Goal: Task Accomplishment & Management: Manage account settings

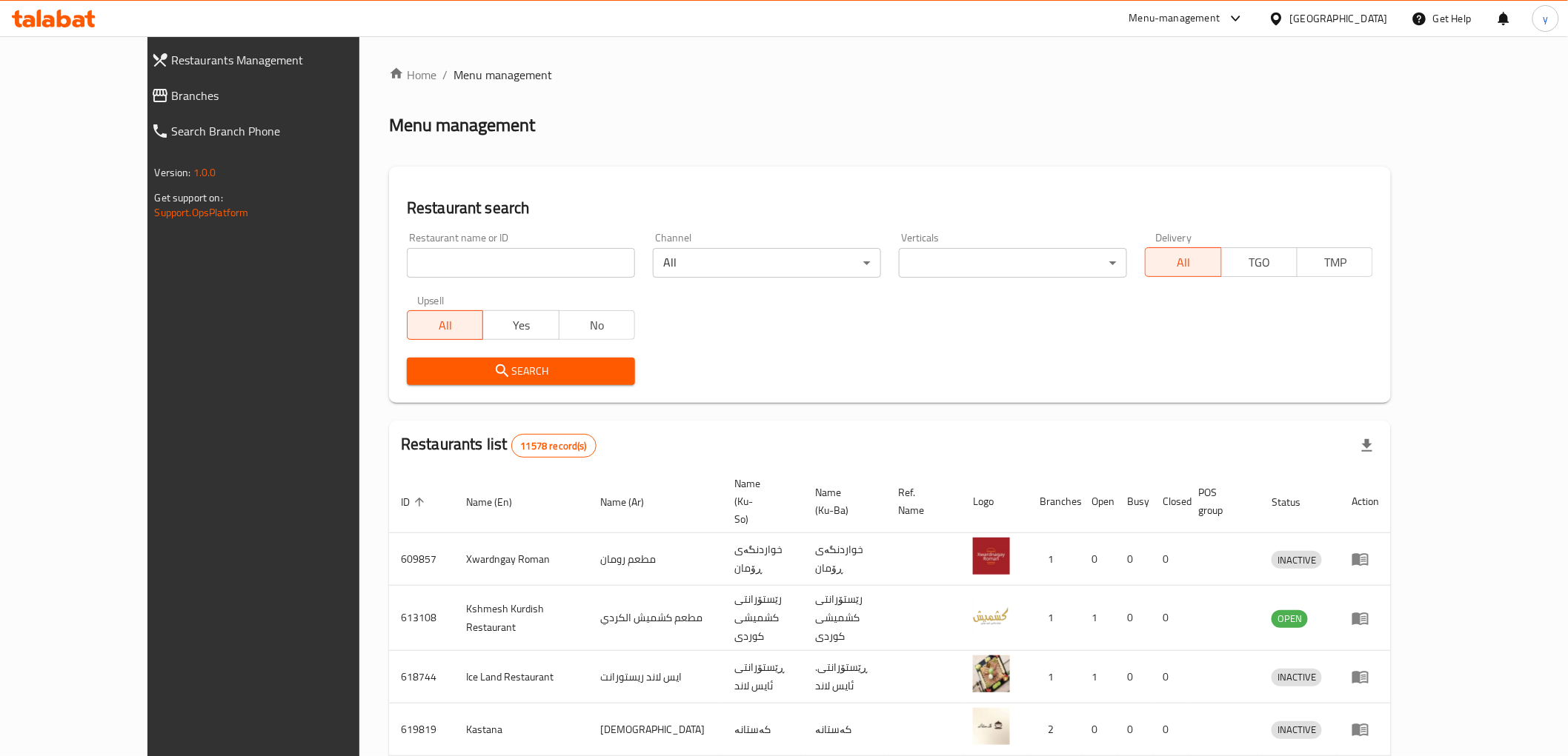
click at [201, 108] on link "Branches" at bounding box center [274, 96] width 270 height 36
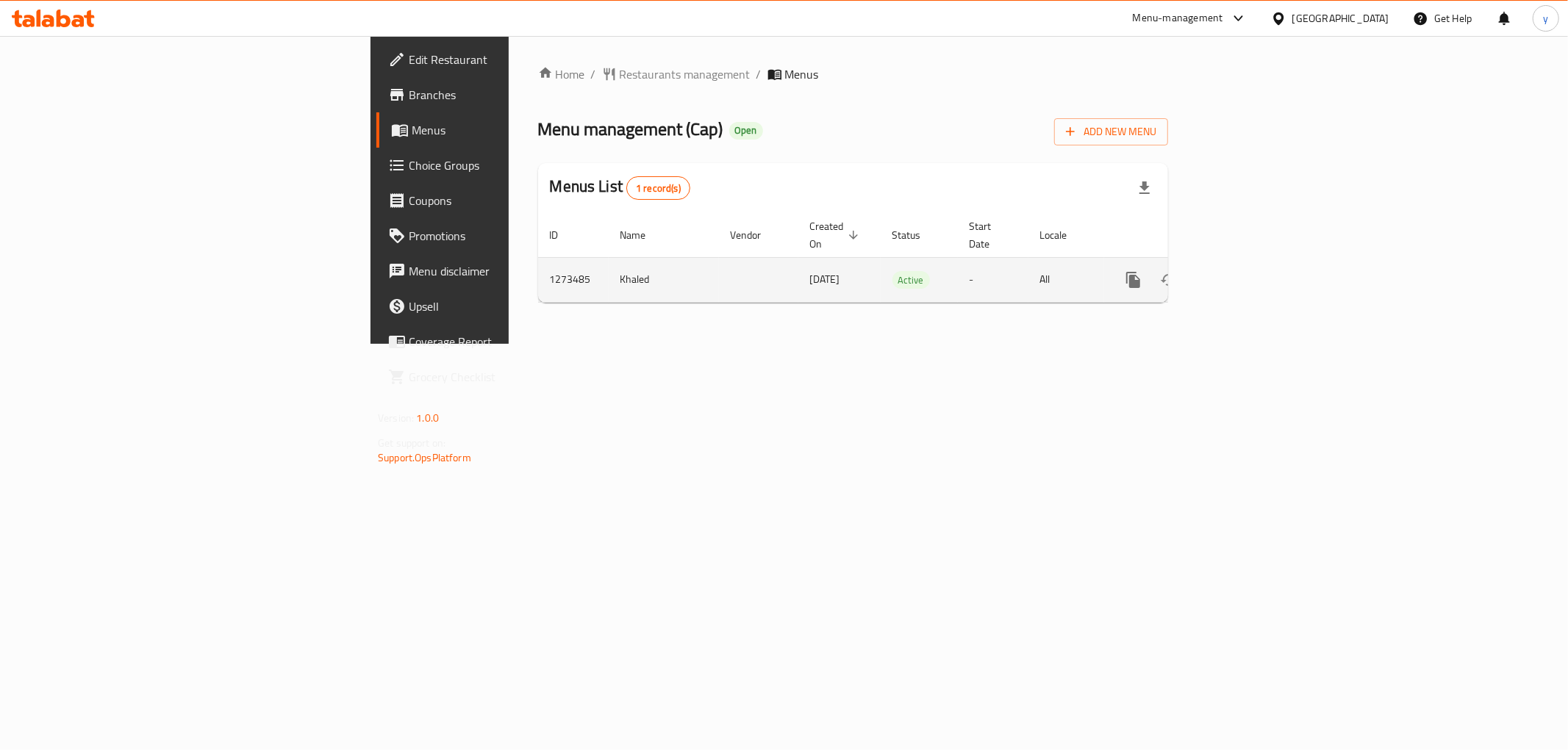
click at [1257, 278] on link "enhanced table" at bounding box center [1240, 280] width 36 height 36
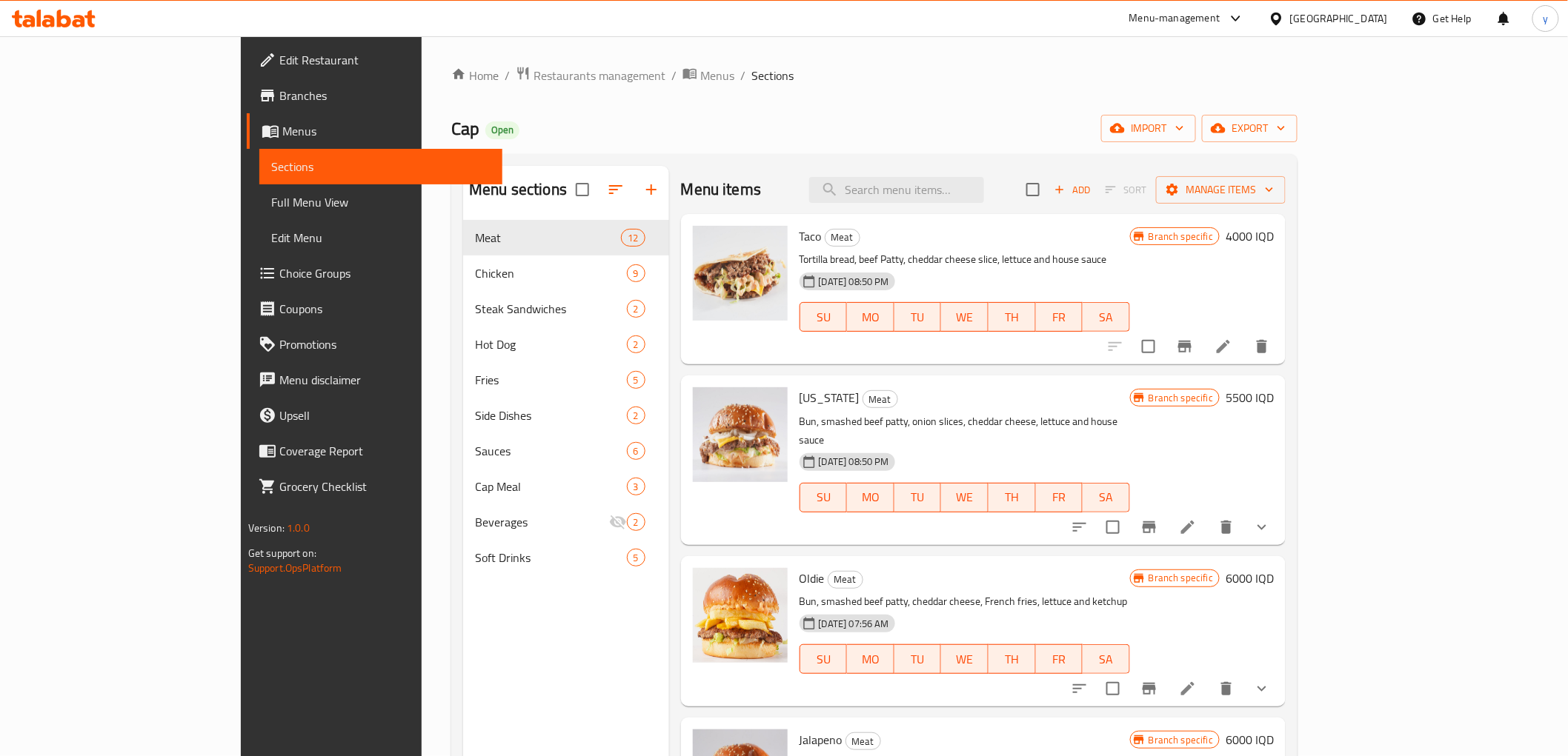
click at [271, 211] on span "Full Menu View" at bounding box center [381, 202] width 219 height 18
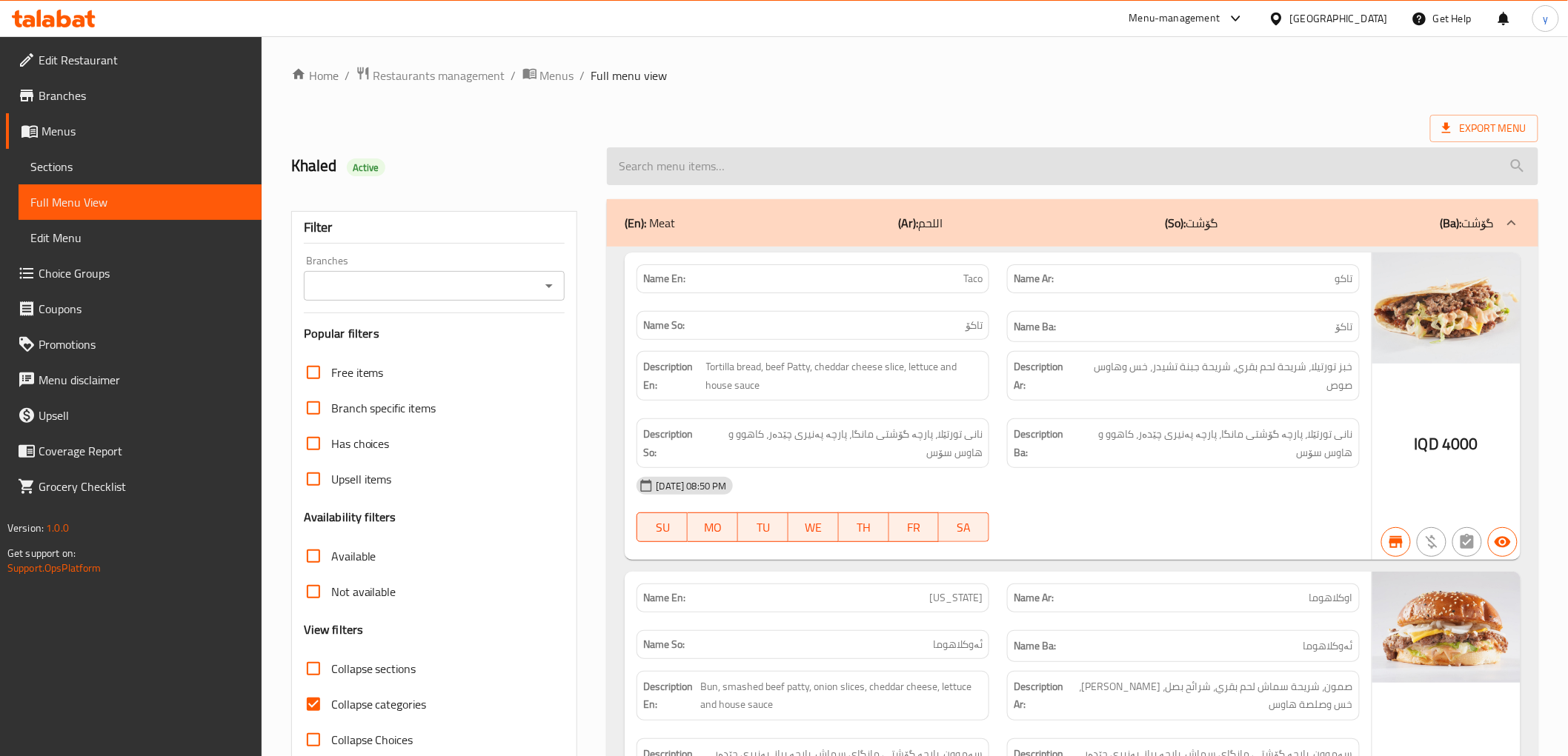
click at [782, 168] on input "search" at bounding box center [1072, 166] width 931 height 37
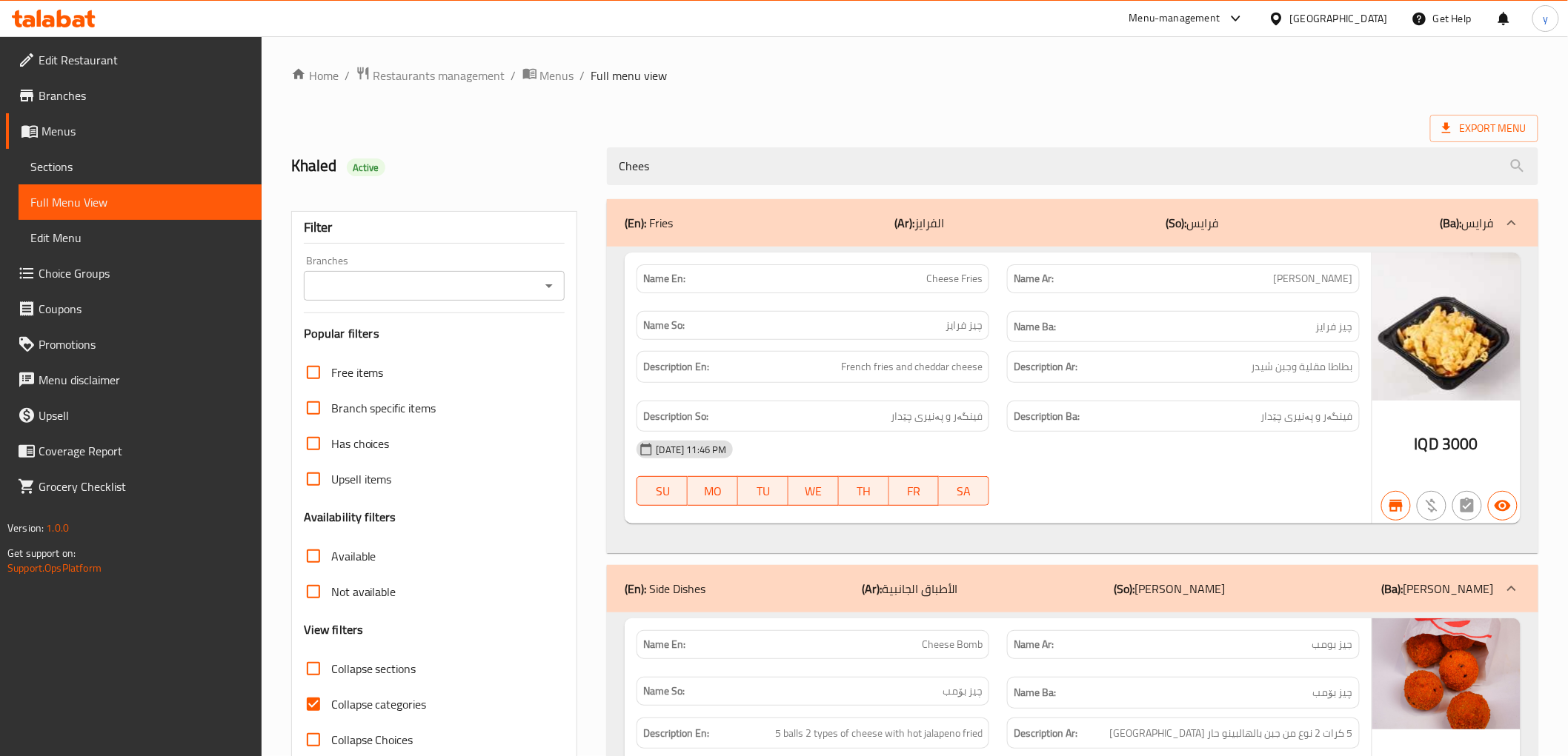
type input "Chees"
click at [250, 166] on link "Sections" at bounding box center [140, 167] width 243 height 36
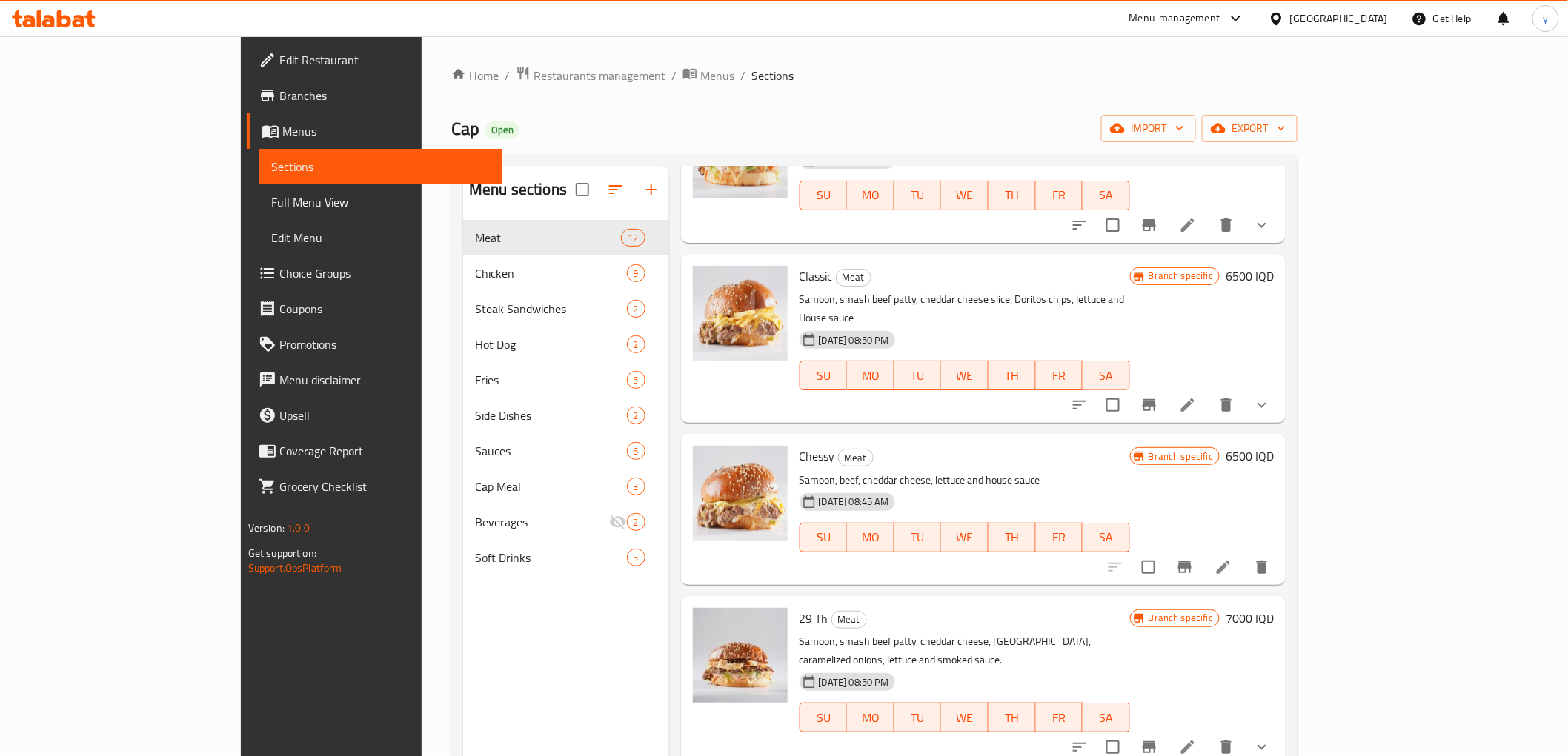
scroll to position [658, 0]
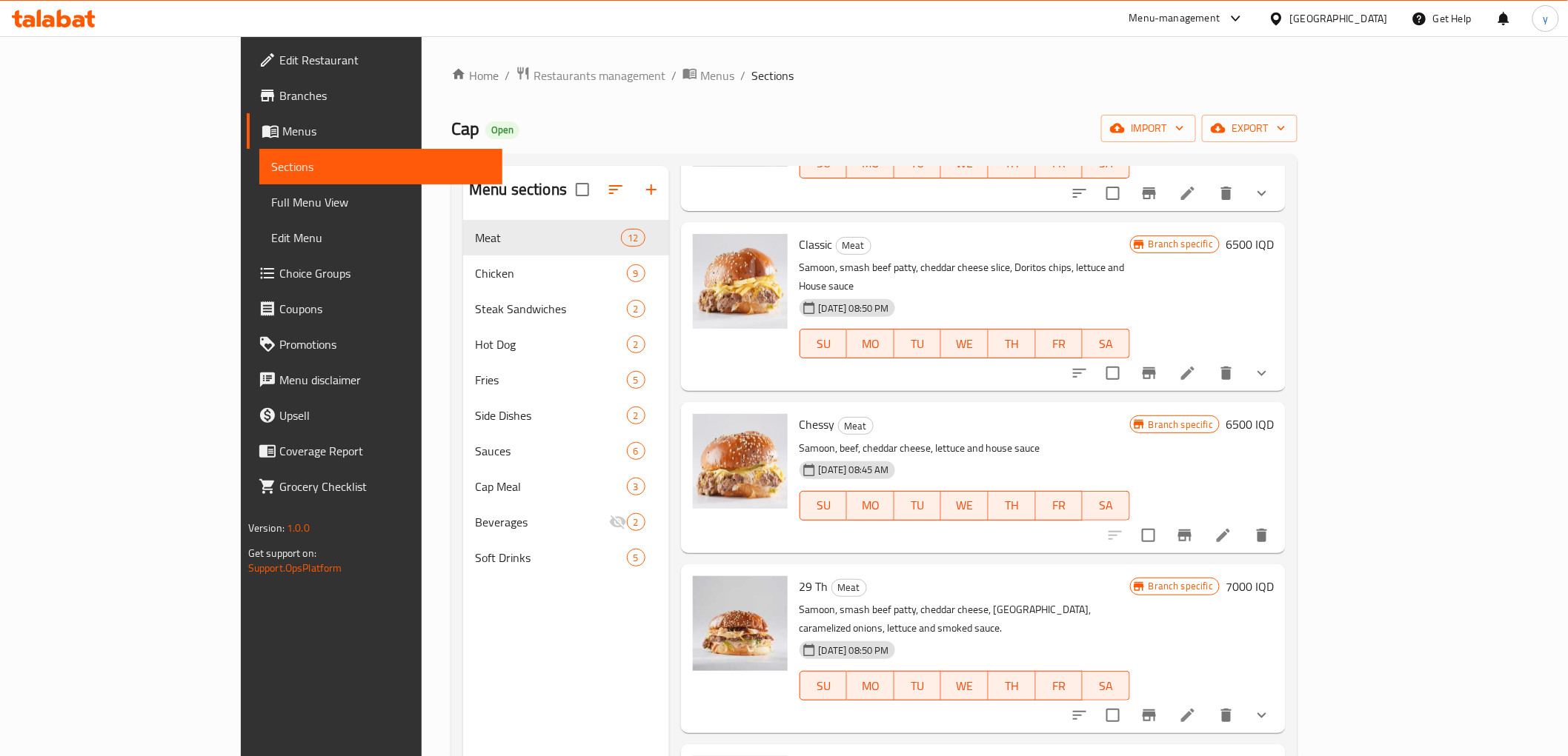
click at [800, 413] on span "Chessy" at bounding box center [817, 424] width 36 height 22
copy h6 "Chessy"
click at [271, 205] on span "Full Menu View" at bounding box center [381, 202] width 219 height 18
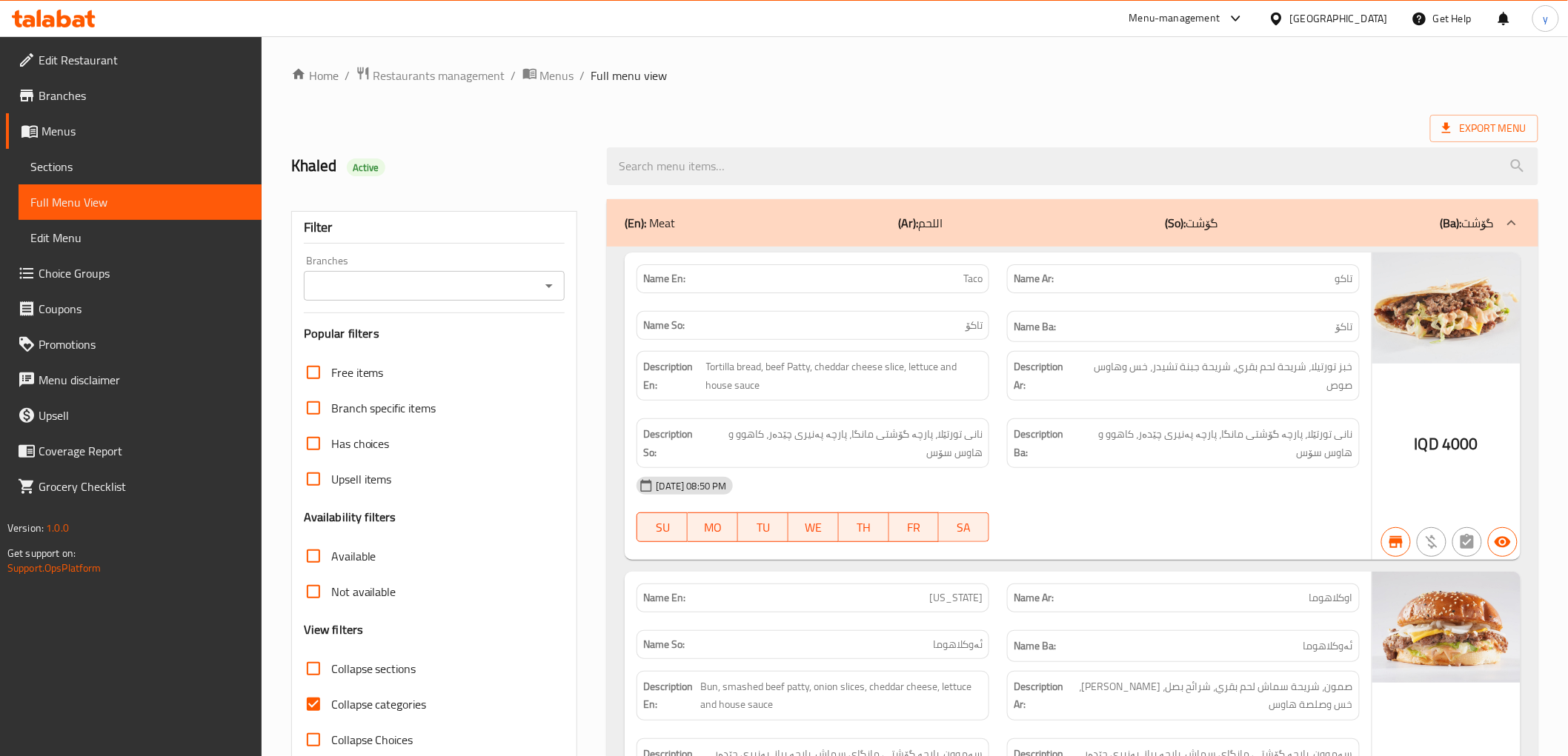
click at [665, 121] on div "Export Menu" at bounding box center [914, 128] width 1247 height 27
click at [699, 141] on div at bounding box center [1072, 167] width 949 height 56
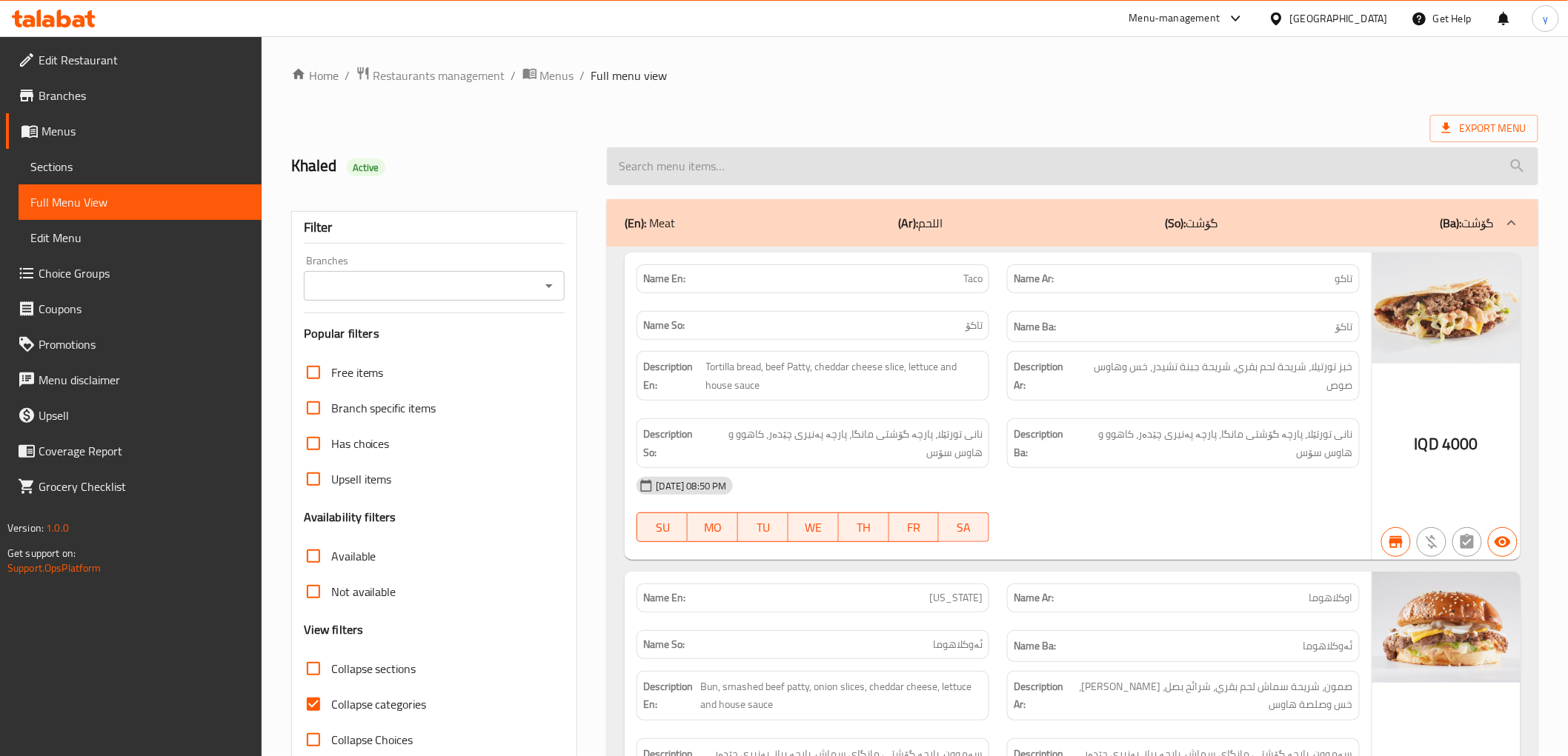
click at [701, 153] on input "search" at bounding box center [1072, 166] width 931 height 37
paste input "Chessy"
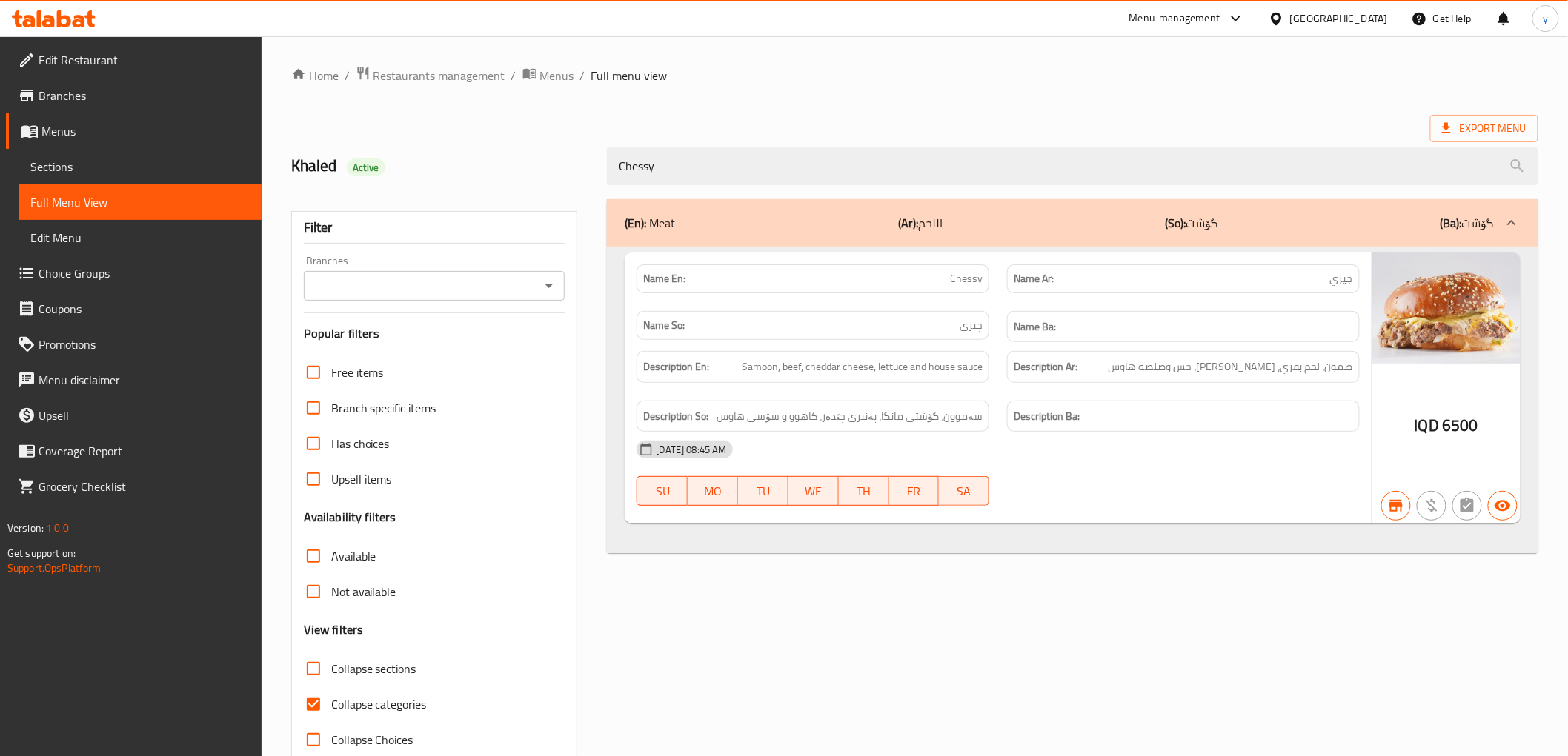
click at [557, 291] on icon "Open" at bounding box center [549, 285] width 18 height 18
type input "Chessy"
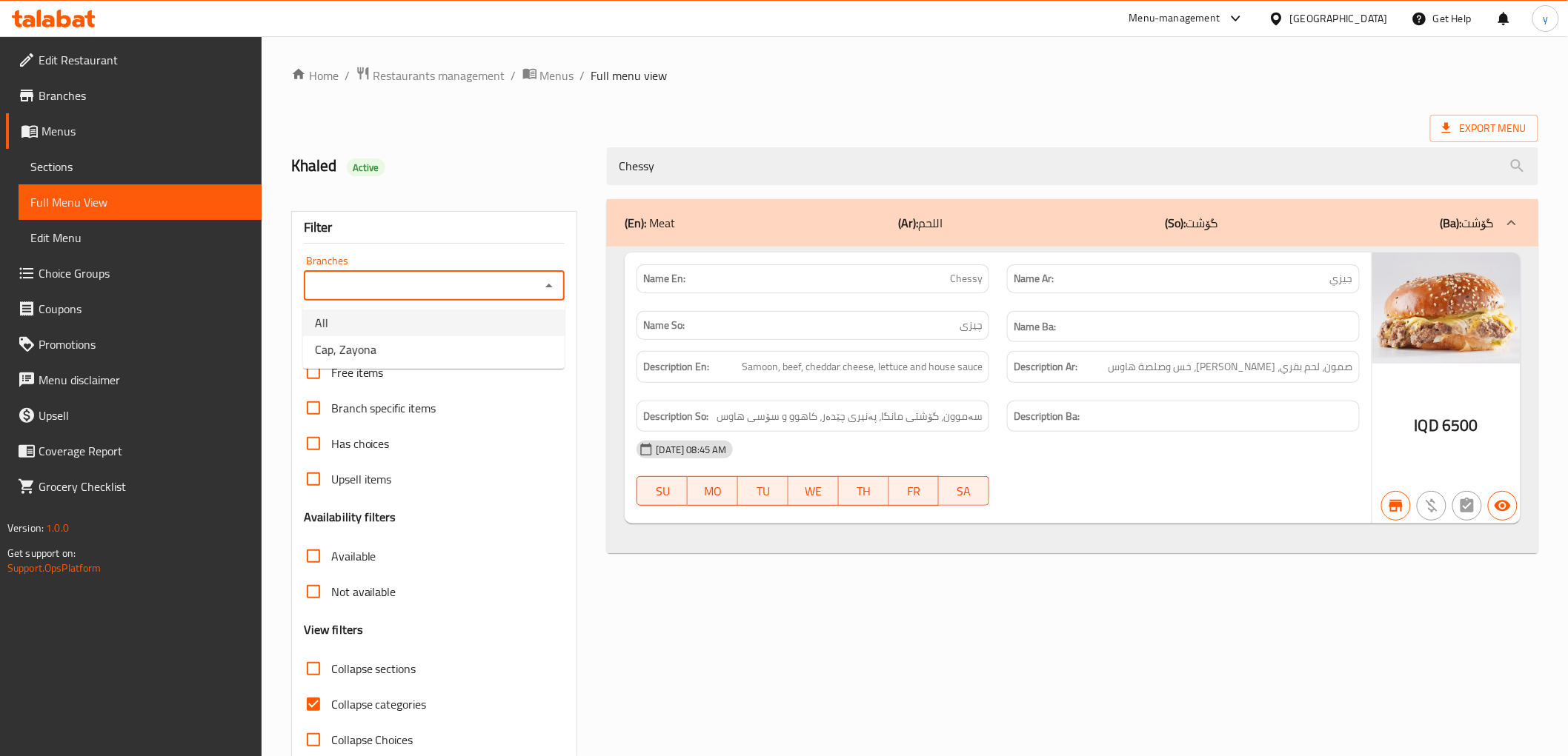
click at [515, 352] on li "Cap, Zayona" at bounding box center [434, 349] width 262 height 26
type input "Cap, Zayona"
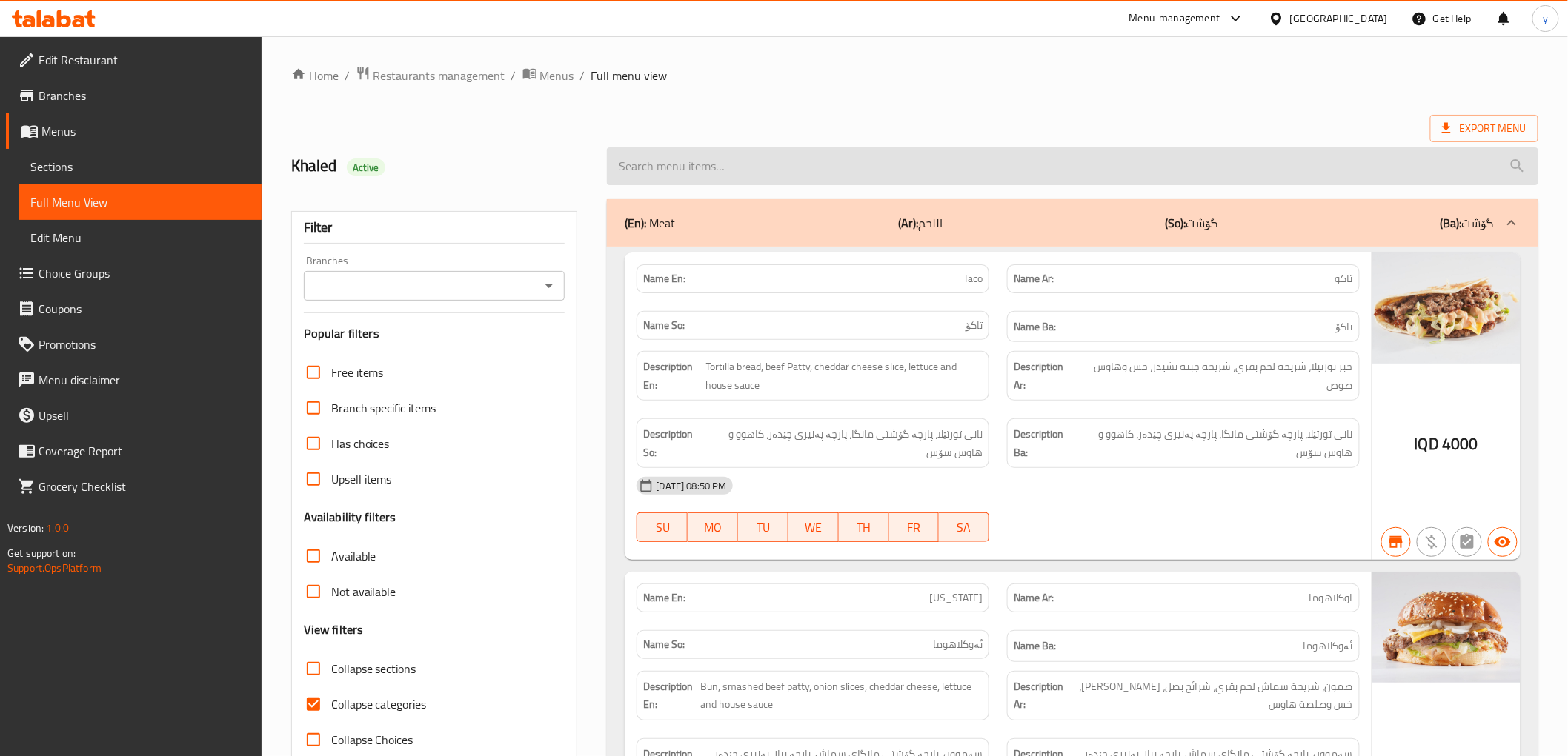
click at [701, 182] on input "search" at bounding box center [1072, 166] width 931 height 37
paste input "29"
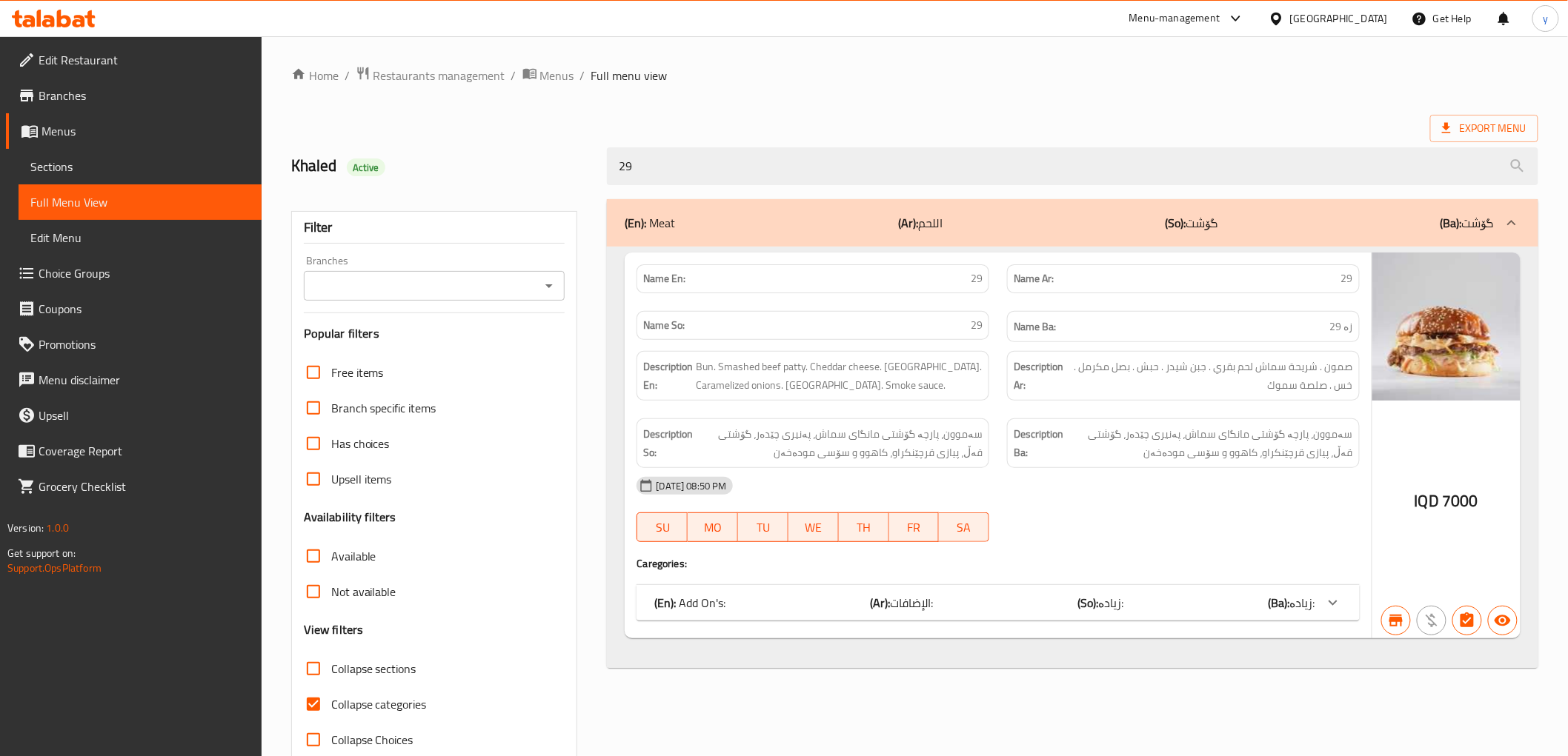
type input "29"
click at [117, 149] on link "Sections" at bounding box center [140, 167] width 243 height 36
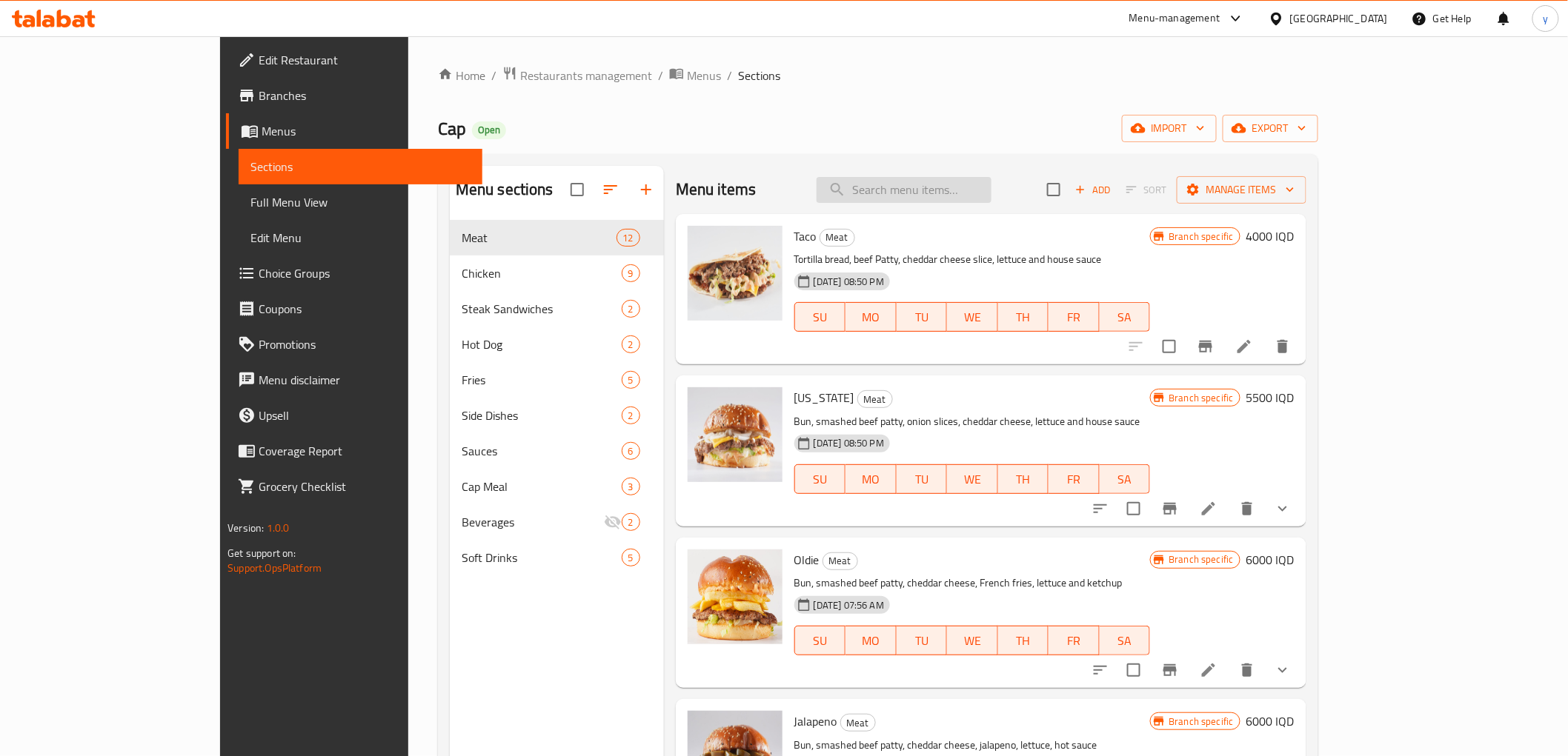
click at [971, 182] on input "search" at bounding box center [904, 190] width 175 height 26
paste input "29"
type input "29"
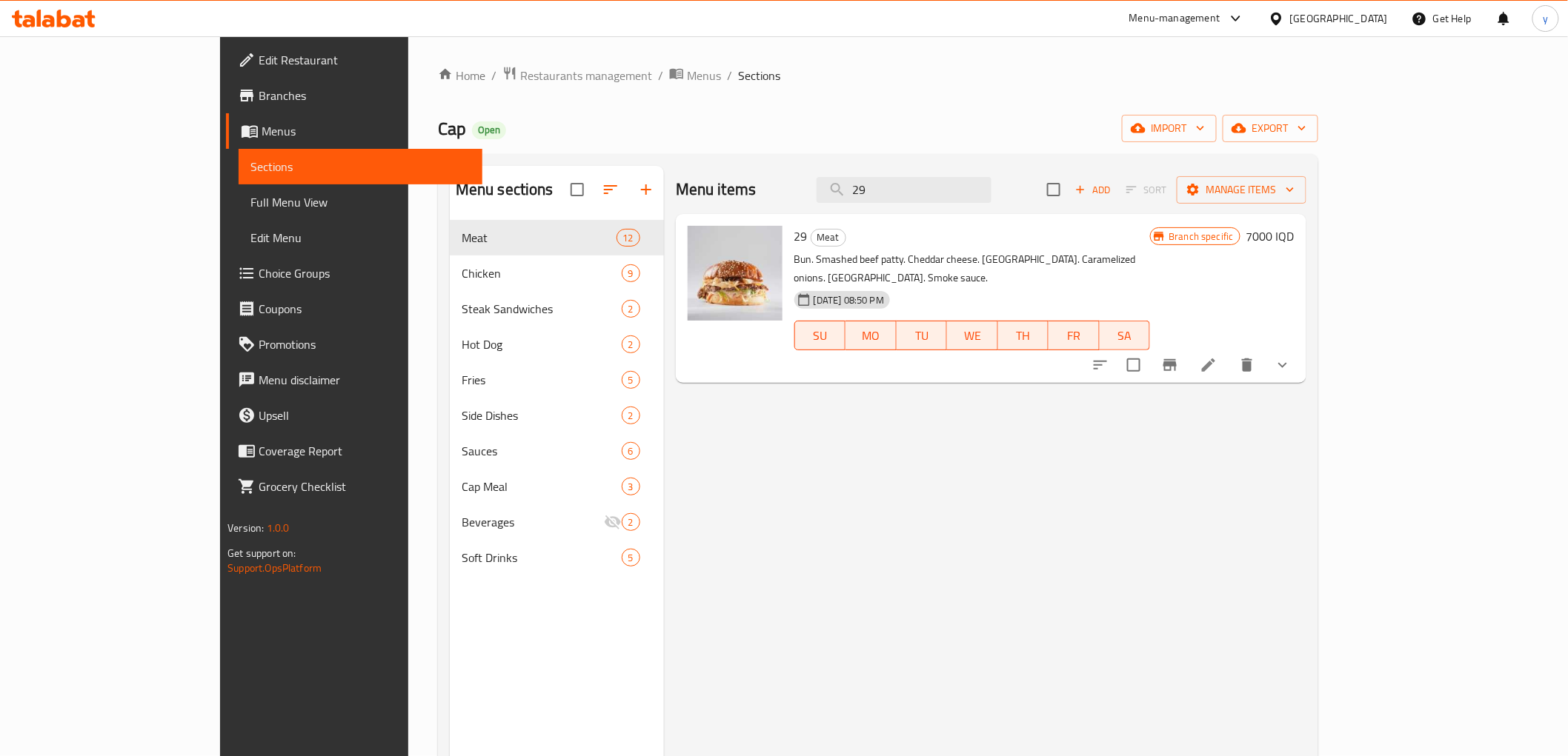
click at [1218, 356] on icon at bounding box center [1209, 365] width 18 height 18
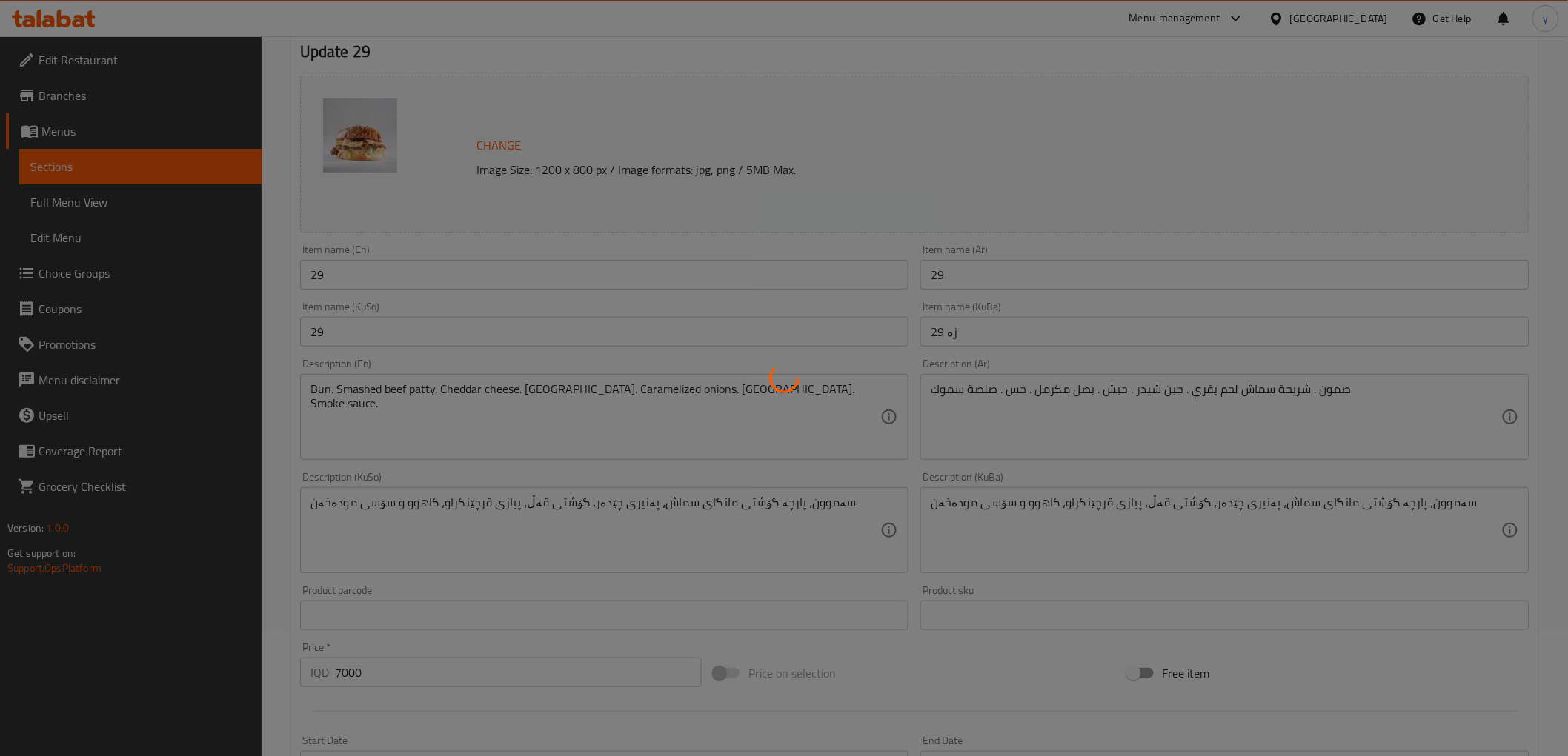
scroll to position [164, 0]
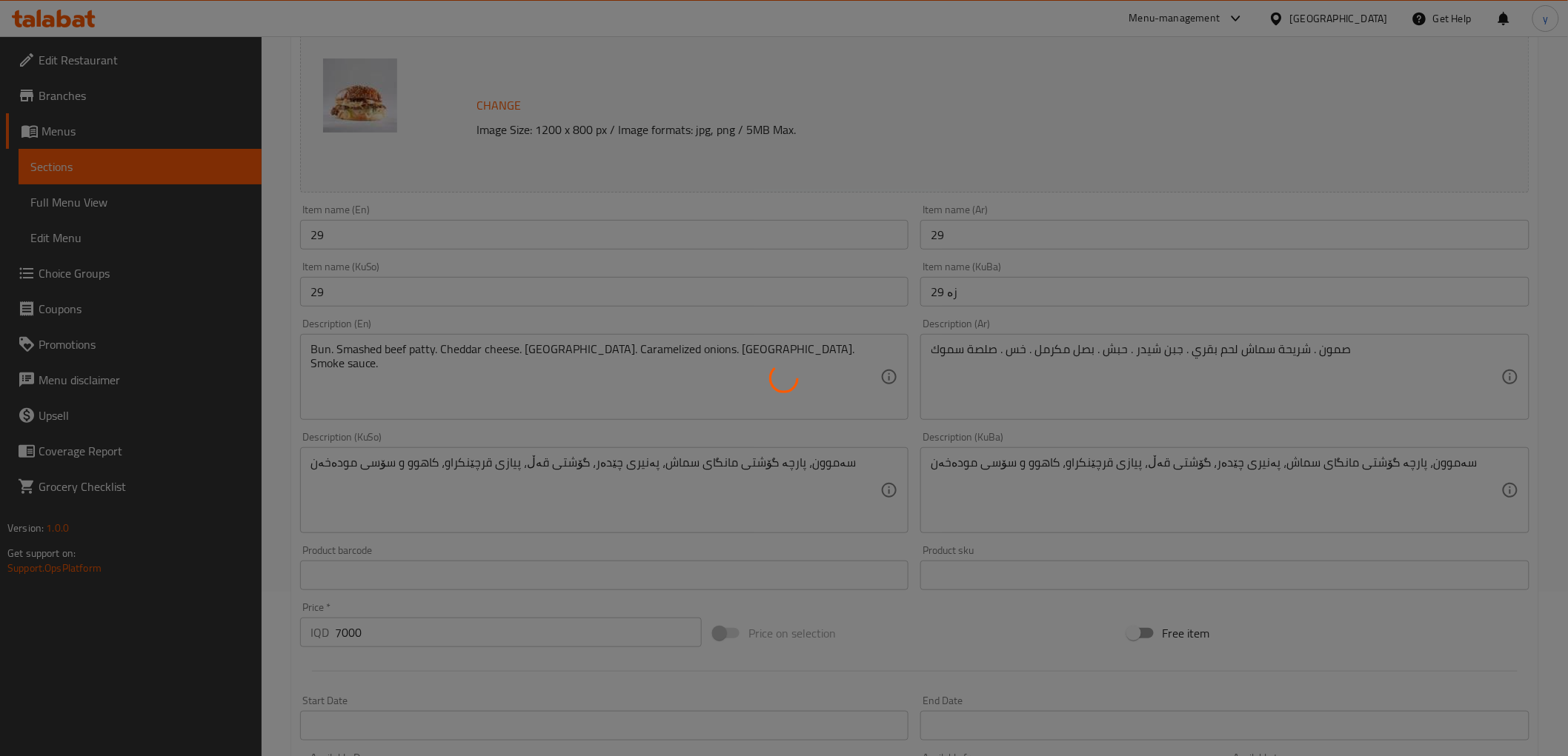
click at [1339, 384] on div at bounding box center [784, 378] width 1568 height 756
type input "الإضافات:"
type input "زیادە:"
type input "0"
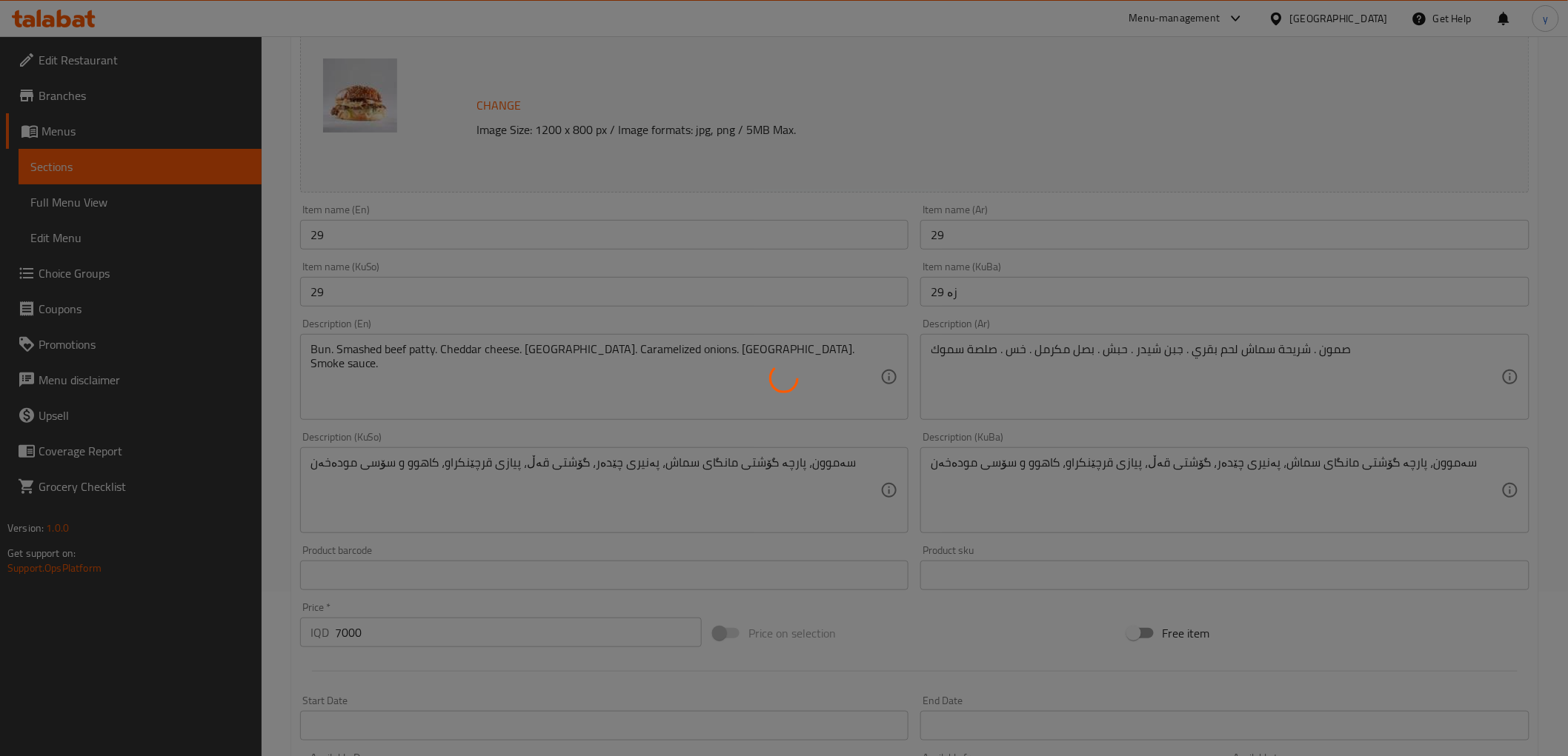
type input "0"
click at [783, 400] on div at bounding box center [784, 378] width 1568 height 756
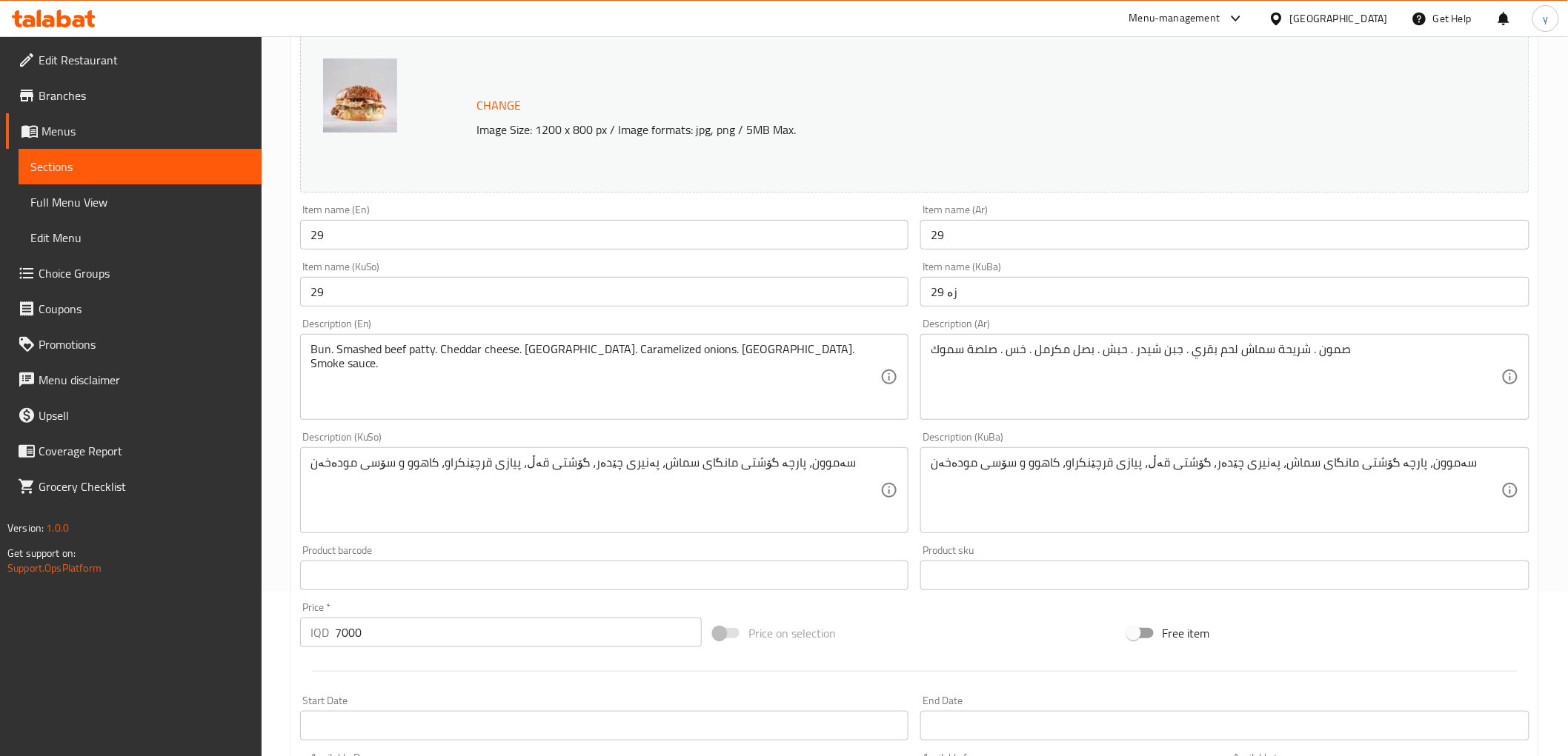
click at [953, 285] on input "زە 29" at bounding box center [1225, 291] width 609 height 30
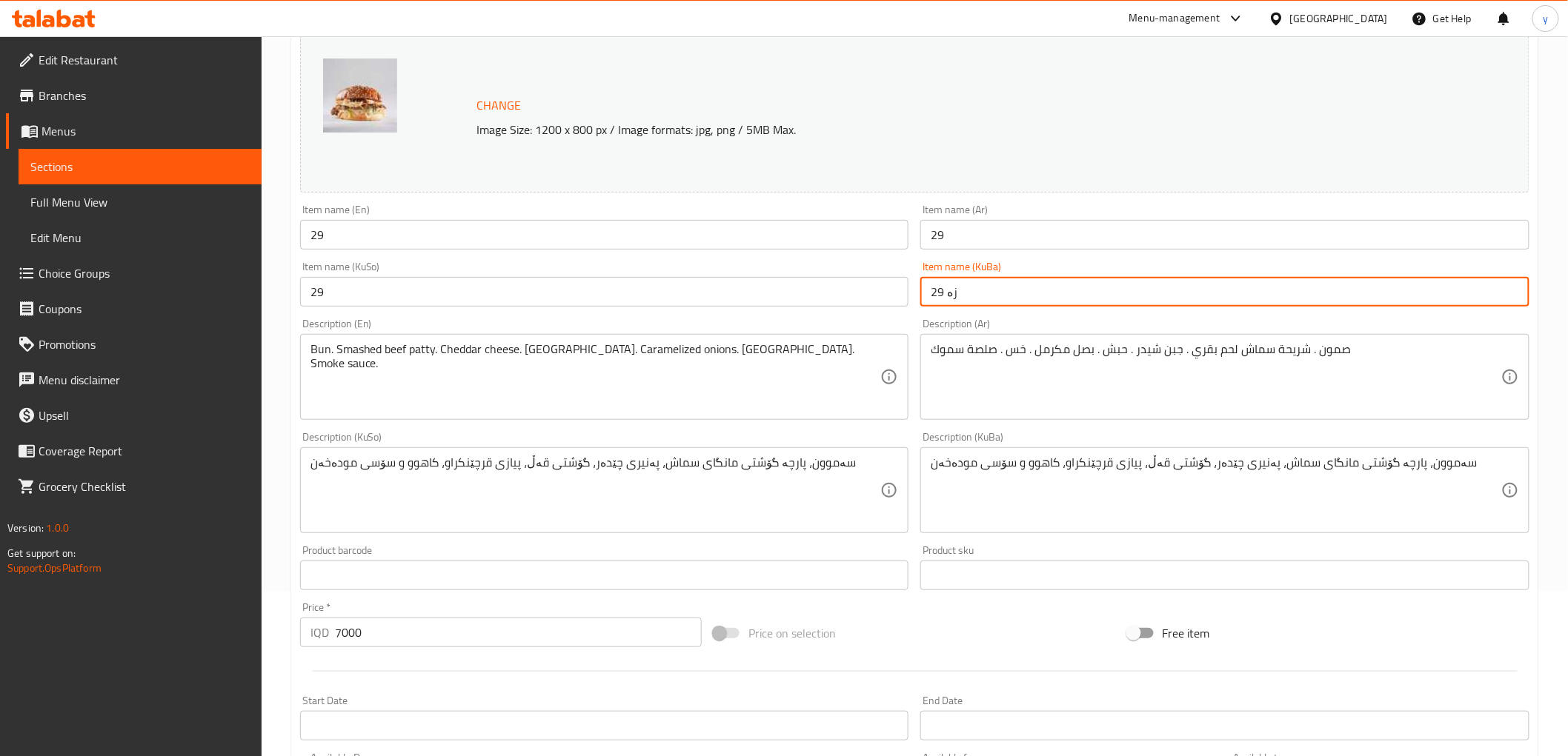
click at [953, 285] on input "زە 29" at bounding box center [1225, 291] width 609 height 30
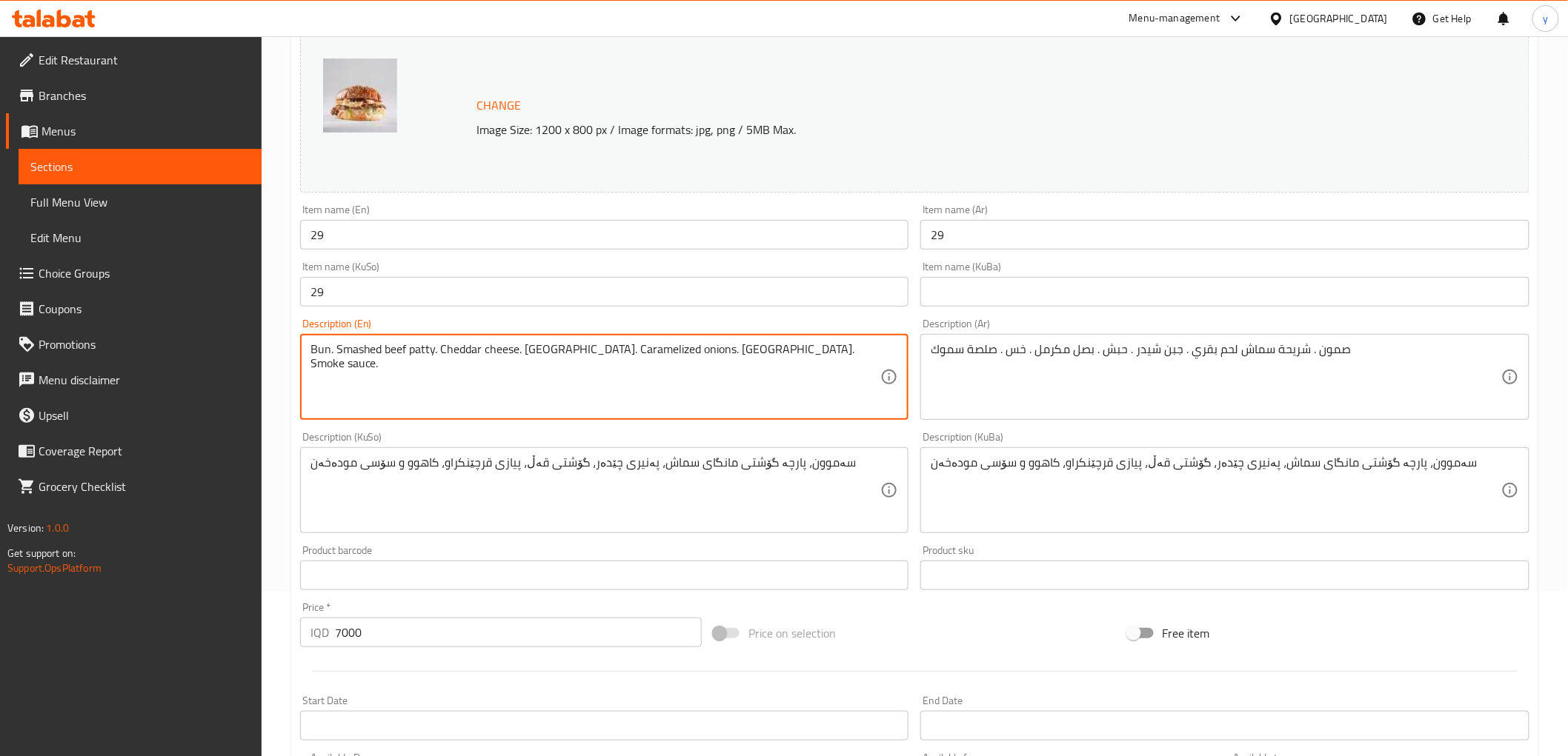
click at [312, 345] on textarea "Bun. Smashed beef patty. Cheddar cheese. Turkey. Caramelized onions. Lettuce. S…" at bounding box center [595, 377] width 571 height 70
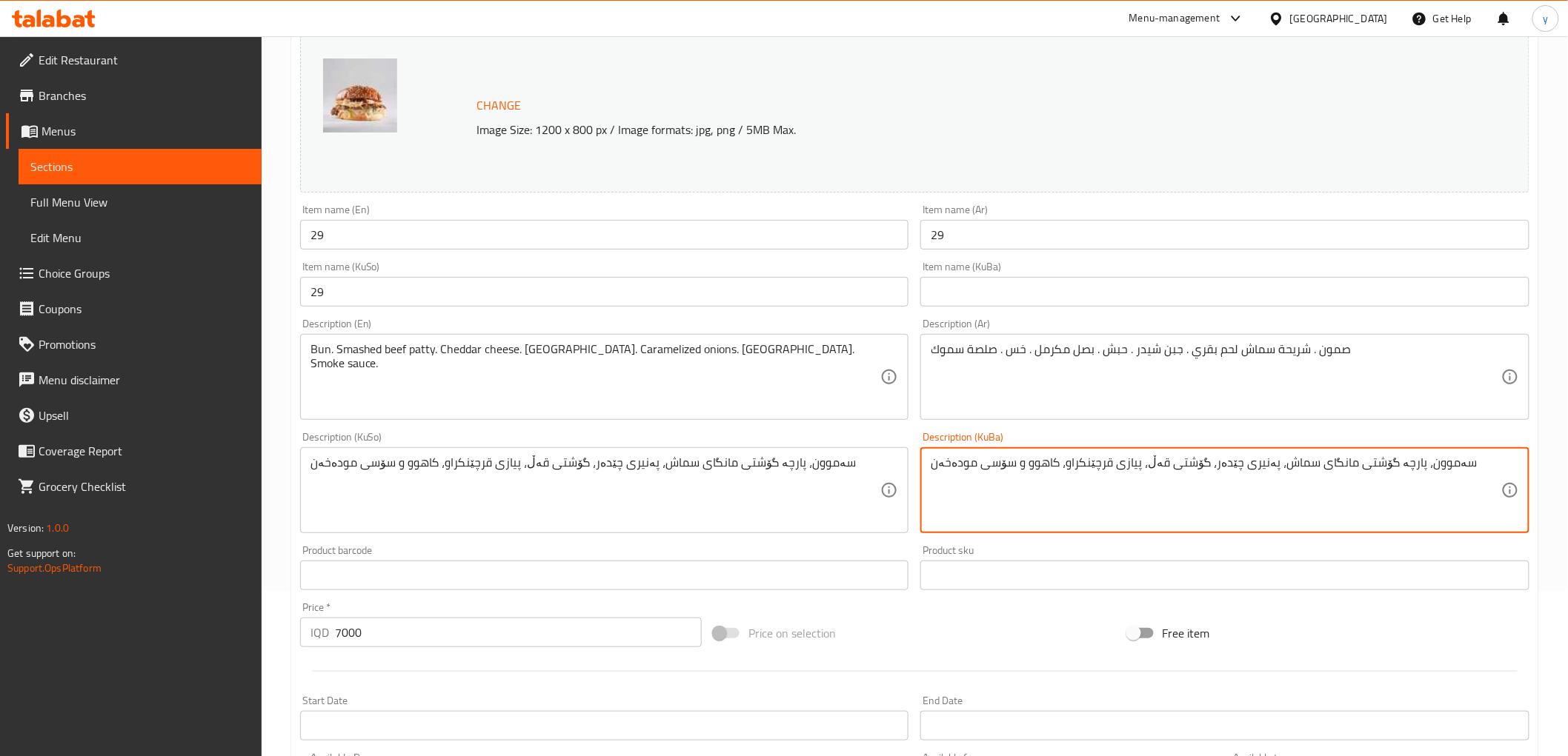
click at [1418, 463] on textarea "سەموون، پارچە گۆشتی مانگای سماش، پەنیری چێدەر، گۆشتی قەڵ، پیازی قرچێنکراو، کاهو…" at bounding box center [1216, 490] width 571 height 70
paste textarea "ە"
type textarea "بەن، پارچە گۆشتی مانگای سماش، پەنیری چێدەر، گۆشتی قەڵ، پیازی قرچێنکراو، کاهوو و…"
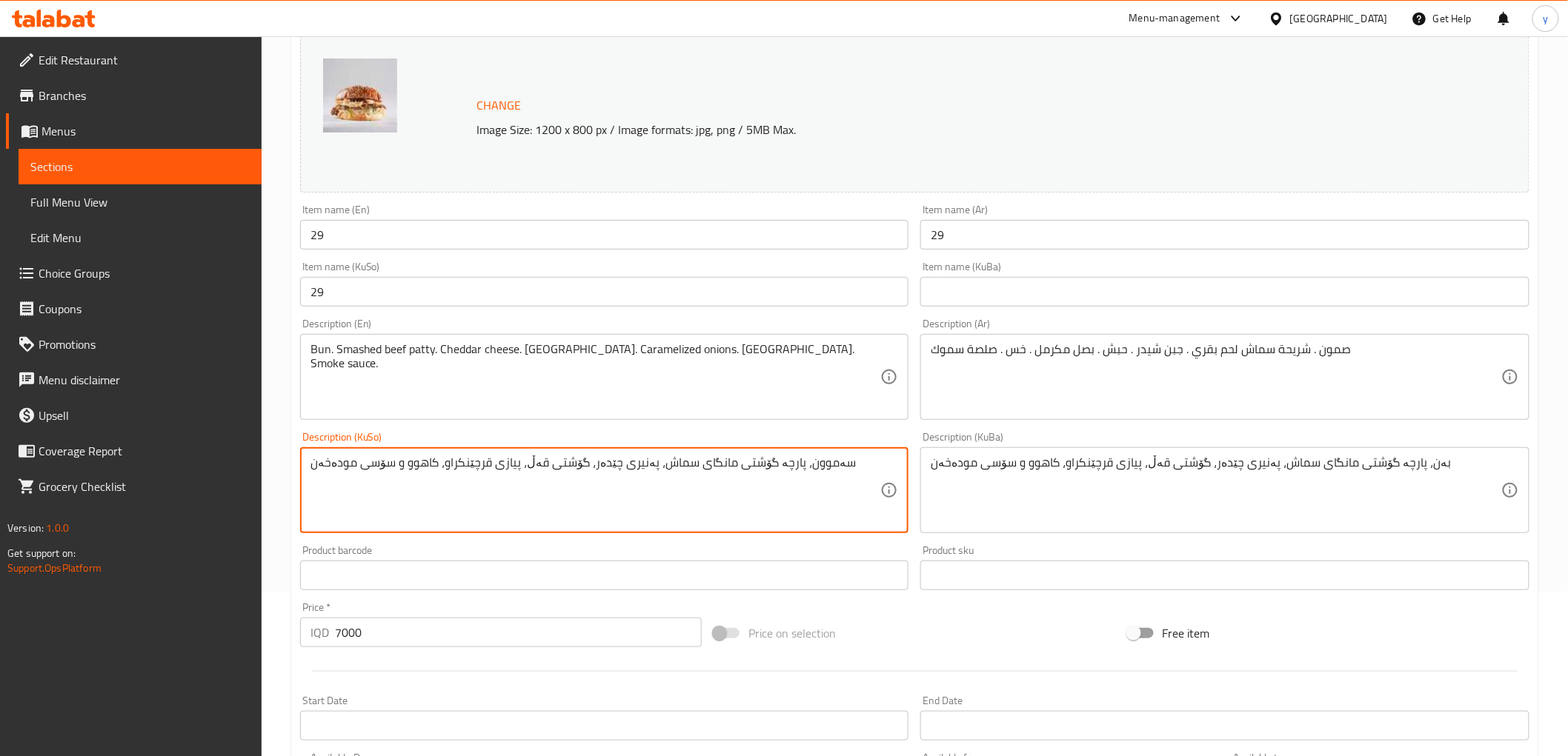
click at [809, 471] on textarea "سەموون، پارچە گۆشتی مانگای سماش، پەنیری چێدەر، گۆشتی قەڵ، پیازی قرچێنکراو، کاهو…" at bounding box center [595, 490] width 571 height 70
paste textarea "ە"
type textarea "بەن، پارچە گۆشتی مانگای سماش، پەنیری چێدەر، گۆشتی قەڵ، پیازی قرچێنکراو، کاهوو و…"
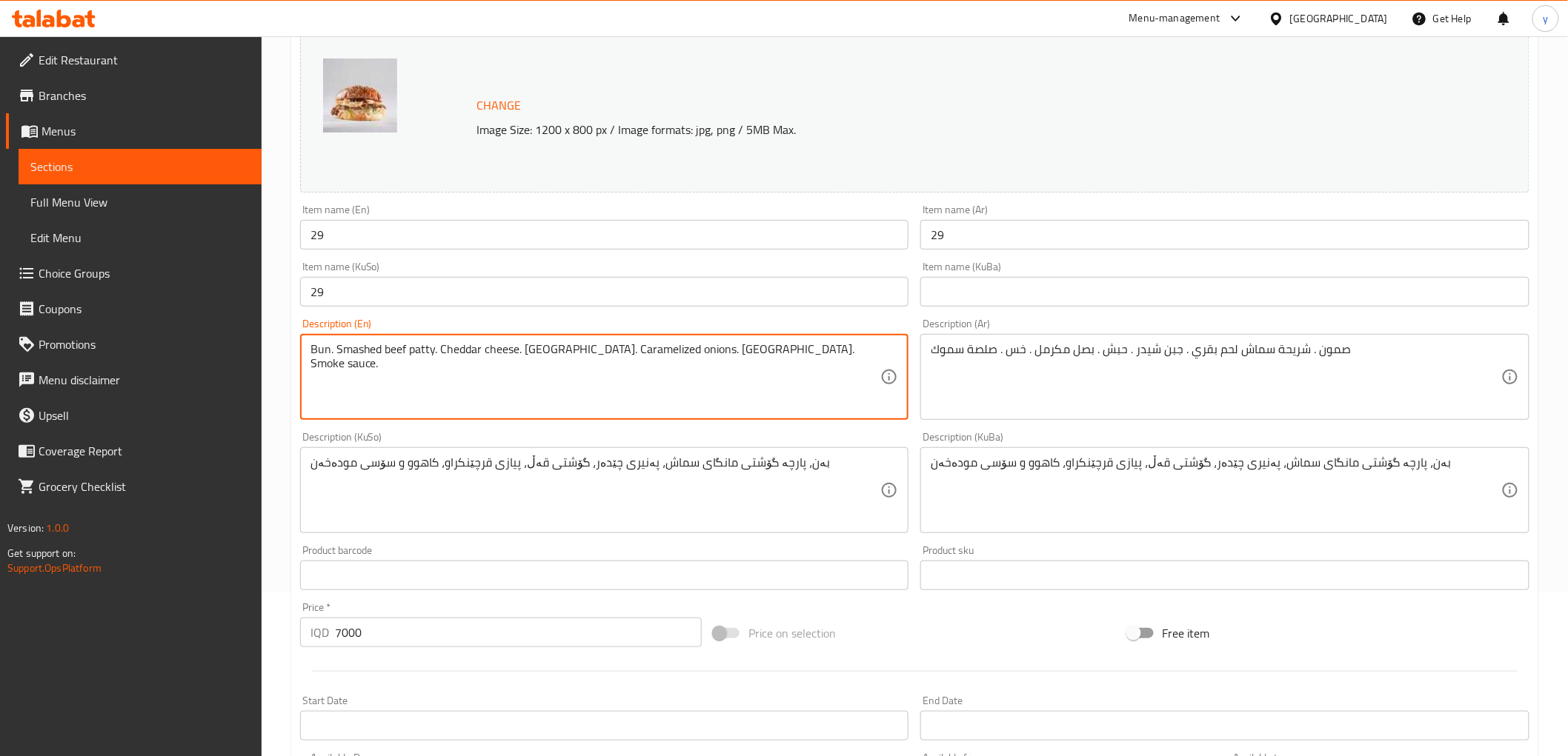
click at [324, 354] on textarea "Bun. Smashed beef patty. Cheddar cheese. Turkey. Caramelized onions. Lettuce. S…" at bounding box center [595, 377] width 571 height 70
paste textarea "كيزر"
click at [334, 352] on textarea "كيزر. Smashed beef patty. Cheddar cheese. Turkey. Caramelized onions. Lettuce. …" at bounding box center [595, 377] width 571 height 70
drag, startPoint x: 330, startPoint y: 352, endPoint x: 307, endPoint y: 357, distance: 23.5
click at [307, 357] on div "كيزر. Smashed beef patty. Cheddar cheese. Turkey. Caramelized onions. Lettuce. …" at bounding box center [604, 377] width 609 height 86
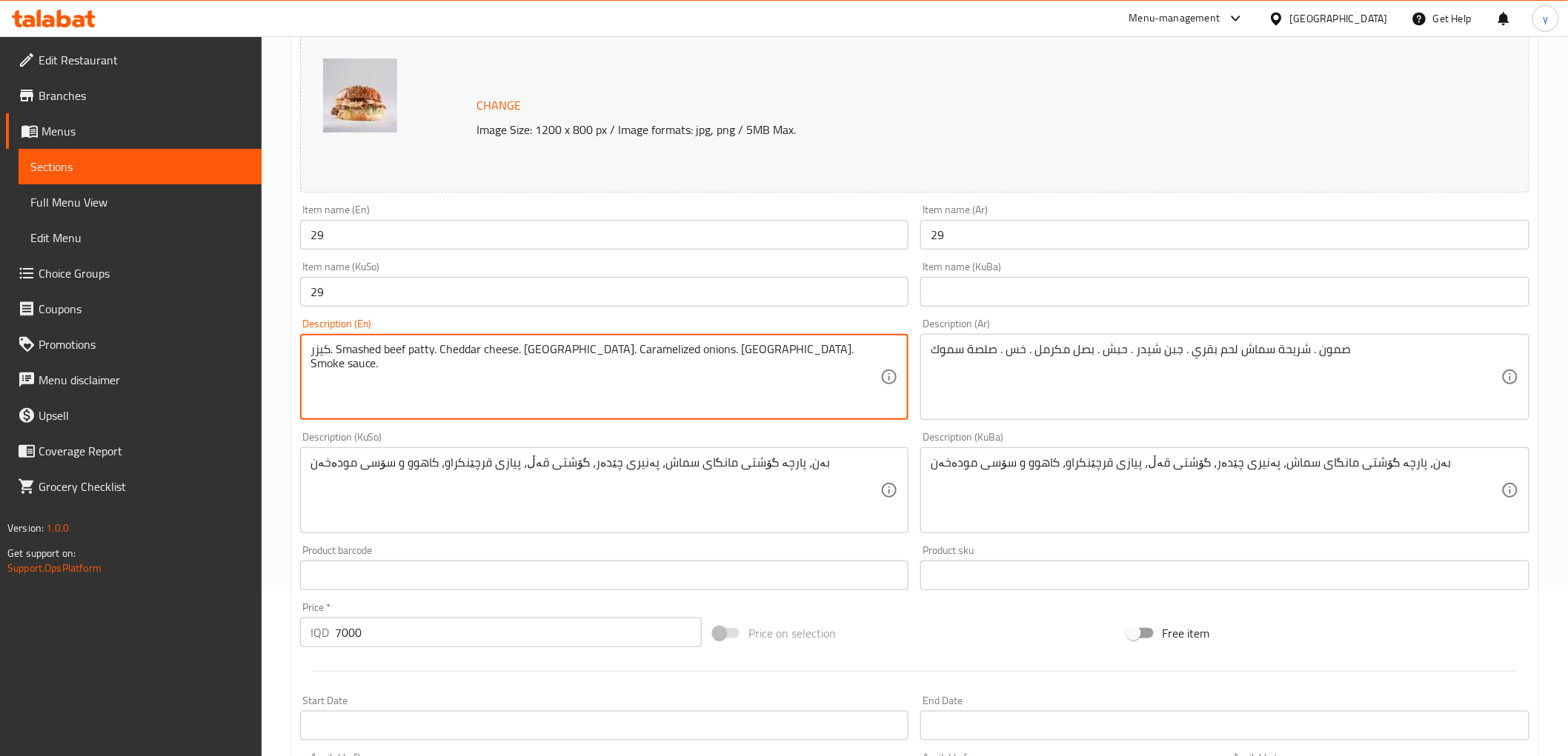
paste textarea "Bun"
type textarea "Bun. Smashed beef patty. Cheddar cheese. Turkey. Caramelized onions. Lettuce. S…"
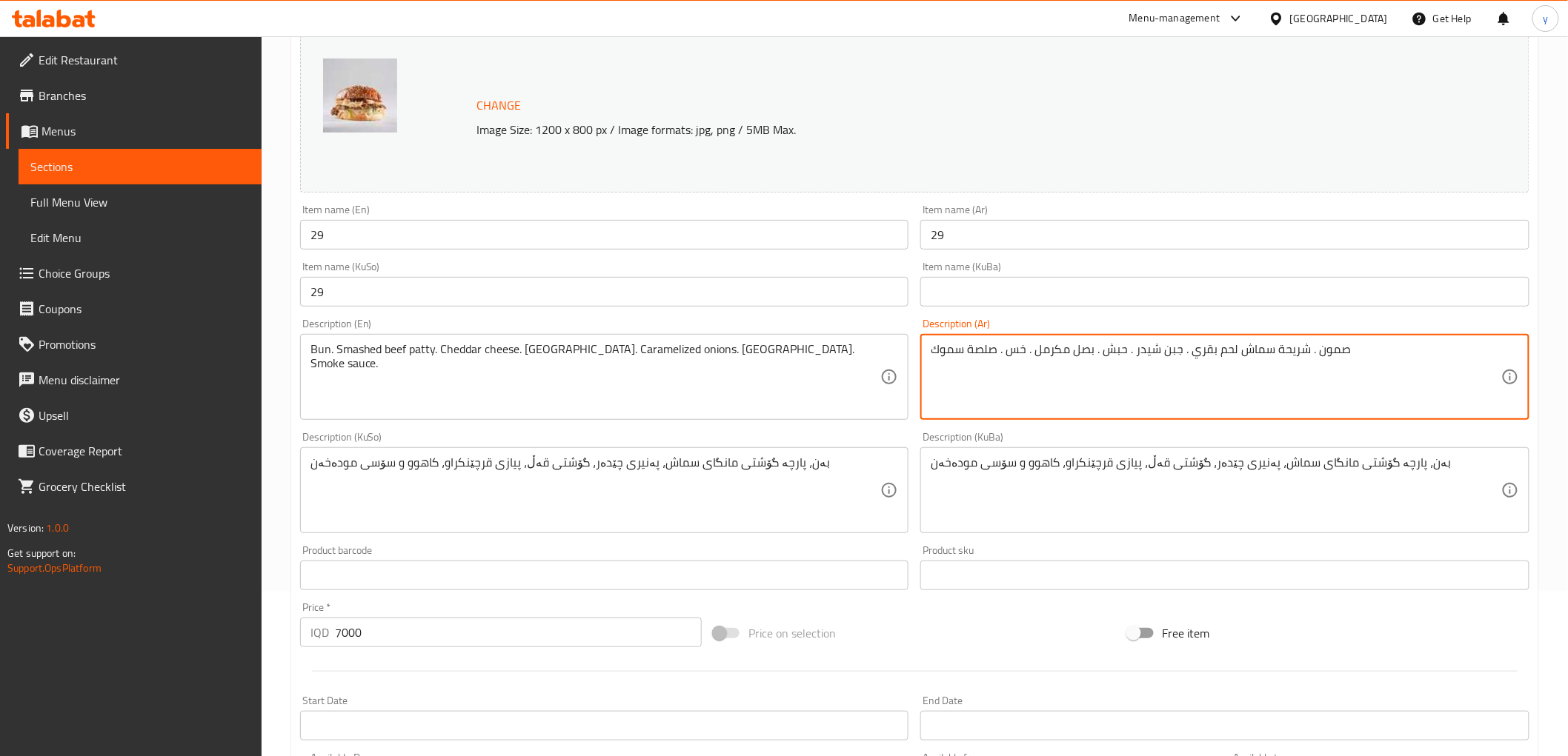
drag, startPoint x: 1315, startPoint y: 353, endPoint x: 1369, endPoint y: 359, distance: 54.3
paste textarea "كيزر"
drag, startPoint x: 1309, startPoint y: 349, endPoint x: 1317, endPoint y: 350, distance: 8.1
click at [1317, 350] on textarea "كيزر . شريحة سماش لحم بقري . جبن شيدر . حبش . بصل مكرمل . خس . صلصة سموك" at bounding box center [1216, 377] width 571 height 70
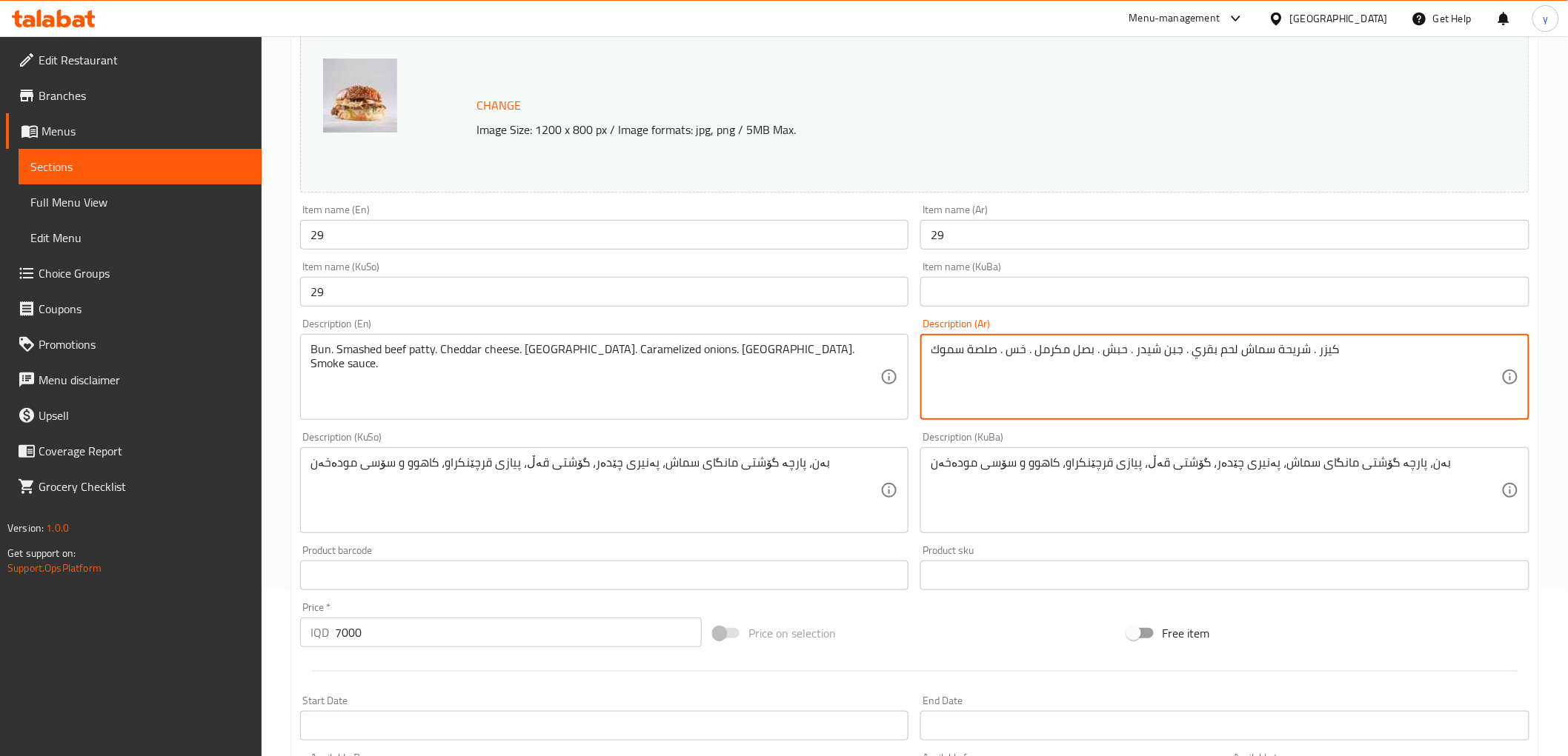
click at [1315, 347] on textarea "كيزر . شريحة سماش لحم بقري . جبن شيدر . حبش . بصل مكرمل . خس . صلصة سموك" at bounding box center [1216, 377] width 571 height 70
type textarea "كيزر، شريحة سماش لحم بقري . جبن شيدر . حبش . بصل مكرمل . خس . صلصة سموك"
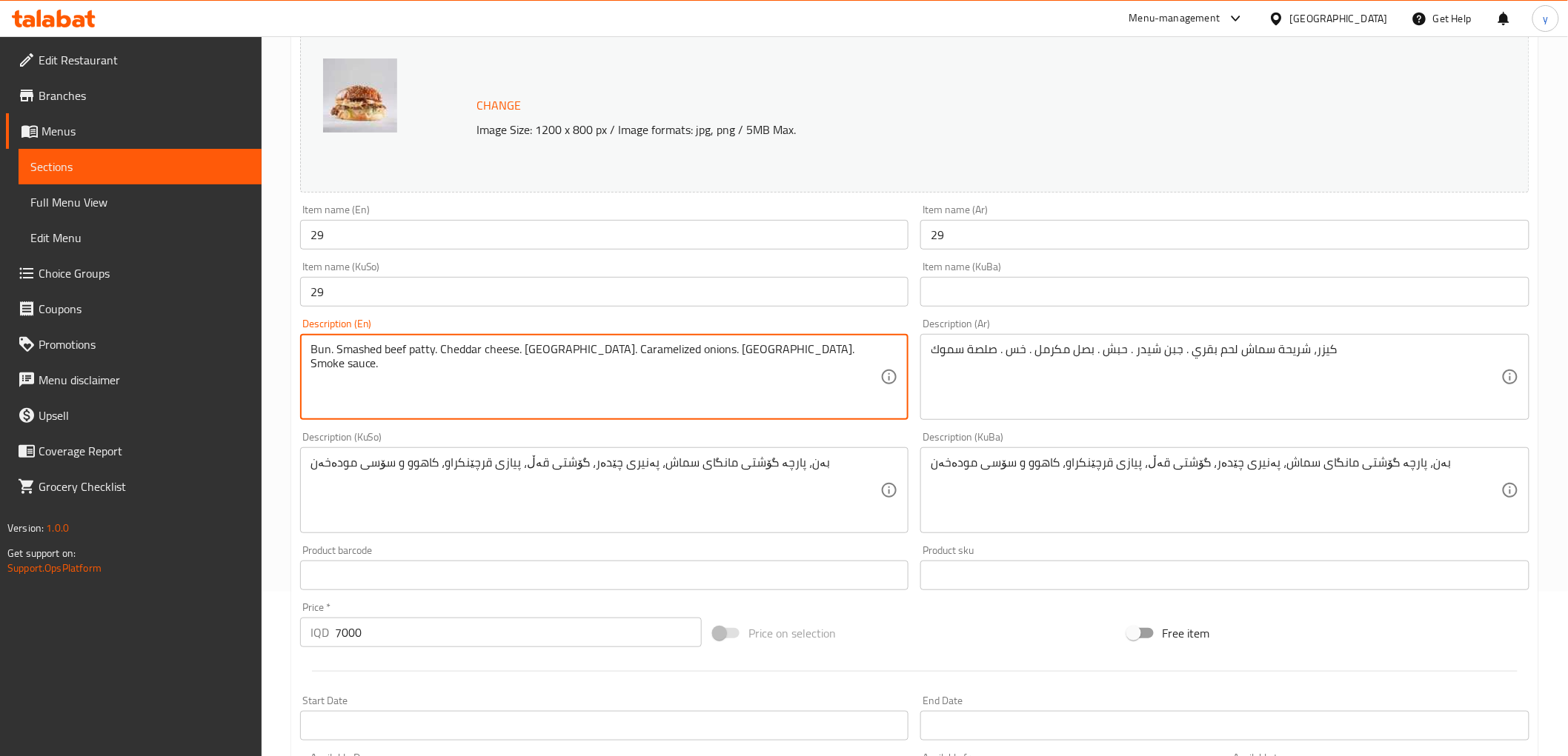
drag, startPoint x: 334, startPoint y: 354, endPoint x: 328, endPoint y: 363, distance: 10.8
type textarea "Bun, smashed beef patty. Cheddar cheese. Turkey. Caramelized onions. Lettuce. S…"
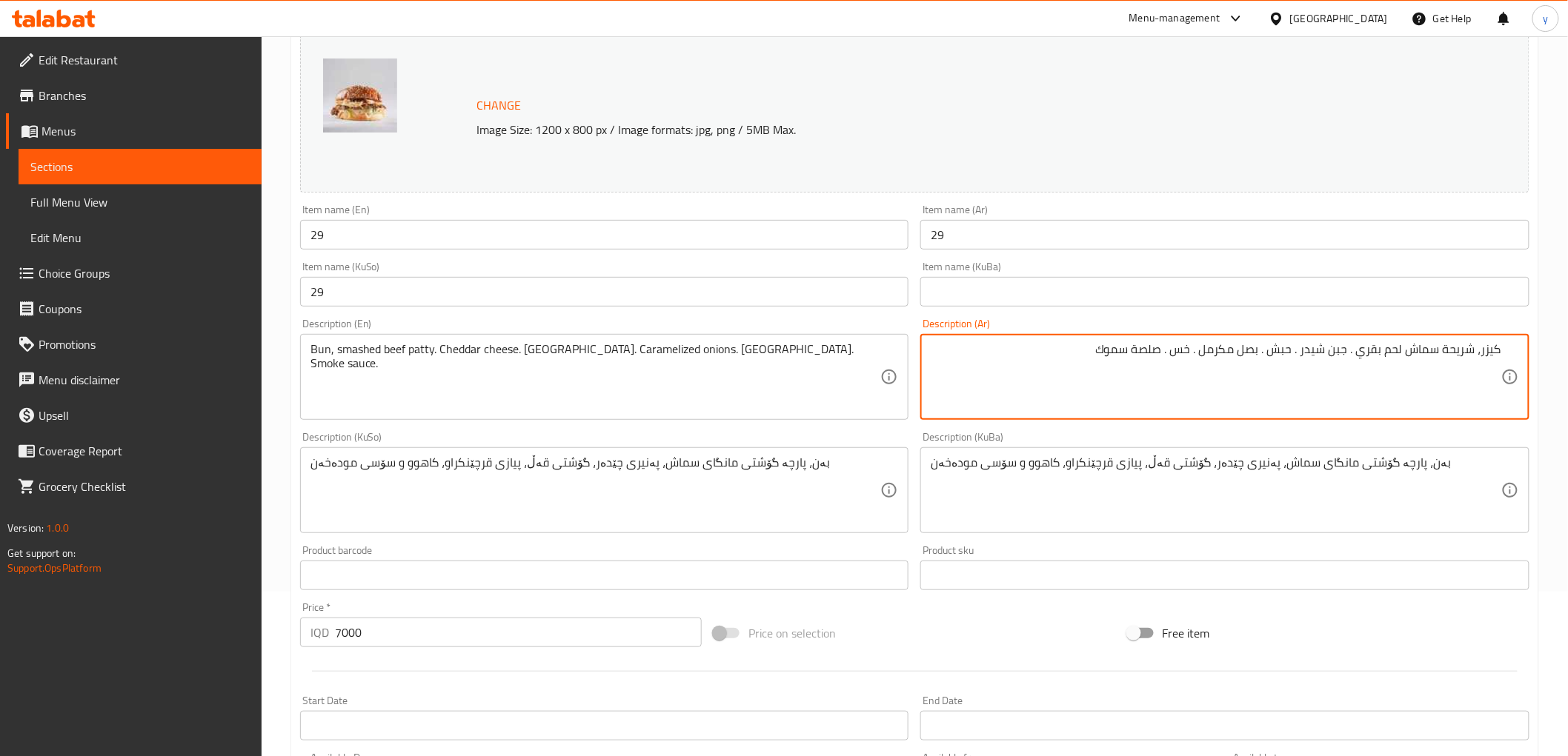
drag, startPoint x: 1357, startPoint y: 351, endPoint x: 1403, endPoint y: 351, distance: 46.0
click at [1403, 351] on textarea "كيزر، شريحة سماش لحم بقري . جبن شيدر . حبش . بصل مكرمل . خس . صلصة سموك" at bounding box center [1216, 377] width 571 height 70
click at [1442, 352] on textarea "كيزر، شريحة سماش . جبن شيدر . حبش . بصل مكرمل . خس . صلصة سموك" at bounding box center [1216, 377] width 571 height 70
paste textarea "لحم بقري"
click at [1354, 351] on textarea "كيزر، شريحة لحم بقري سماش . جبن شيدر . حبش . بصل مكرمل . خس . صلصة سموك" at bounding box center [1216, 377] width 571 height 70
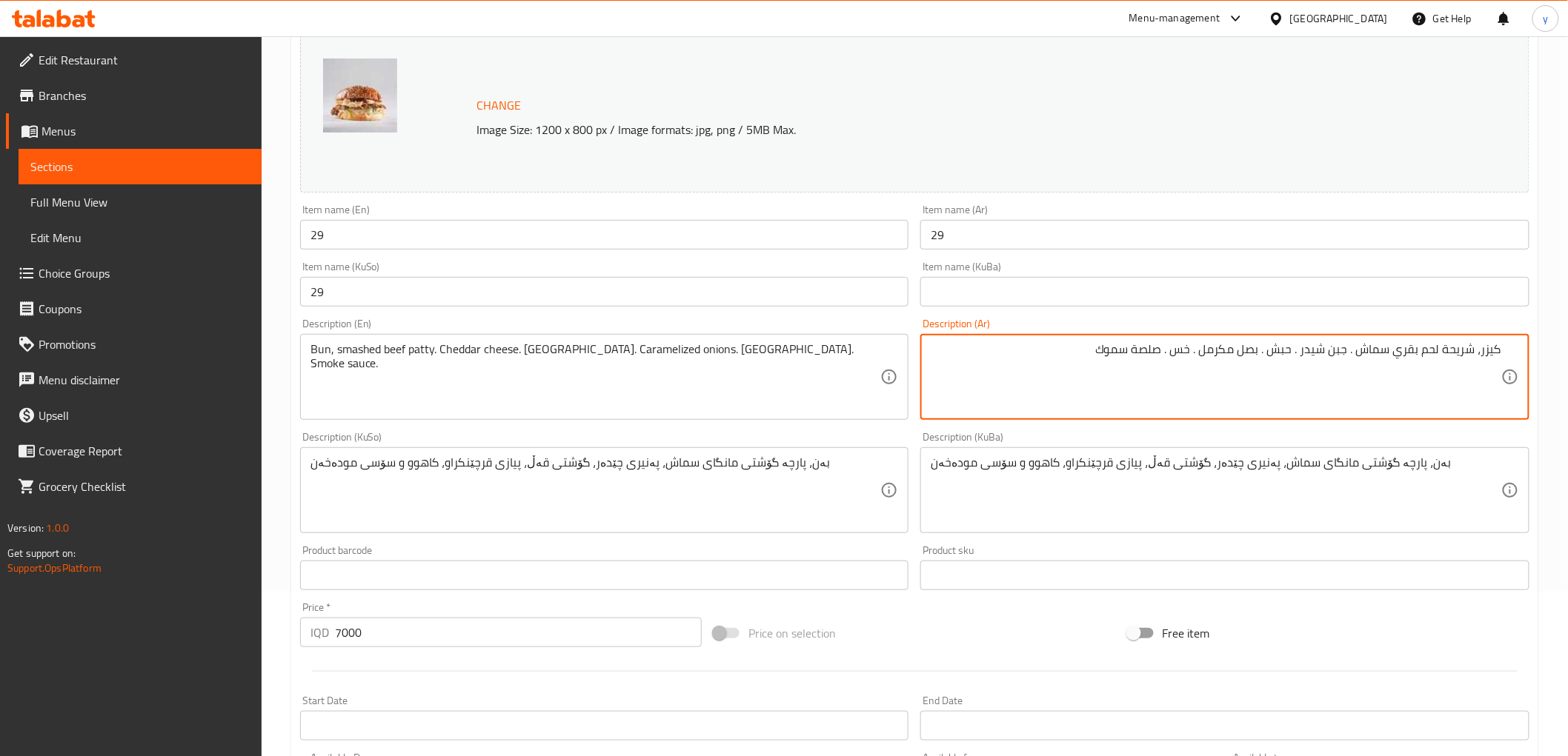
drag, startPoint x: 1351, startPoint y: 349, endPoint x: 1390, endPoint y: 349, distance: 39.0
click at [1390, 349] on textarea "كيزر، شريحة لحم بقري سماش . جبن شيدر . حبش . بصل مكرمل . خس . صلصة سموك" at bounding box center [1216, 377] width 571 height 70
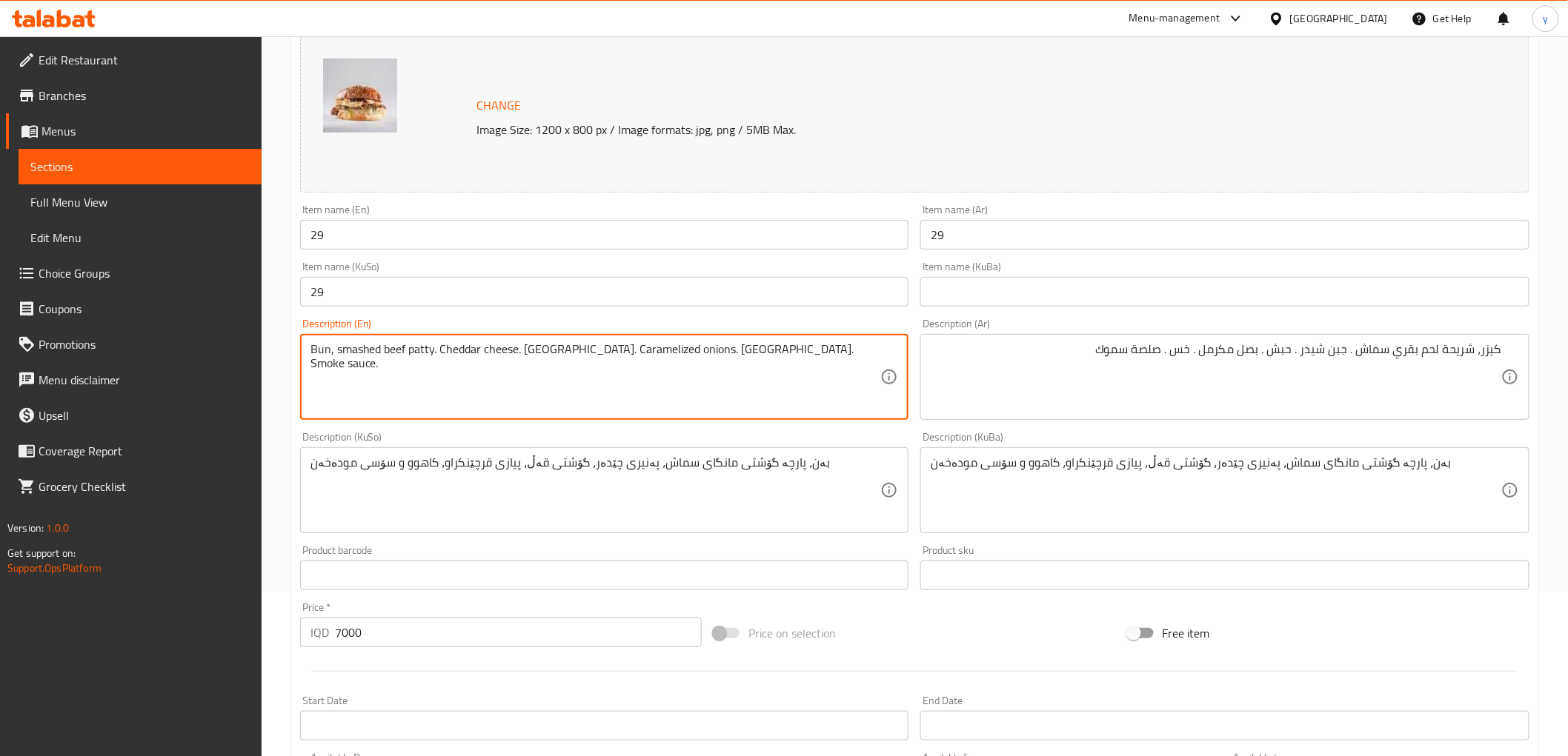
click at [367, 356] on textarea "Bun, smashed beef patty. Cheddar cheese. Turkey. Caramelized onions. Lettuce. S…" at bounding box center [595, 377] width 571 height 70
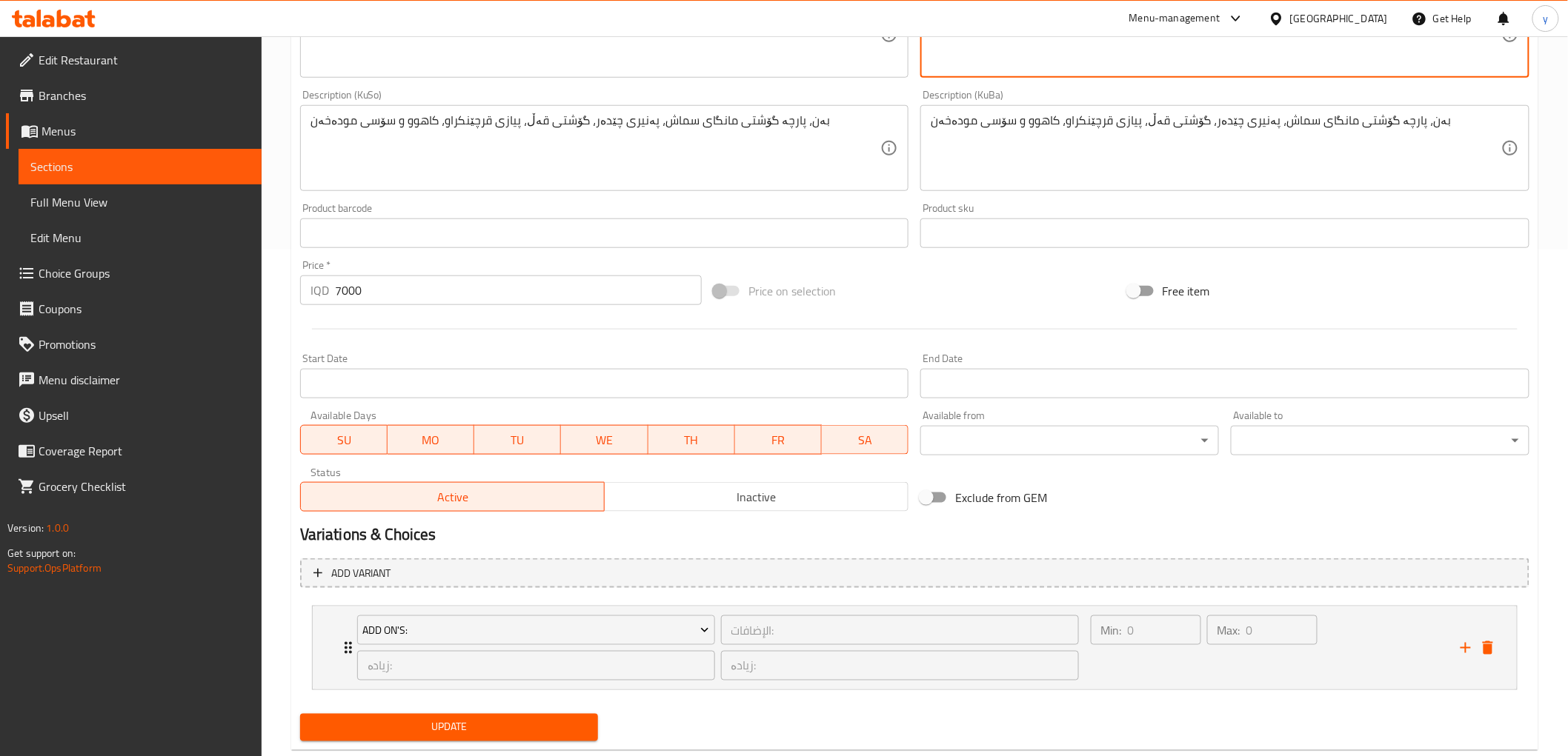
scroll to position [178, 0]
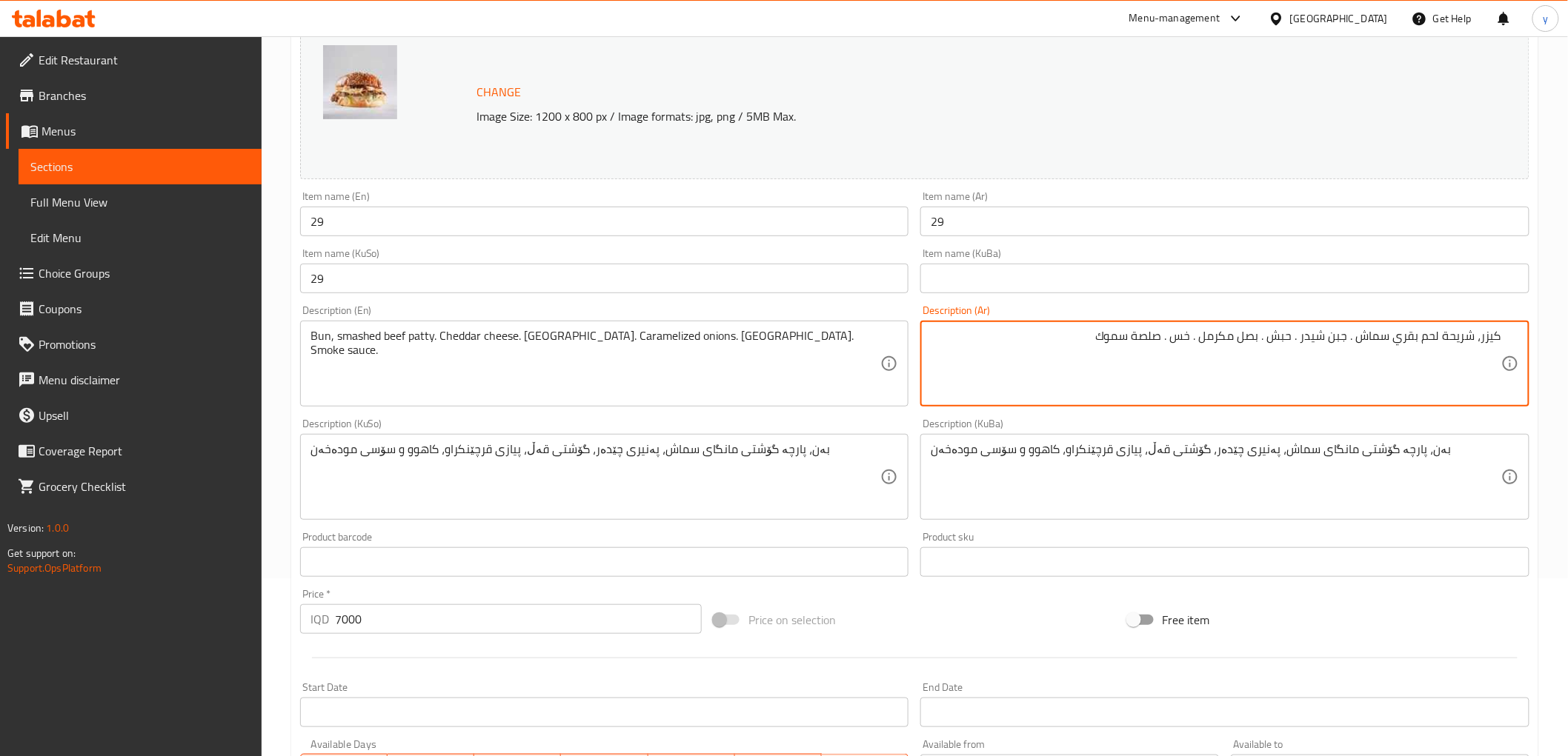
drag, startPoint x: 1353, startPoint y: 342, endPoint x: 1362, endPoint y: 342, distance: 9.0
click at [1362, 342] on textarea "كيزر، شريحة لحم بقري سماش . جبن شيدر . حبش . بصل مكرمل . خس . صلصة سموك" at bounding box center [1216, 364] width 571 height 70
click at [1302, 337] on textarea "كيزر، شريحة لحم بقري سماش، جبن شيدر . حبش . بصل مكرمل . خس . صلصة سموك" at bounding box center [1216, 364] width 571 height 70
click at [1301, 336] on textarea "كيزر، شريحة لحم بقري سماش، جبن شيدر . حبش . بصل مكرمل . خس . صلصة سموك" at bounding box center [1216, 364] width 571 height 70
click at [1306, 337] on textarea "كيزر، شريحة لحم بقري سماش، جبن شيدر . حبش . بصل مكرمل . خس . صلصة سموك" at bounding box center [1216, 364] width 571 height 70
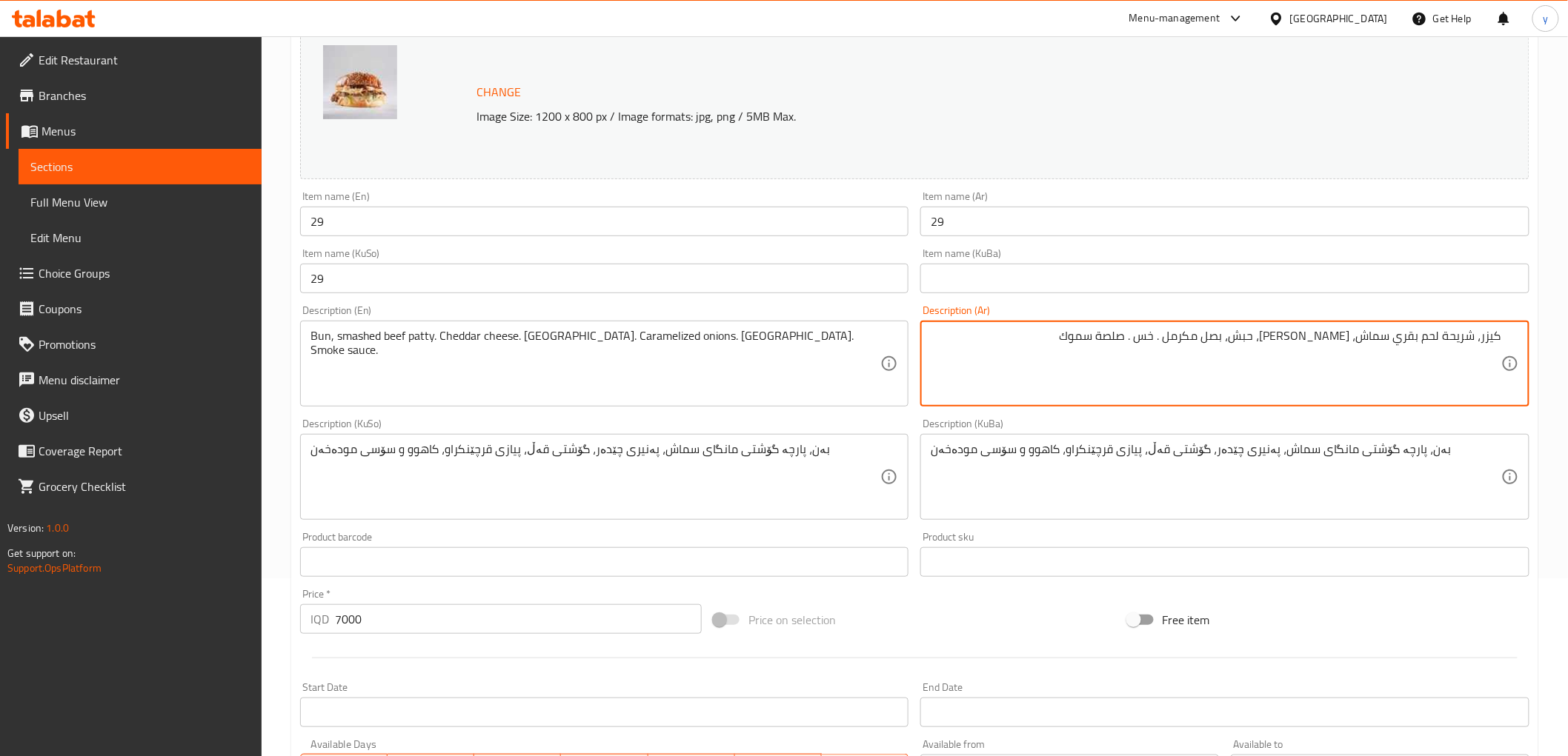
click at [1209, 337] on textarea "كيزر، شريحة لحم بقري سماش، جبن شيدر، حبش، بصل مكرمل . خس . صلصة سموك" at bounding box center [1216, 364] width 571 height 70
drag, startPoint x: 1208, startPoint y: 339, endPoint x: 1211, endPoint y: 356, distance: 17.3
click at [1211, 356] on textarea "كيزر، شريحة لحم بقري سماش، جبن شيدر، حبش، بصل مكرمل . خس . صلصة سموك" at bounding box center [1216, 364] width 571 height 70
drag, startPoint x: 1205, startPoint y: 341, endPoint x: 1212, endPoint y: 346, distance: 8.6
click at [1212, 346] on textarea "كيزر، شريحة لحم بقري سماش، جبن شيدر، حبش، بصل مكرمل . خس . صلصة سموك" at bounding box center [1216, 364] width 571 height 70
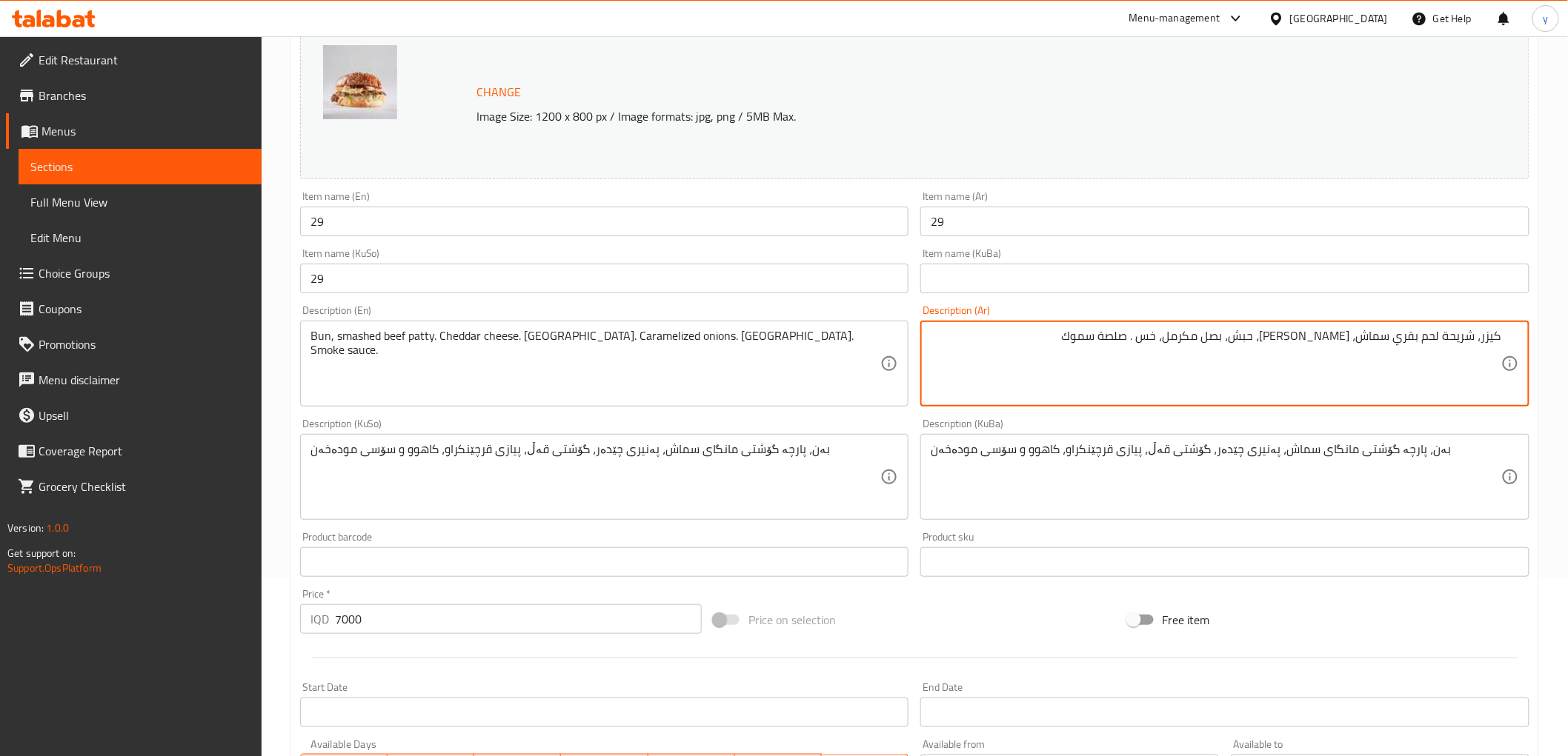
click at [1186, 337] on textarea "كيزر، شريحة لحم بقري سماش، جبن شيدر، حبش، بصل مكرمل، خس . صلصة سموك" at bounding box center [1216, 364] width 571 height 70
click at [1193, 337] on textarea "كيزر، شريحة لحم بقري سماش، جبن شيدر، حبش، بصل مكرمل، خس . صلصة سموك" at bounding box center [1216, 364] width 571 height 70
drag, startPoint x: 1183, startPoint y: 339, endPoint x: 1174, endPoint y: 344, distance: 10.3
click at [1174, 344] on textarea "كيزر، شريحة لحم بقري سماش، جبن شيدر، حبش، بصل مكرمل، خس . صلصة سموك" at bounding box center [1216, 364] width 571 height 70
type textarea "كيزر، شريحة لحم بقري سماش، جبن شيدر، حبش، بصل مكرمل، خس وصلصة سموك"
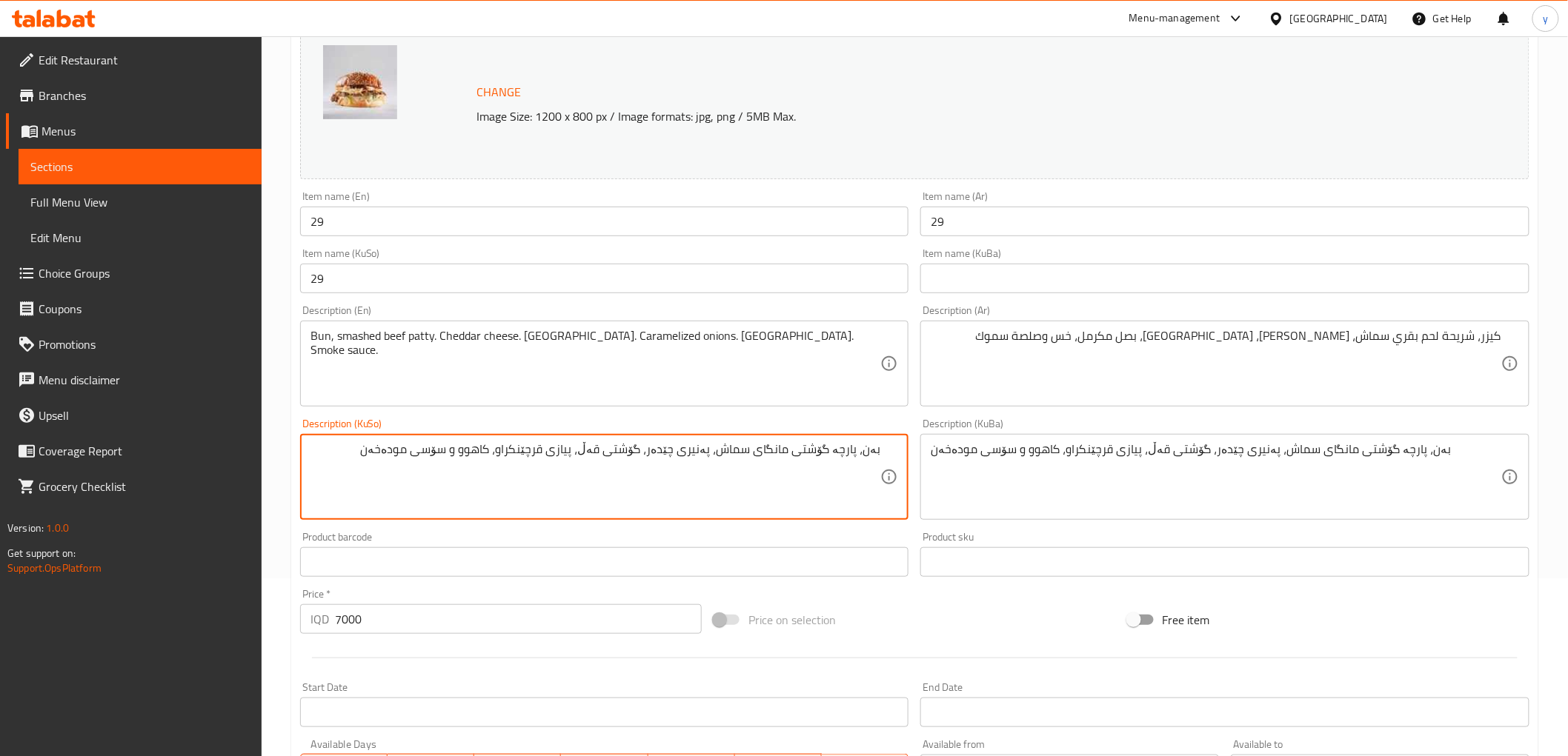
click at [361, 455] on textarea "بەن، پارچە گۆشتی مانگای سماش، پەنیری چێدەر، گۆشتی قەڵ، پیازی قرچێنکراو، کاهوو و…" at bounding box center [595, 477] width 571 height 70
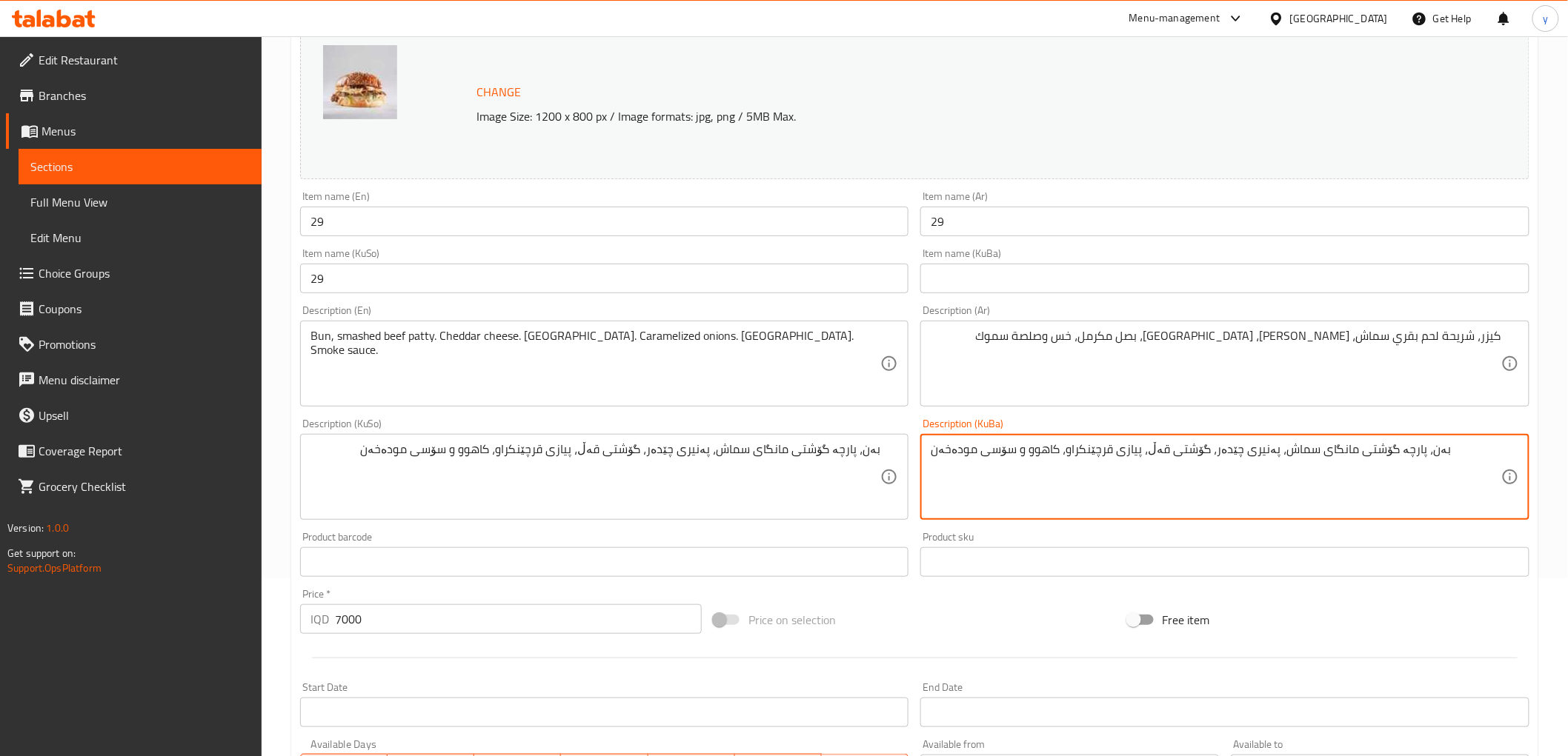
click at [1068, 461] on textarea "بەن، پارچە گۆشتی مانگای سماش، پەنیری چێدەر، گۆشتی قەڵ، پیازی قرچێنکراو، کاهوو و…" at bounding box center [1216, 477] width 571 height 70
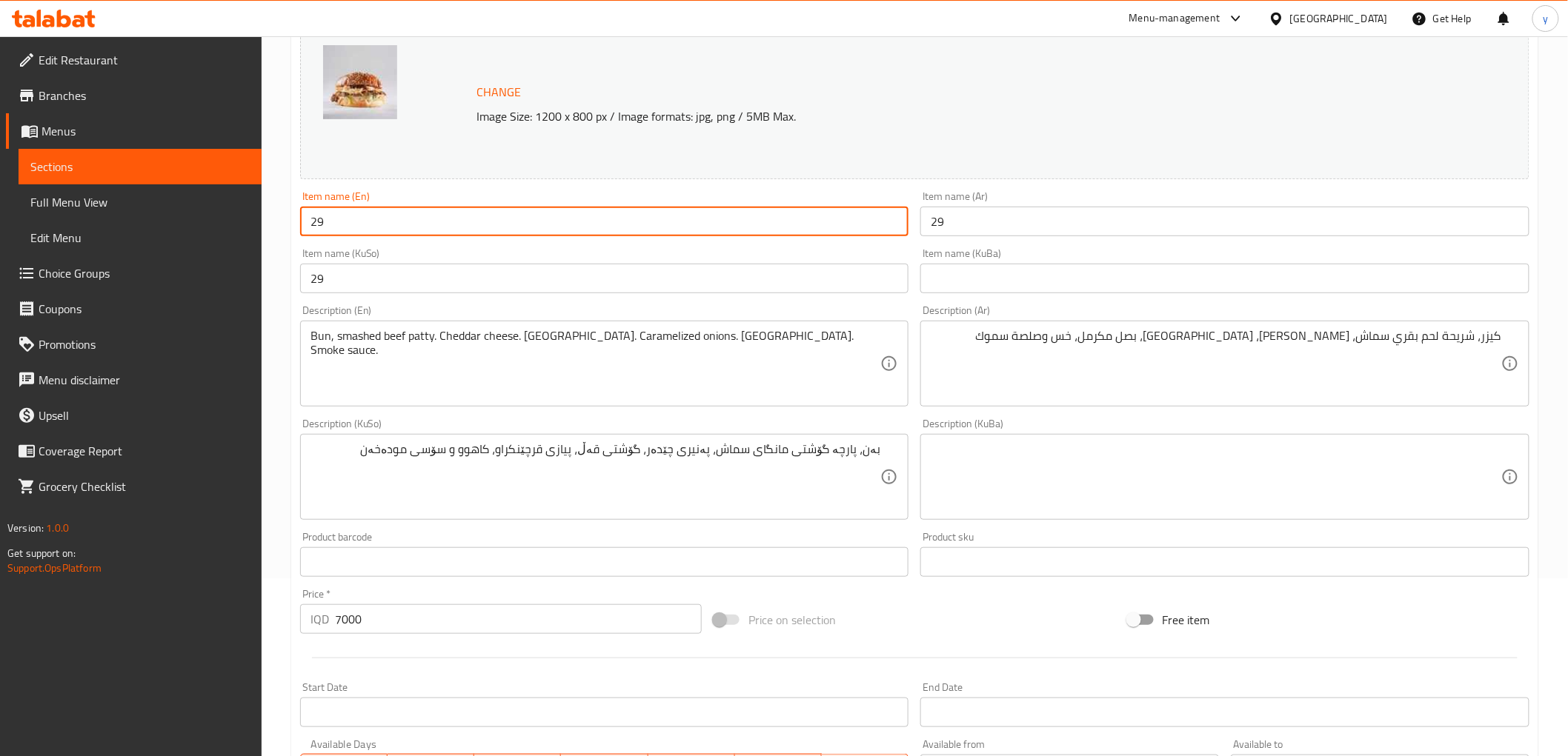
click at [618, 224] on input "29" at bounding box center [604, 221] width 609 height 30
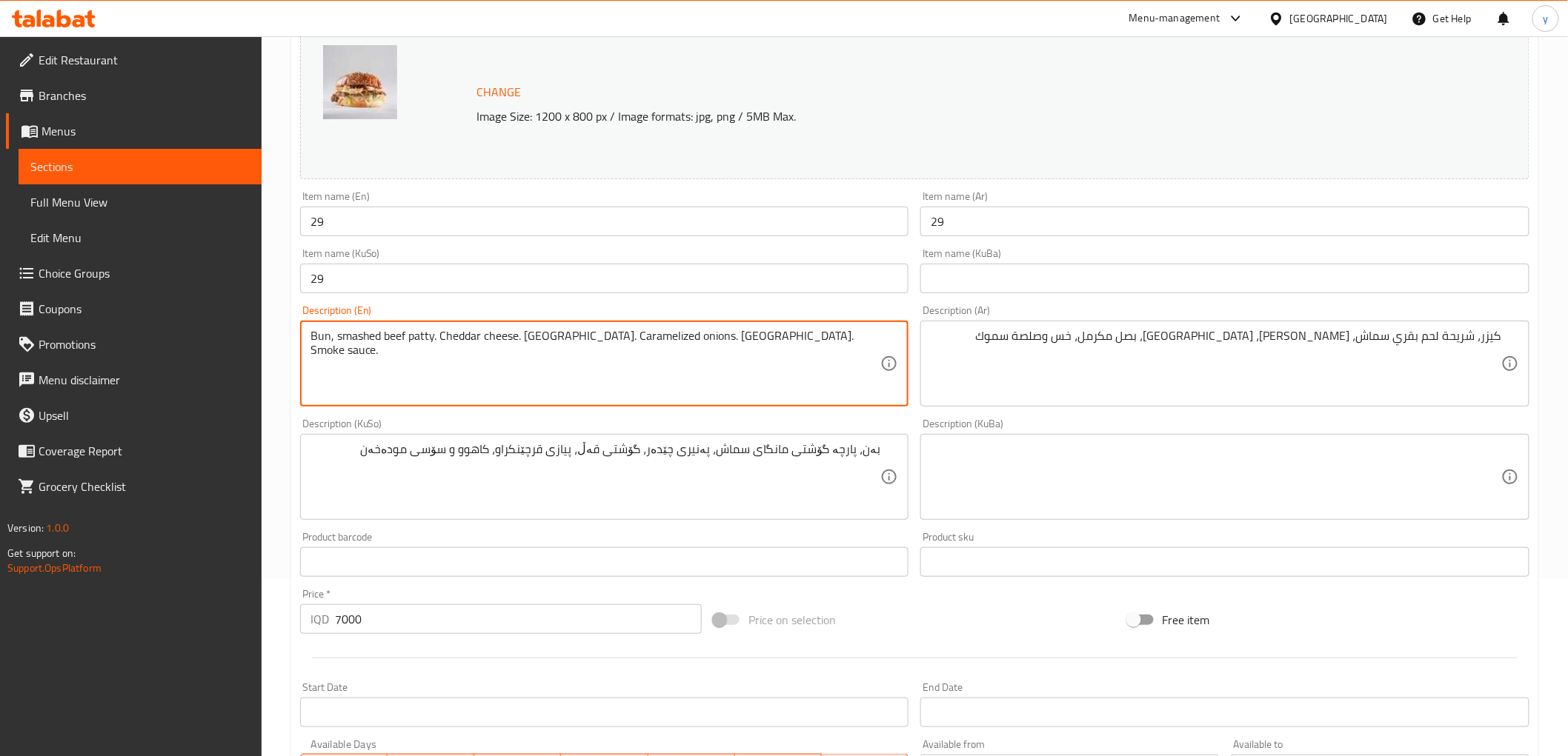
click at [616, 345] on textarea "Bun, smashed beef patty. Cheddar cheese. Turkey. Caramelized onions. Lettuce. S…" at bounding box center [595, 364] width 571 height 70
paste textarea ", cheddar cheese, Turkey, caramelized onions, lettuce and s"
type textarea "Bun, smashed beef patty, cheddar cheese, Turkey, caramelized onions, lettuce an…"
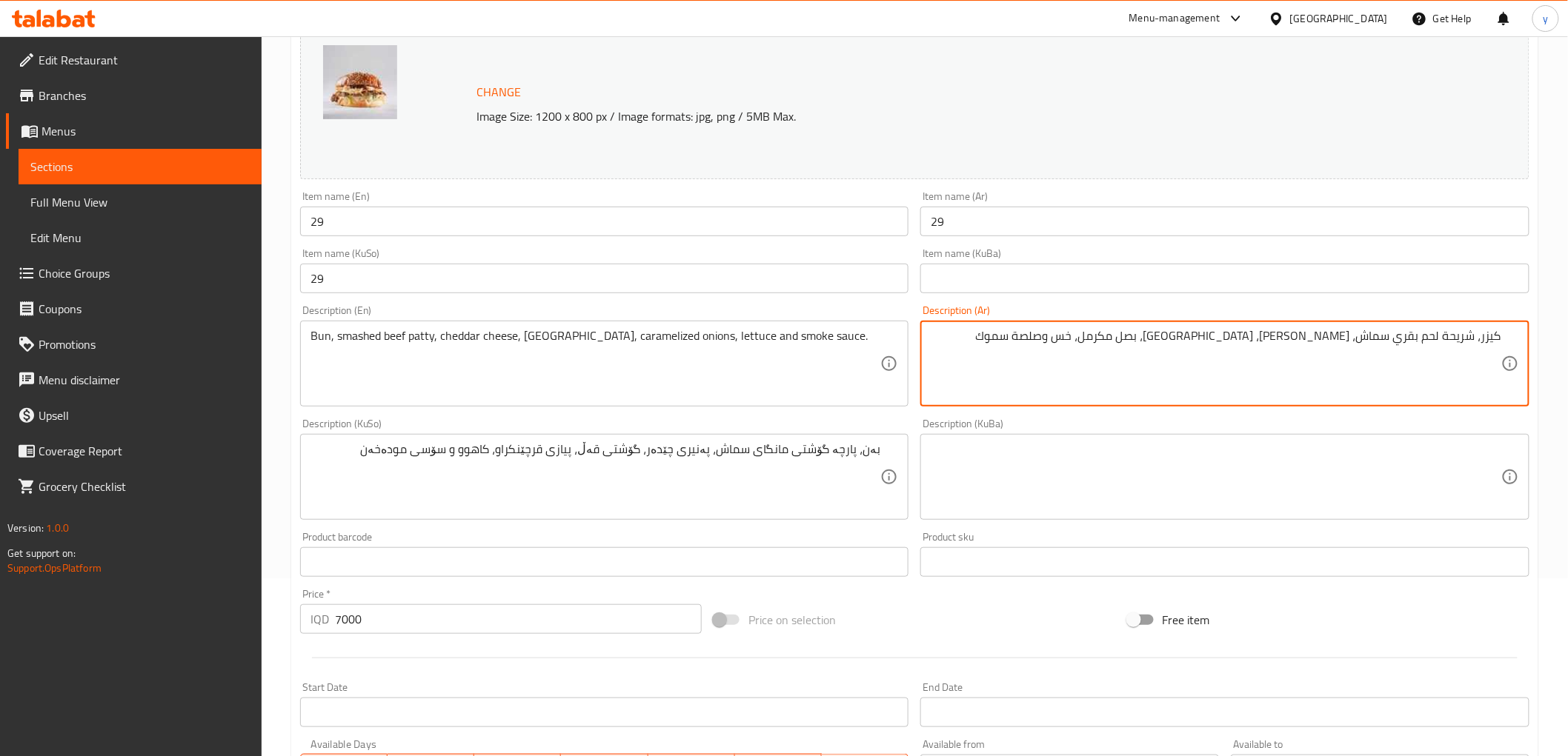
click at [1186, 341] on textarea "كيزر، شريحة لحم بقري سماش، جبن شيدر، حبش، بصل مكرمل، خس وصلصة سموك" at bounding box center [1216, 364] width 571 height 70
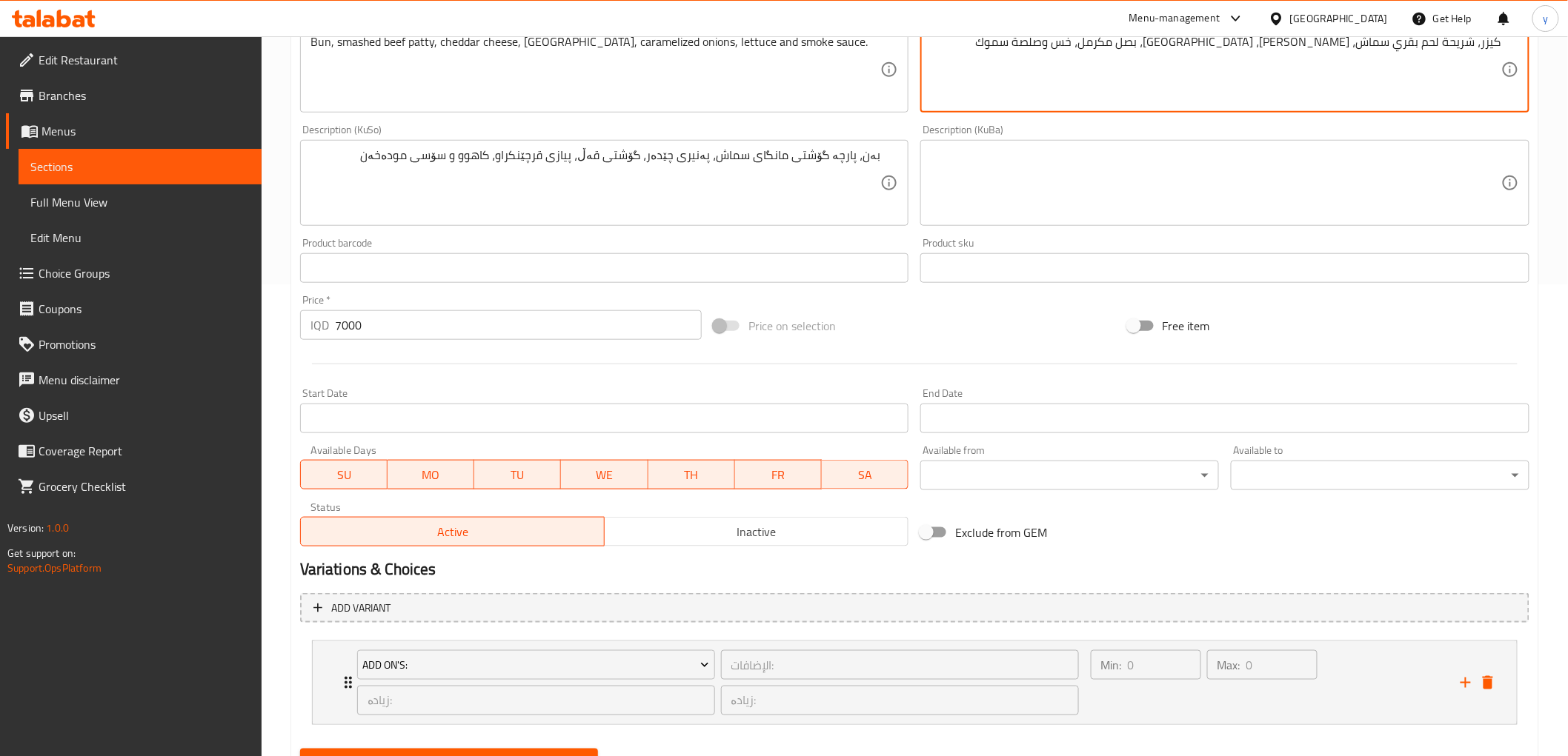
scroll to position [506, 0]
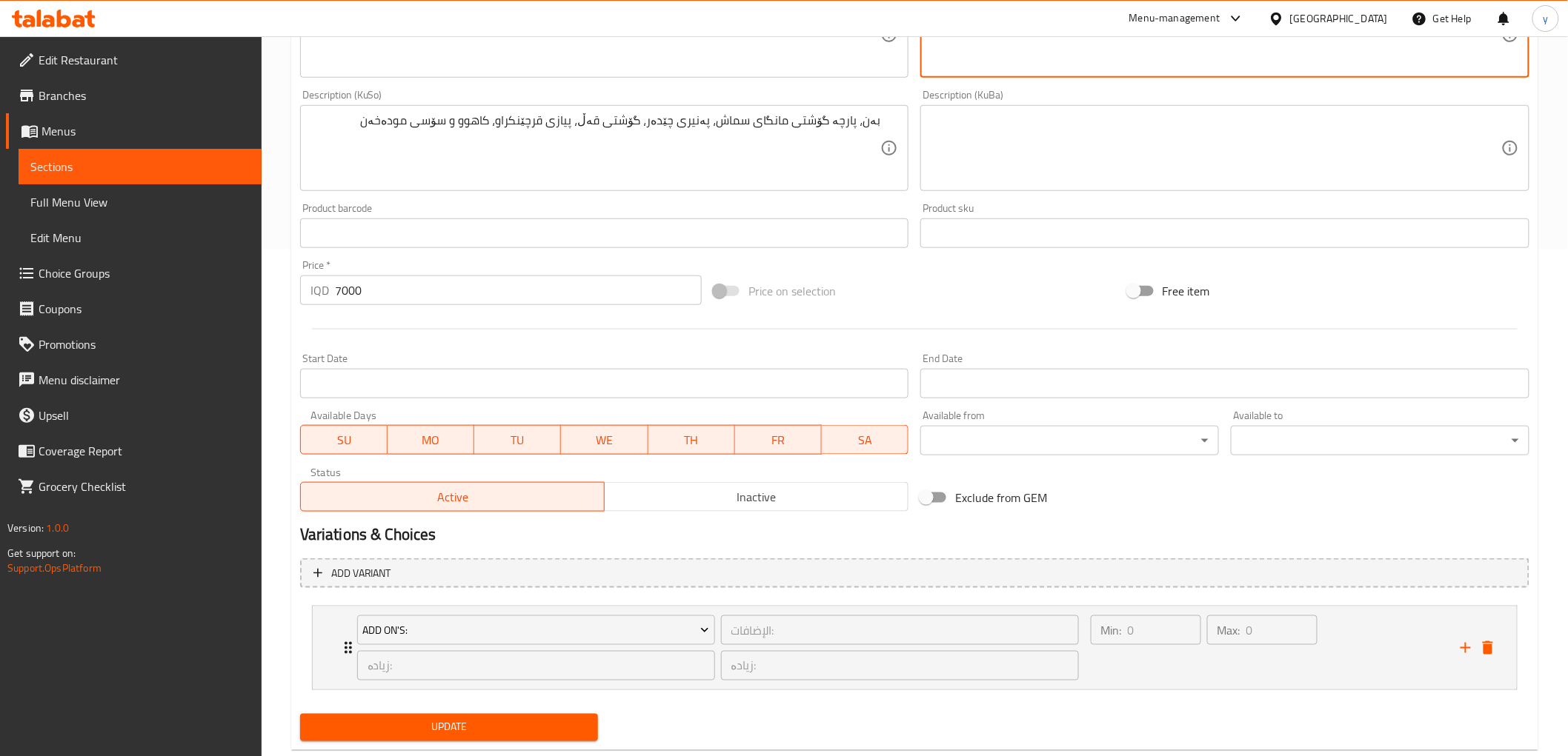
click at [520, 695] on nav "Add On's: الإضافات: ​ زیادە: ​ زیادە: ​ Min: 0 ​ Max: 0 ​ Extra Meat Piece (ID:…" at bounding box center [914, 648] width 1230 height 108
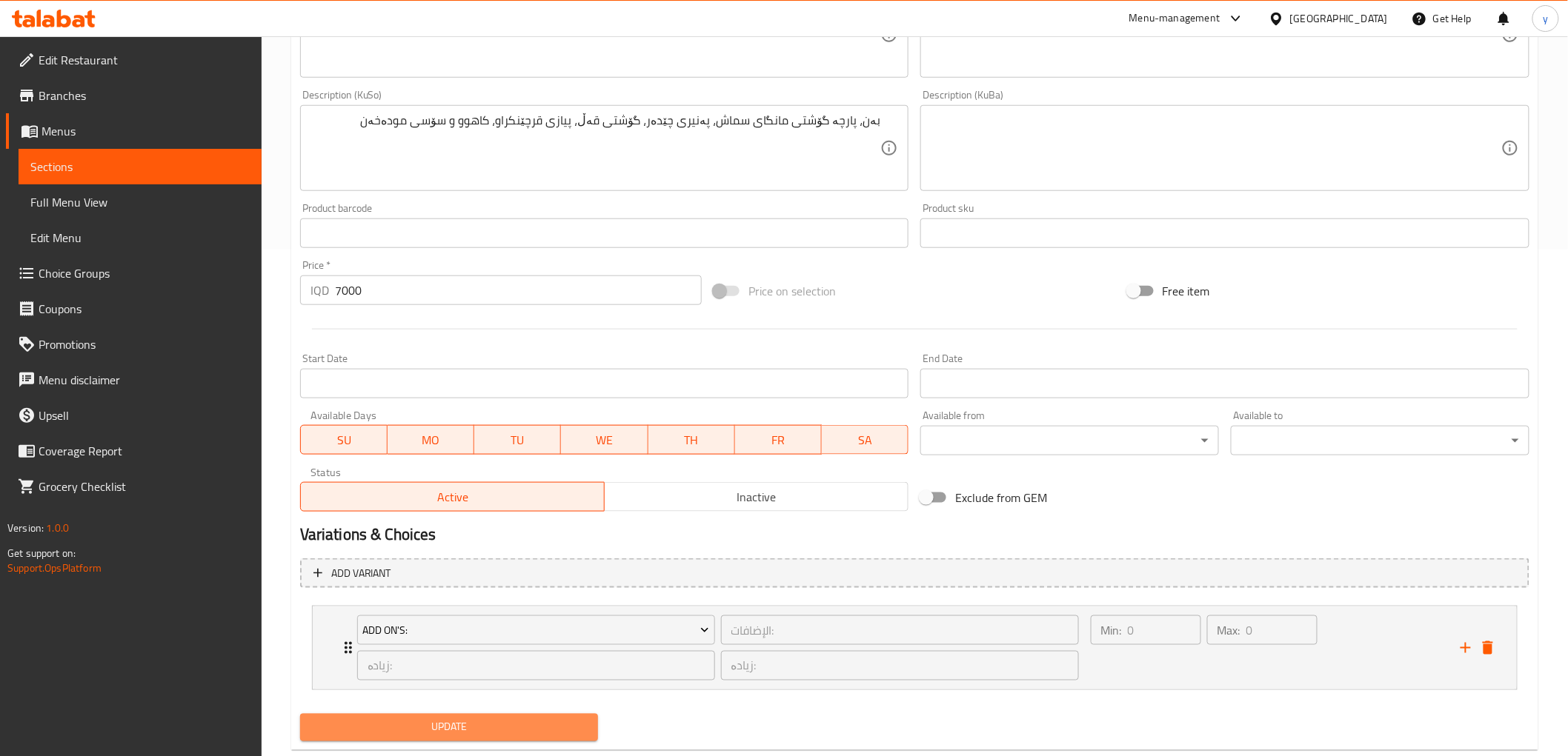
click at [523, 723] on span "Update" at bounding box center [449, 727] width 275 height 18
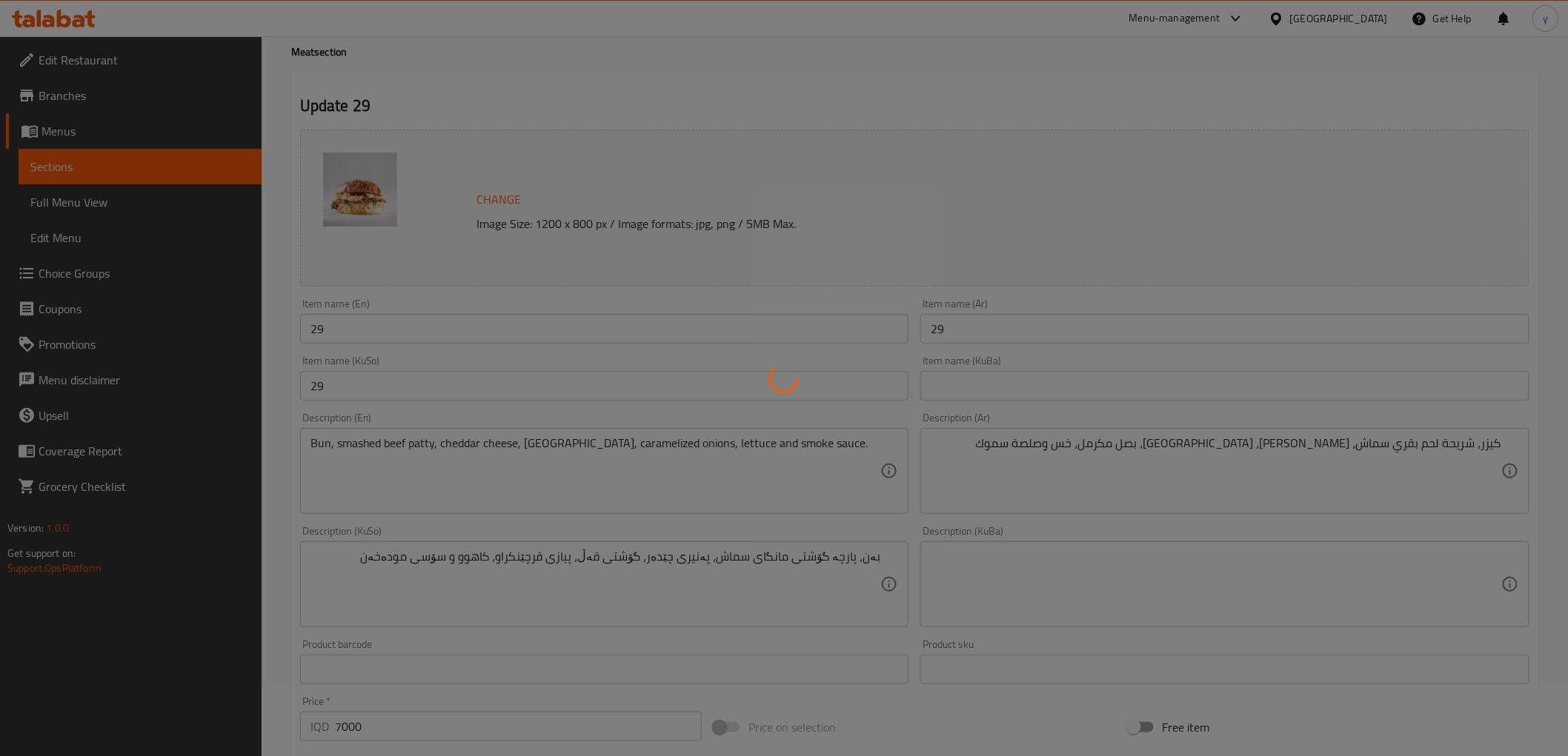
scroll to position [0, 0]
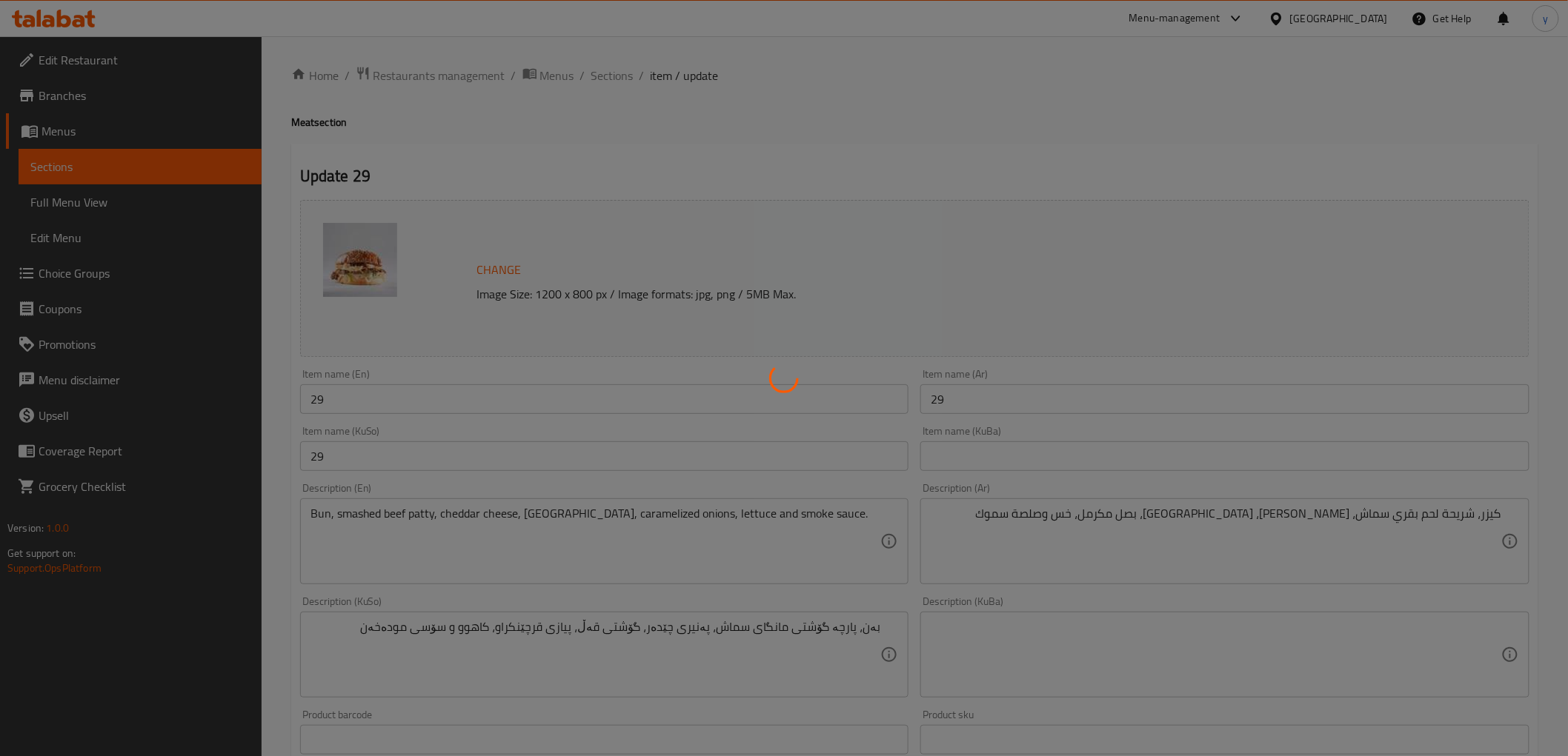
click at [341, 403] on div at bounding box center [784, 378] width 1568 height 756
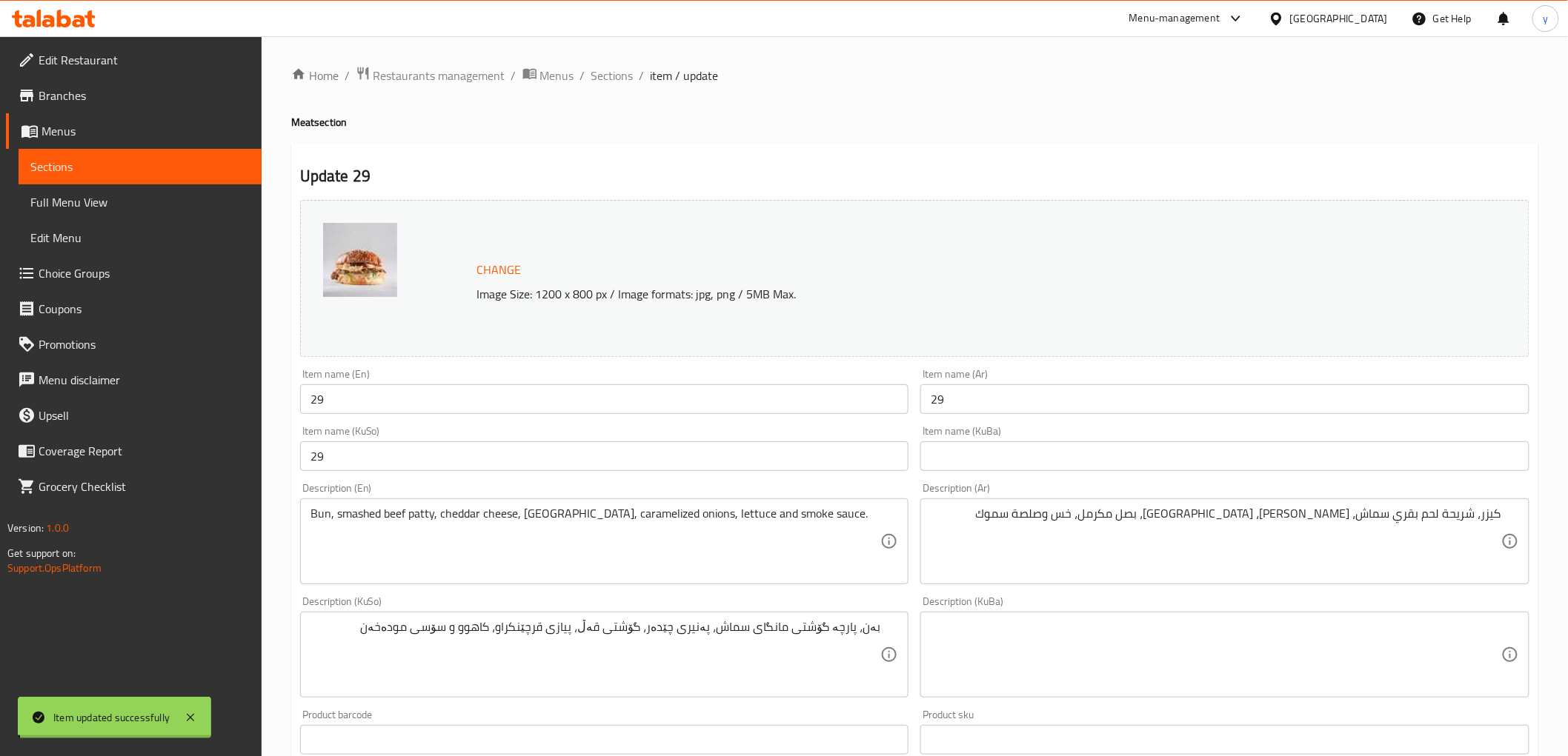
click at [341, 403] on input "29" at bounding box center [604, 399] width 609 height 30
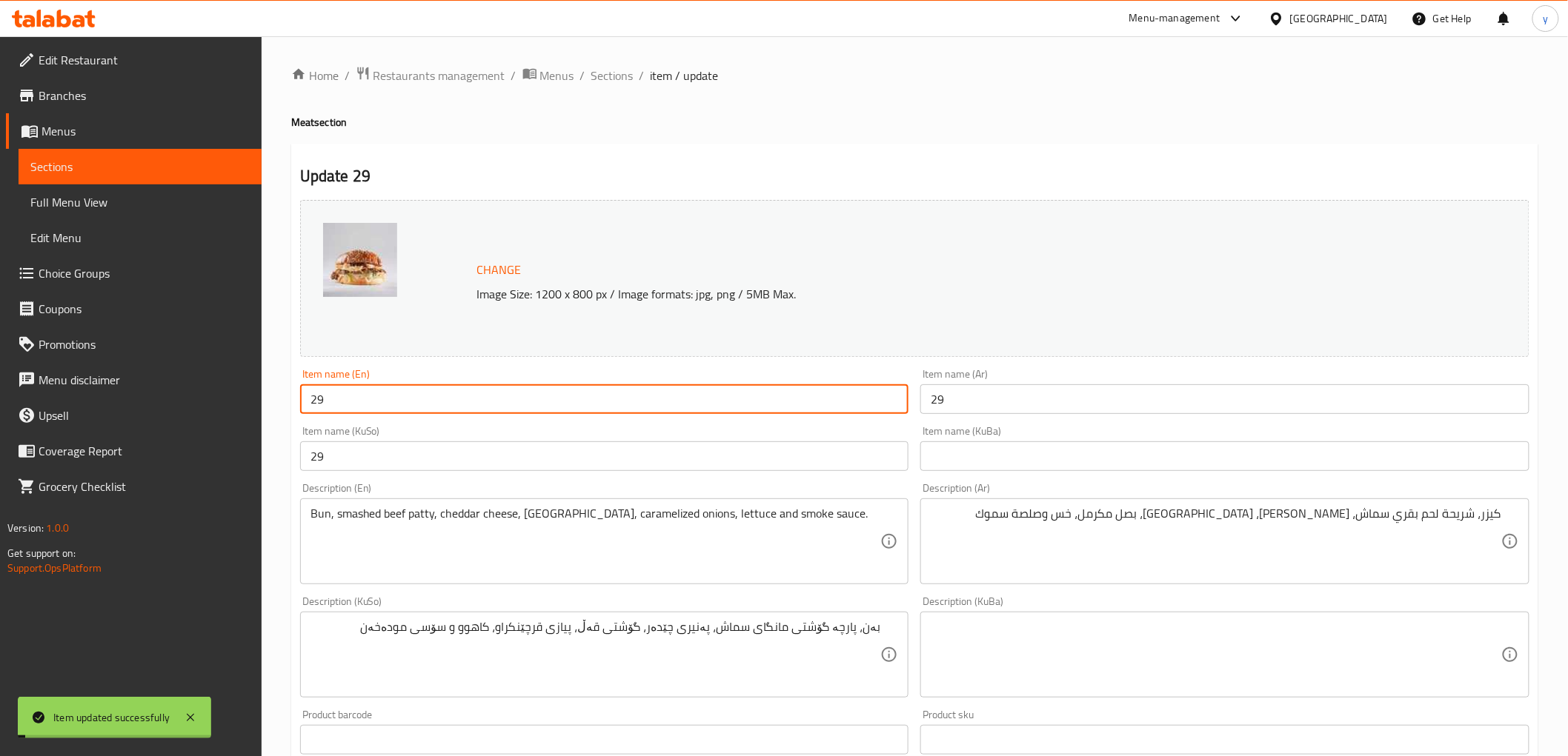
click at [341, 403] on input "29" at bounding box center [604, 399] width 609 height 30
click at [181, 189] on link "Full Menu View" at bounding box center [140, 202] width 243 height 36
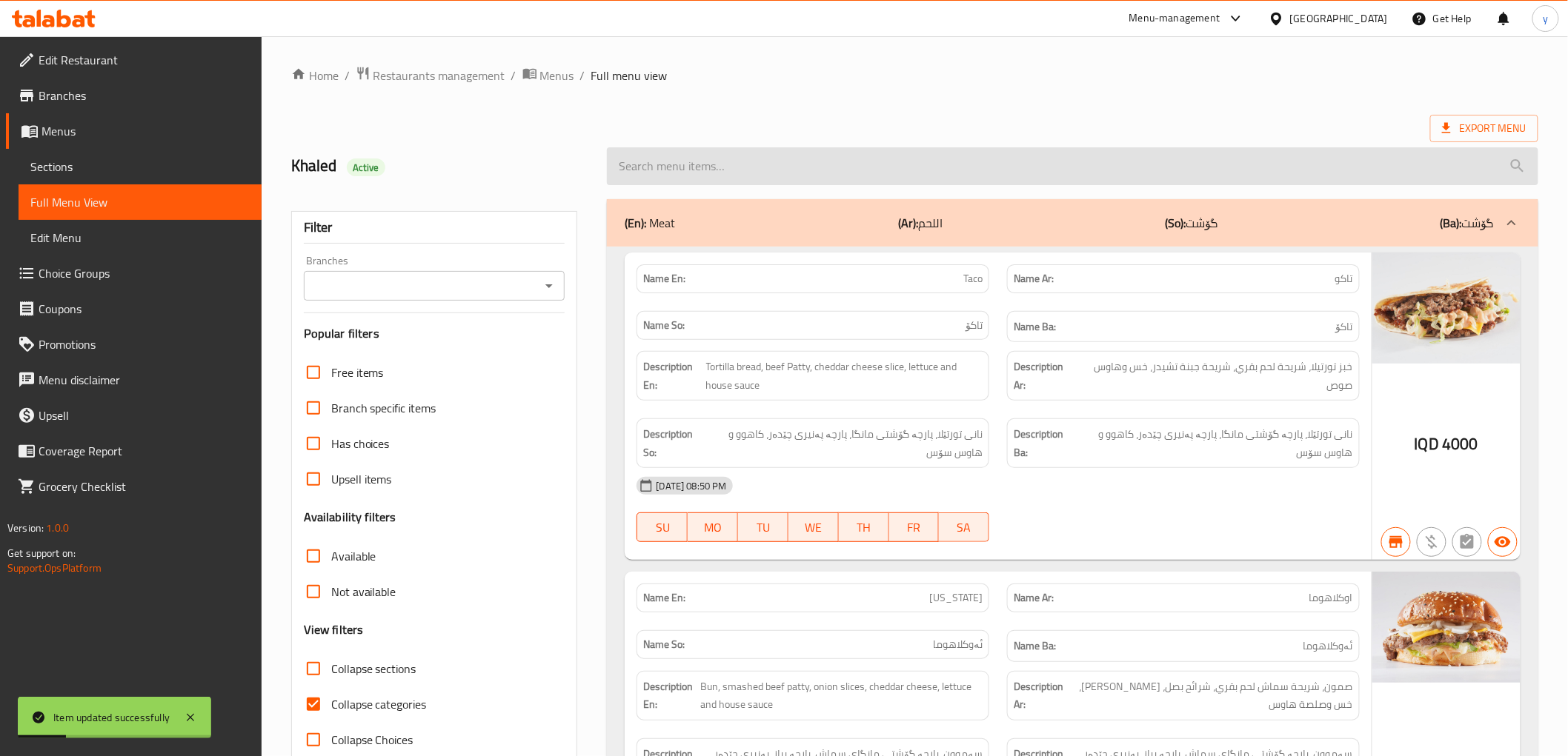
click at [721, 171] on input "search" at bounding box center [1072, 166] width 931 height 37
click at [721, 167] on input "search" at bounding box center [1072, 166] width 931 height 37
paste input "29"
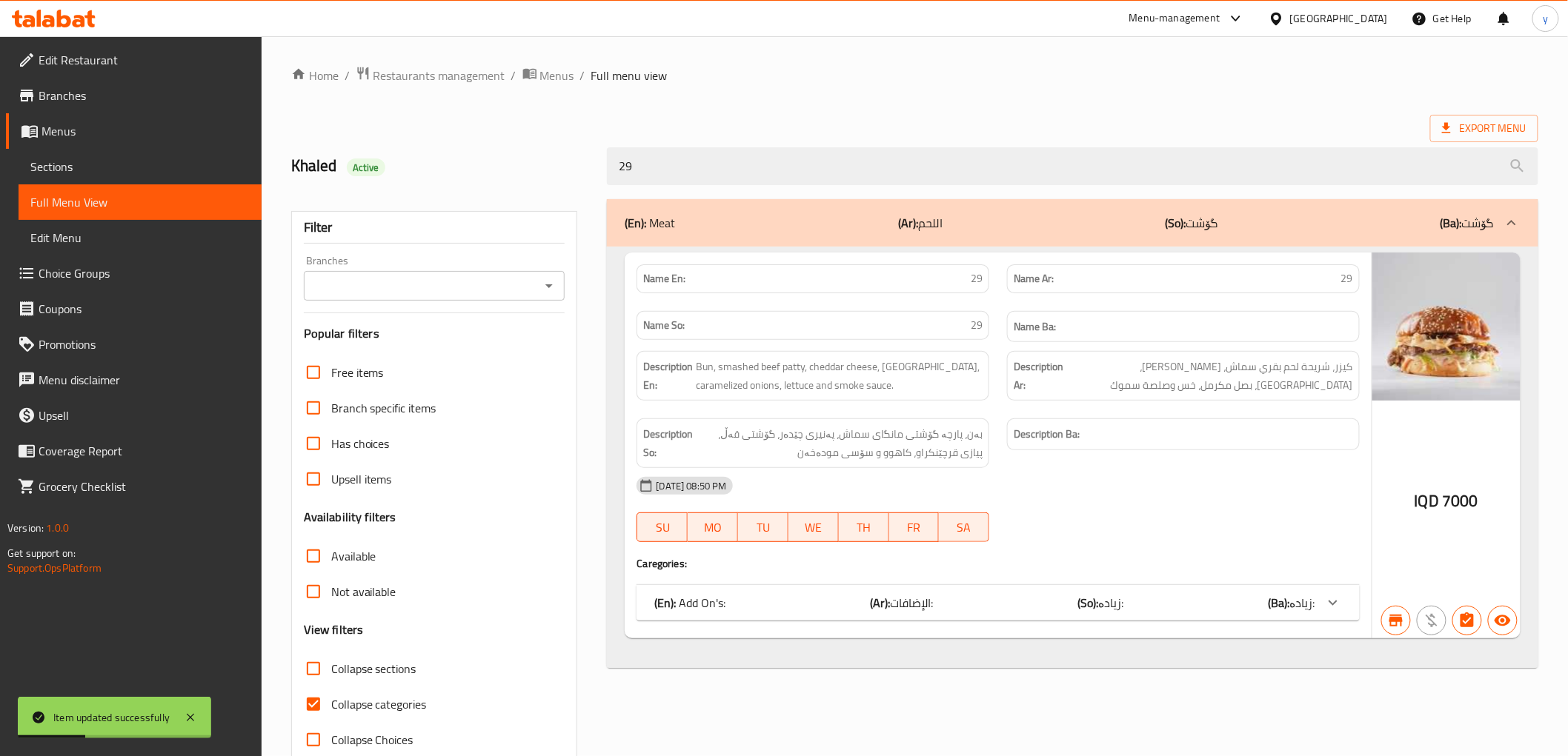
click at [552, 274] on div "Branches" at bounding box center [435, 285] width 262 height 30
type input "29"
click at [549, 285] on icon "Open" at bounding box center [549, 286] width 7 height 4
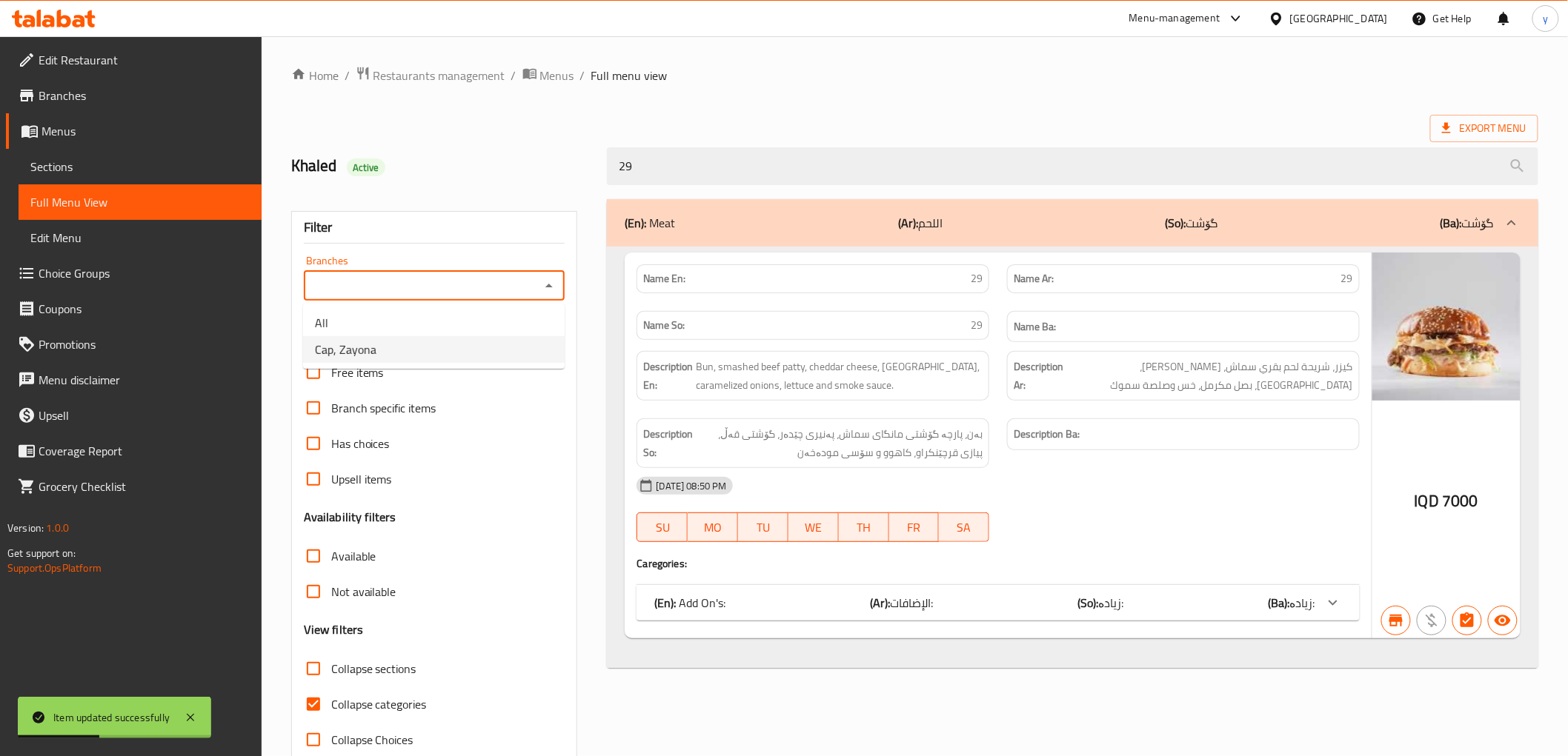
click at [454, 351] on li "Cap, Zayona" at bounding box center [434, 349] width 262 height 26
type input "Cap, Zayona"
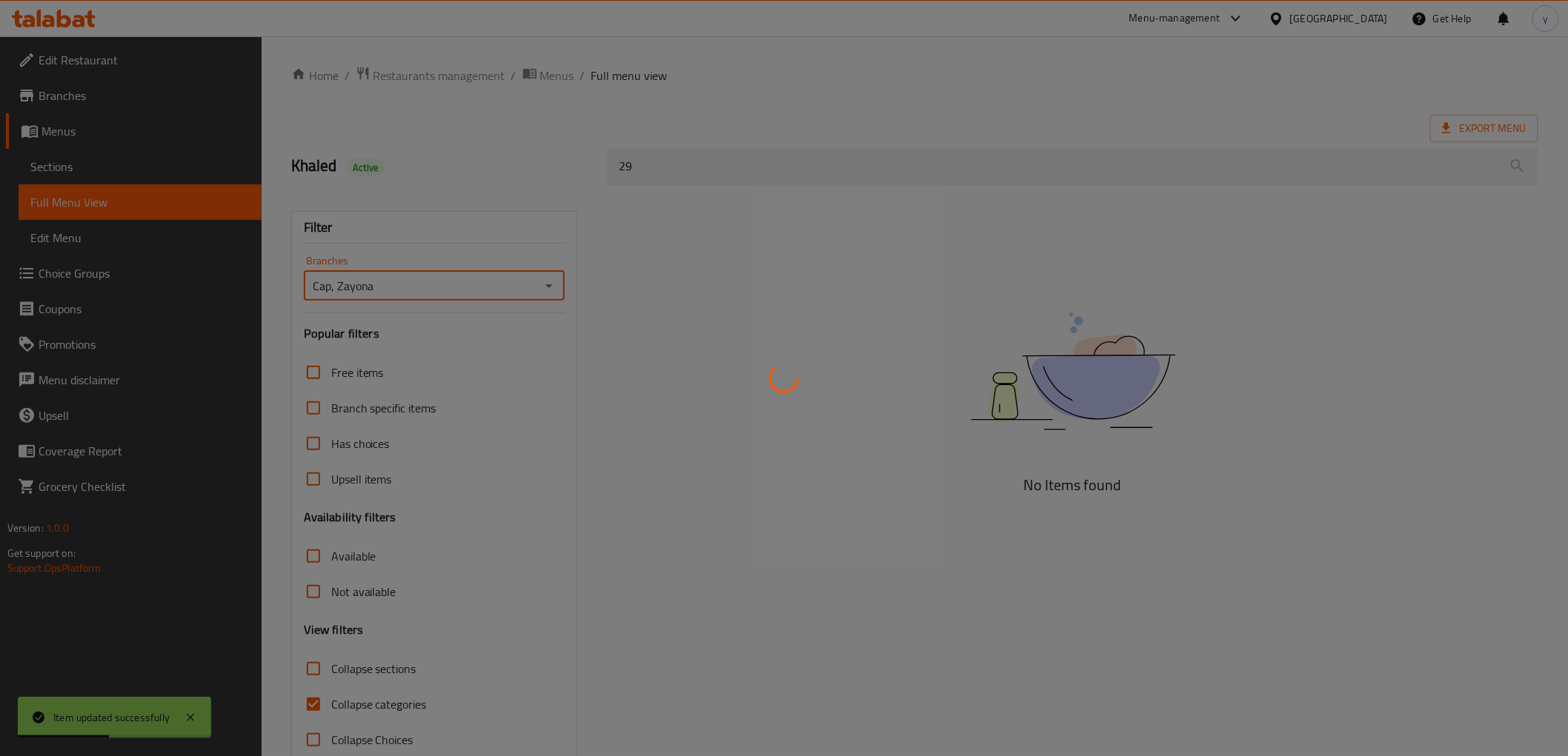
scroll to position [32, 0]
click at [902, 234] on div at bounding box center [784, 378] width 1568 height 756
click at [843, 213] on div at bounding box center [784, 378] width 1568 height 756
drag, startPoint x: 843, startPoint y: 213, endPoint x: 828, endPoint y: 189, distance: 28.3
click at [842, 209] on div at bounding box center [784, 378] width 1568 height 756
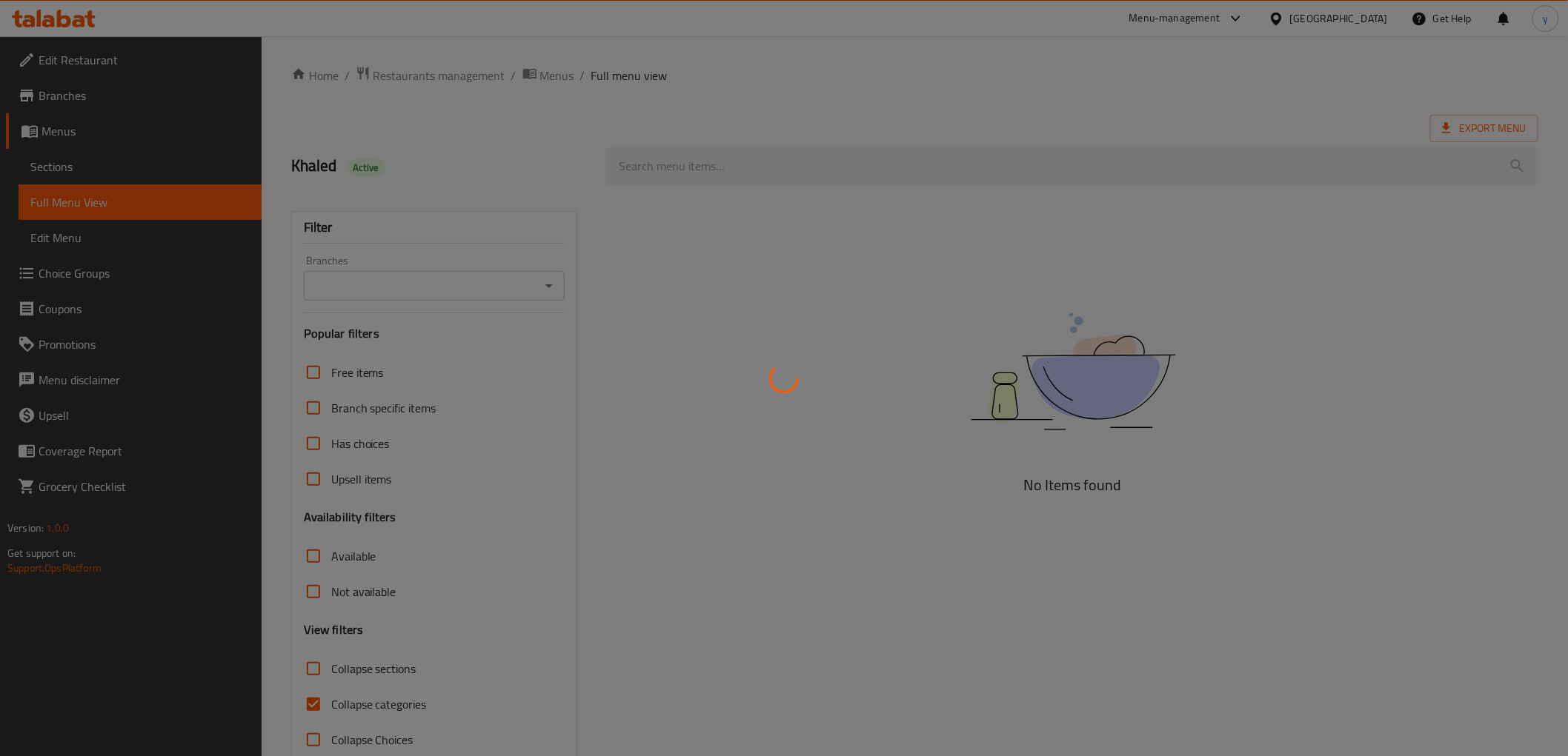
click at [828, 189] on div at bounding box center [784, 378] width 1568 height 756
click at [802, 250] on div at bounding box center [784, 378] width 1568 height 756
click at [802, 254] on div at bounding box center [784, 378] width 1568 height 756
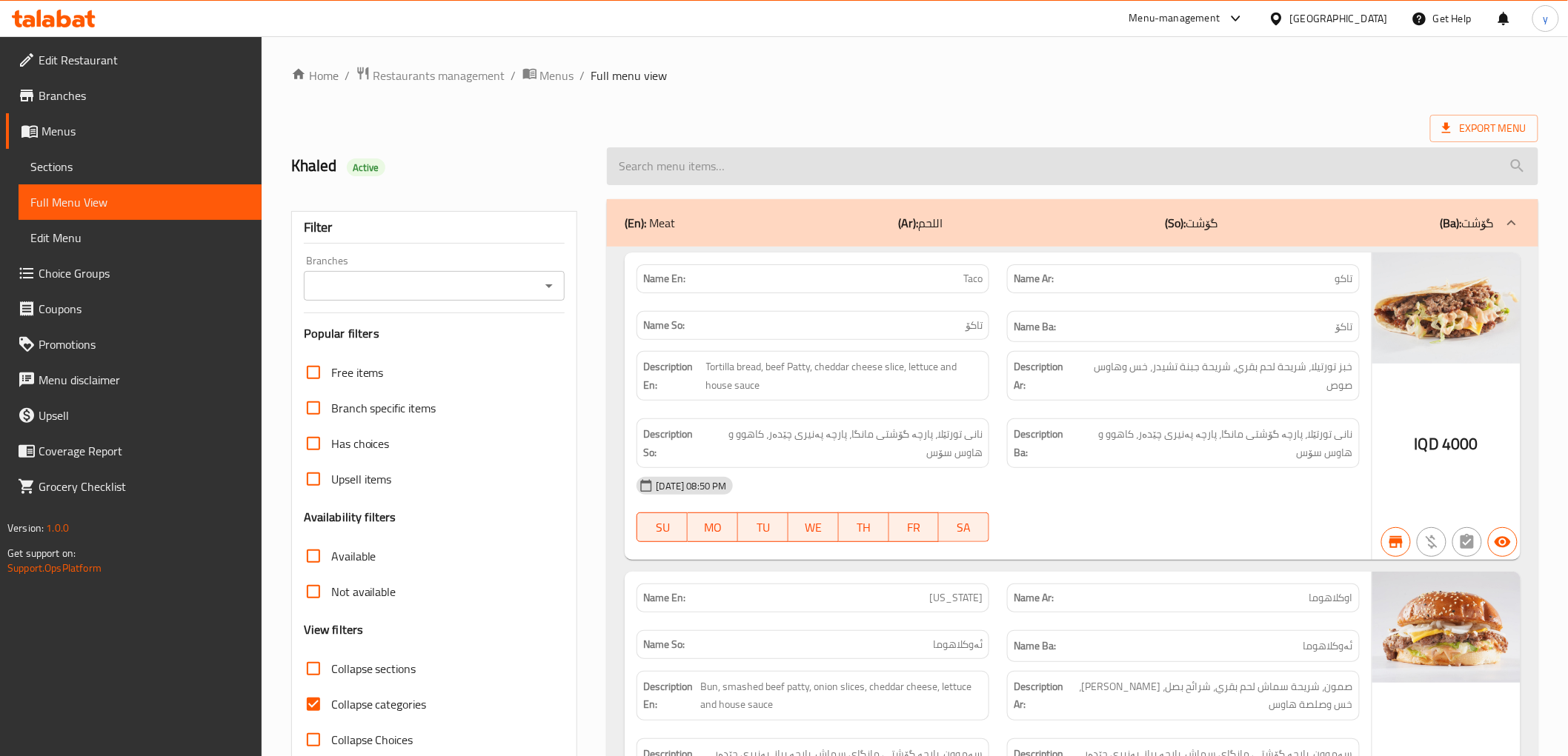
click at [677, 172] on input "search" at bounding box center [1072, 166] width 931 height 37
paste input "29"
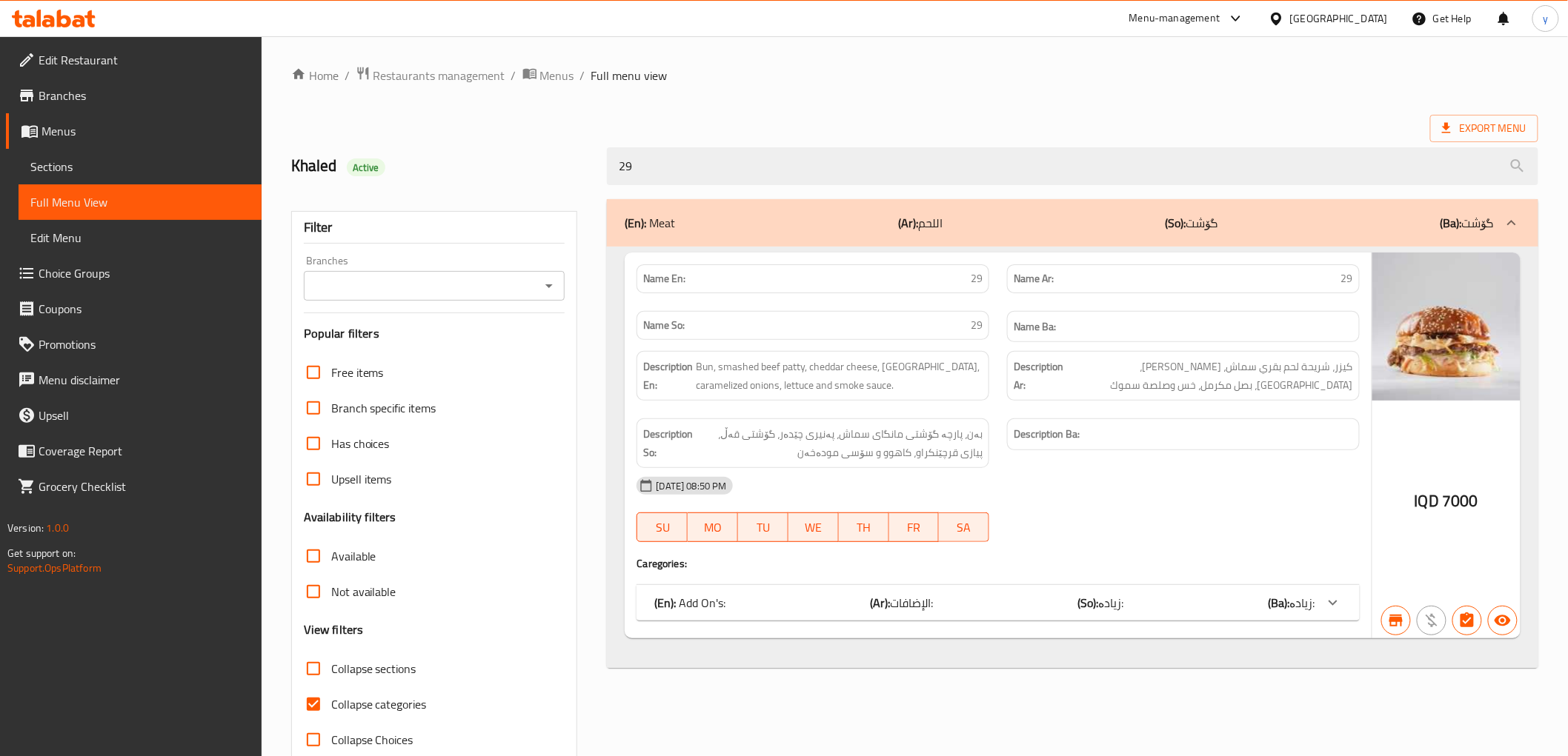
click at [542, 285] on icon "Open" at bounding box center [549, 285] width 18 height 18
type input "29"
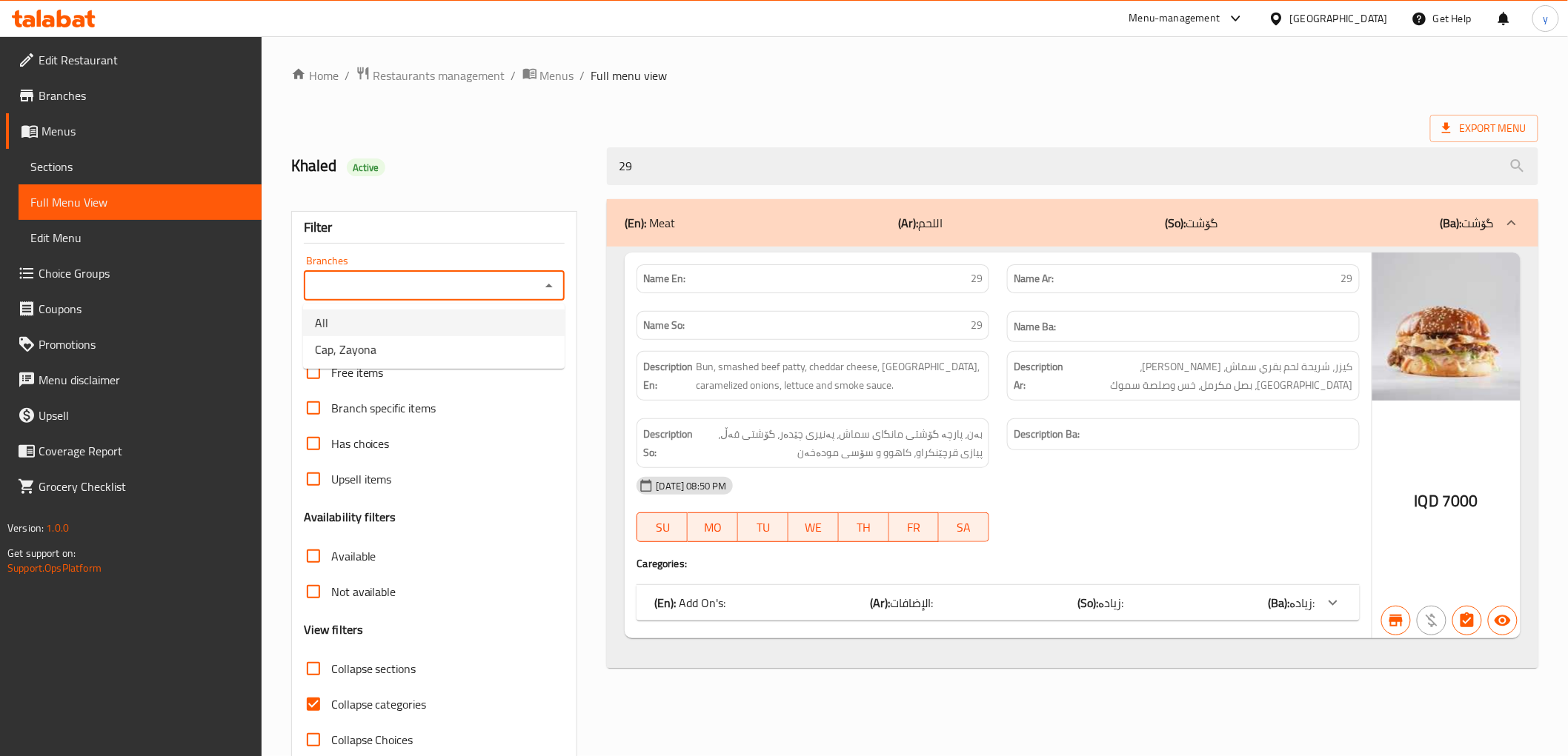
click at [493, 337] on li "Cap, Zayona" at bounding box center [434, 349] width 262 height 26
type input "Cap, Zayona"
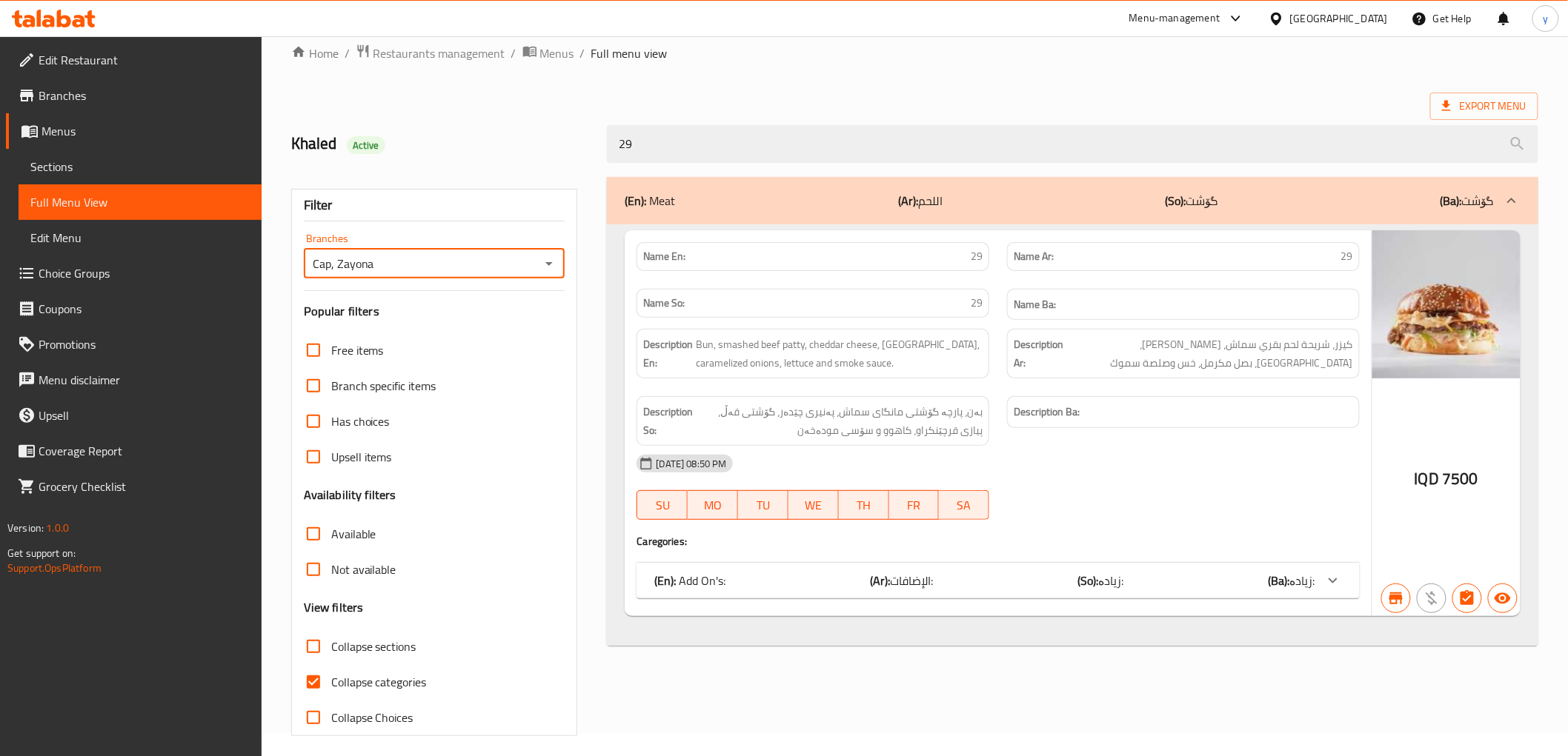
scroll to position [32, 0]
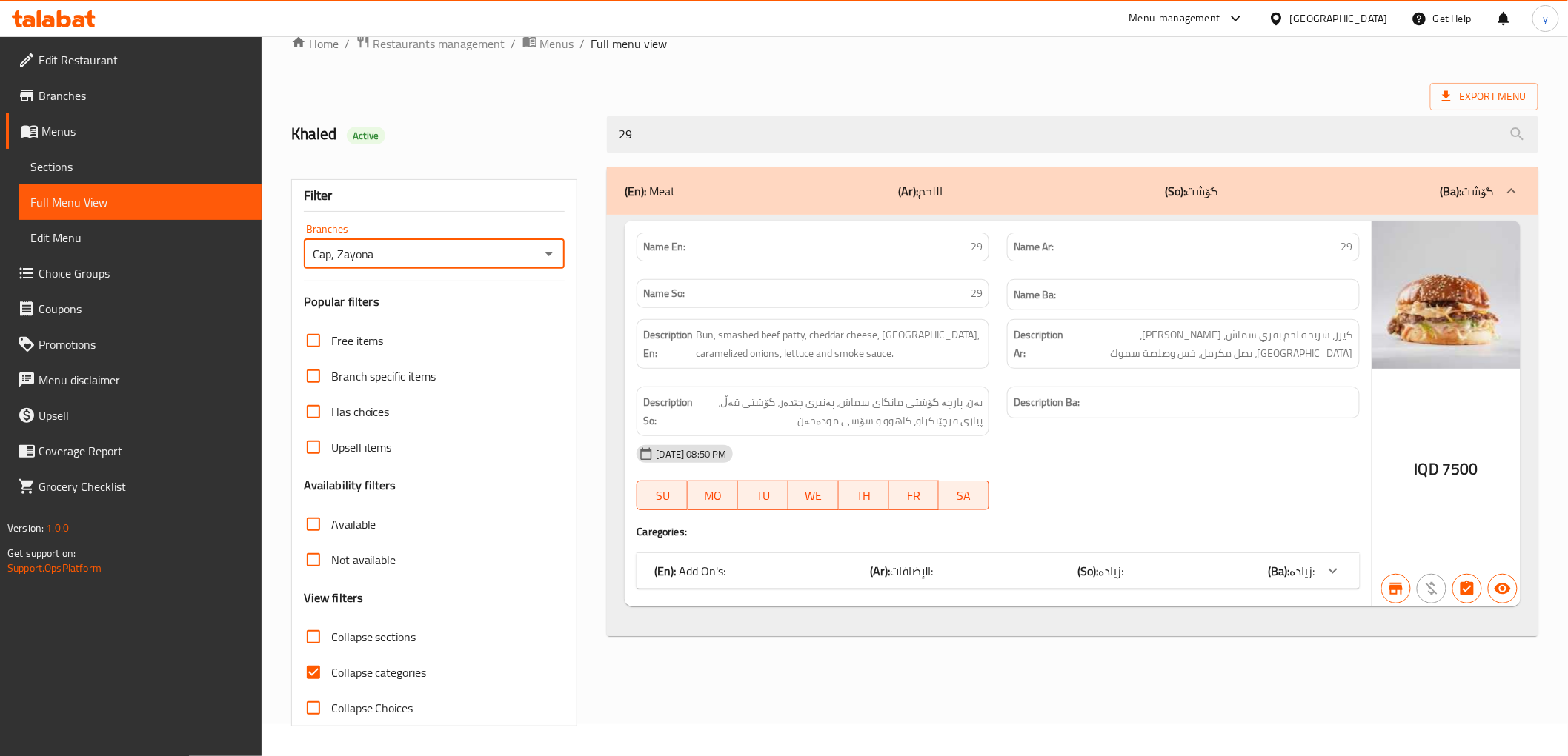
click at [316, 679] on input "Collapse categories" at bounding box center [314, 672] width 36 height 36
checkbox input "false"
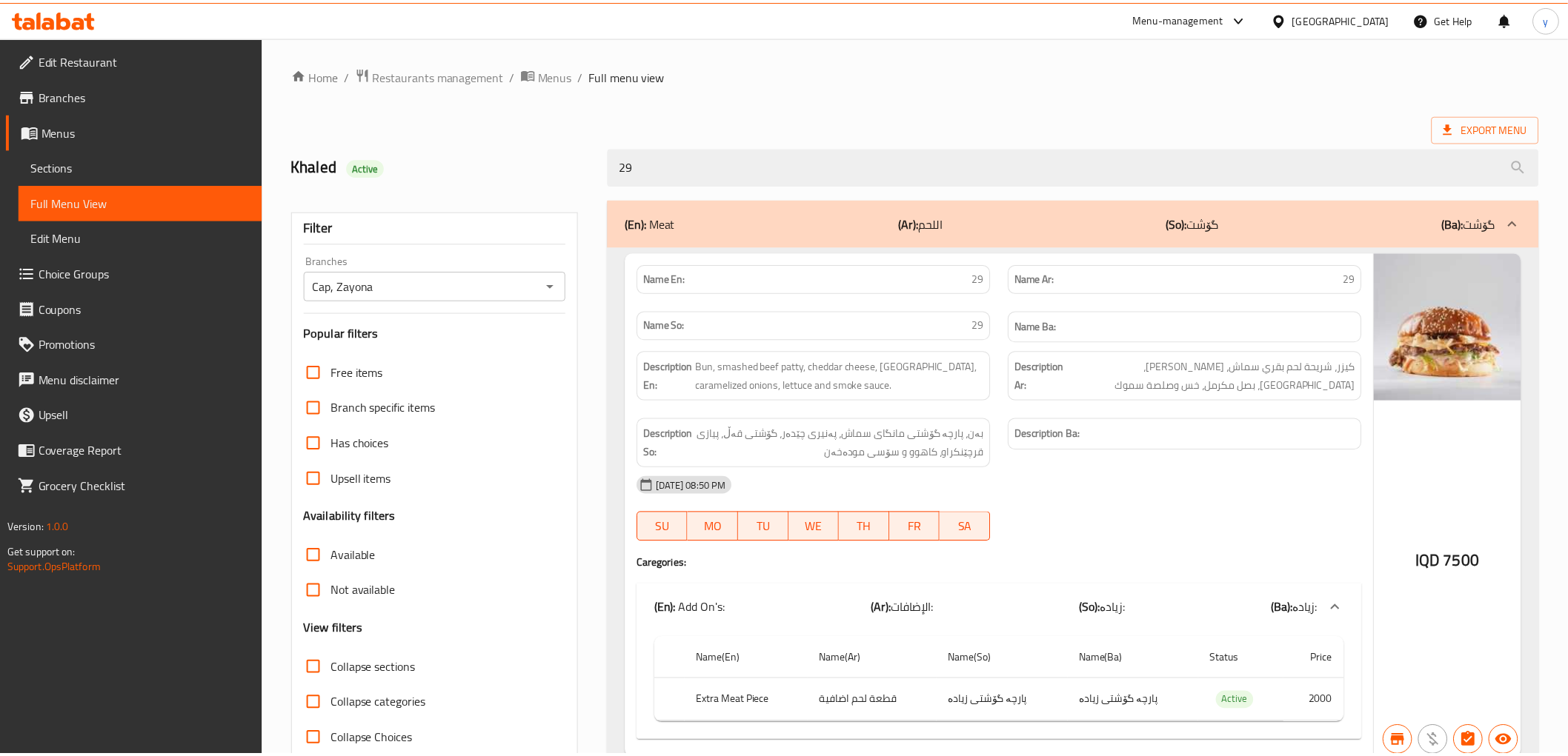
scroll to position [63, 0]
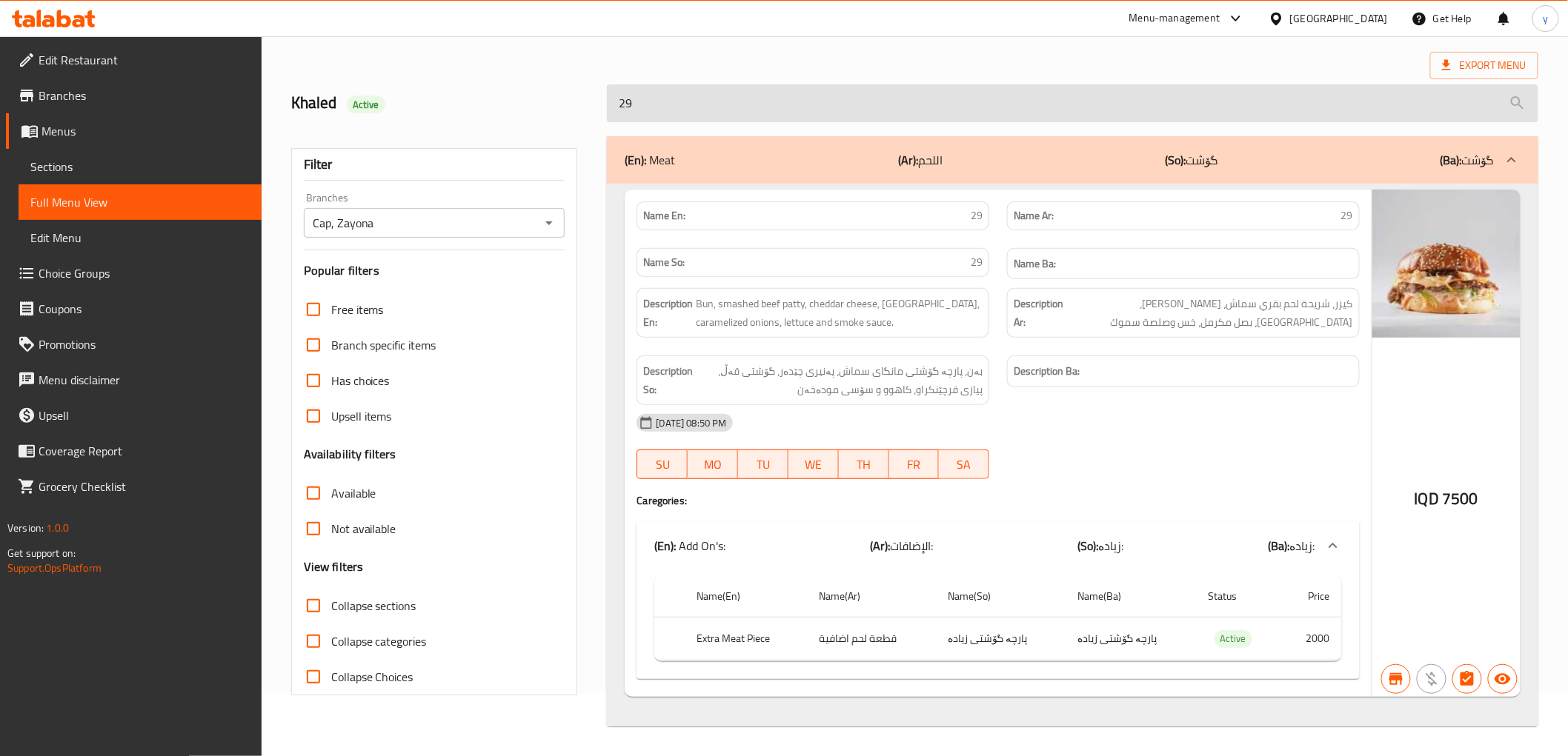
click at [831, 100] on input "29" at bounding box center [1072, 103] width 931 height 37
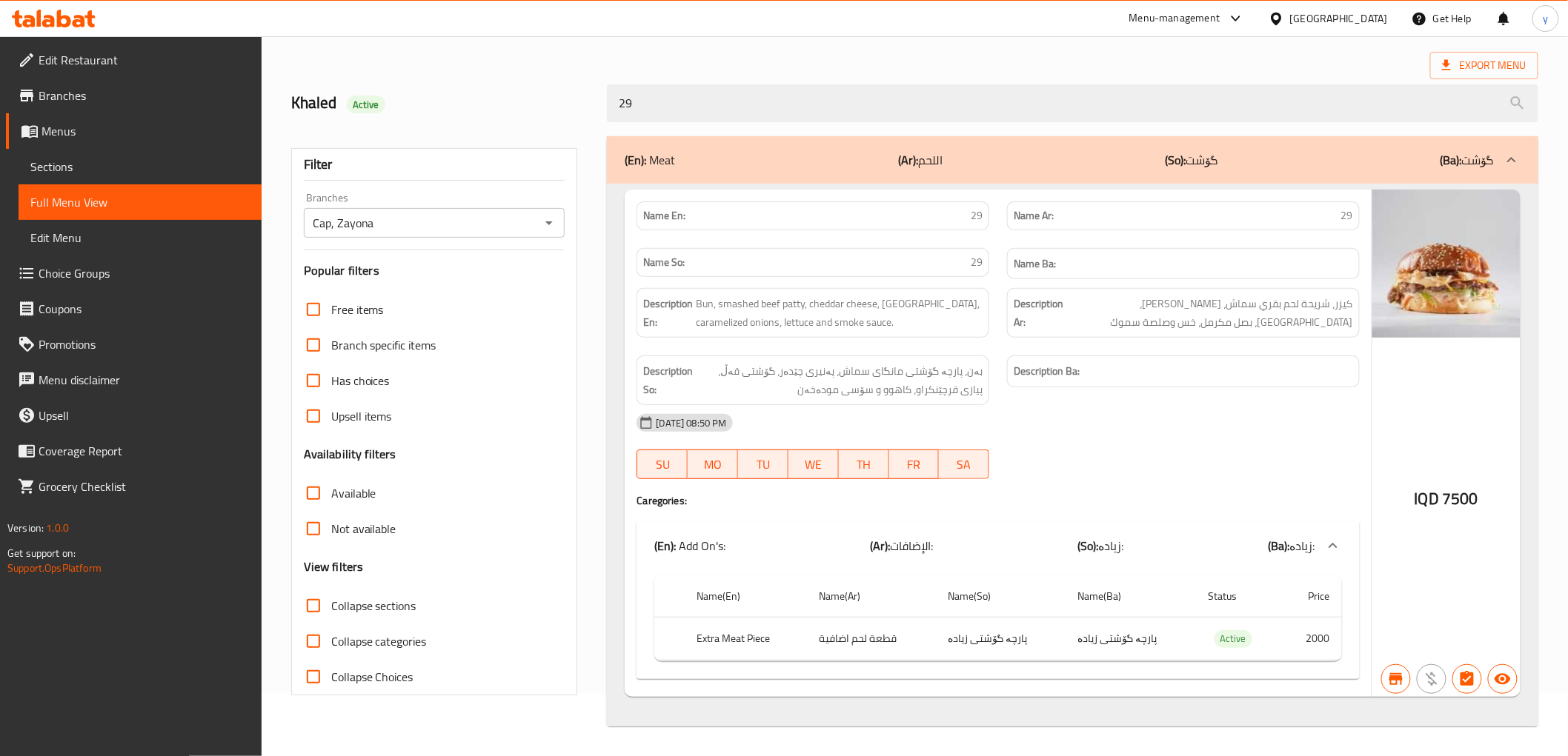
click at [223, 167] on span "Sections" at bounding box center [140, 167] width 219 height 18
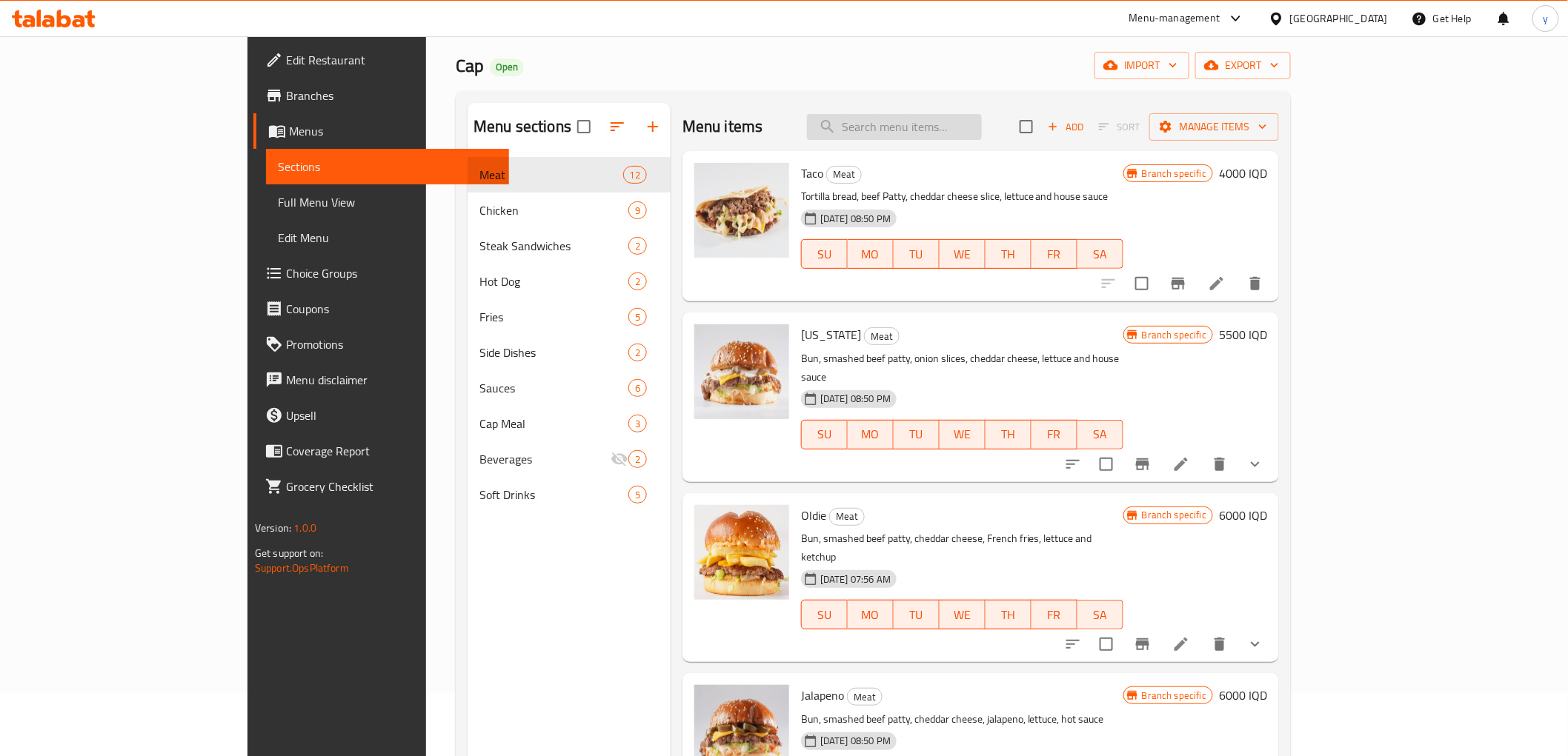
click at [982, 119] on input "search" at bounding box center [894, 127] width 175 height 26
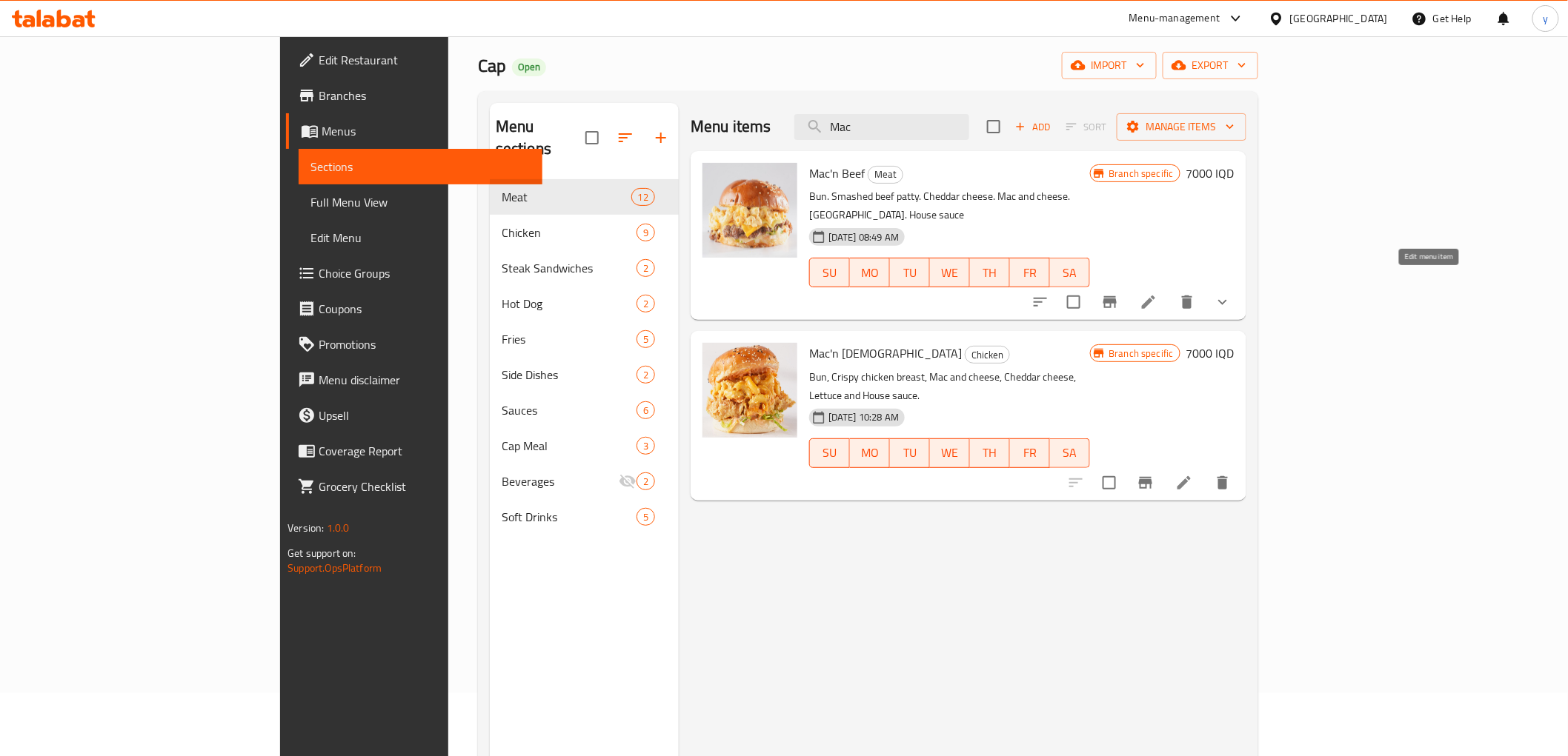
type input "Mac"
click at [1158, 293] on icon at bounding box center [1149, 302] width 18 height 18
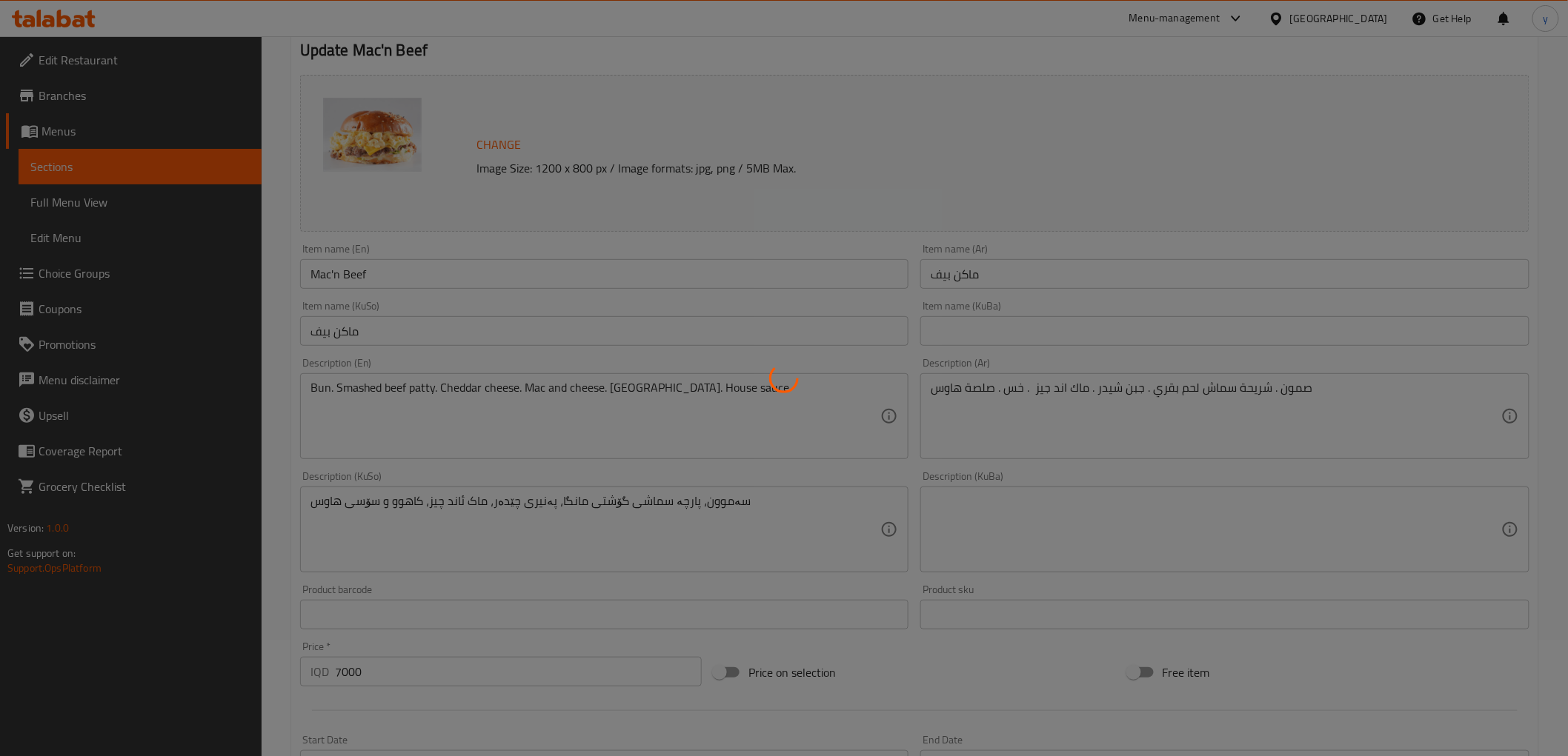
scroll to position [329, 0]
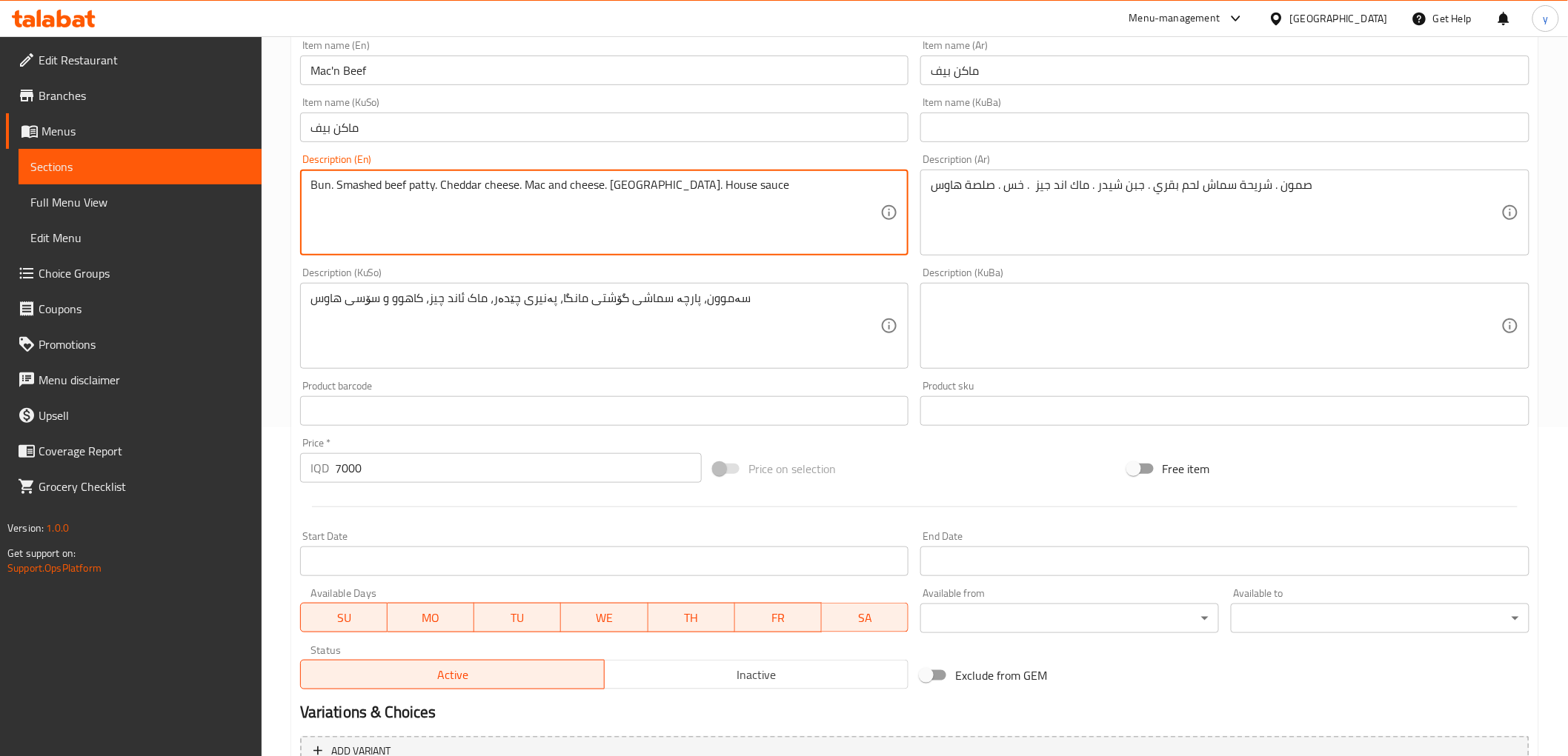
click at [561, 216] on textarea "Bun. Smashed beef patty. Cheddar cheese. Mac and cheese. Lettuce. House sauce" at bounding box center [595, 213] width 571 height 70
paste textarea ", smashed beef patty, cheddar cheese, mac and cheese, lettuce and h"
type textarea "Bun, smashed beef patty, cheddar cheese, mac and cheese, lettuce and house sauce"
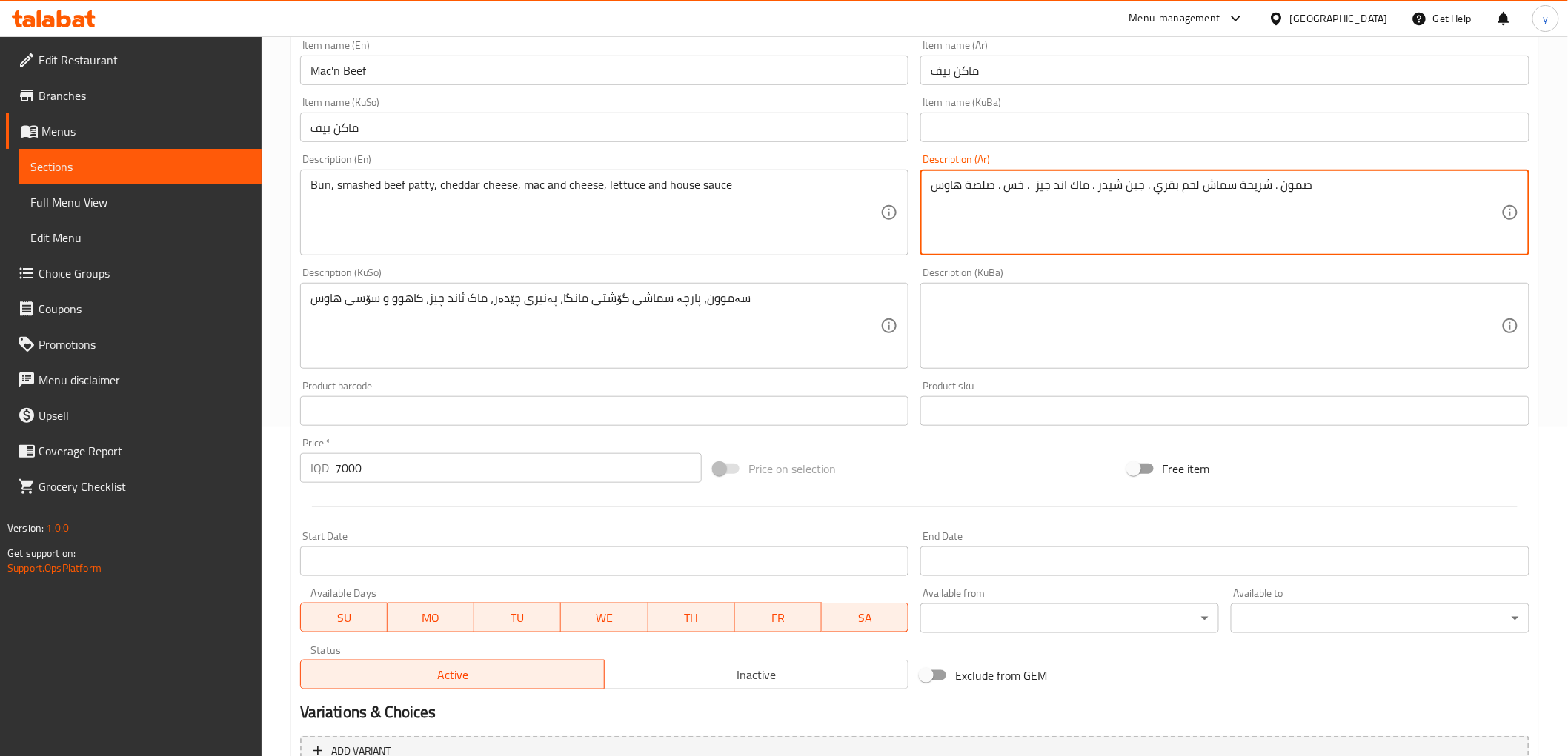
click at [1083, 201] on textarea "صمون . شريحة سماش لحم بقري . جبن شيدر . ماك اند جيز . خس . صلصة هاوس" at bounding box center [1216, 213] width 571 height 70
click at [1266, 219] on textarea "صمون . شريحة سماش لحم بقري . جبن شيدر . ماك اند جيز . خس . صلصة هاوس" at bounding box center [1216, 213] width 571 height 70
click at [1470, 187] on textarea "صمون . شريحة سماش لحم بقري . جبن شيدر . ماك اند جيز . خس . صلصة هاوس" at bounding box center [1216, 213] width 571 height 70
click at [1484, 188] on textarea "صمون . شريحة سماش لحم بقري . جبن شيدر . ماك اند جيز . خس . صلصة هاوس" at bounding box center [1216, 213] width 571 height 70
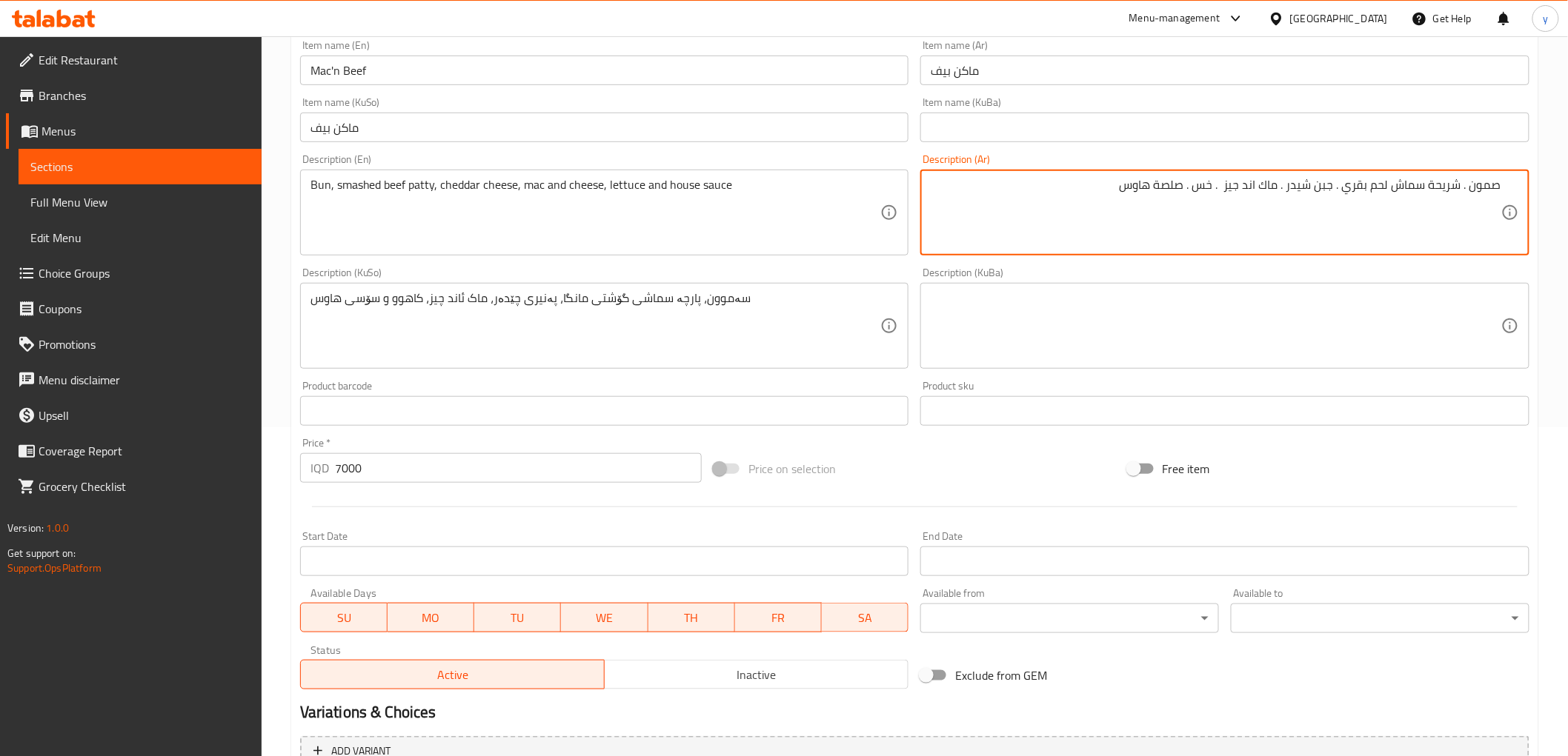
click at [1484, 188] on textarea "صمون . شريحة سماش لحم بقري . جبن شيدر . ماك اند جيز . خس . صلصة هاوس" at bounding box center [1216, 213] width 571 height 70
paste textarea "كيزر"
type textarea "كيزر. شريحة سماش لحم بقري . جبن شيدر . ماك اند جيز . خس . صلصة هاوس"
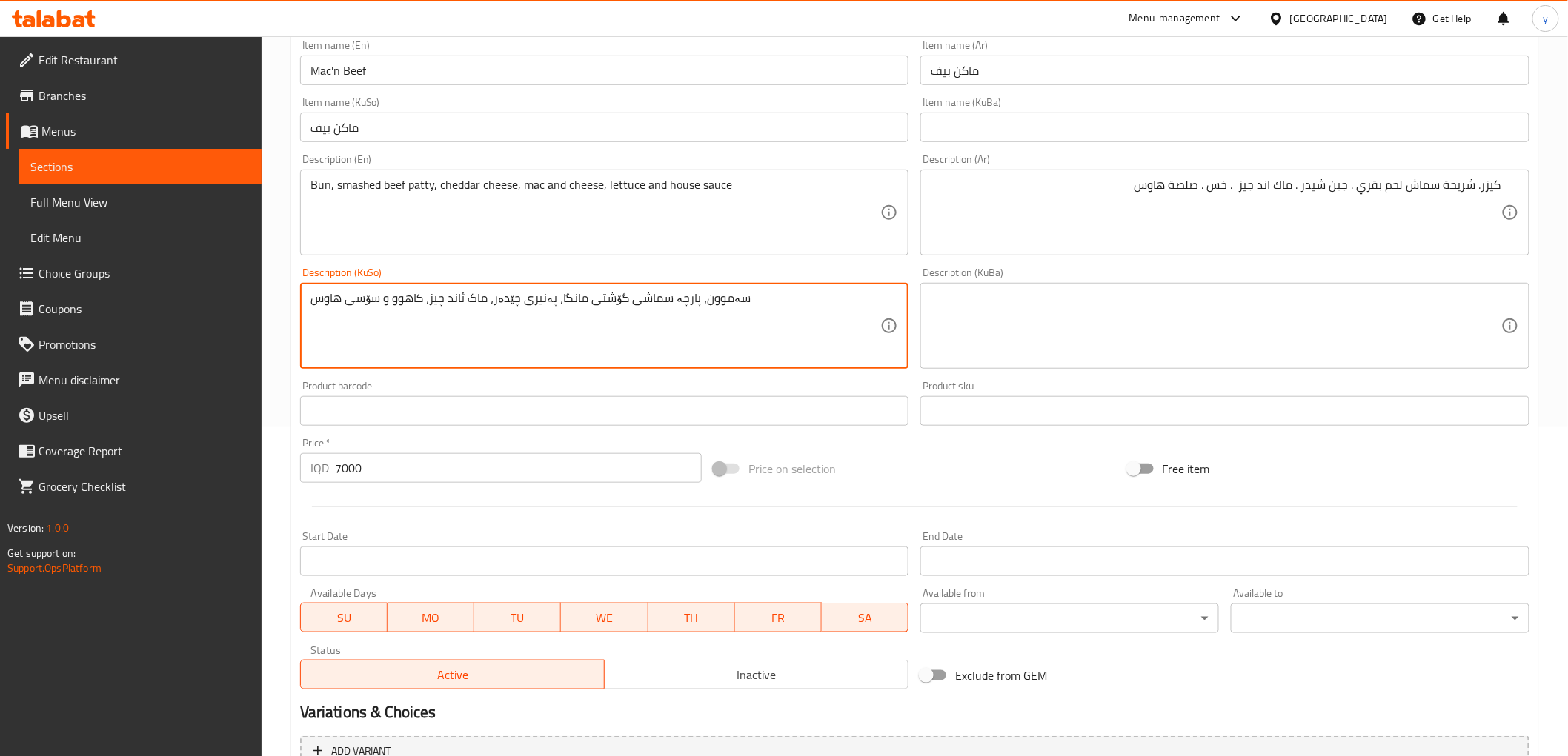
click at [706, 301] on textarea "سەموون، پارچە سماشی گۆشتی مانگا، پەنیری چێدەر، ماک ئاند چیز، کاهوو و سۆسی هاوس" at bounding box center [595, 326] width 571 height 70
paste textarea "ە"
click at [673, 322] on textarea "بەن، پارچە سماشی گۆشتی مانگا، پەنیری چێدەر، ماک ئاند چیز، کاهوو و سۆسی هاوس" at bounding box center [595, 326] width 571 height 70
type textarea "بەن، پارچە سماشی گۆشتی مانگا، پەنیری چێدەر، ماک ئاند چیز، کاهوو و سۆسی هاوس"
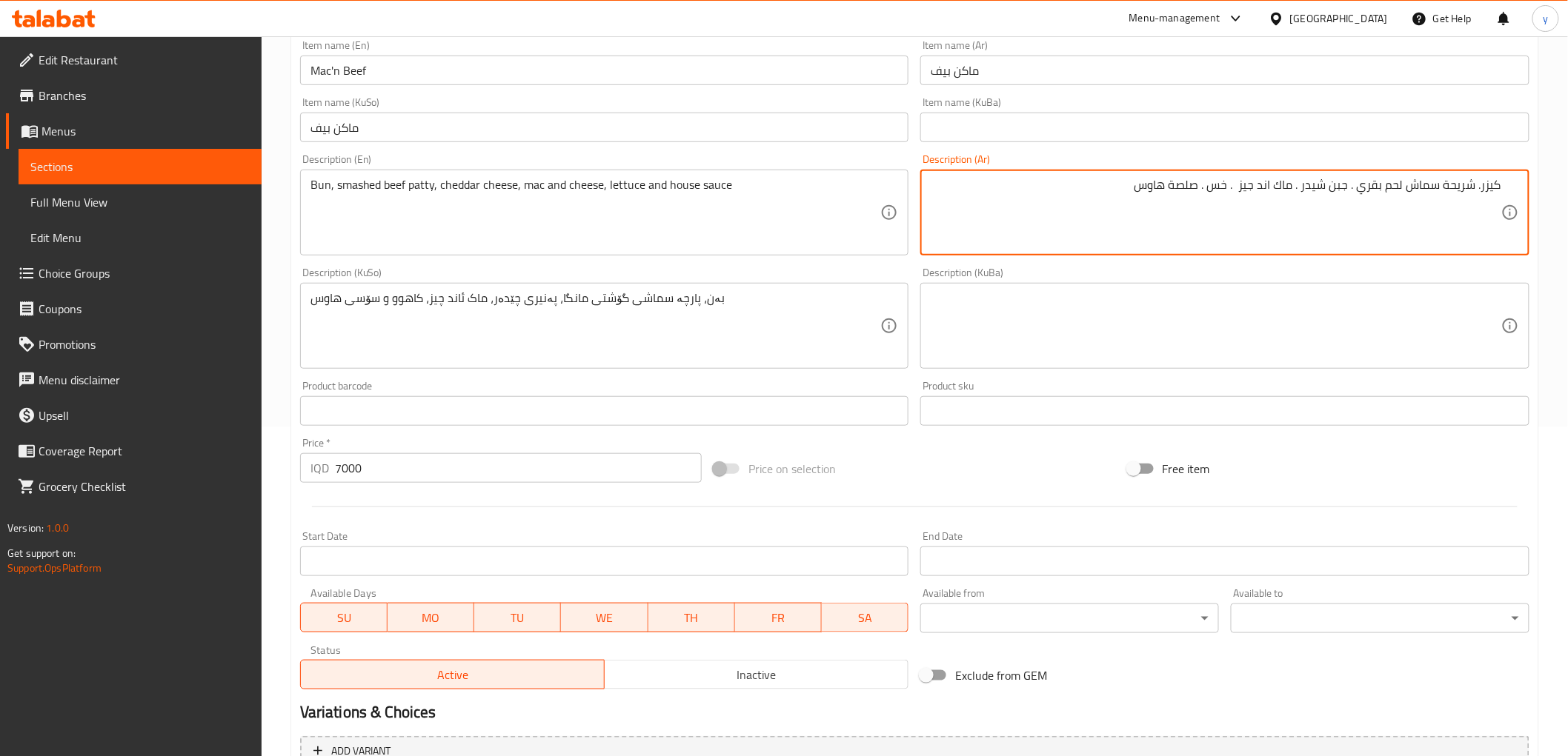
drag, startPoint x: 1404, startPoint y: 185, endPoint x: 1442, endPoint y: 185, distance: 38.0
click at [1396, 188] on textarea "كيزر. شريحة لحم بقري . جبن شيدر . ماك اند جيز . خس . صلصة هاوس" at bounding box center [1216, 213] width 571 height 70
paste textarea "سماش"
click at [1399, 187] on textarea "كيزر. شريحة لحم بقريسماش . جبن شيدر . ماك اند جيز . خس . صلصة هاوس" at bounding box center [1216, 213] width 571 height 70
drag, startPoint x: 1349, startPoint y: 187, endPoint x: 1359, endPoint y: 201, distance: 17.2
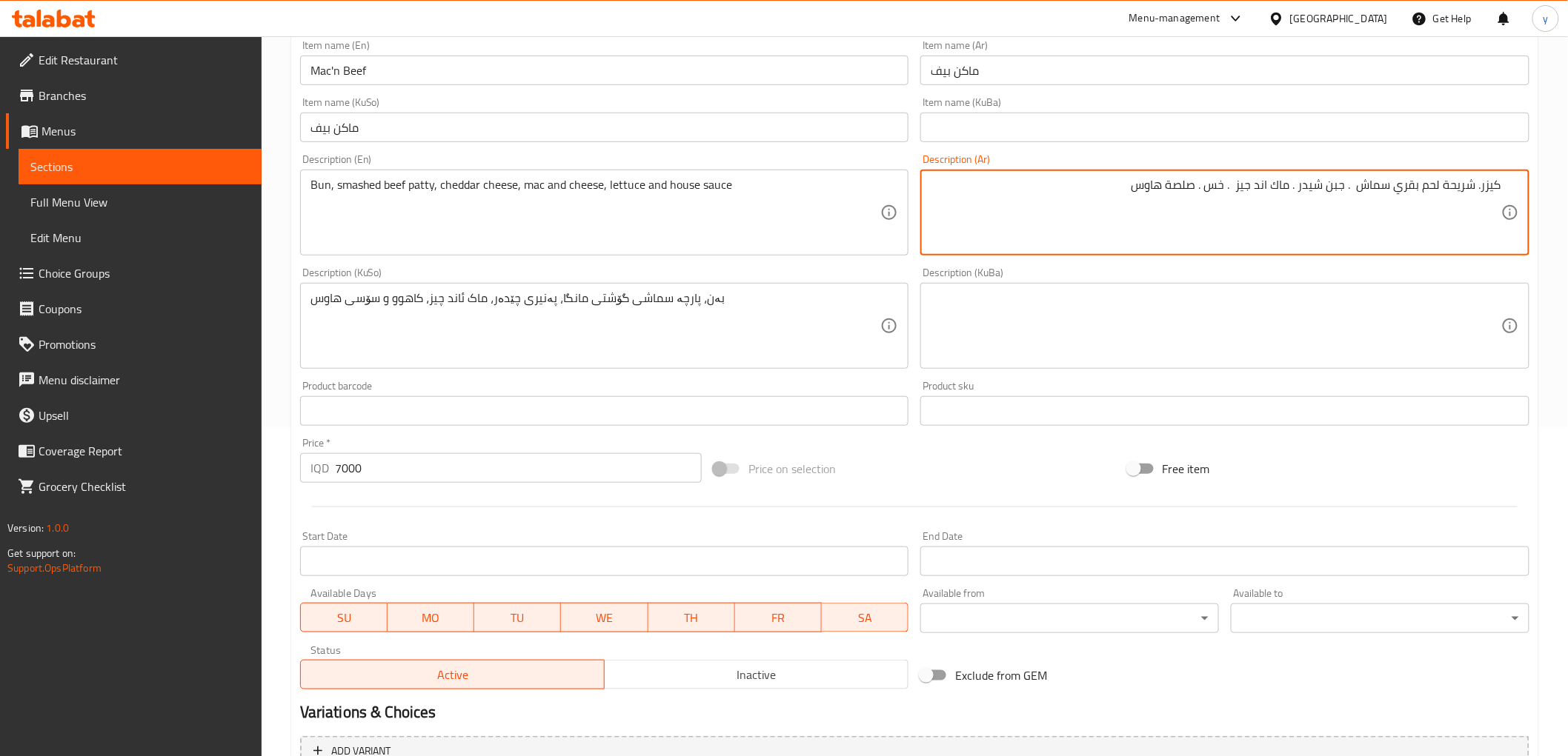
click at [1359, 201] on textarea "كيزر. شريحة لحم بقري سماش . جبن شيدر . ماك اند جيز . خس . صلصة هاوس" at bounding box center [1216, 213] width 571 height 70
click at [1301, 187] on textarea "كيزر. شريحة لحم بقري سماش، جبن شيدر . ماك اند جيز . خس . صلصة هاوس" at bounding box center [1216, 213] width 571 height 70
click at [1307, 187] on textarea "كيزر. شريحة لحم بقري سماش، جبن شيدر . ماك اند جيز . خس . صلصة هاوس" at bounding box center [1216, 213] width 571 height 70
drag, startPoint x: 1238, startPoint y: 186, endPoint x: 1248, endPoint y: 192, distance: 11.7
click at [1248, 192] on textarea "كيزر. شريحة لحم بقري سماش، جبن شيدر، ماك اند جيز . خس . صلصة هاوس" at bounding box center [1216, 213] width 571 height 70
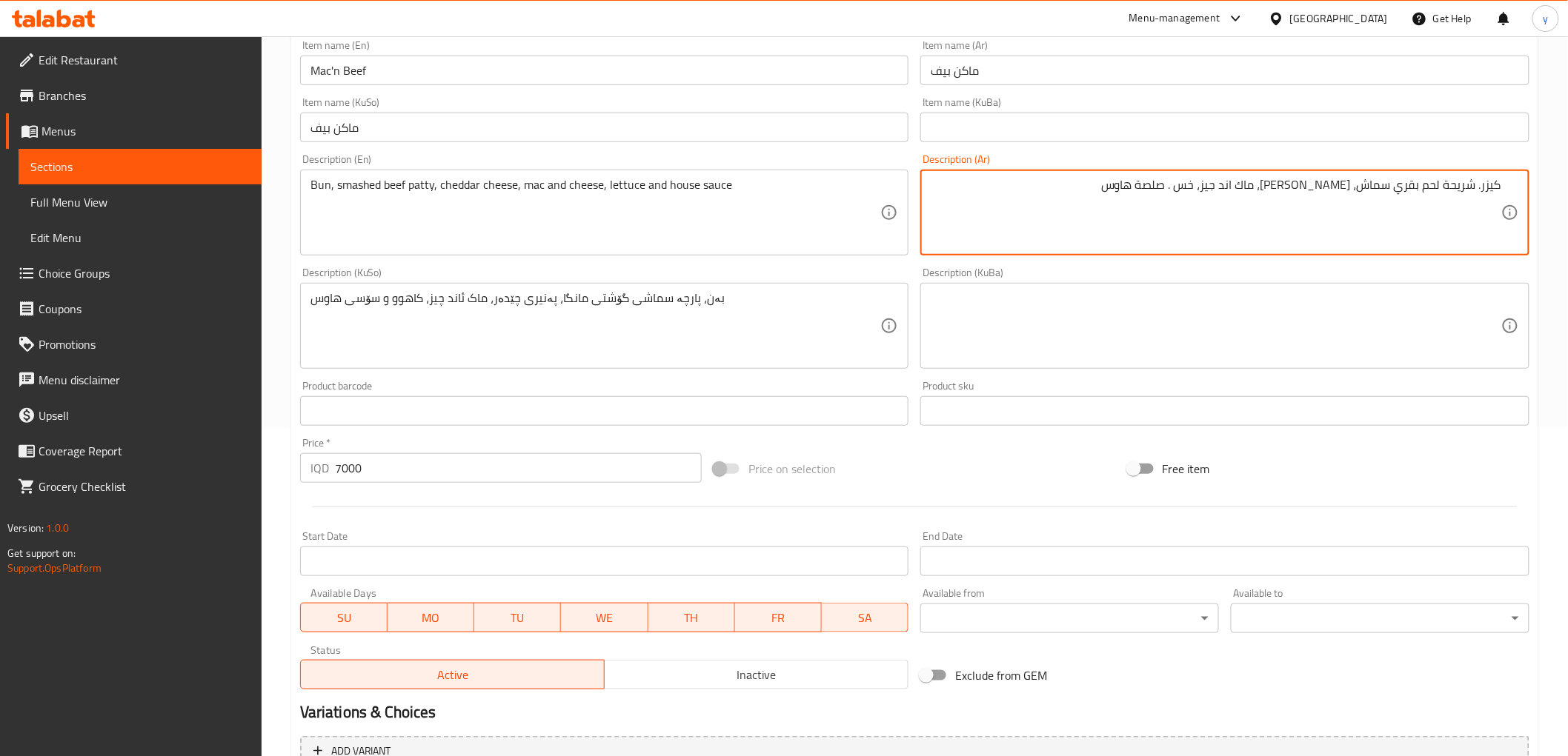
drag, startPoint x: 1214, startPoint y: 188, endPoint x: 1224, endPoint y: 188, distance: 10.0
click at [1224, 188] on textarea "كيزر. شريحة لحم بقري سماش، جبن شيدر، ماك اند جيز، خس . صلصة هاوس" at bounding box center [1216, 213] width 571 height 70
type textarea "كيزر. شريحة لحم بقري سماش، جبن شيدر، ماك اند جيز، خس وصلصة هاوس"
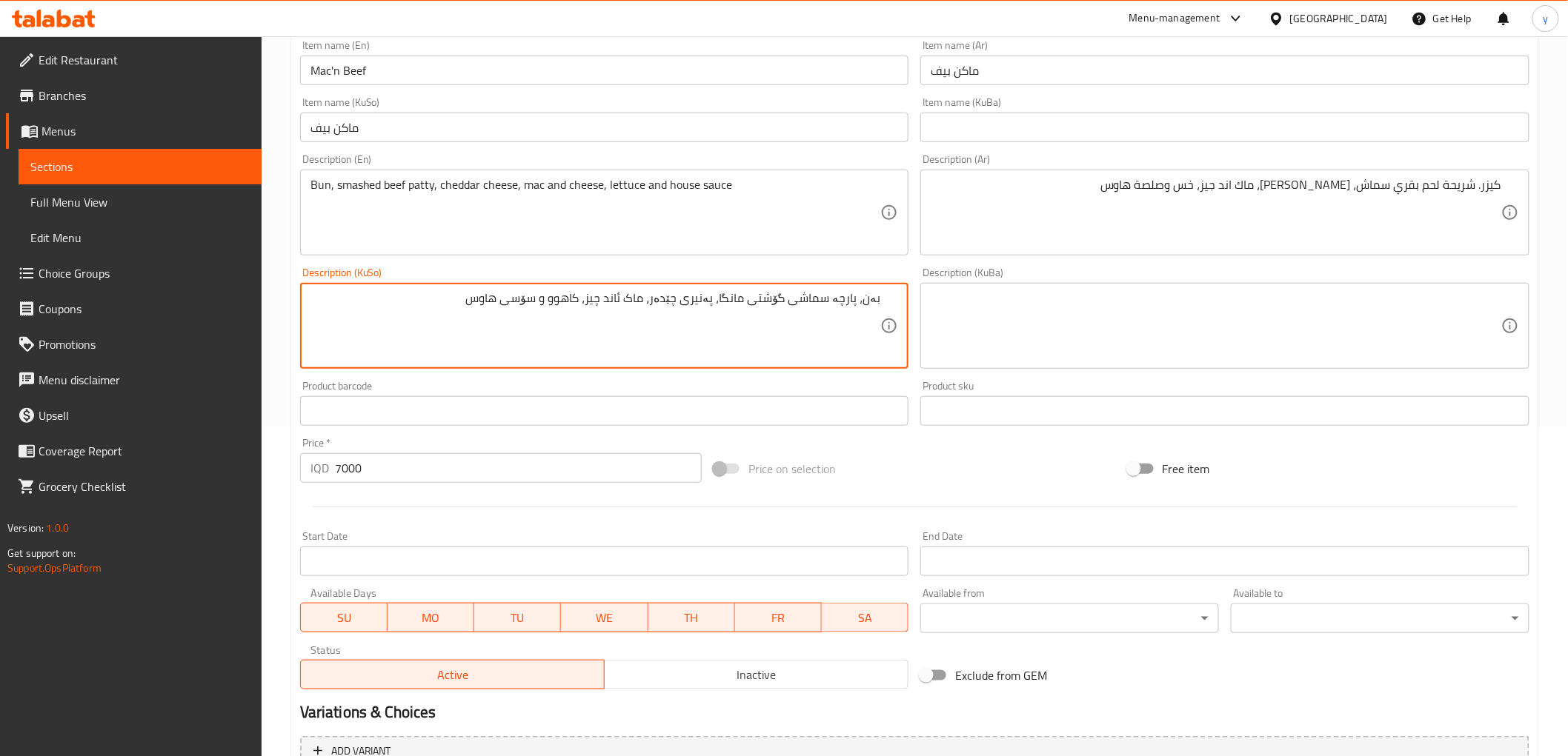
click at [823, 298] on textarea "بەن، پارچە سماشی گۆشتی مانگا، پەنیری چێدەر، ماک ئاند چیز، کاهوو و سۆسی هاوس" at bounding box center [595, 326] width 571 height 70
click at [801, 301] on textarea "بەن، پارچە سماشی گۆشتی مانگا، پەنیری چێدەر، ماک ئاند چیز، کاهوو و سۆسی هاوس" at bounding box center [595, 326] width 571 height 70
drag, startPoint x: 803, startPoint y: 297, endPoint x: 836, endPoint y: 302, distance: 33.4
click at [836, 302] on textarea "بەن، پارچە سماشی گۆشتی مانگا، پەنیری چێدەر، ماک ئاند چیز، کاهوو و سۆسی هاوس" at bounding box center [595, 326] width 571 height 70
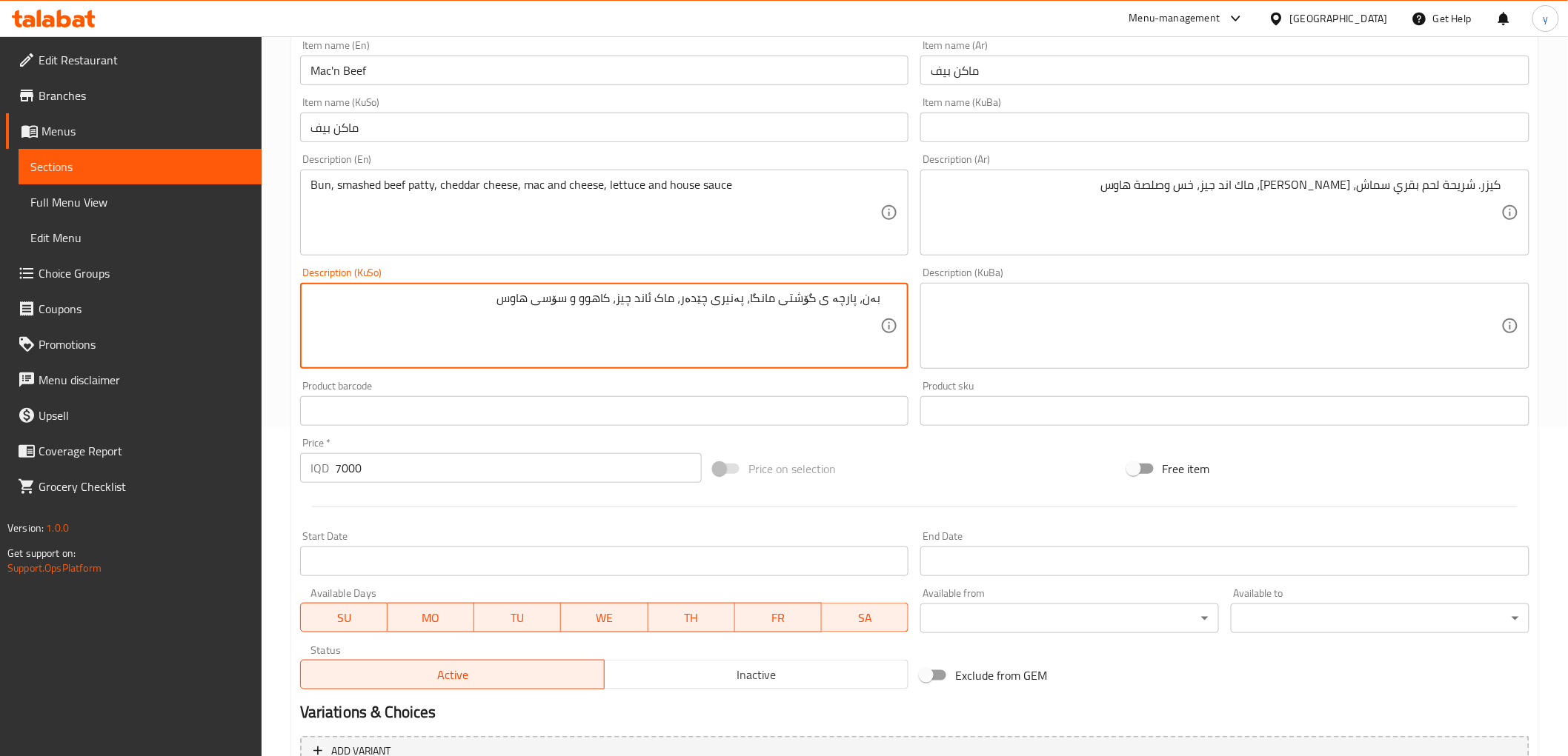
click at [759, 297] on textarea "بەن، پارچە ی گۆشتی مانگا، پەنیری چێدەر، ماک ئاند چیز، کاهوو و سۆسی هاوس" at bounding box center [595, 326] width 571 height 70
paste textarea "ماش"
click at [754, 297] on textarea "بەن، پارچە ی گۆشتی مانگاسماش، پەنیری چێدەر، ماک ئاند چیز، کاهوو و سۆسی هاوس" at bounding box center [595, 326] width 571 height 70
click at [825, 297] on textarea "بەن، پارچە ی گۆشتی مانگا سماش، پەنیری چێدەر، ماک ئاند چیز، کاهوو و سۆسی هاوس" at bounding box center [595, 326] width 571 height 70
click at [768, 293] on textarea "بەن، پارچە گۆشتی مانگا سماش، پەنیری چێدەر، ماک ئاند چیز، کاهوو و سۆسی هاوس" at bounding box center [595, 326] width 571 height 70
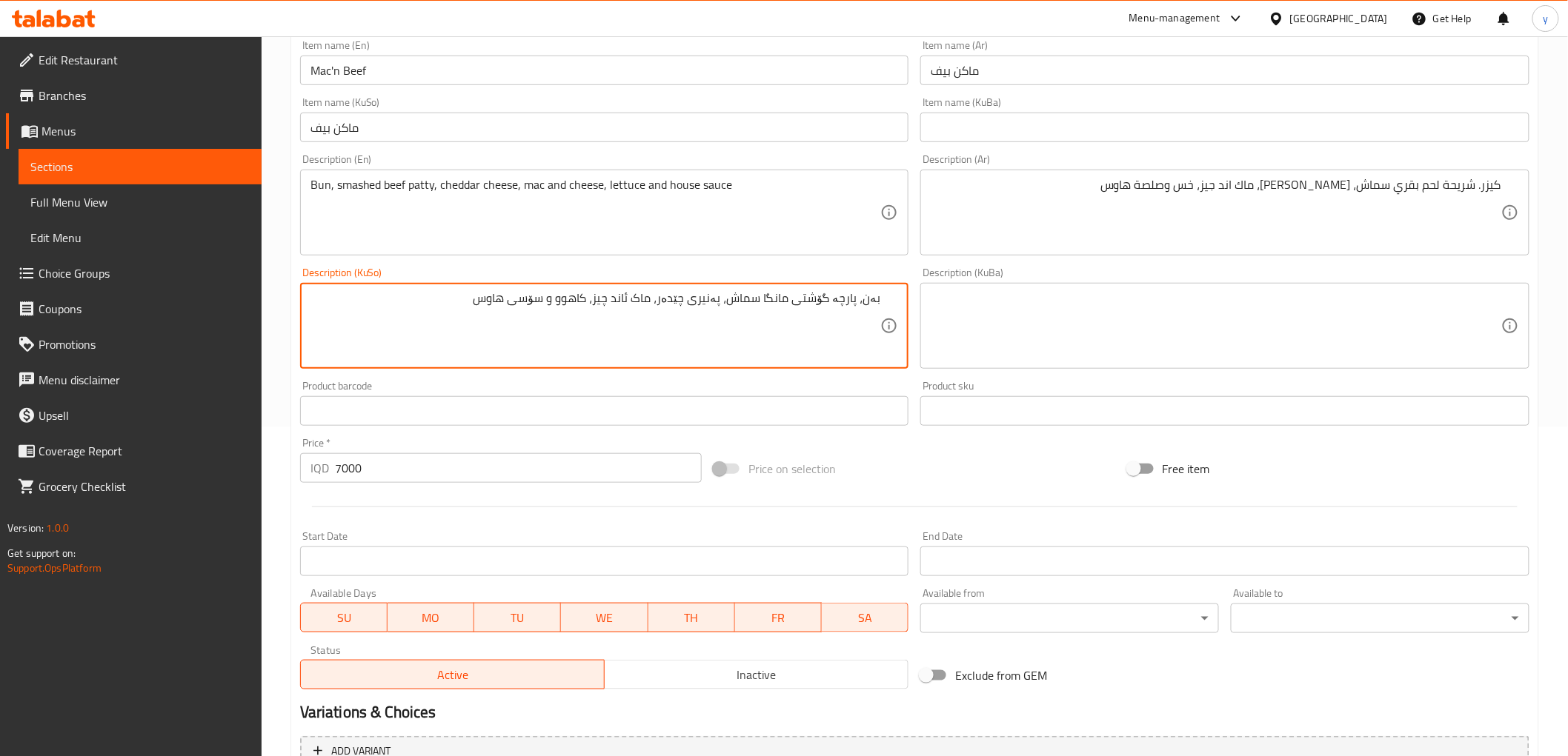
click at [772, 297] on textarea "بەن، پارچە گۆشتی مانگا سماش، پەنیری چێدەر، ماک ئاند چیز، کاهوو و سۆسی هاوس" at bounding box center [595, 326] width 571 height 70
type textarea "بەن، پارچە گۆشتی مانگای سماش، پەنیری چێدەر، ماک ئاند چیز، کاهوو و سۆسی هاوس"
click at [440, 69] on input "Mac'n Beef" at bounding box center [604, 70] width 609 height 30
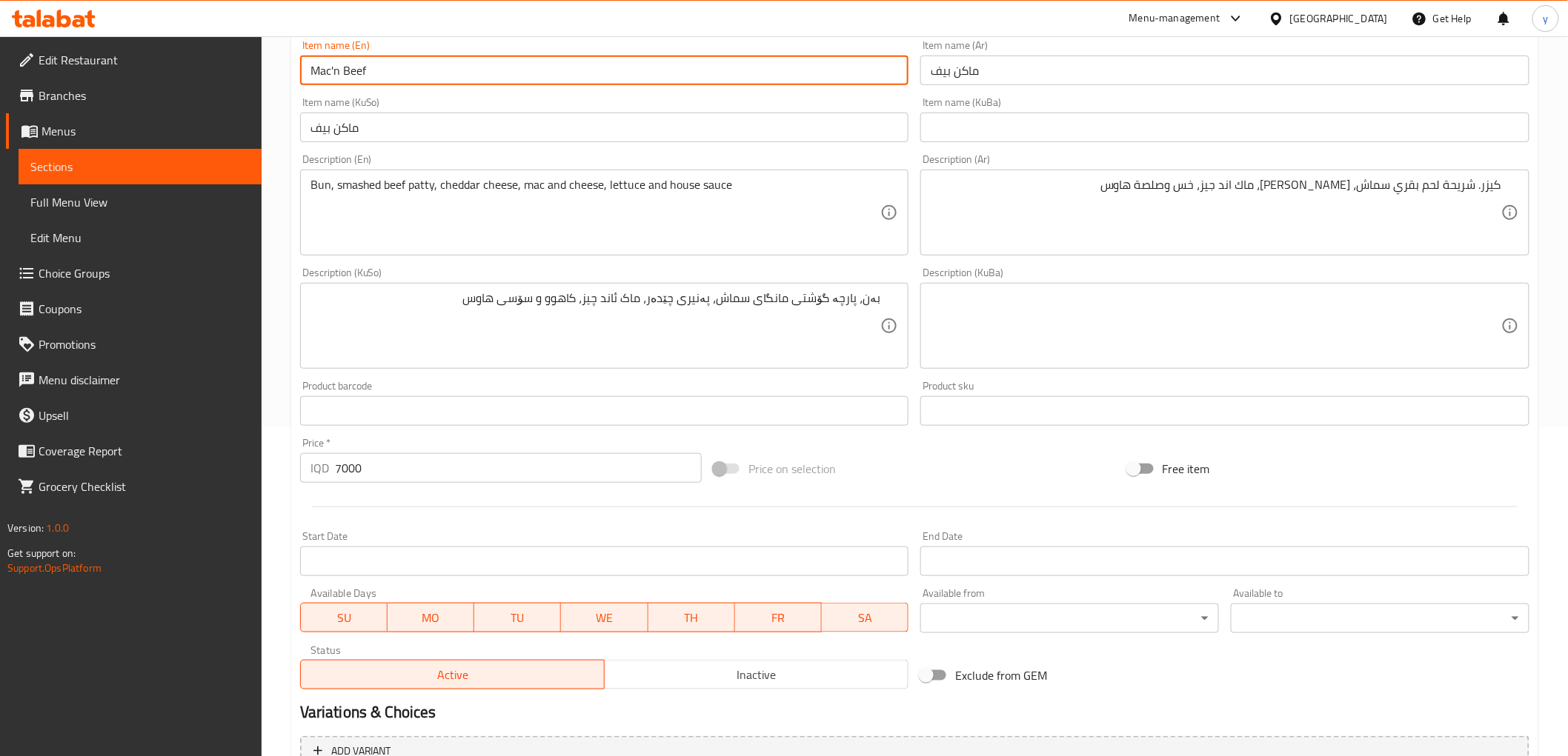
click at [440, 69] on input "Mac'n Beef" at bounding box center [604, 70] width 609 height 30
click at [498, 100] on div "Item name (KuSo) ماكن بيف Item name (KuSo)" at bounding box center [604, 120] width 609 height 45
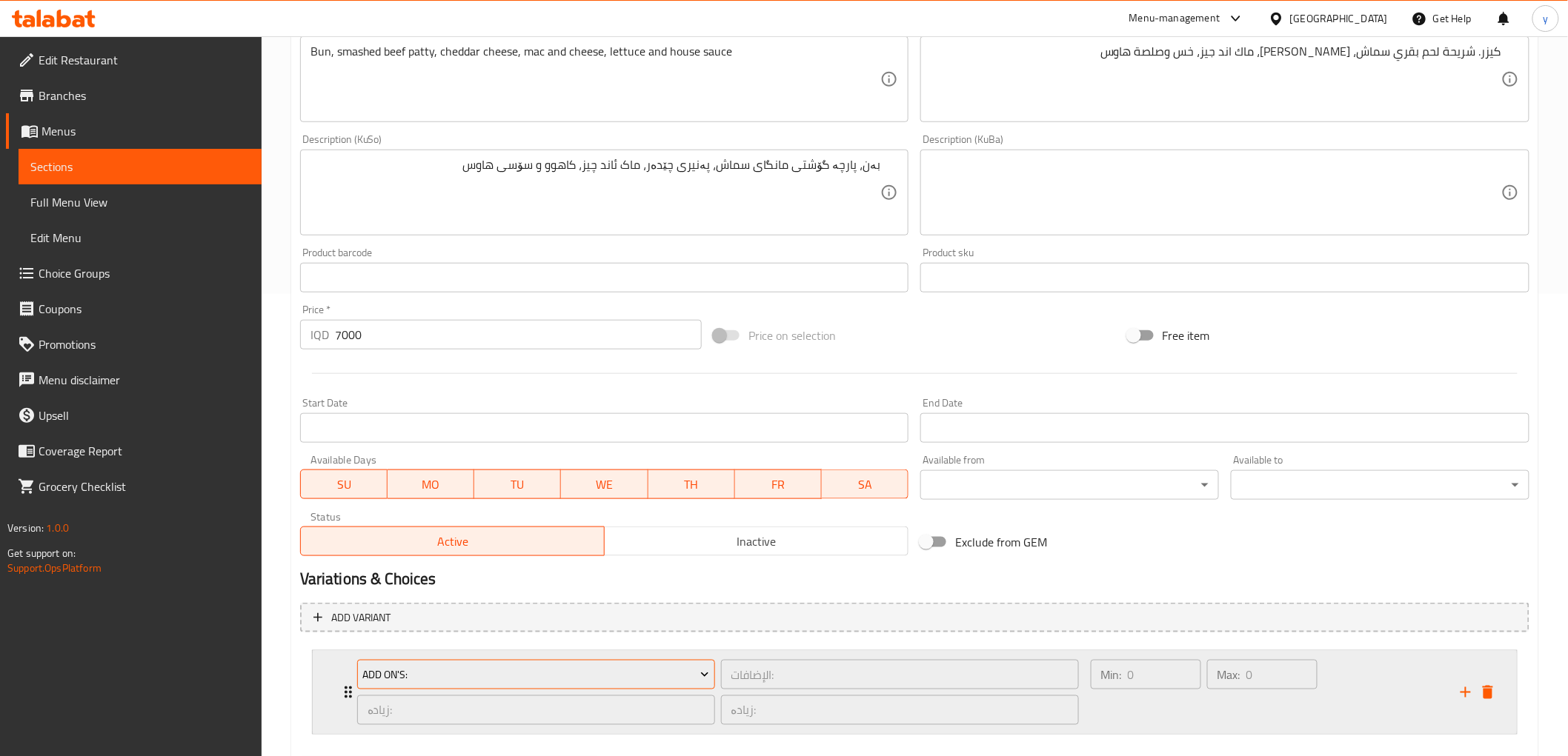
scroll to position [541, 0]
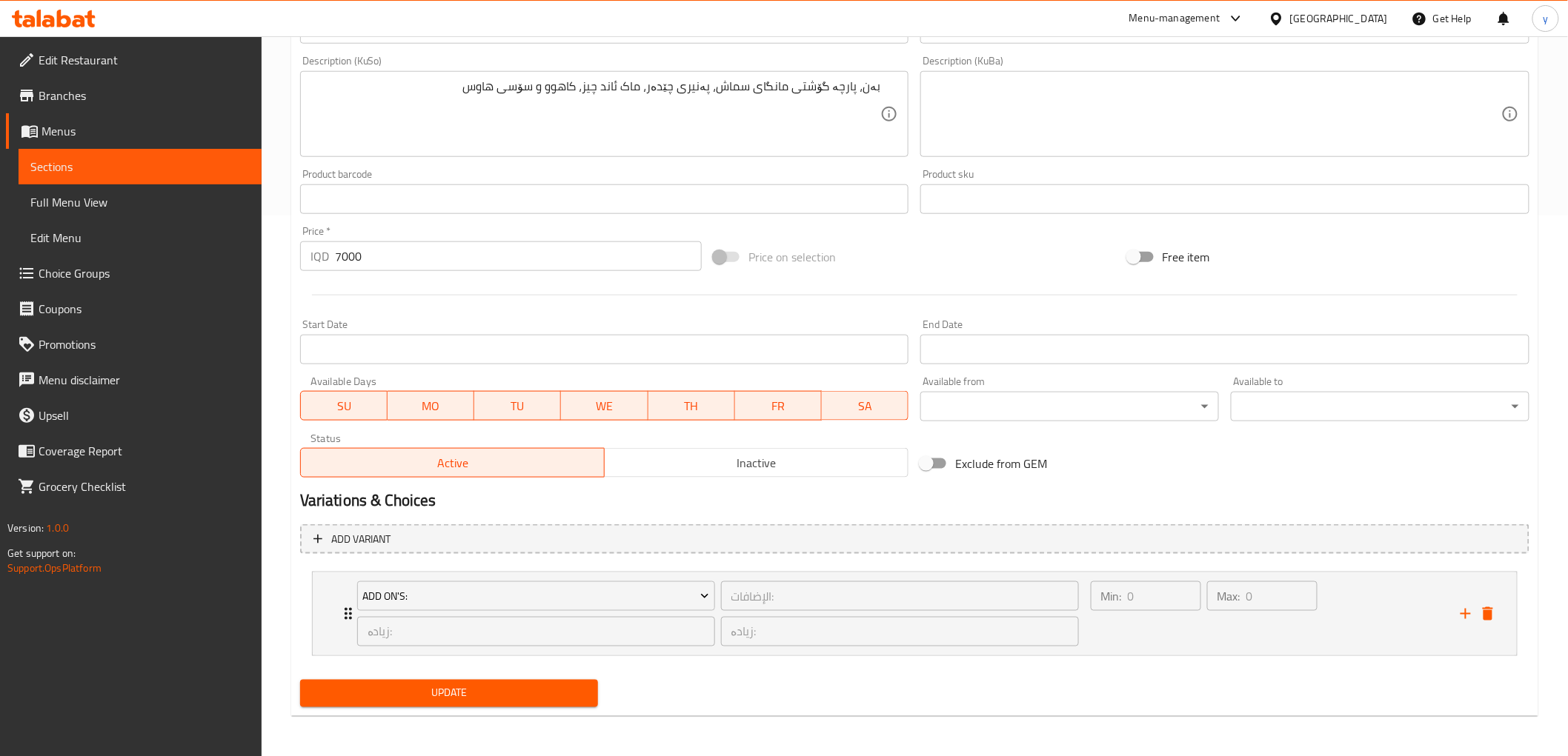
click at [401, 674] on div "Update" at bounding box center [449, 693] width 310 height 39
click at [398, 677] on div "Update" at bounding box center [449, 693] width 310 height 39
click at [401, 684] on span "Update" at bounding box center [449, 693] width 275 height 18
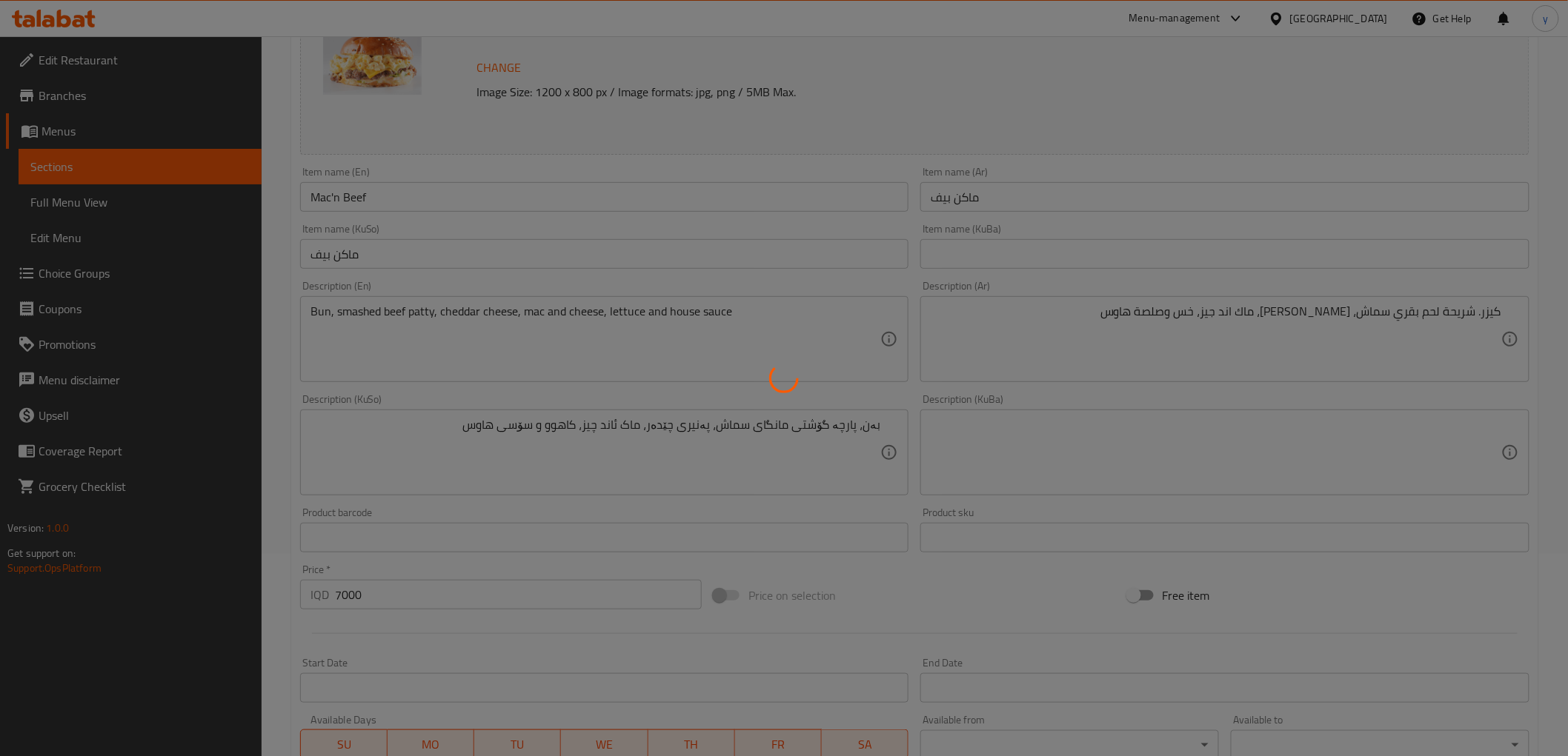
scroll to position [47, 0]
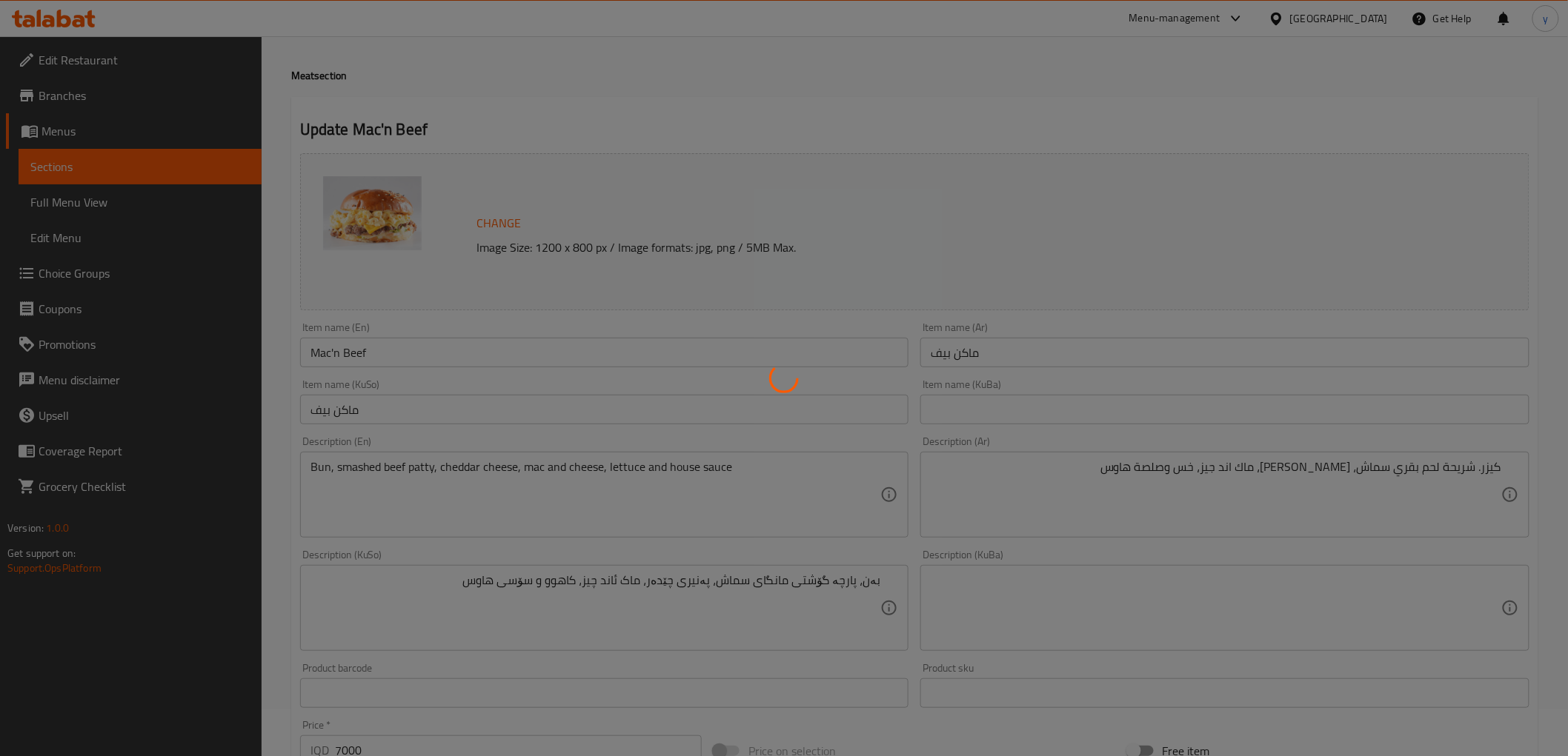
click at [191, 202] on div at bounding box center [784, 378] width 1568 height 756
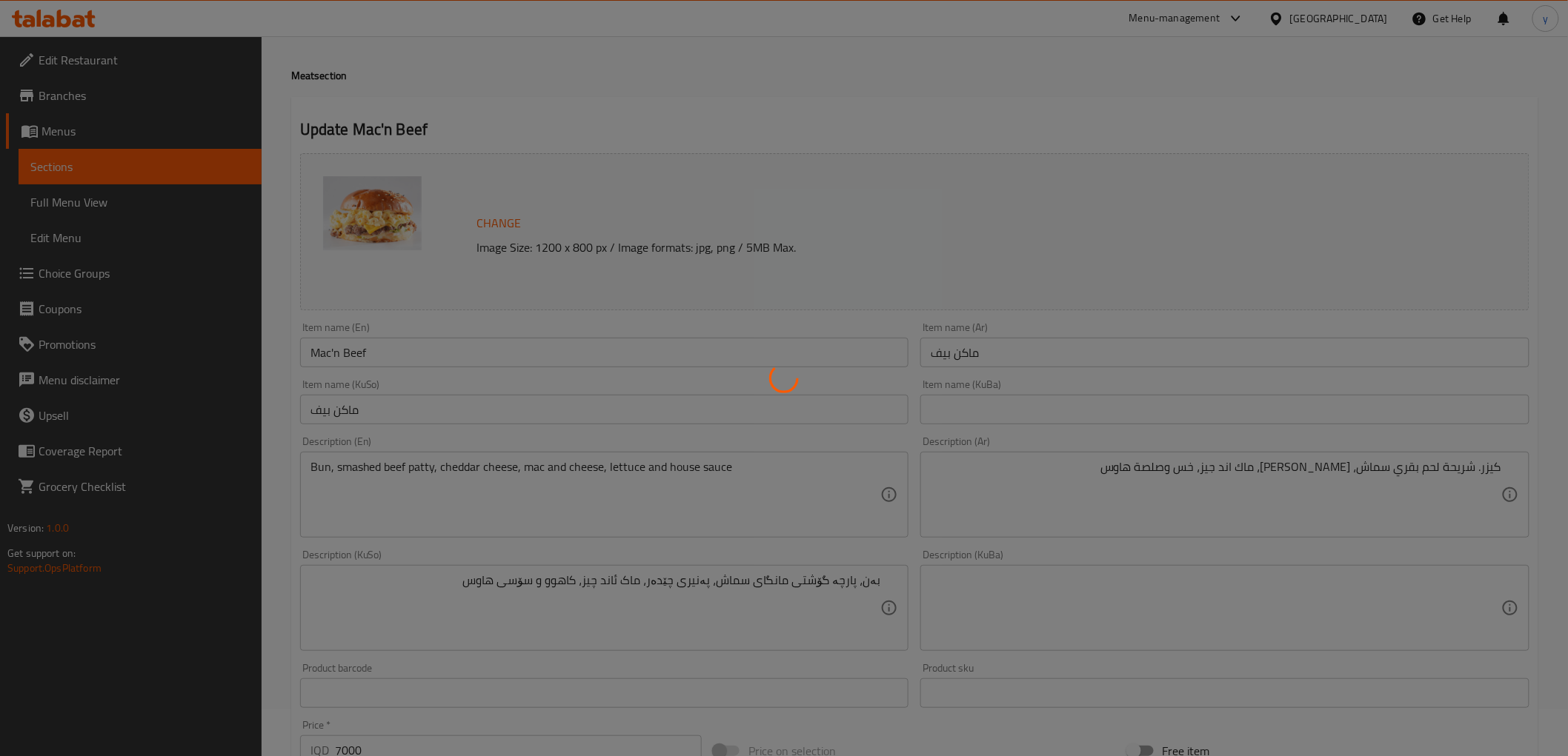
click at [191, 202] on div at bounding box center [784, 378] width 1568 height 756
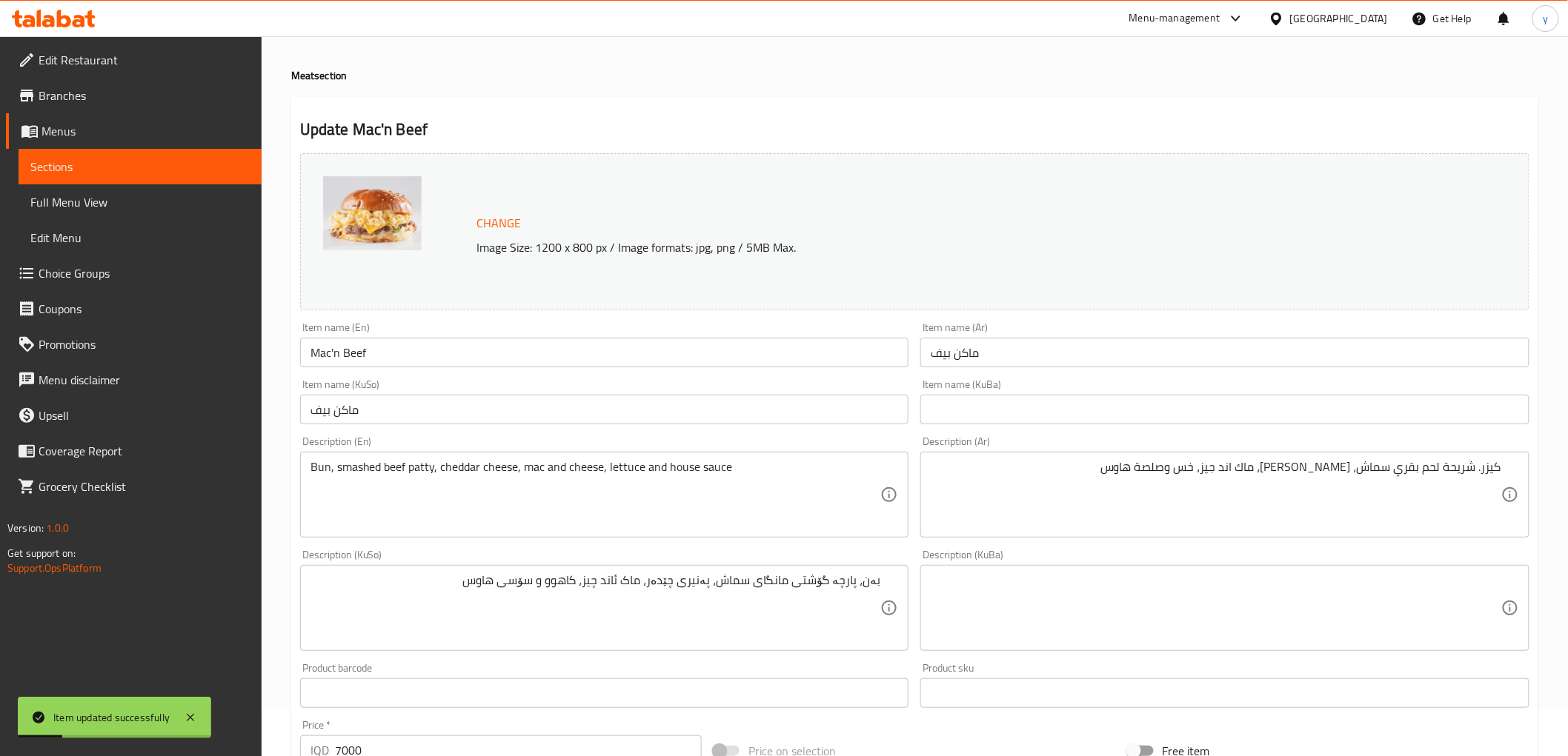
click at [166, 189] on link "Full Menu View" at bounding box center [140, 202] width 243 height 36
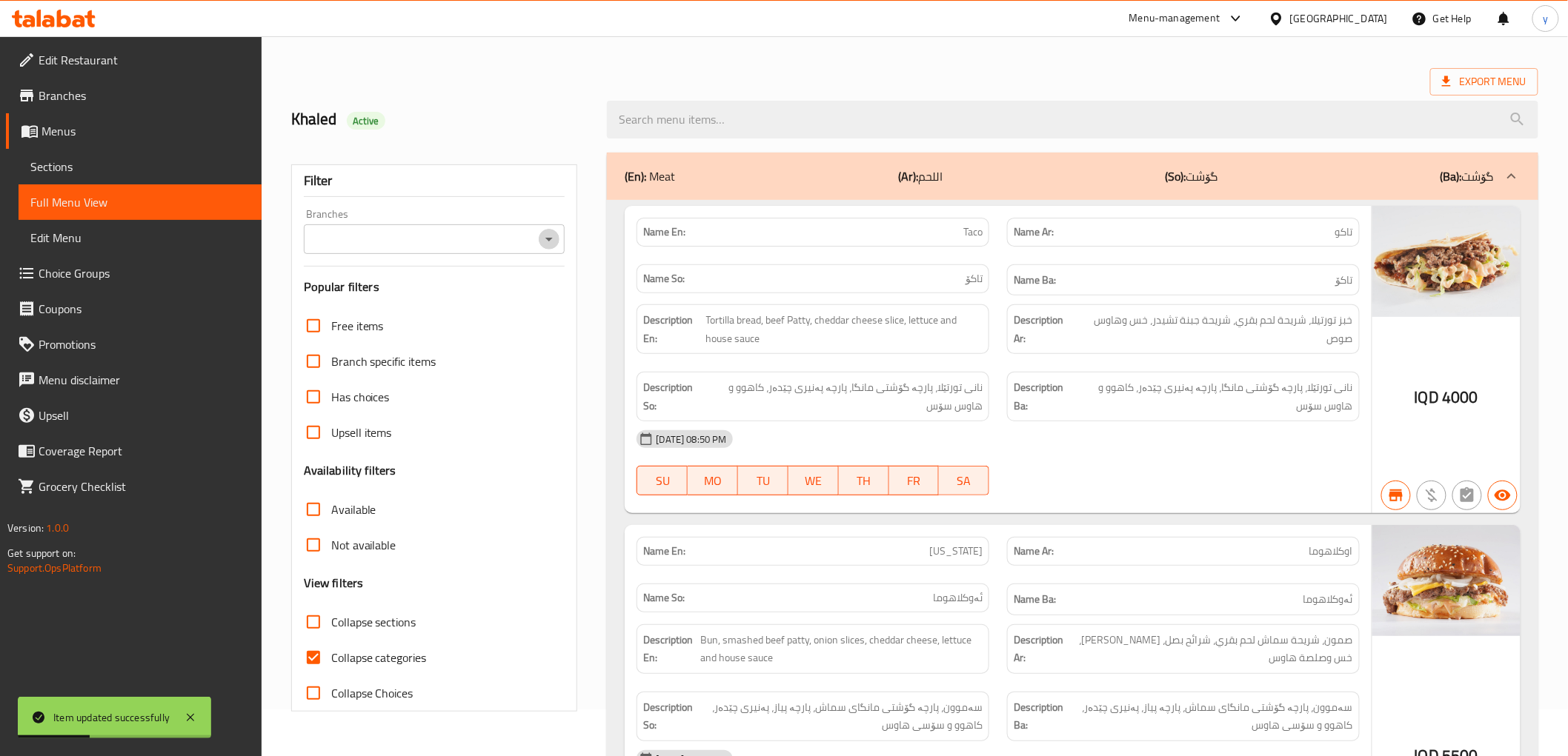
click at [554, 234] on icon "Open" at bounding box center [549, 239] width 18 height 18
click at [515, 297] on li "Cap, Zayona" at bounding box center [434, 302] width 262 height 26
type input "Cap, Zayona"
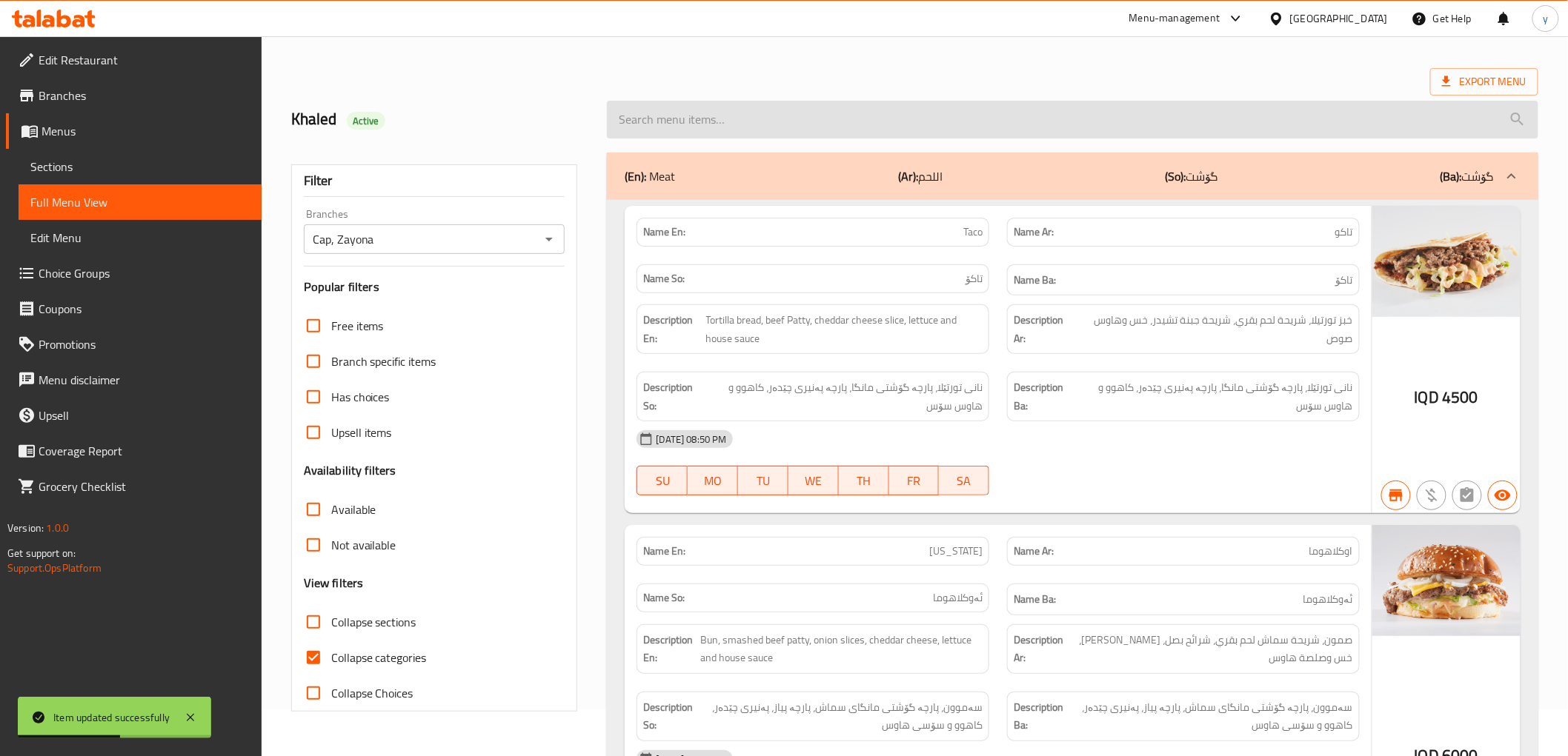
click at [712, 124] on input "search" at bounding box center [1072, 119] width 931 height 37
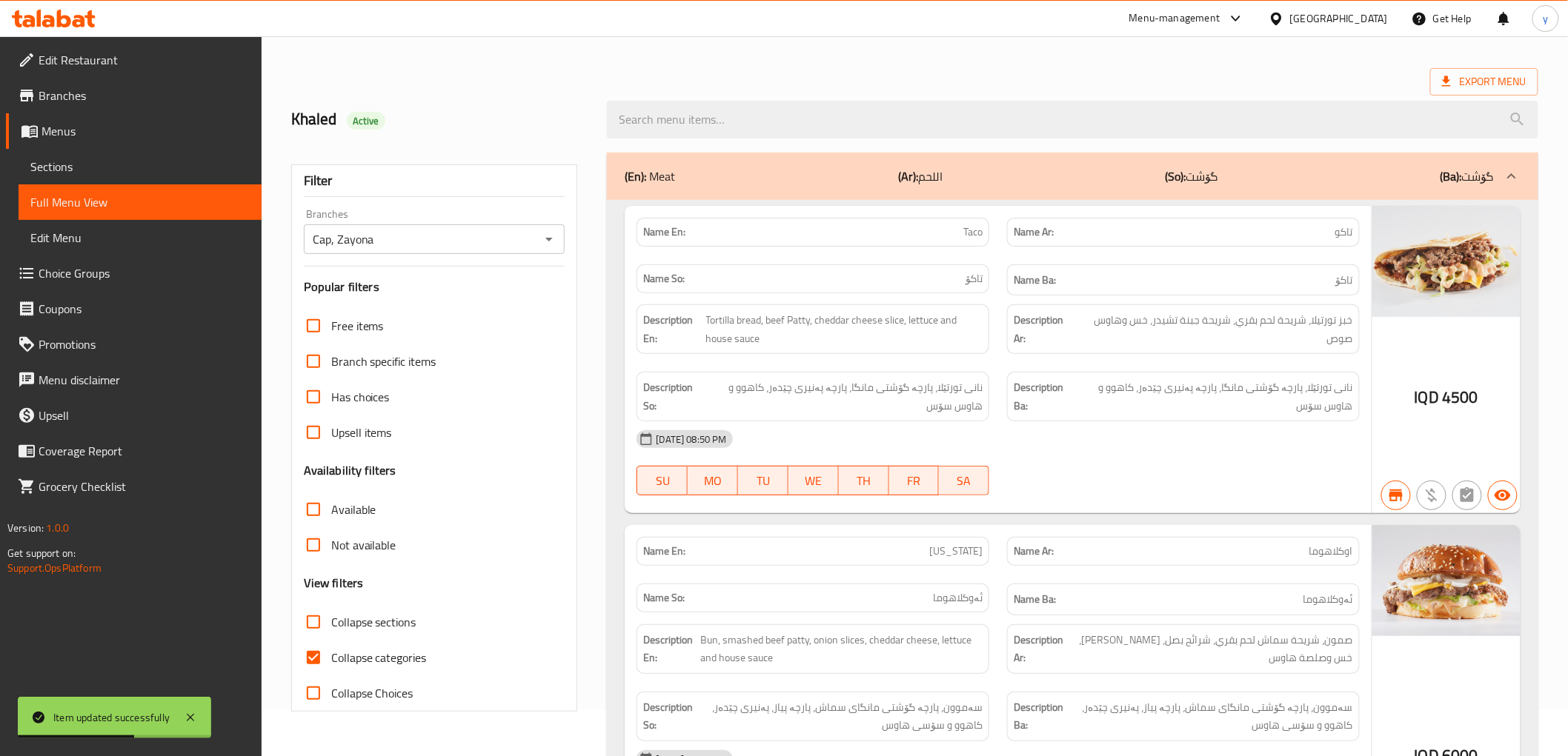
paste input "Mac'n Beef"
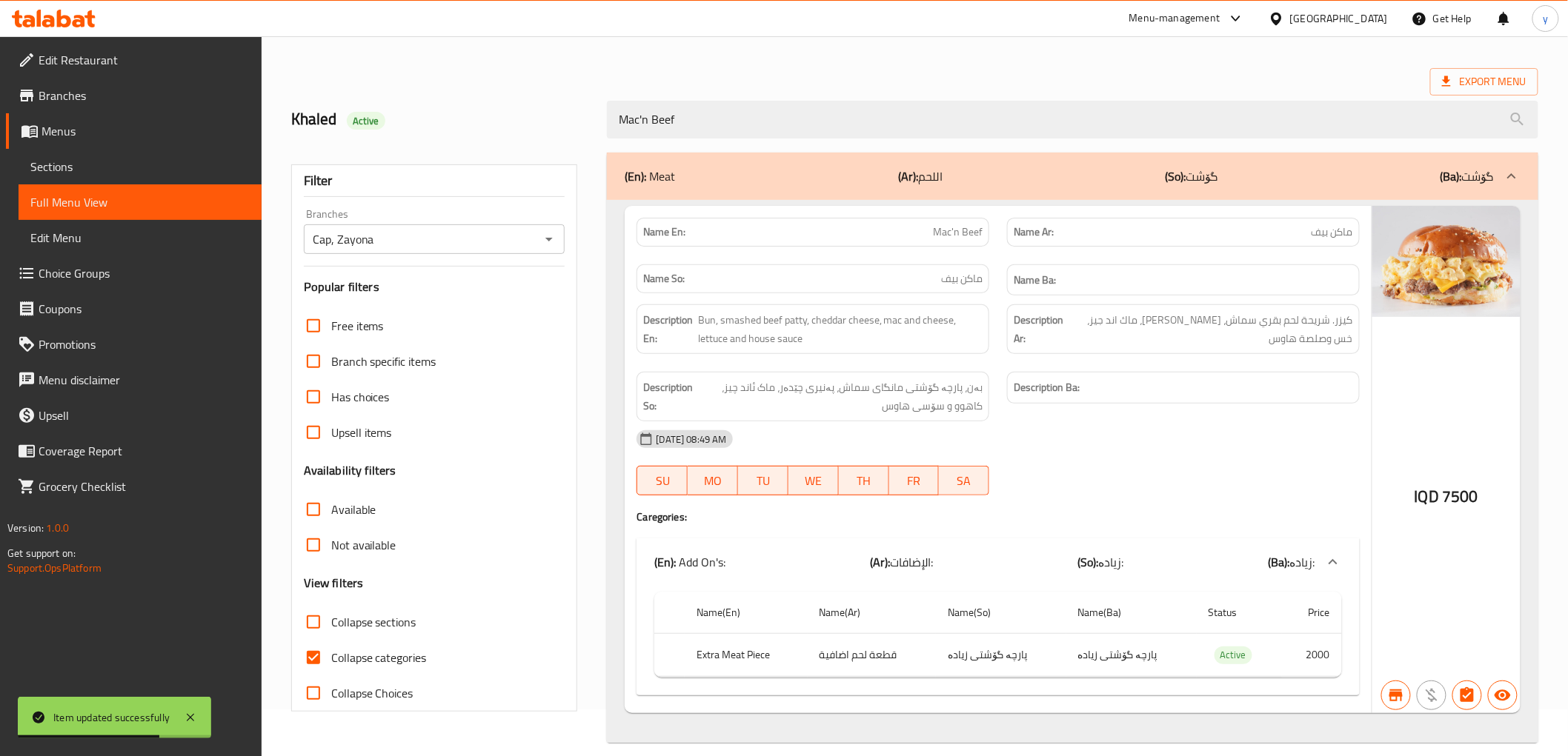
type input "Mac'n Beef"
click at [299, 656] on input "Collapse categories" at bounding box center [314, 657] width 36 height 36
checkbox input "false"
click at [192, 715] on icon at bounding box center [190, 717] width 7 height 7
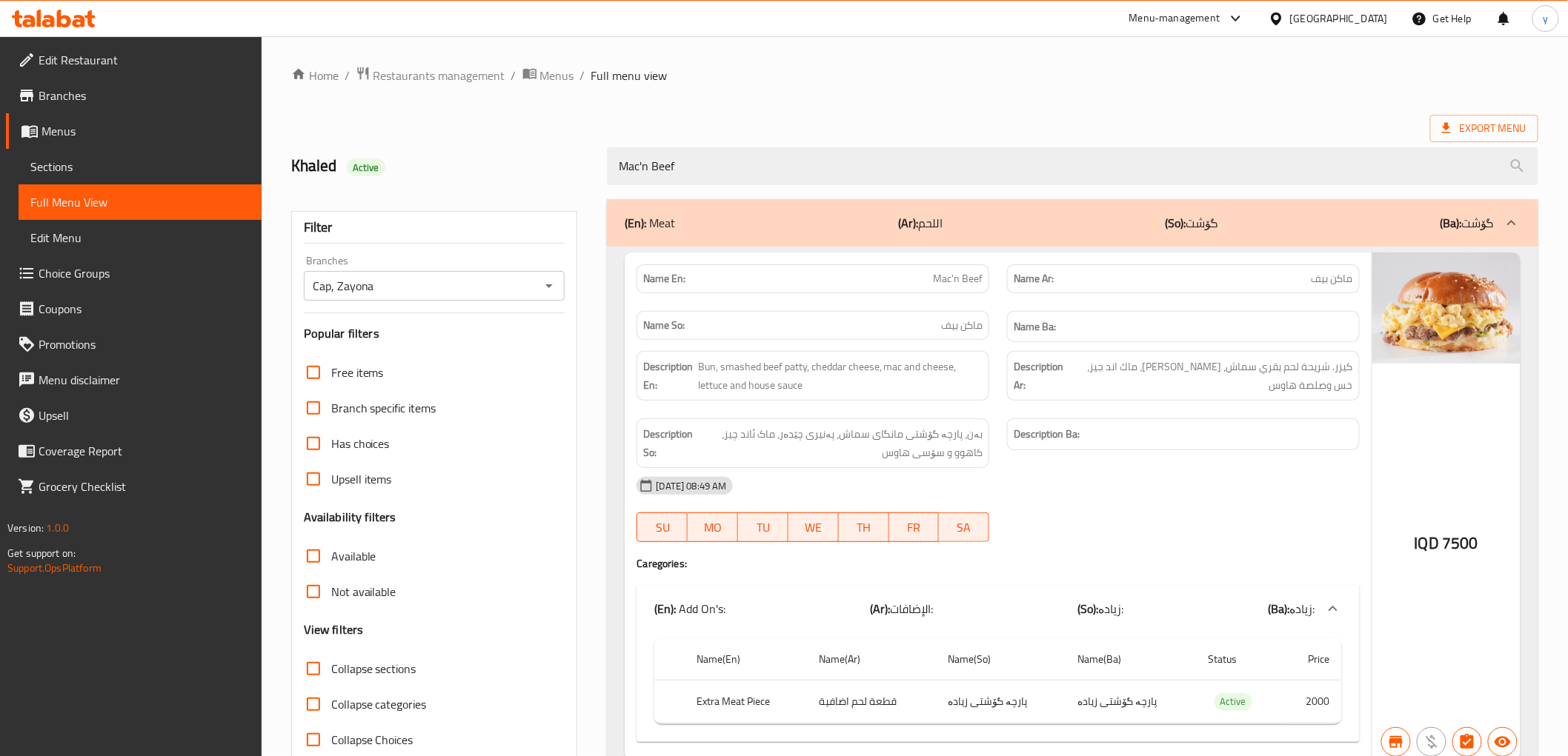
click at [129, 167] on span "Sections" at bounding box center [140, 167] width 219 height 18
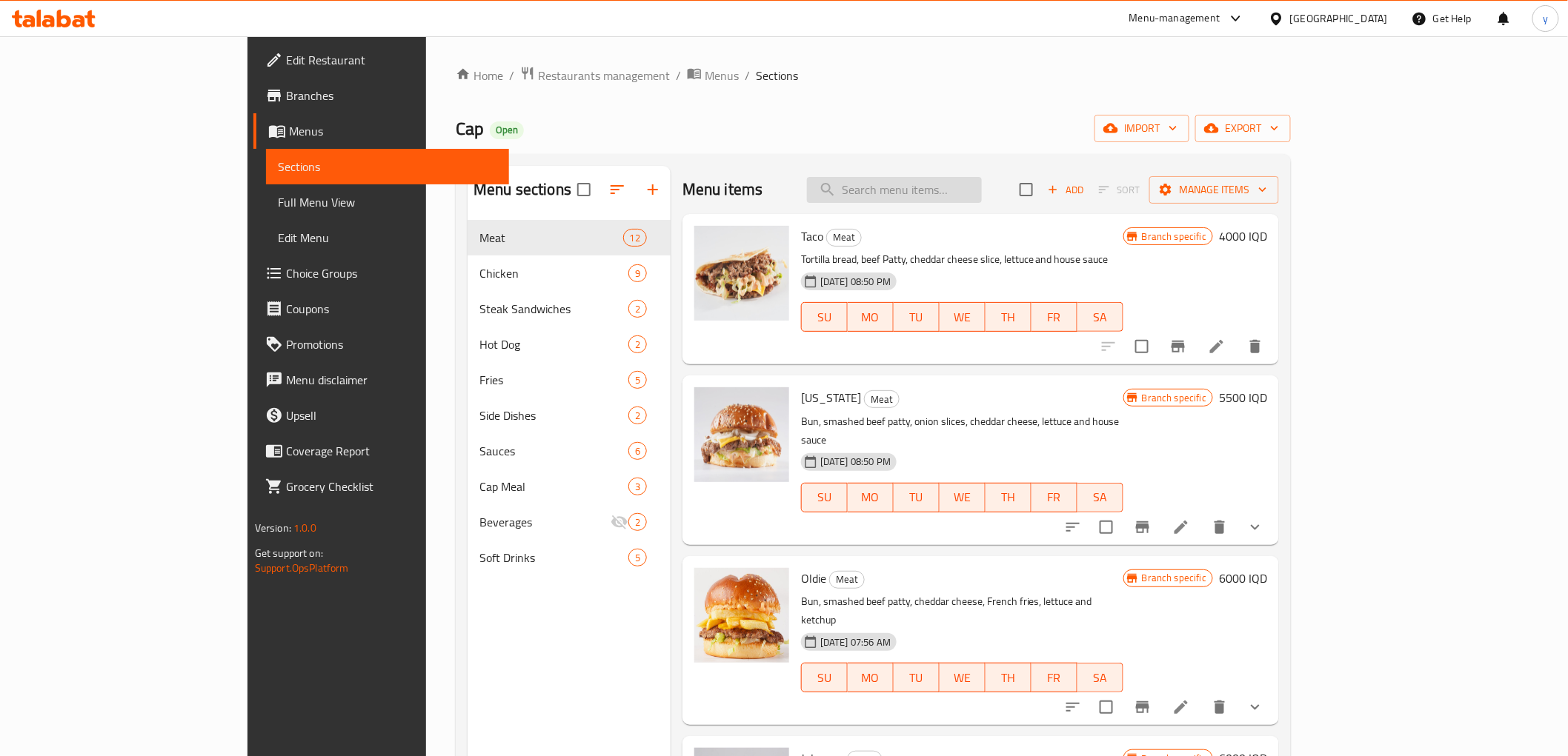
click at [966, 186] on input "search" at bounding box center [894, 190] width 175 height 26
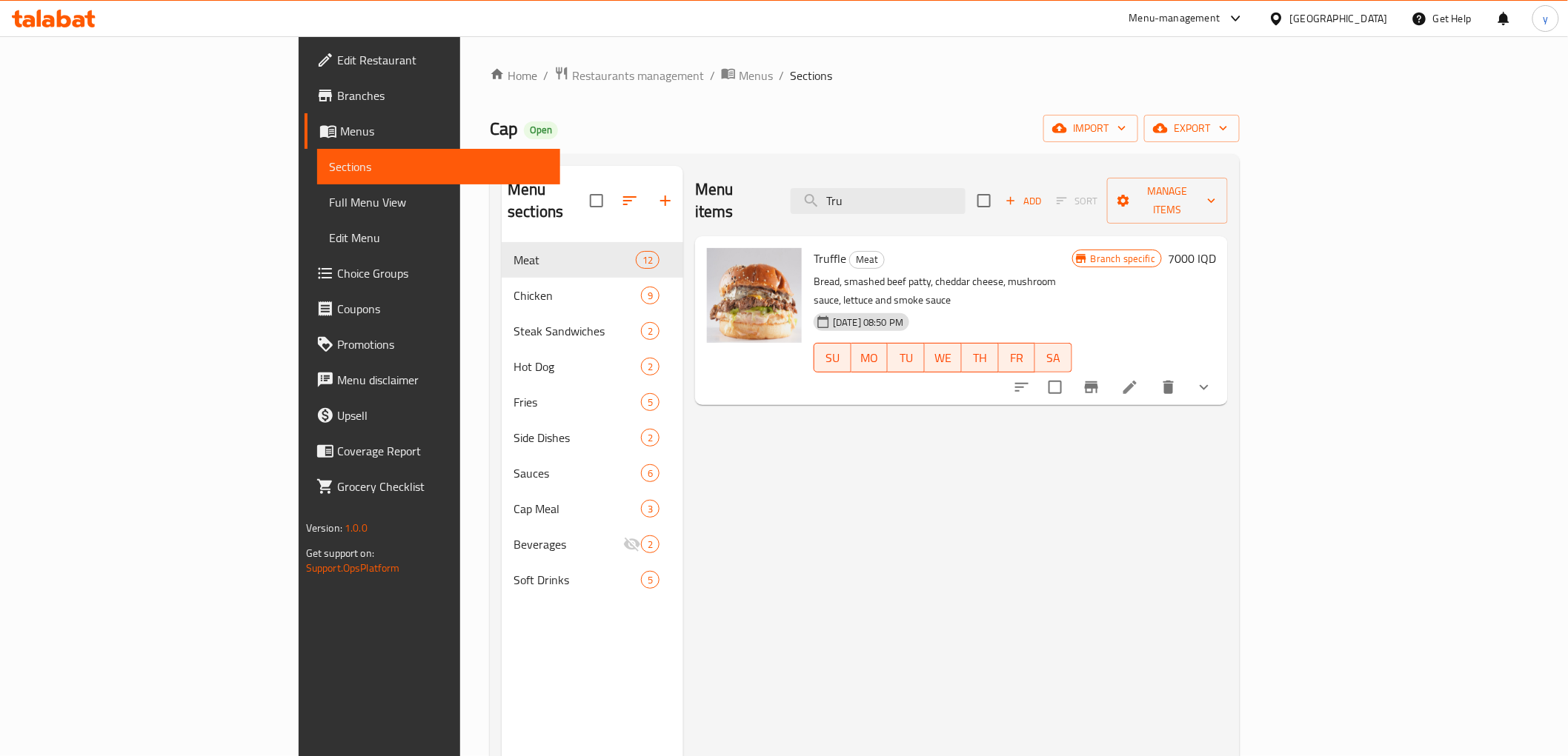
type input "Tru"
click at [1151, 374] on li at bounding box center [1130, 387] width 41 height 26
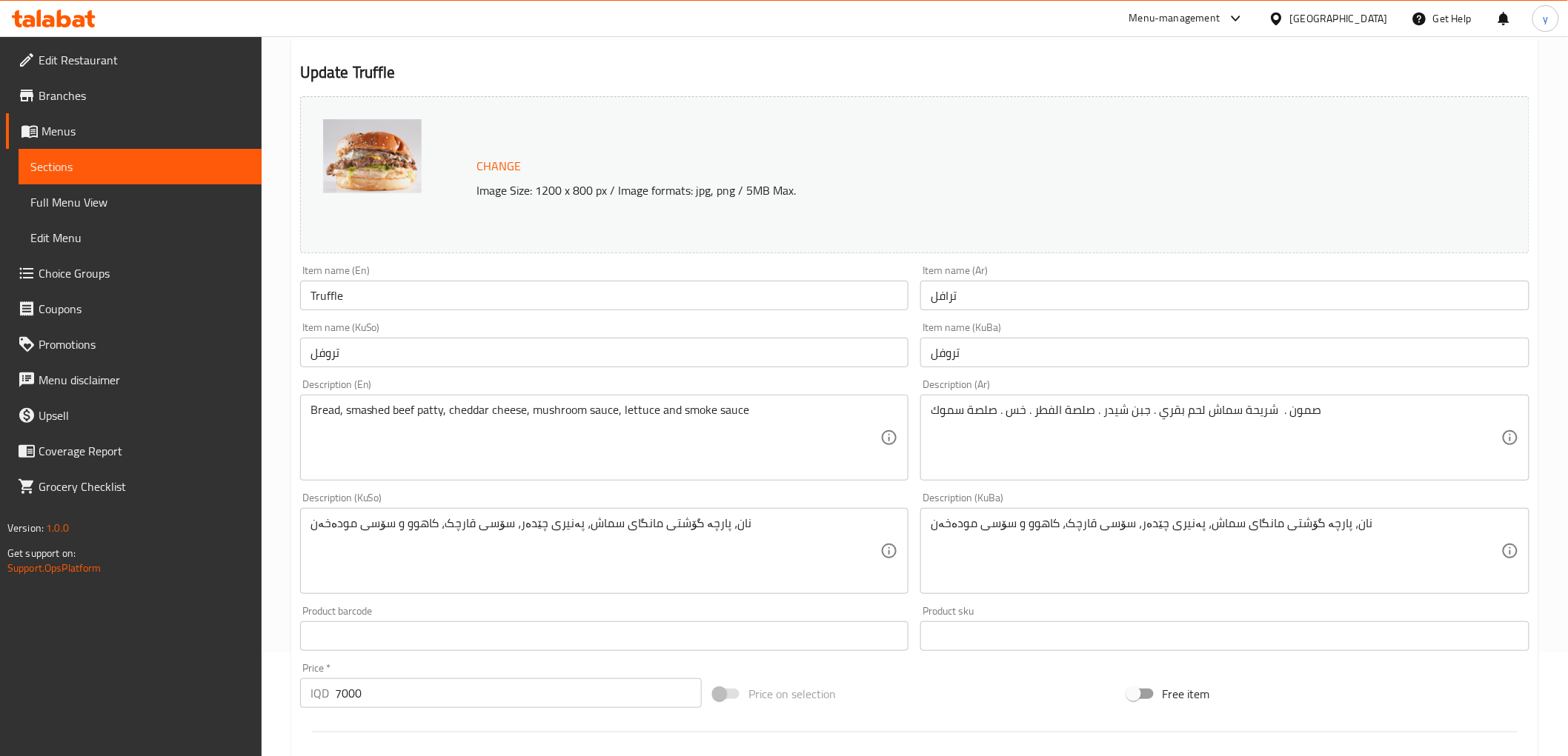
scroll to position [164, 0]
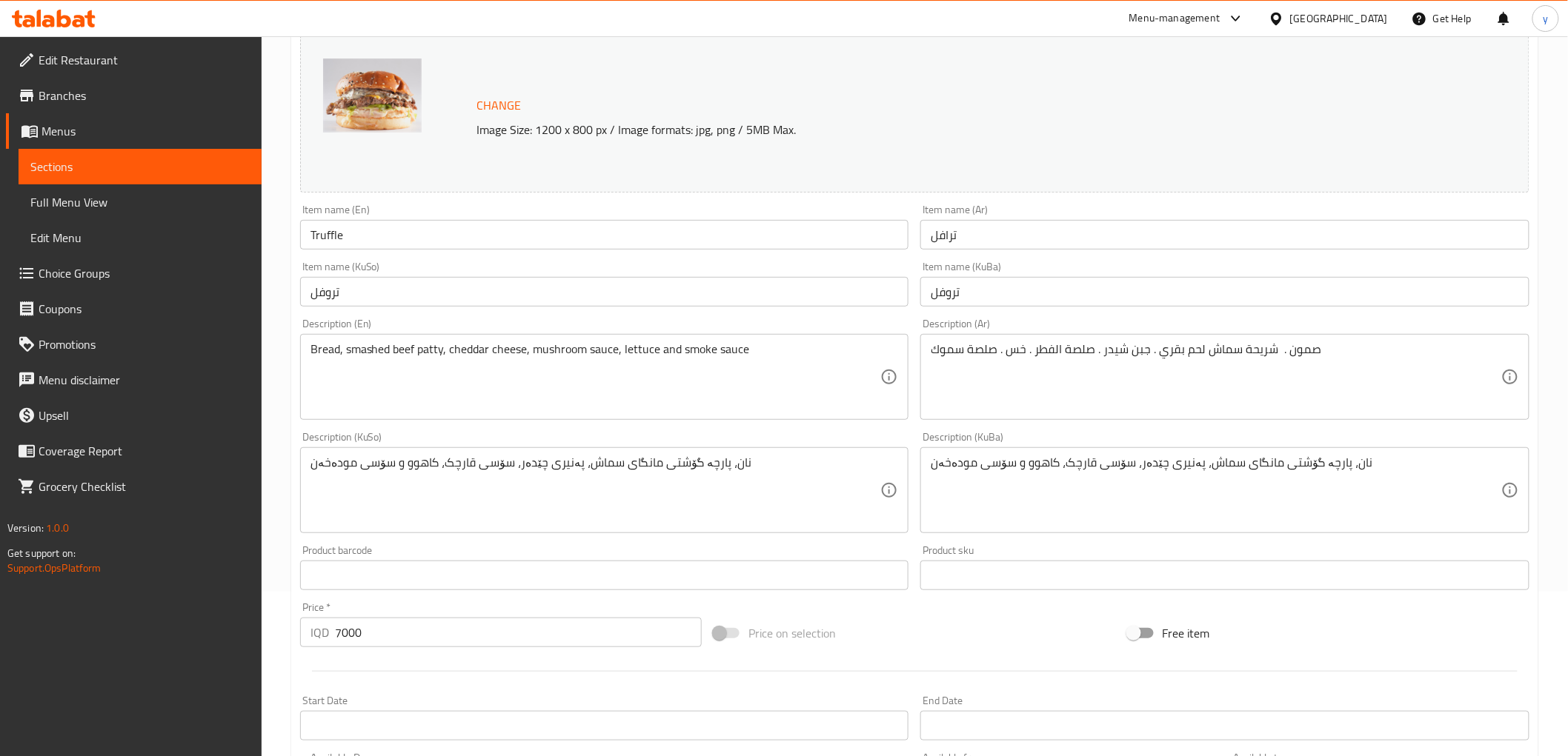
drag, startPoint x: 801, startPoint y: 337, endPoint x: 830, endPoint y: 368, distance: 42.4
click at [792, 388] on div "Bread, smashed beef patty, cheddar cheese, mushroom sauce, lettuce and smoke sa…" at bounding box center [604, 377] width 609 height 86
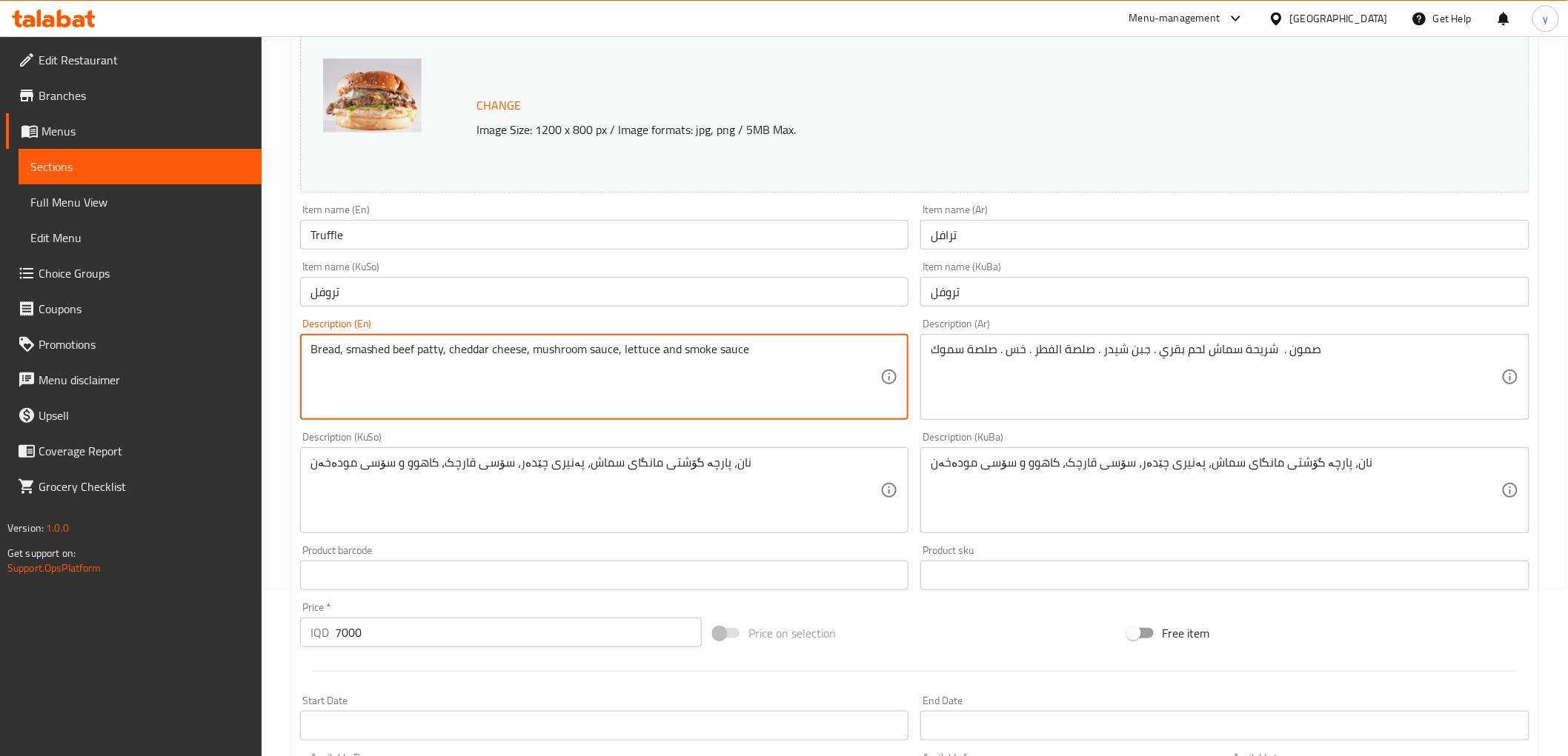
click at [816, 353] on textarea "Bread, smashed beef patty, cheddar cheese, mushroom sauce, lettuce and smoke sa…" at bounding box center [595, 377] width 571 height 70
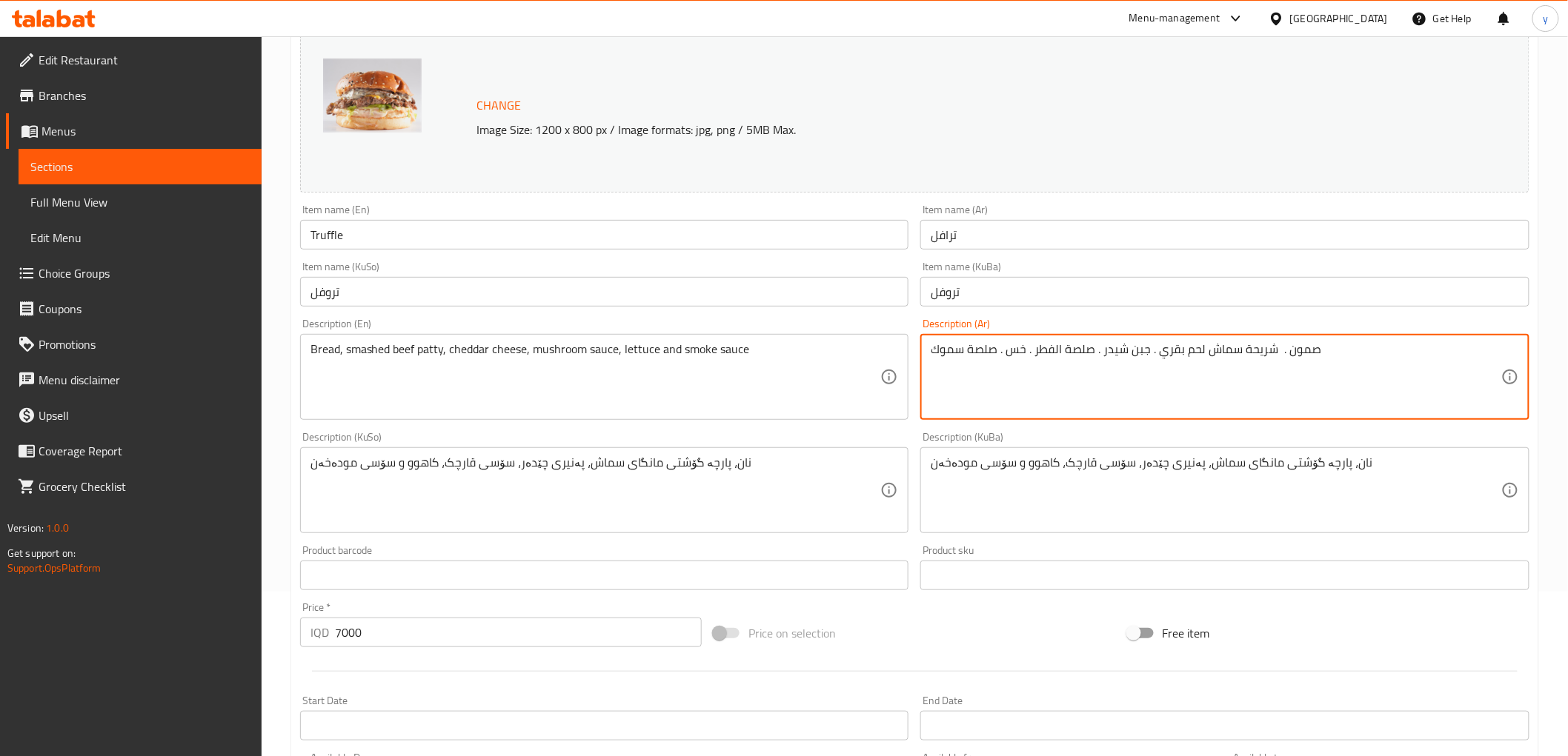
click at [1079, 361] on textarea "صمون . شريحة سماش لحم بقري . جبن شيدر . صلصة الفطر . خس . صلصة سموك" at bounding box center [1216, 377] width 571 height 70
click at [1470, 351] on textarea "صمون . شريحة سماش لحم بقري . جبن شيدر . صلصة الفطر . خس . صلصة سموك" at bounding box center [1216, 377] width 571 height 70
click at [1402, 353] on textarea "صمون، شريحة سماش لحم بقري . جبن شيدر . صلصة الفطر . خس . صلصة سموك" at bounding box center [1216, 377] width 571 height 70
click at [1383, 353] on textarea "صمون، شريحة لحم بقري . جبن شيدر . صلصة الفطر . خس . صلصة سموك" at bounding box center [1216, 377] width 571 height 70
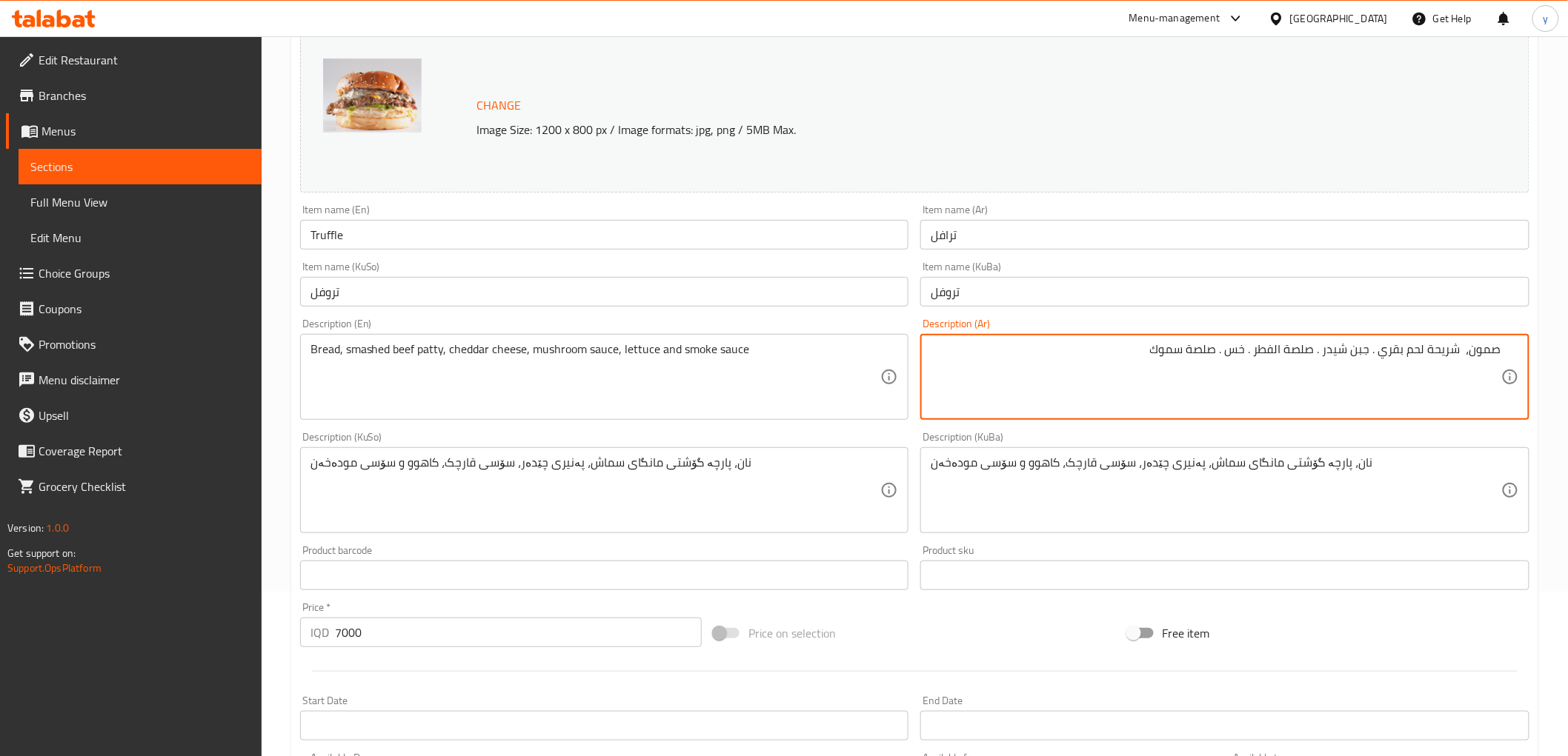
paste textarea "سماش"
click at [1383, 351] on textarea "صمون، شريحة لحم بقريسماش . جبن شيدر . صلصة الفطر . خس . صلصة سموك" at bounding box center [1216, 377] width 571 height 70
drag, startPoint x: 1332, startPoint y: 349, endPoint x: 1345, endPoint y: 354, distance: 13.9
click at [1345, 354] on textarea "صمون، شريحة لحم بقري سماش . جبن شيدر . صلصة الفطر . خس . صلصة سموك" at bounding box center [1216, 377] width 571 height 70
click at [1469, 348] on textarea "صمون، شريحة لحم بقري سماش، جبن شيدر . صلصة الفطر . خس . صلصة سموك" at bounding box center [1216, 377] width 571 height 70
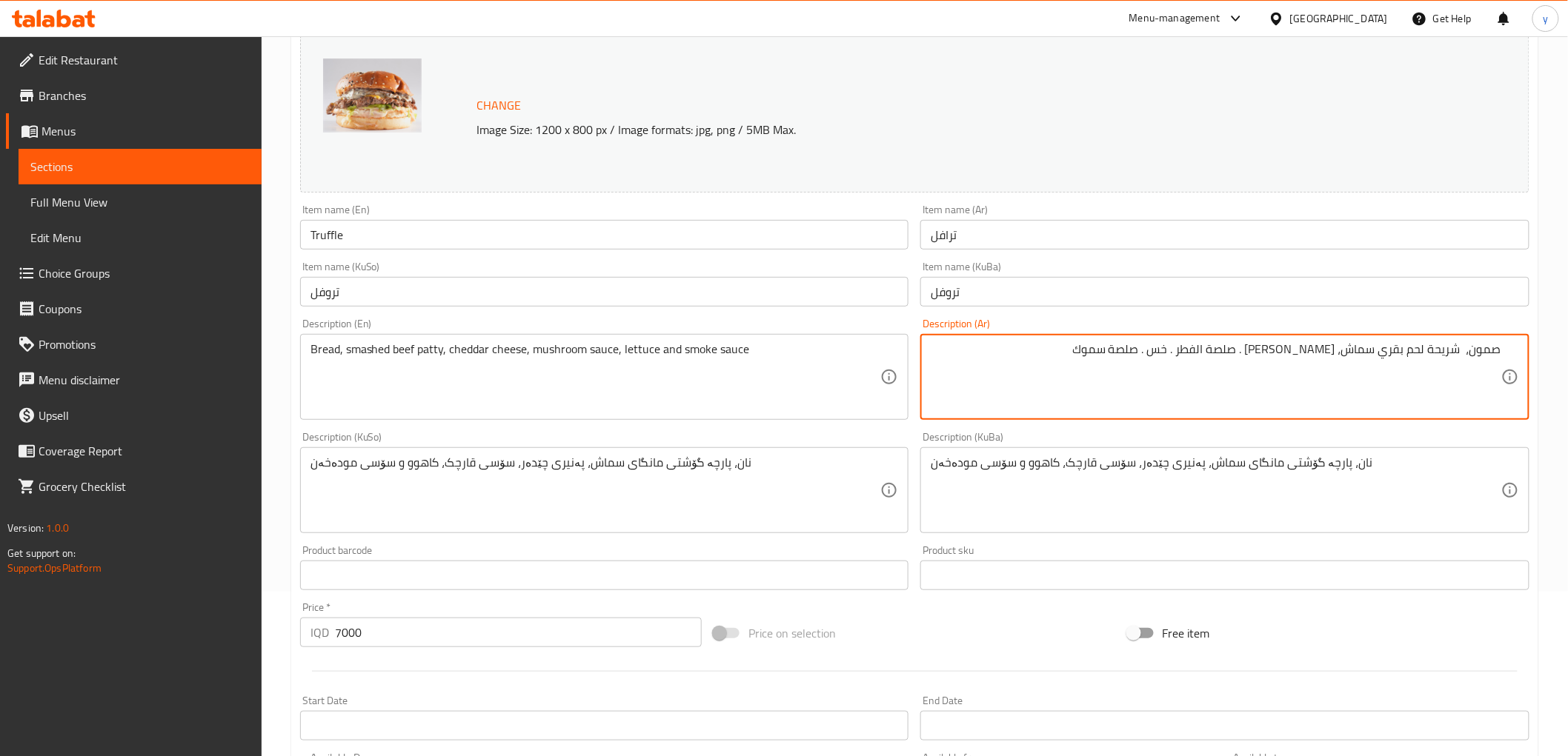
click at [1463, 348] on textarea "صمون، شريحة لحم بقري سماش، جبن شيدر . صلصة الفطر . خس . صلصة سموك" at bounding box center [1216, 377] width 571 height 70
click at [1295, 354] on textarea "صمون، شريحة لحم بقري سماش، جبن شيدر . صلصة الفطر . خس . صلصة سموك" at bounding box center [1216, 377] width 571 height 70
click at [1292, 358] on textarea "صمون، شريحة لحم بقري سماش، جبن شيدر، صلصة الفطر . خس . صلصة سموك" at bounding box center [1216, 377] width 571 height 70
click at [1223, 356] on textarea "صمون، شريحة لحم بقري سماش، جبن شيدر، صلصة الفطر . خس . صلصة سموك" at bounding box center [1216, 377] width 571 height 70
click at [1222, 356] on textarea "صمون، شريحة لحم بقري سماش، جبن شيدر، صلصة الفطر . خس . صلصة سموك" at bounding box center [1216, 377] width 571 height 70
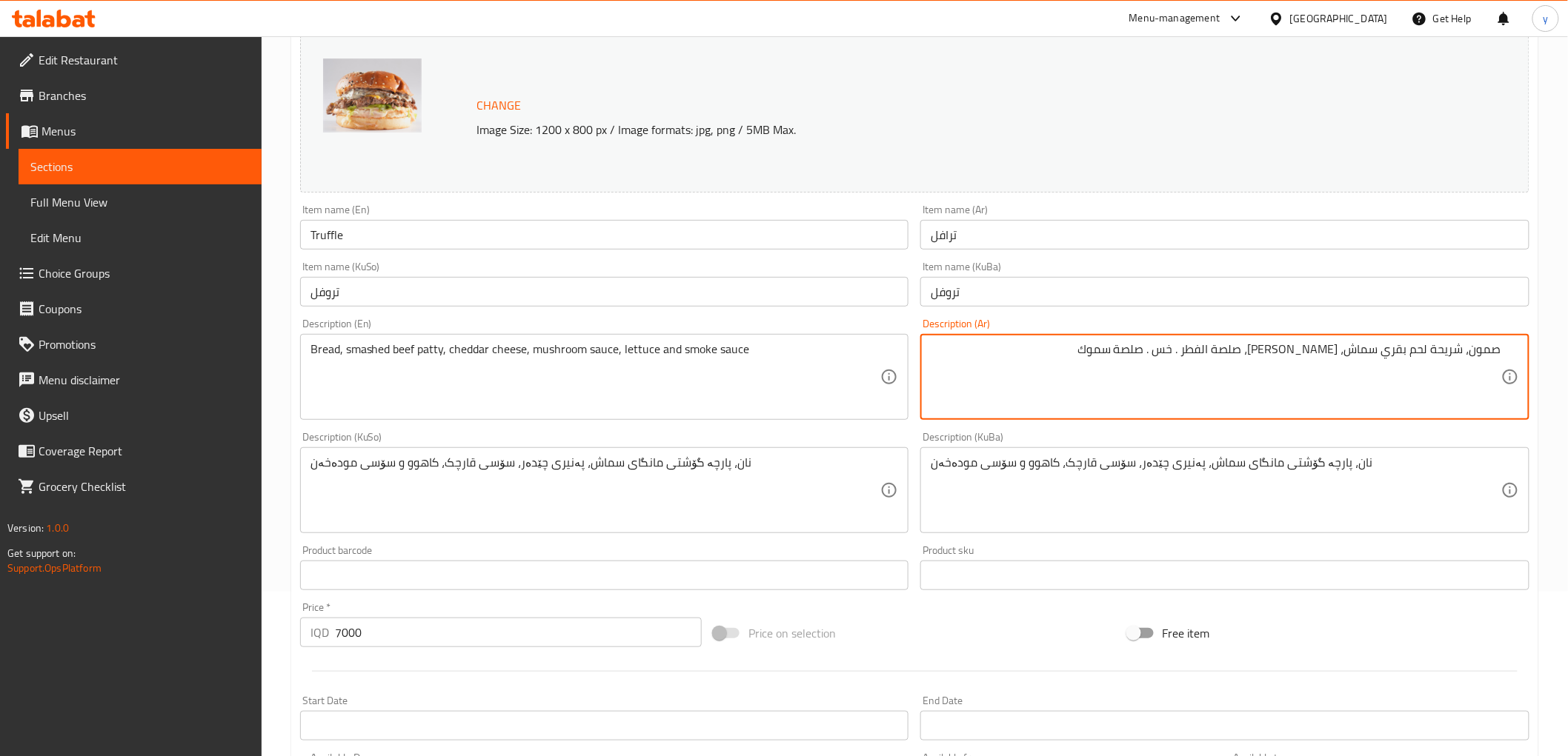
drag, startPoint x: 1220, startPoint y: 352, endPoint x: 1228, endPoint y: 352, distance: 8.0
click at [1228, 352] on textarea "صمون، شريحة لحم بقري سماش، جبن شيدر، صلصة الفطر . خس . صلصة سموك" at bounding box center [1216, 377] width 571 height 70
paste textarea "،"
click at [1199, 349] on textarea "صمون، شريحة لحم بقري سماش، جبن شيدر، صلصة الفطر، خس . صلصة سموك" at bounding box center [1216, 377] width 571 height 70
click at [1199, 349] on textarea "صمون، شريحة لحم بقري سماش، جبن شيدر، صلصة الفطر، خس . صلصة سموك" at bounding box center [1216, 377] width 571 height 70
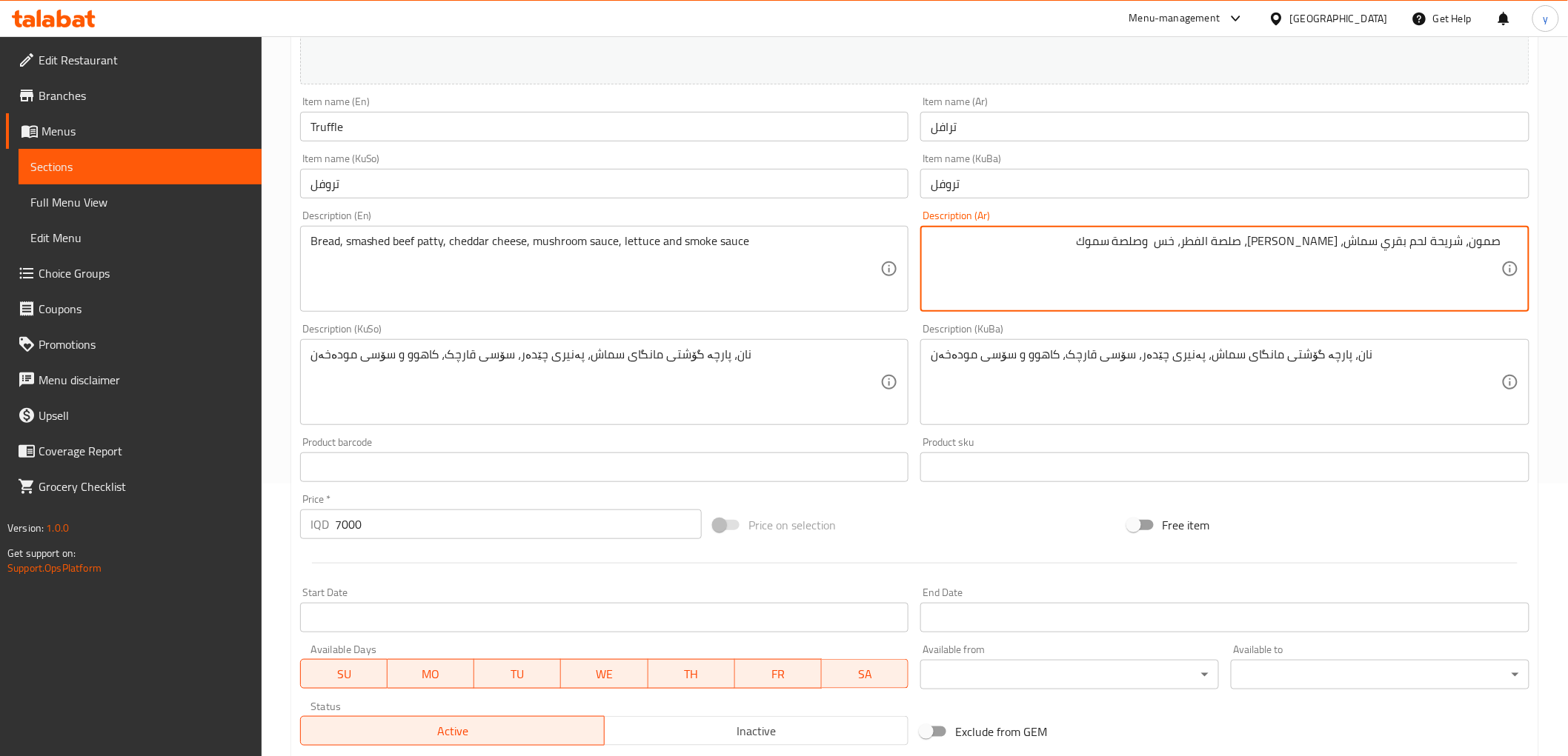
scroll to position [329, 0]
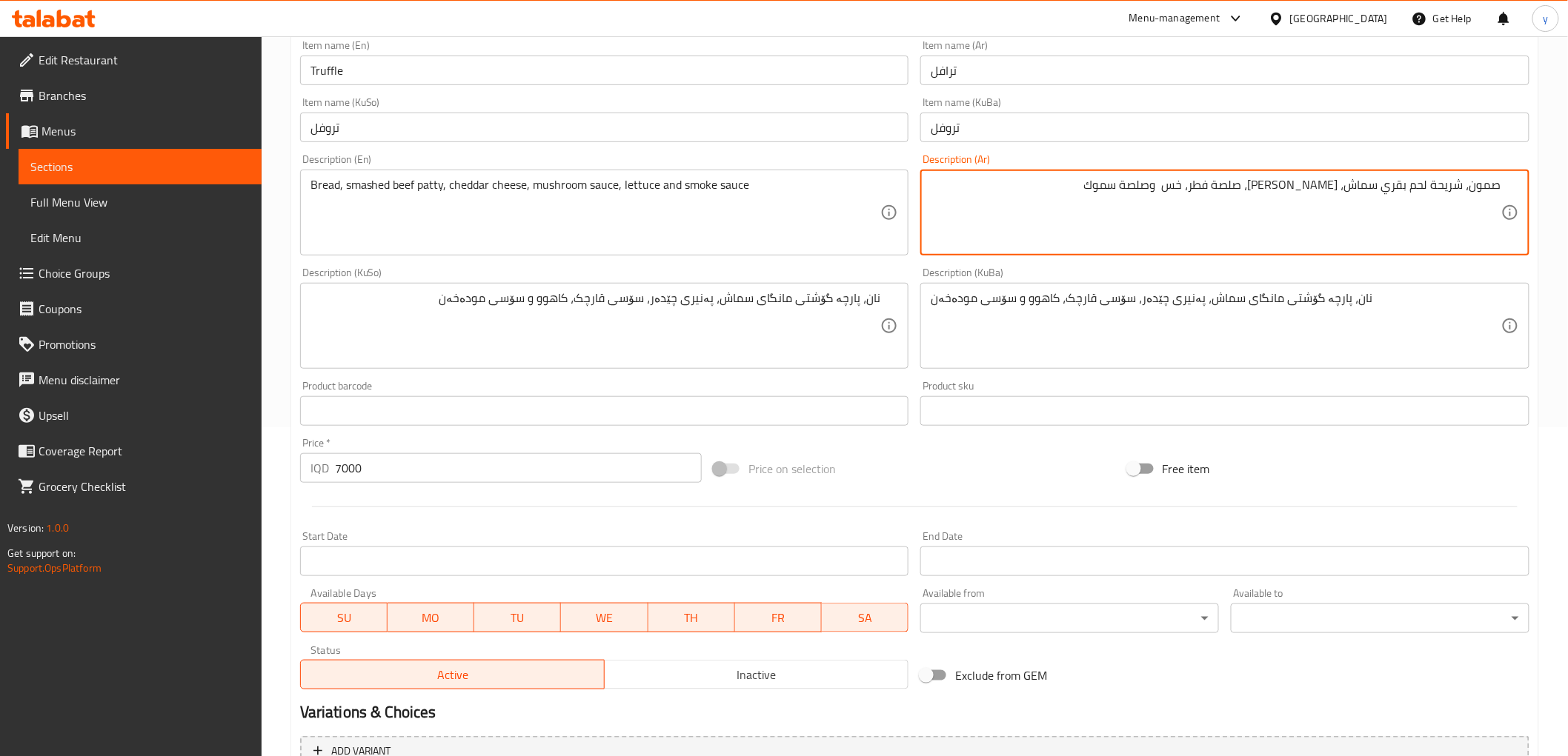
type textarea "صمون، شريحة لحم بقري سماش، جبن شيدر، صلصة فطر، خس وصلصة سموك"
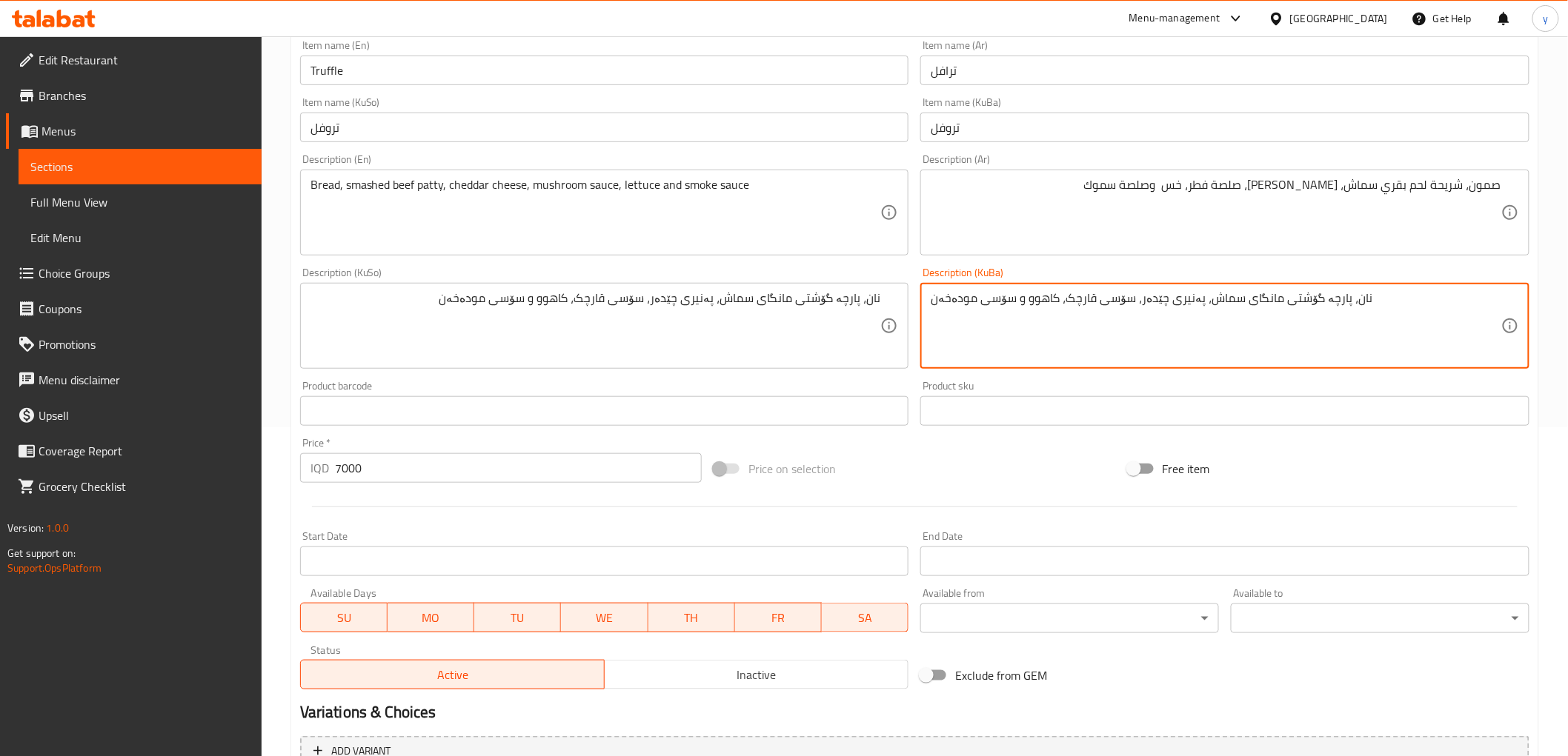
click at [1292, 308] on textarea "نان، پارچە گۆشتی مانگای سماش، پەنیری چێدەر، سۆسی قارچک، کاهوو و سۆسی مودەخەن" at bounding box center [1216, 326] width 571 height 70
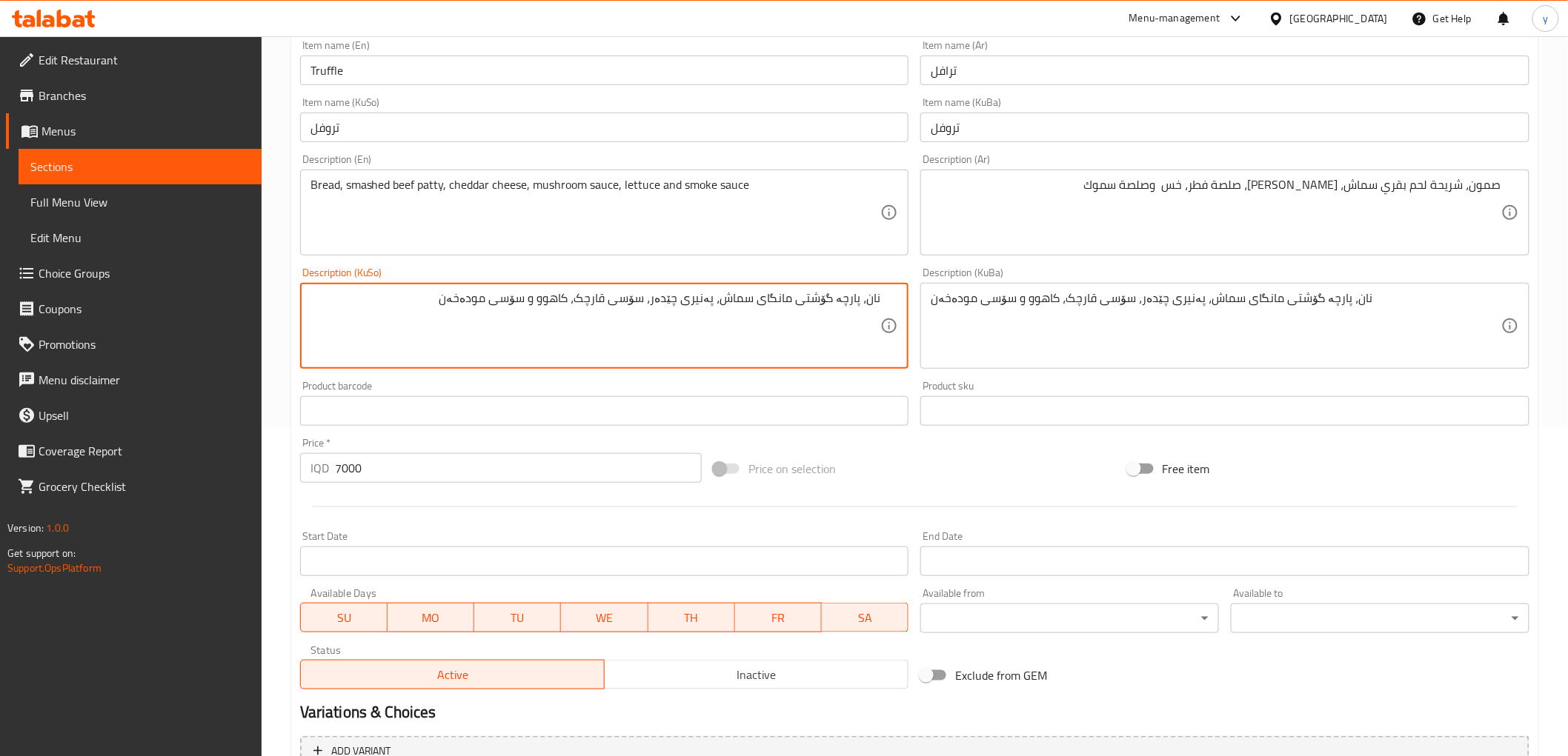
click at [830, 304] on textarea "نان، پارچە گۆشتی مانگای سماش، پەنیری چێدەر، سۆسی قارچک، کاهوو و سۆسی مودەخەن" at bounding box center [595, 326] width 571 height 70
click at [930, 297] on div "نان، پارچە گۆشتی مانگای سماش، پەنیری چێدەر، سۆسی قارچک، کاهوو و سۆسی مودەخەن De…" at bounding box center [1225, 326] width 609 height 86
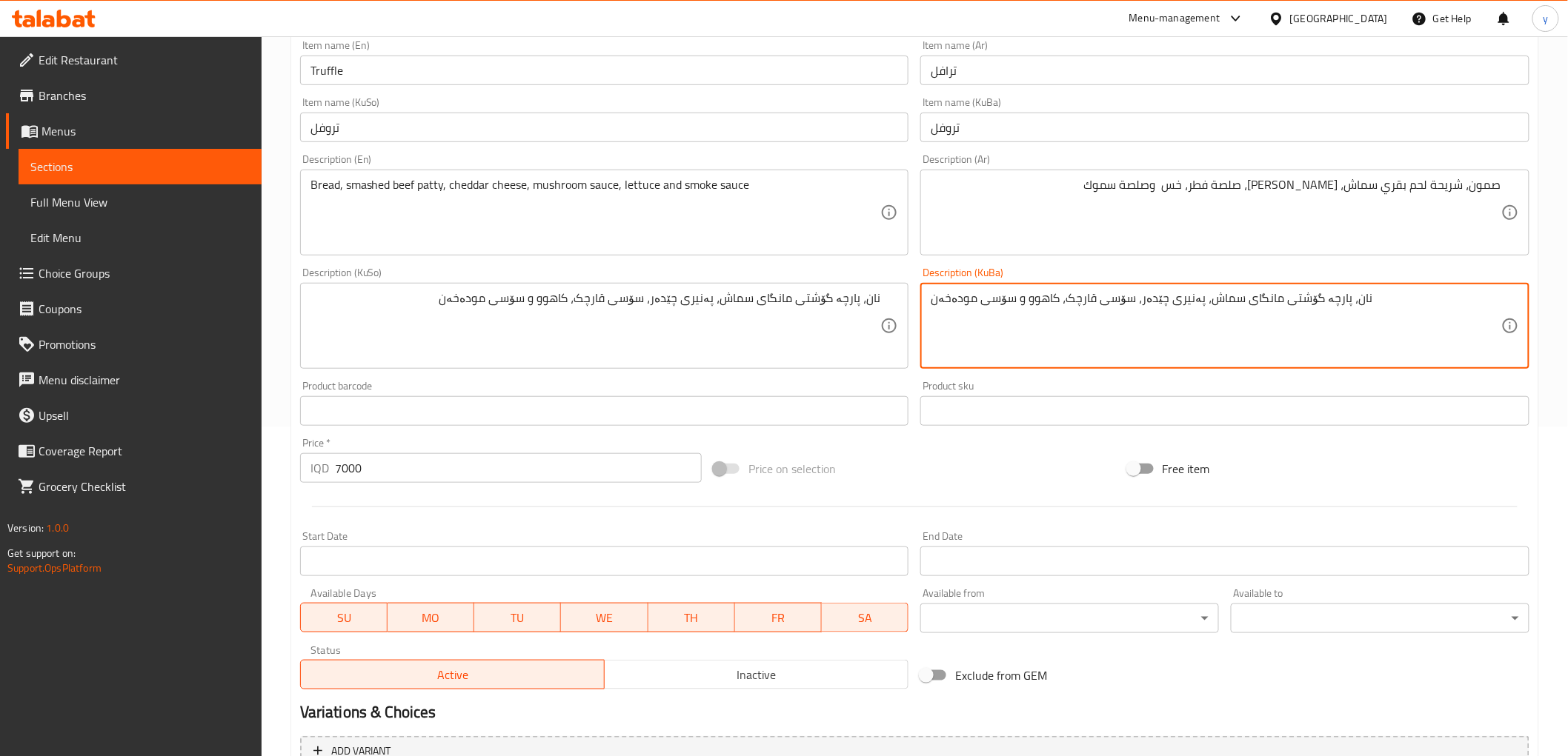
click at [930, 297] on div "نان، پارچە گۆشتی مانگای سماش، پەنیری چێدەر، سۆسی قارچک، کاهوو و سۆسی مودەخەن De…" at bounding box center [1225, 326] width 609 height 86
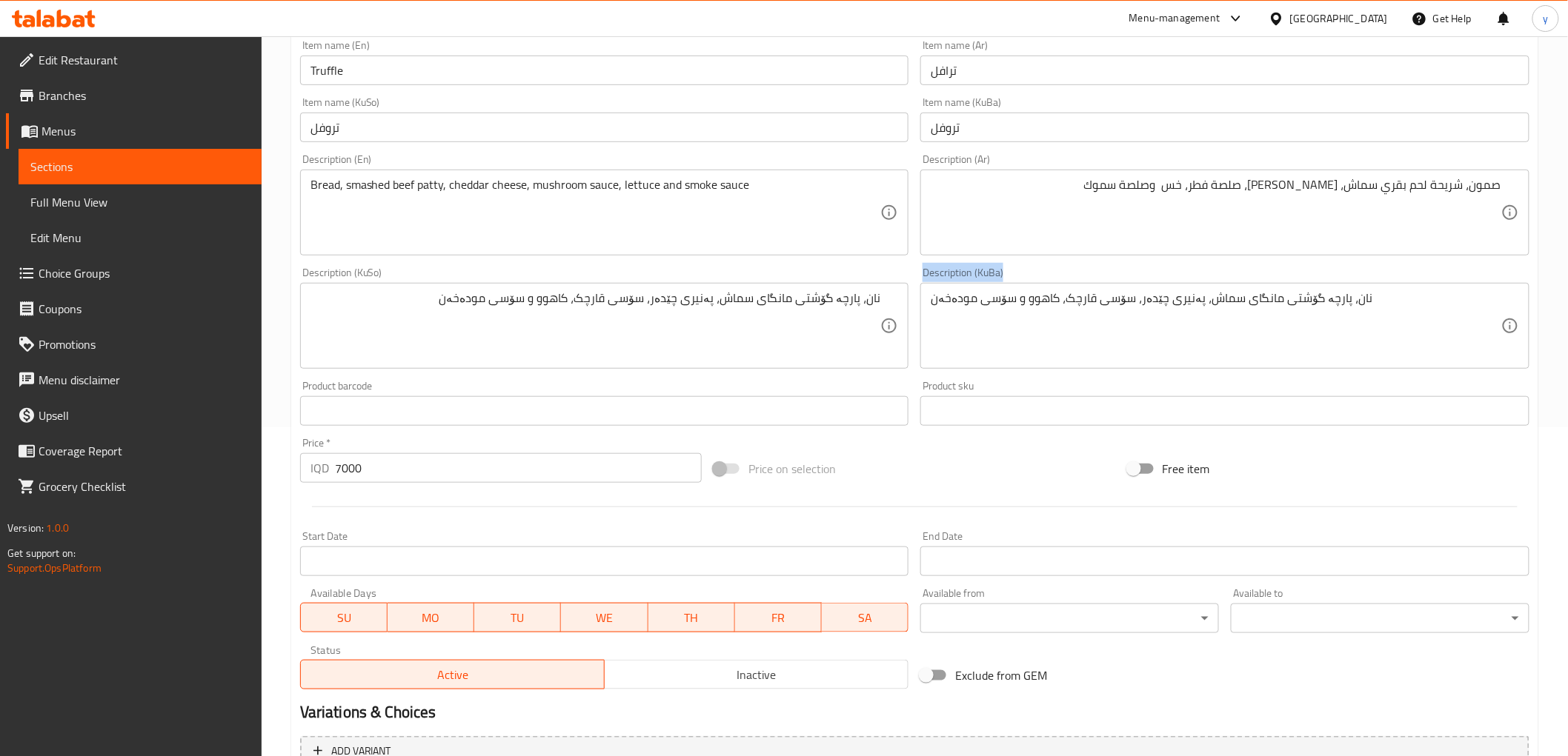
click at [930, 297] on div "نان، پارچە گۆشتی مانگای سماش، پەنیری چێدەر، سۆسی قارچک، کاهوو و سۆسی مودەخەن De…" at bounding box center [1225, 326] width 609 height 86
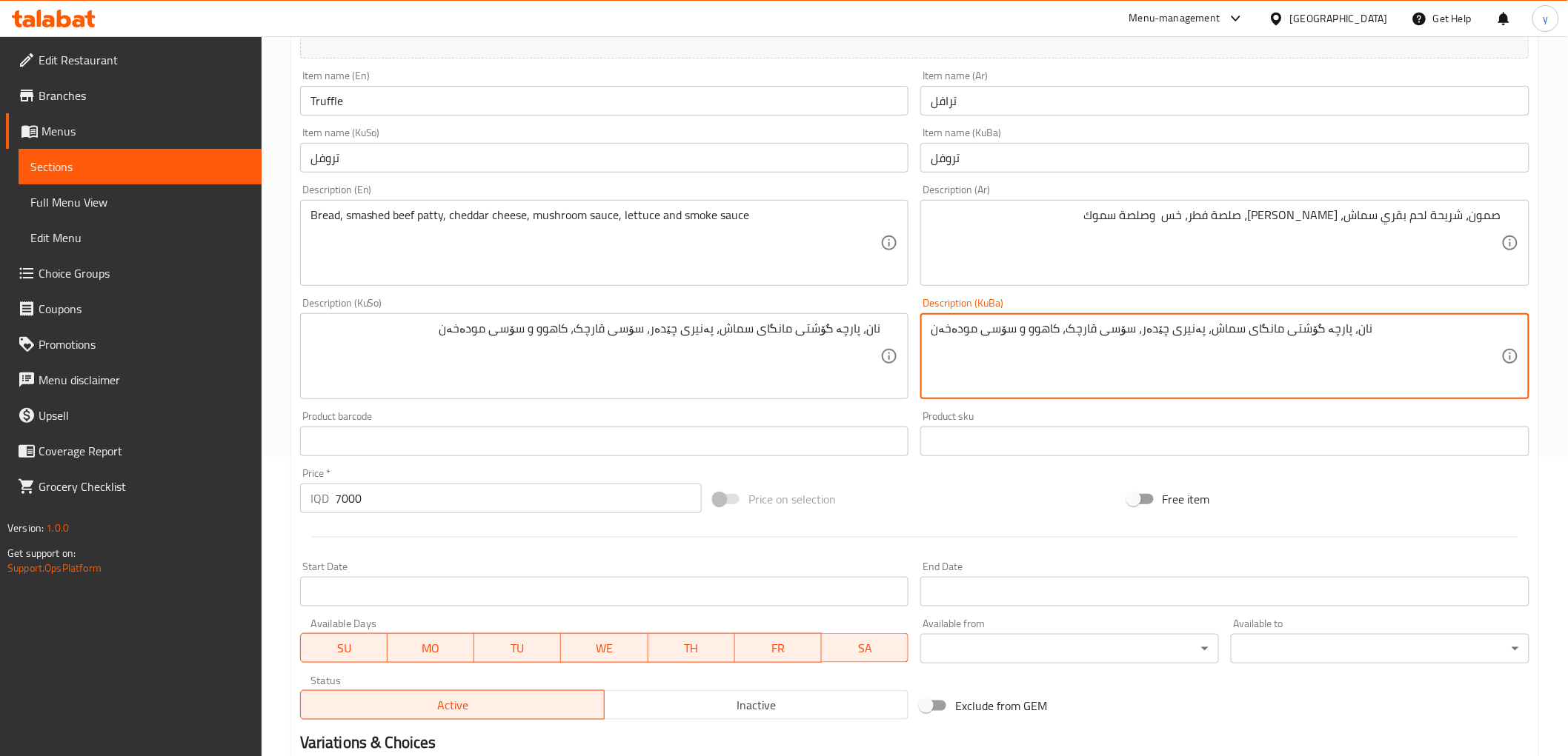
scroll to position [164, 0]
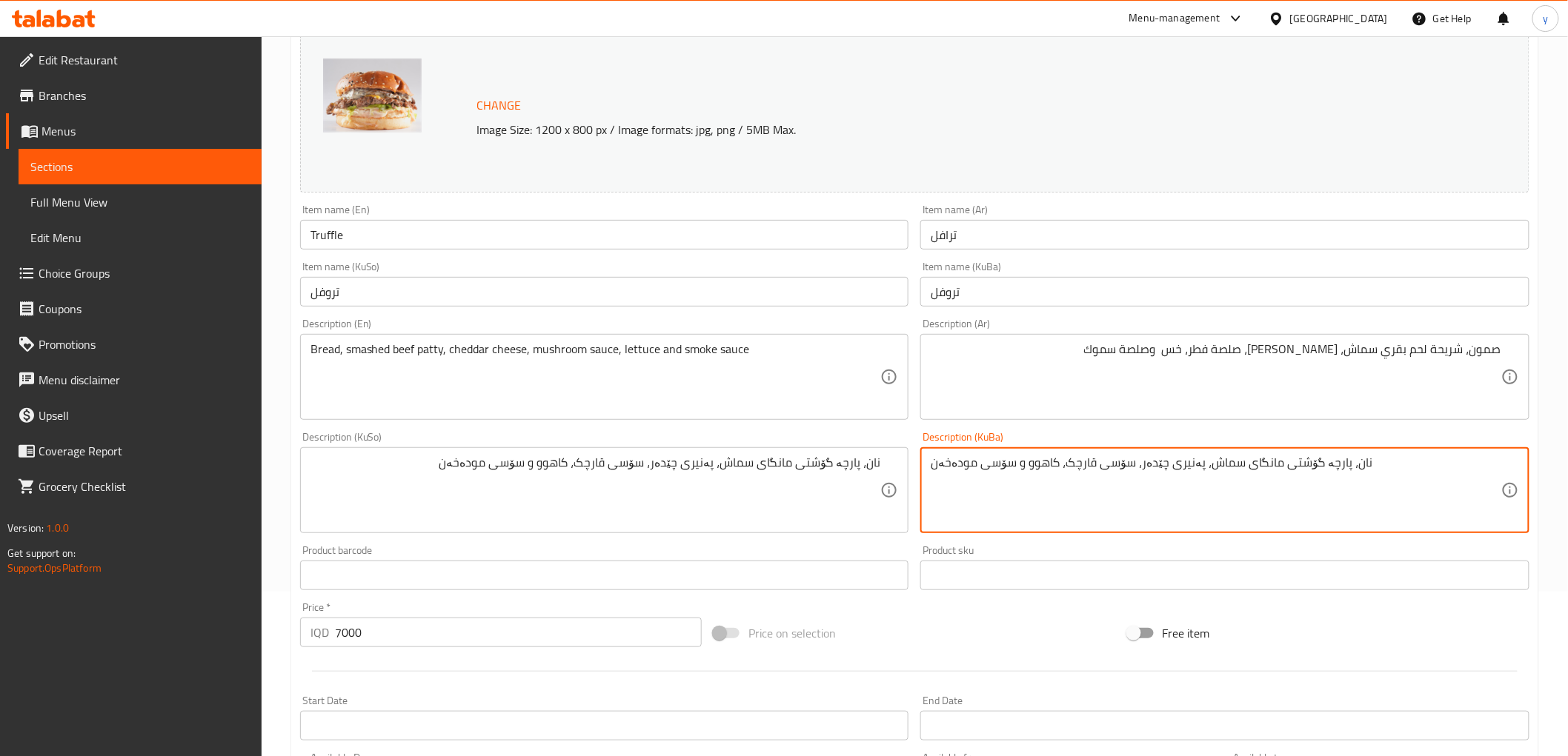
click at [559, 235] on input "Truffle" at bounding box center [604, 234] width 609 height 30
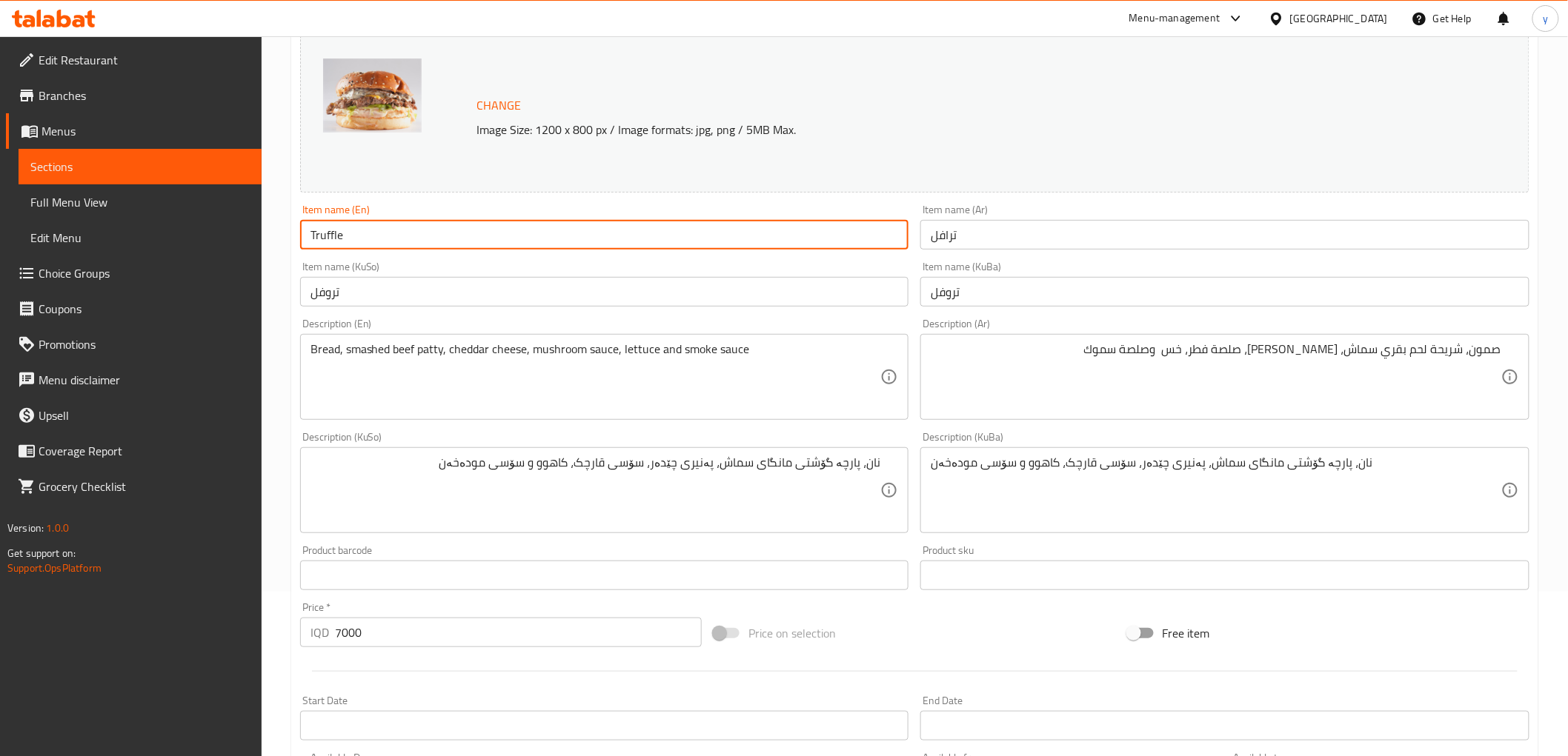
click at [559, 235] on input "Truffle" at bounding box center [604, 234] width 609 height 30
type input "Truffle"
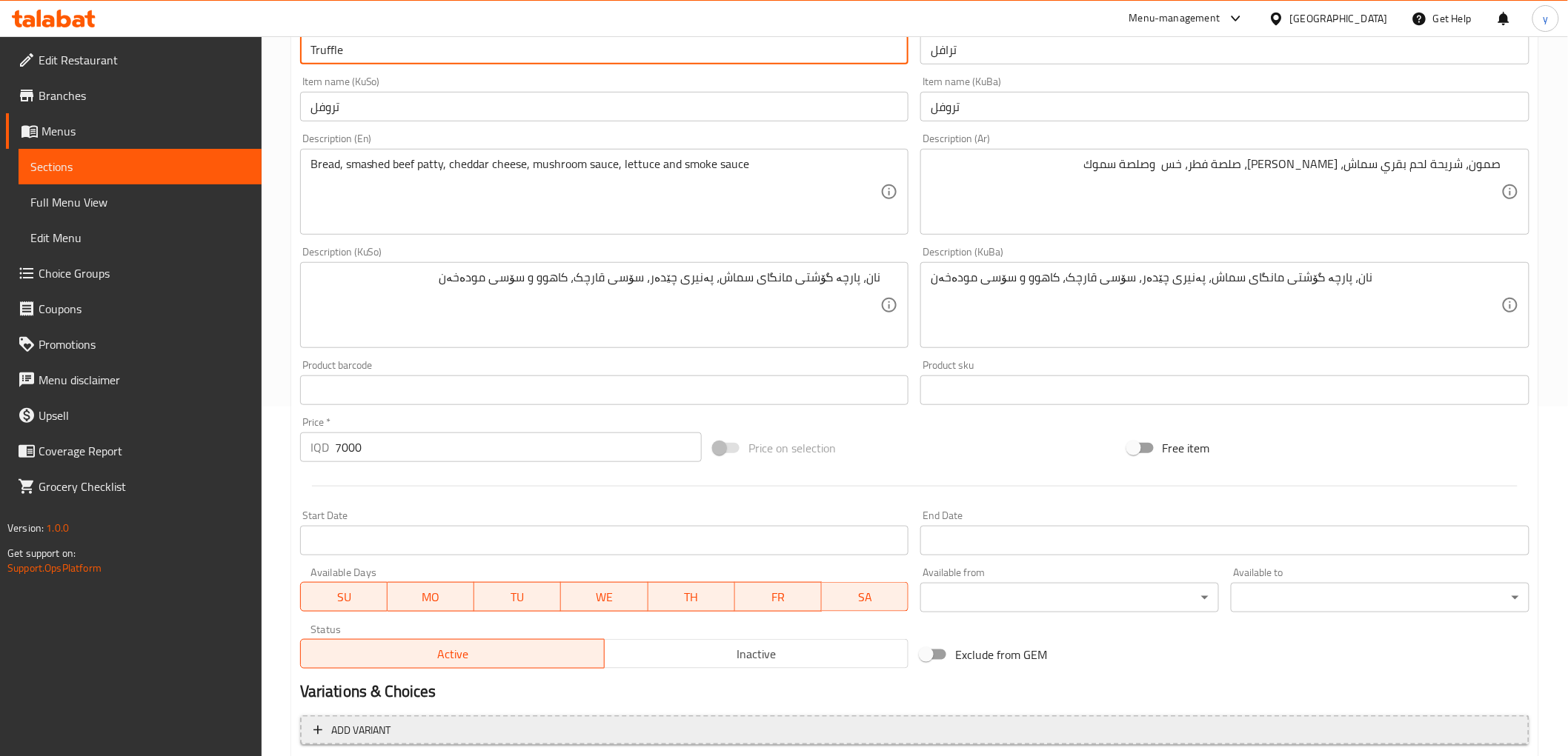
scroll to position [541, 0]
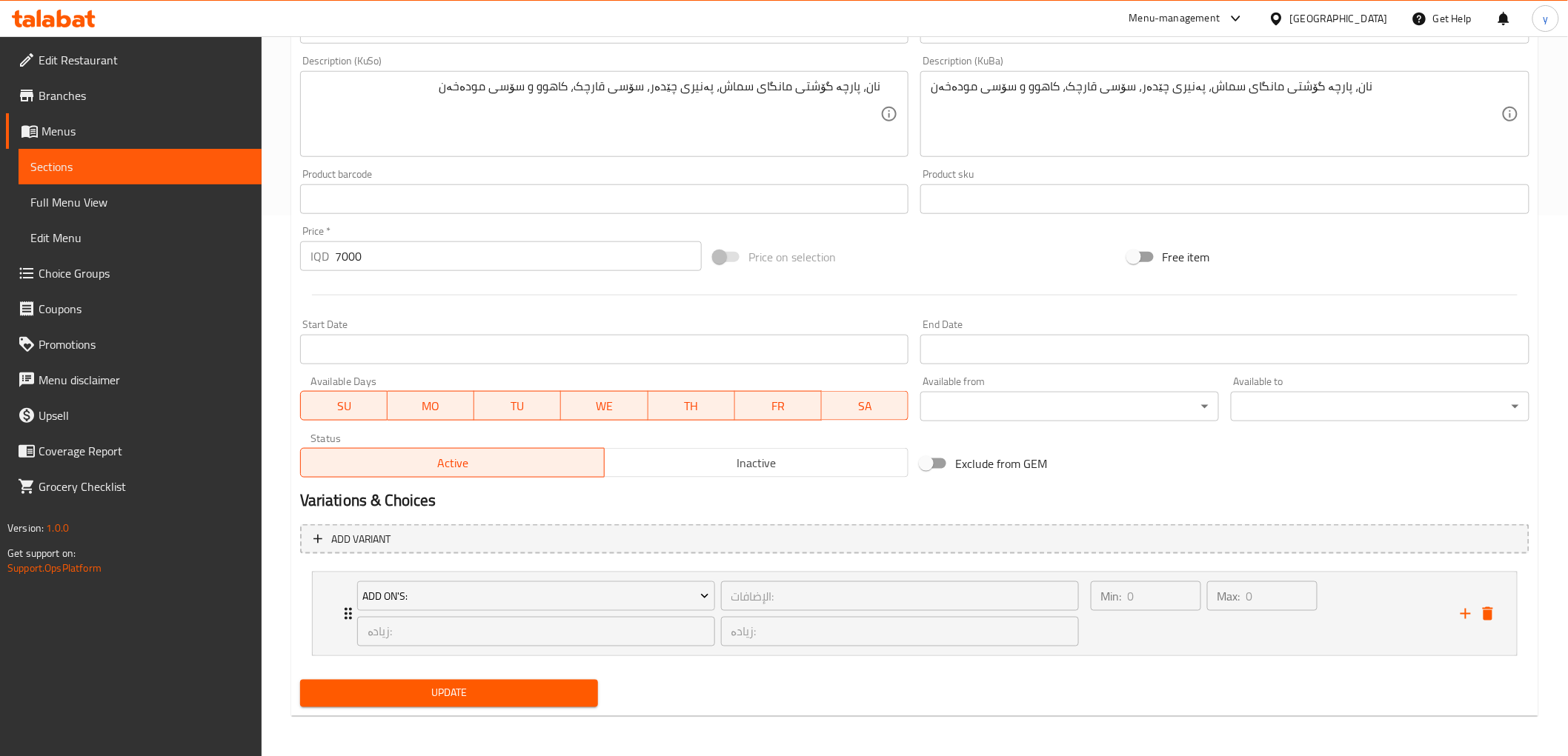
click at [519, 717] on div "Home / Restaurants management / Menus / Sections / item / update Meat section U…" at bounding box center [914, 127] width 1247 height 1203
click at [509, 696] on span "Update" at bounding box center [449, 693] width 275 height 18
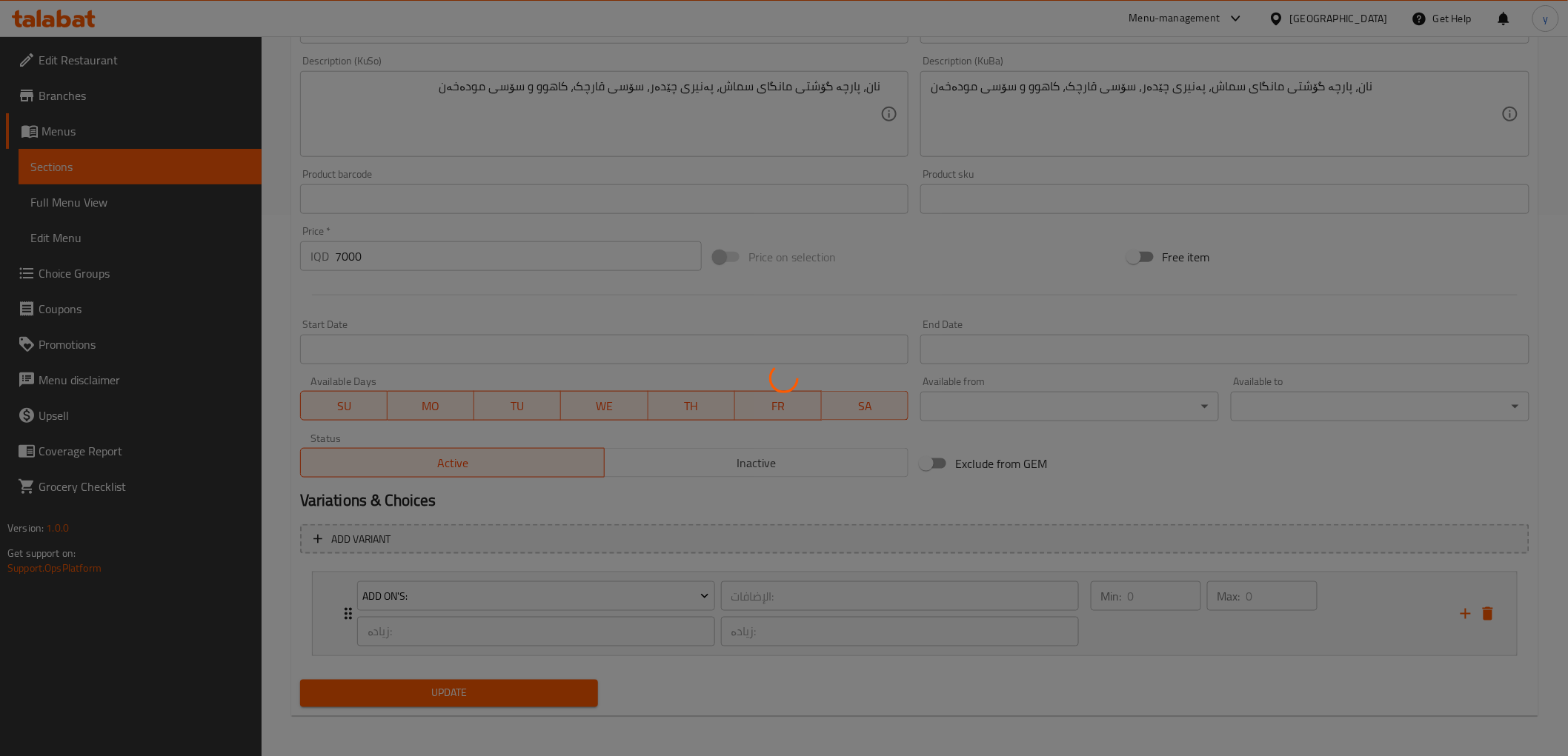
click at [161, 210] on div at bounding box center [784, 378] width 1568 height 756
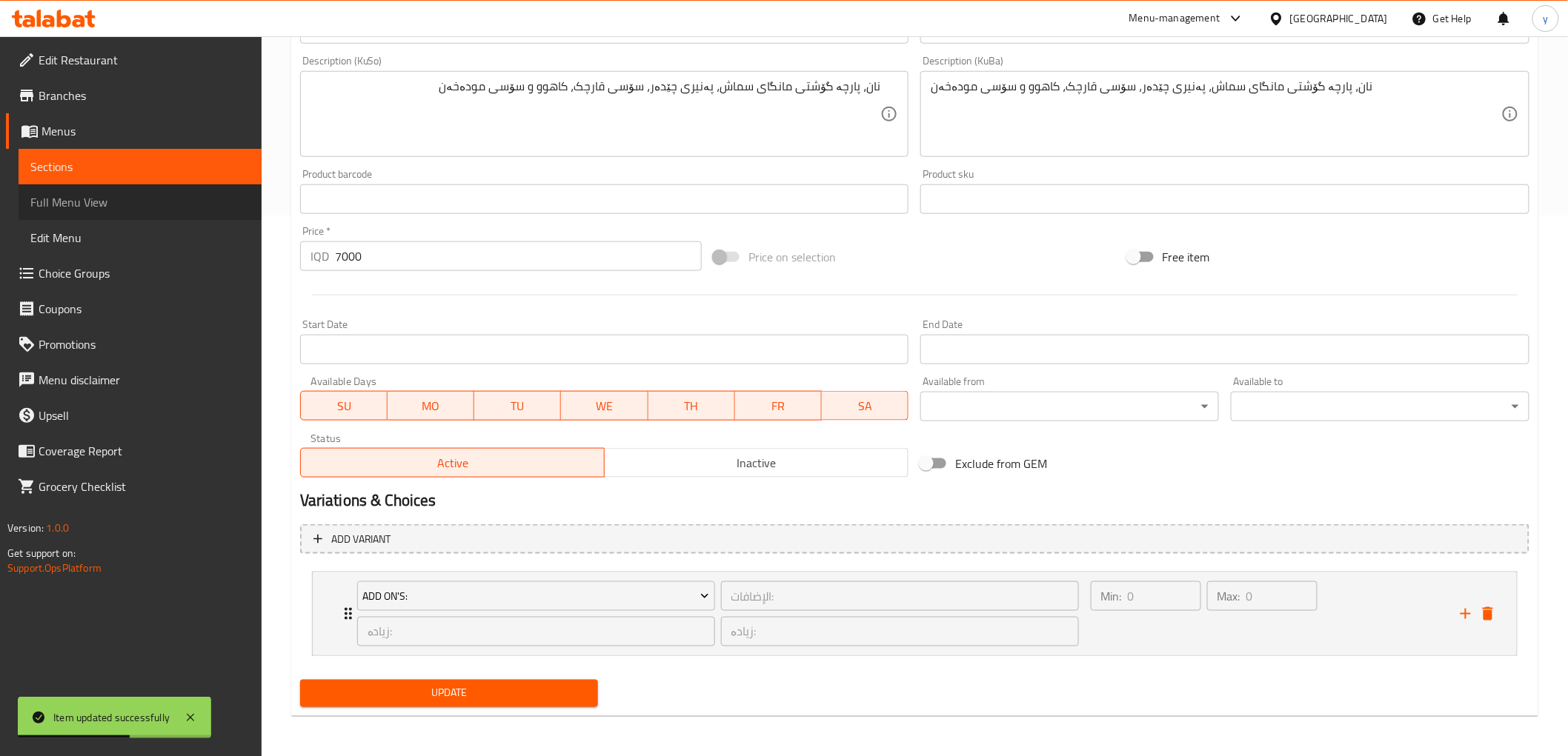
click at [90, 205] on span "Full Menu View" at bounding box center [140, 202] width 219 height 18
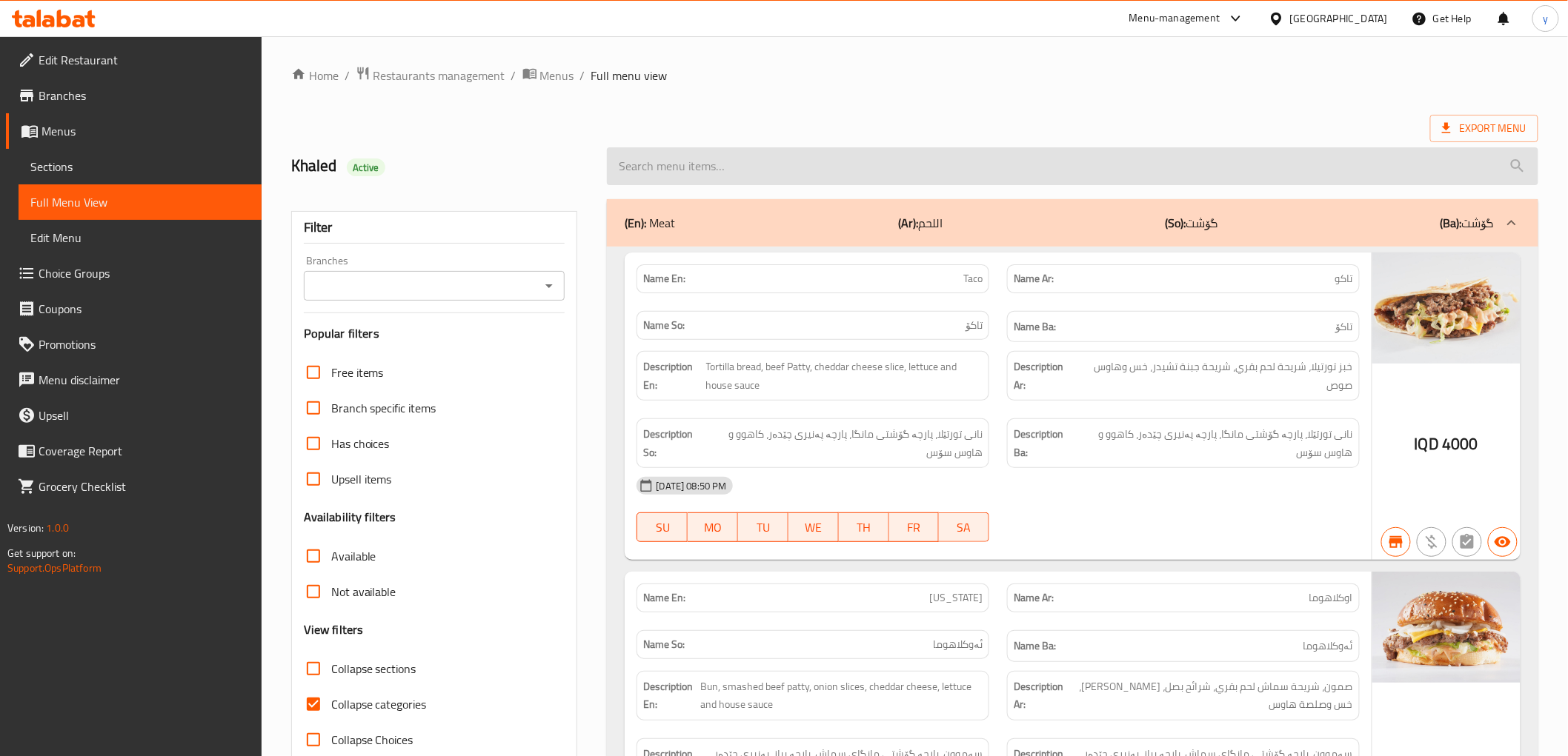
click at [781, 159] on input "search" at bounding box center [1072, 166] width 931 height 37
paste input "Truffle"
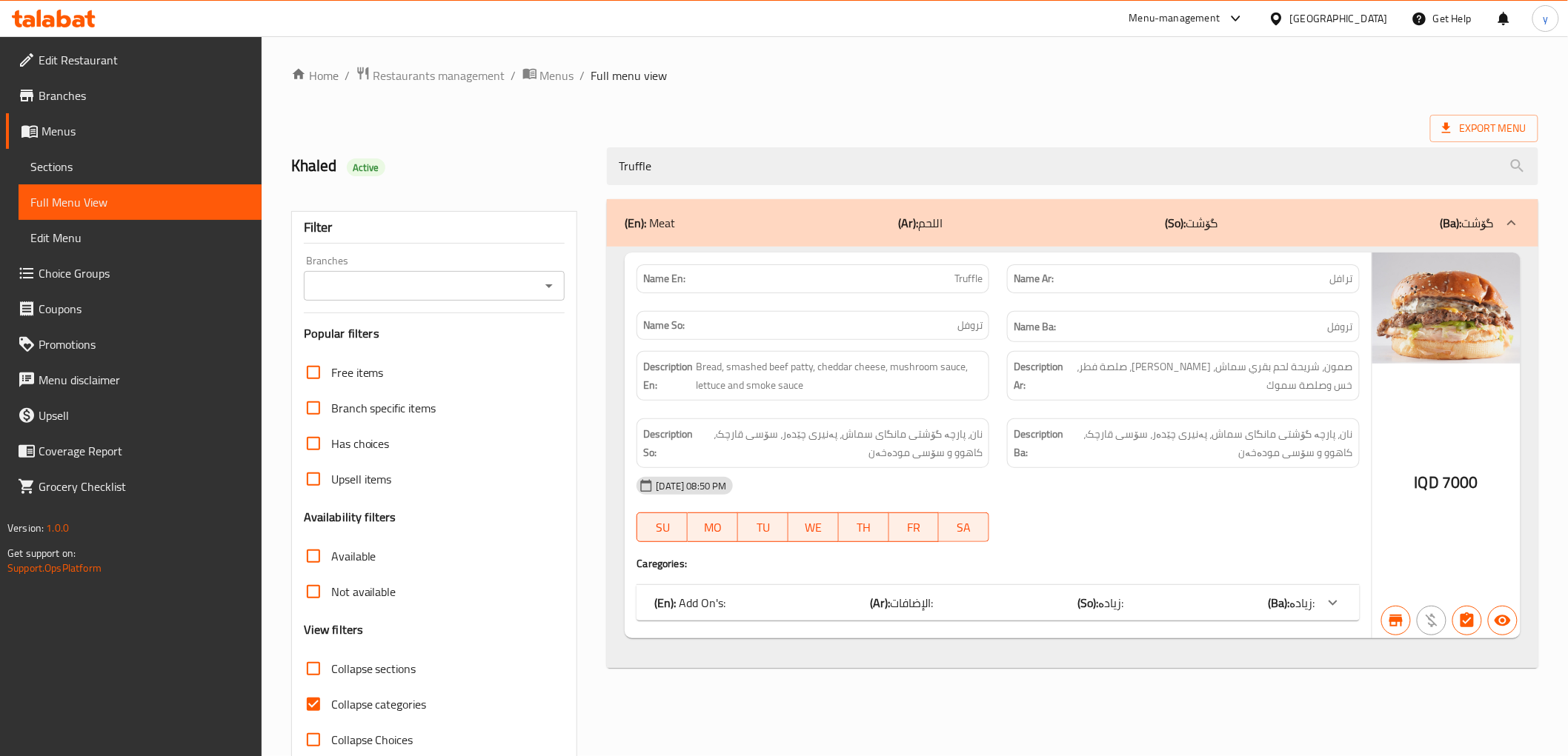
click at [556, 293] on icon "Open" at bounding box center [549, 285] width 18 height 18
type input "Truffle"
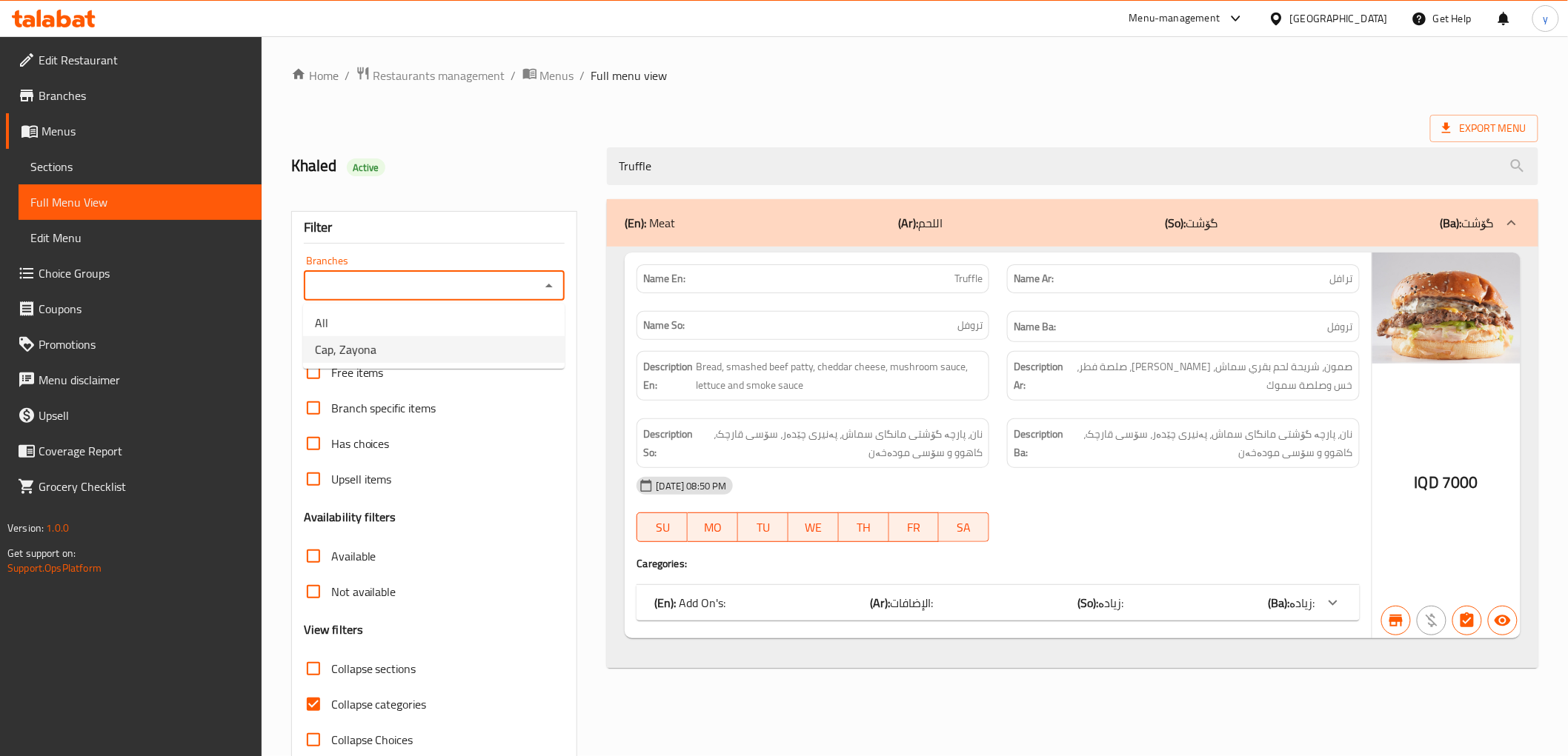
click at [505, 352] on li "Cap, Zayona" at bounding box center [434, 349] width 262 height 26
type input "Cap, Zayona"
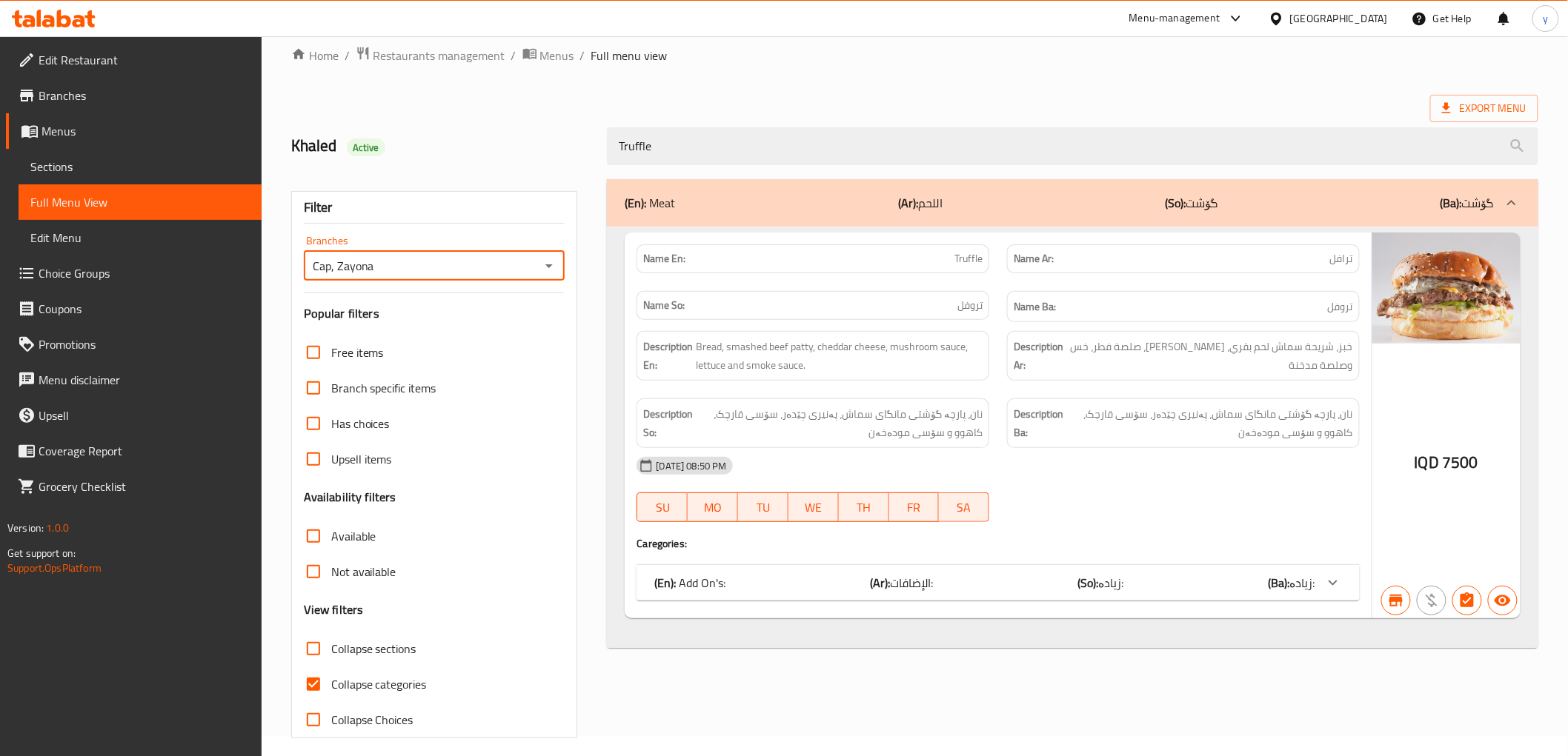
scroll to position [32, 0]
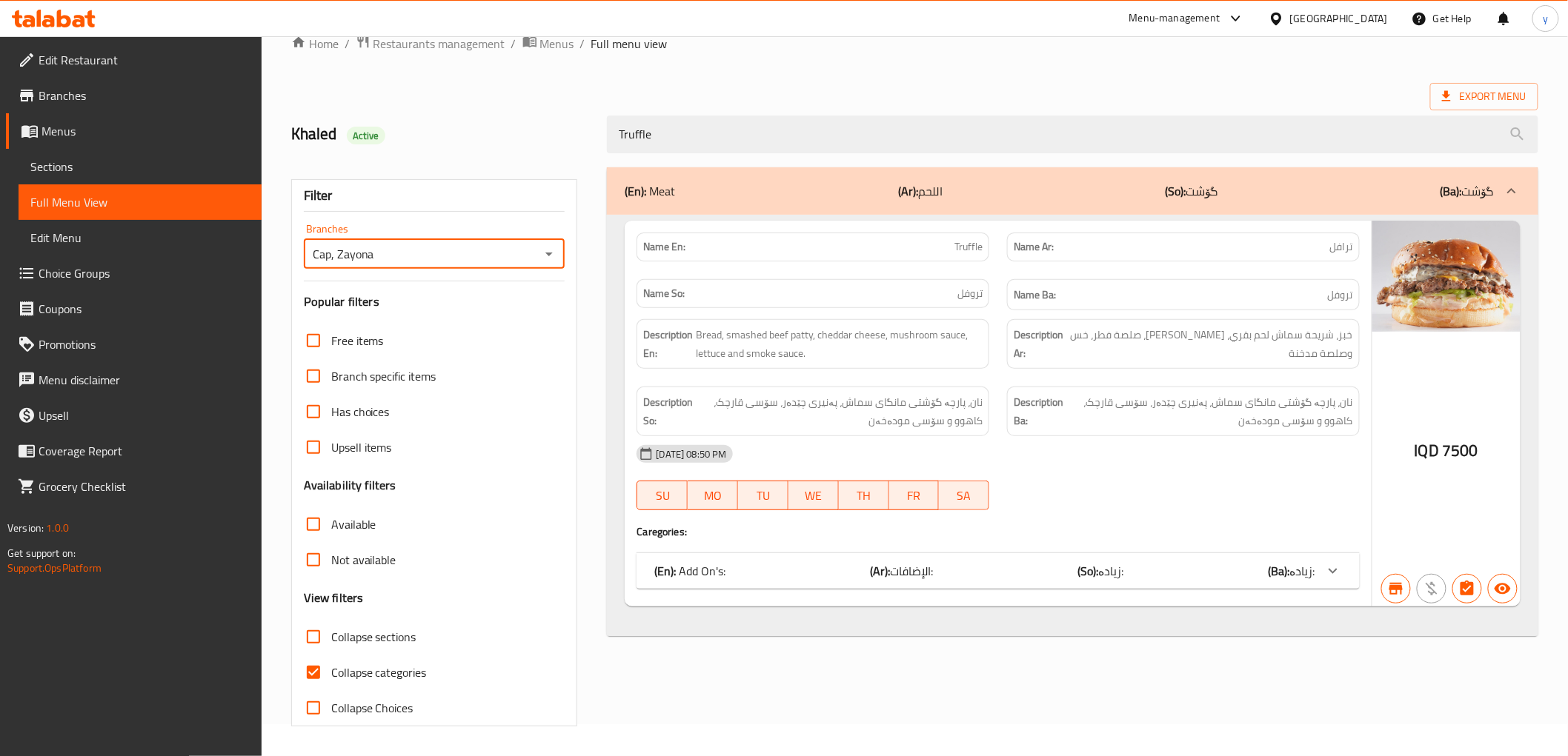
click at [324, 684] on input "Collapse categories" at bounding box center [314, 672] width 36 height 36
checkbox input "false"
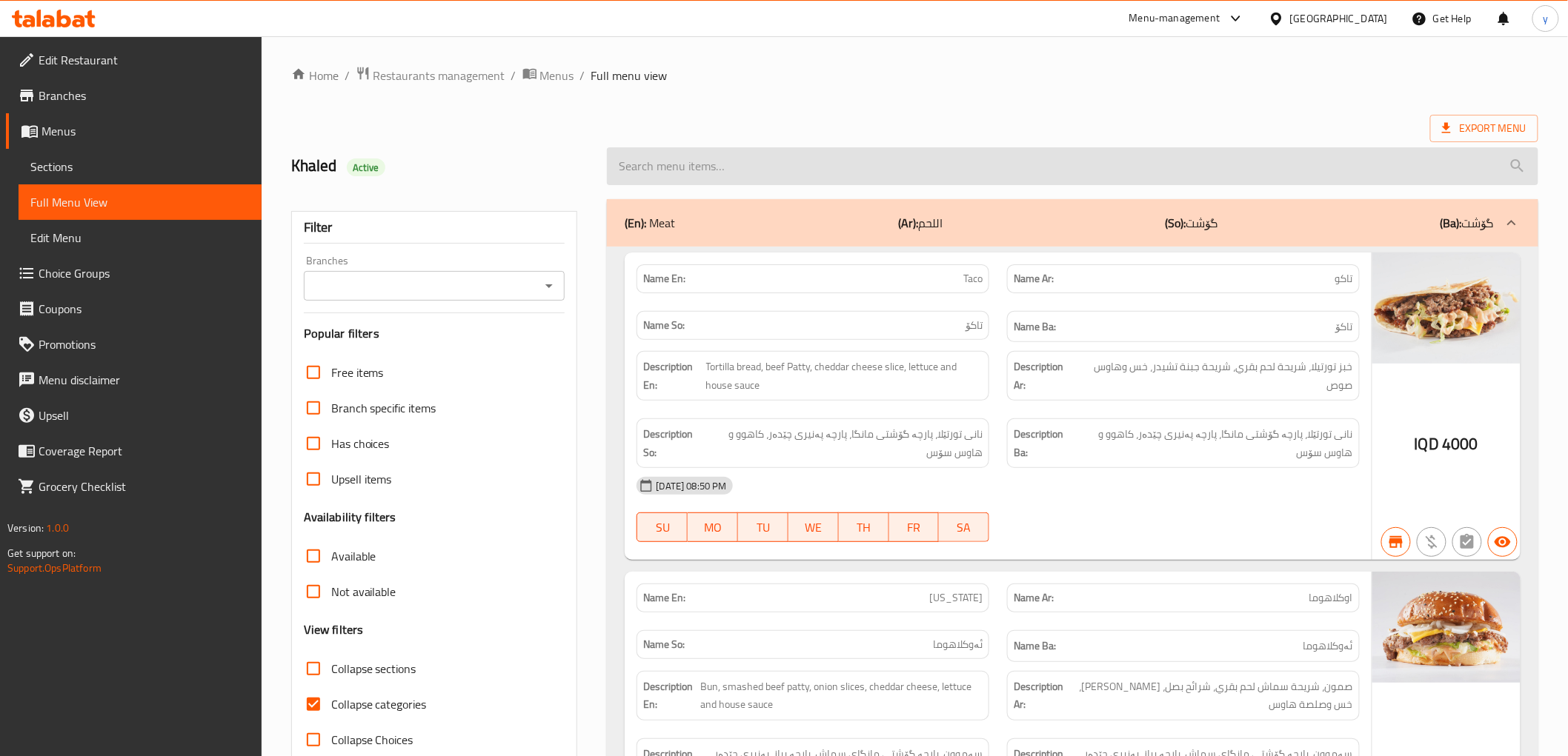
click at [677, 180] on input "search" at bounding box center [1072, 166] width 931 height 37
paste input "Truffle"
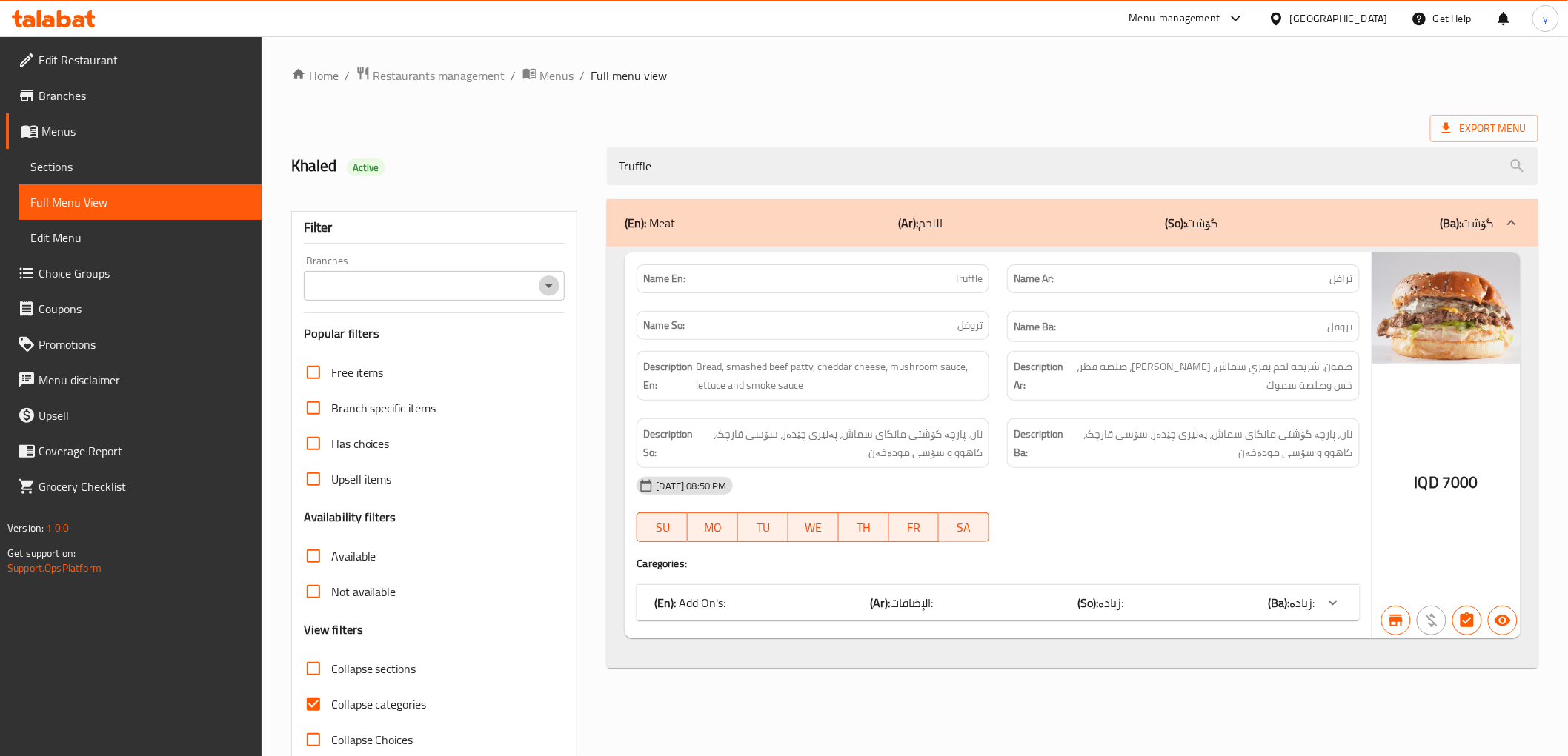
click at [556, 285] on icon "Open" at bounding box center [549, 285] width 18 height 18
type input "Truffle"
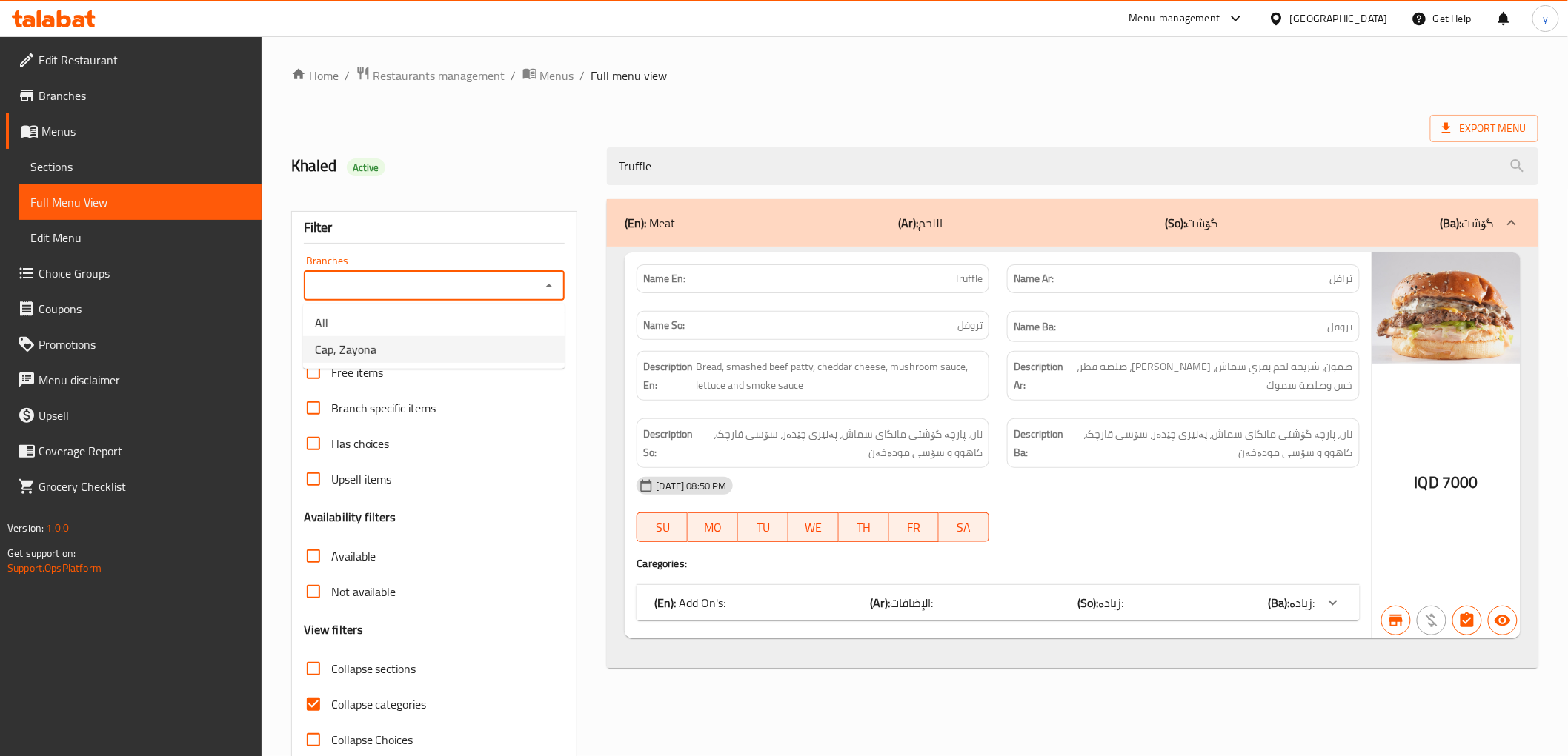
click at [484, 345] on li "Cap, Zayona" at bounding box center [434, 349] width 262 height 26
type input "Cap, Zayona"
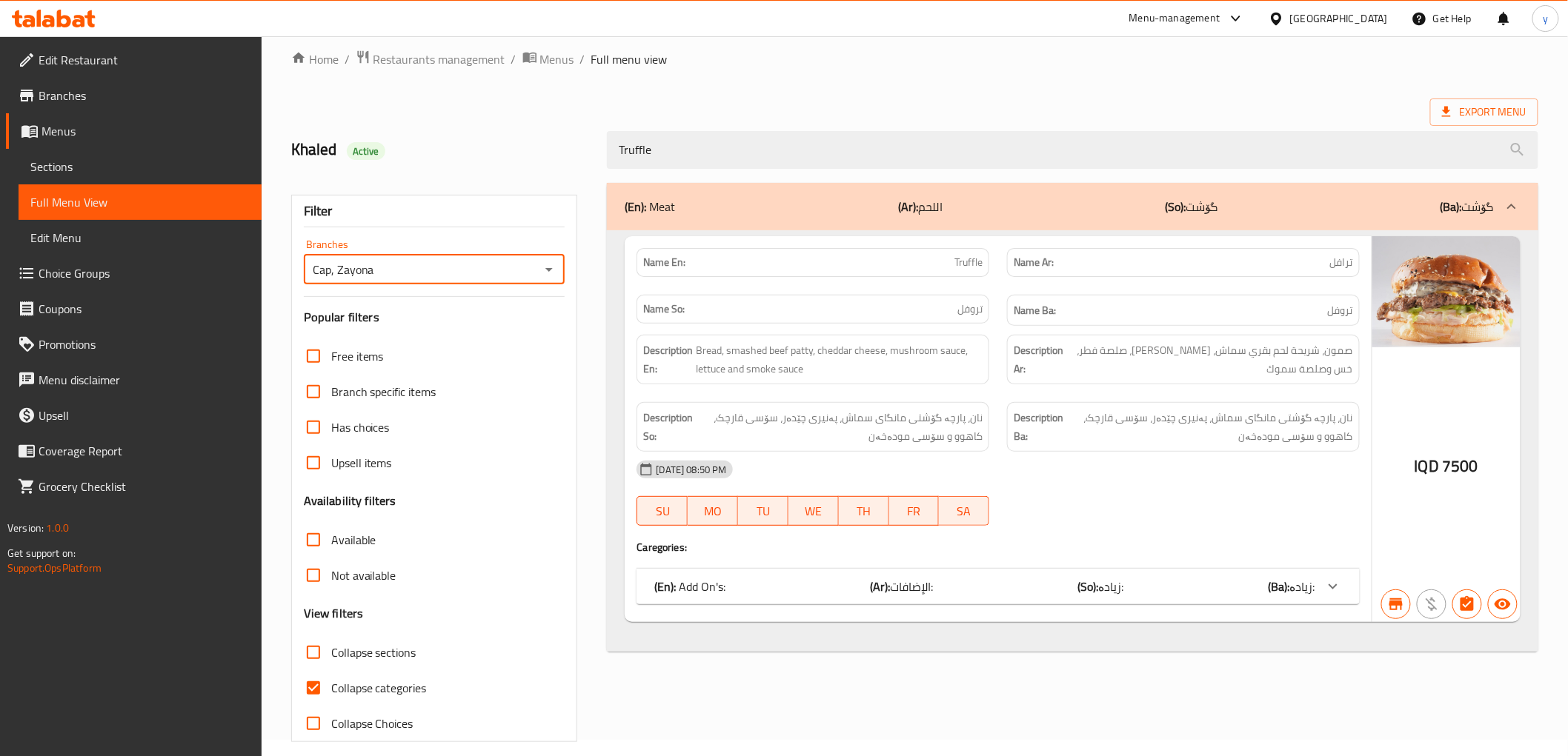
scroll to position [32, 0]
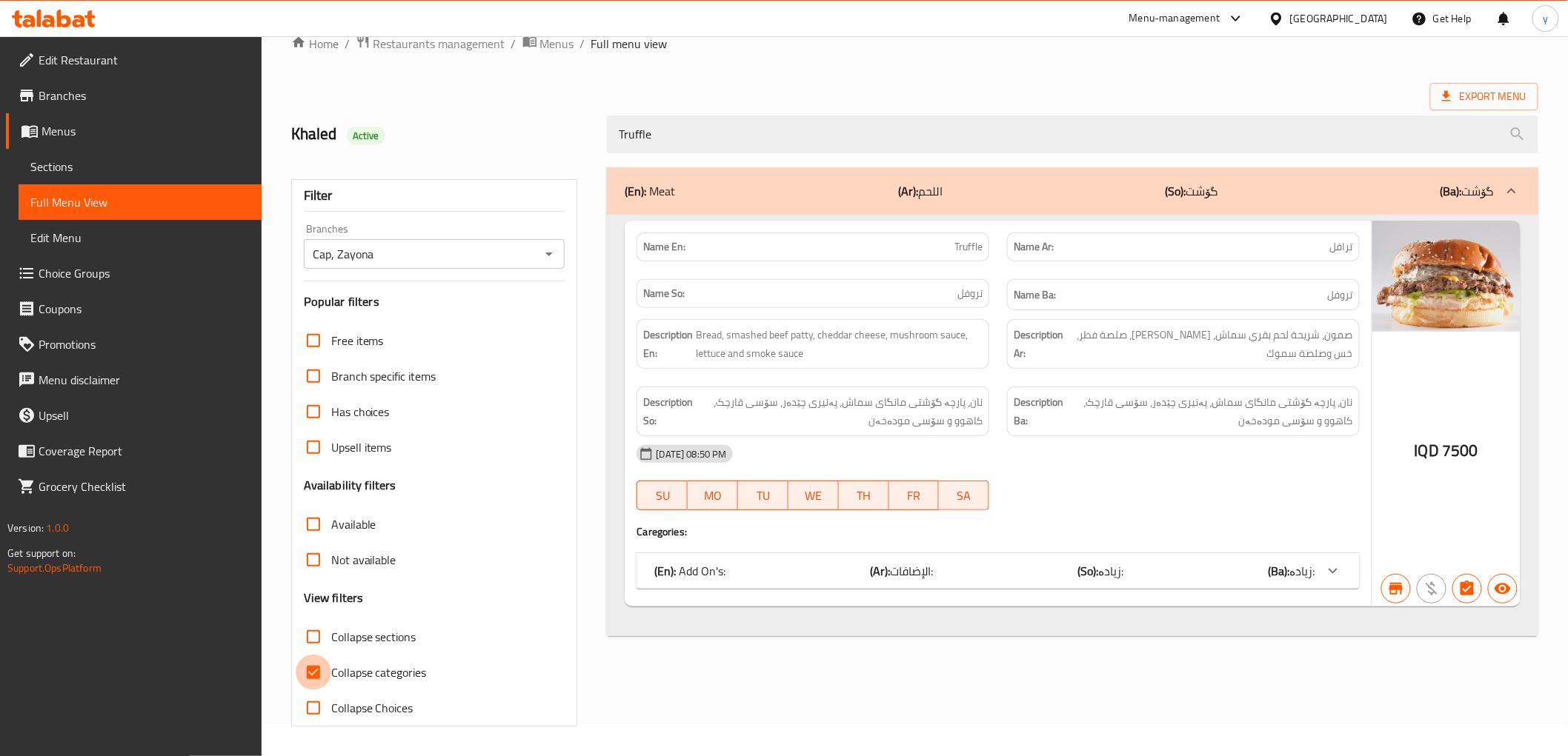
drag, startPoint x: 322, startPoint y: 665, endPoint x: 346, endPoint y: 650, distance: 28.3
click at [321, 665] on input "Collapse categories" at bounding box center [314, 672] width 36 height 36
checkbox input "false"
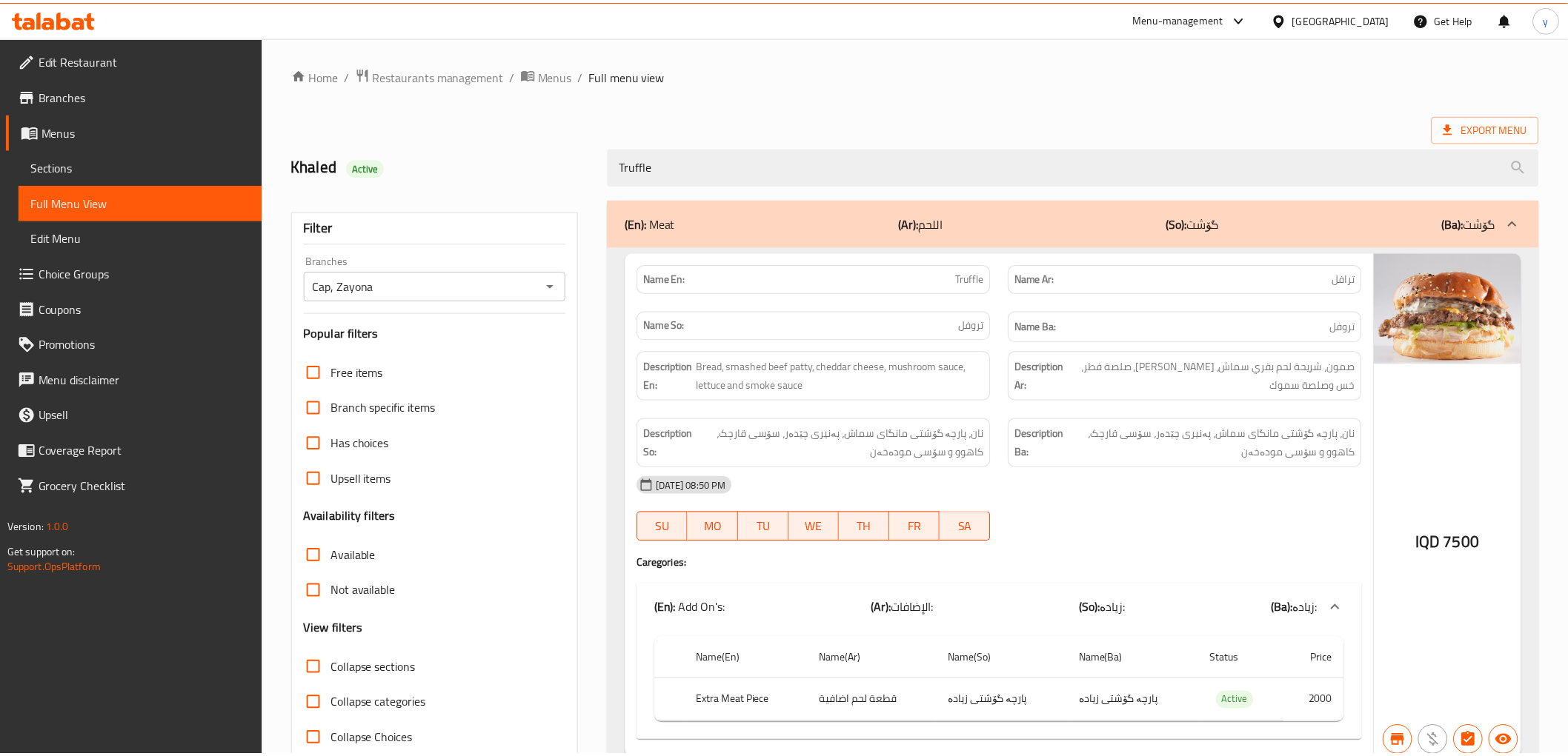
scroll to position [63, 0]
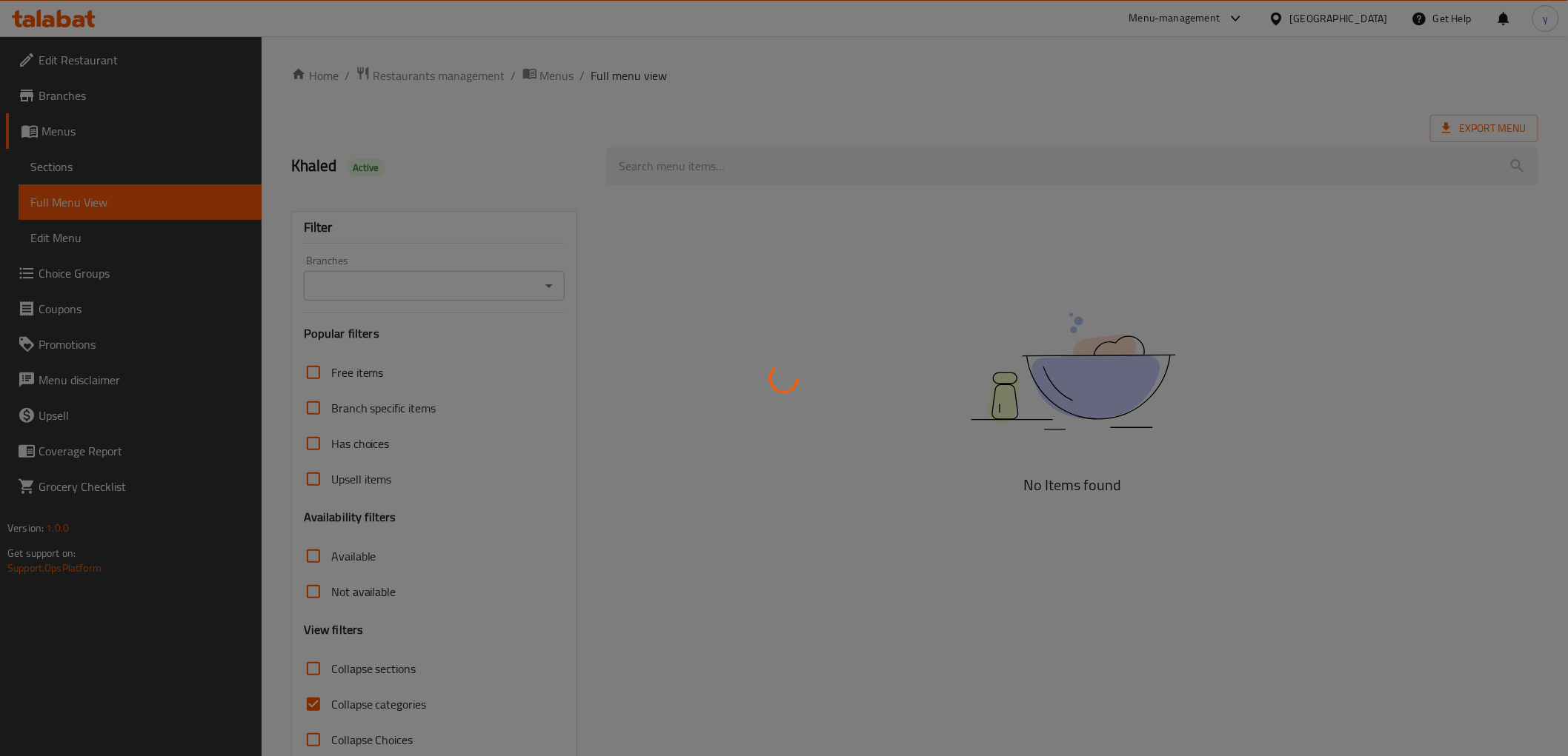
click at [139, 168] on div at bounding box center [784, 378] width 1568 height 756
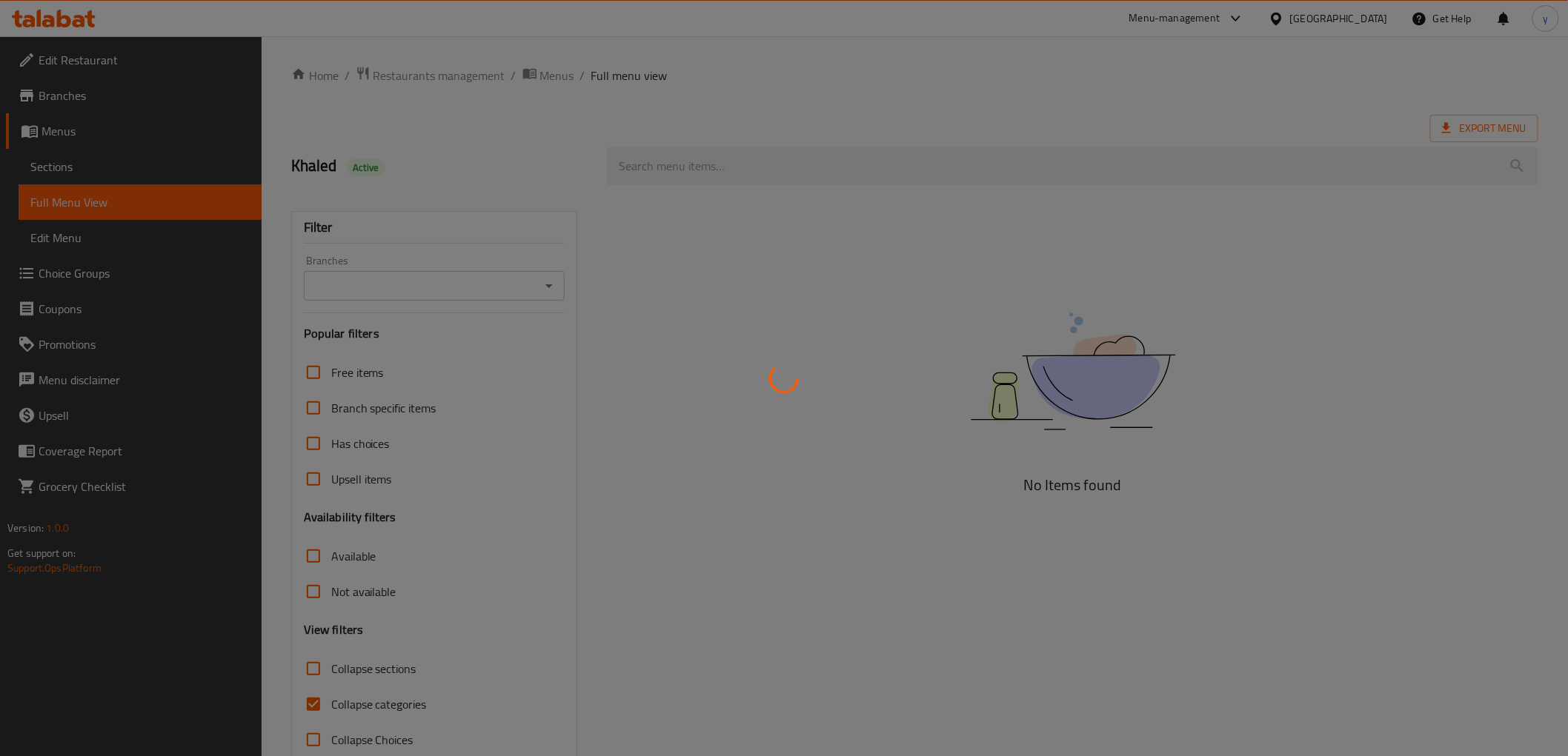
click at [139, 168] on div at bounding box center [784, 378] width 1568 height 756
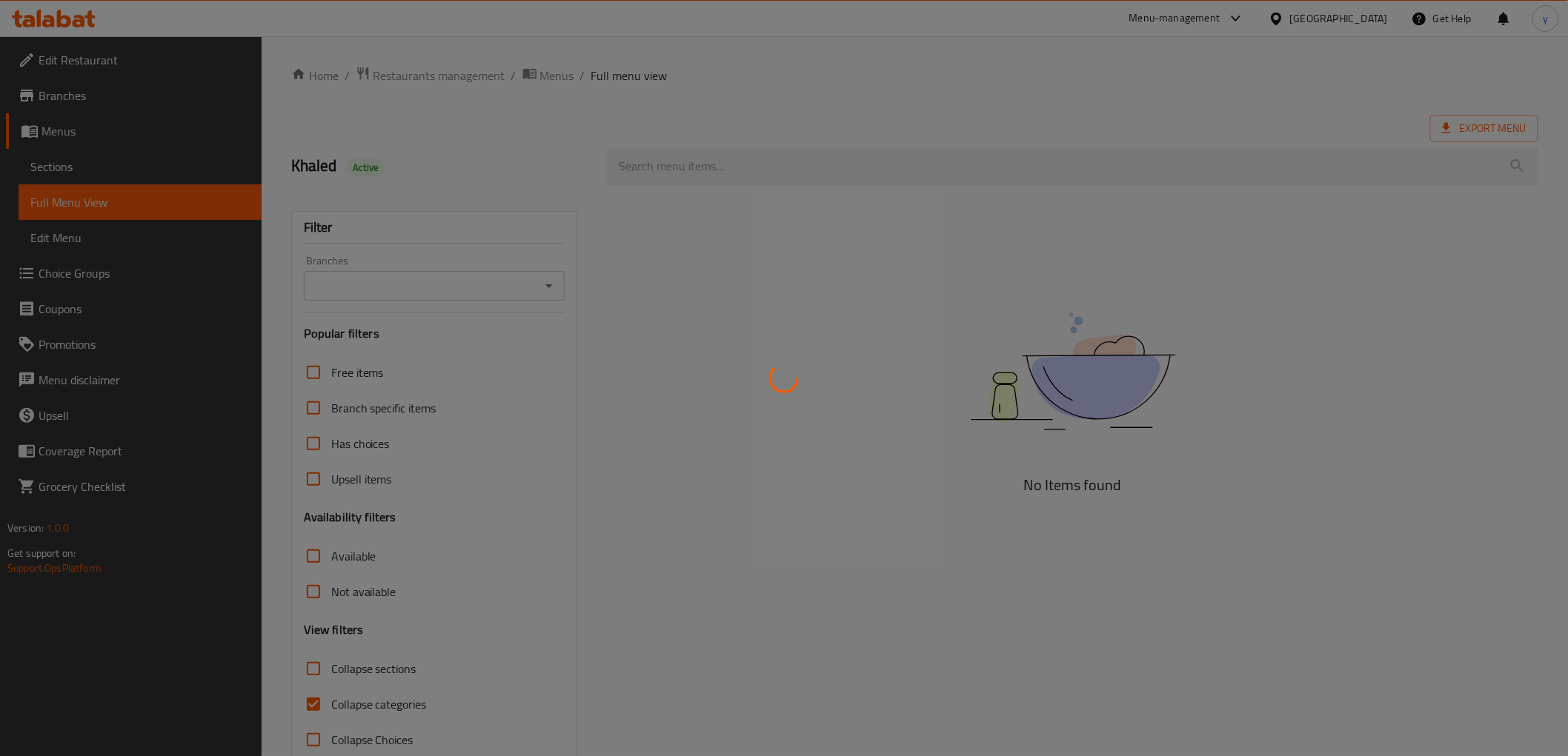
click at [139, 168] on div at bounding box center [784, 378] width 1568 height 756
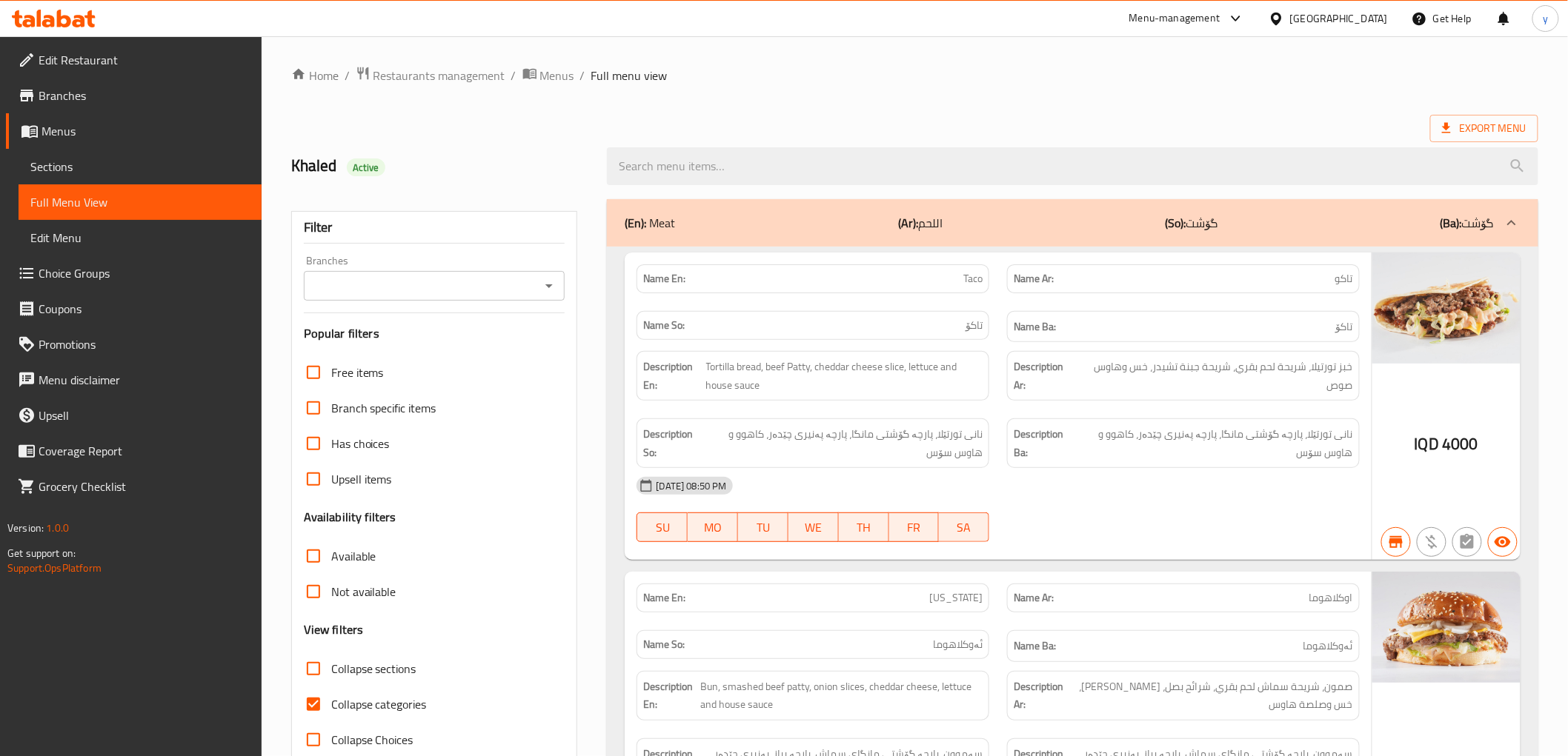
click at [219, 176] on link "Sections" at bounding box center [140, 167] width 243 height 36
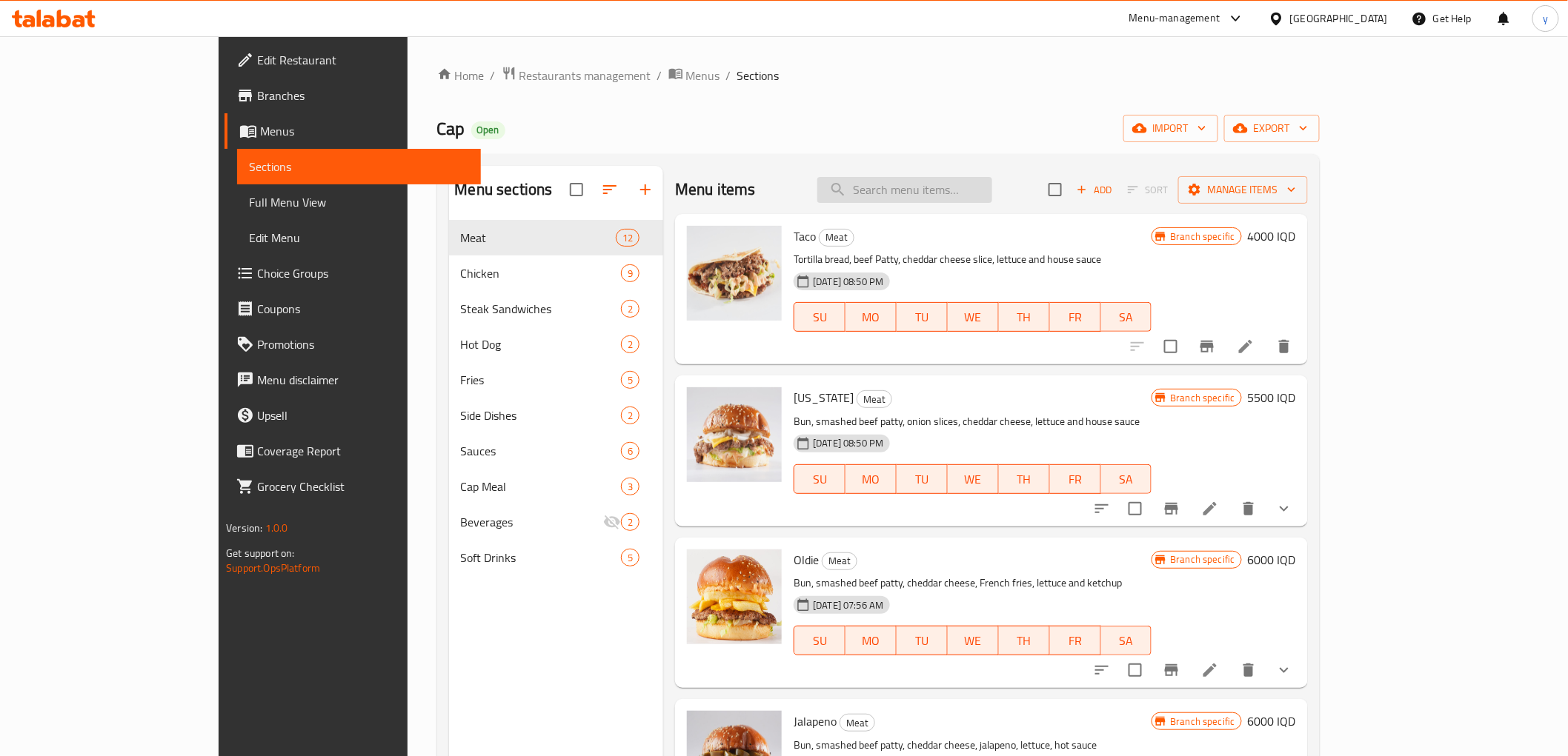
click at [946, 189] on input "search" at bounding box center [904, 190] width 175 height 26
paste input "Rookie"
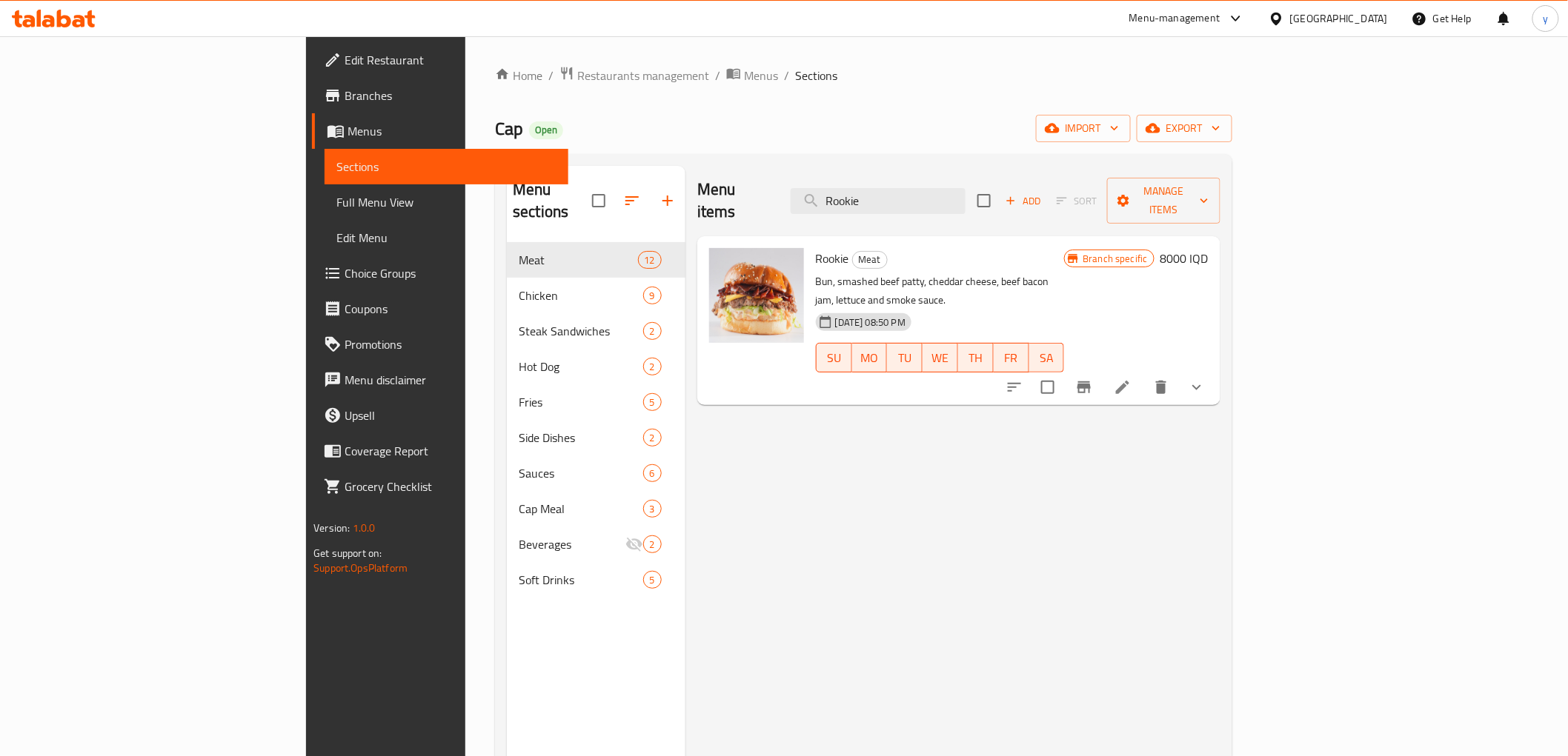
type input "Rookie"
click at [1143, 374] on li at bounding box center [1123, 387] width 41 height 26
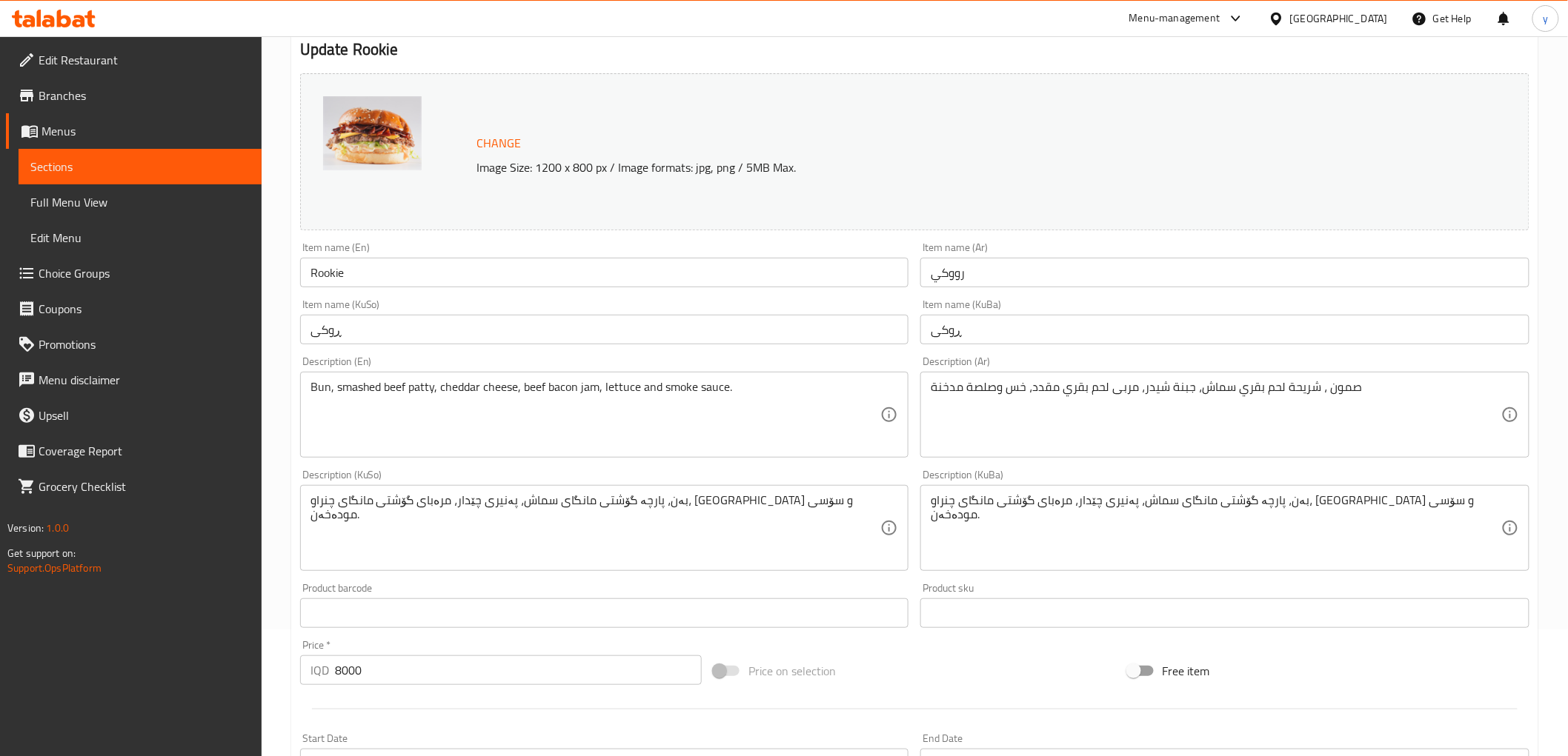
scroll to position [164, 0]
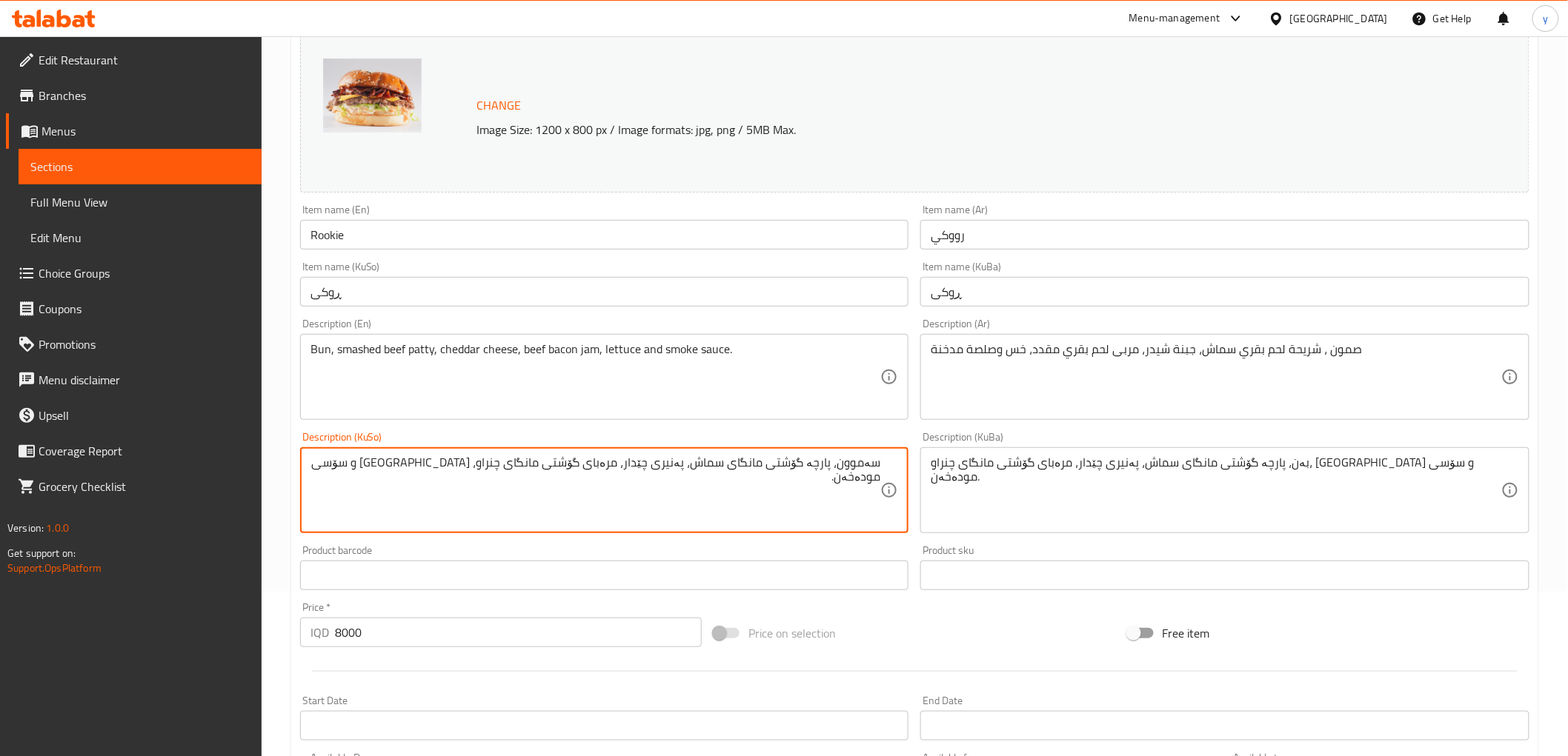
click at [477, 476] on textarea "سەموون، پارچە گۆشتی مانگای سماش، پەنیری چێدار، مرەبای گۆشتی مانگای چنراو، [GEOG…" at bounding box center [595, 490] width 571 height 70
type textarea "سەموون، پارچە گۆشتی مانگای سماش، پەنیری چێدار، مرەبای گۆشتی مانگای چنراو، [GEOG…"
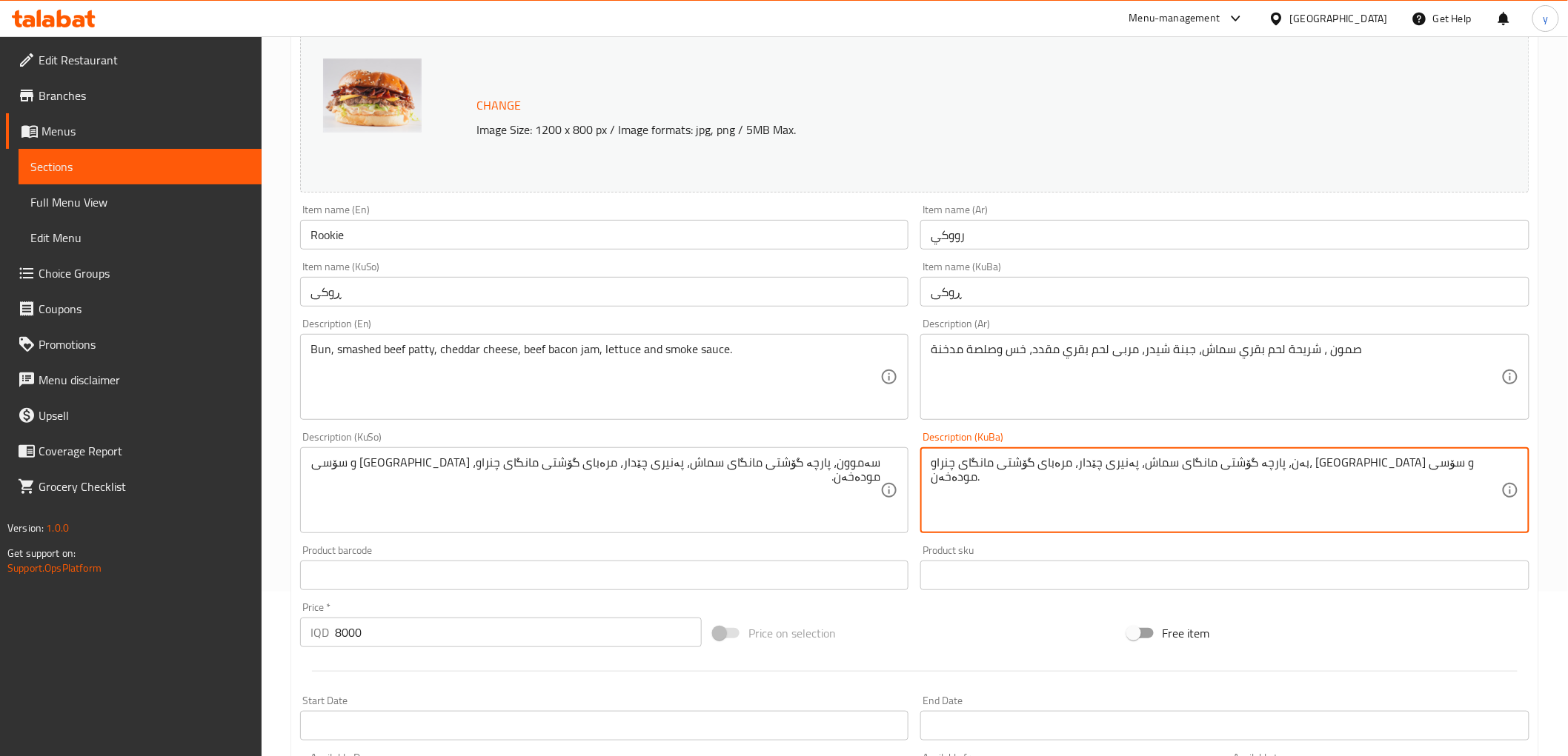
click at [1164, 484] on textarea "بەن، پارچە گۆشتی مانگای سماش، پەنیری چێدار، مرەبای گۆشتی مانگای چنراو، [GEOGRAP…" at bounding box center [1216, 490] width 571 height 70
paste textarea "ەموو"
type textarea "سەموون، پارچە گۆشتی مانگای سماش، پەنیری چێدار، مرەبای گۆشتی مانگای چنراو، [GEOG…"
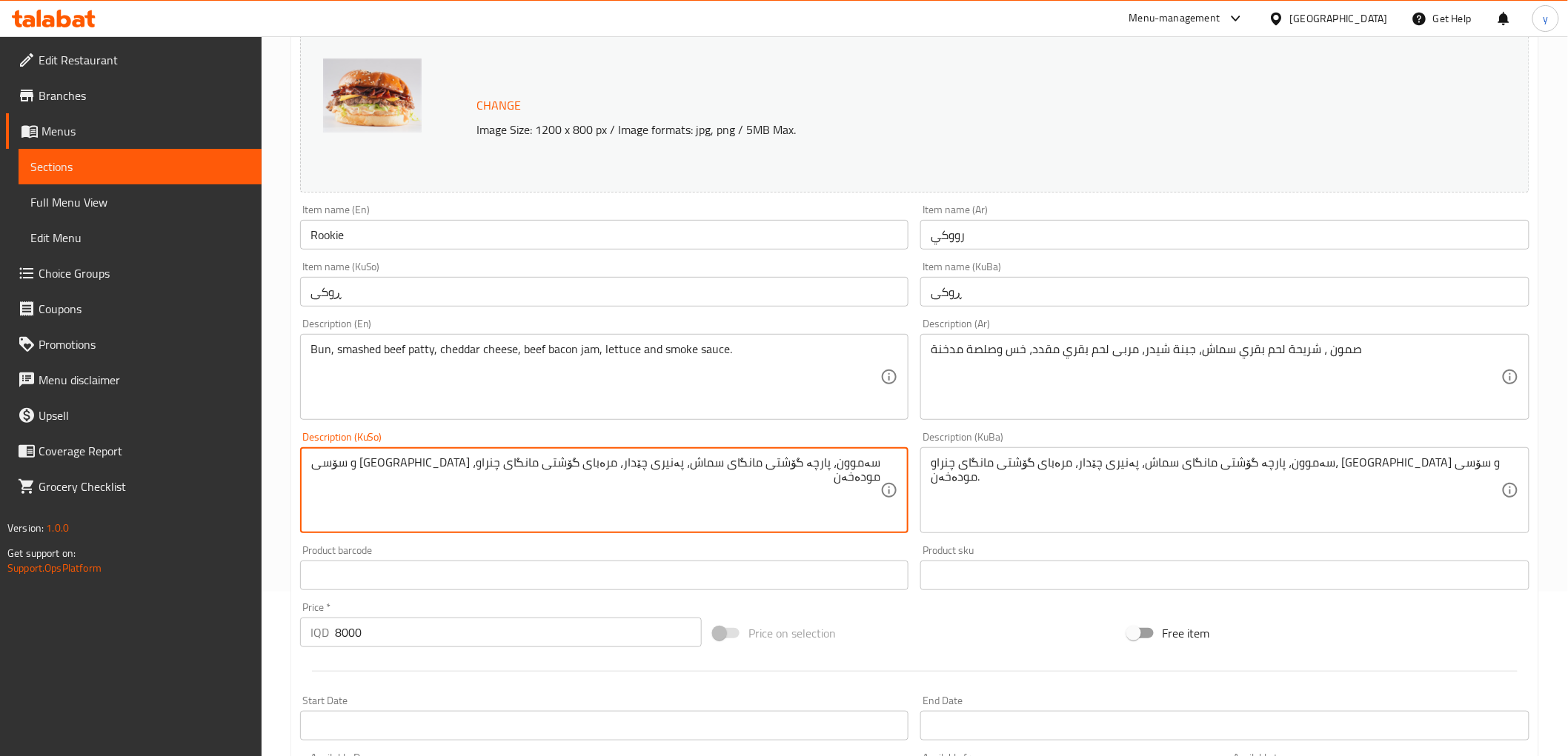
type textarea "سەموون، پارچە گۆشتی مانگای سماش، پەنیری چێدار، مرەبای گۆشتی مانگای چنراو، [GEOG…"
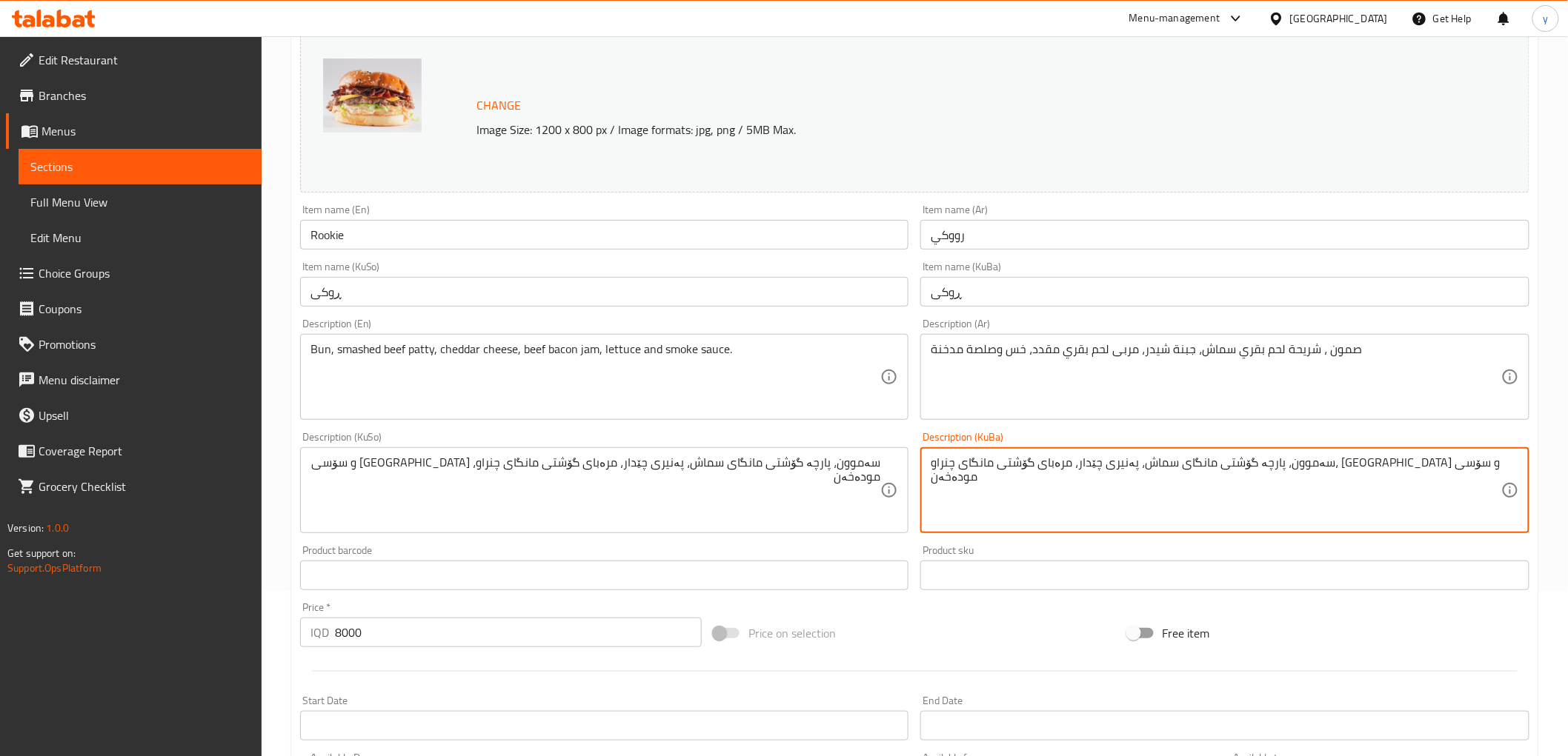
type textarea "سەموون، پارچە گۆشتی مانگای سماش، پەنیری چێدار، مرەبای گۆشتی مانگای چنراو، [GEOG…"
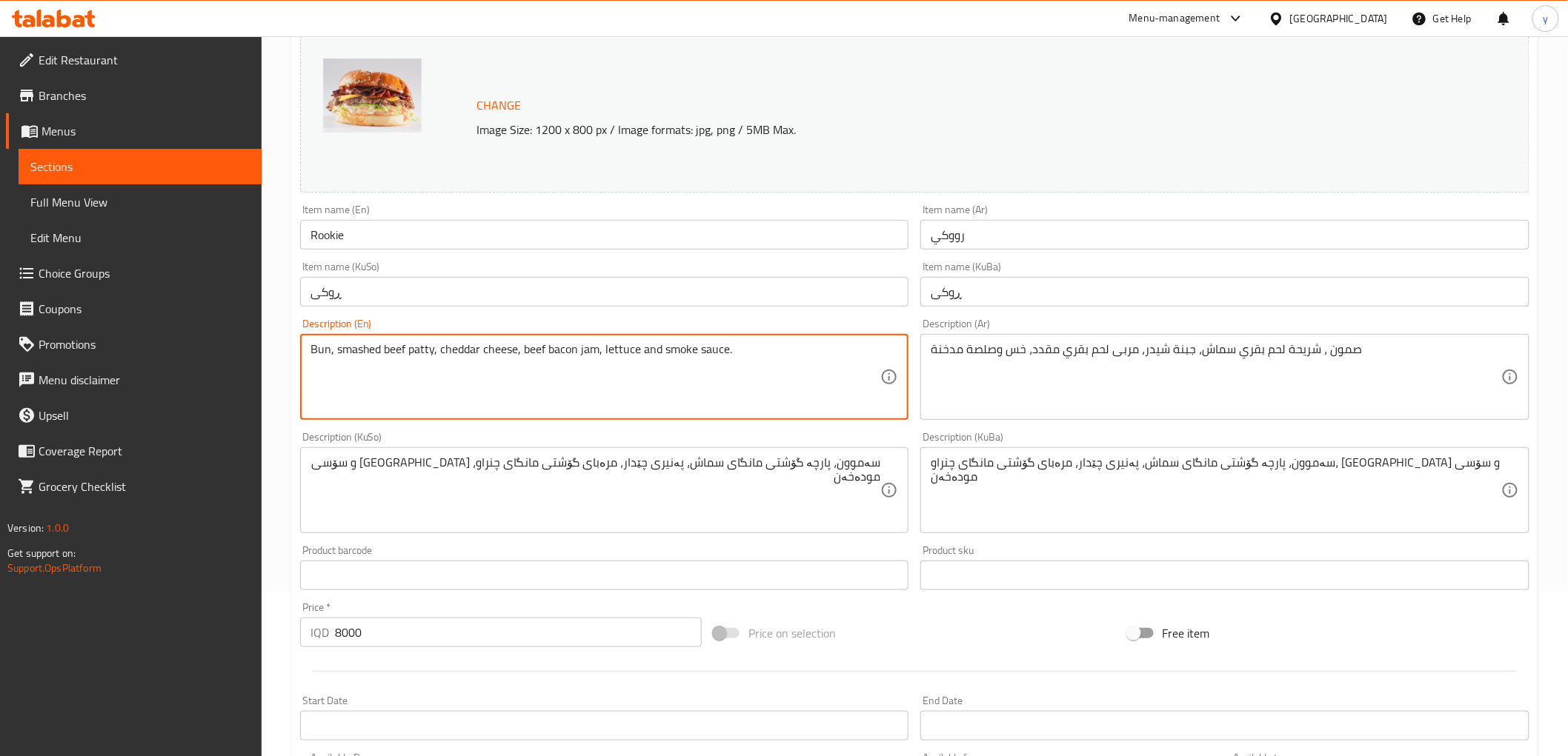
click at [314, 350] on textarea "Bun, smashed beef patty, cheddar cheese, beef bacon jam, lettuce and smoke sauc…" at bounding box center [595, 377] width 571 height 70
type textarea "Samoon, smashed beef [PERSON_NAME], cheddar cheese, beef bacon jam, lettuce and…"
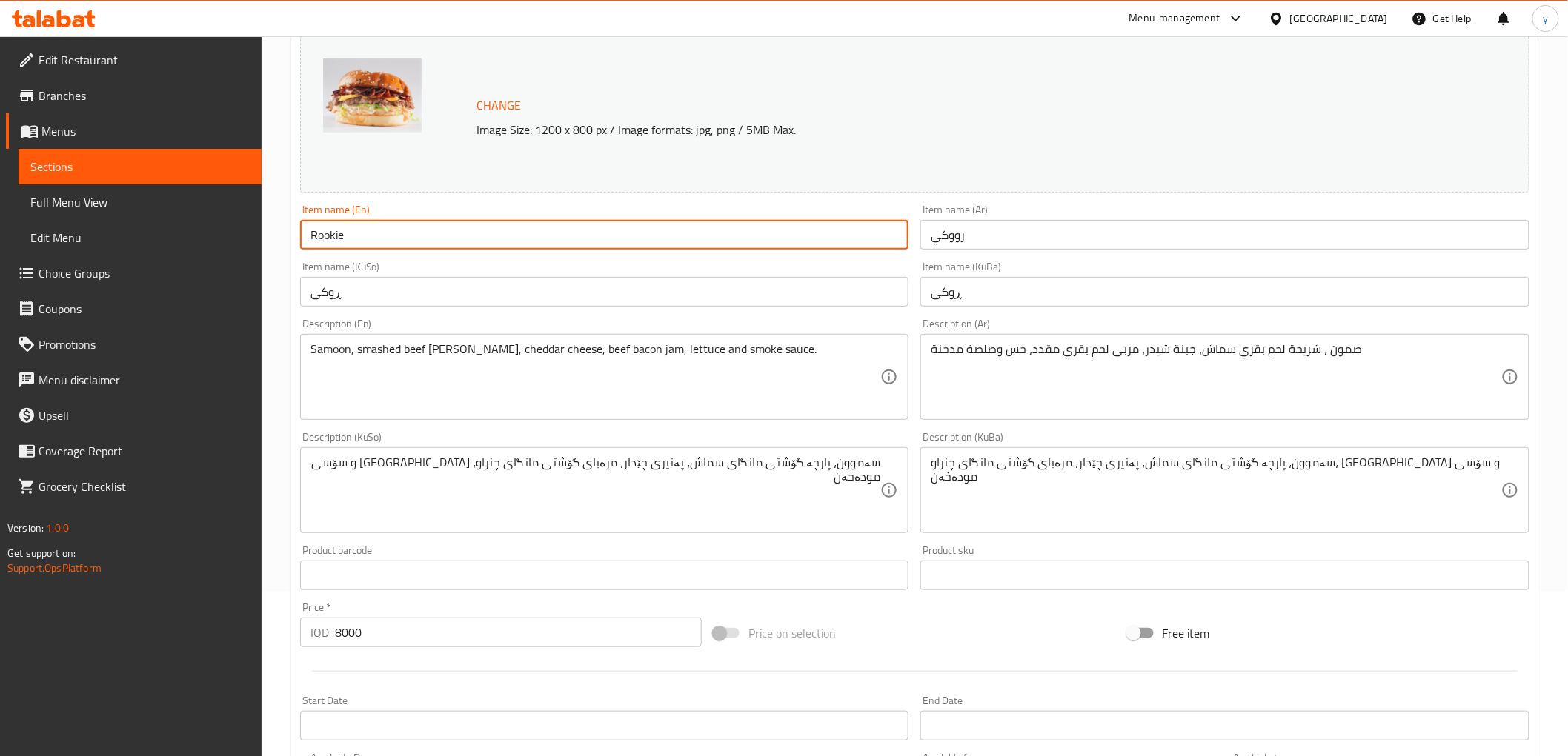
click at [326, 240] on input "Rookie" at bounding box center [604, 234] width 609 height 30
click at [328, 238] on input "Rookie" at bounding box center [604, 234] width 609 height 30
click at [330, 231] on input "Rookie" at bounding box center [604, 234] width 609 height 30
click at [330, 230] on input "Rookie" at bounding box center [604, 234] width 609 height 30
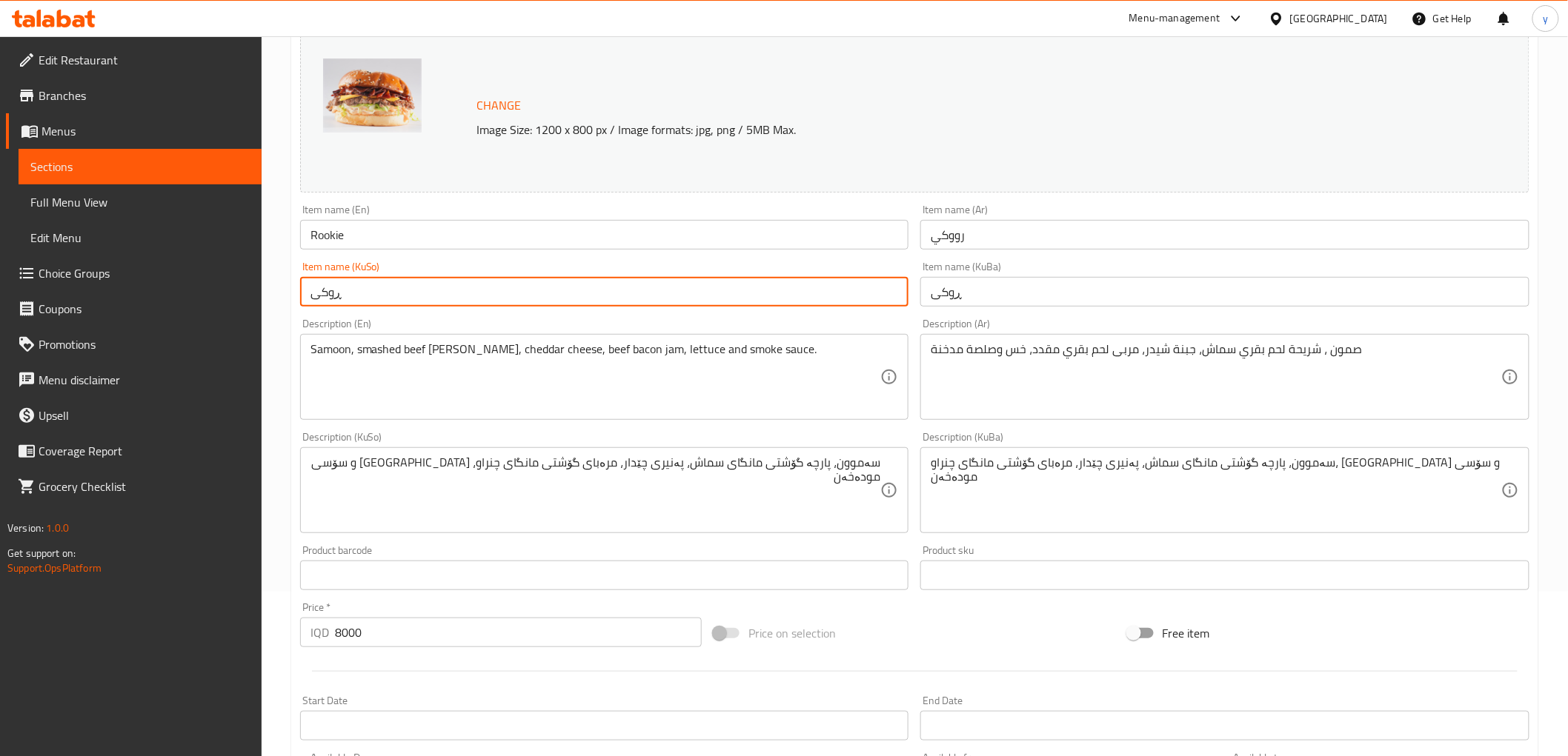
click at [425, 278] on input "ڕوکی" at bounding box center [604, 291] width 609 height 30
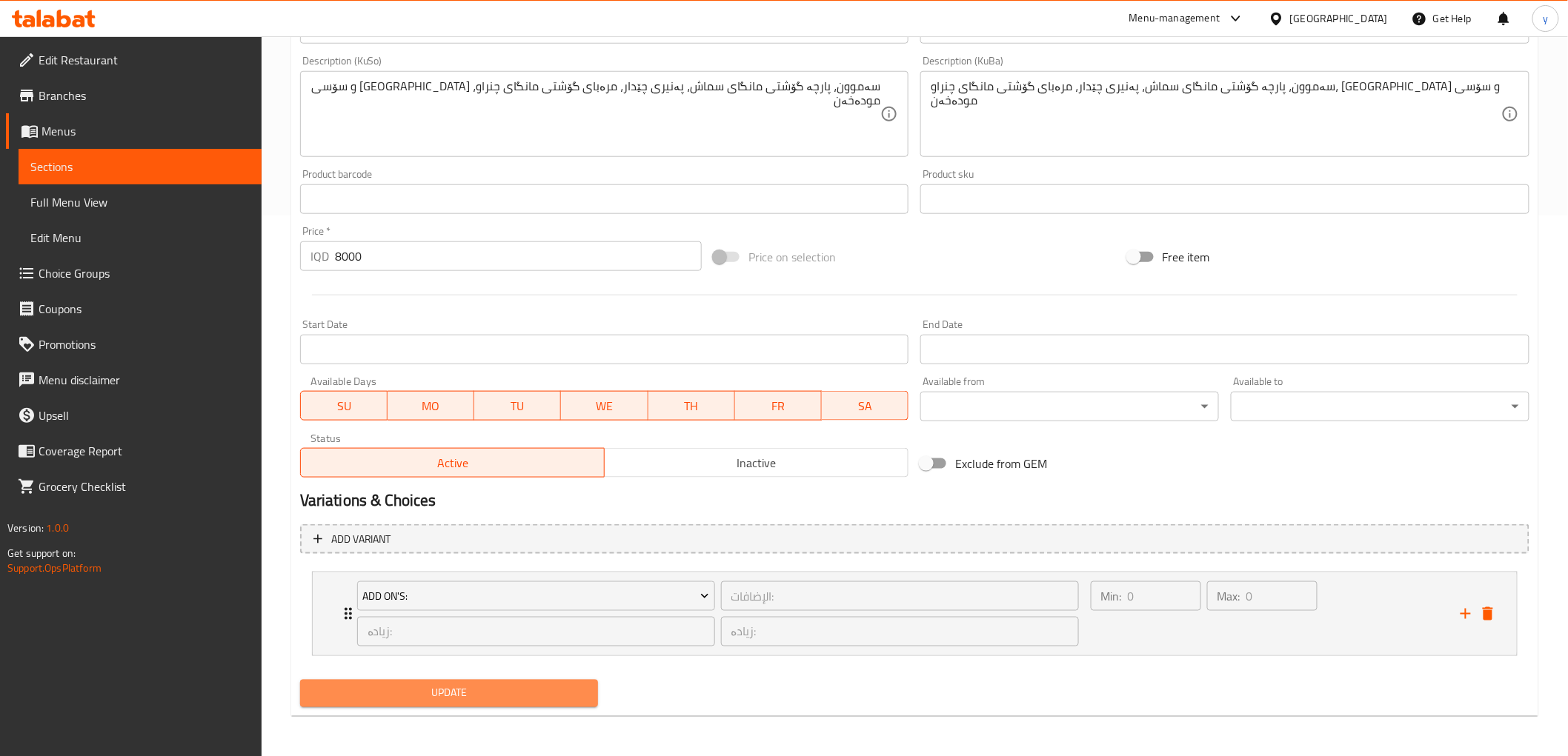
click at [391, 682] on button "Update" at bounding box center [449, 694] width 298 height 27
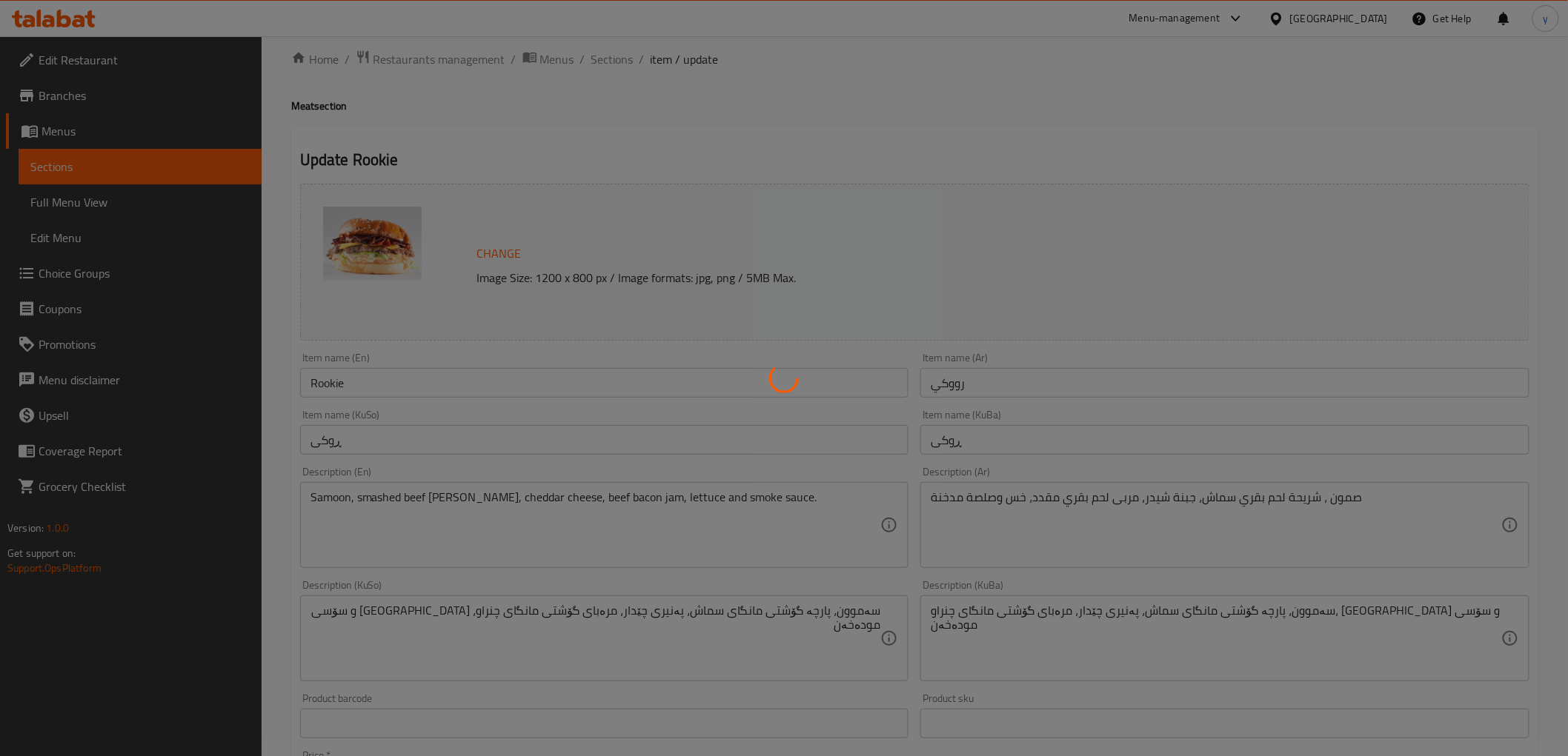
scroll to position [0, 0]
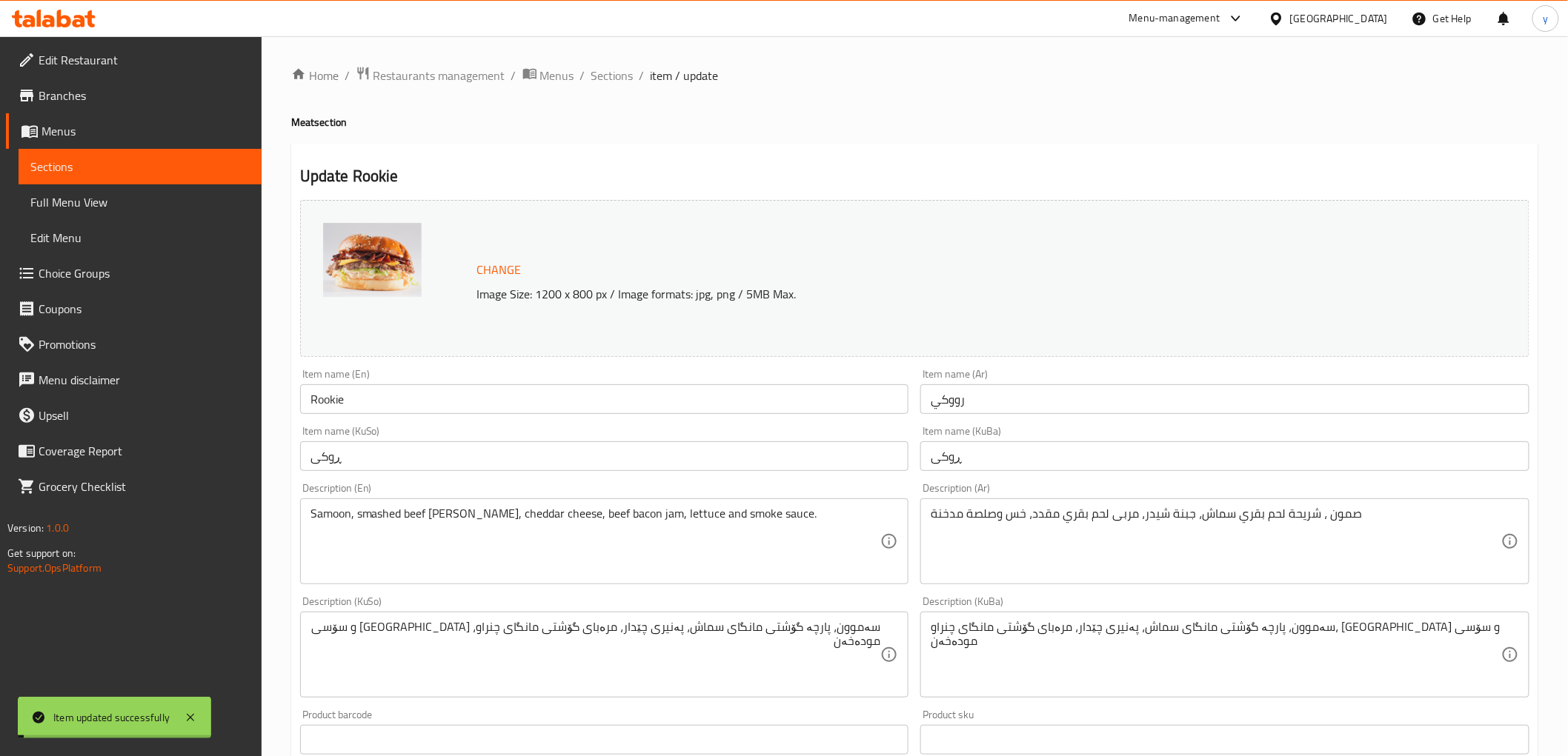
click at [192, 201] on span "Full Menu View" at bounding box center [140, 202] width 219 height 18
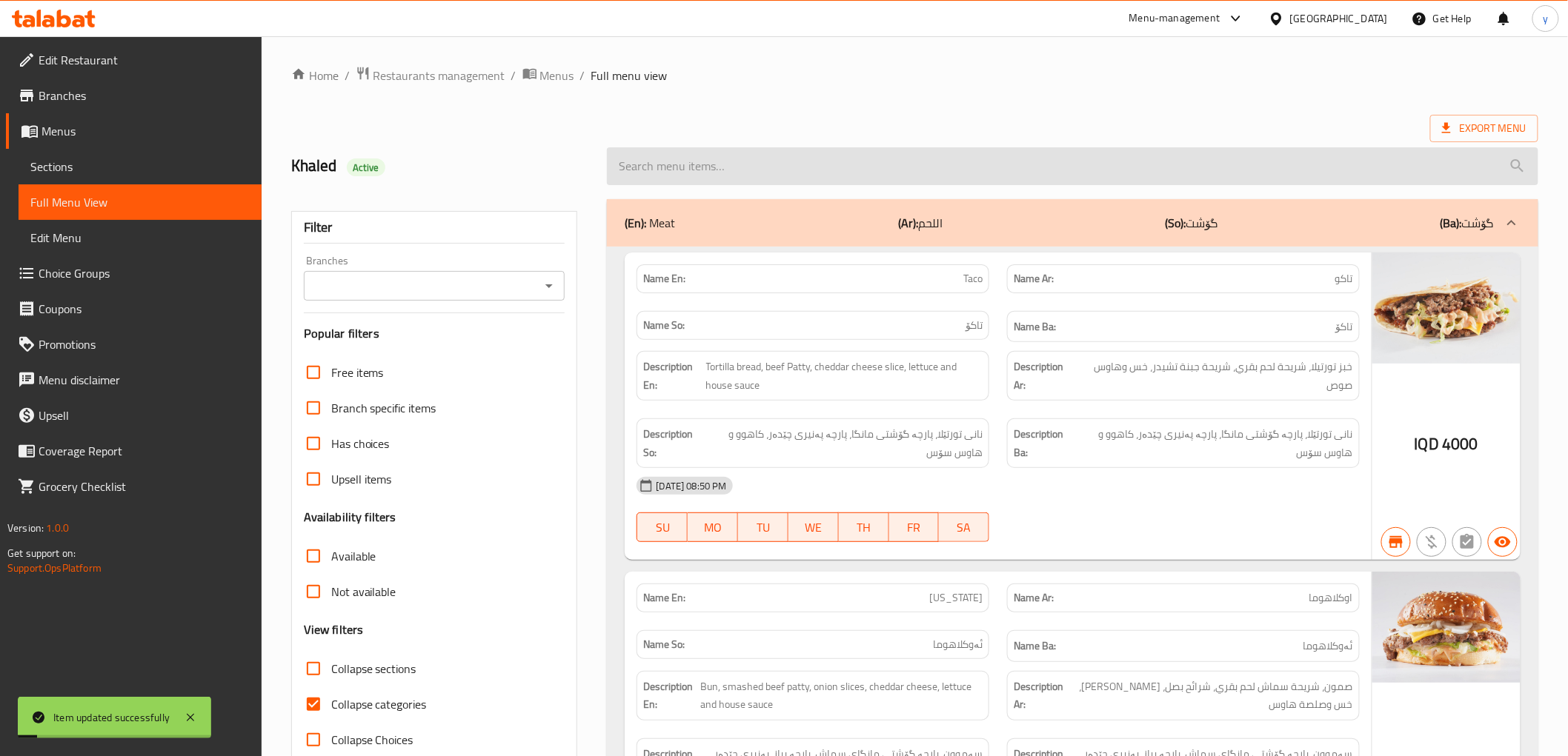
click at [709, 174] on input "search" at bounding box center [1072, 166] width 931 height 37
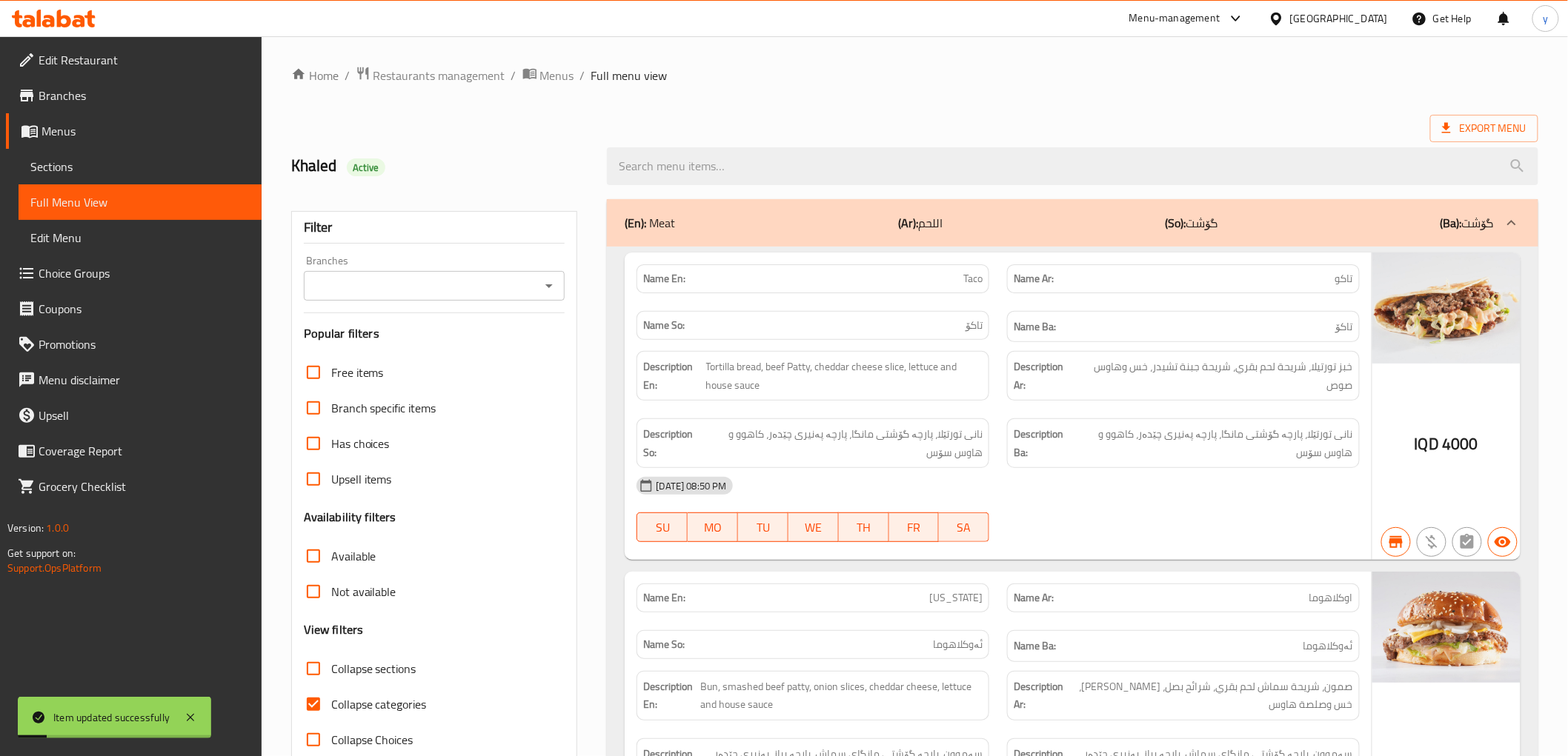
paste input "Rookie"
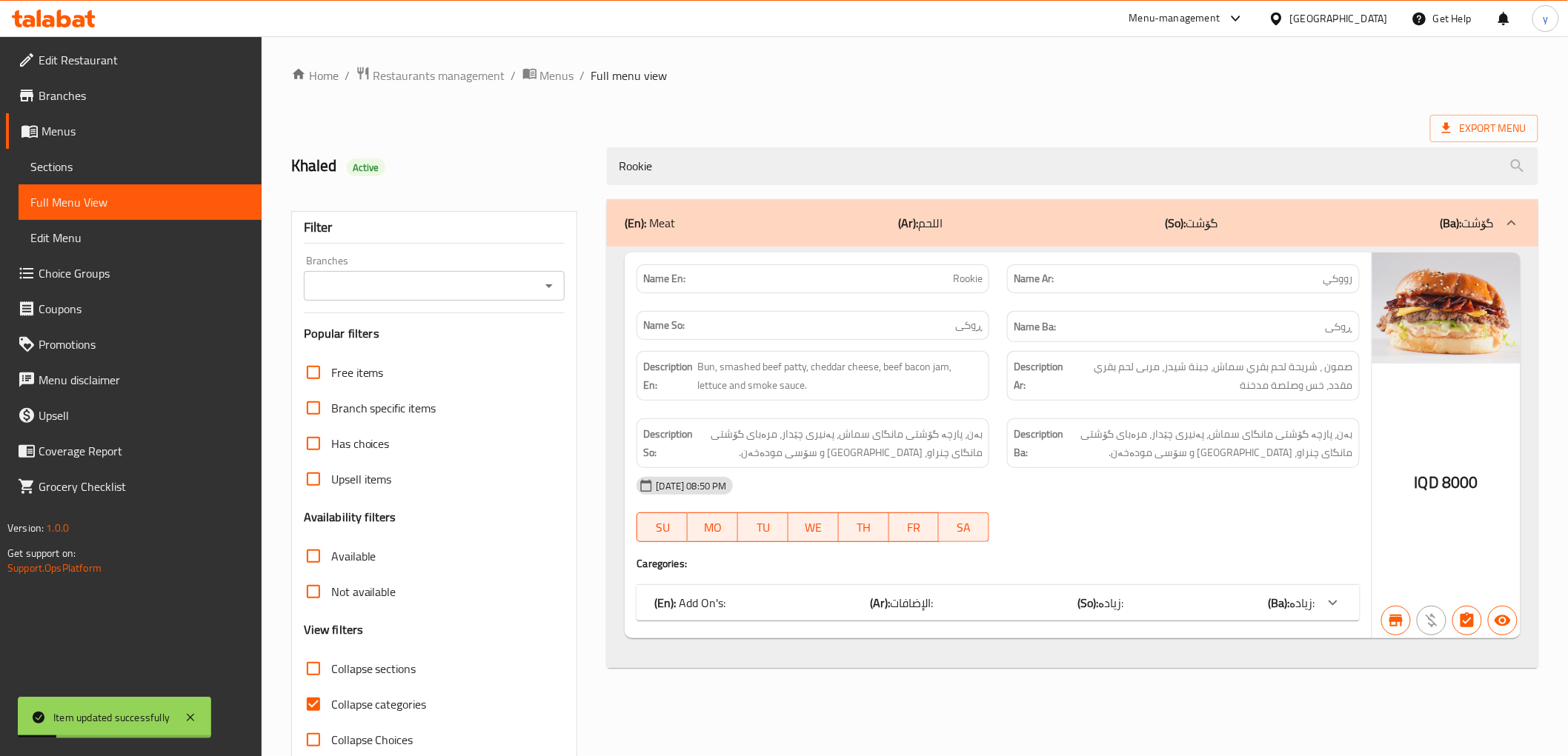
click at [547, 295] on button "Open" at bounding box center [549, 286] width 21 height 21
type input "Rookie"
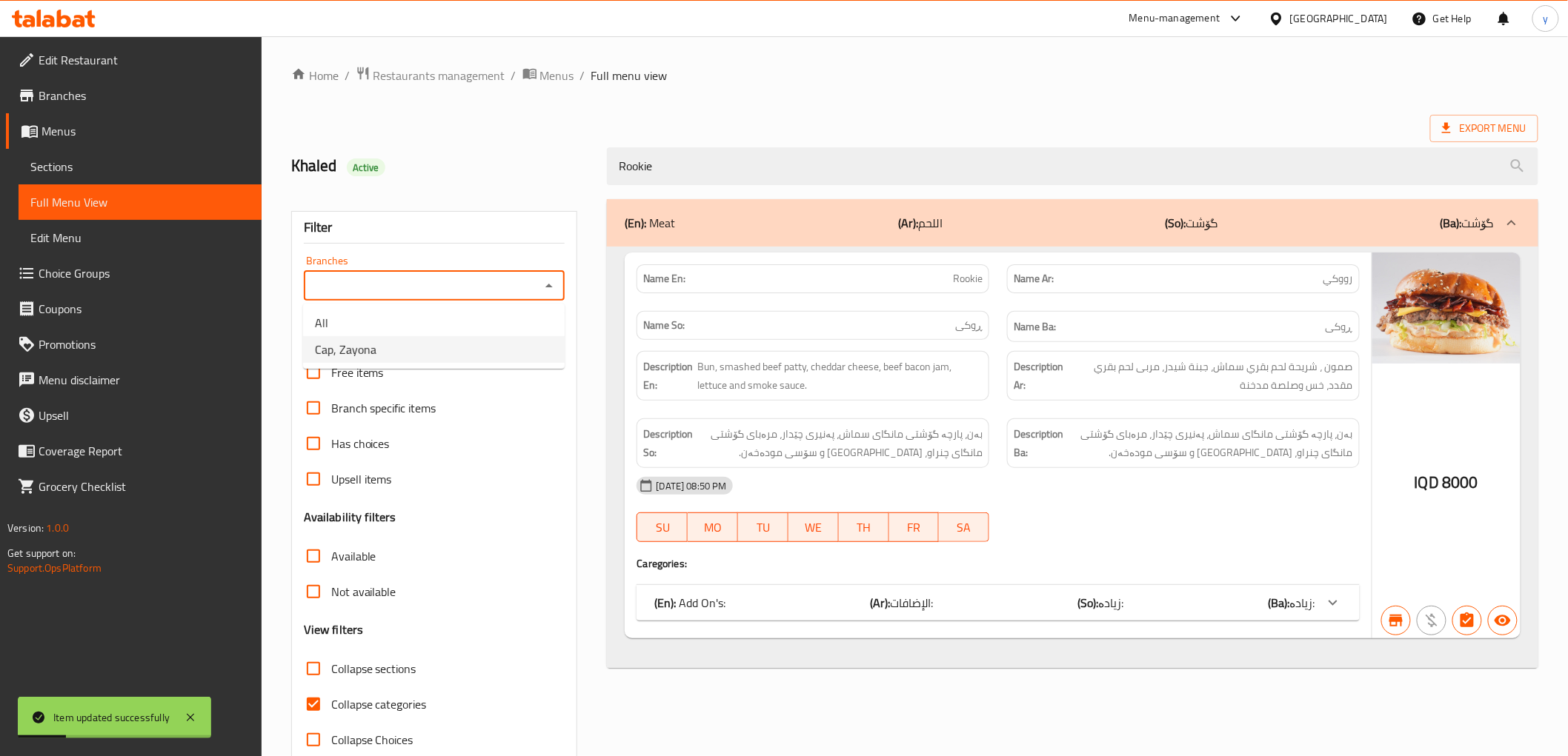
click at [512, 359] on li "Cap, Zayona" at bounding box center [434, 349] width 262 height 26
type input "Cap, Zayona"
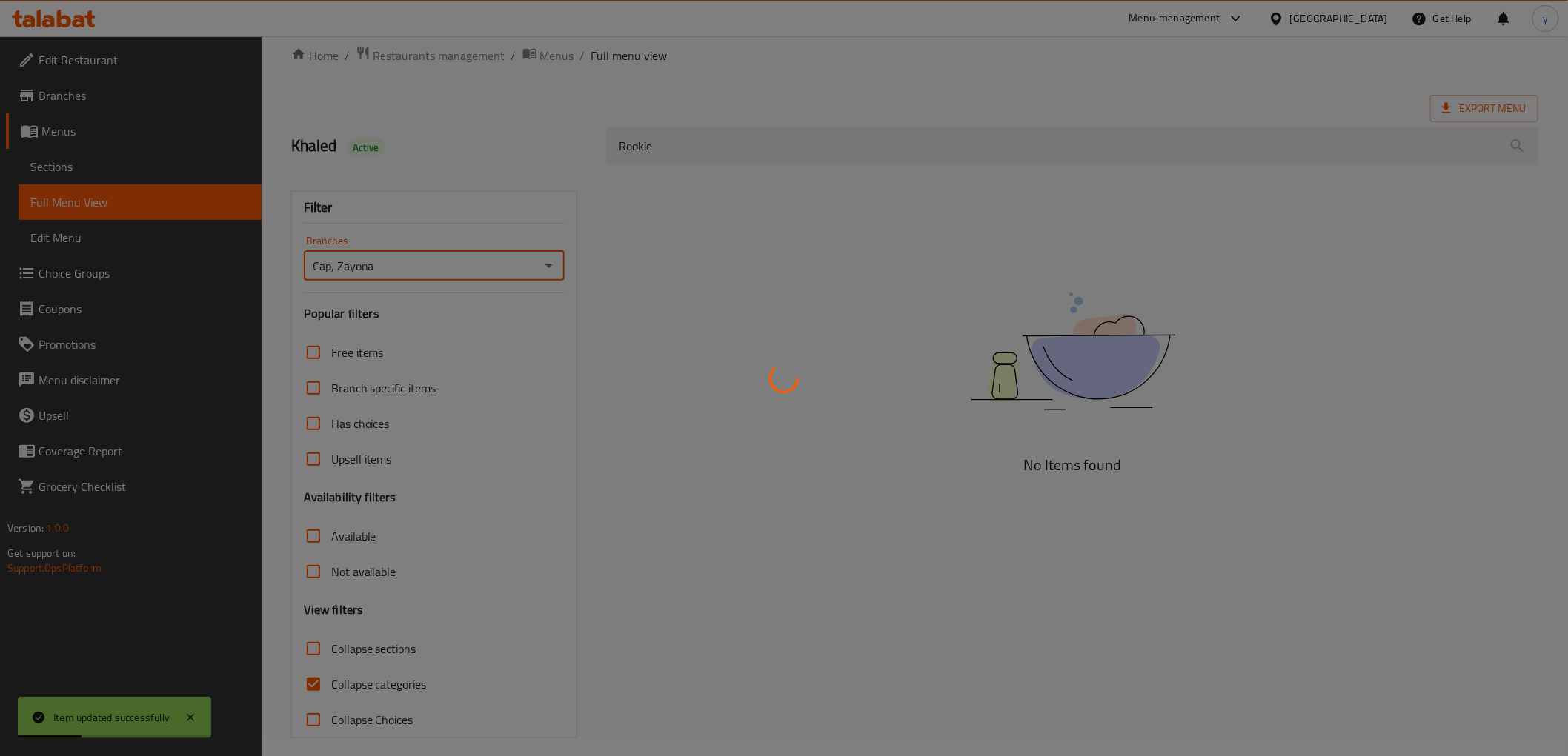
scroll to position [32, 0]
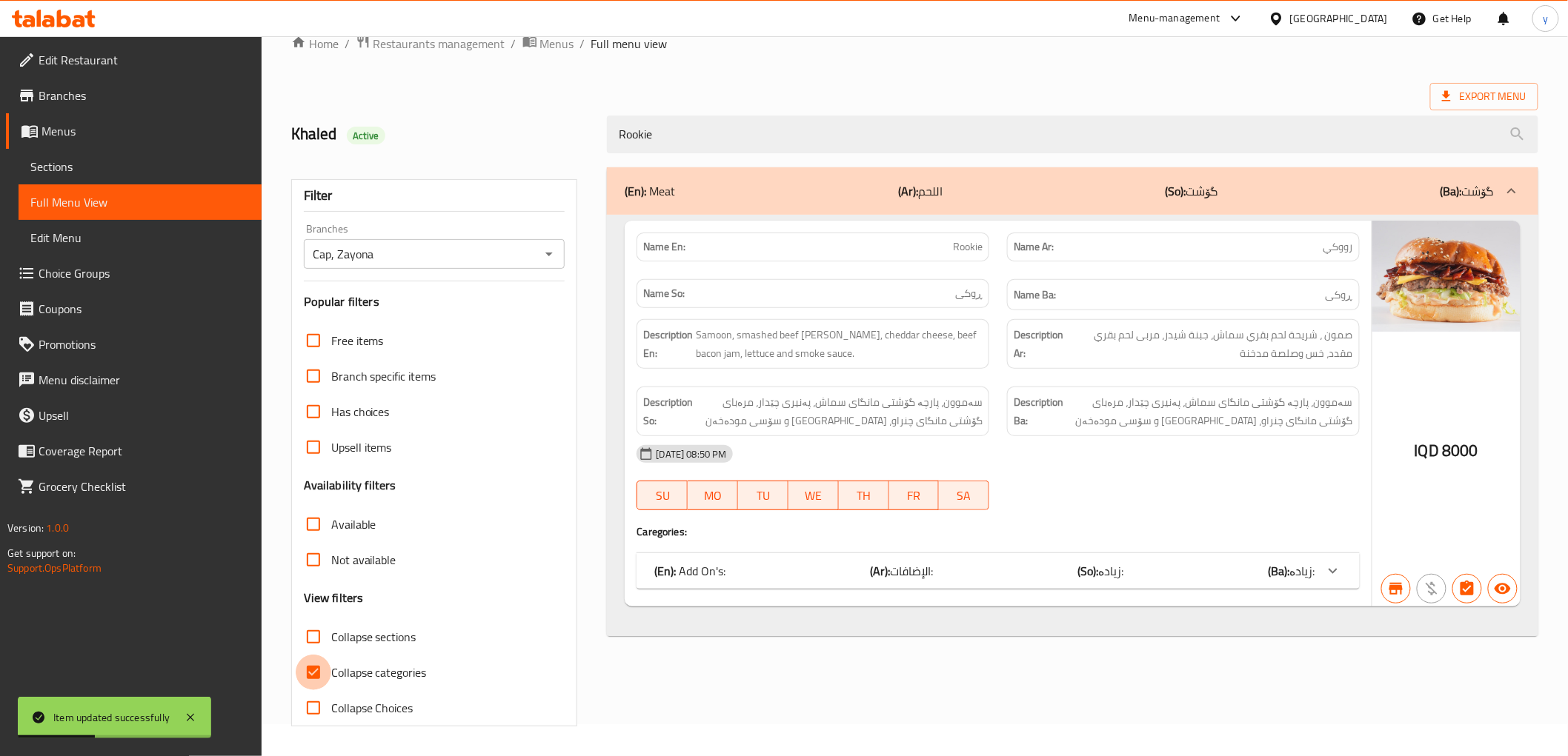
click at [312, 671] on input "Collapse categories" at bounding box center [314, 672] width 36 height 36
checkbox input "false"
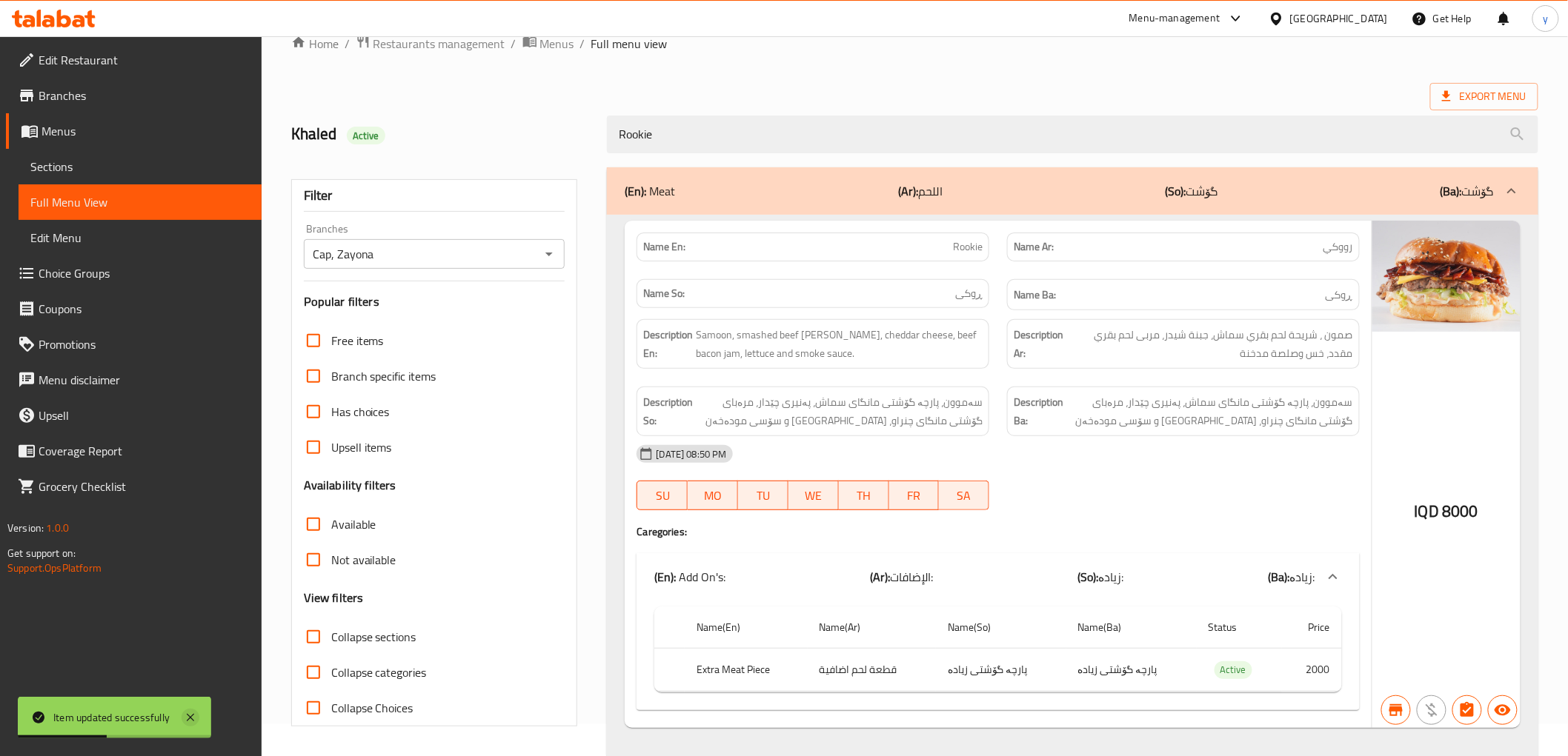
click at [188, 716] on icon at bounding box center [191, 718] width 18 height 18
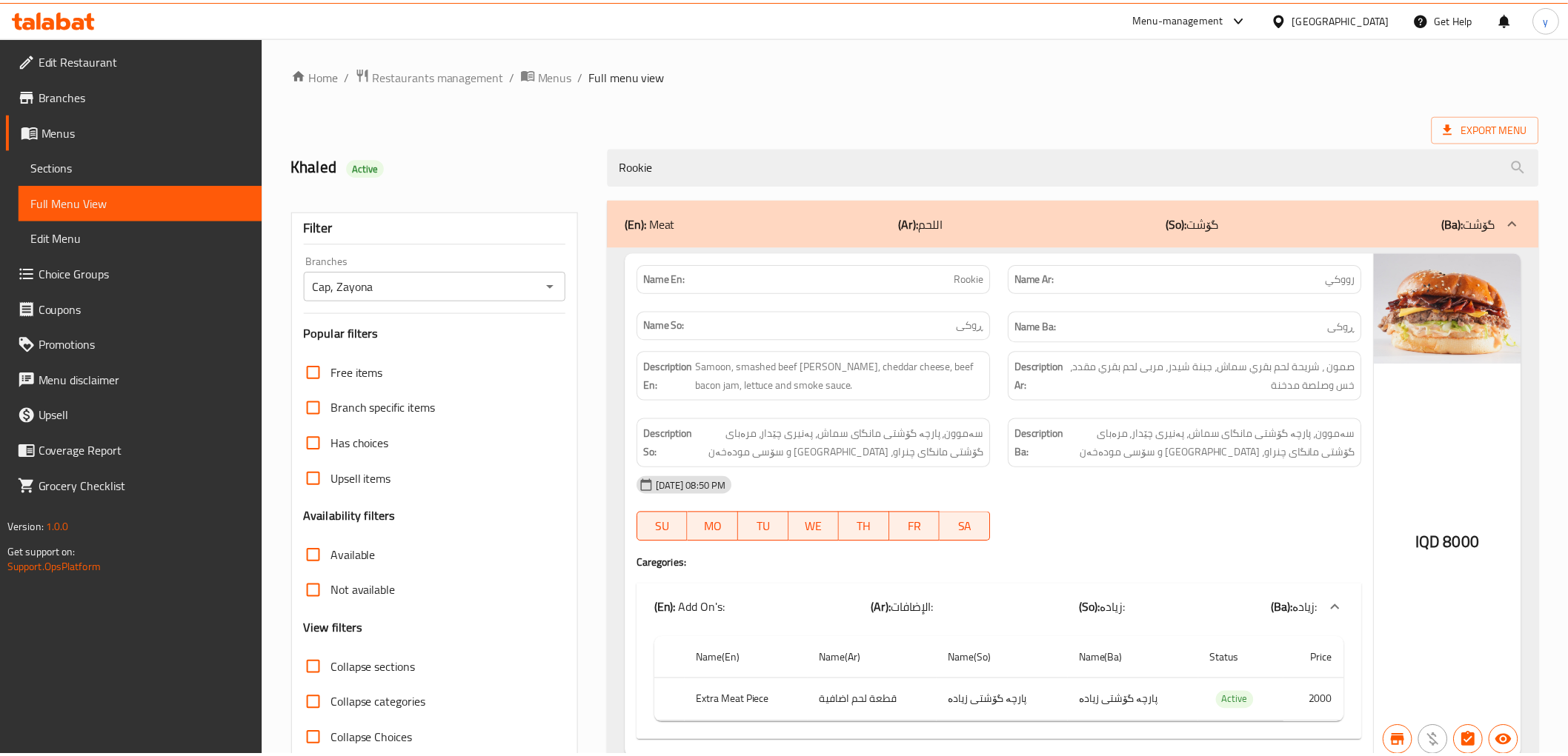
scroll to position [63, 0]
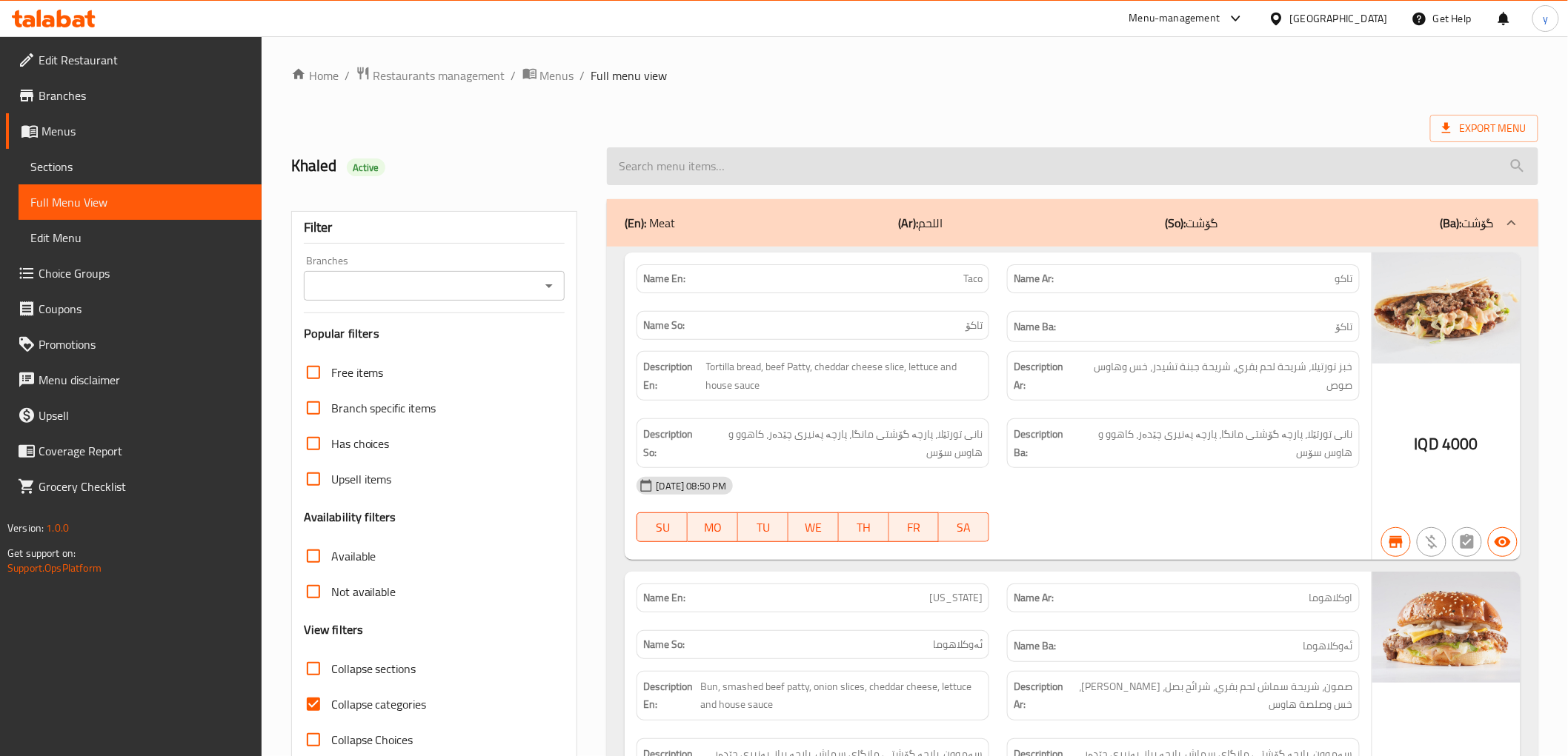
click at [885, 154] on input "search" at bounding box center [1072, 166] width 931 height 37
paste input "29"
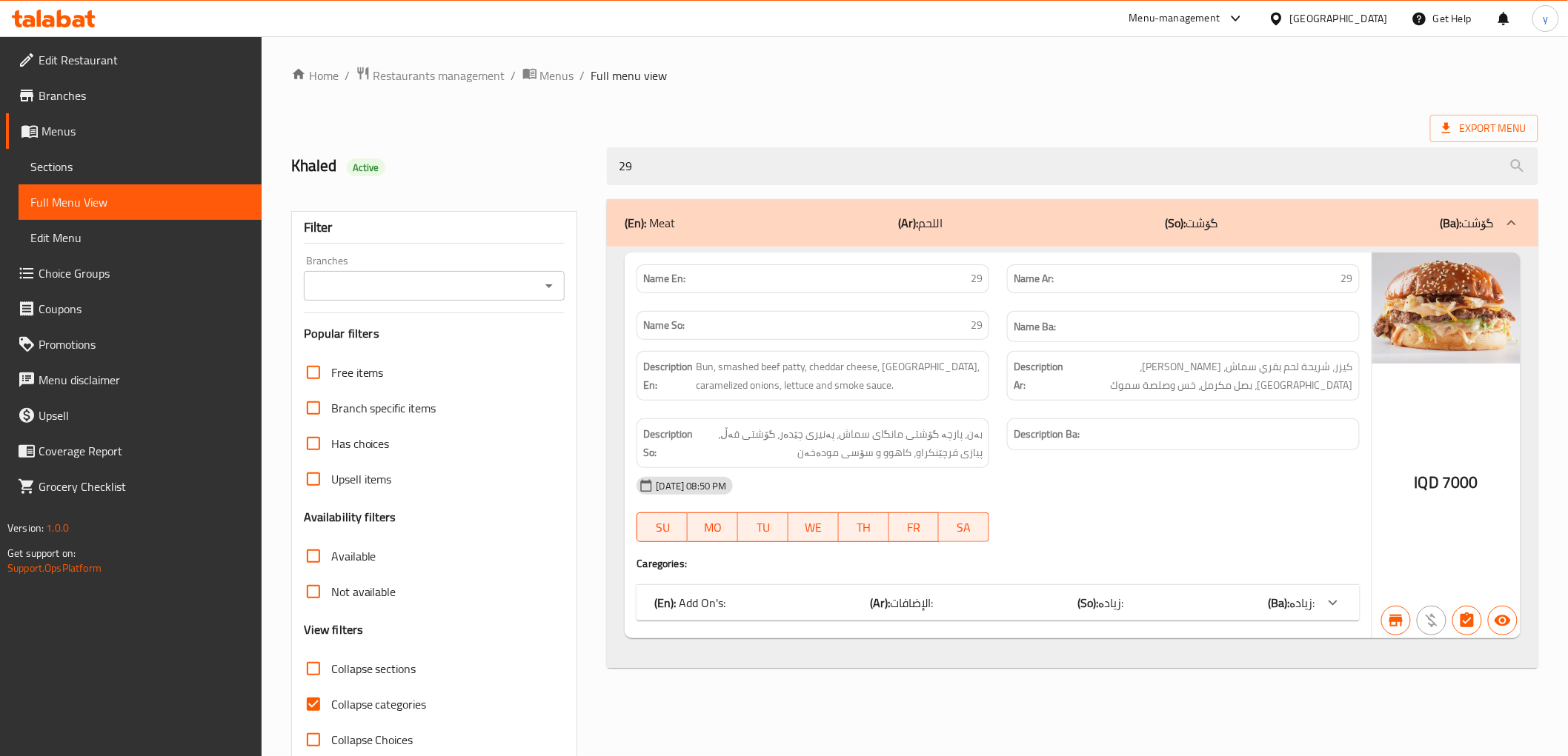
type input "29"
click at [953, 629] on div "Name En: 29 Name Ar: 29 Name So: 29 Name Ba: Description En: Bun, smashed beef …" at bounding box center [997, 446] width 746 height 386
click at [954, 619] on div "(En): Add On's: (Ar): الإضافات: (So): زیادە: (Ba): زیادە:" at bounding box center [998, 603] width 723 height 36
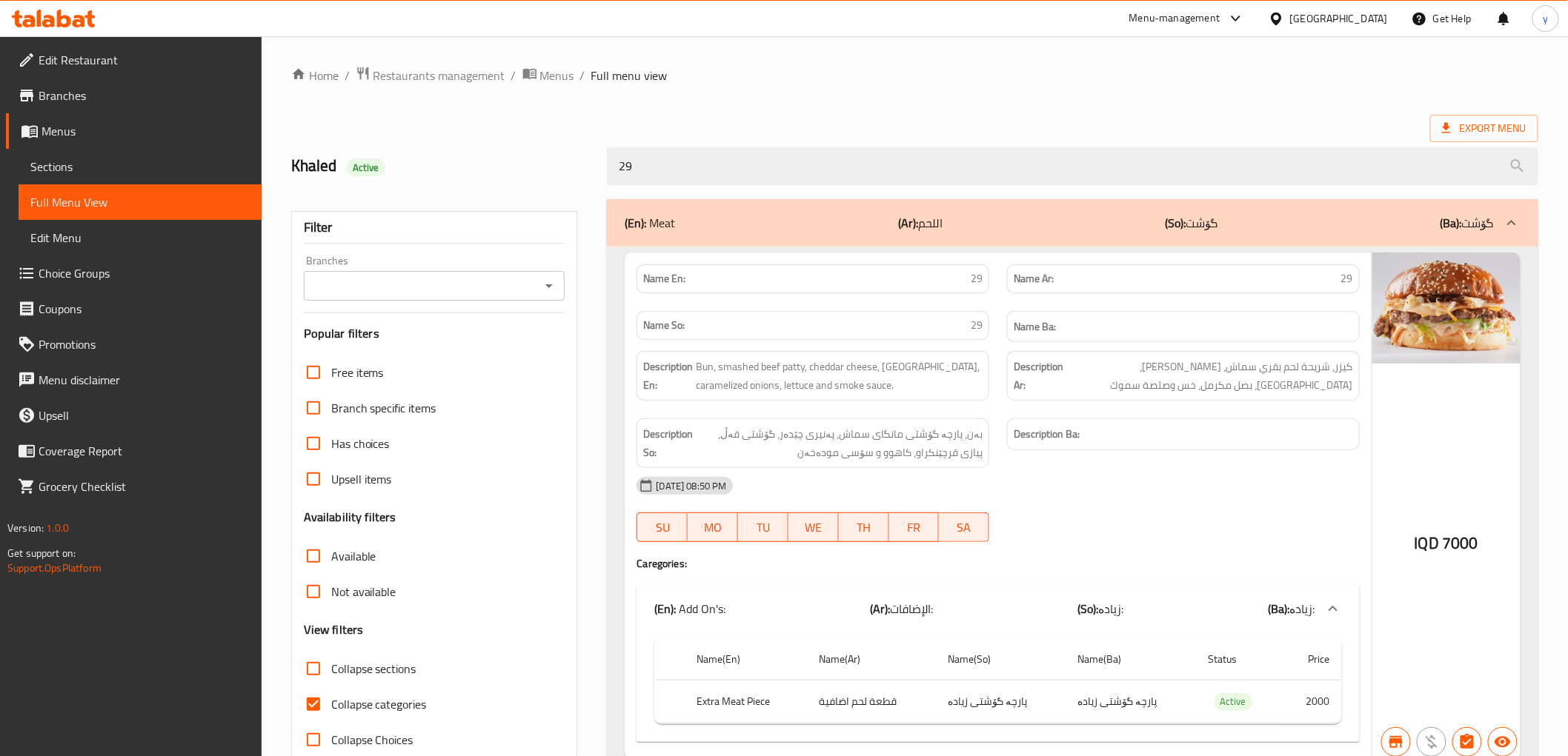
click at [551, 285] on icon "Open" at bounding box center [549, 286] width 7 height 4
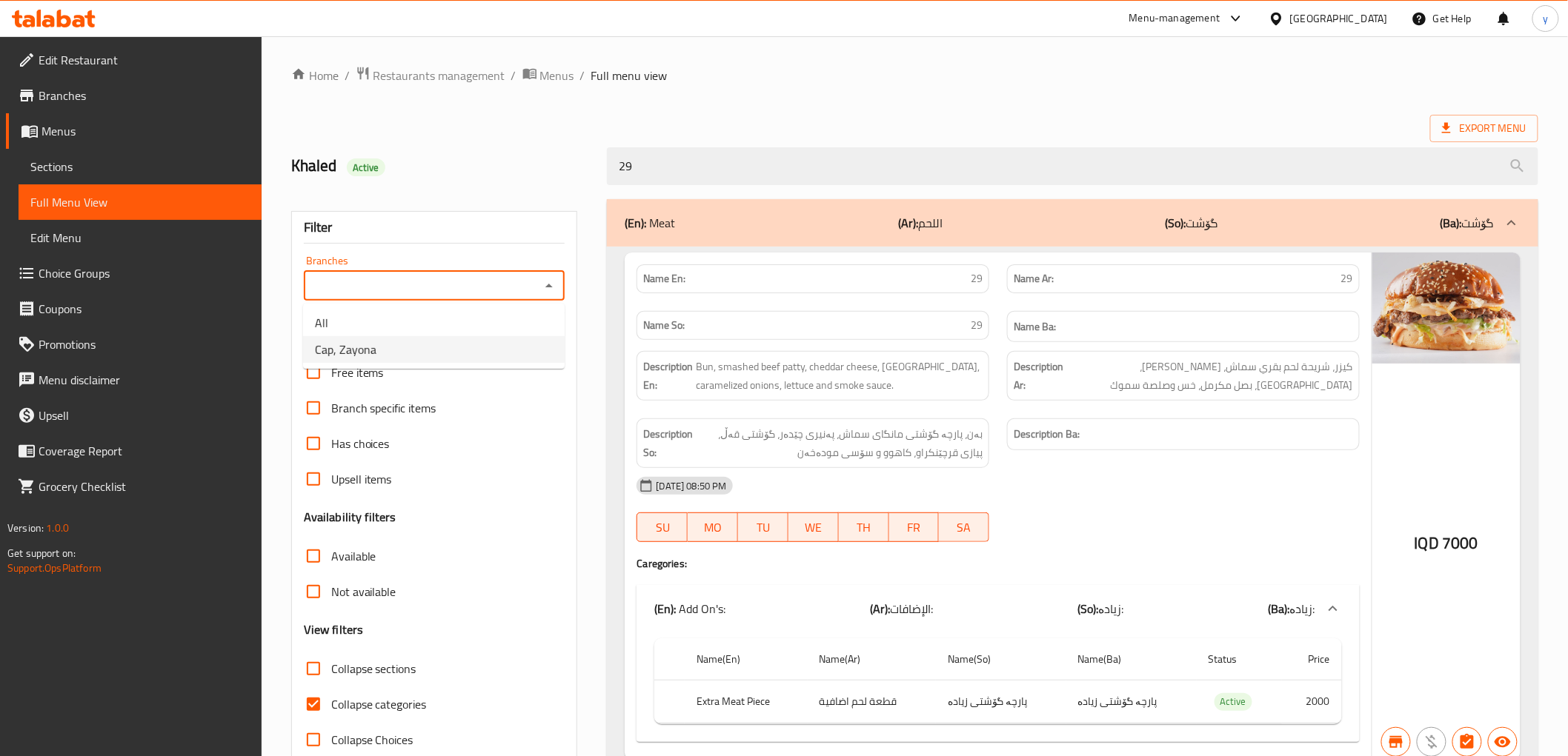
click at [500, 337] on li "Cap, Zayona" at bounding box center [434, 349] width 262 height 26
type input "Cap, Zayona"
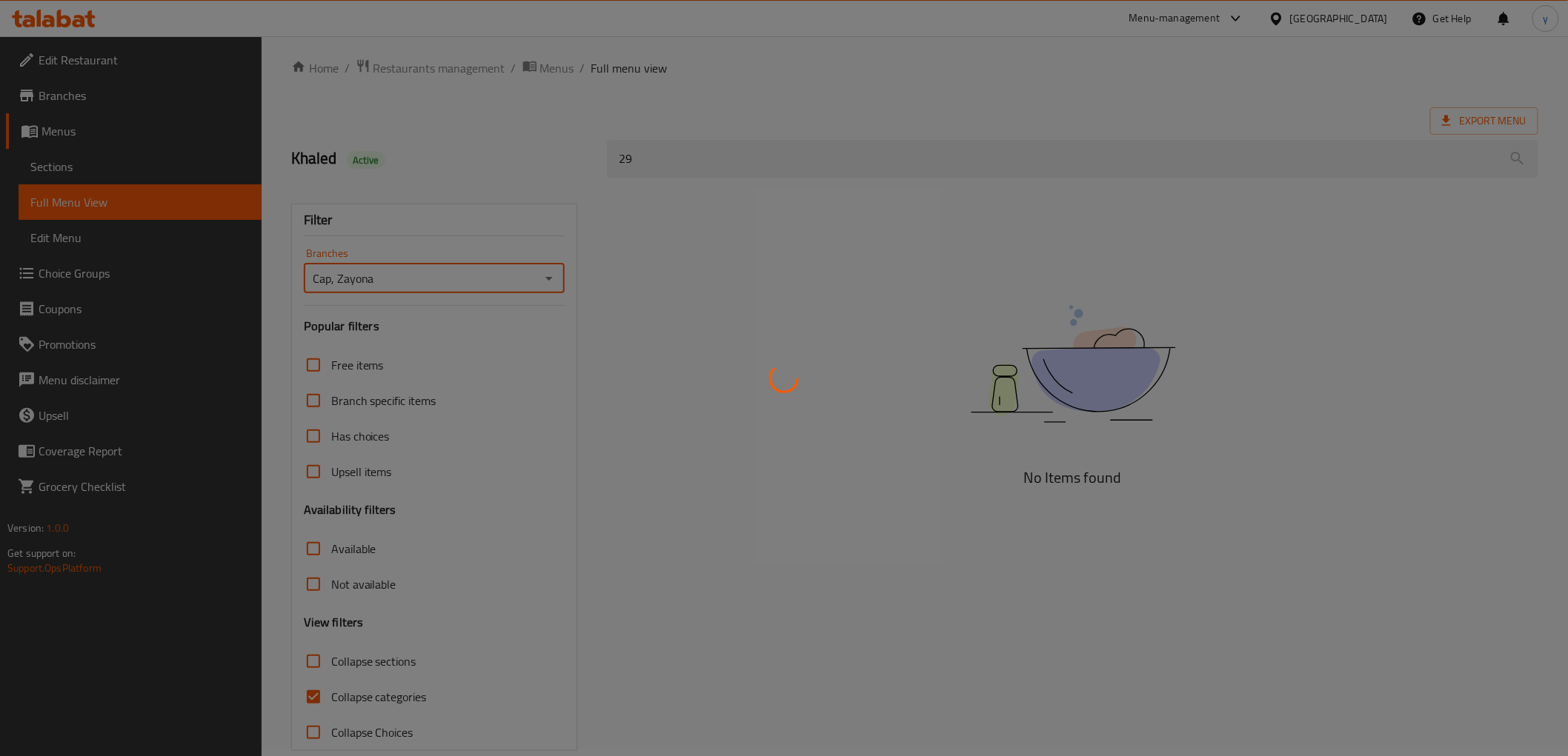
scroll to position [32, 0]
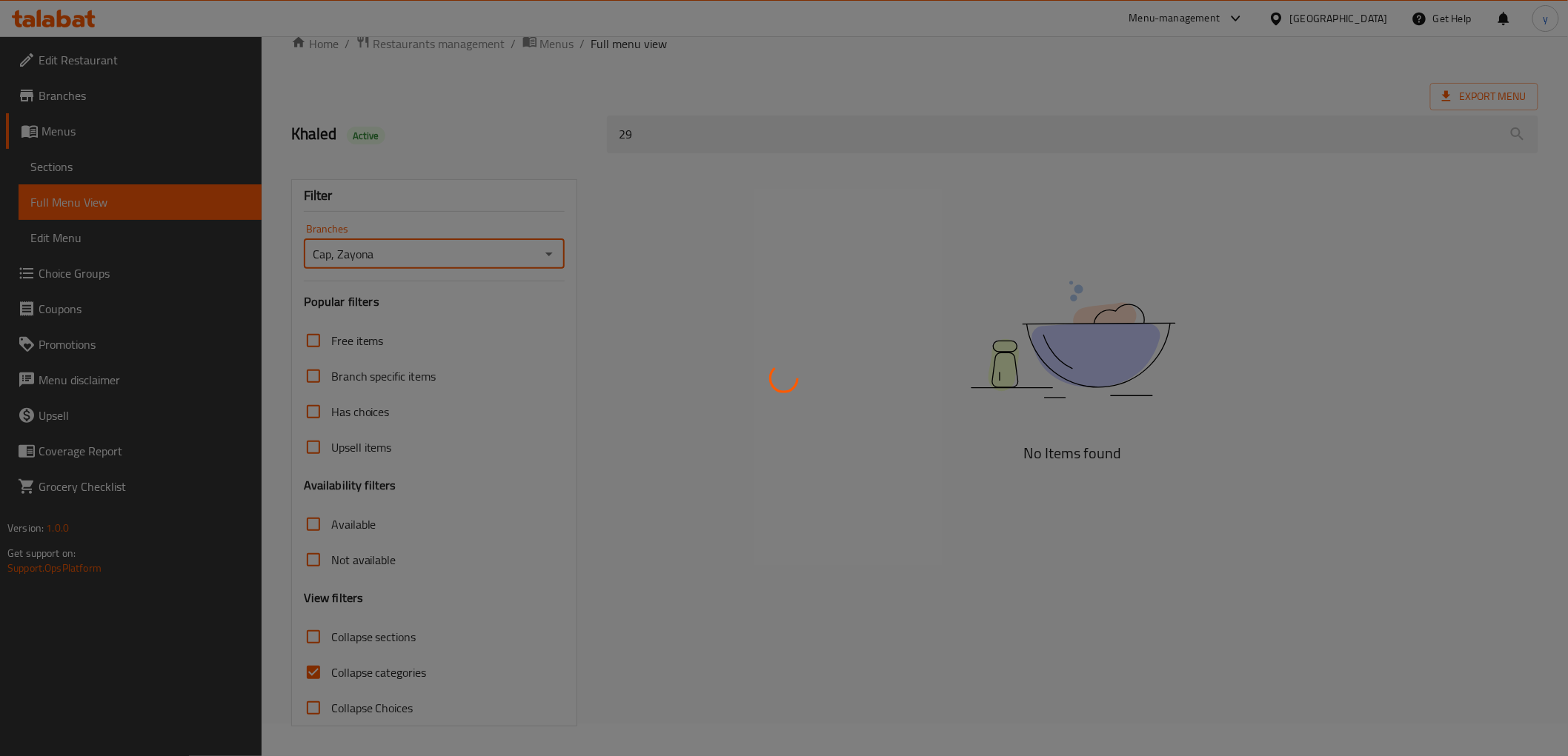
click at [311, 679] on div at bounding box center [784, 378] width 1568 height 756
click at [309, 669] on div at bounding box center [784, 378] width 1568 height 756
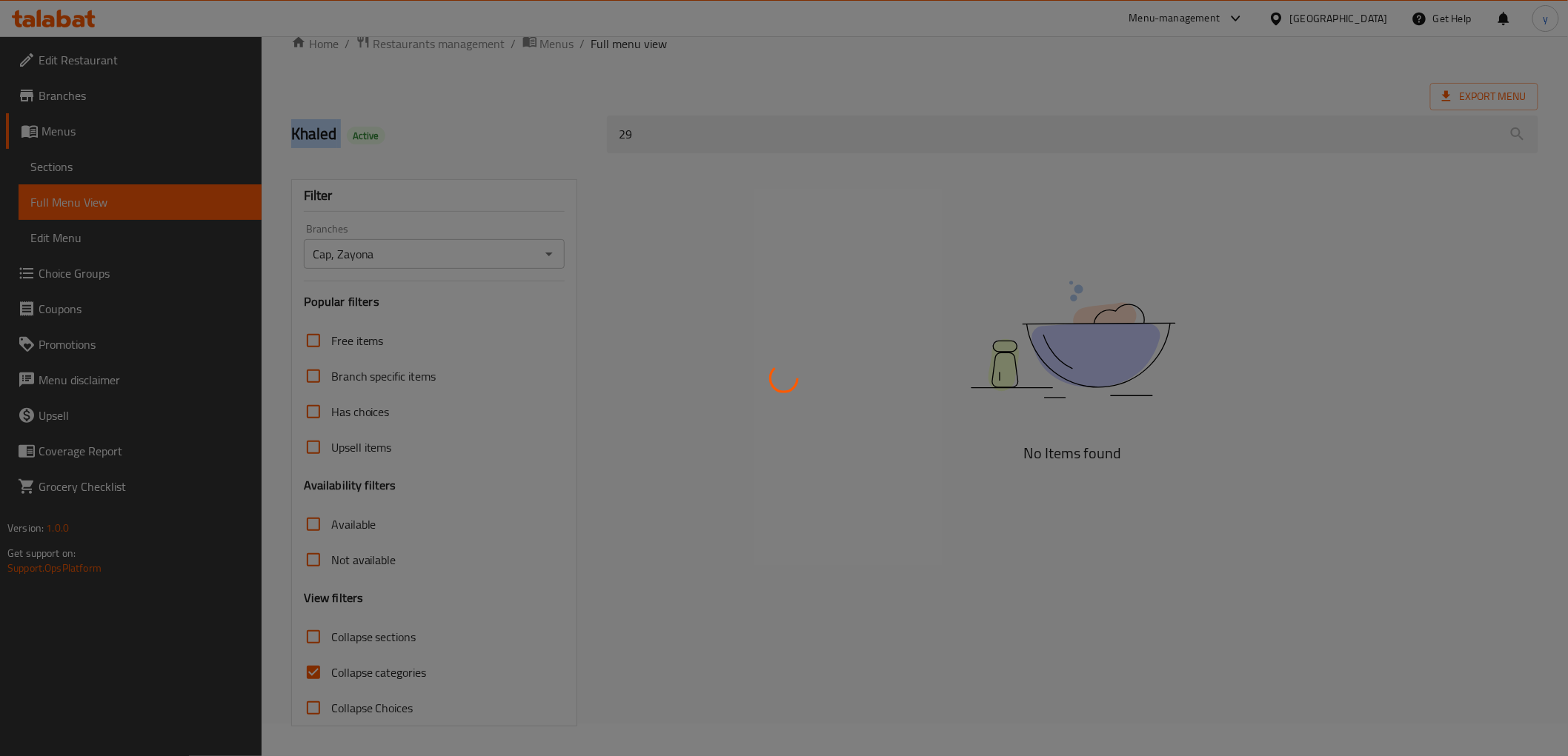
click at [309, 669] on div at bounding box center [784, 378] width 1568 height 756
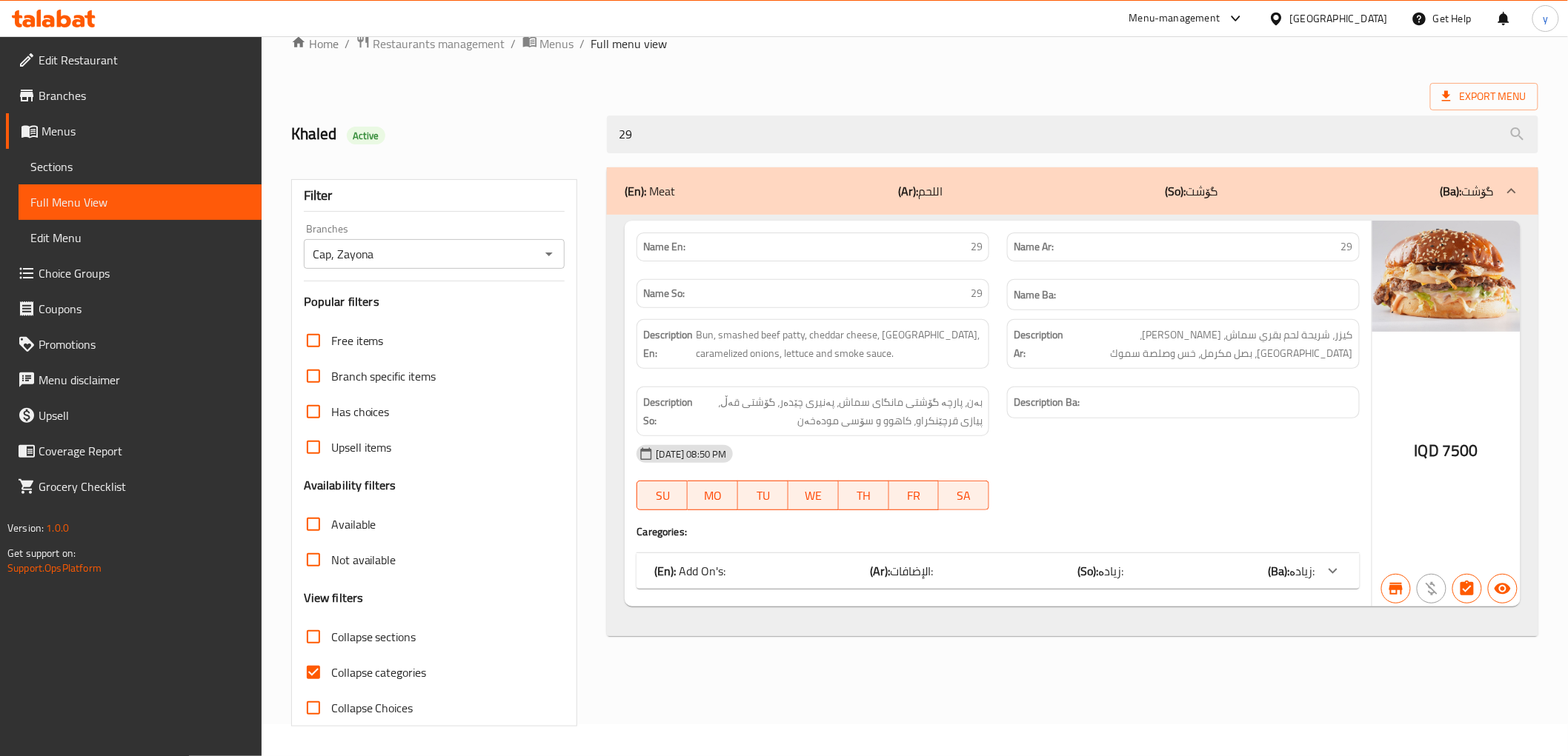
click at [311, 664] on input "Collapse categories" at bounding box center [314, 672] width 36 height 36
checkbox input "false"
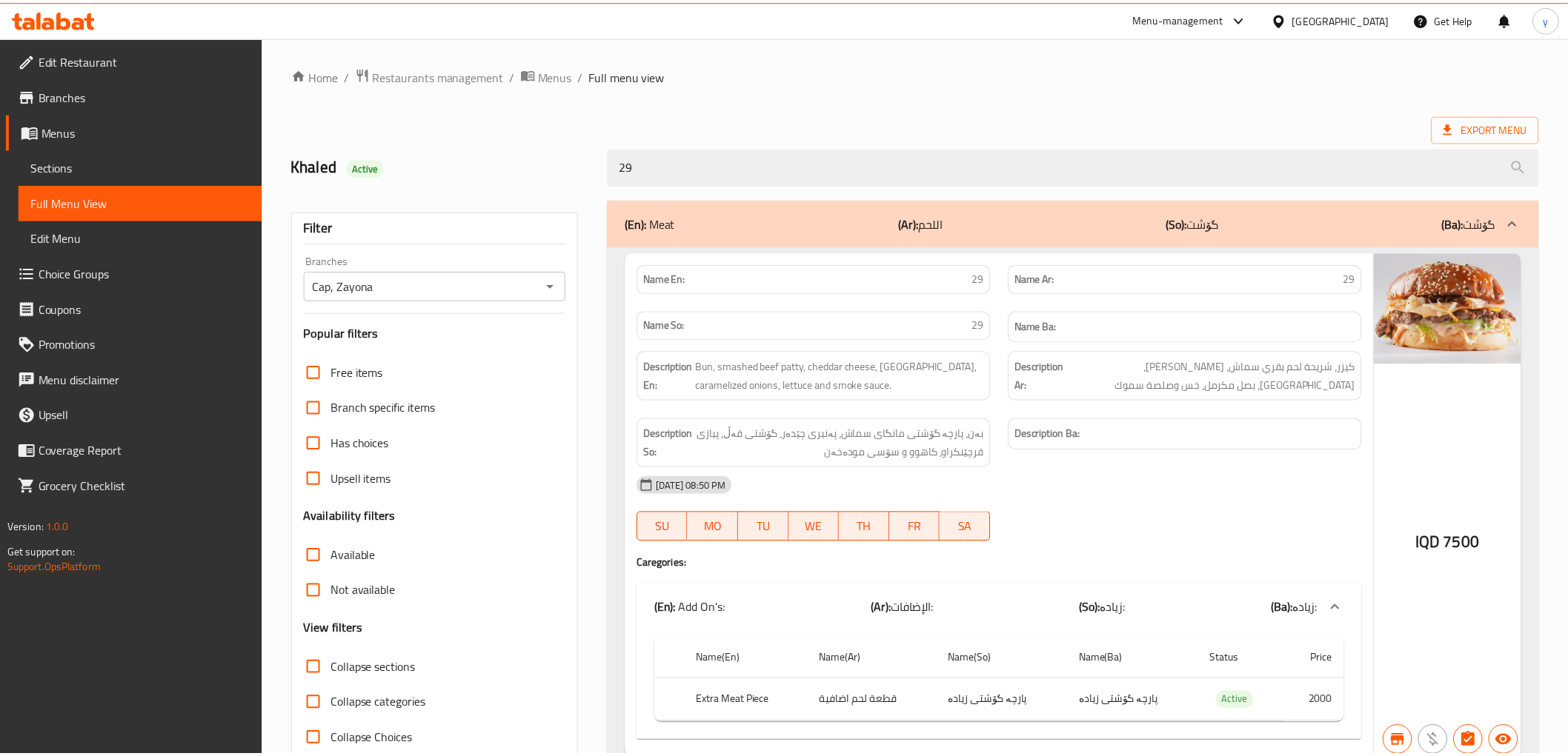
scroll to position [63, 0]
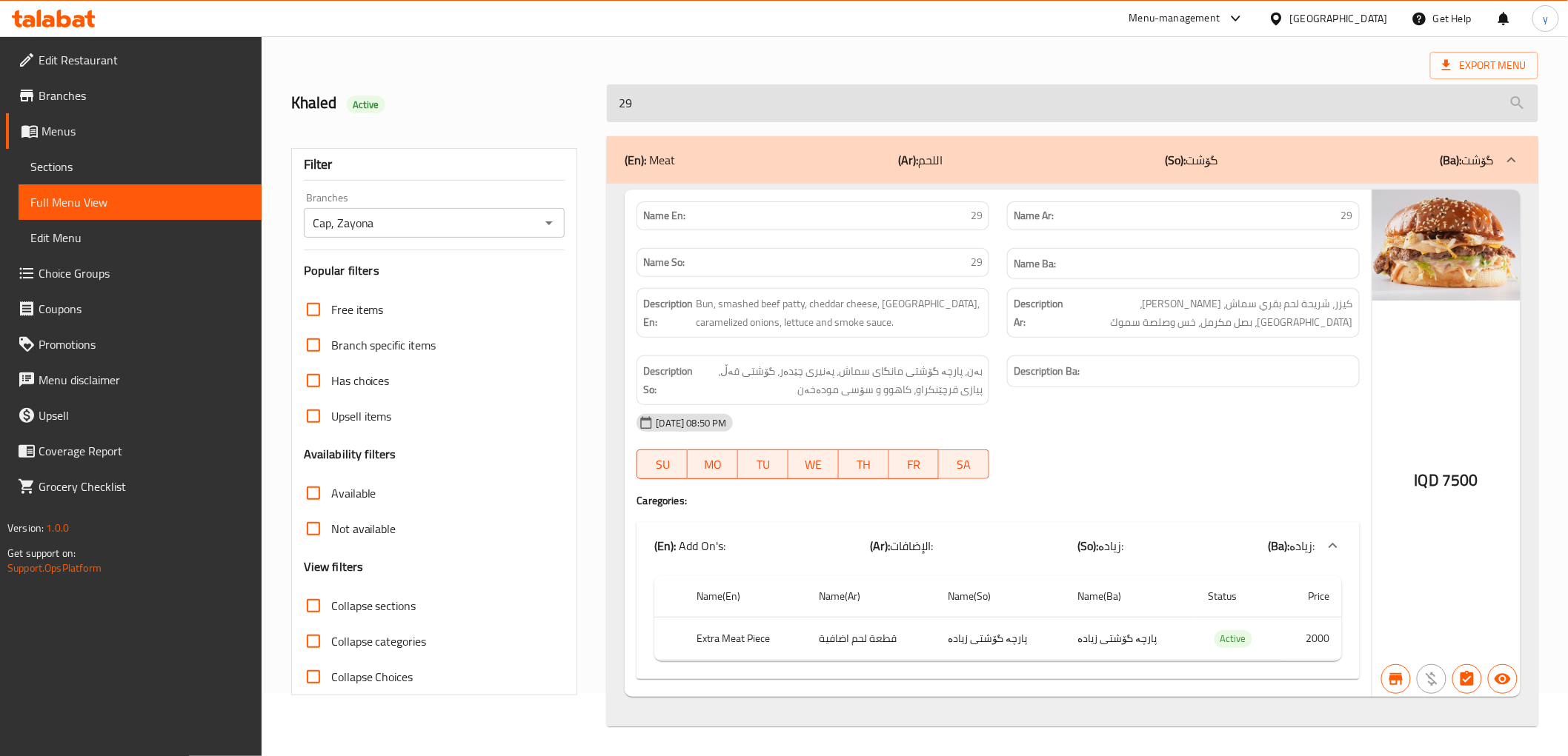
click at [721, 115] on input "29" at bounding box center [1072, 103] width 931 height 37
click at [720, 113] on input "29" at bounding box center [1072, 103] width 931 height 37
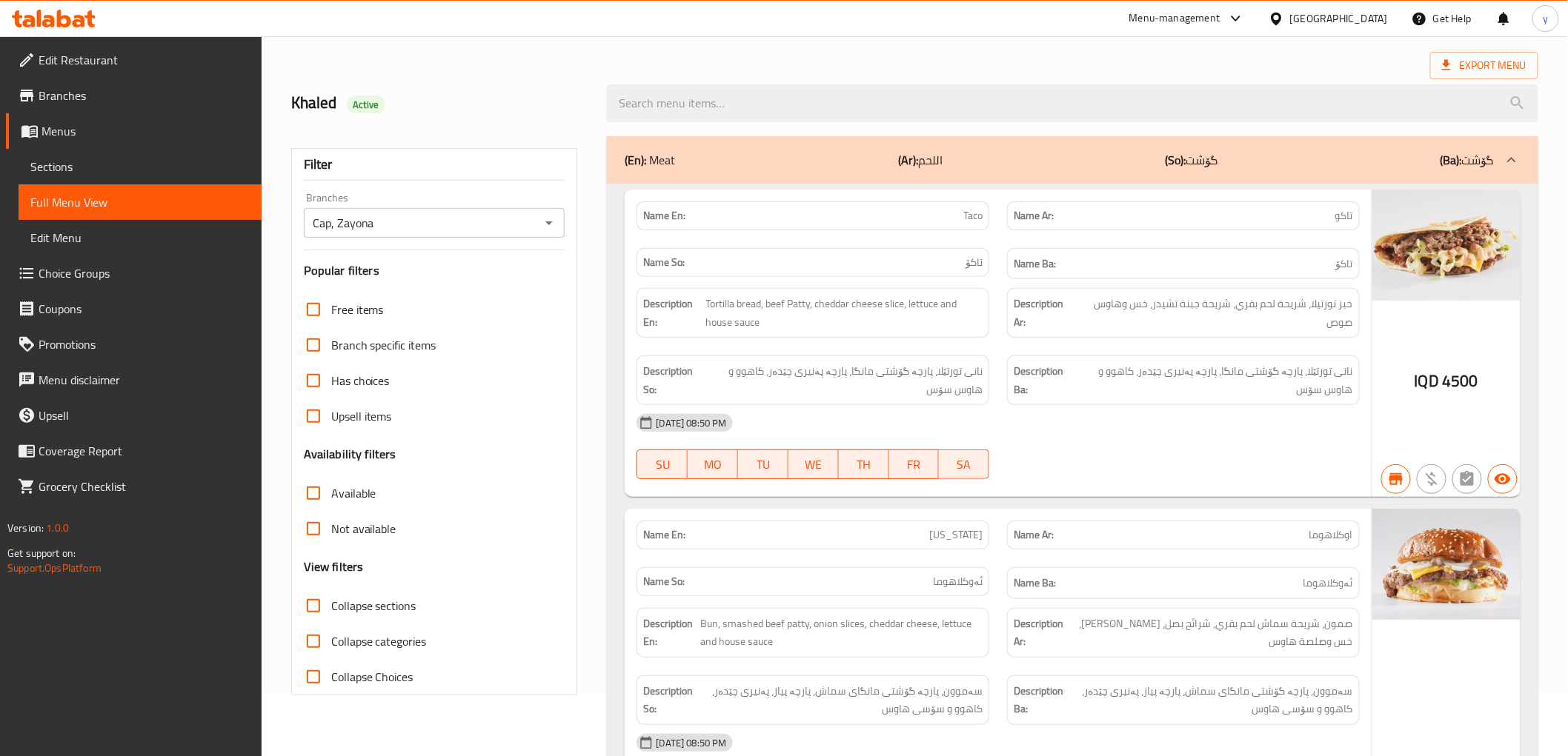
click at [77, 25] on icon at bounding box center [79, 22] width 13 height 13
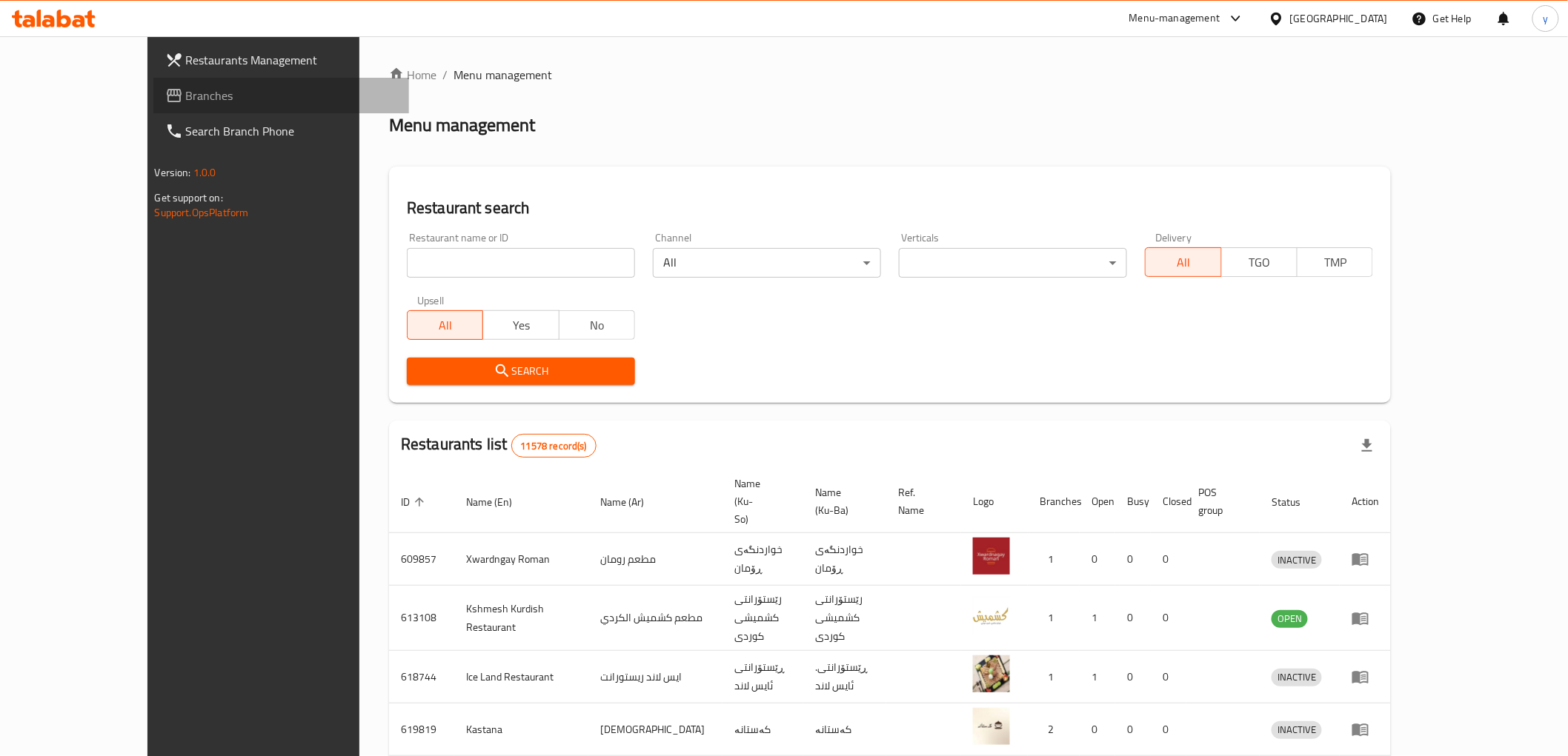
click at [186, 91] on span "Branches" at bounding box center [291, 96] width 211 height 18
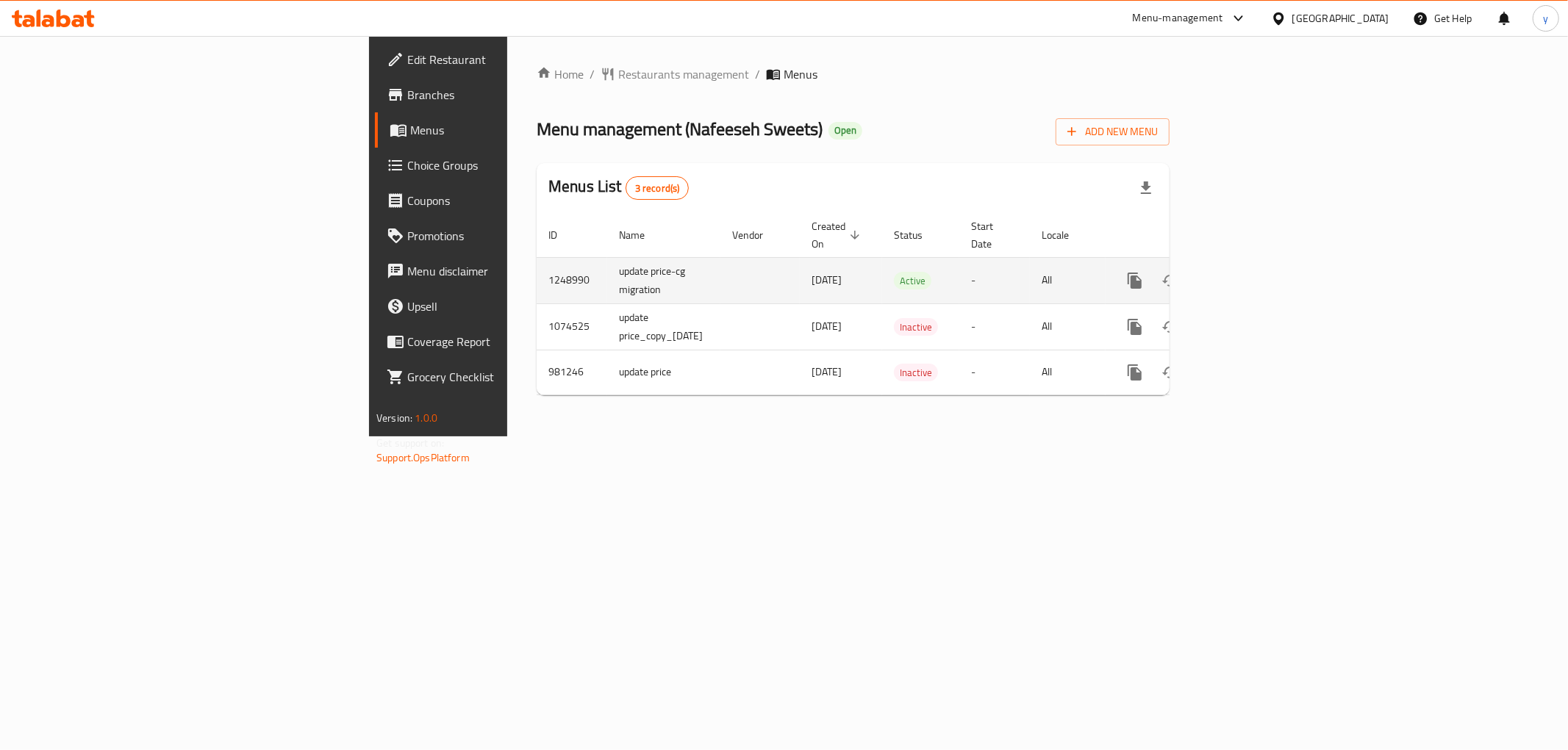
click at [1259, 266] on link "enhanced table" at bounding box center [1241, 281] width 36 height 36
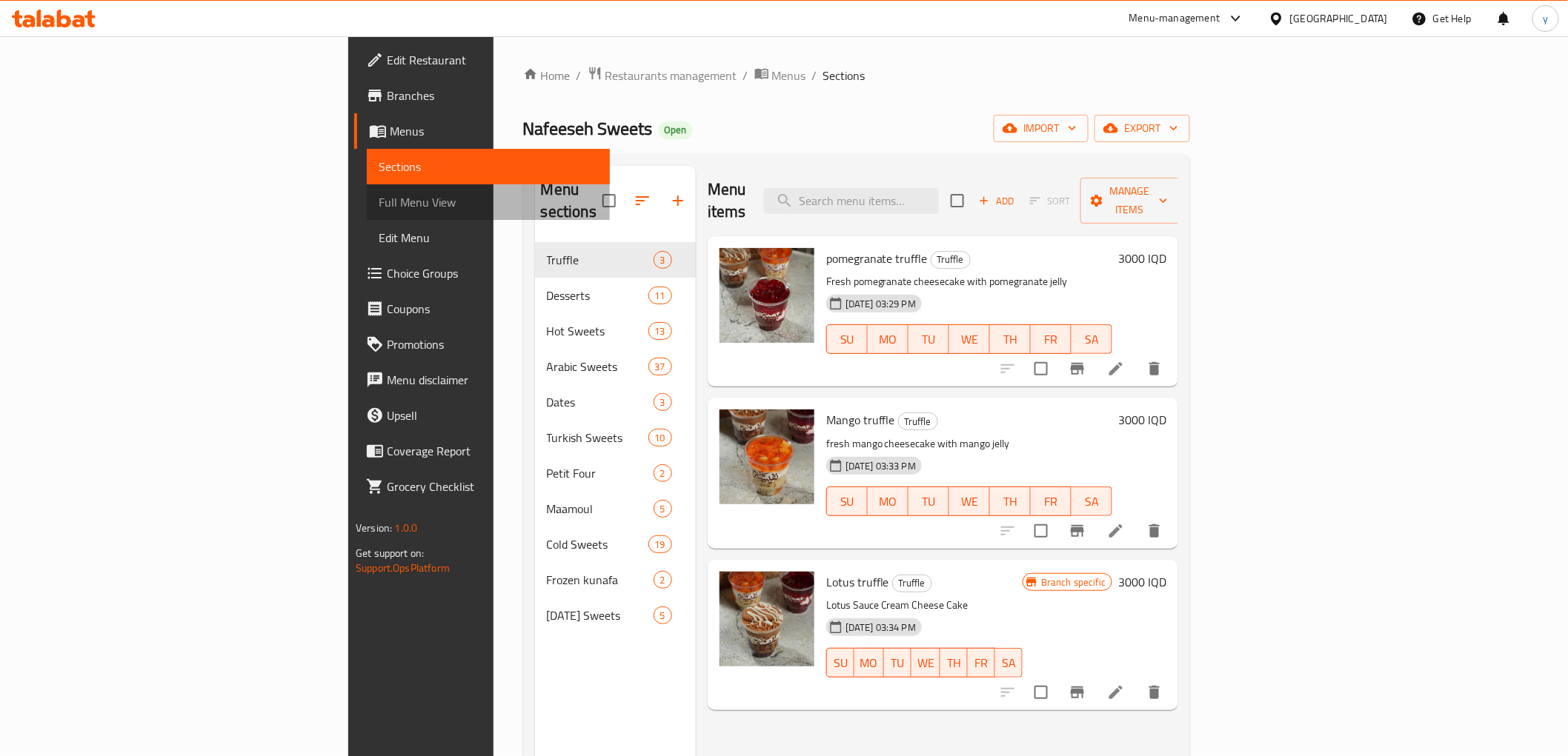
click at [379, 209] on span "Full Menu View" at bounding box center [488, 202] width 219 height 18
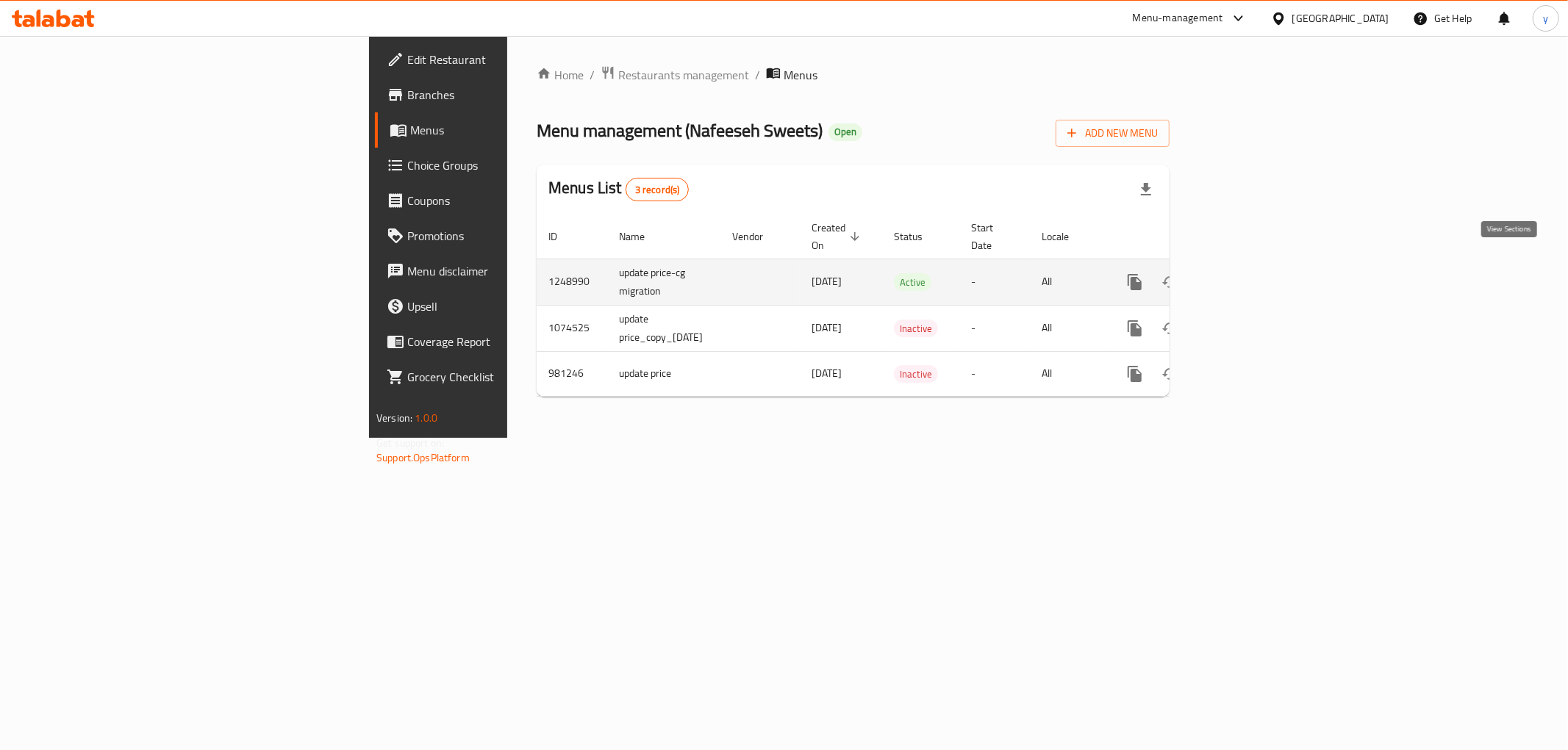
click at [1259, 264] on link "enhanced table" at bounding box center [1241, 282] width 36 height 36
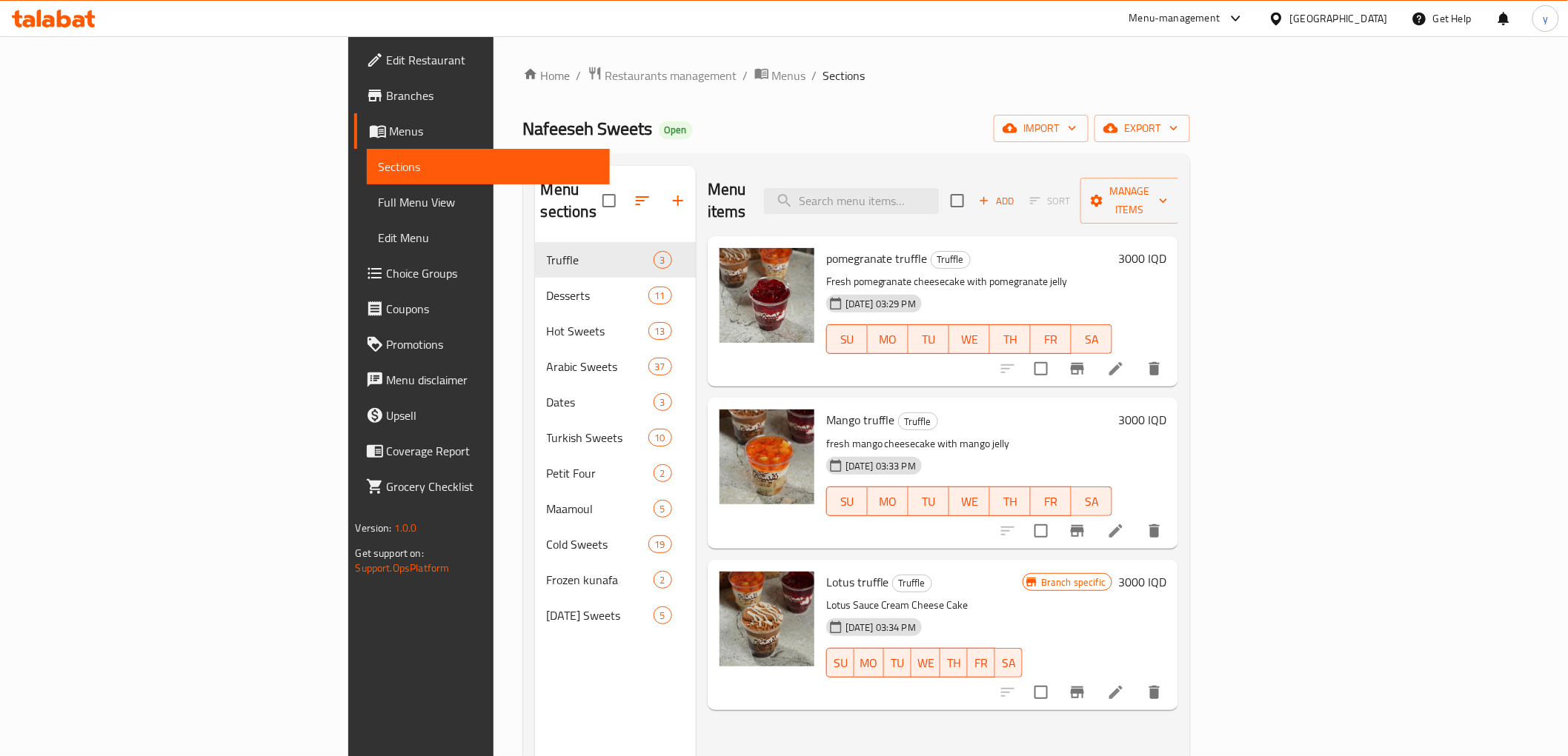
click at [379, 203] on span "Full Menu View" at bounding box center [488, 202] width 219 height 18
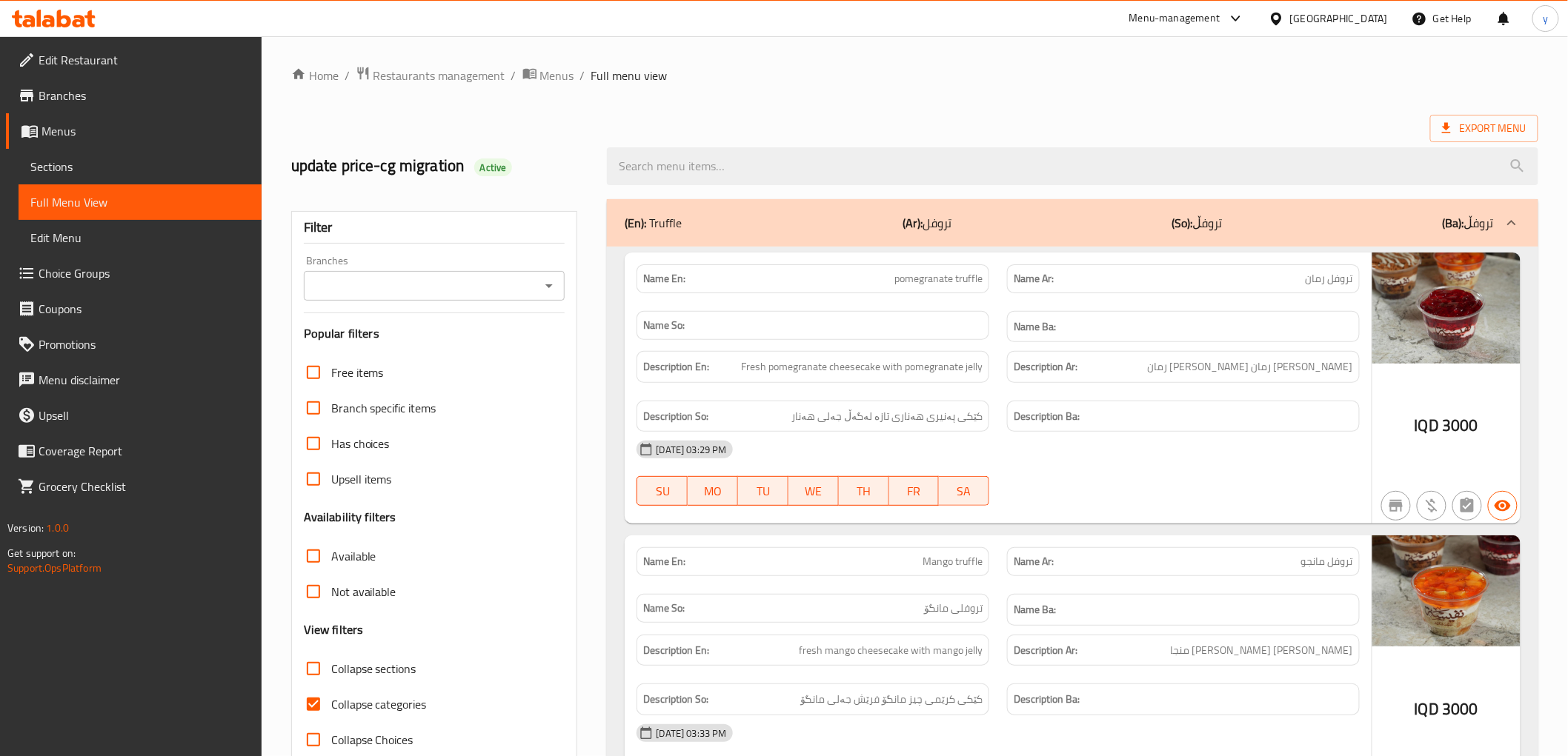
click at [551, 289] on icon "Open" at bounding box center [549, 285] width 18 height 18
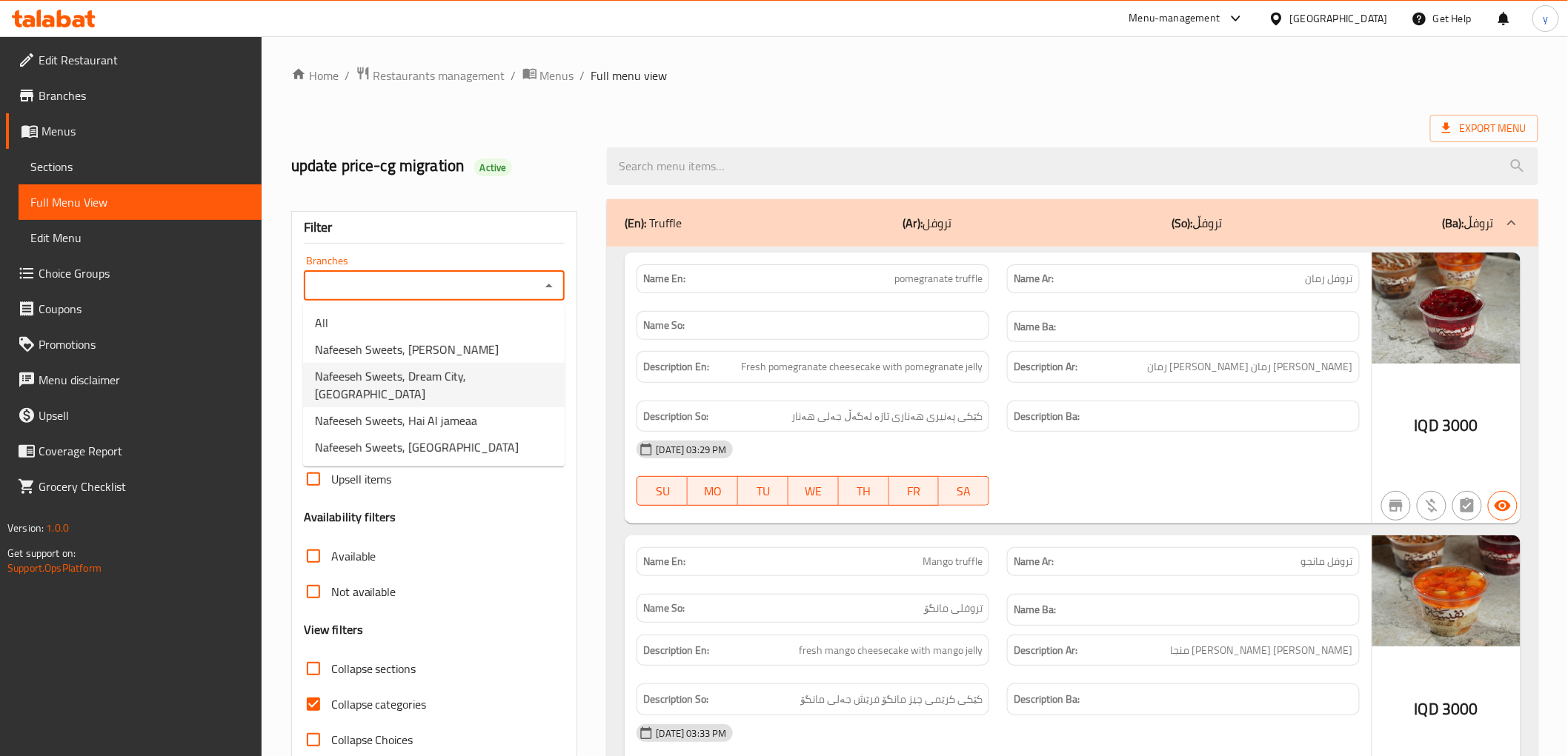
drag, startPoint x: 490, startPoint y: 352, endPoint x: 497, endPoint y: 370, distance: 19.3
click at [497, 370] on ul "All Nafeeseh Sweets, [PERSON_NAME] Sweets, Dream City, Zayona Nafeeseh Sweets, …" at bounding box center [434, 385] width 262 height 163
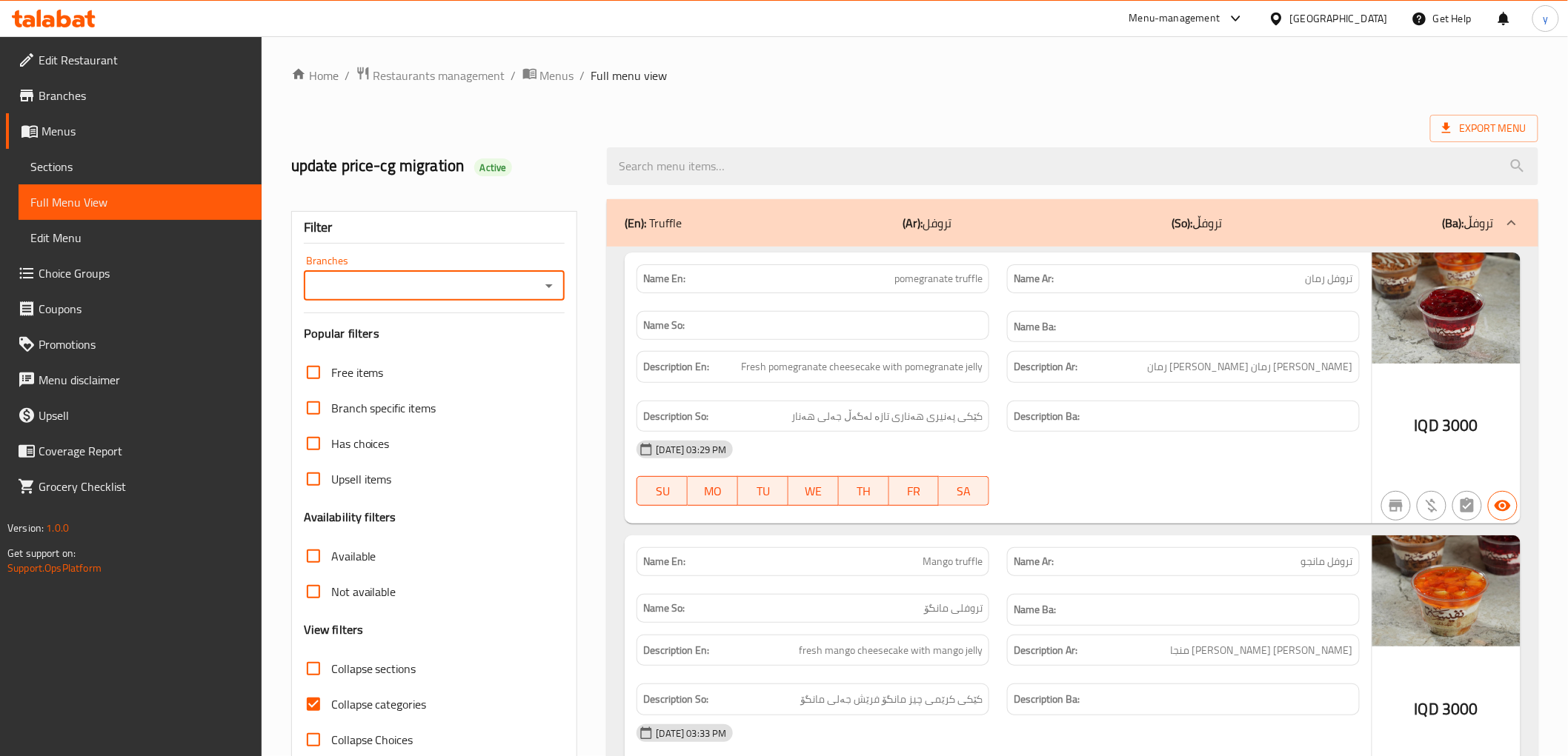
click at [548, 286] on icon "Open" at bounding box center [549, 285] width 18 height 18
click at [555, 278] on icon "Open" at bounding box center [549, 285] width 18 height 18
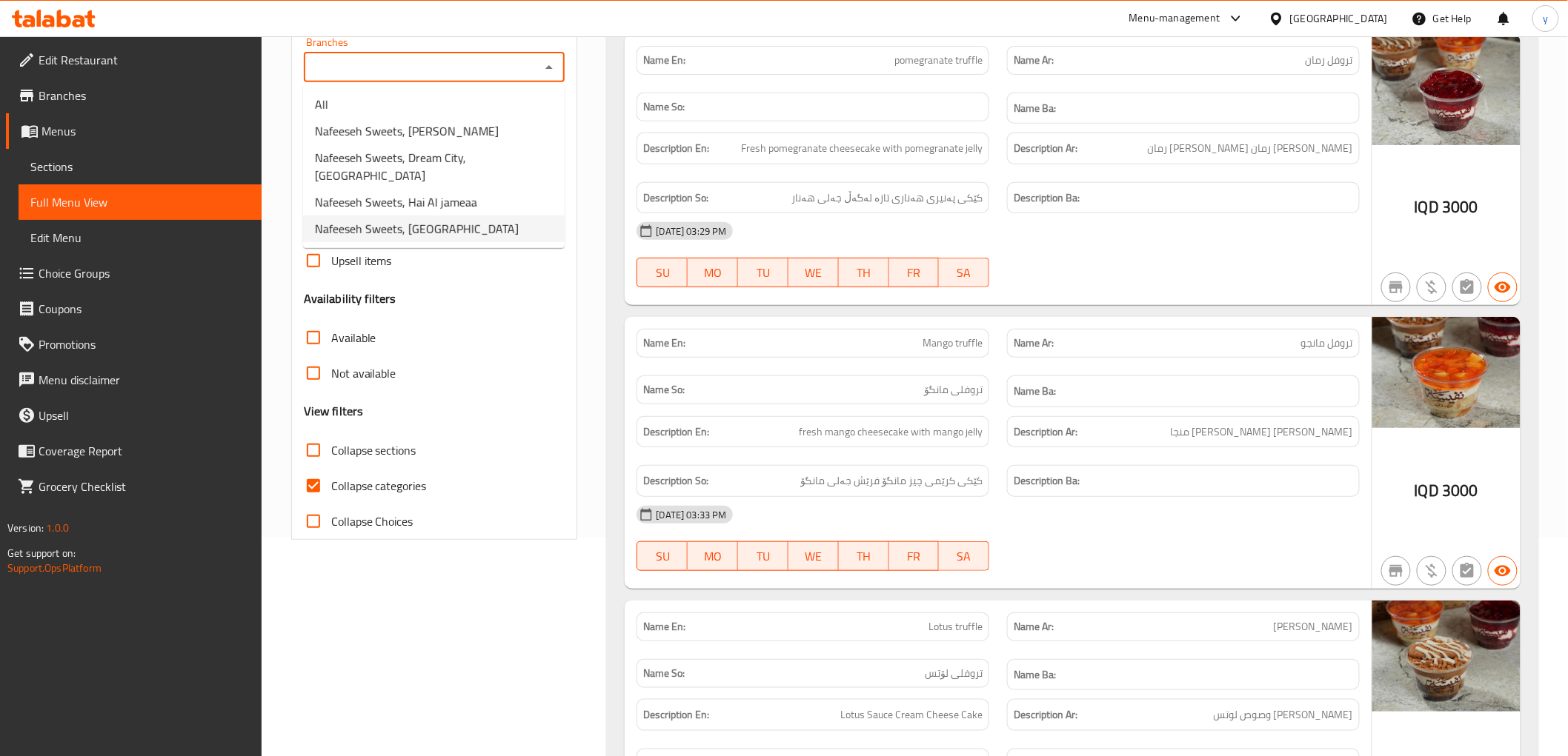
scroll to position [164, 0]
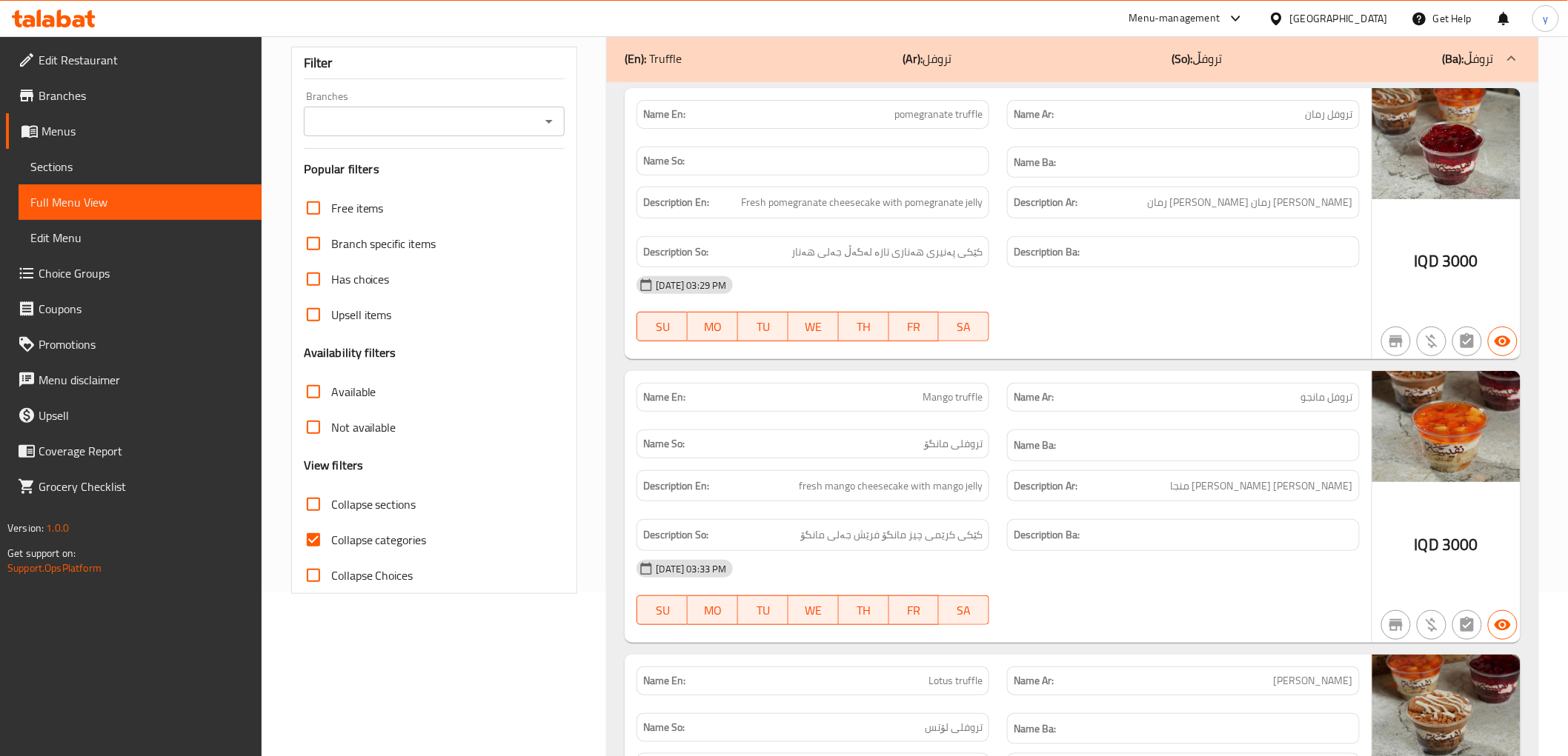
click at [495, 408] on div "Available" at bounding box center [435, 392] width 262 height 36
click at [548, 124] on icon "Open" at bounding box center [549, 121] width 18 height 18
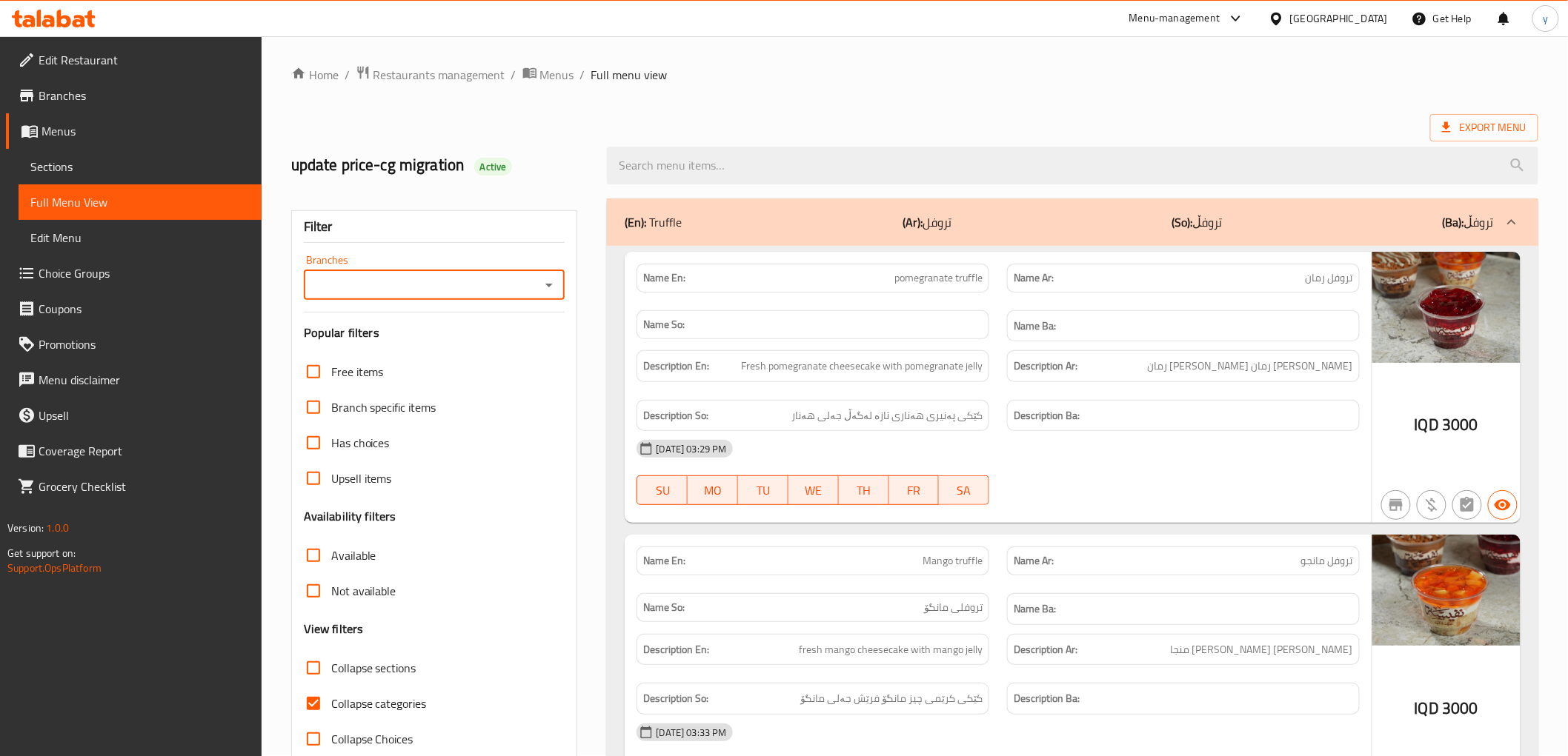
scroll to position [0, 0]
drag, startPoint x: 567, startPoint y: 55, endPoint x: 563, endPoint y: 72, distance: 17.5
click at [563, 72] on span "Menus" at bounding box center [557, 76] width 34 height 18
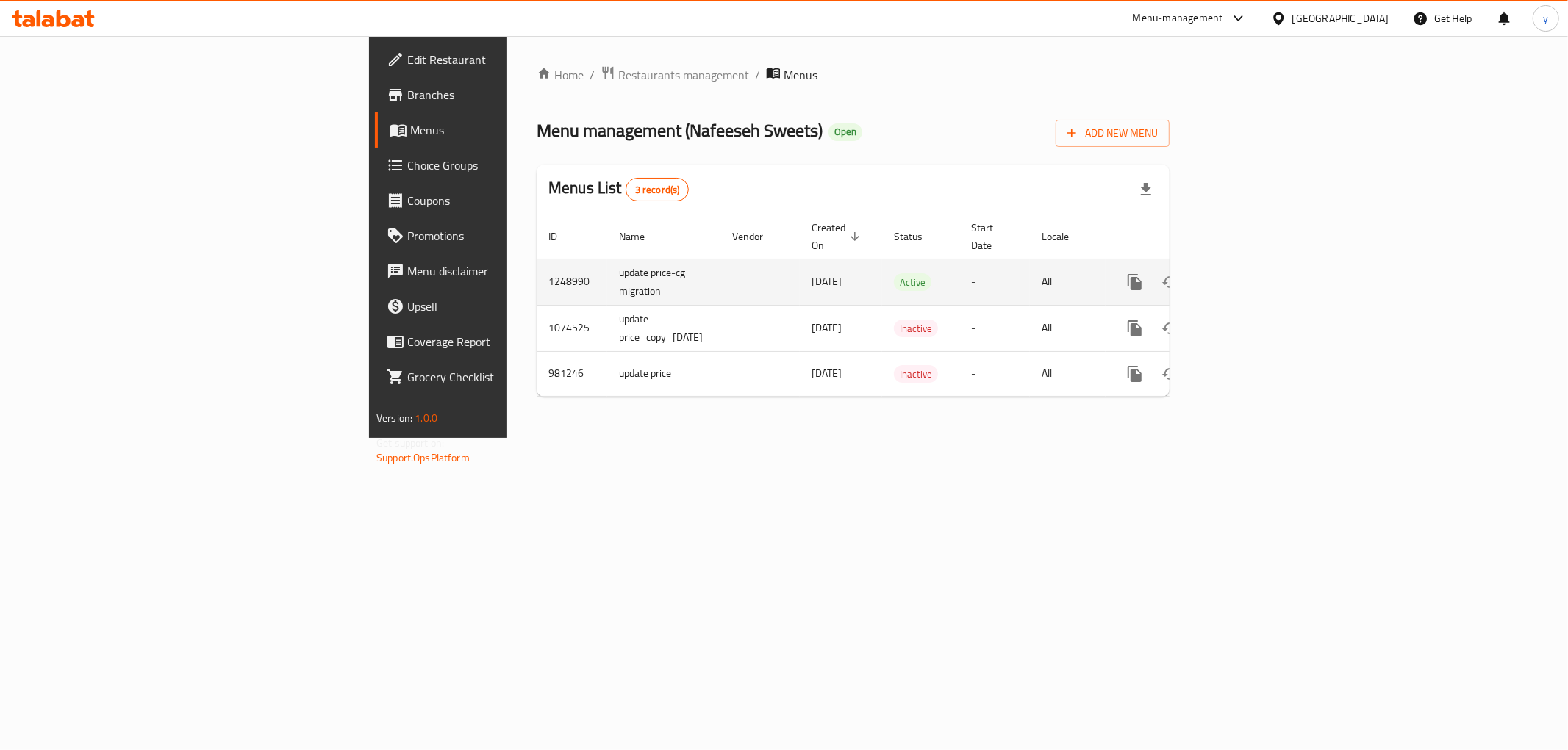
click at [1250, 274] on icon "enhanced table" at bounding box center [1241, 282] width 17 height 17
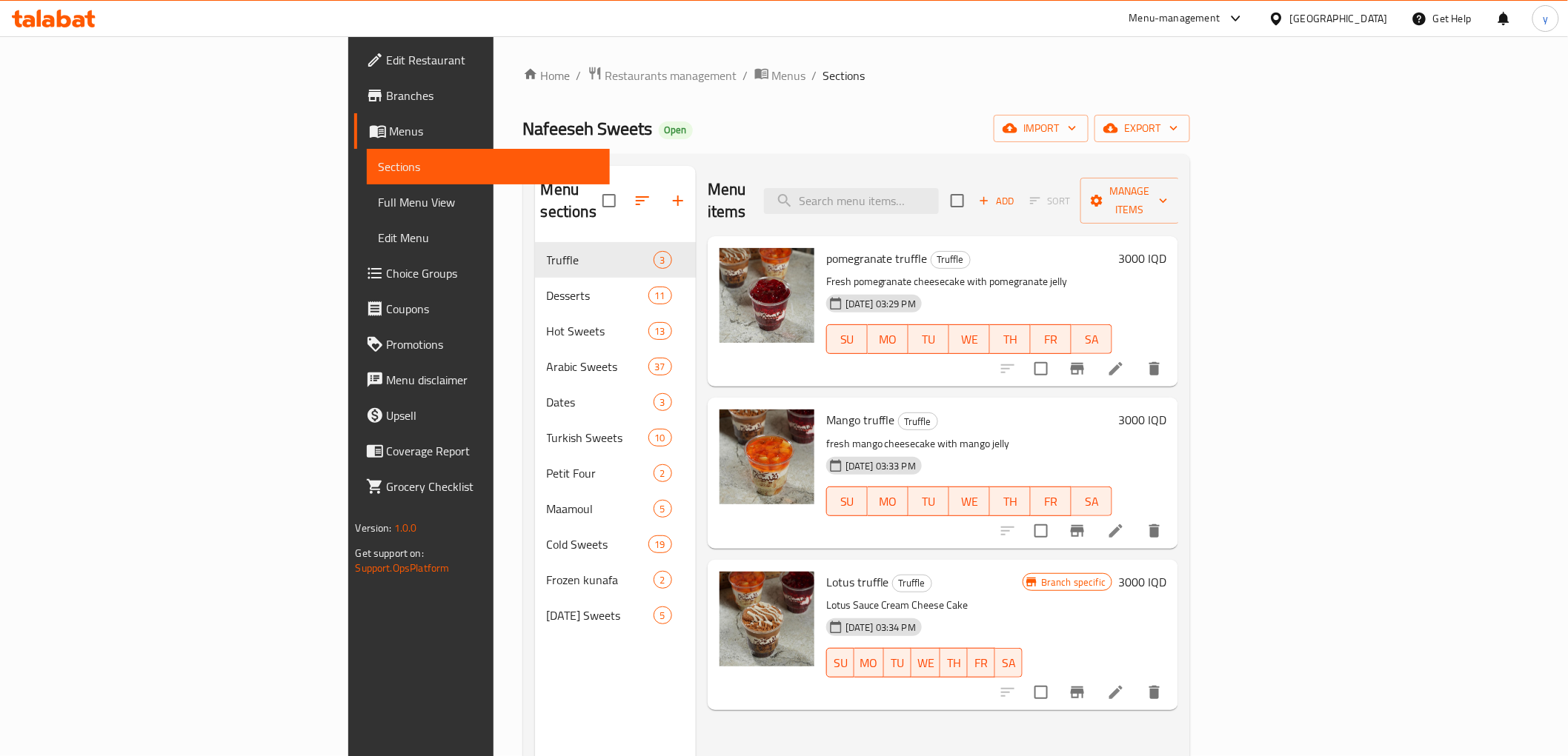
click at [354, 84] on link "Branches" at bounding box center [482, 96] width 255 height 36
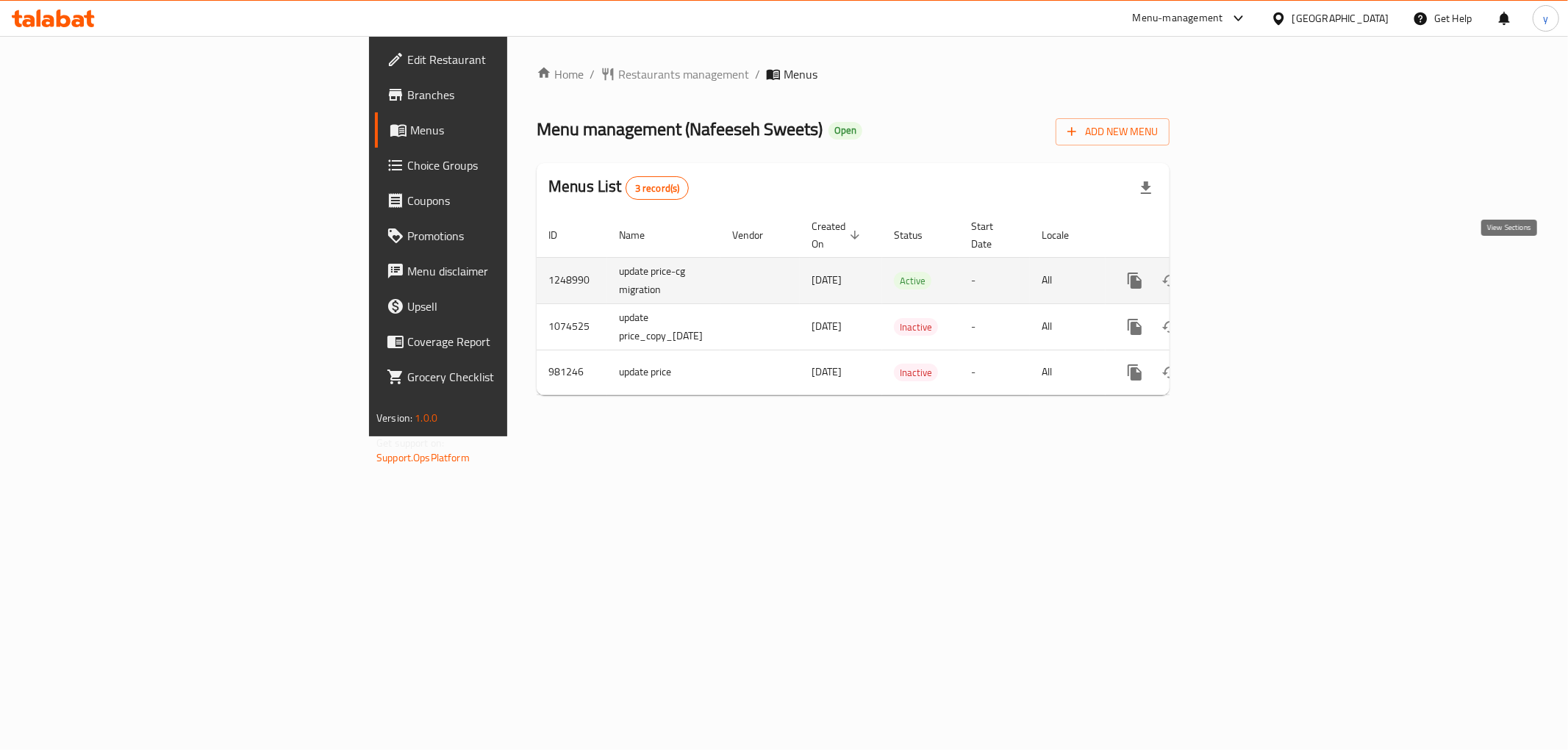
click at [1250, 272] on icon "enhanced table" at bounding box center [1241, 281] width 17 height 17
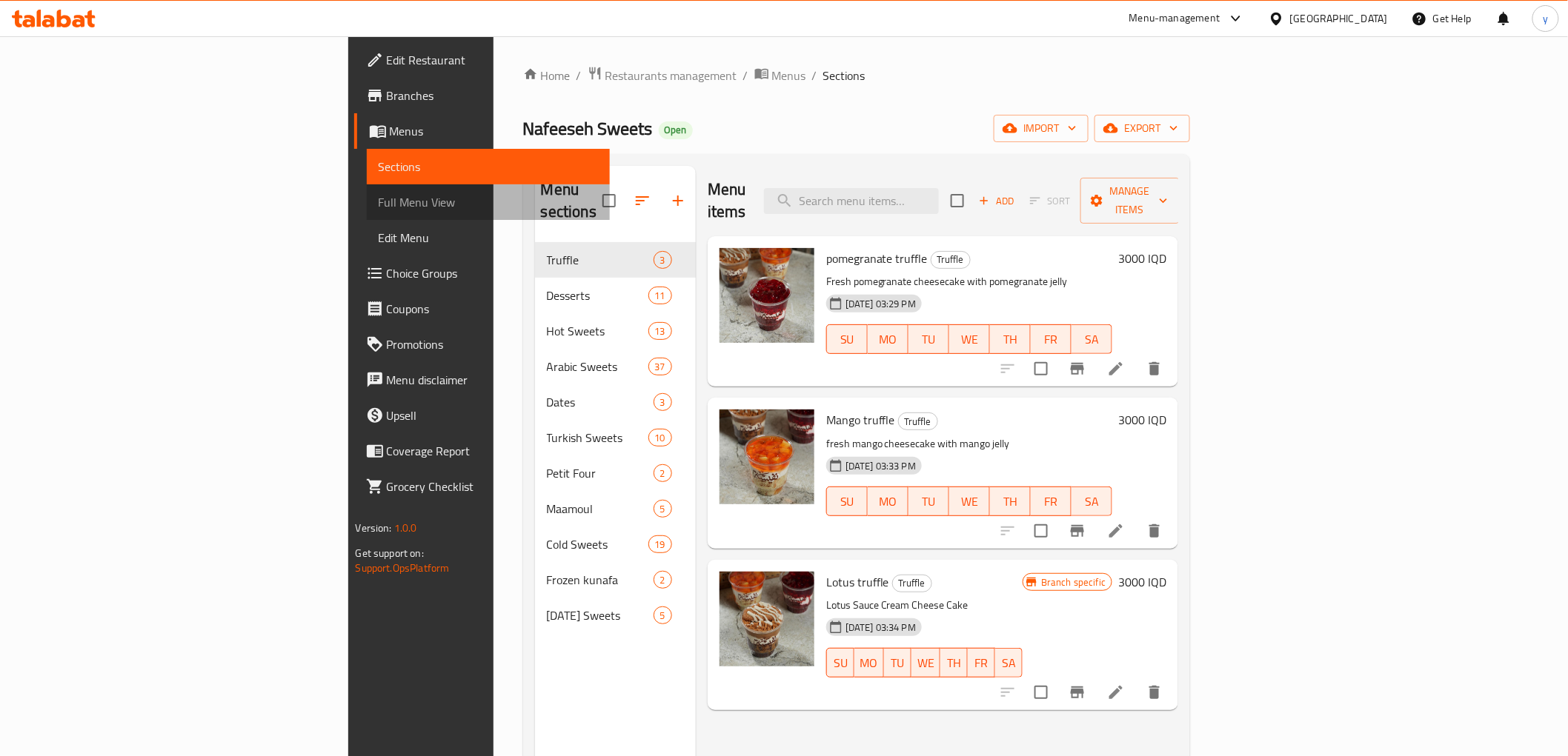
click at [379, 211] on span "Full Menu View" at bounding box center [488, 202] width 219 height 18
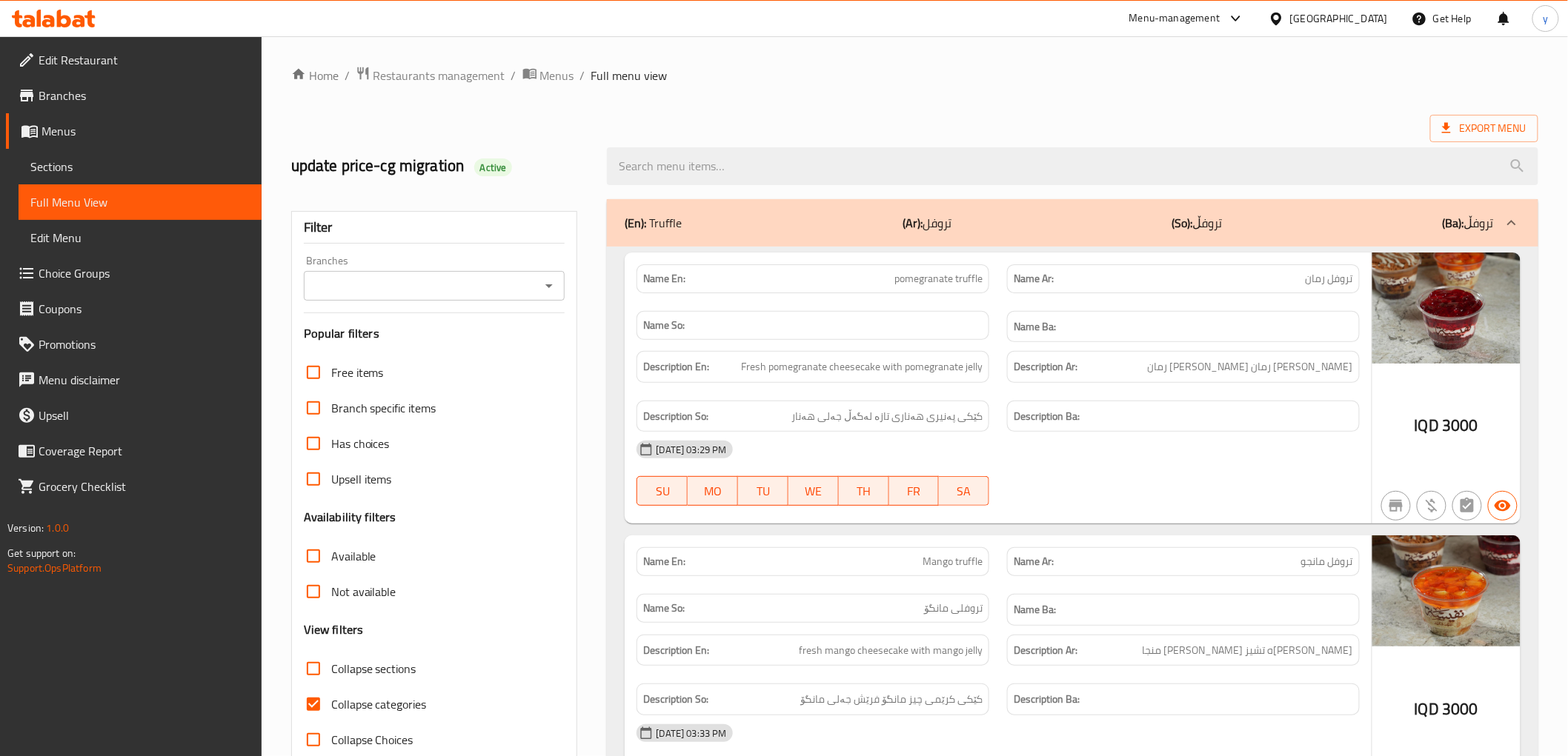
click at [551, 279] on icon "Open" at bounding box center [549, 285] width 18 height 18
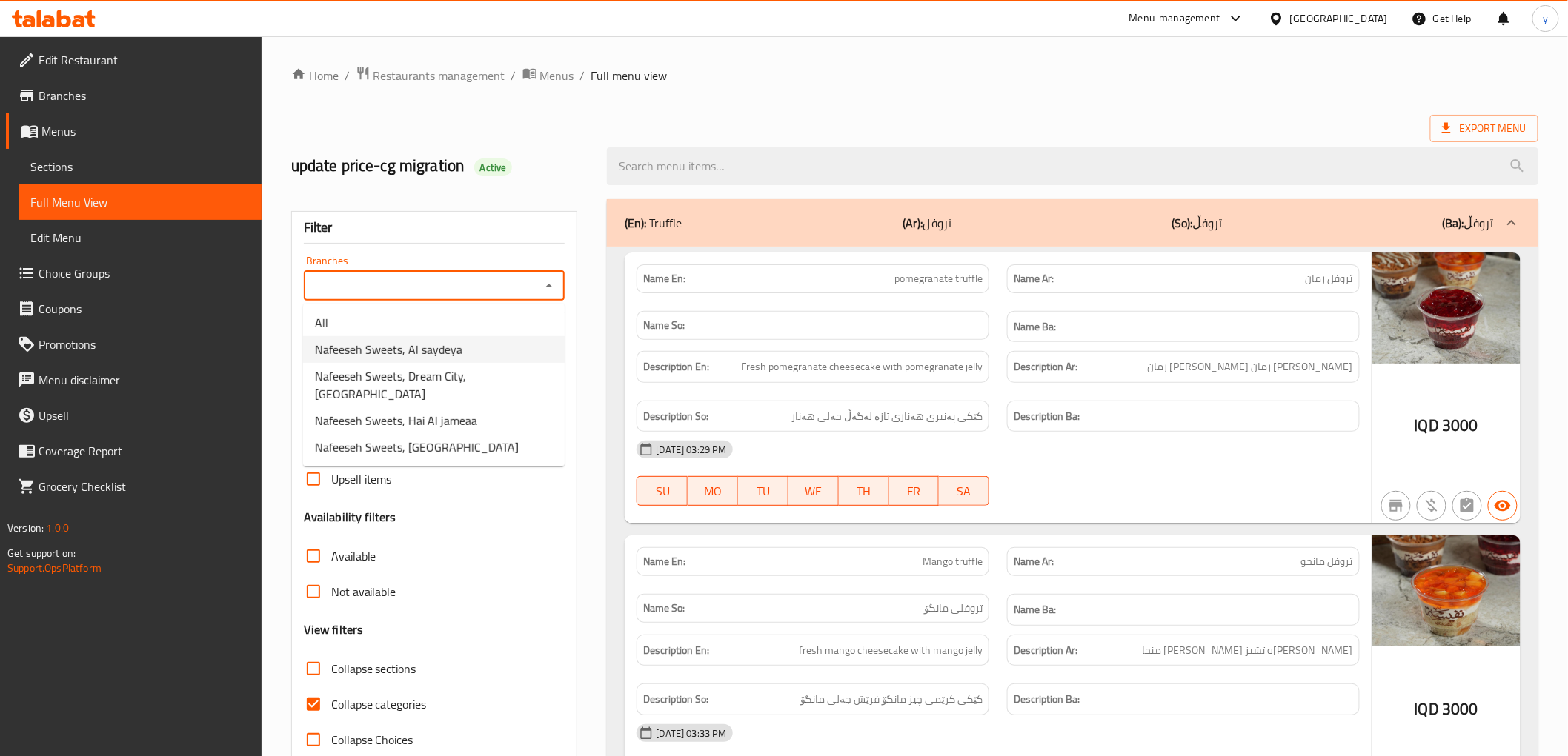
click at [492, 341] on li "Nafeeseh Sweets, Al saydeya" at bounding box center [434, 349] width 262 height 26
type input "Nafeeseh Sweets, Al saydeya"
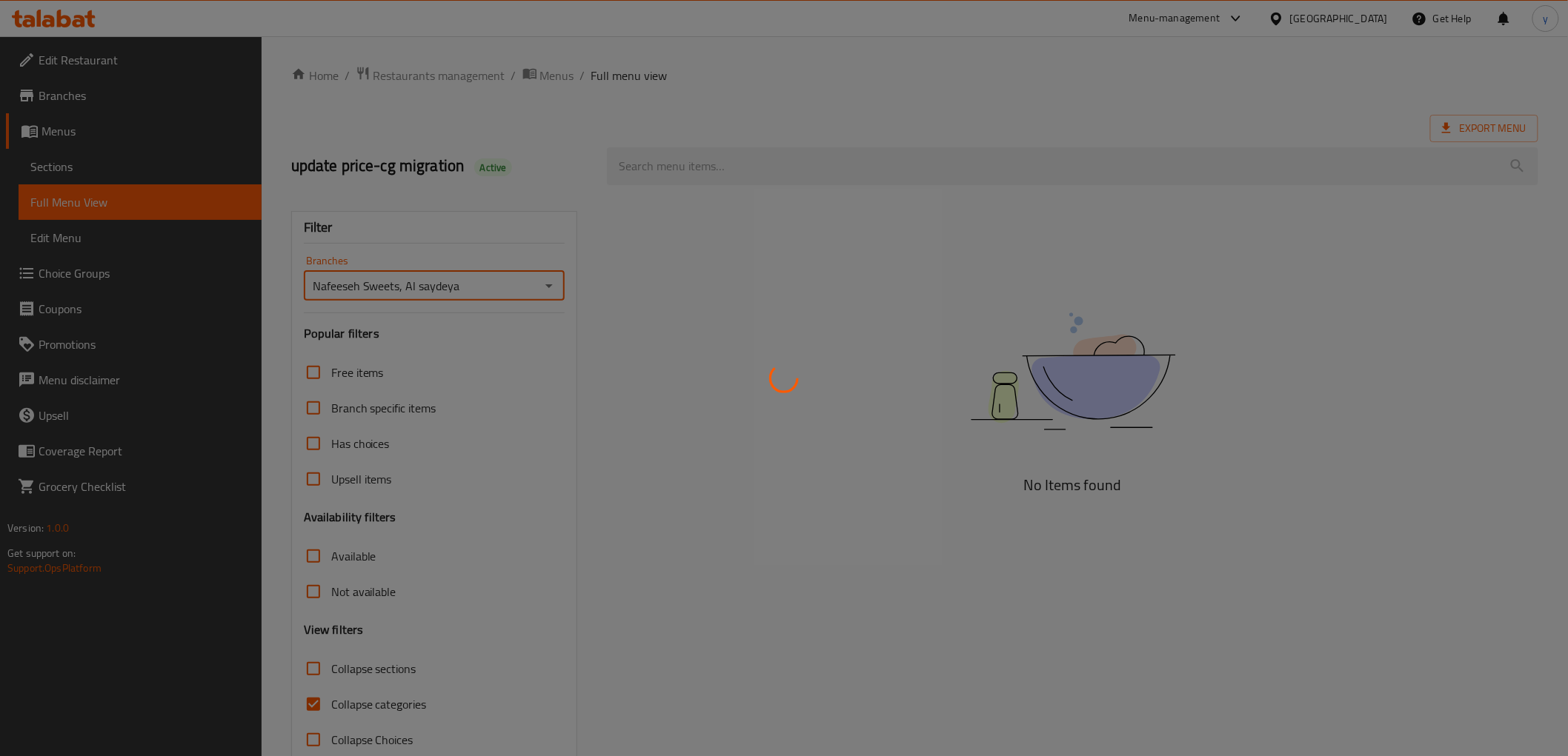
scroll to position [32, 0]
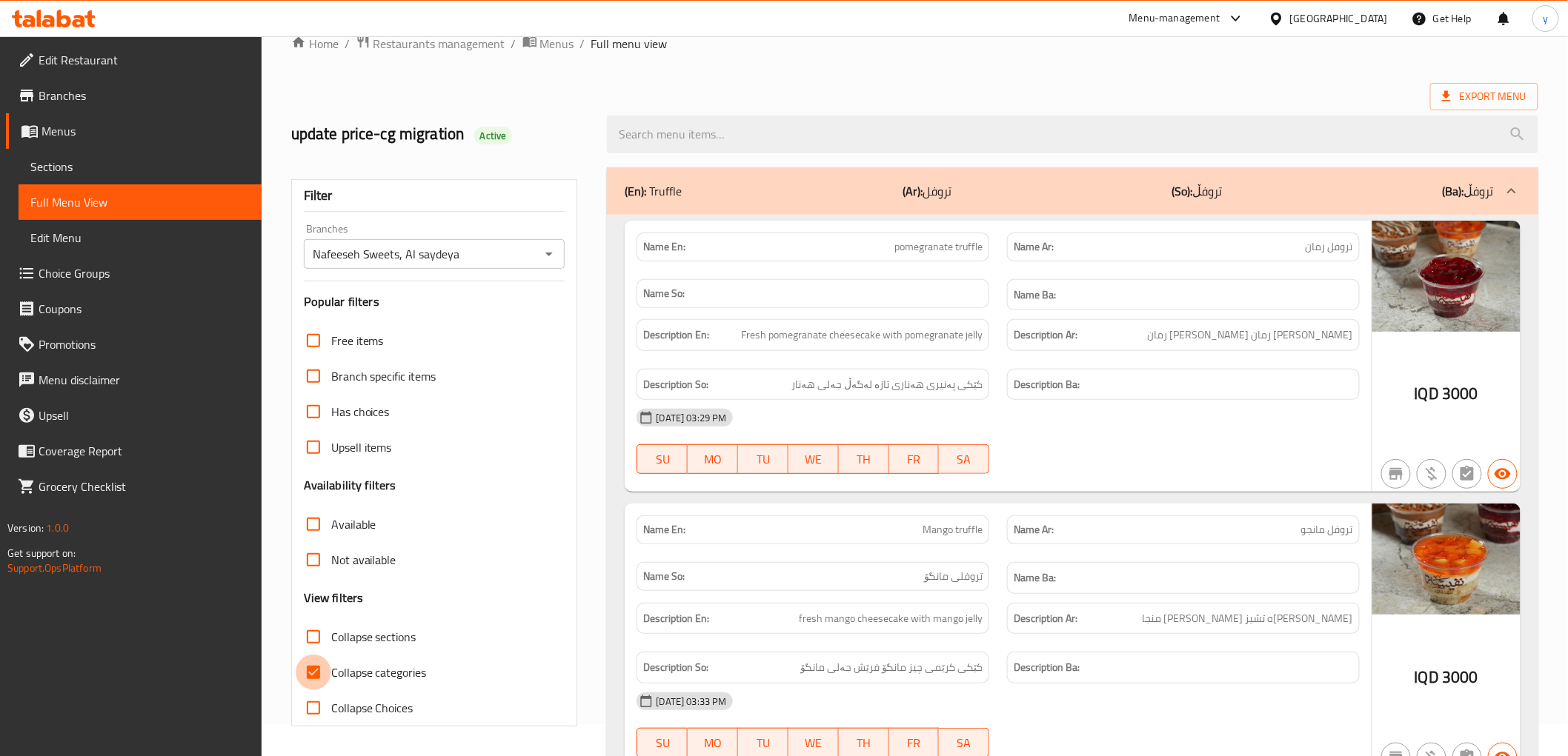
click at [318, 674] on input "Collapse categories" at bounding box center [314, 672] width 36 height 36
checkbox input "false"
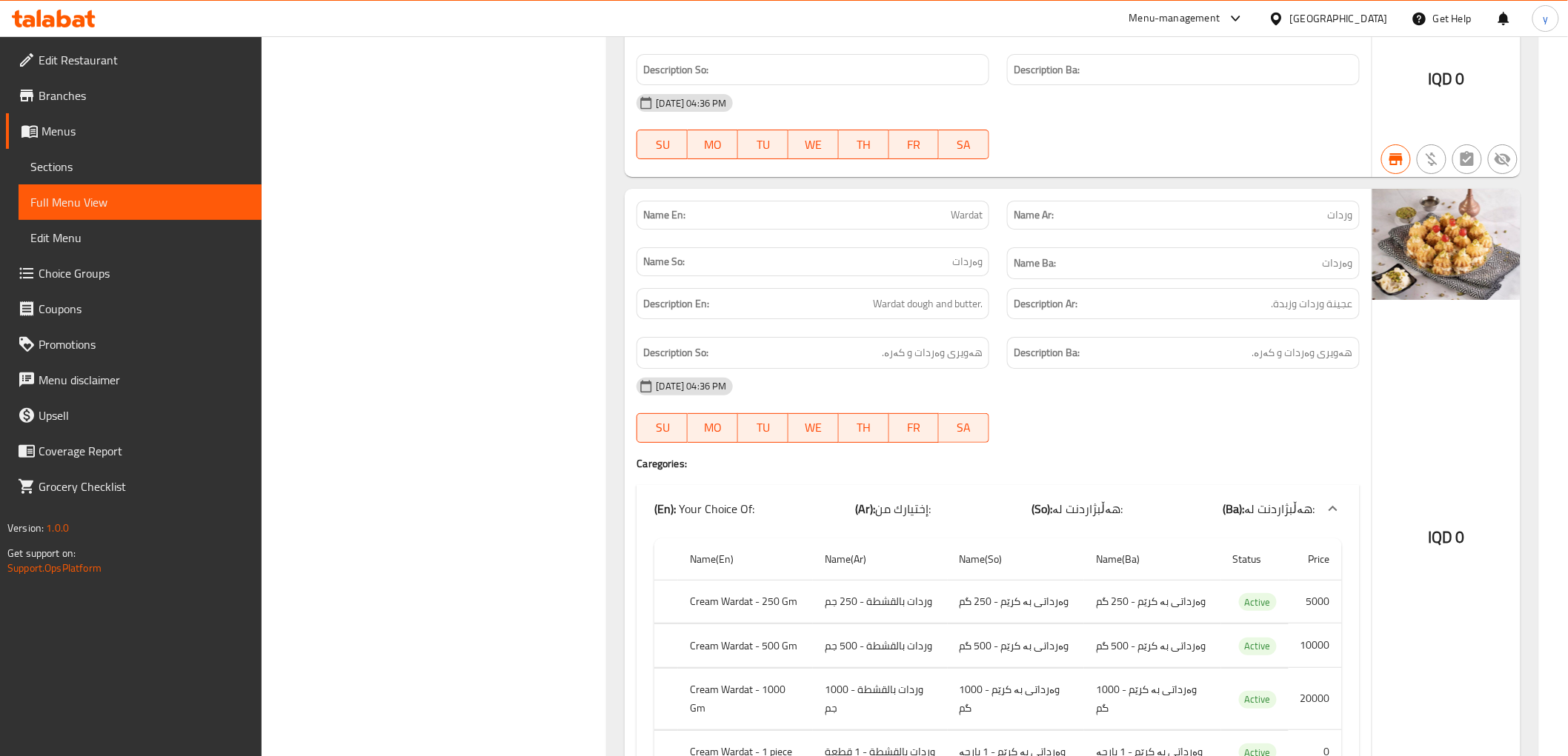
scroll to position [51699, 0]
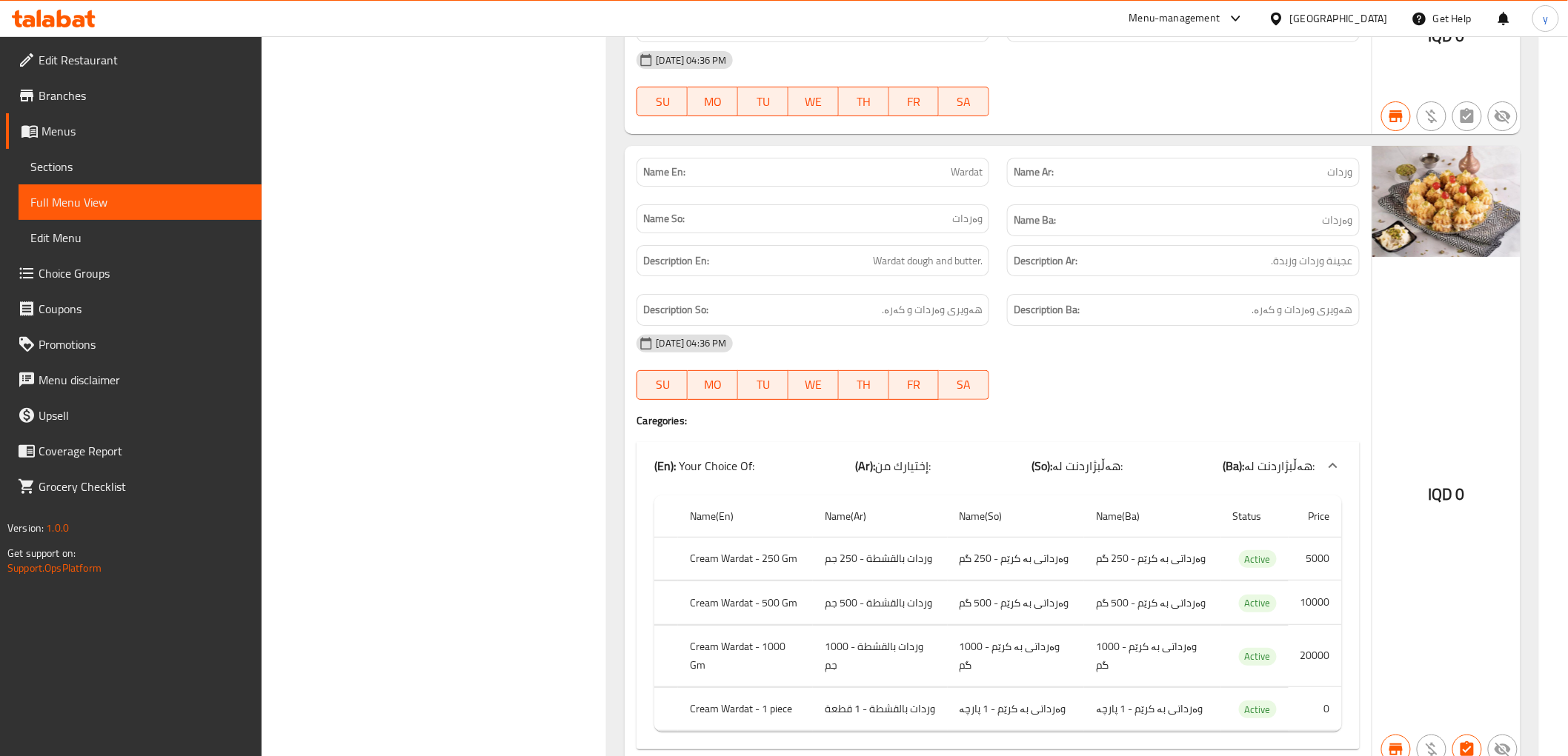
drag, startPoint x: 817, startPoint y: 373, endPoint x: 787, endPoint y: 376, distance: 30.1
click at [813, 378] on div "Name En: Wardat Name Ar: وردات Name So: وەردات Name Ba: وەردات Description En: …" at bounding box center [997, 456] width 746 height 621
drag, startPoint x: 519, startPoint y: 439, endPoint x: 558, endPoint y: 322, distance: 123.3
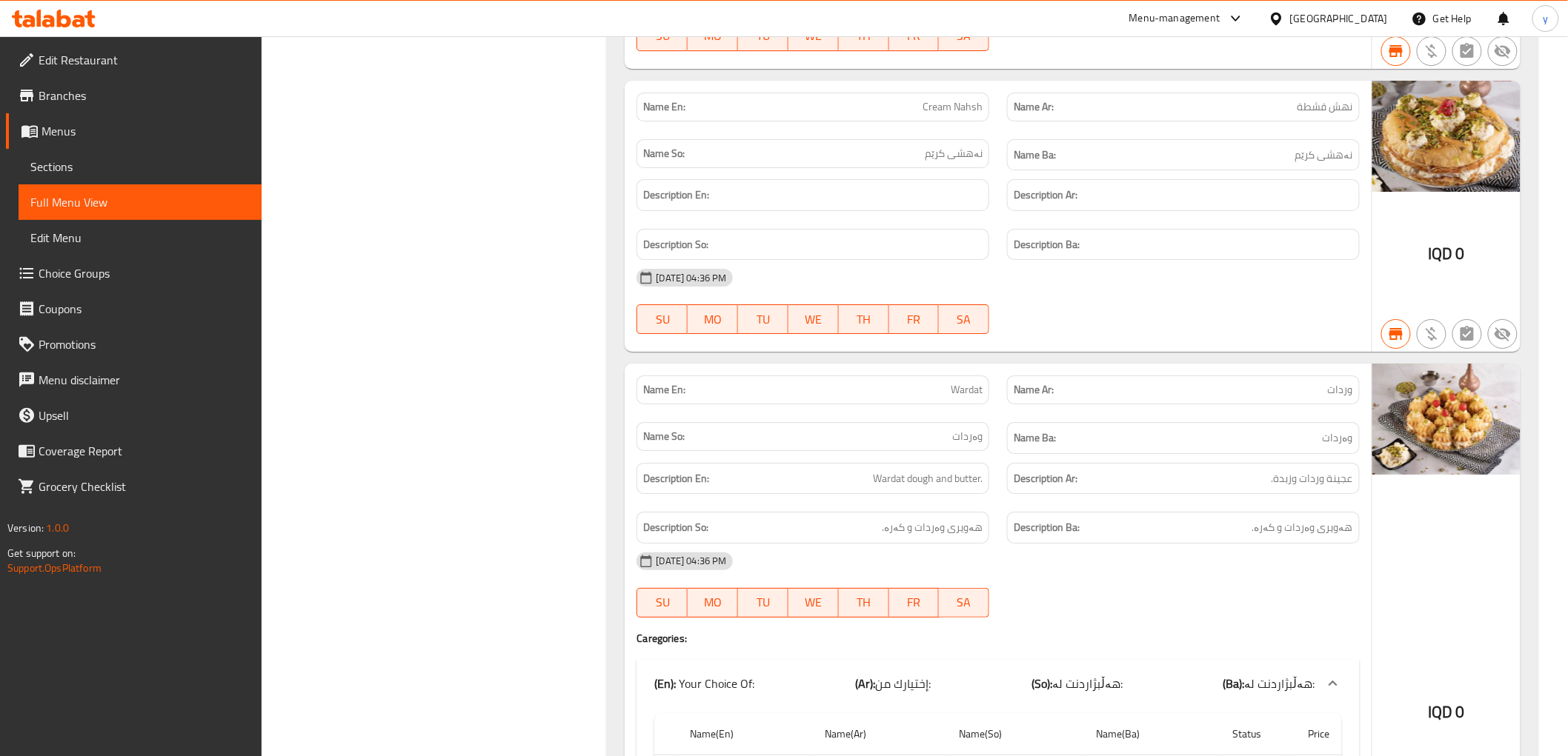
scroll to position [51444, 0]
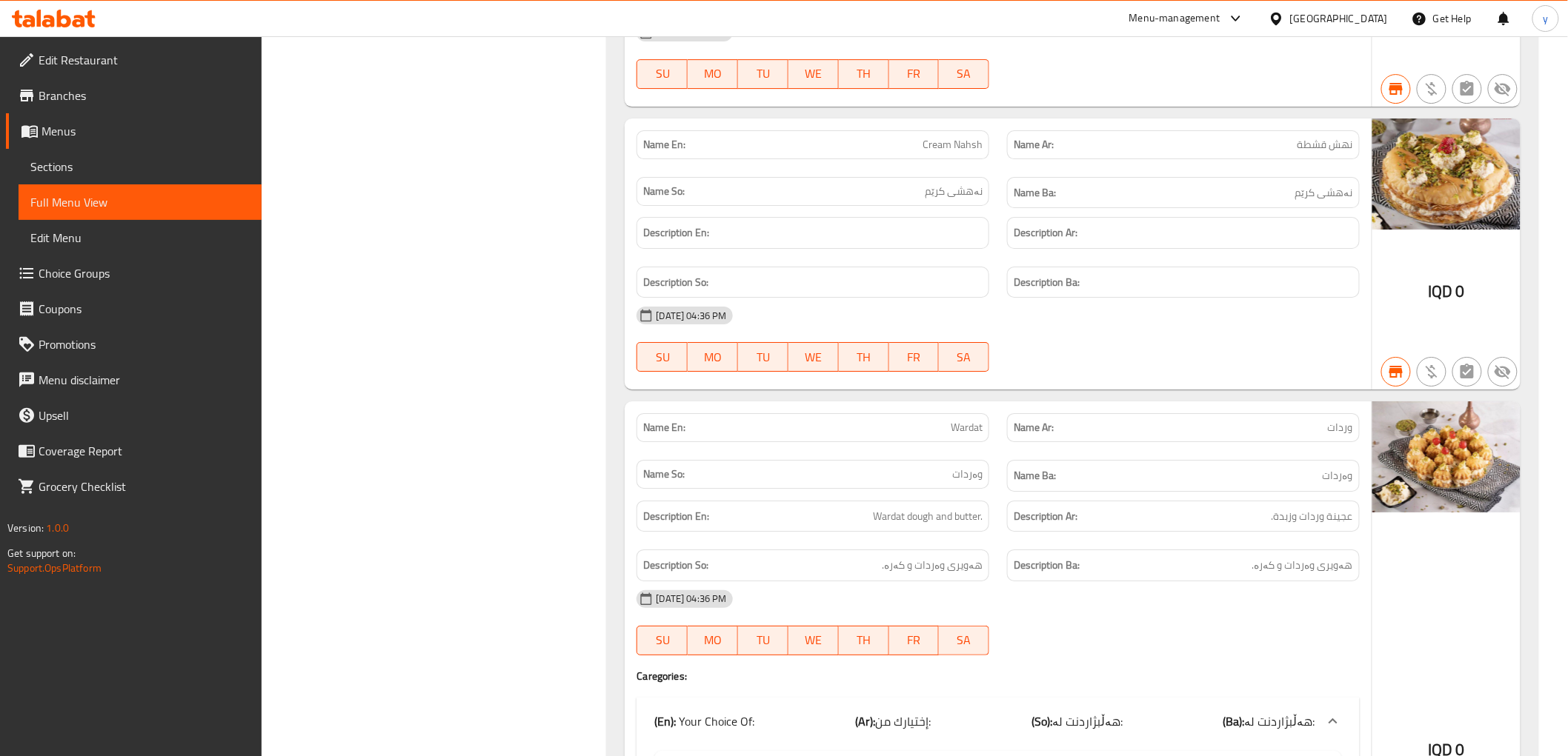
click at [78, 16] on icon at bounding box center [79, 22] width 13 height 13
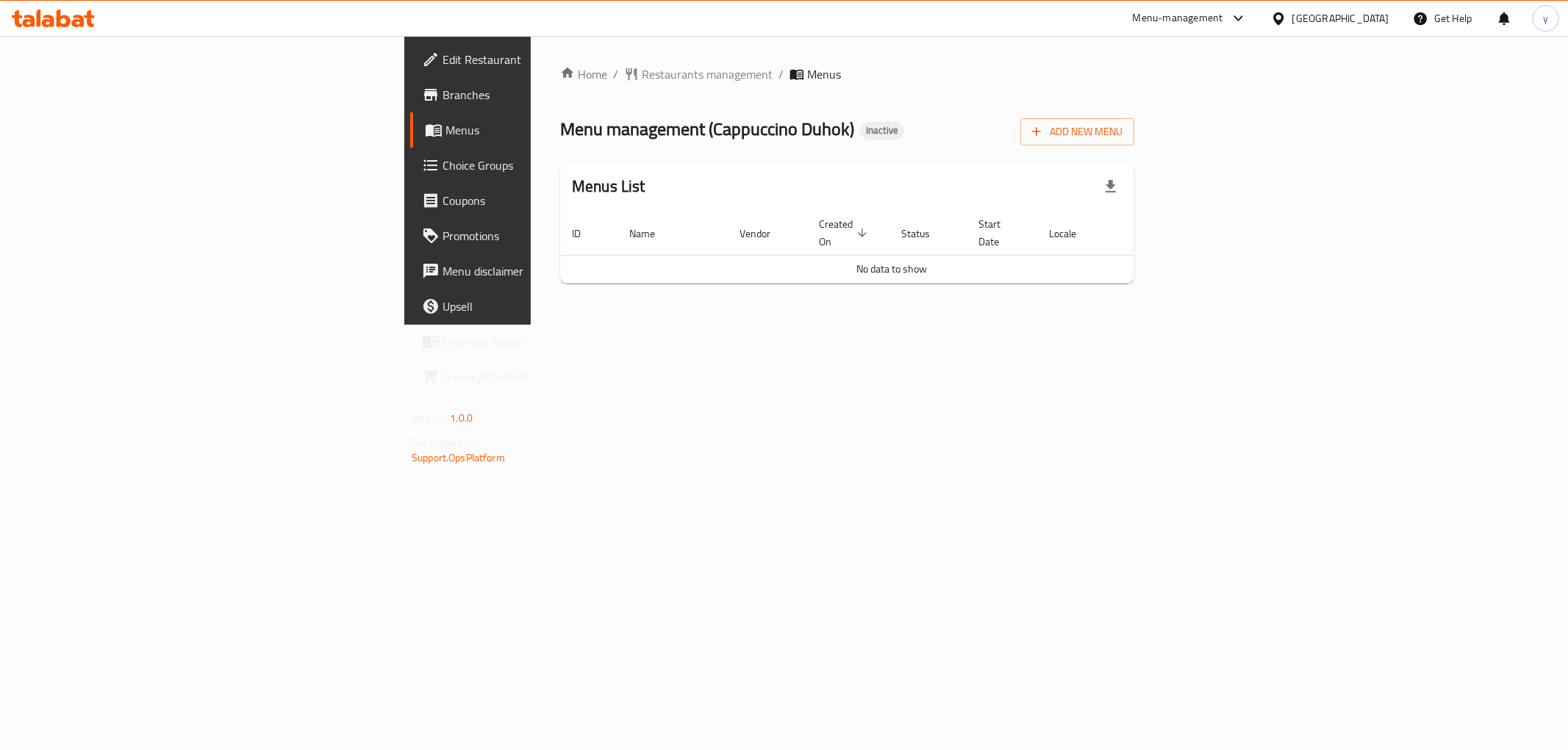
click at [1134, 105] on div "Home / Restaurants management / Menus Menu management ( Cappuccino Duhok ) Inac…" at bounding box center [847, 180] width 574 height 230
click at [1134, 116] on div "Add New Menu" at bounding box center [1077, 129] width 114 height 33
click at [1122, 134] on span "Add New Menu" at bounding box center [1077, 131] width 90 height 18
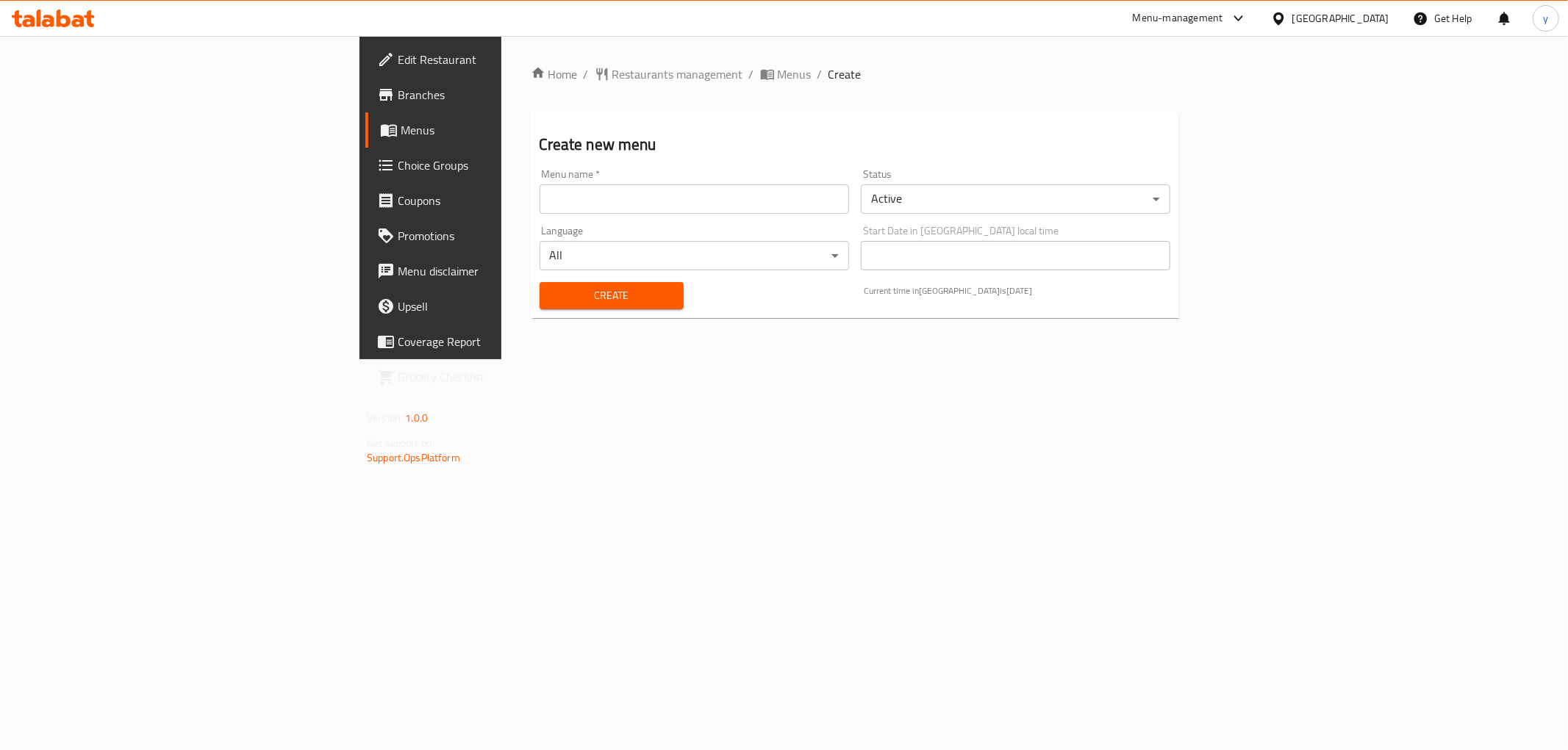
click at [540, 206] on input "text" at bounding box center [694, 199] width 309 height 29
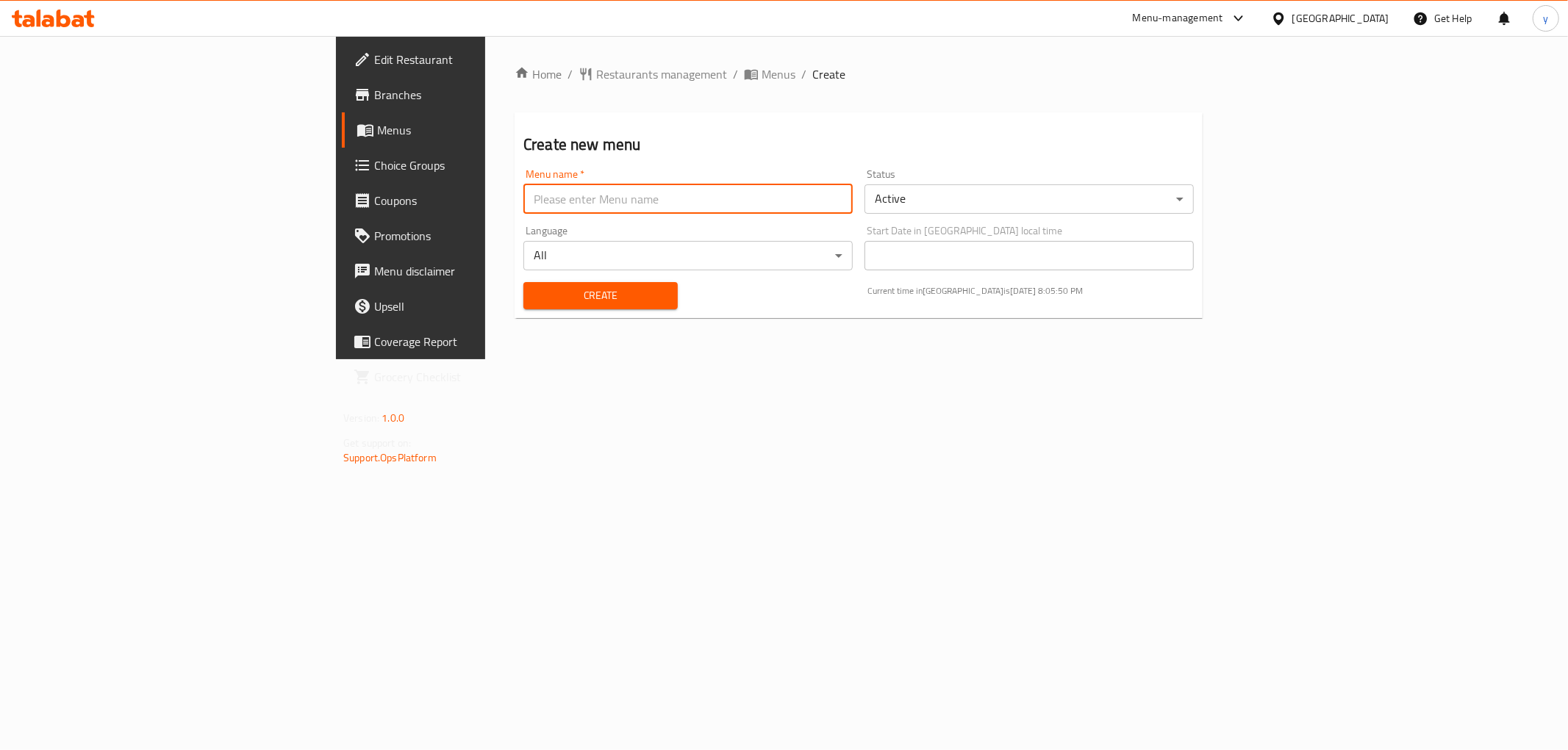
type input "Team"
click at [535, 297] on span "Create" at bounding box center [600, 295] width 131 height 18
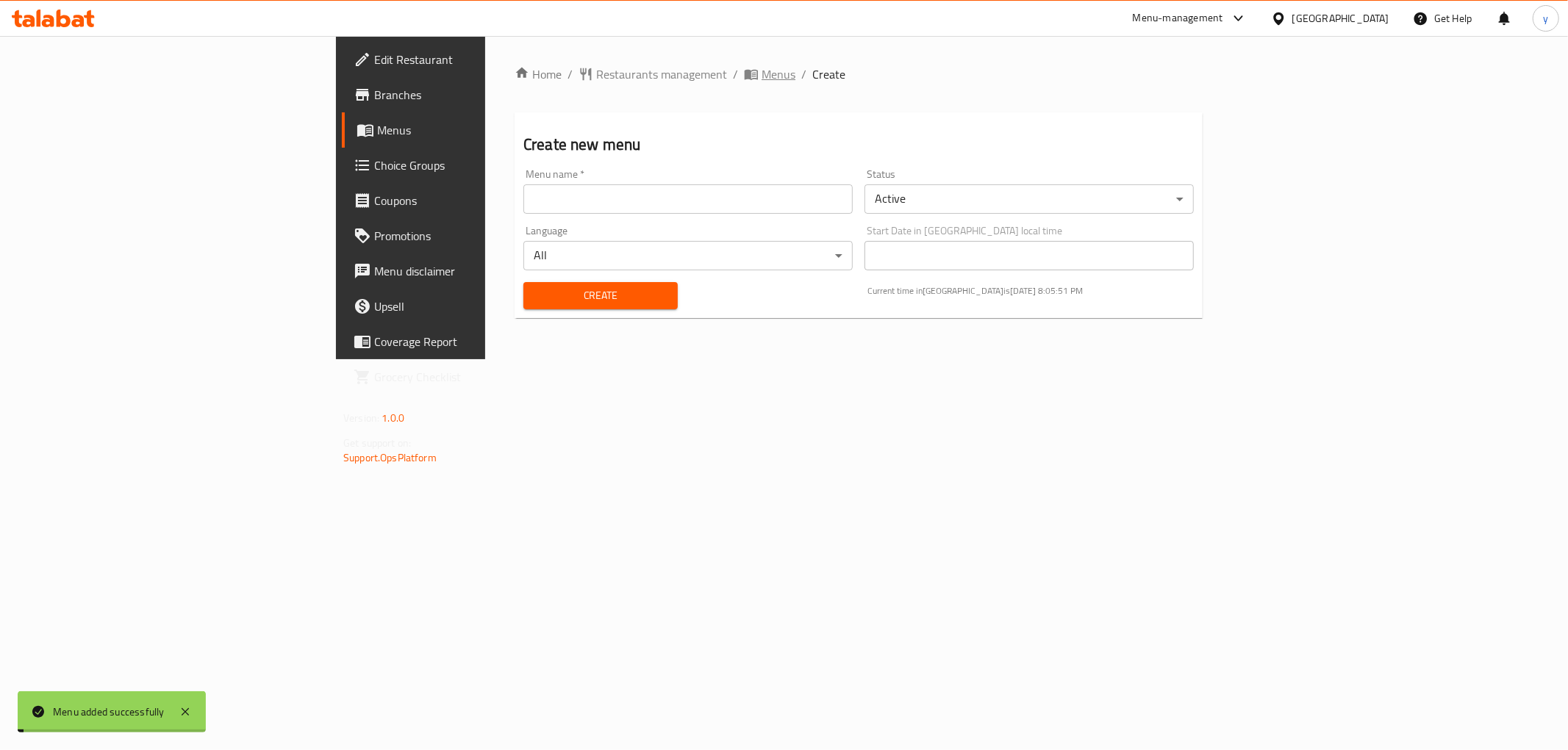
click at [744, 70] on span "breadcrumb" at bounding box center [753, 74] width 17 height 15
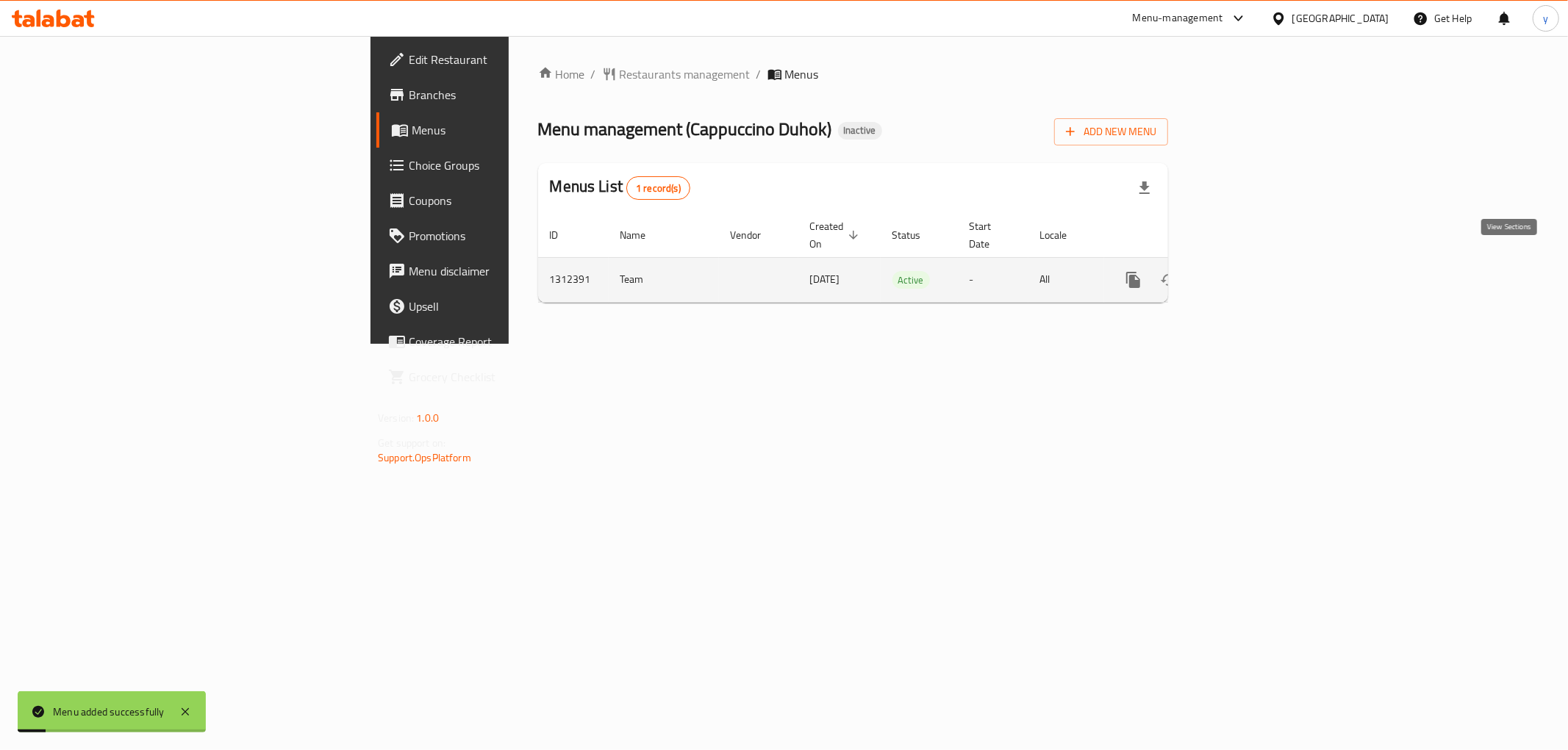
click at [1248, 271] on icon "enhanced table" at bounding box center [1240, 280] width 17 height 17
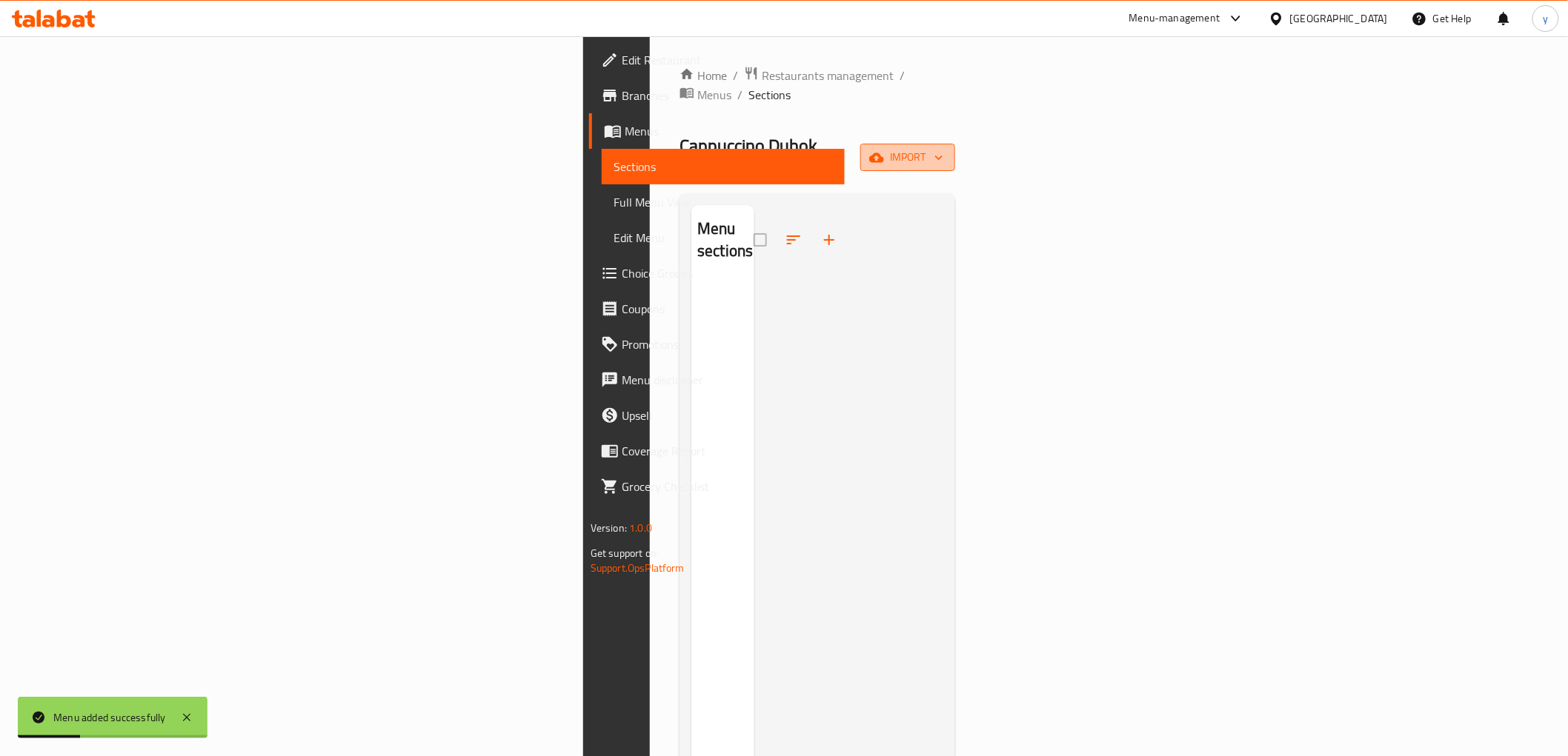
click at [943, 148] on span "import" at bounding box center [907, 157] width 71 height 18
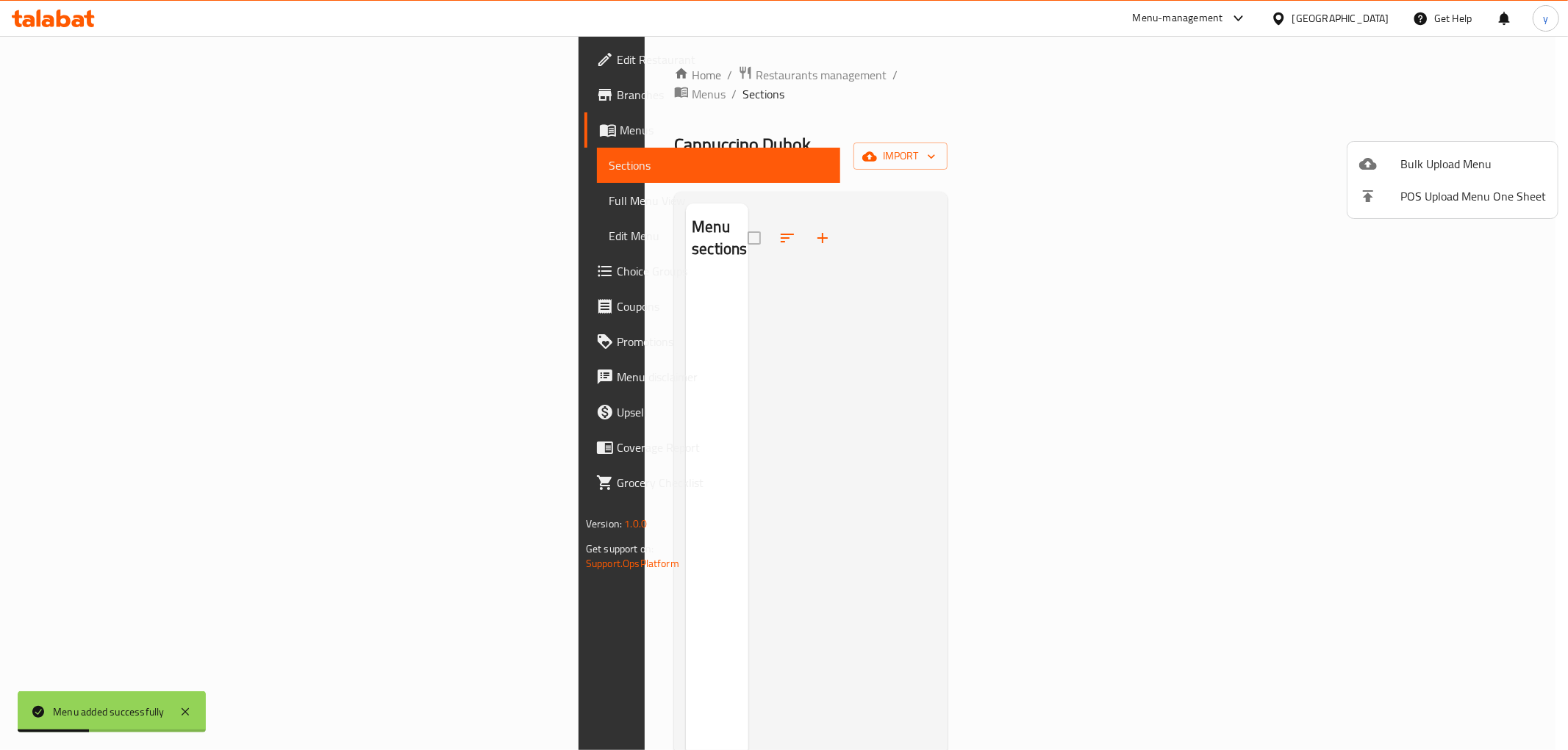
drag, startPoint x: 1194, startPoint y: 256, endPoint x: 1171, endPoint y: 263, distance: 24.0
click at [1186, 260] on div at bounding box center [784, 375] width 1568 height 750
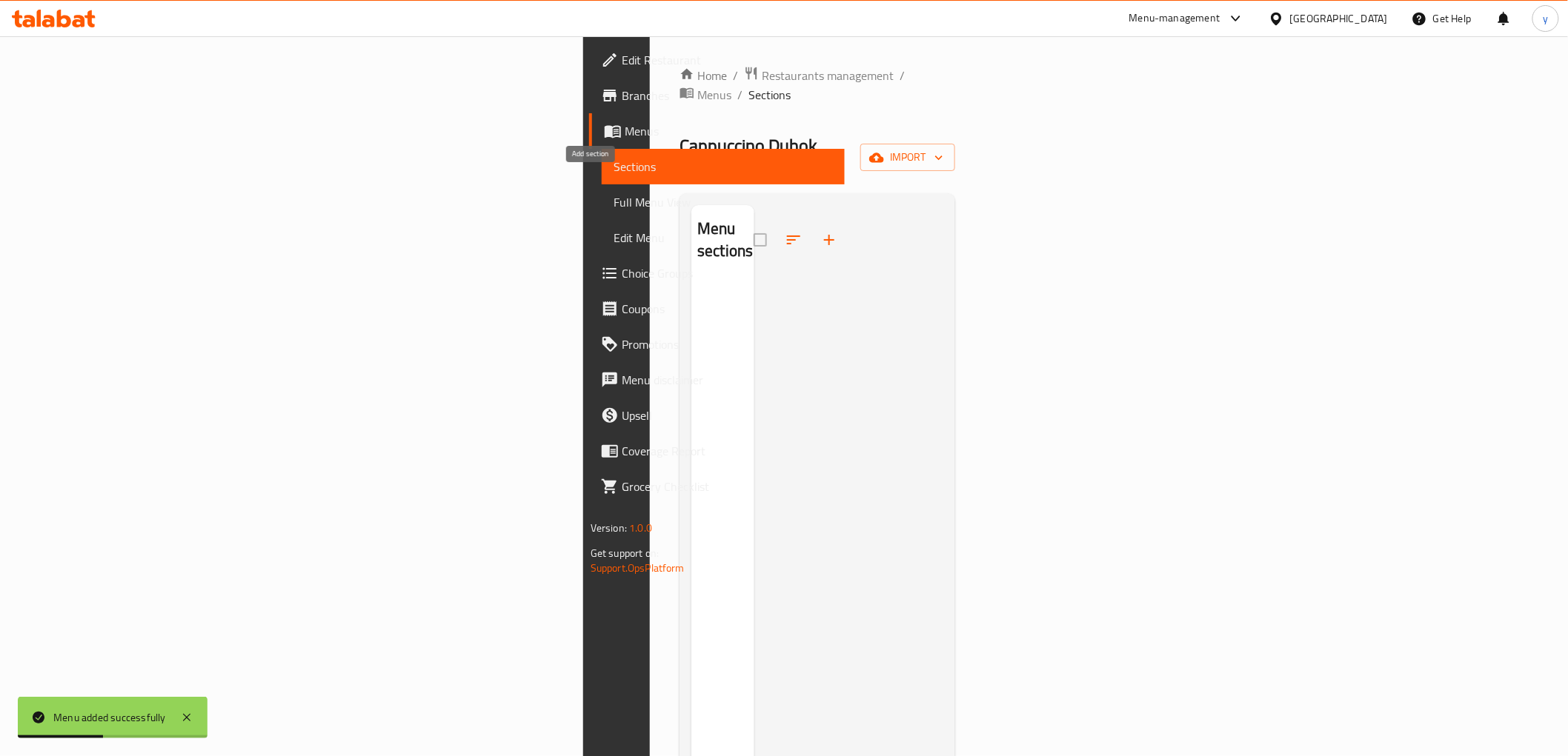
click at [812, 222] on button "button" at bounding box center [829, 240] width 36 height 36
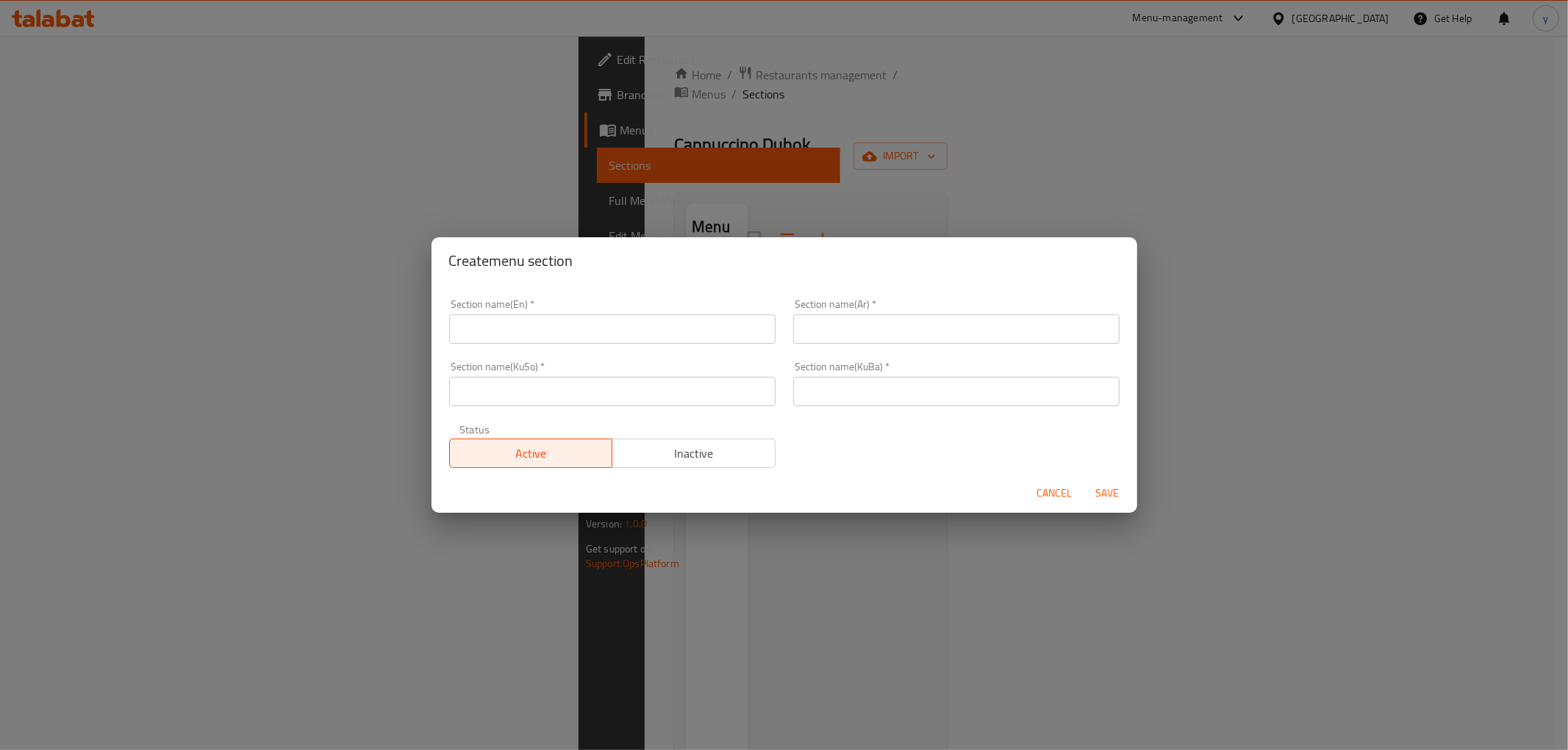
drag, startPoint x: 568, startPoint y: 388, endPoint x: 788, endPoint y: 373, distance: 220.5
click at [568, 388] on input "text" at bounding box center [613, 391] width 326 height 29
paste input "Cold Beverage"
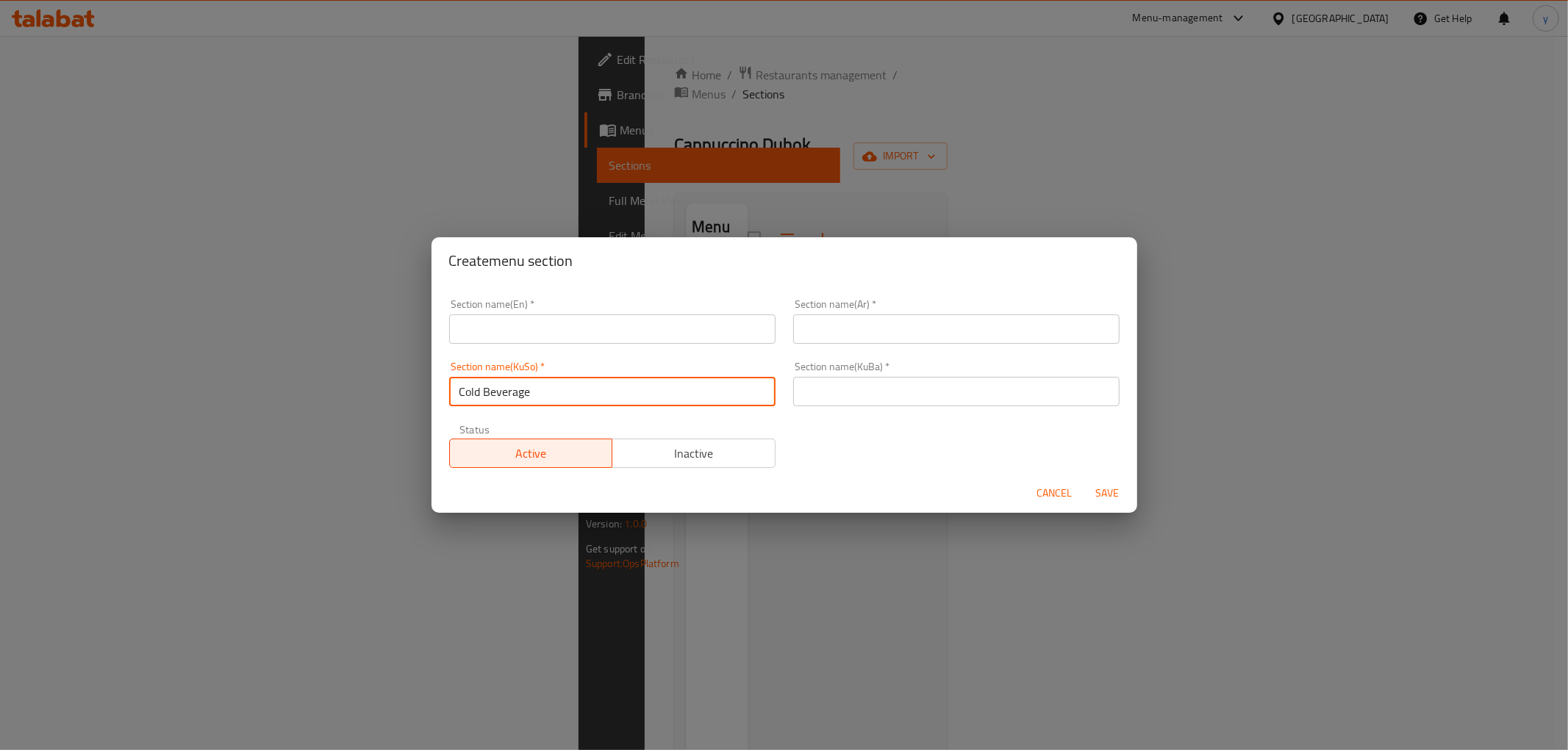
type input "Cold Beverage"
click at [849, 380] on div "Section name(KuBa)   * Section name(KuBa) *" at bounding box center [956, 384] width 326 height 45
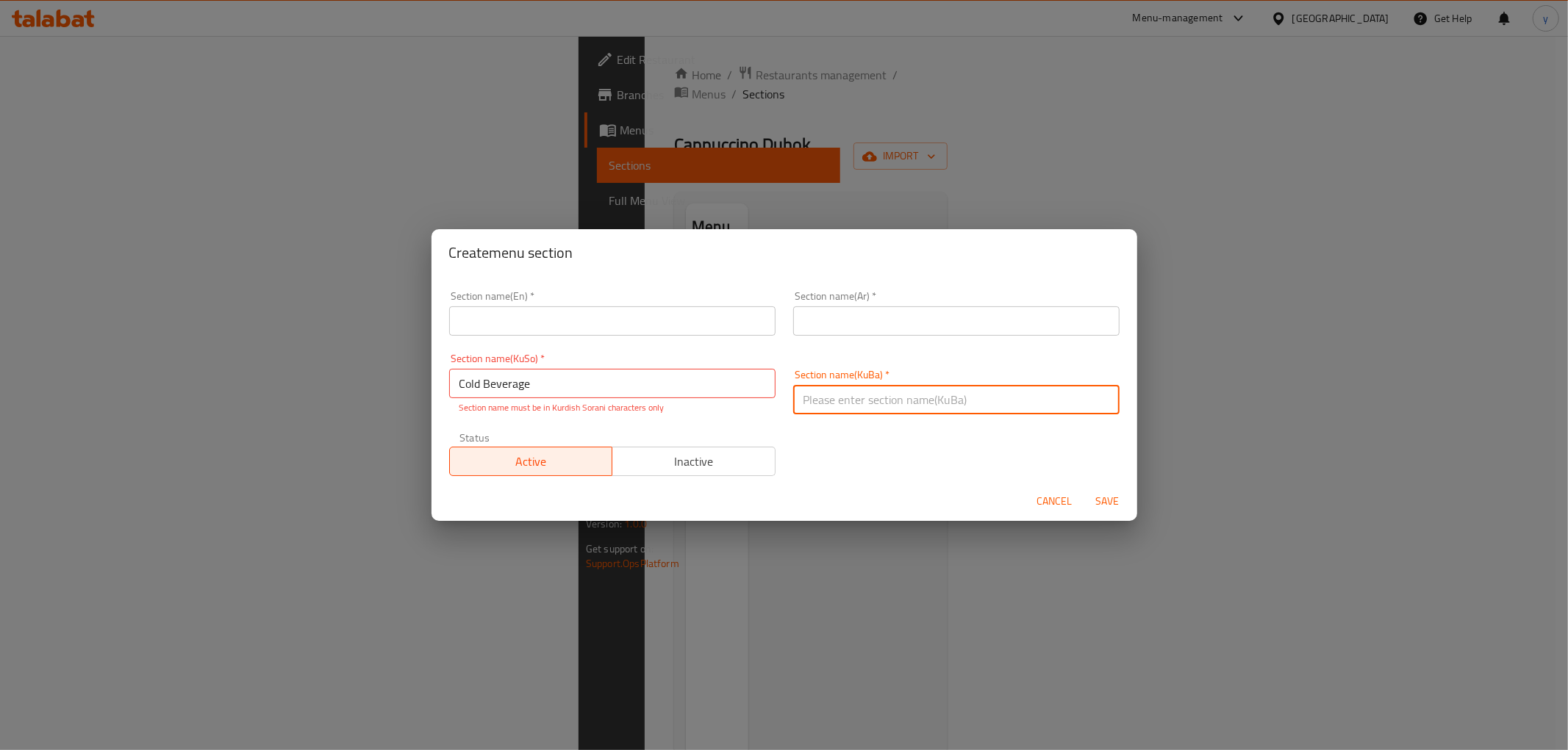
drag, startPoint x: 716, startPoint y: 318, endPoint x: 701, endPoint y: 325, distance: 16.6
click at [716, 318] on input "text" at bounding box center [613, 320] width 326 height 29
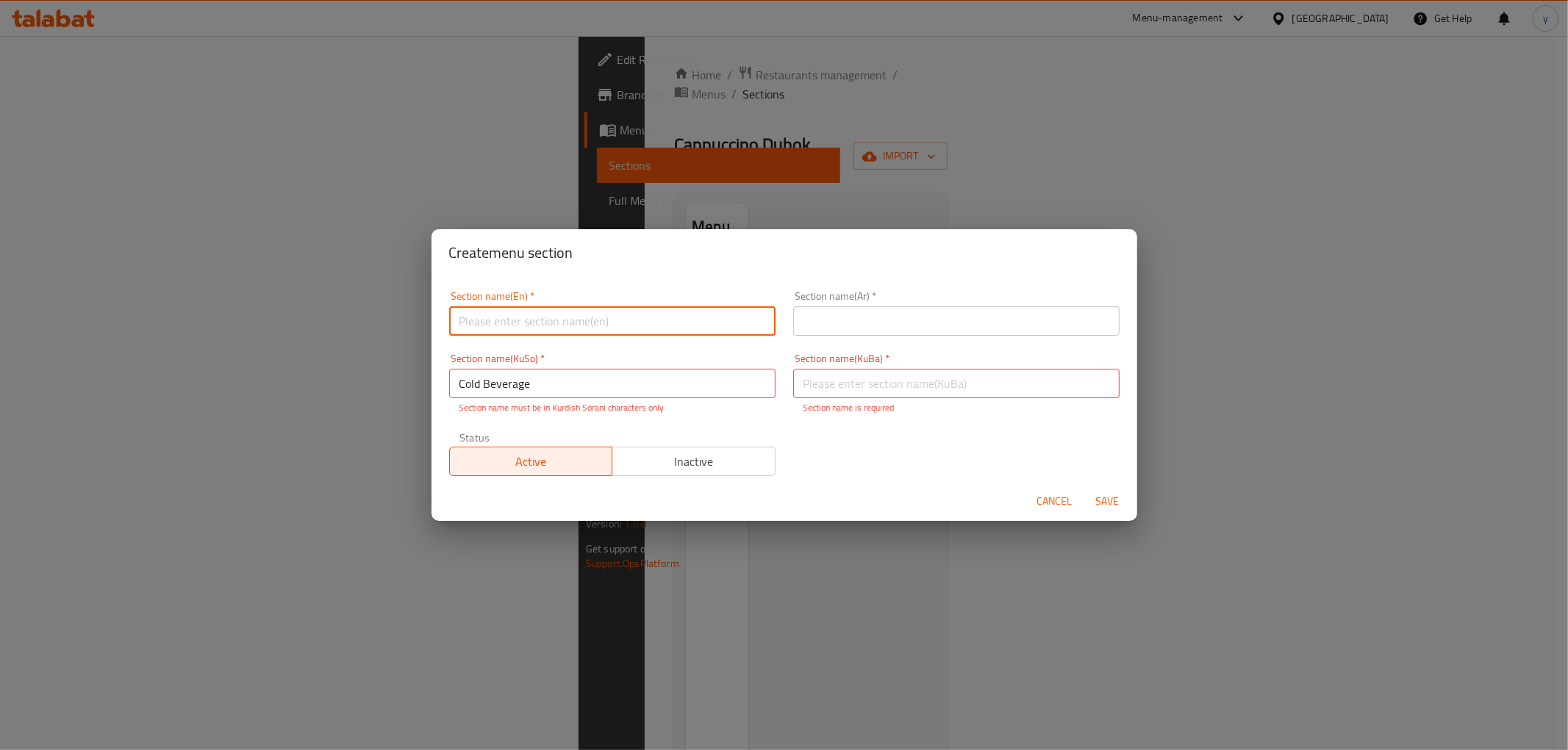
paste input "Cold Beverage"
type input "Cold Beverage"
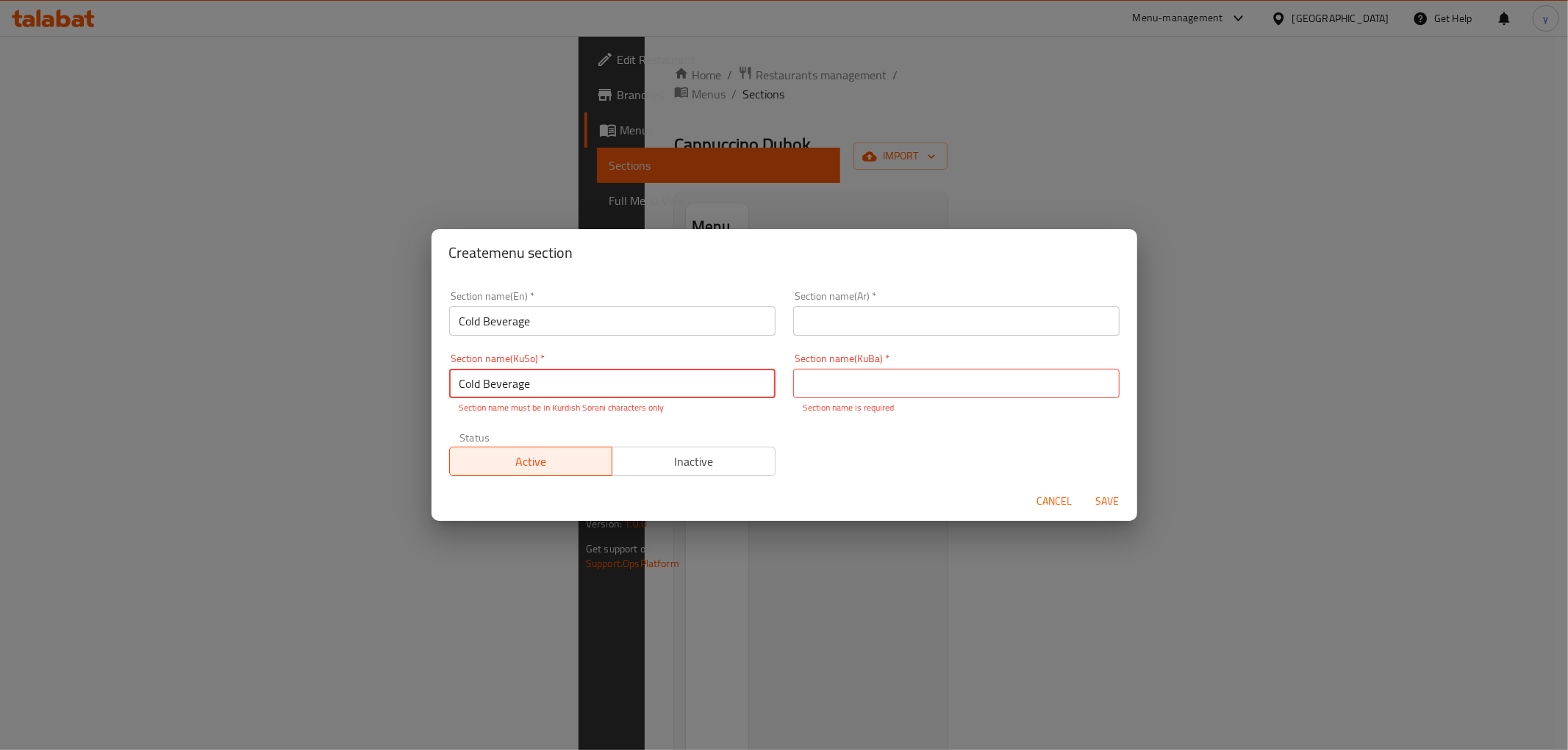
click at [636, 379] on input "Cold Beverage" at bounding box center [613, 383] width 326 height 29
click at [616, 385] on input "Cold Beverage" at bounding box center [613, 383] width 326 height 29
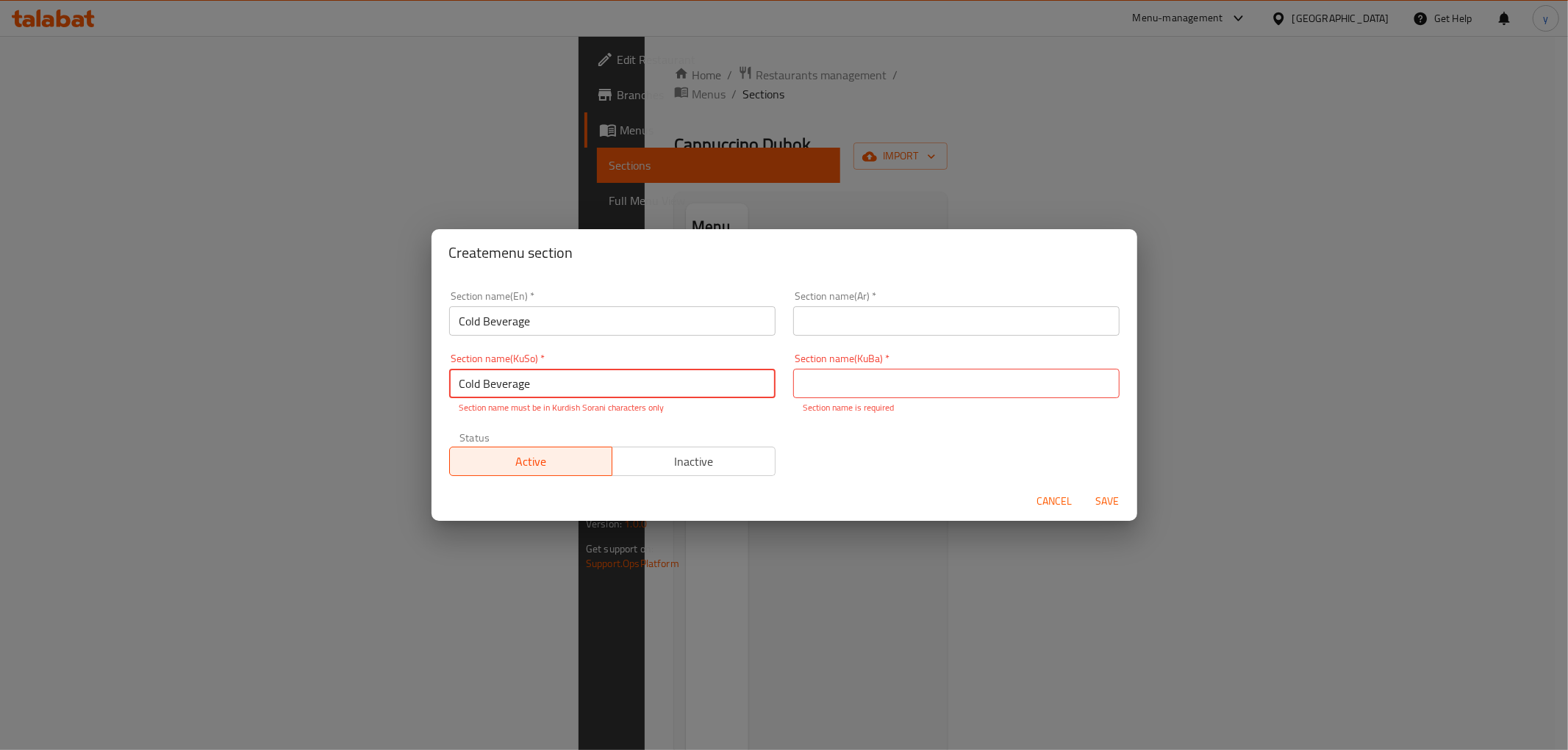
paste input "المشروبات الباردة"
type input "المشروبات الباردة"
click at [858, 386] on input "text" at bounding box center [956, 383] width 326 height 29
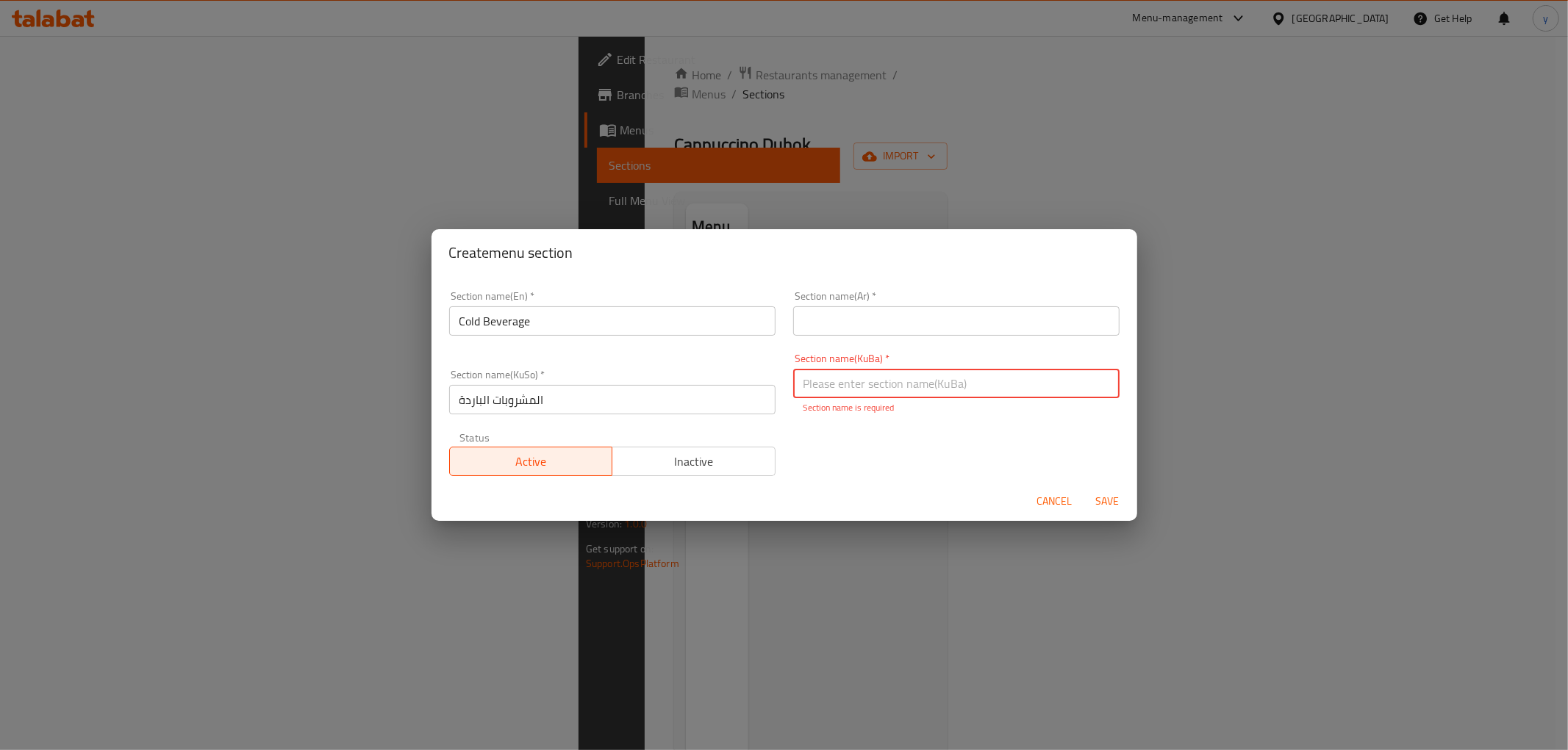
paste input "المشروبات الباردة"
type input "المشروبات الباردة"
click at [824, 334] on input "text" at bounding box center [956, 320] width 326 height 29
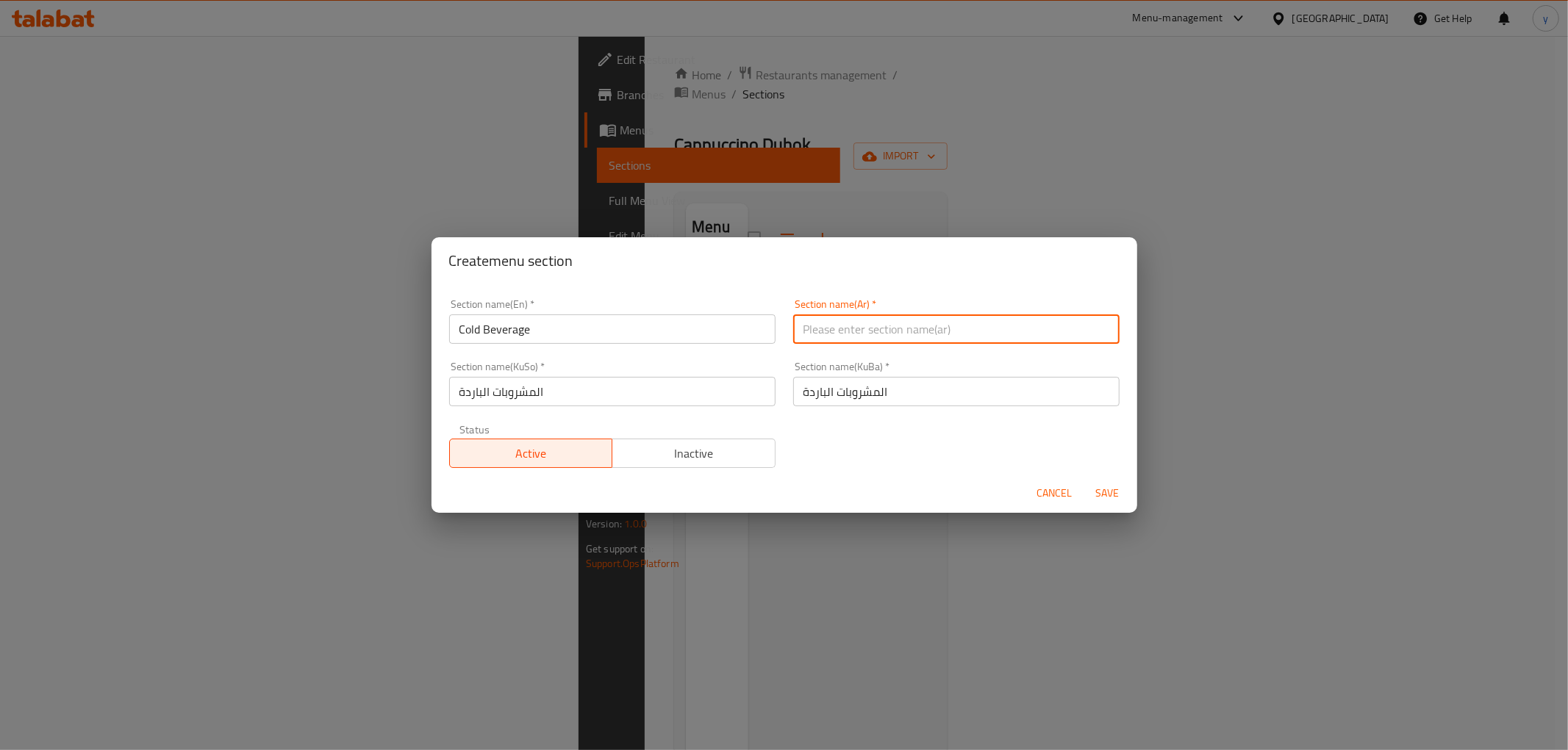
click at [829, 398] on input "المشروبات الباردة" at bounding box center [956, 391] width 326 height 29
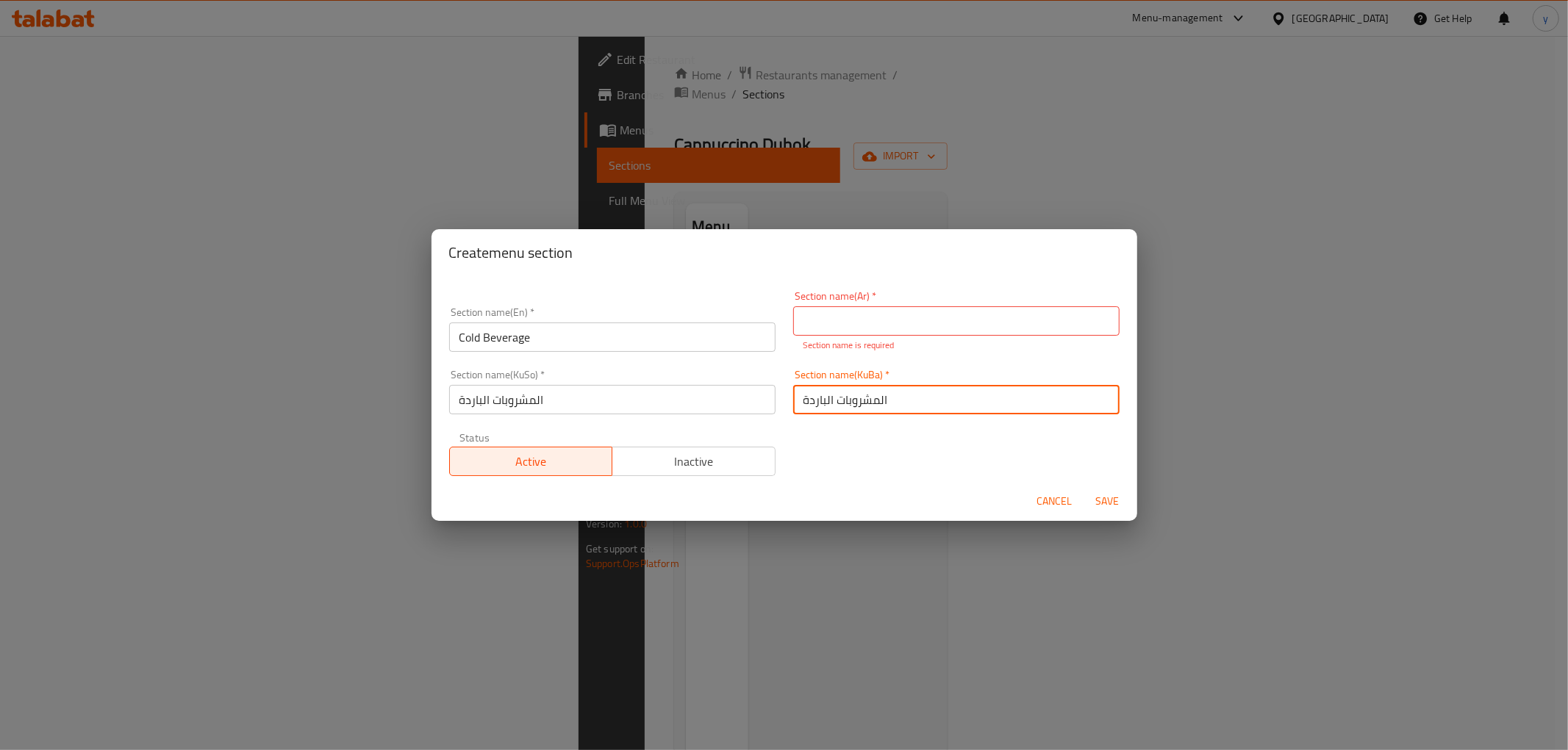
click at [829, 398] on input "المشروبات الباردة" at bounding box center [956, 400] width 326 height 29
drag, startPoint x: 816, startPoint y: 324, endPoint x: 788, endPoint y: 343, distance: 33.8
click at [816, 324] on input "text" at bounding box center [956, 320] width 326 height 29
paste input "المشروبات الباردة"
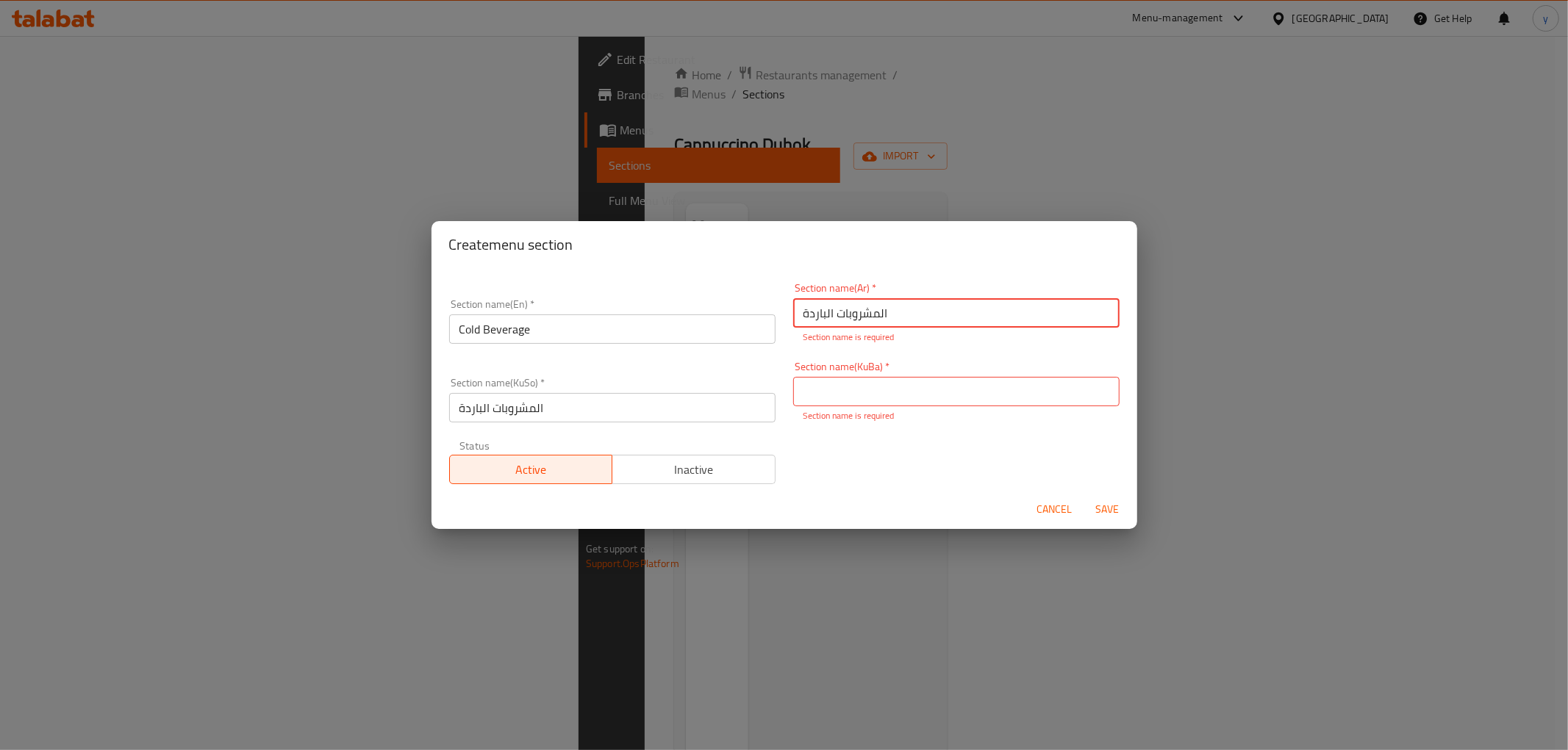
type input "المشروبات الباردة"
click at [746, 388] on div "Section name(KuSo)   * المشروبات الباردة Section name(KuSo) *" at bounding box center [613, 400] width 326 height 45
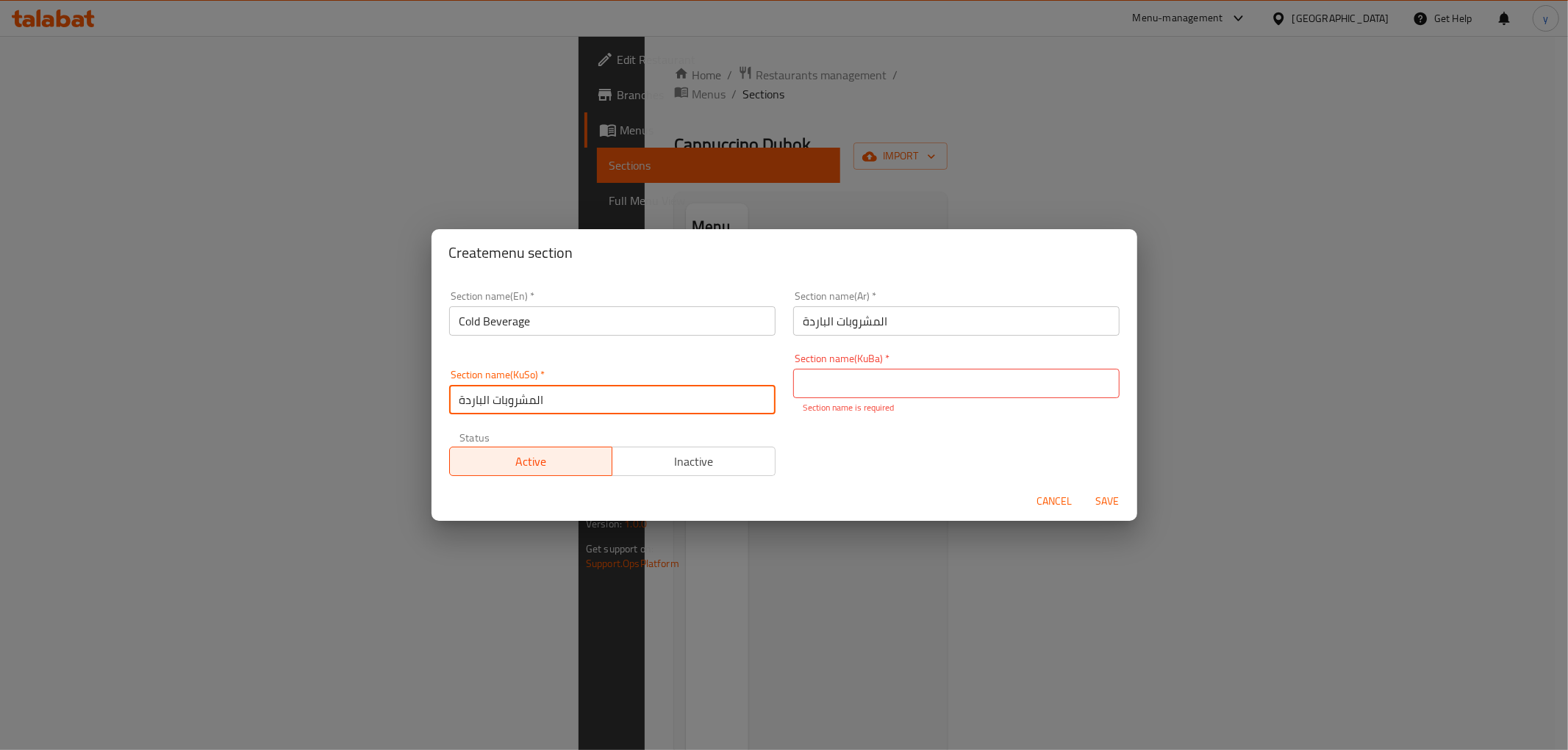
click at [678, 397] on input "المشروبات الباردة" at bounding box center [613, 400] width 326 height 29
type input "خواردنەوەی سارد"
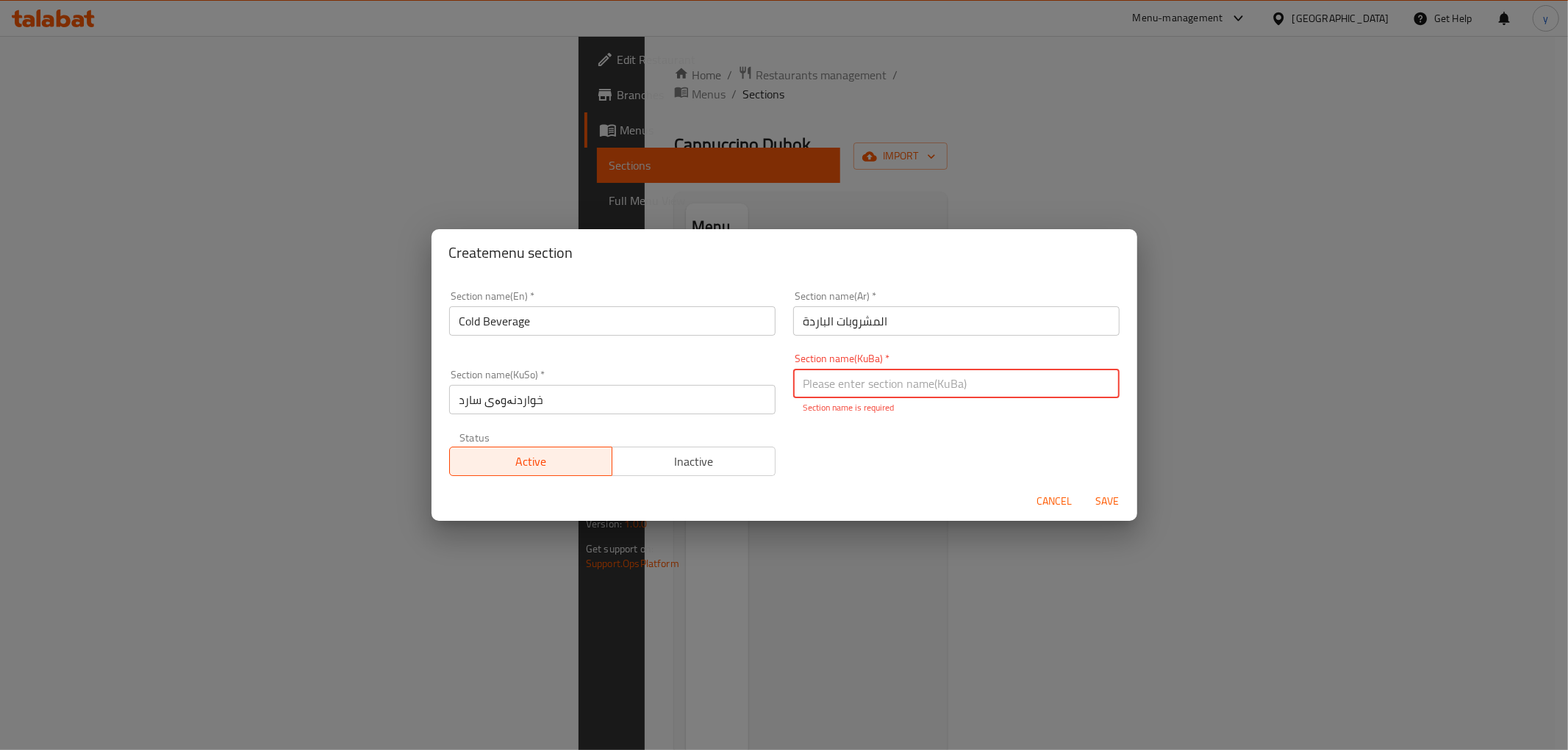
click at [890, 379] on input "text" at bounding box center [956, 383] width 326 height 29
paste input "خواردنەوەی سارد"
type input "خواردنەوەی سارد"
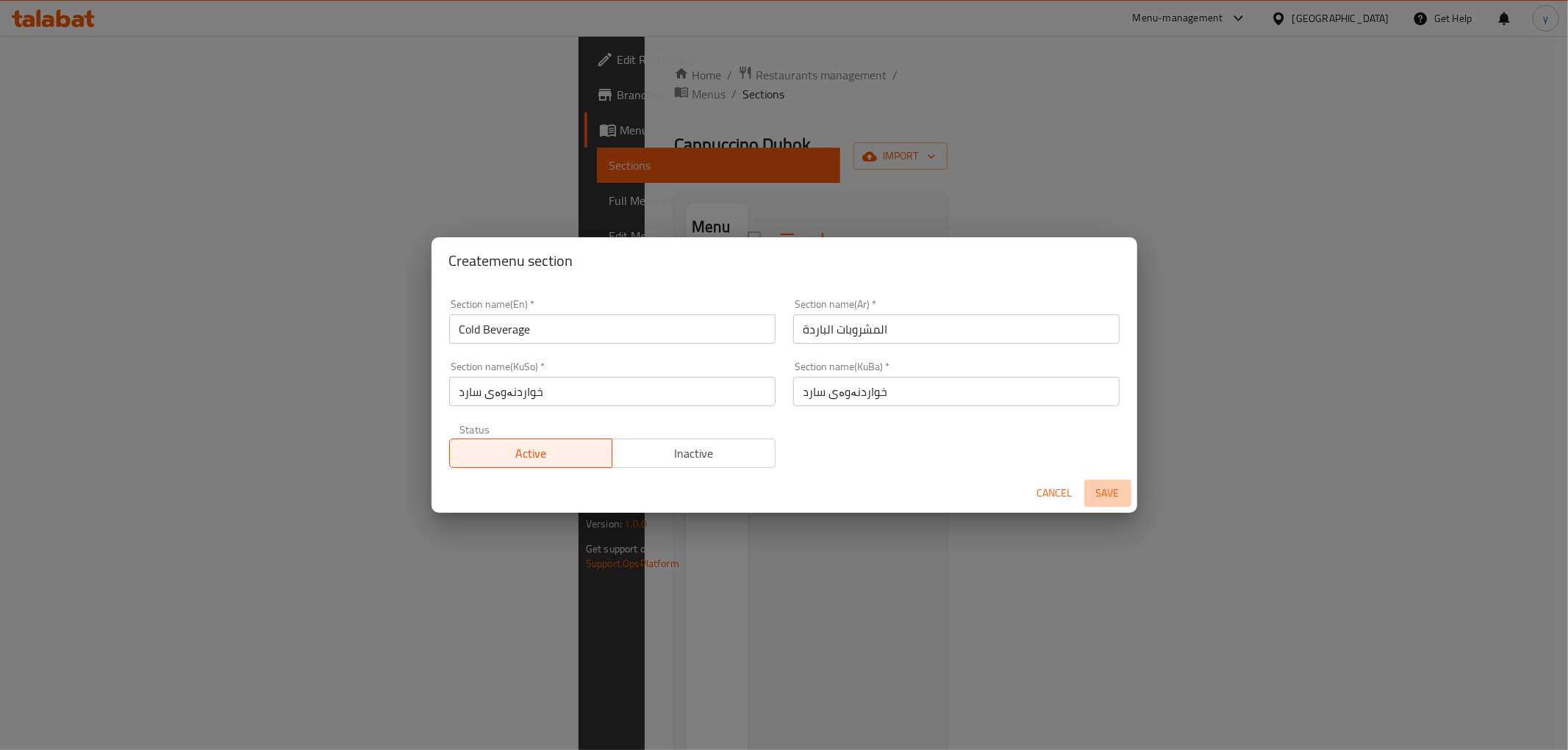
click at [1103, 500] on span "Save" at bounding box center [1107, 493] width 36 height 18
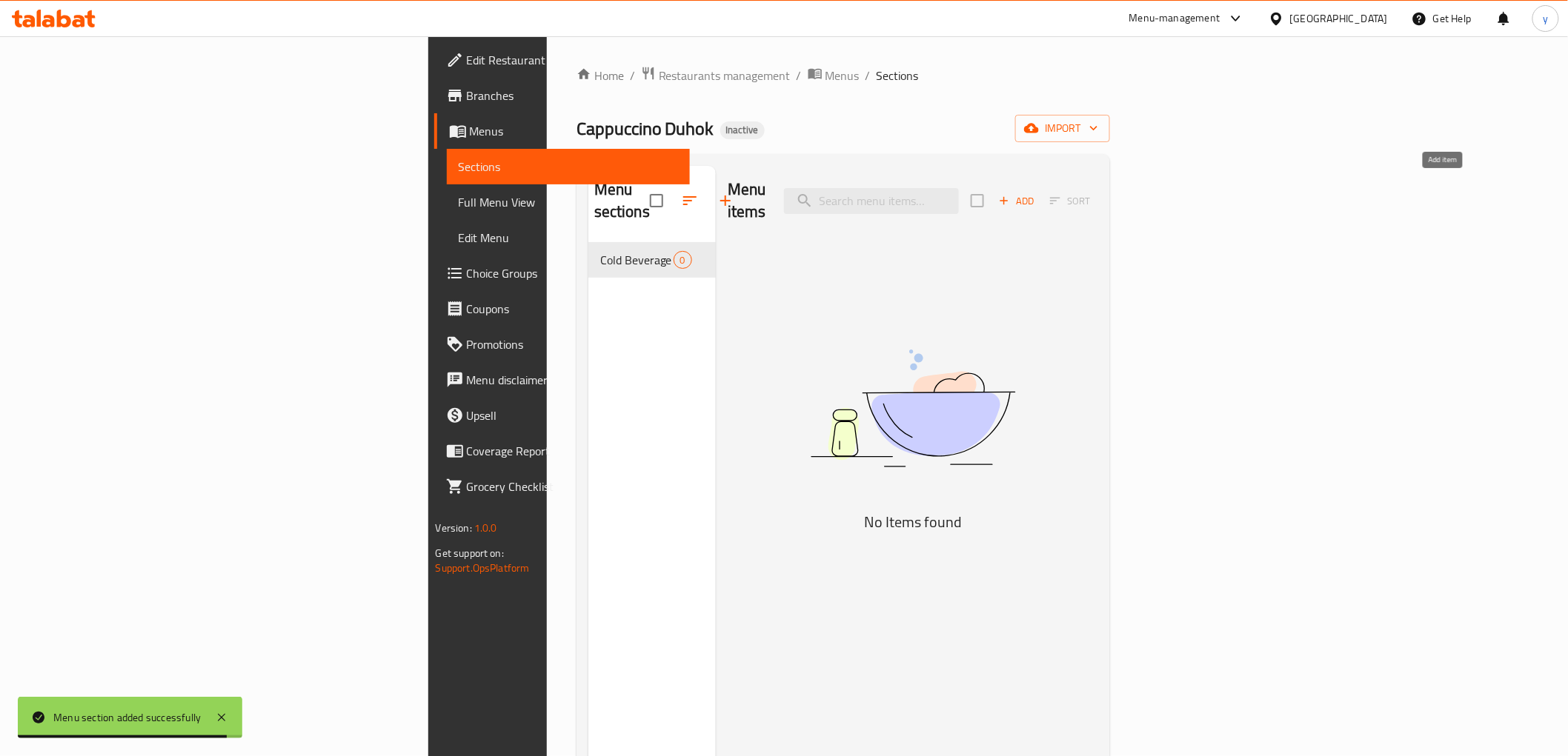
click at [1011, 194] on icon "button" at bounding box center [1004, 200] width 14 height 14
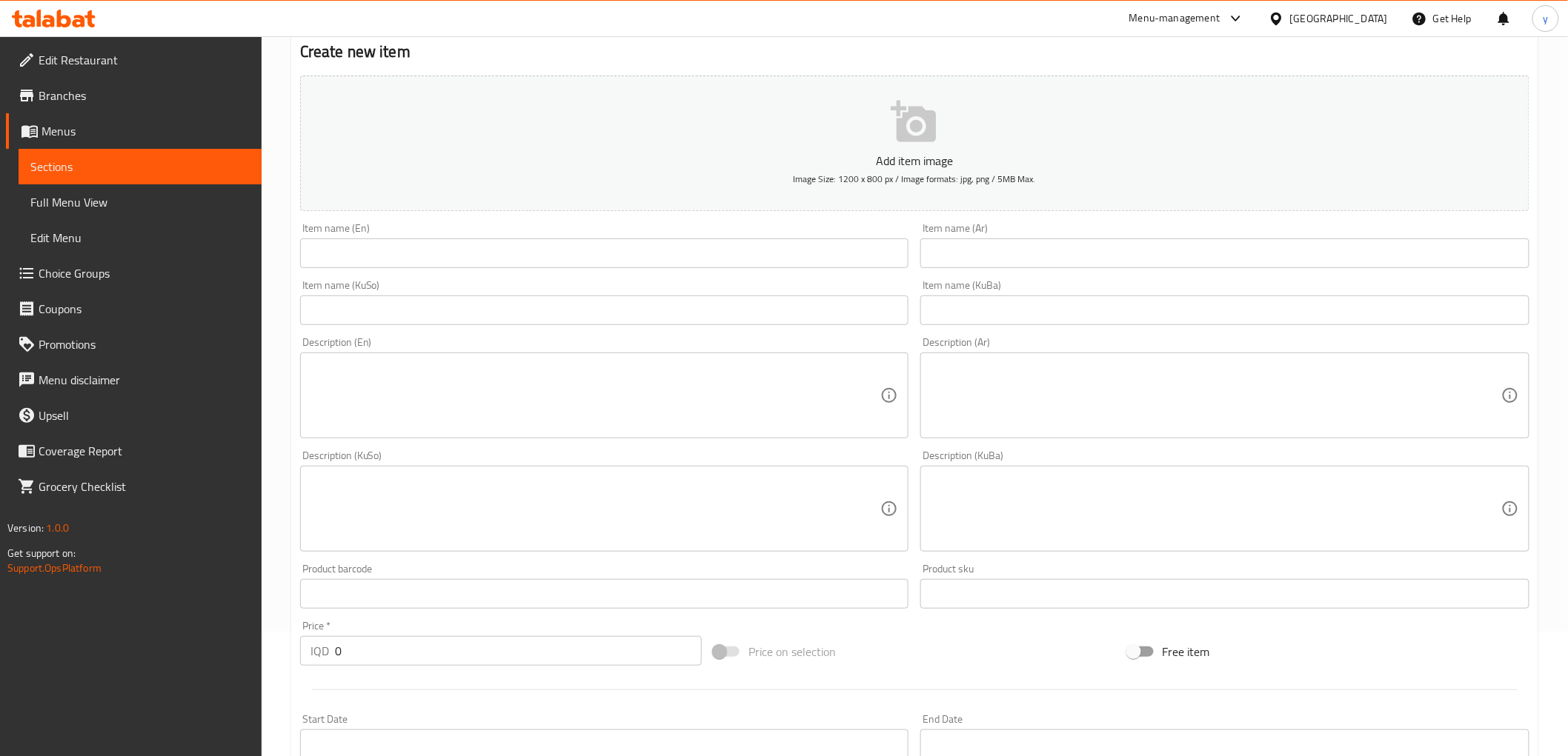
scroll to position [164, 0]
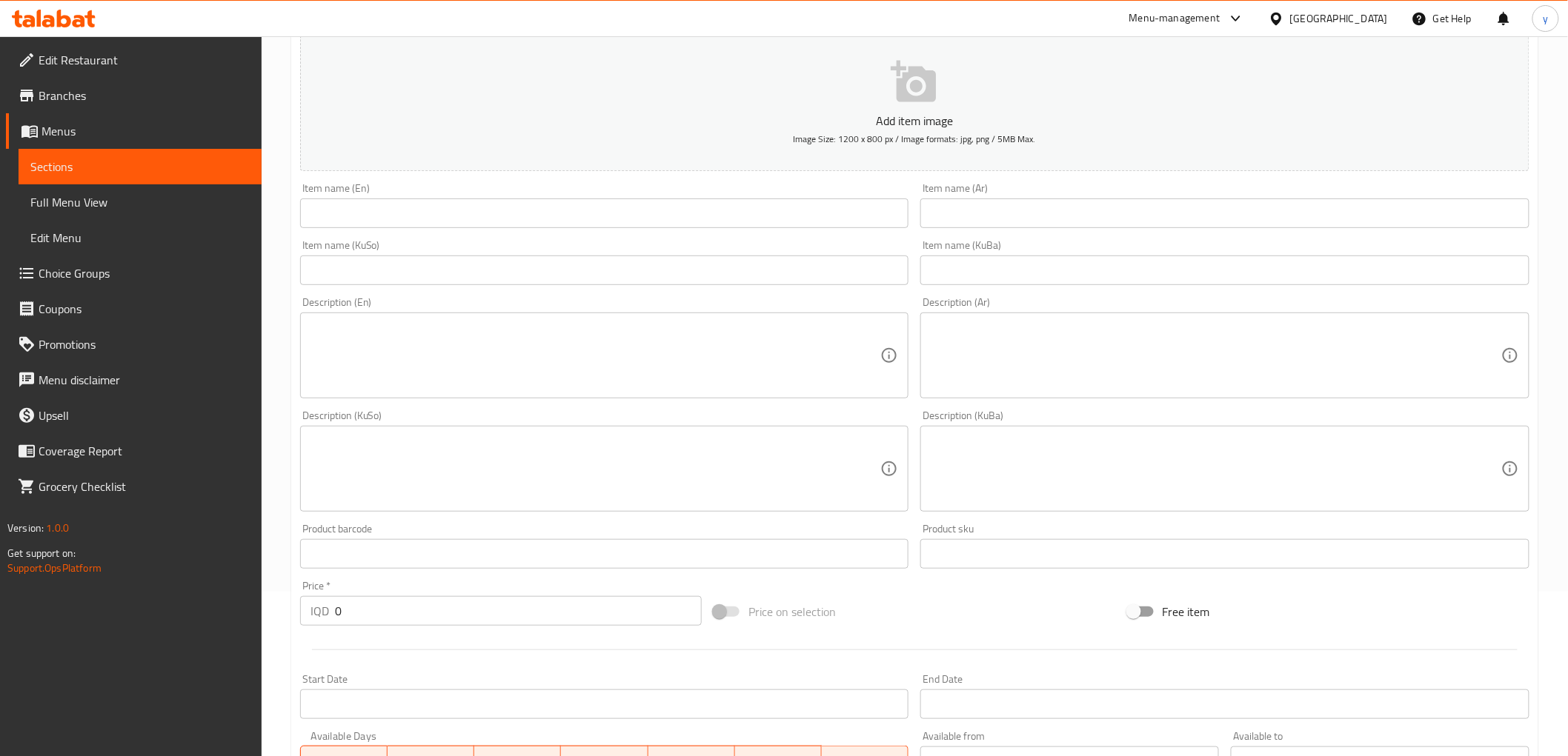
drag, startPoint x: 365, startPoint y: 603, endPoint x: 336, endPoint y: 616, distance: 31.8
click at [336, 616] on input "0" at bounding box center [519, 611] width 367 height 30
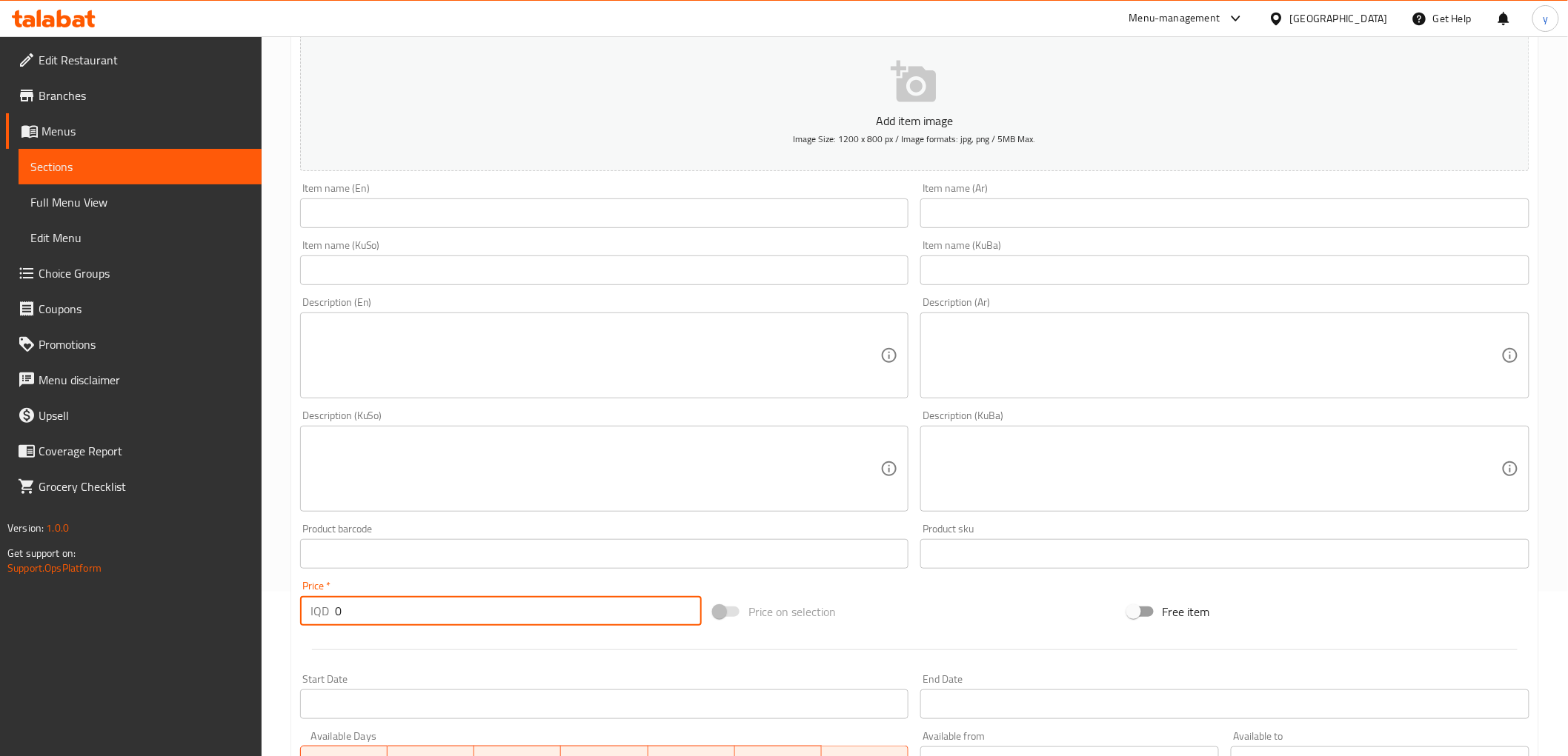
paste input "500"
type input "5000"
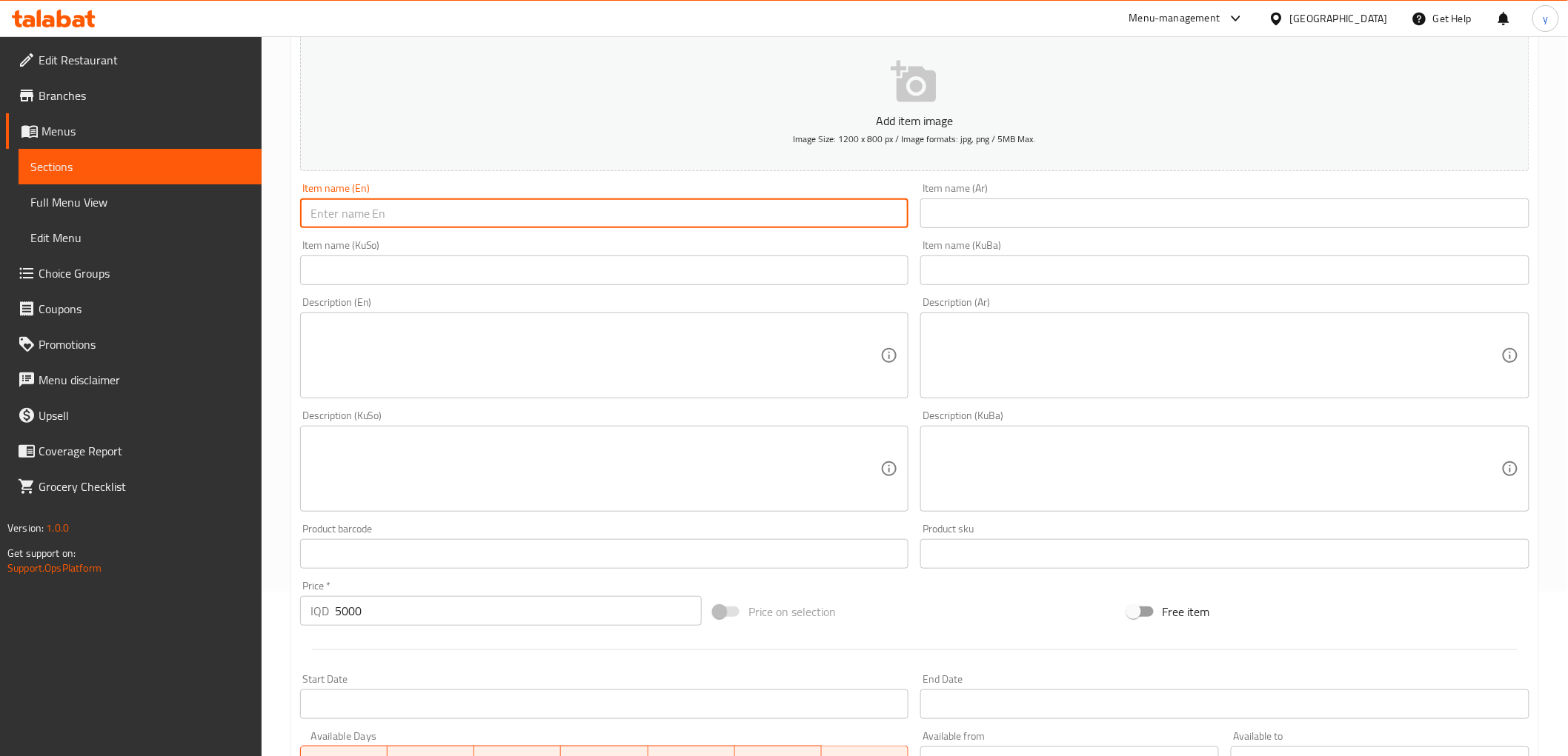
click at [448, 218] on input "text" at bounding box center [604, 213] width 609 height 30
paste input "Vitamin C"
type input "Vitamin C"
click at [964, 215] on input "text" at bounding box center [1225, 213] width 609 height 30
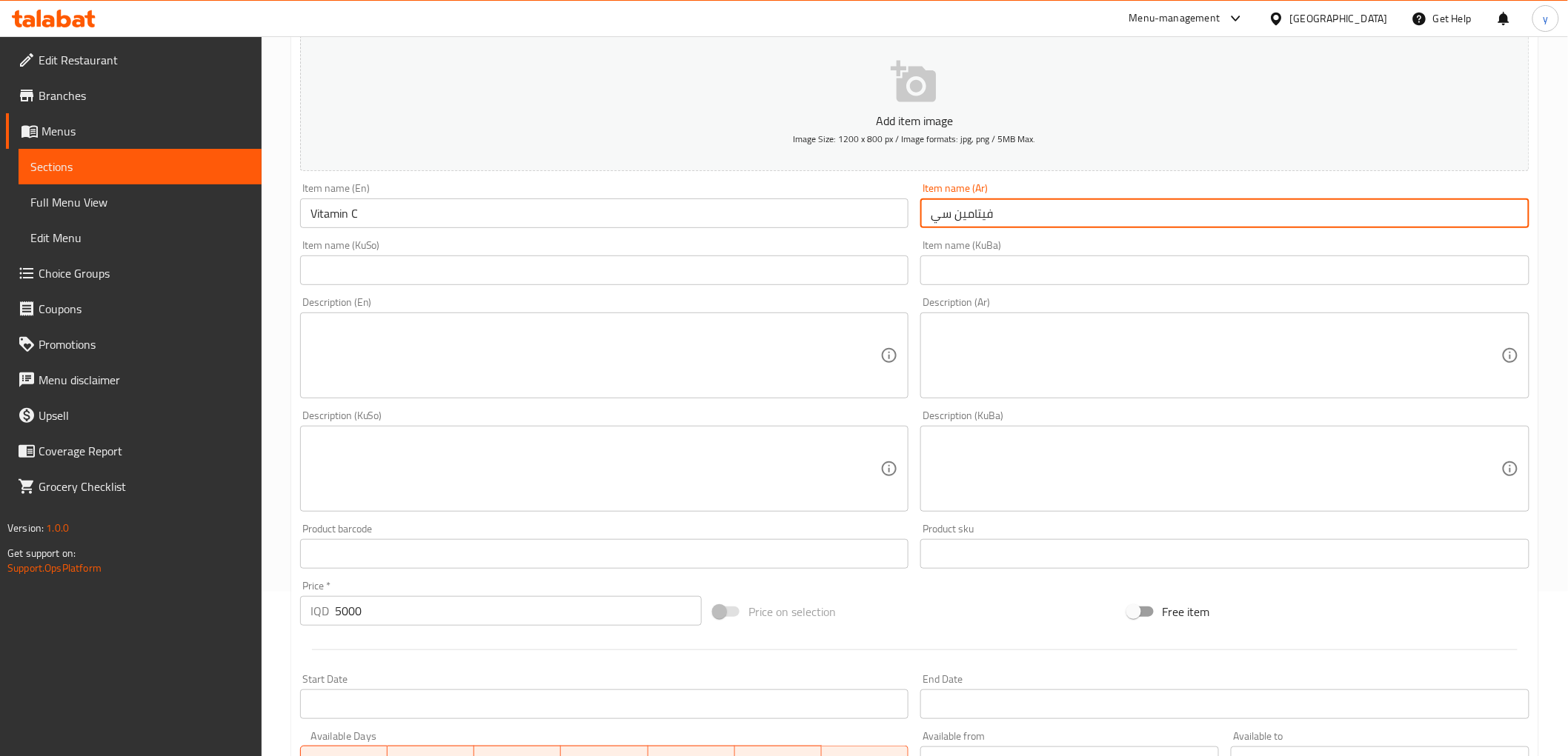
type input "فيتامين سي"
click at [859, 264] on input "text" at bounding box center [604, 270] width 609 height 30
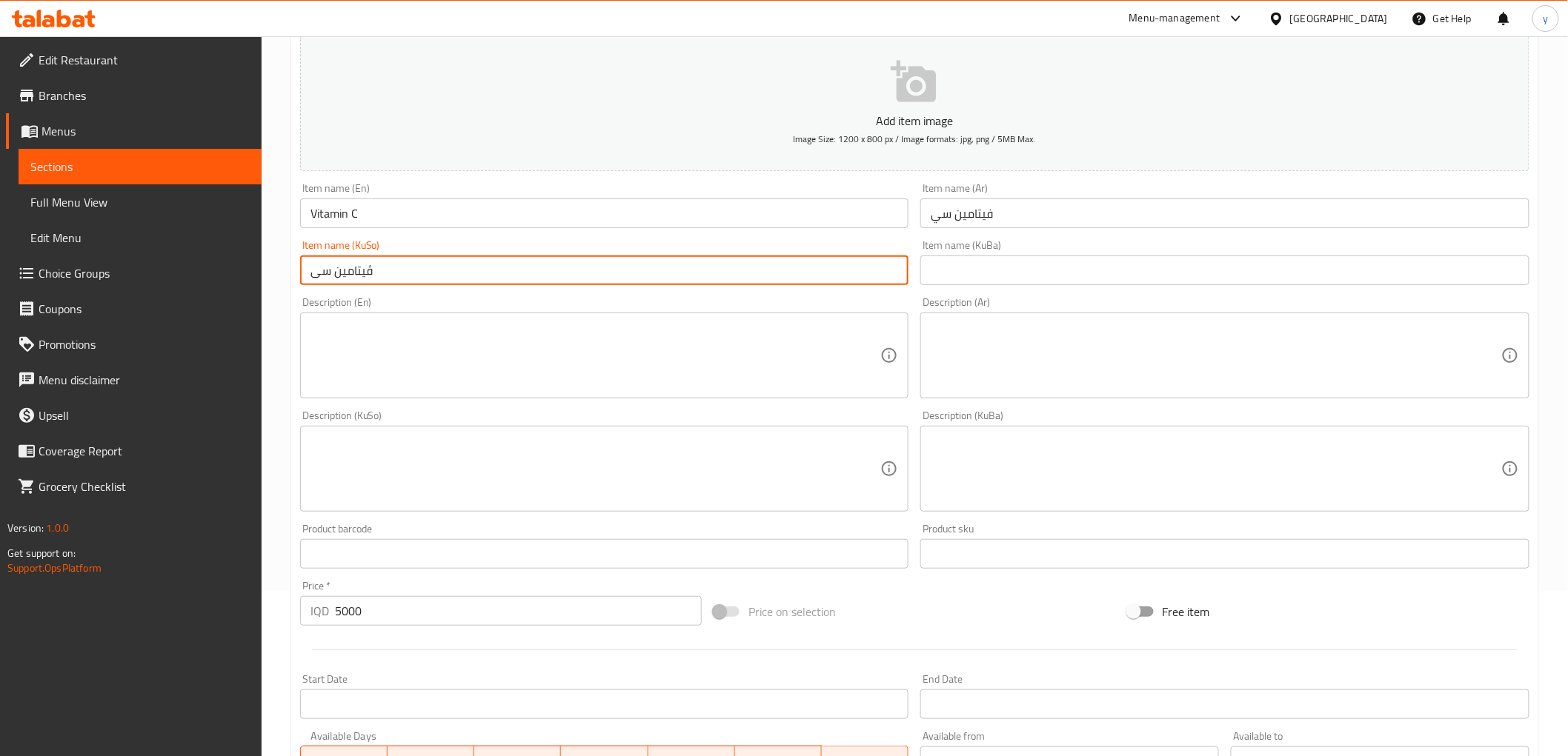
type input "ڤیتامین سی"
click at [495, 352] on textarea at bounding box center [595, 356] width 571 height 70
paste textarea "Lemon, orange, grapefruit and pineapple"
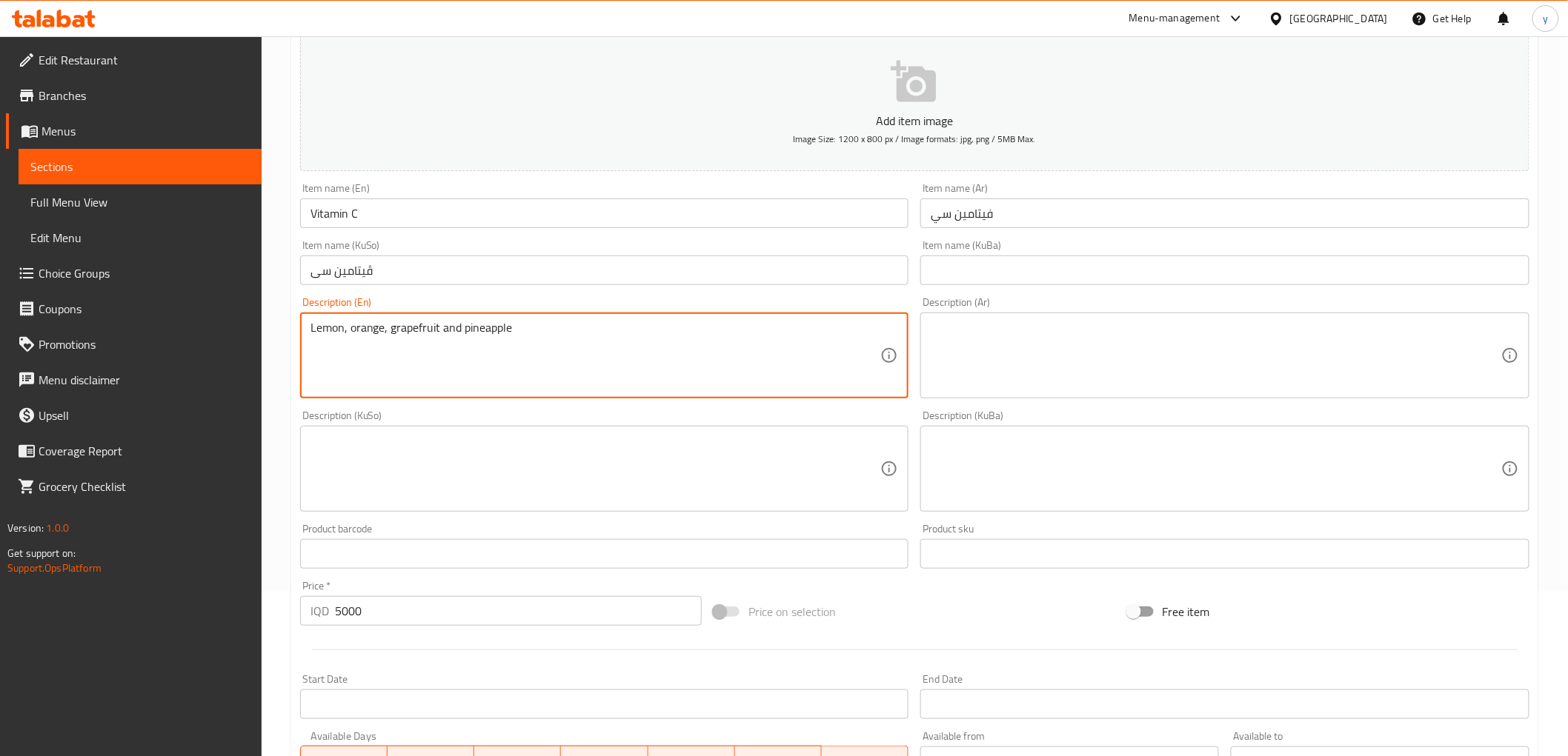
type textarea "Lemon, orange, grapefruit and pineapple"
click at [1049, 332] on textarea at bounding box center [1216, 356] width 571 height 70
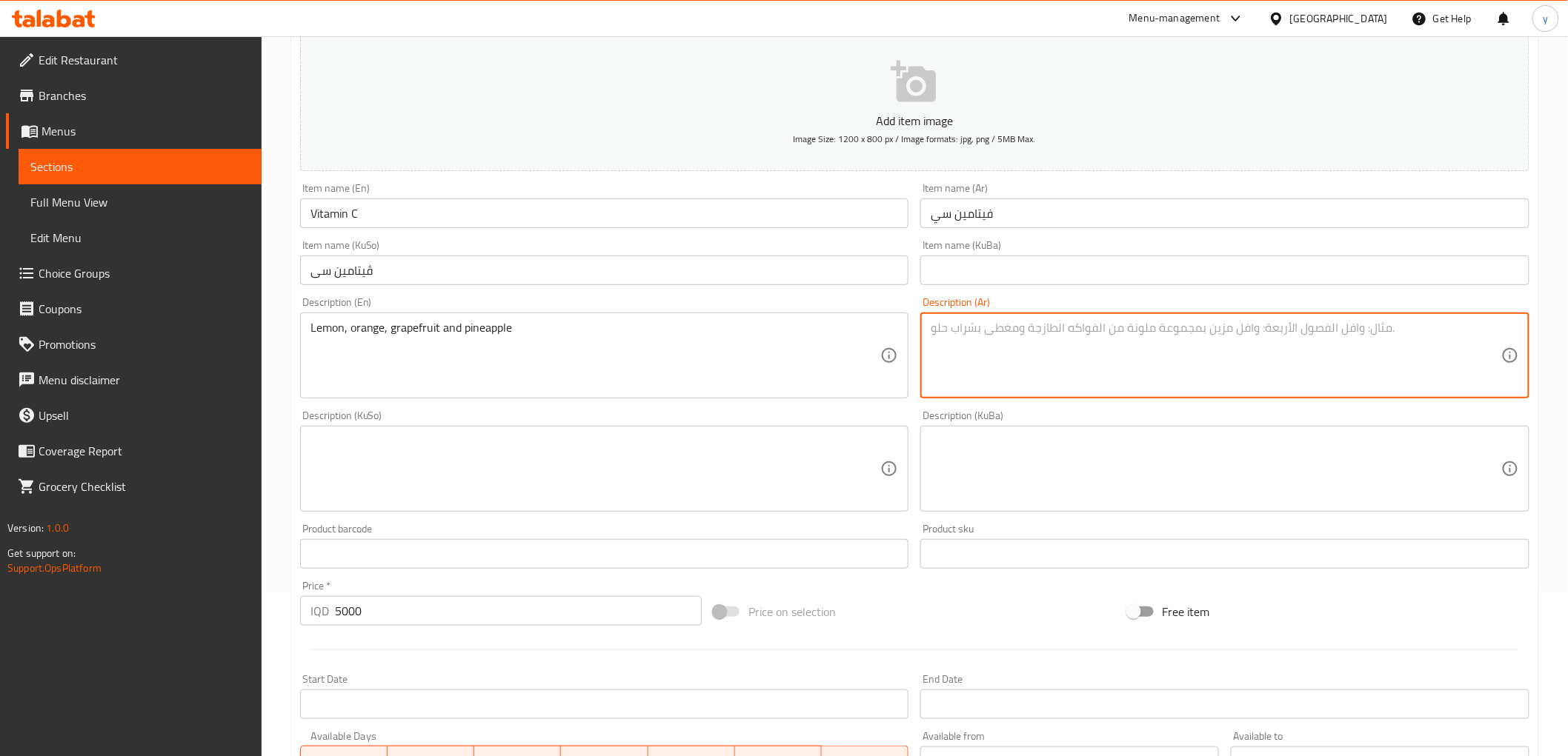
paste textarea "ليمون، برتقال، جريب فروت وأناناس"
type textarea "ليمون، برتقال، جريب فروت وأناناس"
click at [833, 446] on textarea at bounding box center [595, 469] width 571 height 70
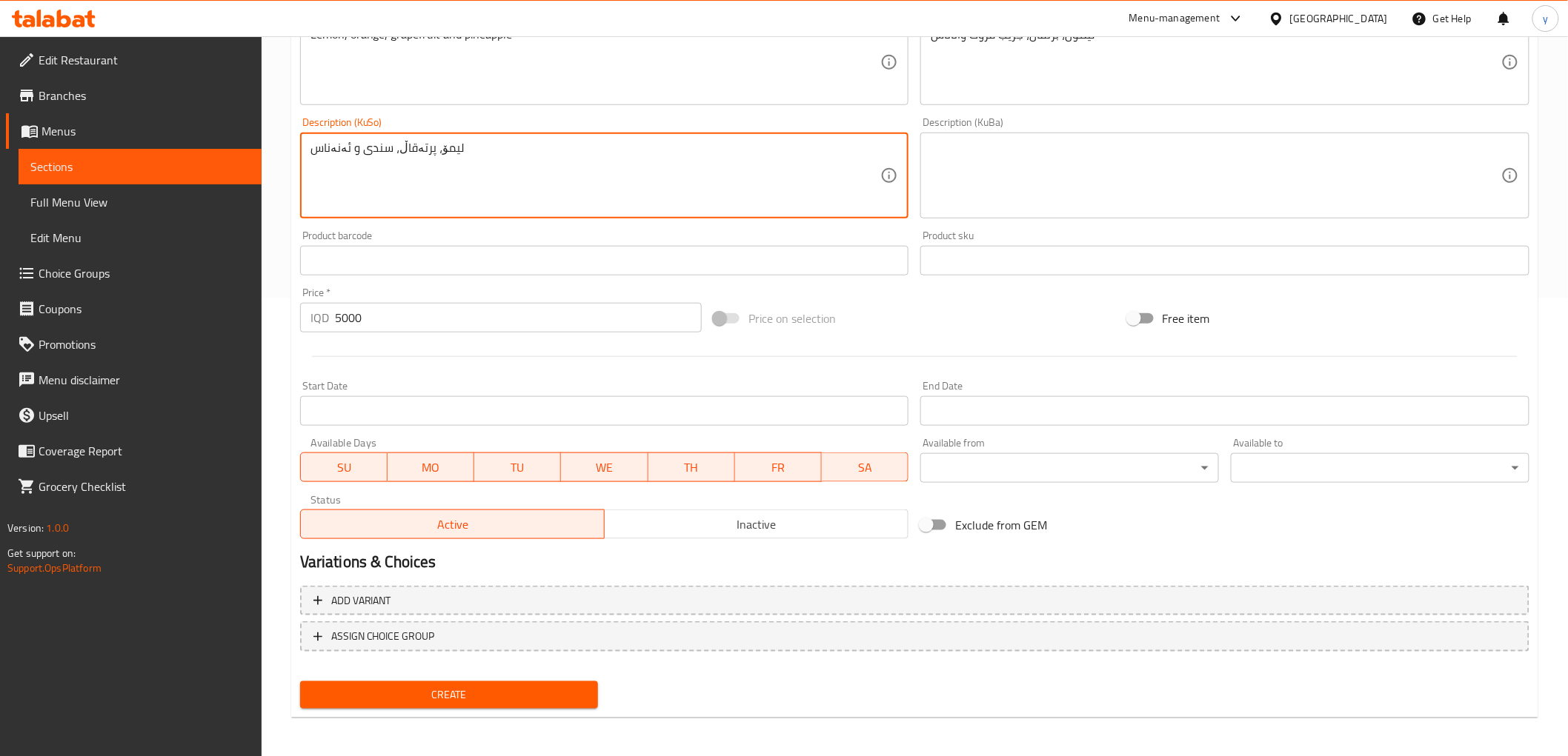
type textarea "لیمۆ، پرتەقاڵ، سندی و ئەنەناس"
click at [497, 690] on span "Create" at bounding box center [449, 695] width 275 height 18
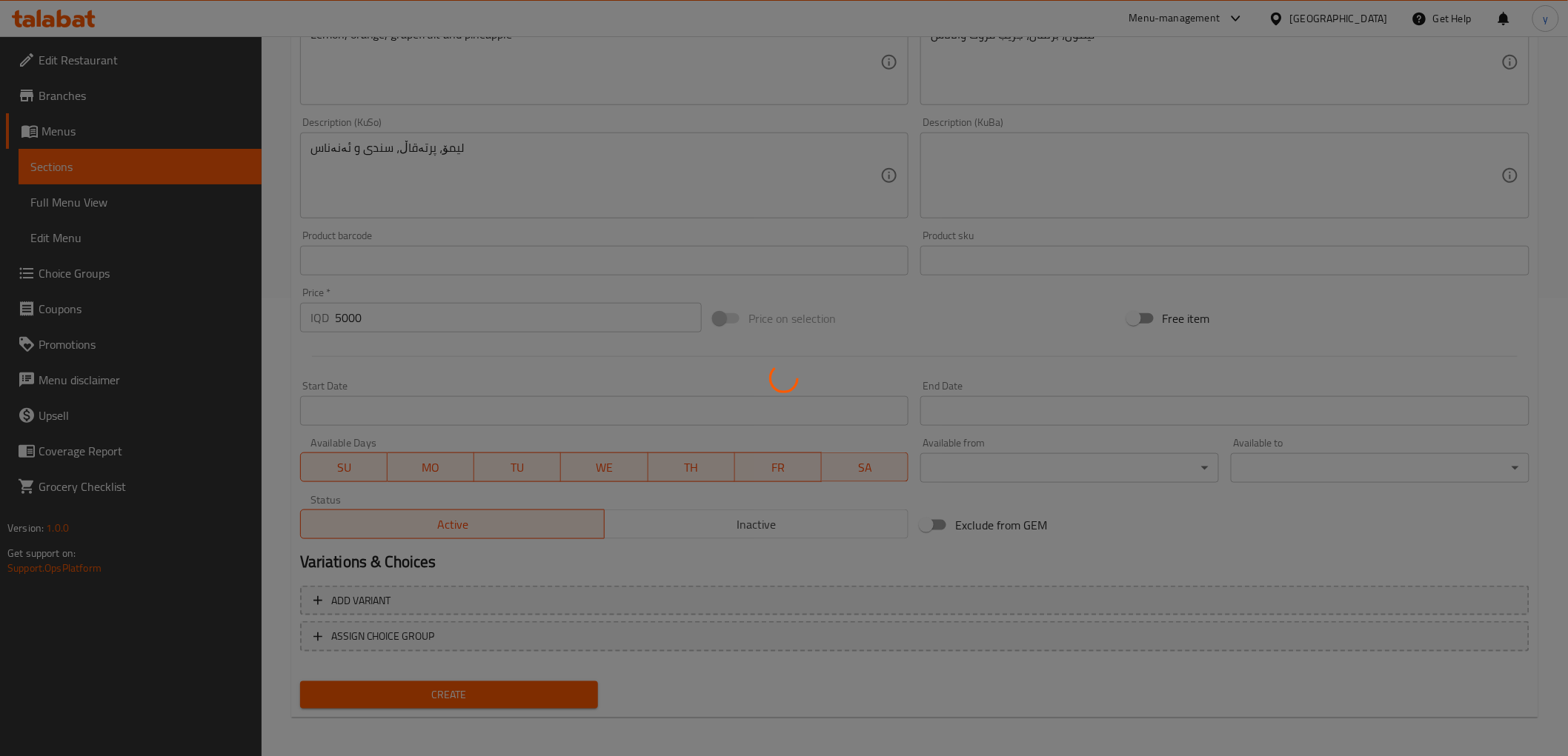
scroll to position [129, 0]
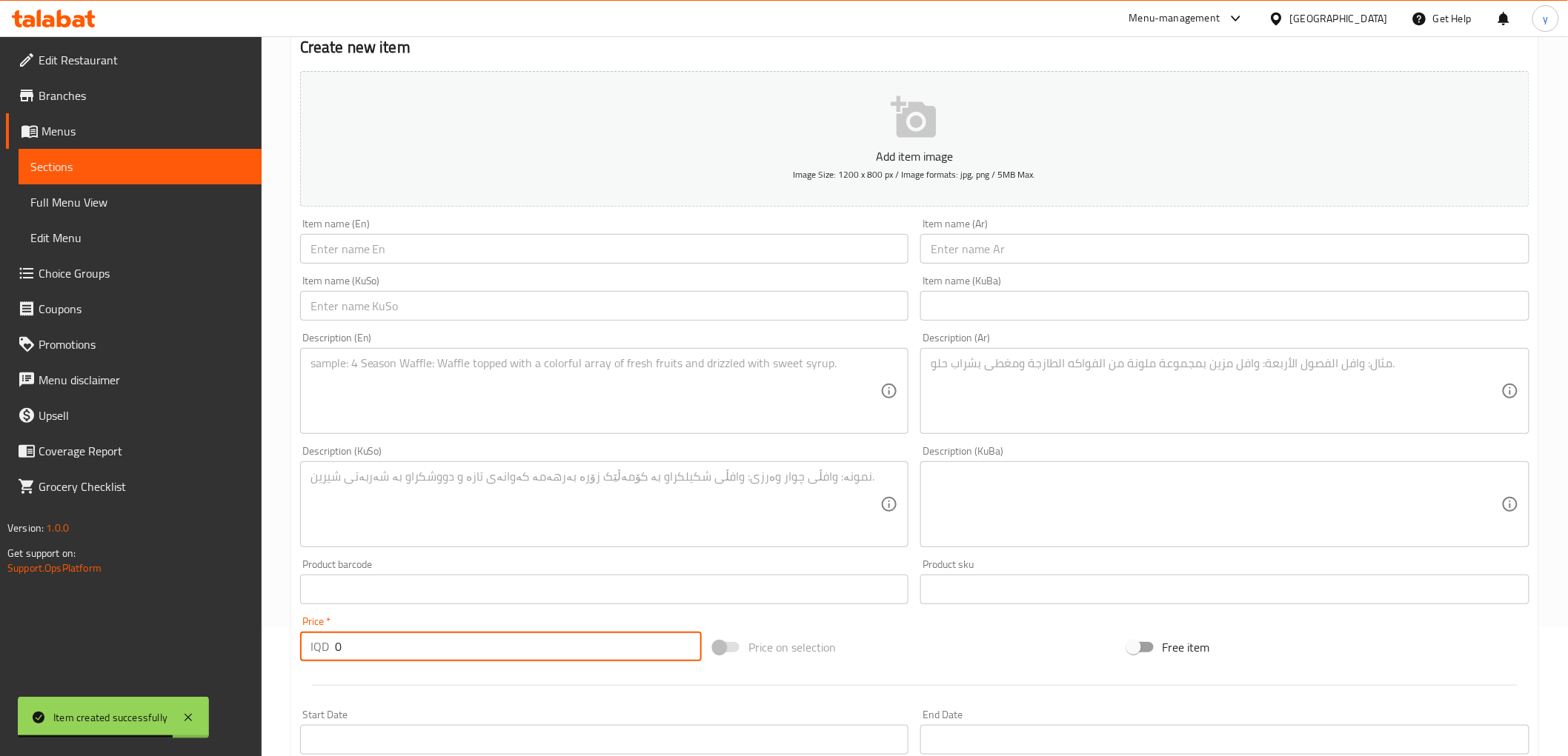
drag, startPoint x: 358, startPoint y: 641, endPoint x: 487, endPoint y: 560, distance: 152.3
click at [286, 671] on div "Home / Restaurants management / Menus / Sections / item / create Cold Beverage …" at bounding box center [914, 498] width 1306 height 1181
paste input "600"
type input "6000"
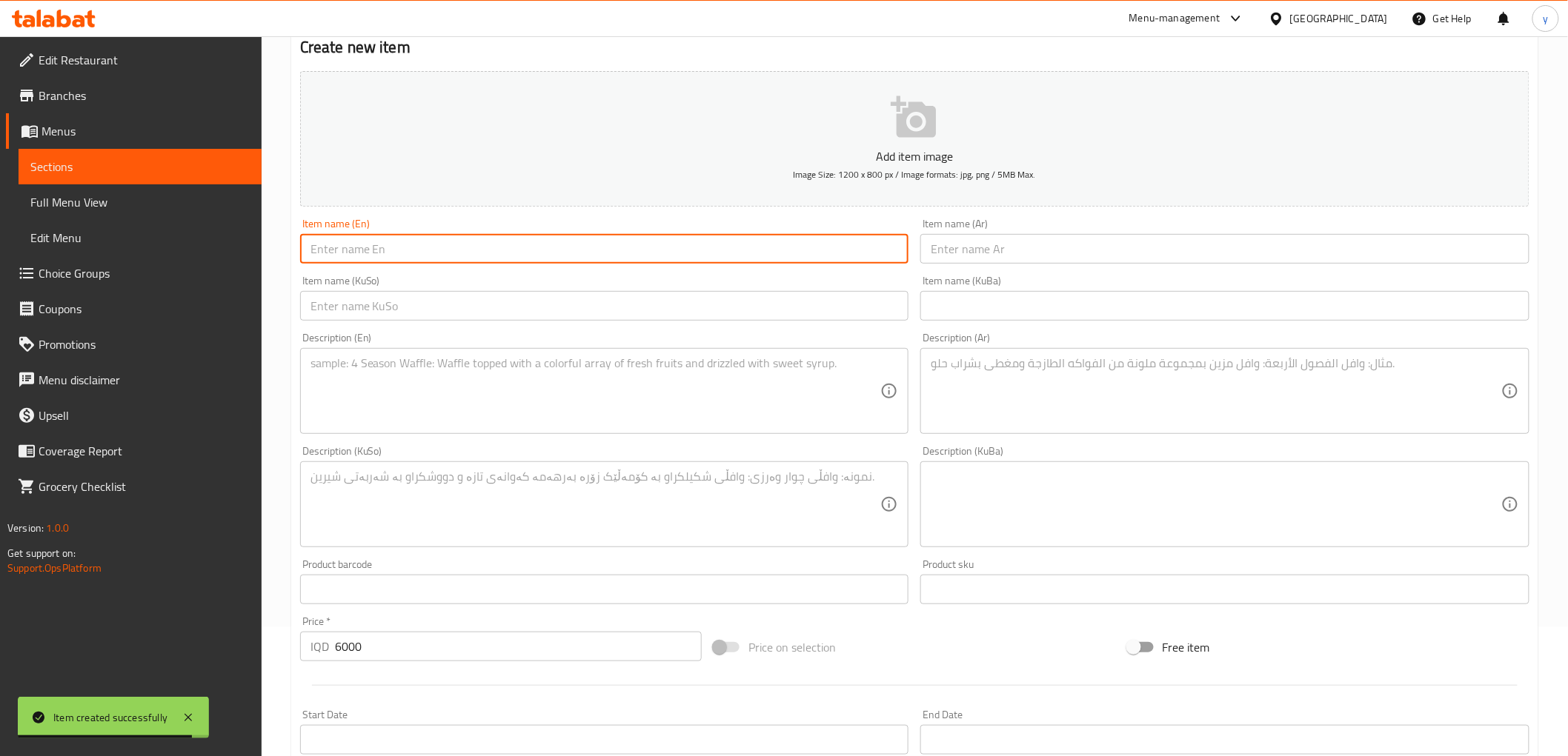
click at [713, 242] on input "text" at bounding box center [604, 249] width 609 height 30
paste input "Vitamin D-3"
click at [361, 248] on input "Vitamin D-3" at bounding box center [604, 249] width 609 height 30
click at [354, 253] on input "Vitamin D- 3" at bounding box center [604, 249] width 609 height 30
click at [365, 246] on input "Vitamin D- 3" at bounding box center [604, 249] width 609 height 30
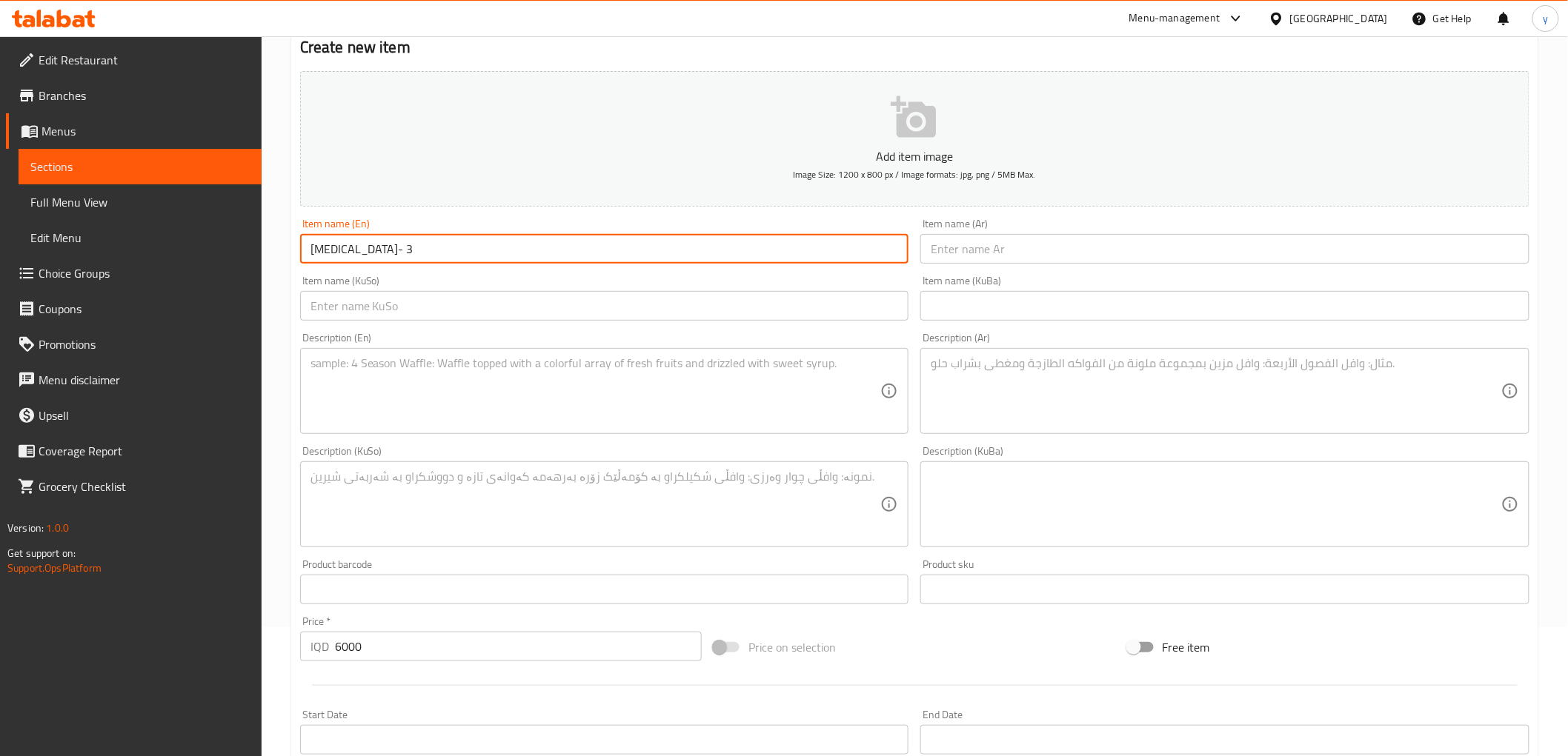
click at [363, 246] on input "Vitamin D- 3" at bounding box center [604, 249] width 609 height 30
click at [361, 255] on input "Vitamin D- 3" at bounding box center [604, 249] width 609 height 30
drag, startPoint x: 358, startPoint y: 254, endPoint x: 367, endPoint y: 270, distance: 18.4
click at [358, 254] on input "Vitamin D- 3" at bounding box center [604, 249] width 609 height 30
click at [899, 250] on input "Vitamin D - 3" at bounding box center [604, 249] width 609 height 30
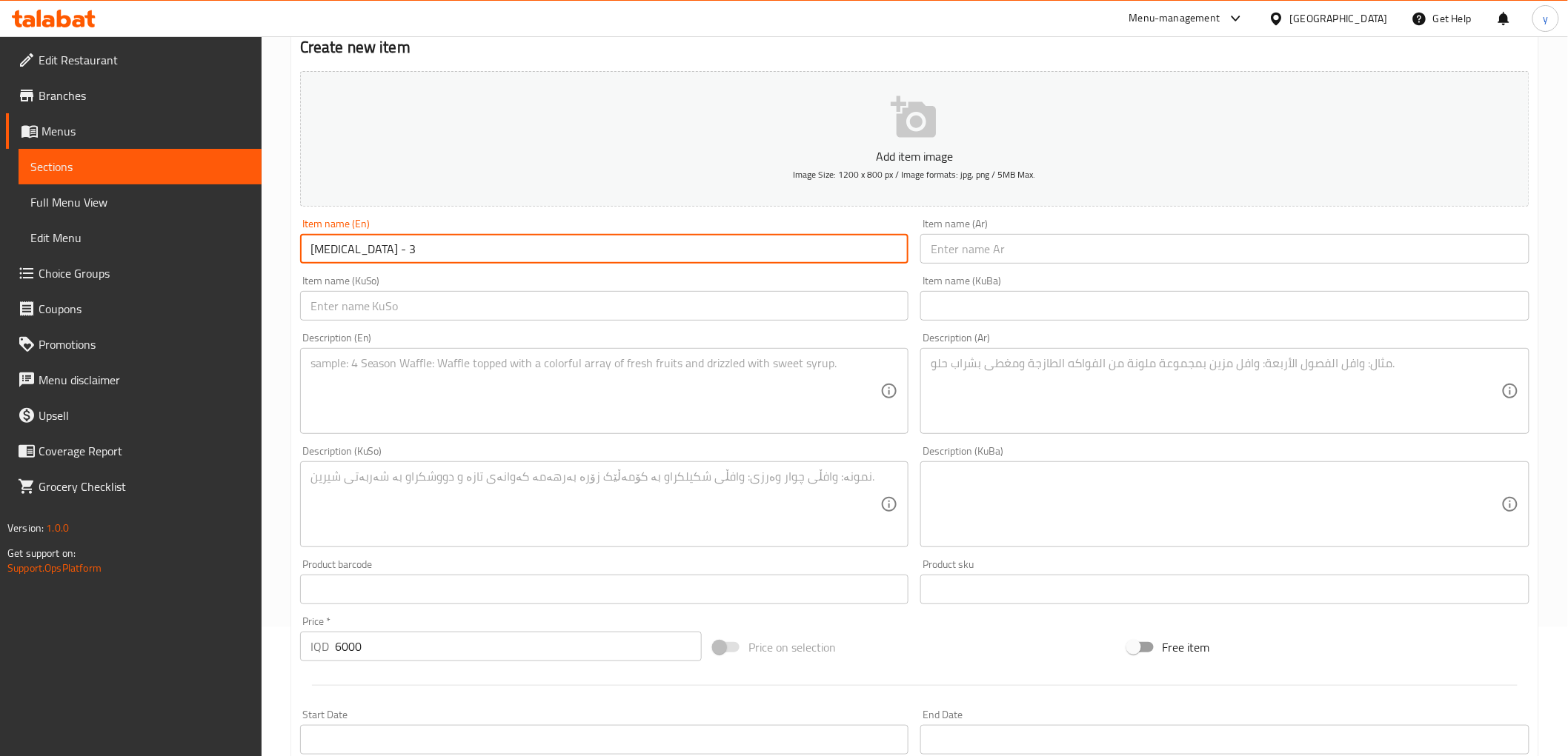
type input "Vitamin D - 3"
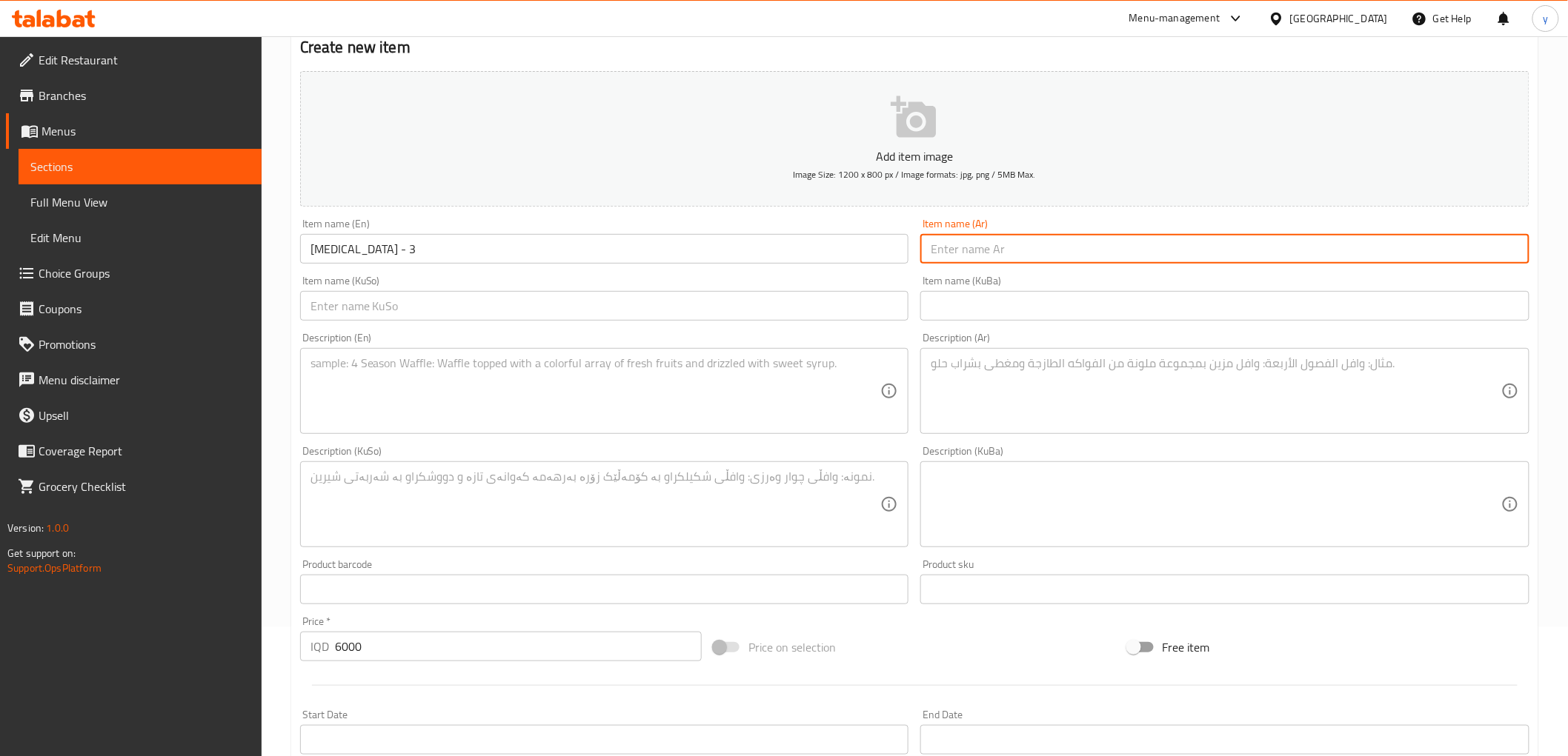
click at [963, 254] on input "text" at bounding box center [1225, 249] width 609 height 30
click at [492, 230] on div "Item name (En) Vitamin D - 3 Item name (En)" at bounding box center [604, 241] width 609 height 45
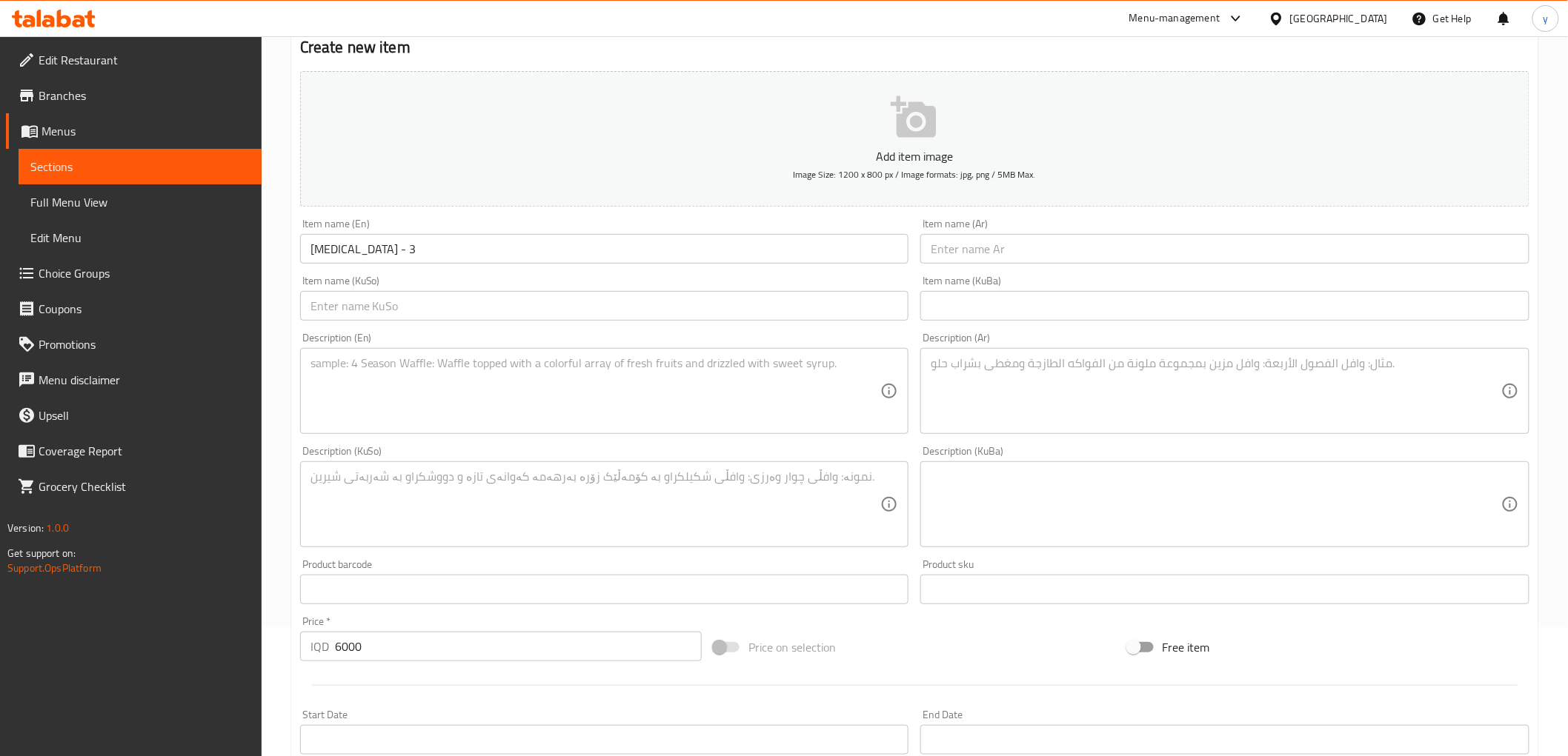
drag, startPoint x: 492, startPoint y: 230, endPoint x: 495, endPoint y: 245, distance: 15.3
click at [492, 230] on div "Item name (En) Vitamin D - 3 Item name (En)" at bounding box center [604, 241] width 609 height 45
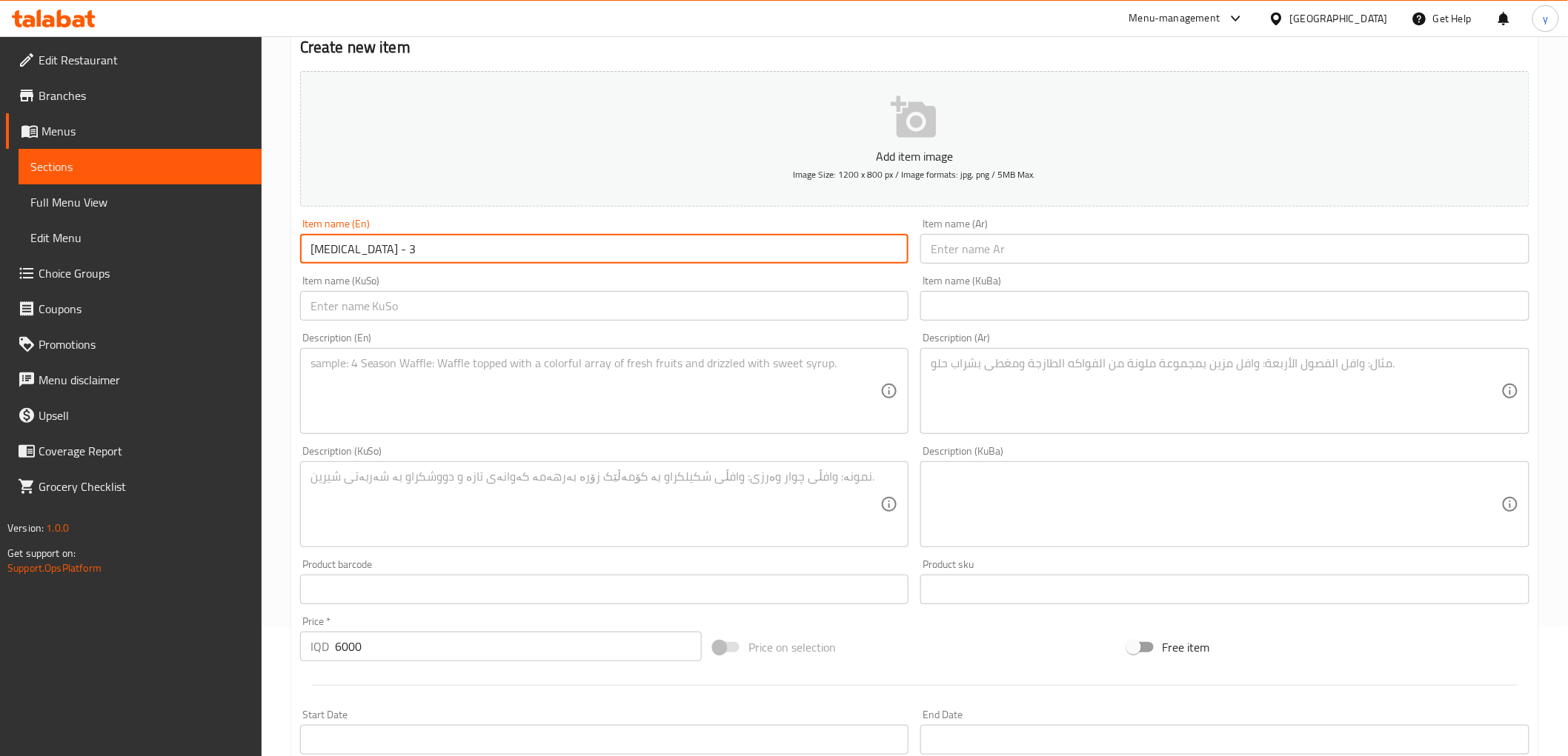
click at [495, 246] on input "Vitamin D - 3" at bounding box center [604, 249] width 609 height 30
drag, startPoint x: 962, startPoint y: 254, endPoint x: 957, endPoint y: 262, distance: 9.4
click at [962, 254] on input "text" at bounding box center [1225, 249] width 609 height 30
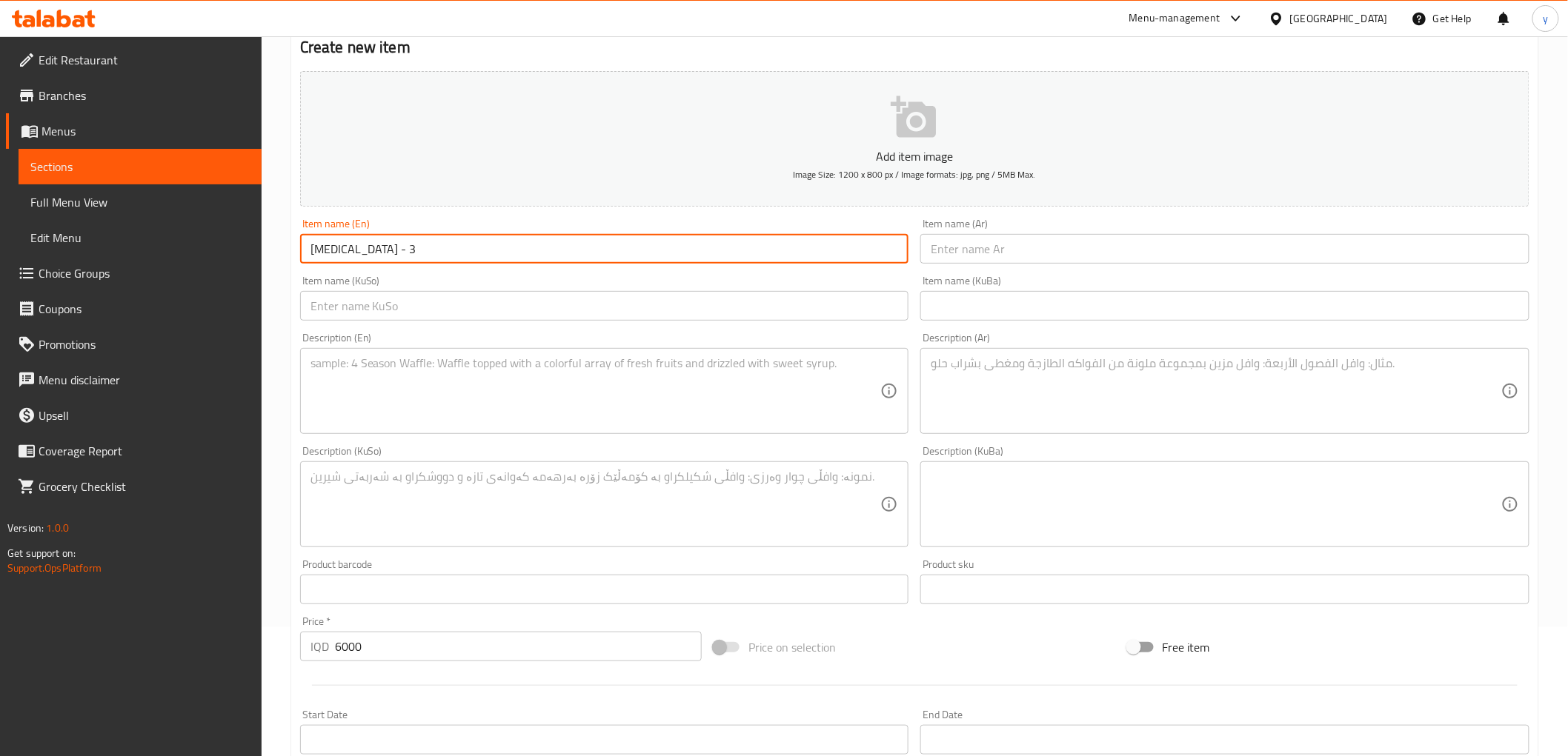
paste input "فيتامين د - 3"
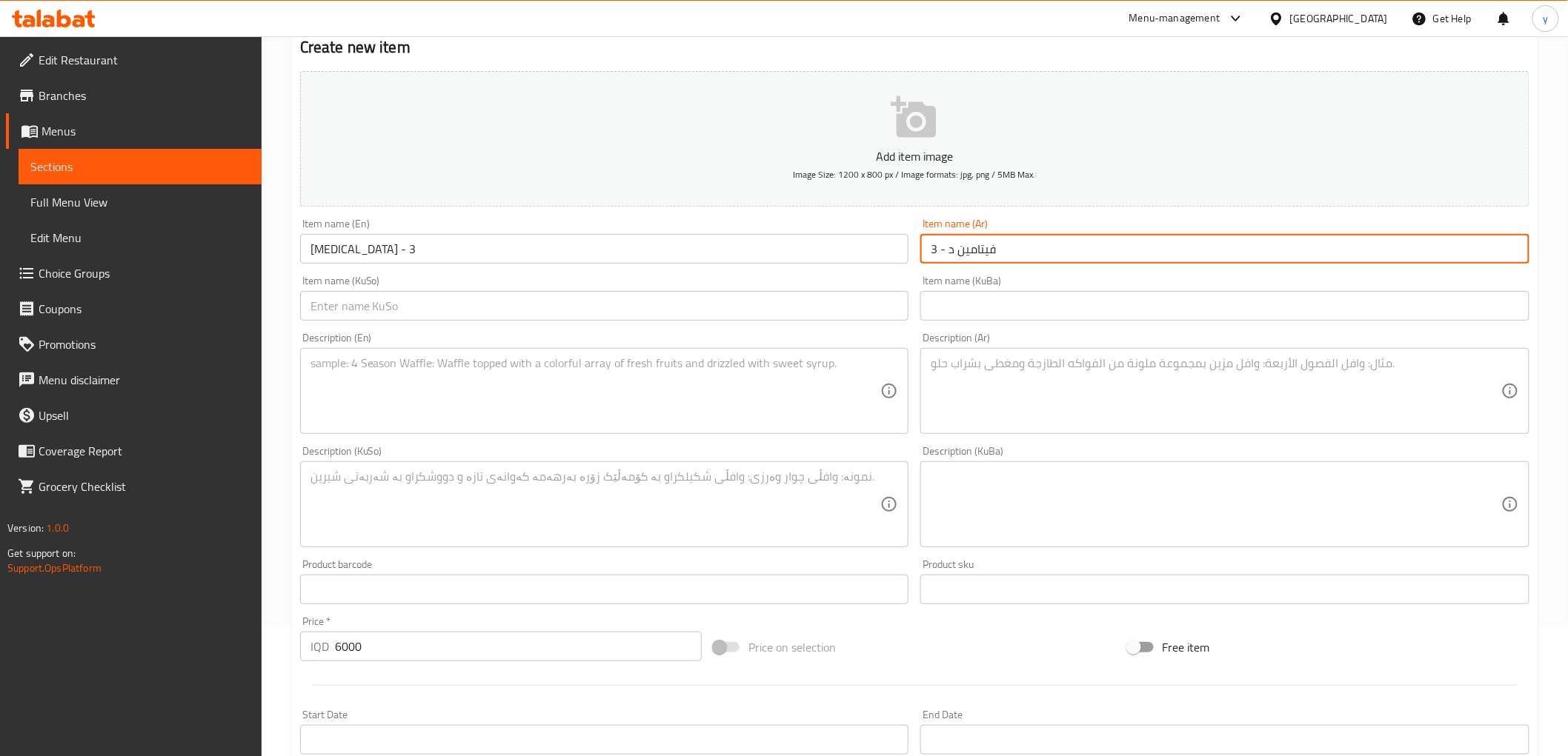
type input "فيتامين د - 3"
click at [640, 286] on div "Item name (KuSo) Item name (KuSo)" at bounding box center [604, 298] width 609 height 45
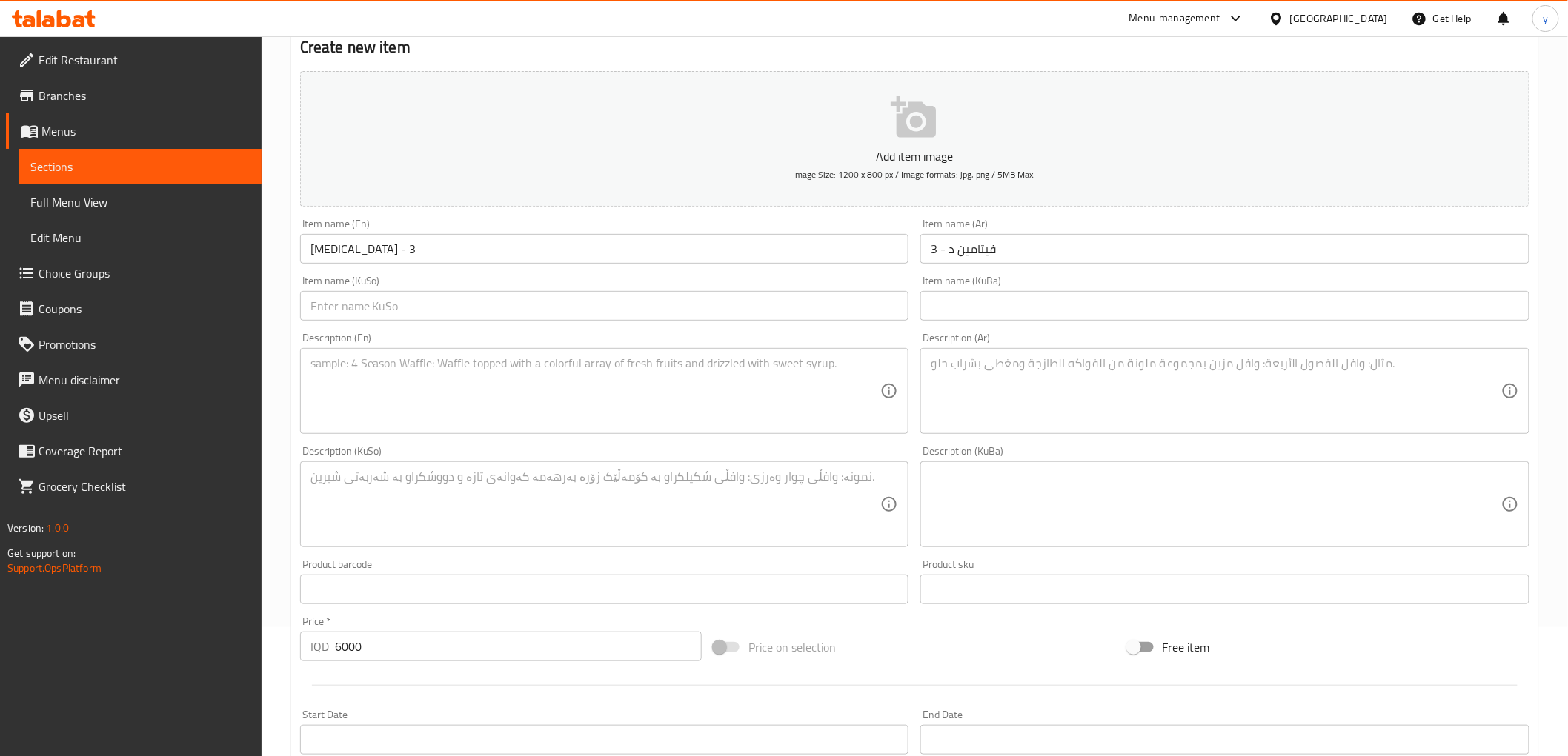
click at [642, 292] on input "text" at bounding box center [604, 305] width 609 height 30
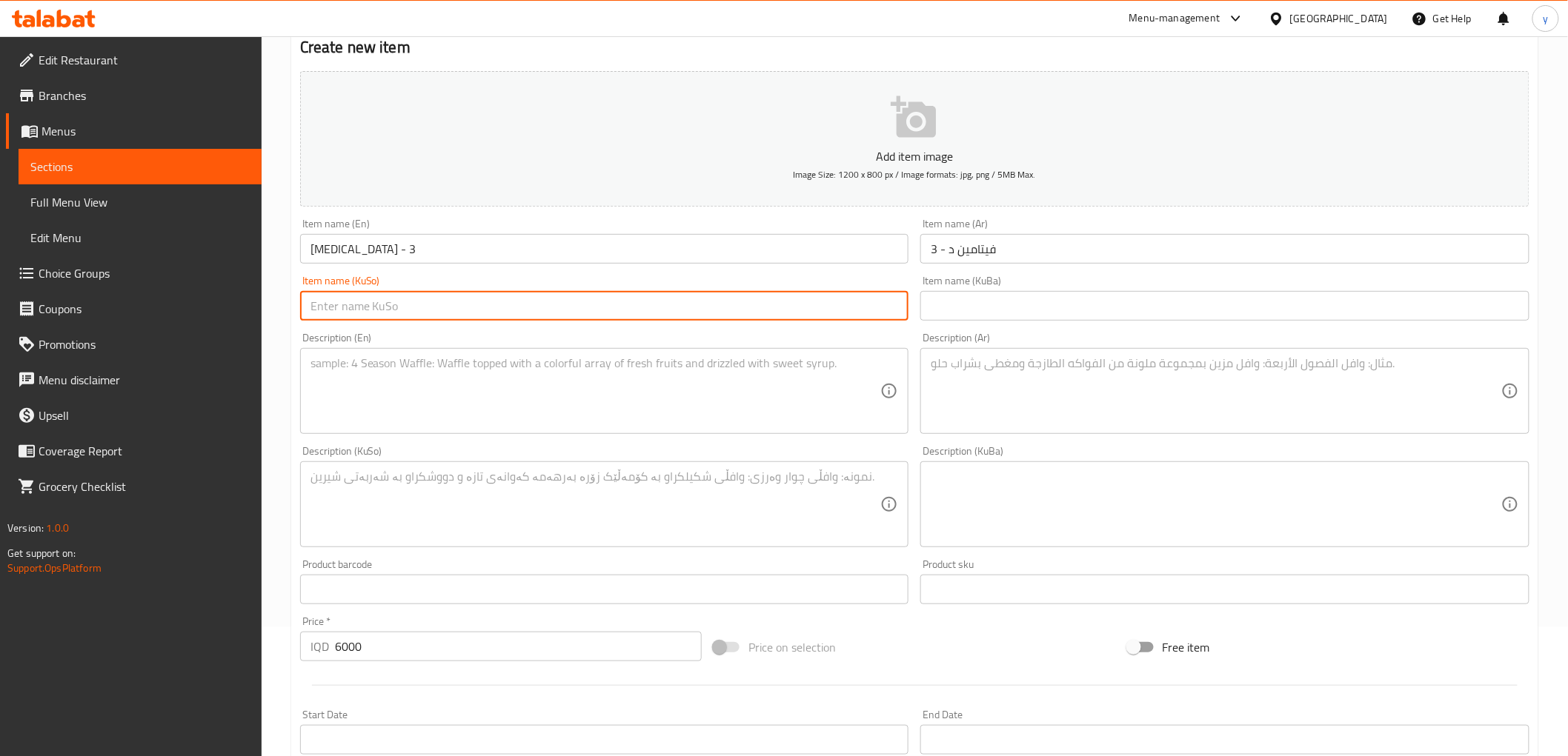
paste input "ڤیتامین دی-٣"
click at [318, 307] on input "ڤیتامین دی-٣" at bounding box center [604, 305] width 609 height 30
type input "ڤیتامین دی-٣"
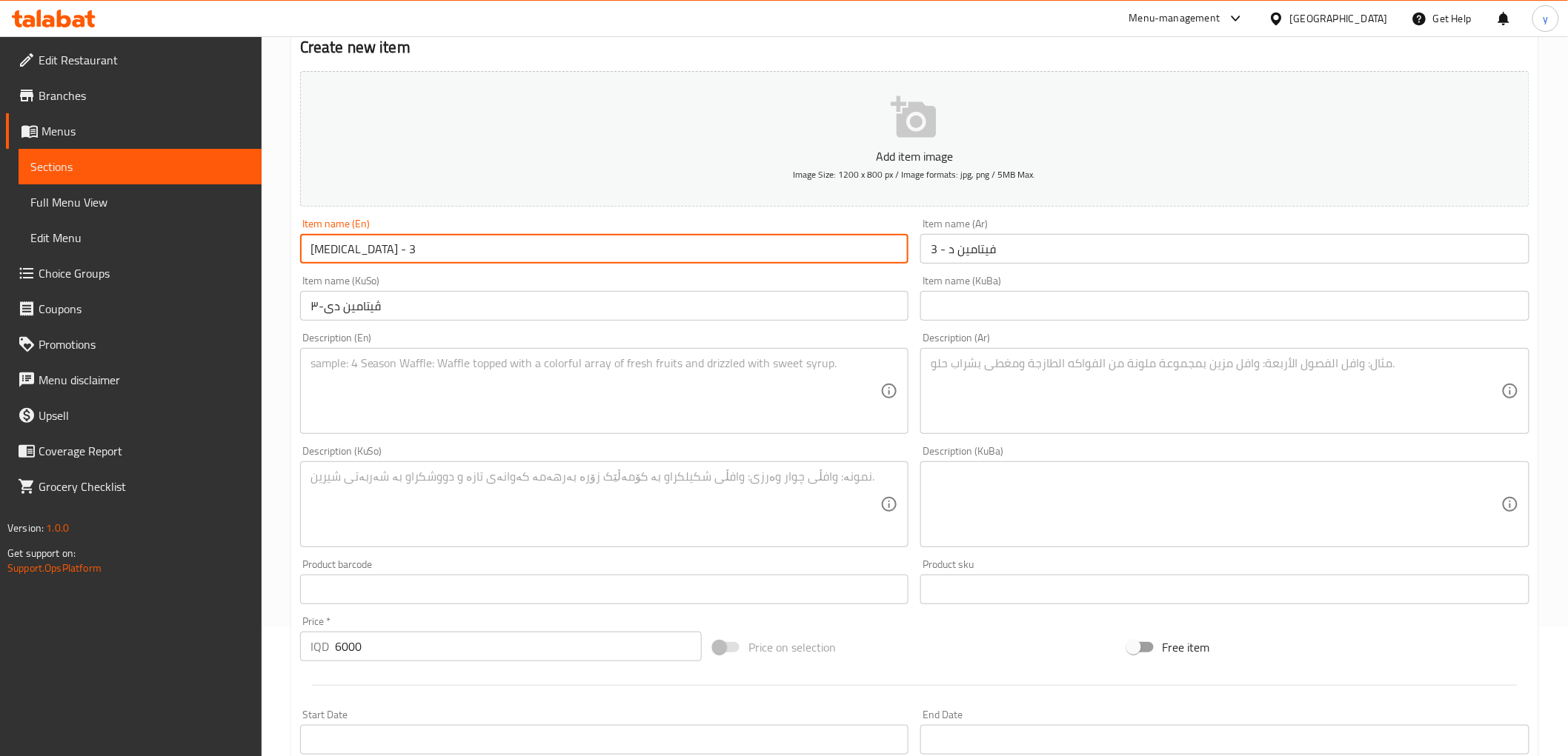
drag, startPoint x: 367, startPoint y: 252, endPoint x: 389, endPoint y: 245, distance: 23.1
click at [389, 245] on input "Vitamin D - 3" at bounding box center [604, 249] width 609 height 30
type input "Vitamin D - 3"
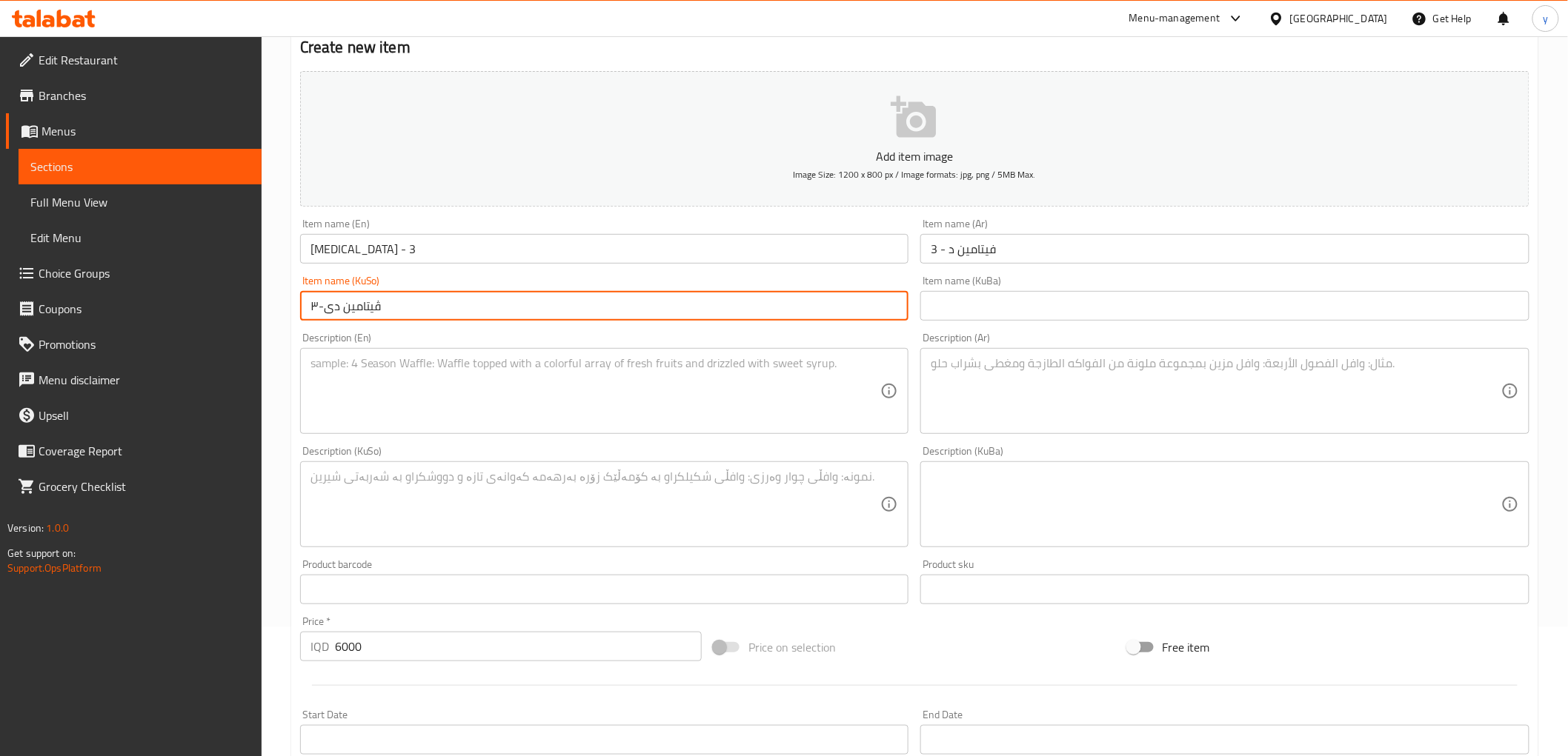
drag, startPoint x: 318, startPoint y: 300, endPoint x: 306, endPoint y: 307, distance: 13.9
click at [306, 307] on input "ڤیتامین دی-٣" at bounding box center [604, 305] width 609 height 30
paste input "3"
type input "ڤیتامین دی- 3"
drag, startPoint x: 779, startPoint y: 401, endPoint x: 779, endPoint y: 415, distance: 14.0
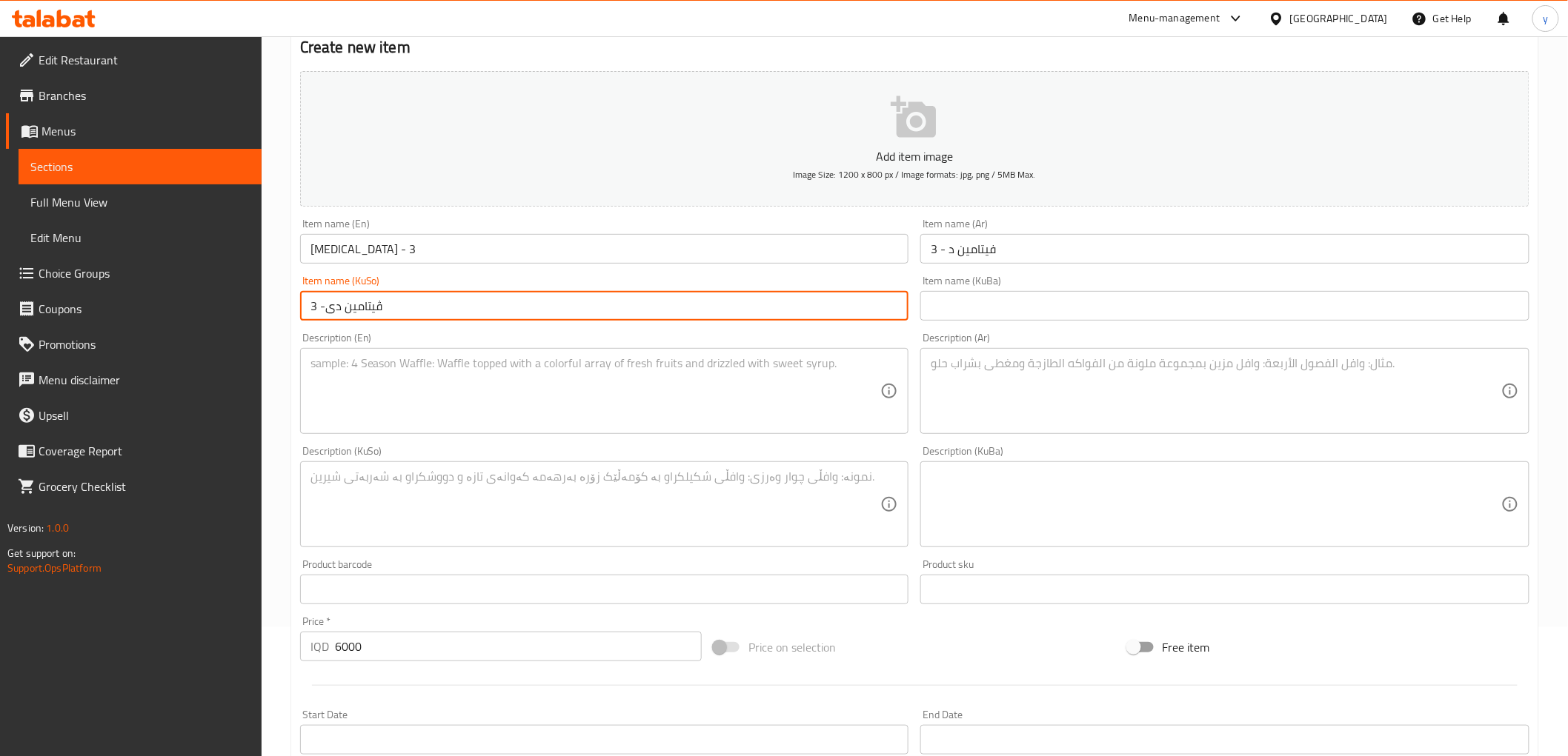
click at [779, 411] on textarea at bounding box center [595, 392] width 571 height 70
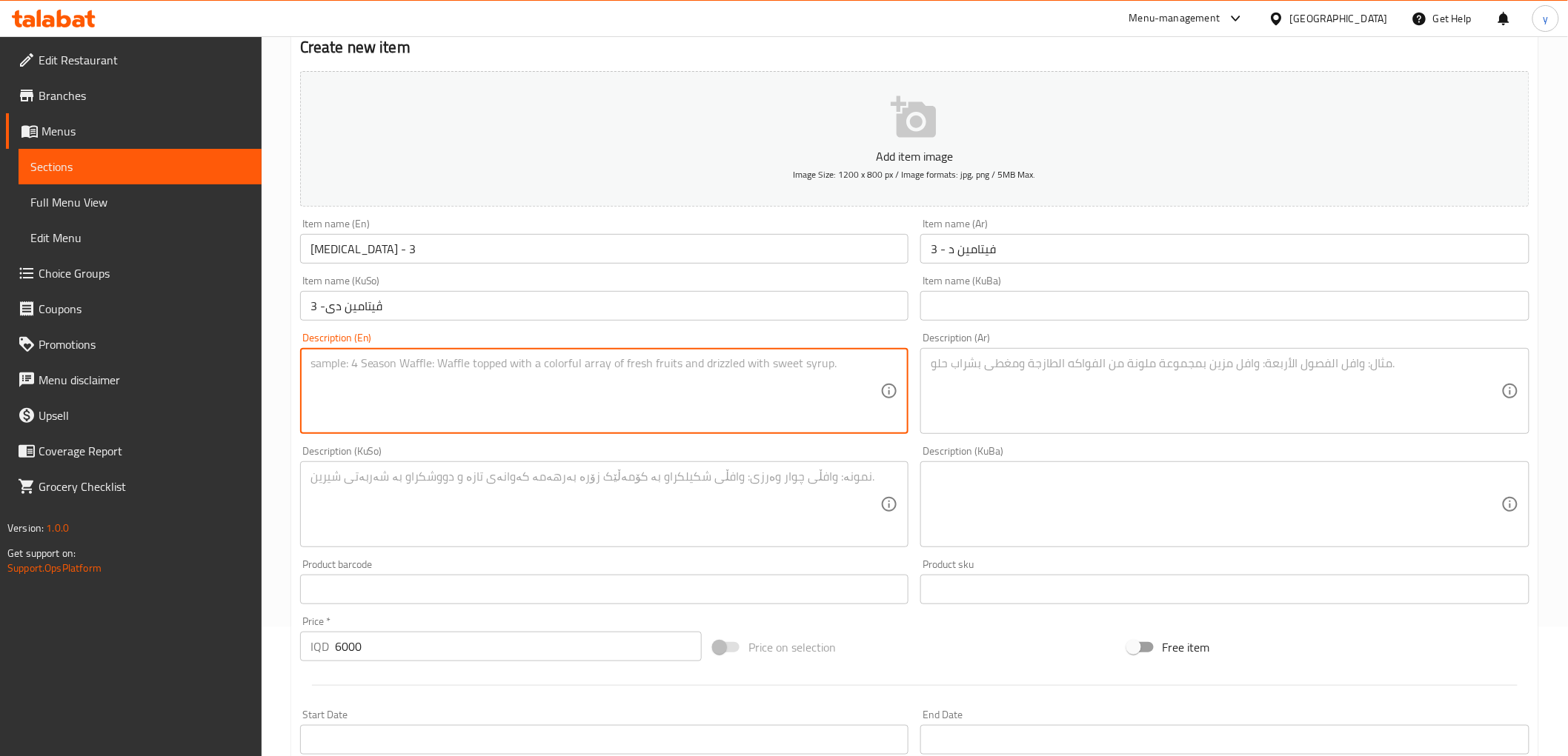
paste textarea "Avocado, kiwi and banana"
type textarea "Avocado, kiwi and banana"
click at [992, 381] on textarea at bounding box center [1216, 392] width 571 height 70
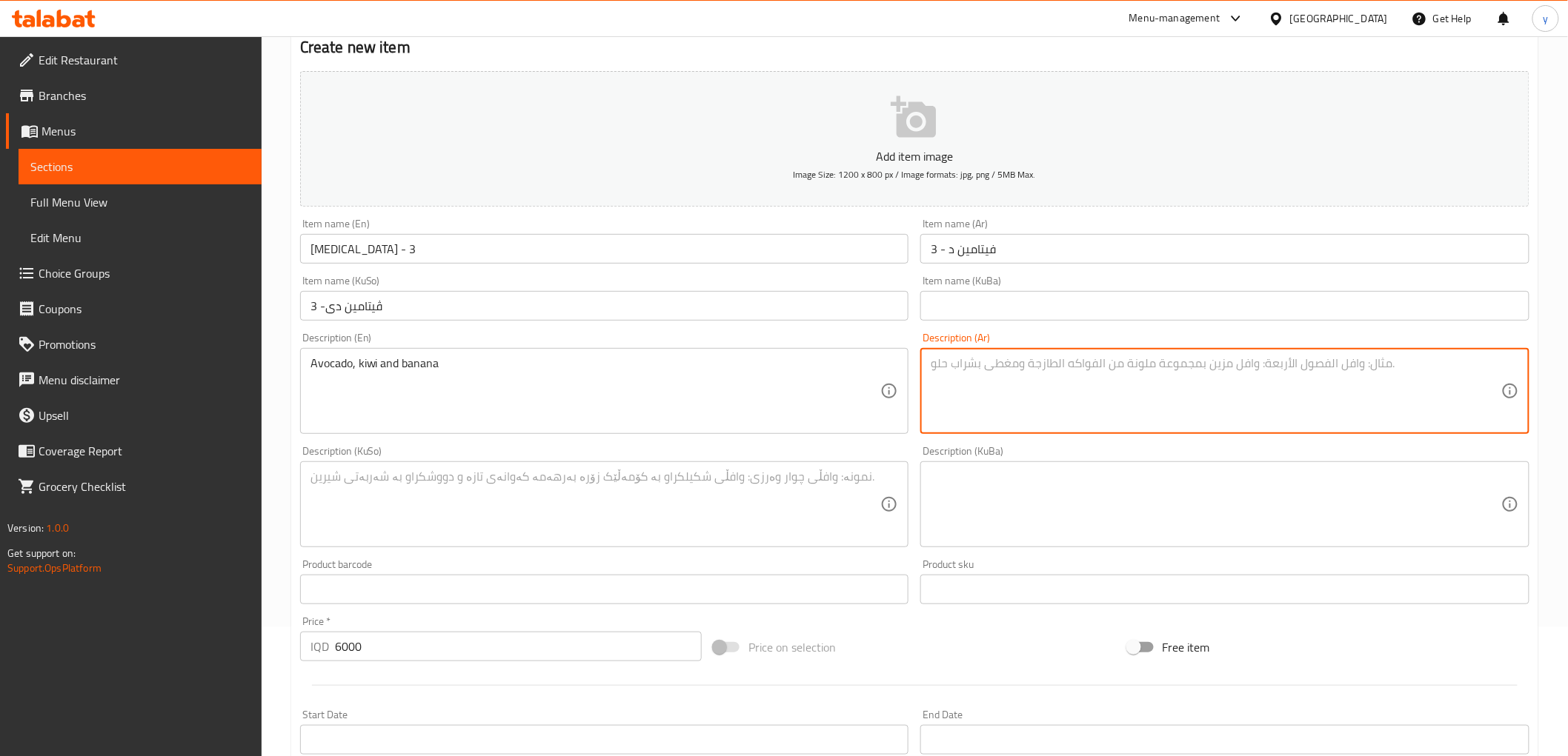
paste textarea "أفوكادو، كيوي وموز"
type textarea "أفوكادو، كيوي وموز"
click at [855, 474] on textarea at bounding box center [595, 505] width 571 height 70
click at [975, 373] on textarea "أفوكادو، كيوي وموز" at bounding box center [1216, 392] width 571 height 70
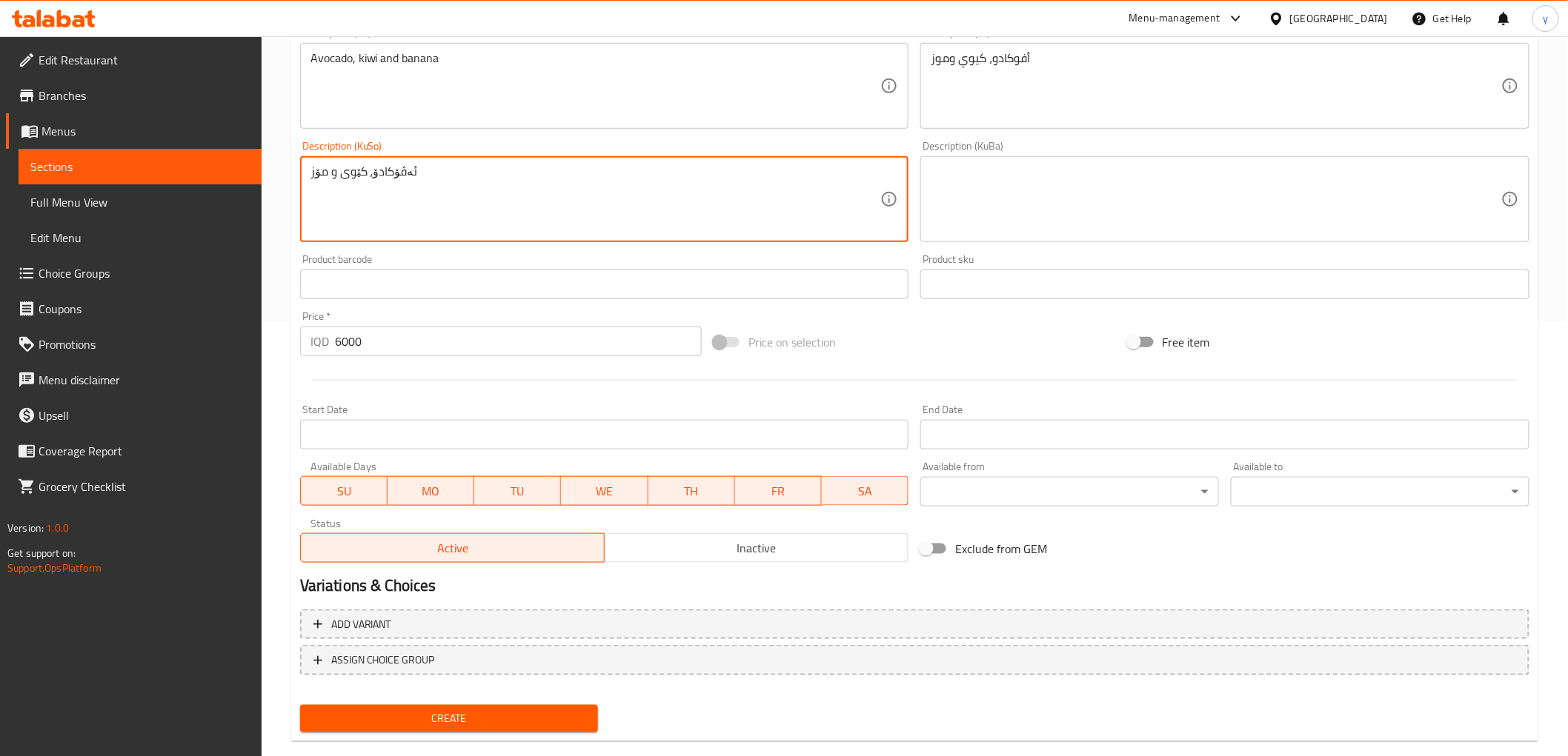
scroll to position [458, 0]
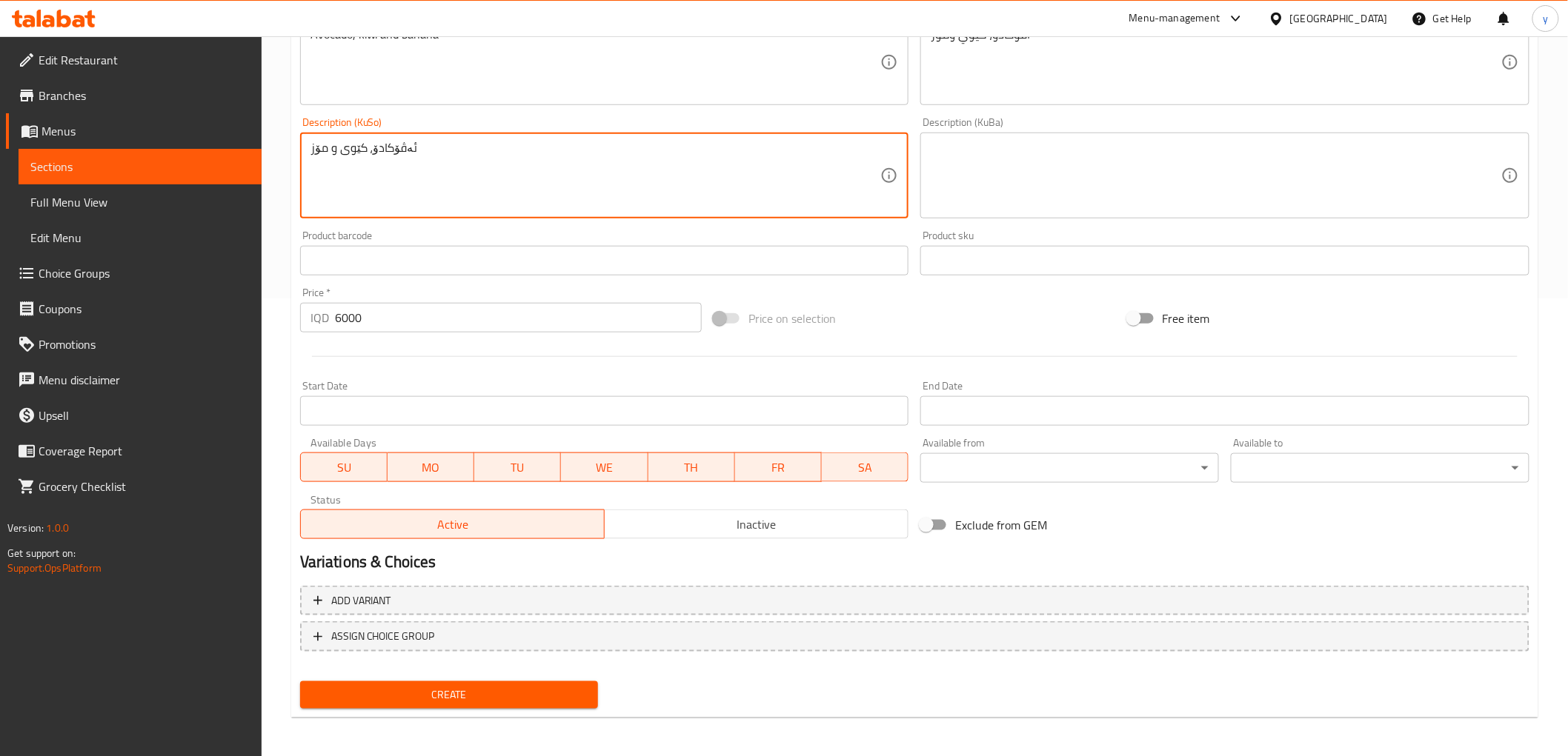
type textarea "ئەڤۆکادۆ، کێوی و مۆز"
click at [498, 686] on span "Create" at bounding box center [449, 695] width 275 height 18
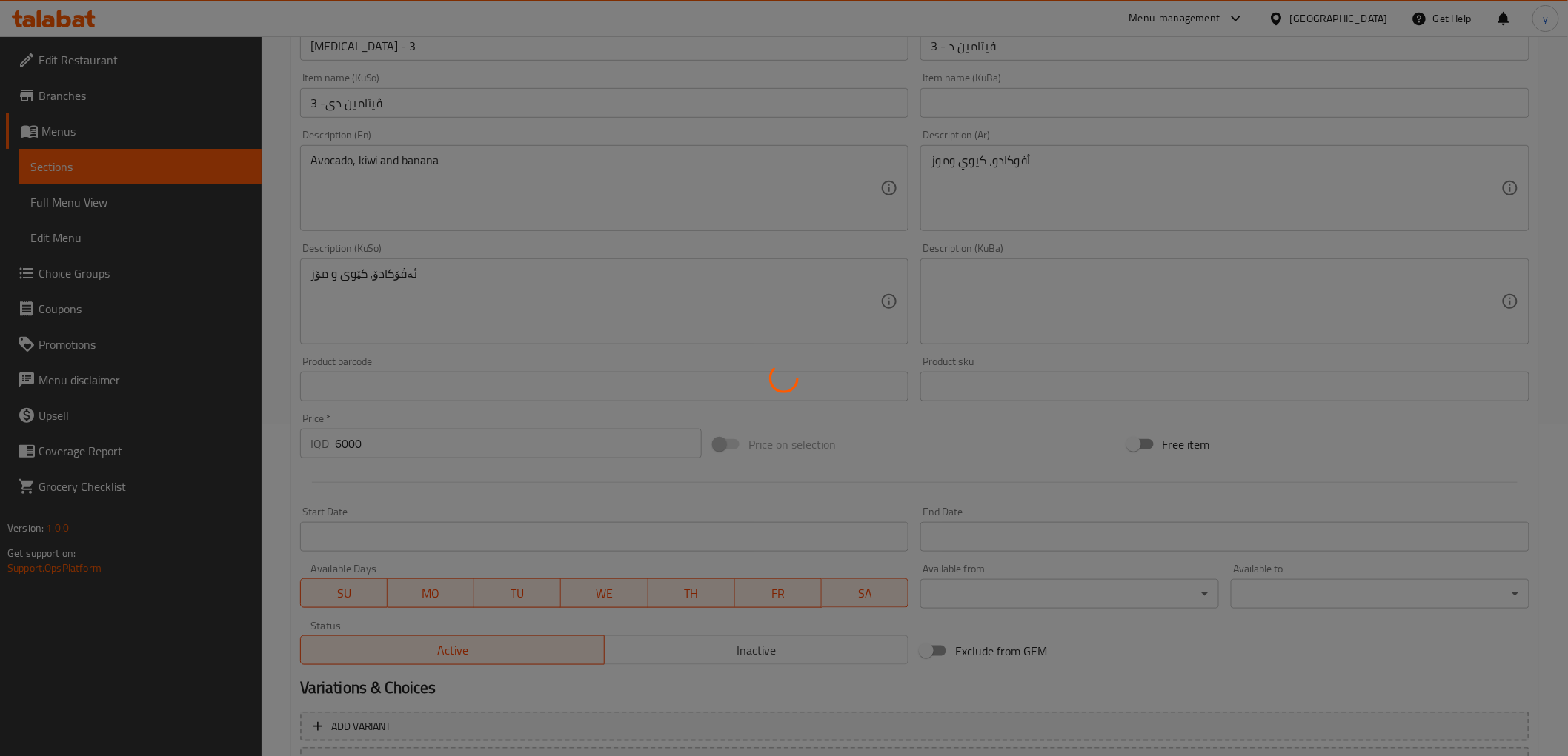
scroll to position [293, 0]
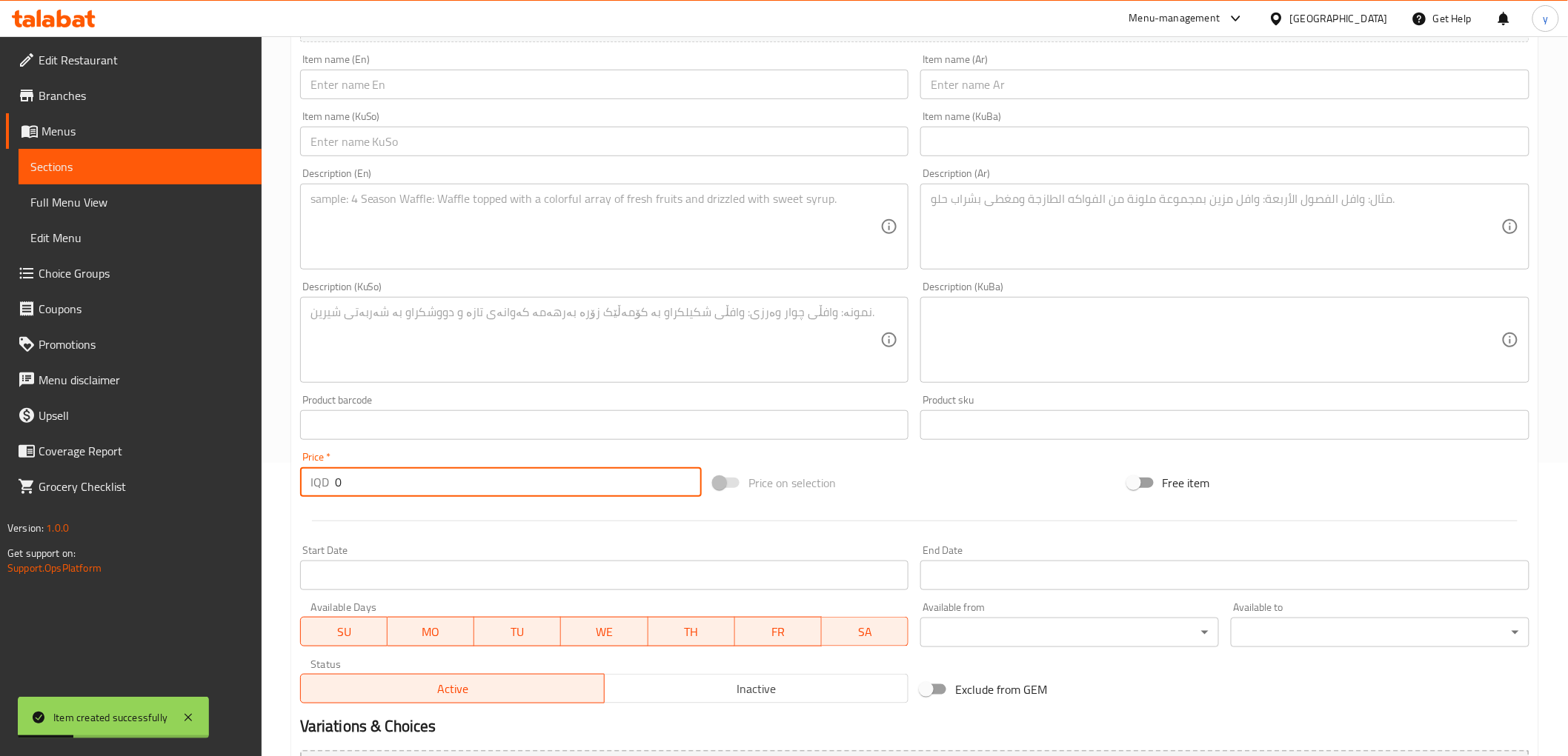
drag, startPoint x: 373, startPoint y: 486, endPoint x: 422, endPoint y: 505, distance: 52.6
click at [317, 497] on div "Price   * IQD 0 Price *" at bounding box center [501, 474] width 413 height 57
paste input "700"
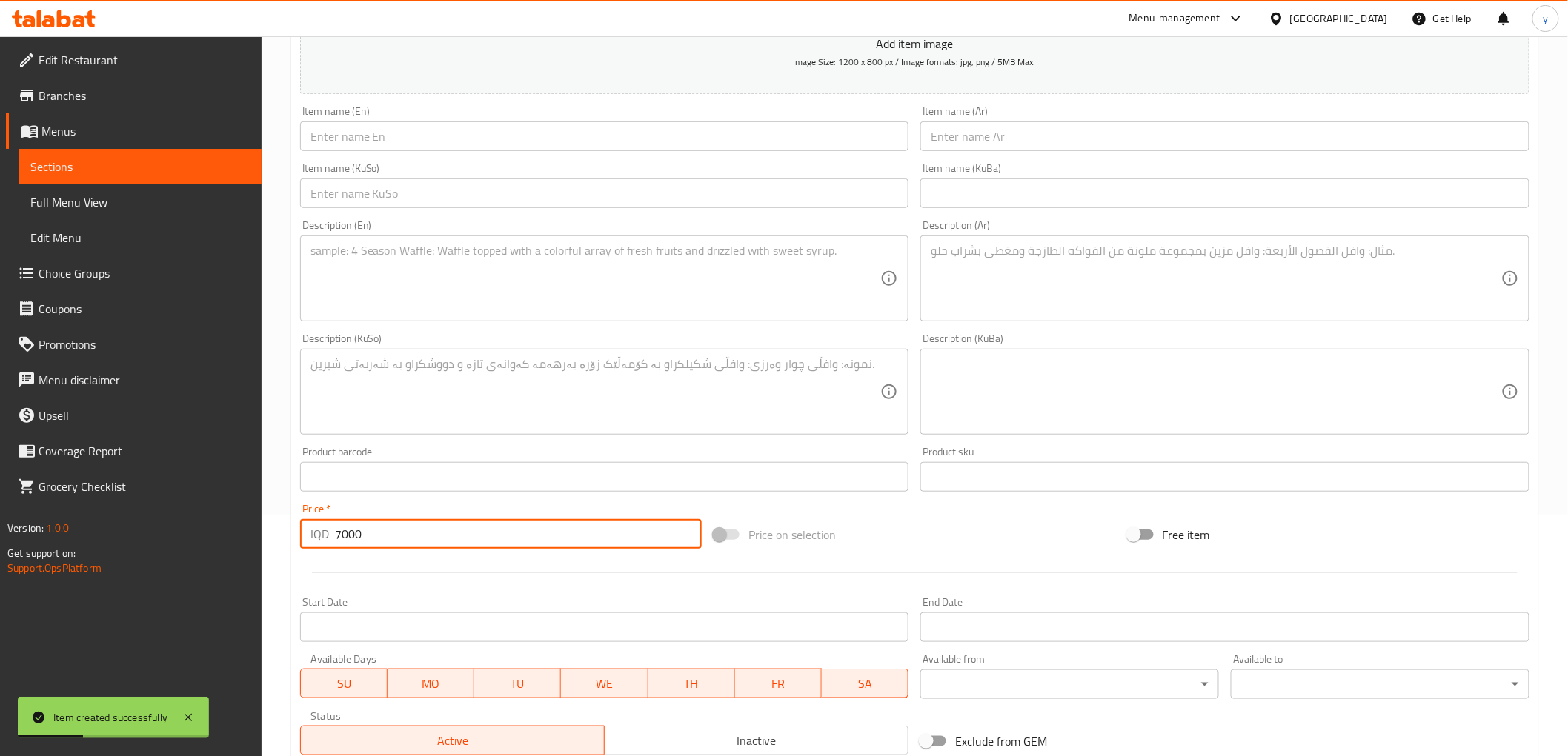
scroll to position [0, 0]
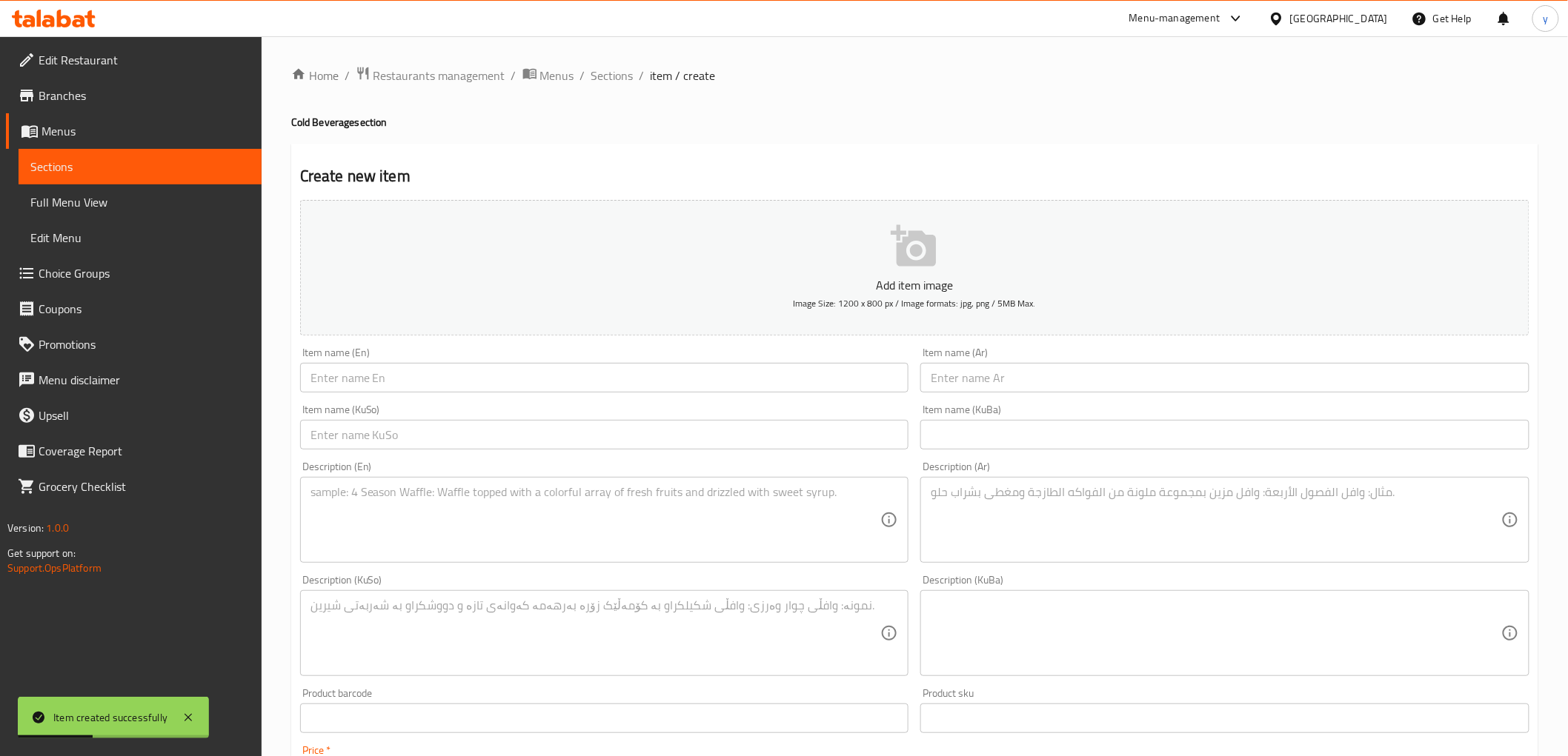
type input "7000"
drag, startPoint x: 714, startPoint y: 373, endPoint x: 654, endPoint y: 390, distance: 62.4
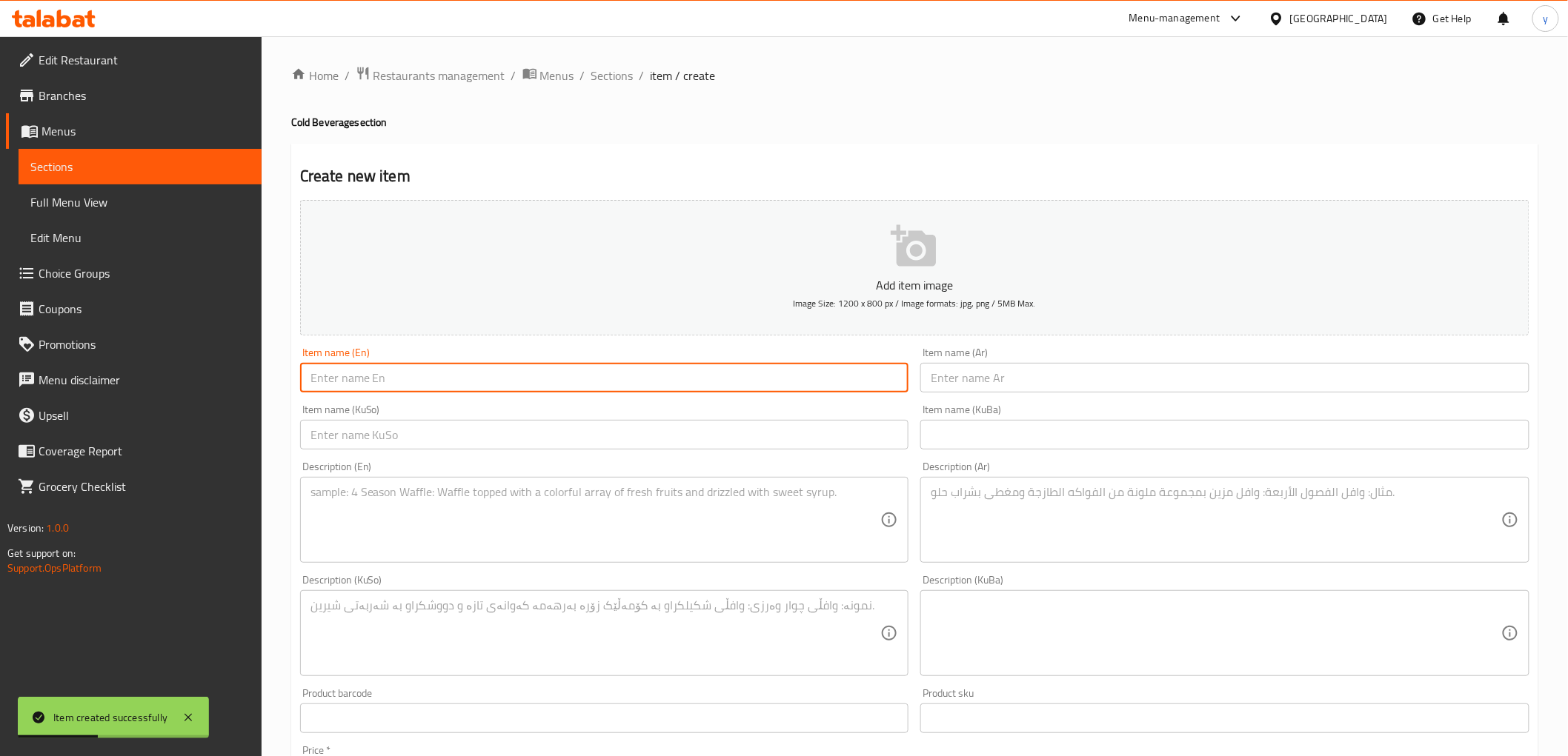
click at [712, 373] on input "text" at bounding box center [604, 377] width 609 height 30
paste input "Vitamin B-12"
click at [357, 380] on input "Vitamin B-12" at bounding box center [604, 377] width 609 height 30
type input "Vitamin B -12"
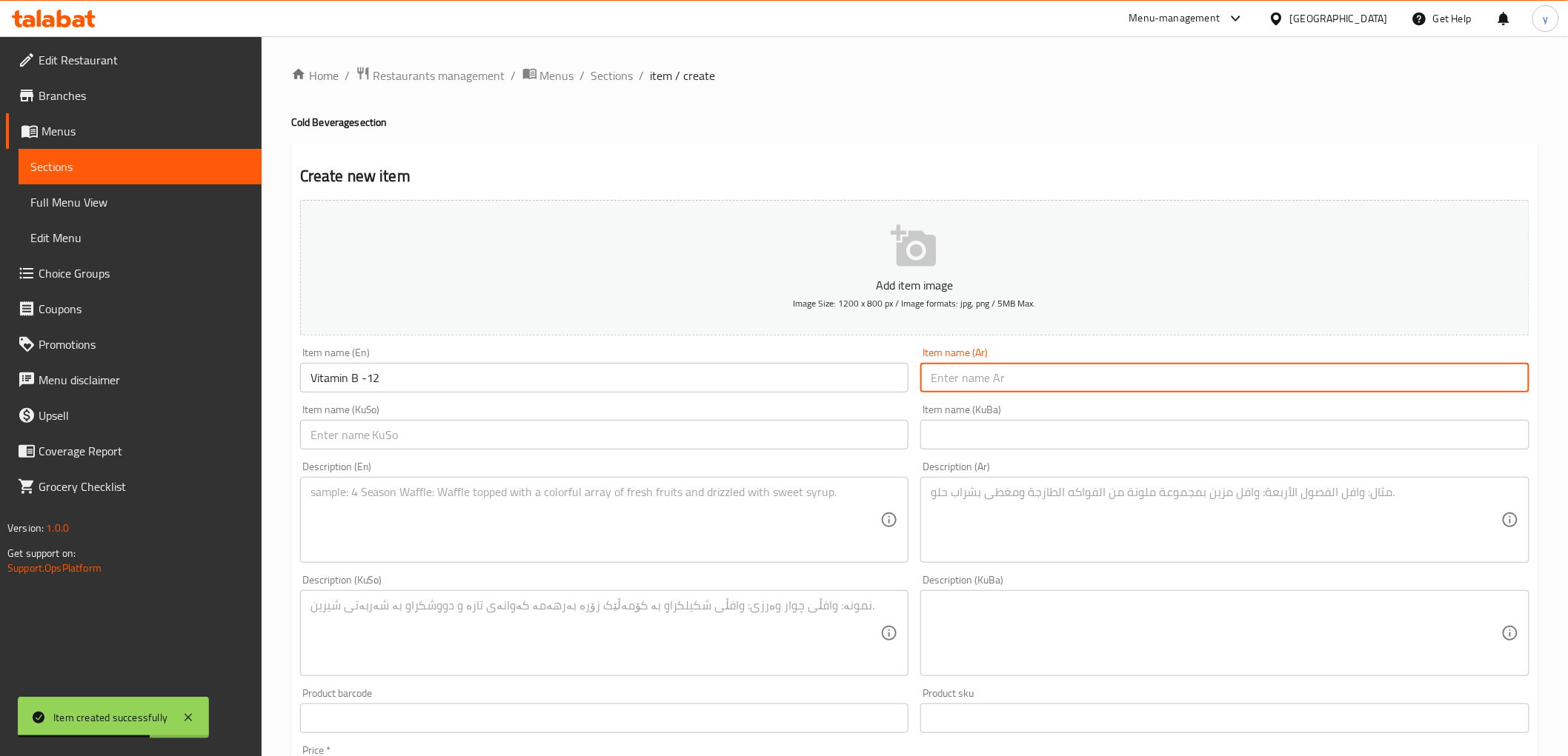
drag, startPoint x: 1002, startPoint y: 374, endPoint x: 868, endPoint y: 384, distance: 134.4
click at [1002, 375] on input "text" at bounding box center [1225, 377] width 609 height 30
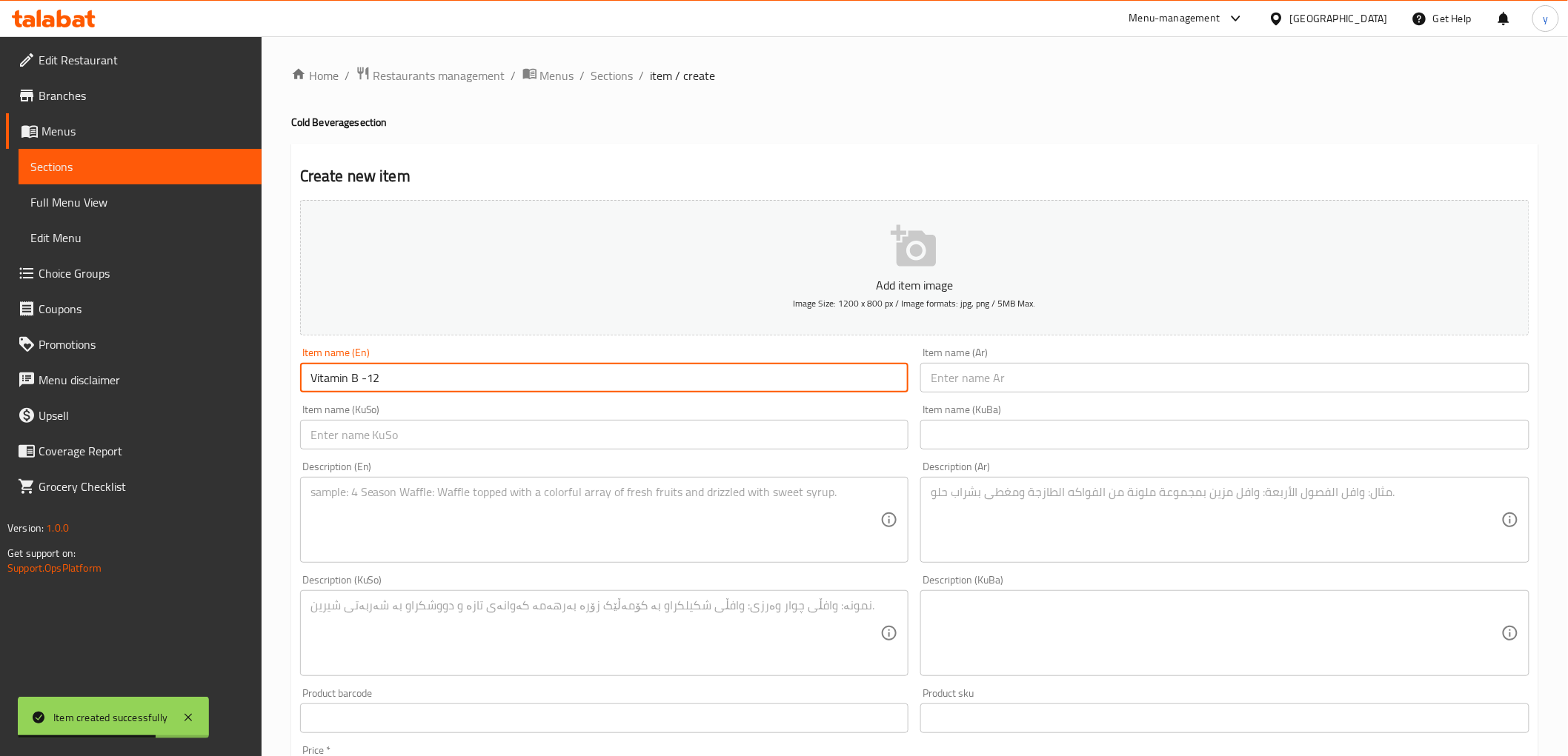
click at [650, 371] on input "Vitamin B -12" at bounding box center [604, 377] width 609 height 30
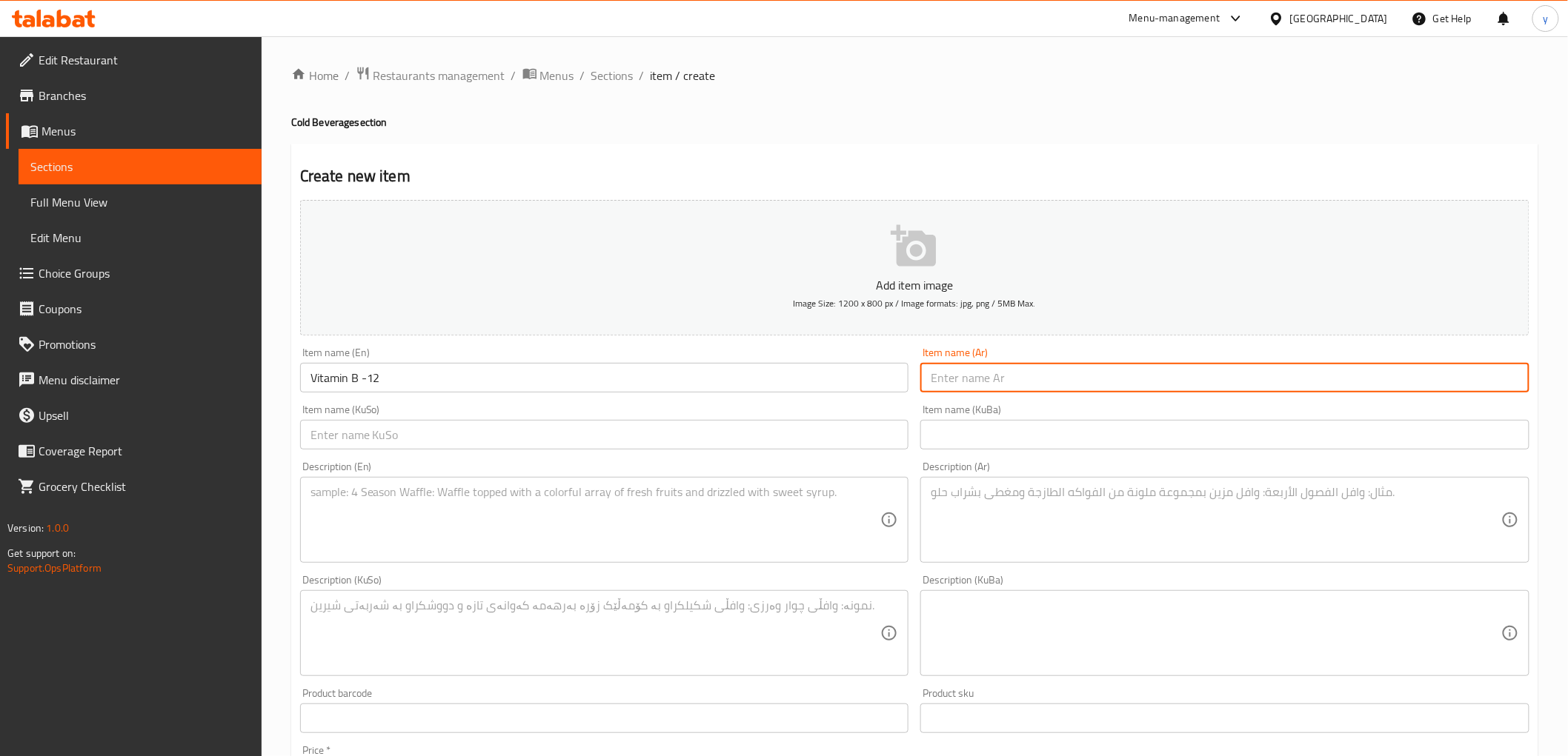
click at [1077, 369] on input "text" at bounding box center [1225, 377] width 609 height 30
paste input "فيتامين ب-12"
click at [952, 380] on input "فيتامين ب-12" at bounding box center [1225, 377] width 609 height 30
click at [943, 380] on input "فيتامين ب -12" at bounding box center [1225, 377] width 609 height 30
click at [1463, 380] on input "فيتامين ب -12" at bounding box center [1225, 377] width 609 height 30
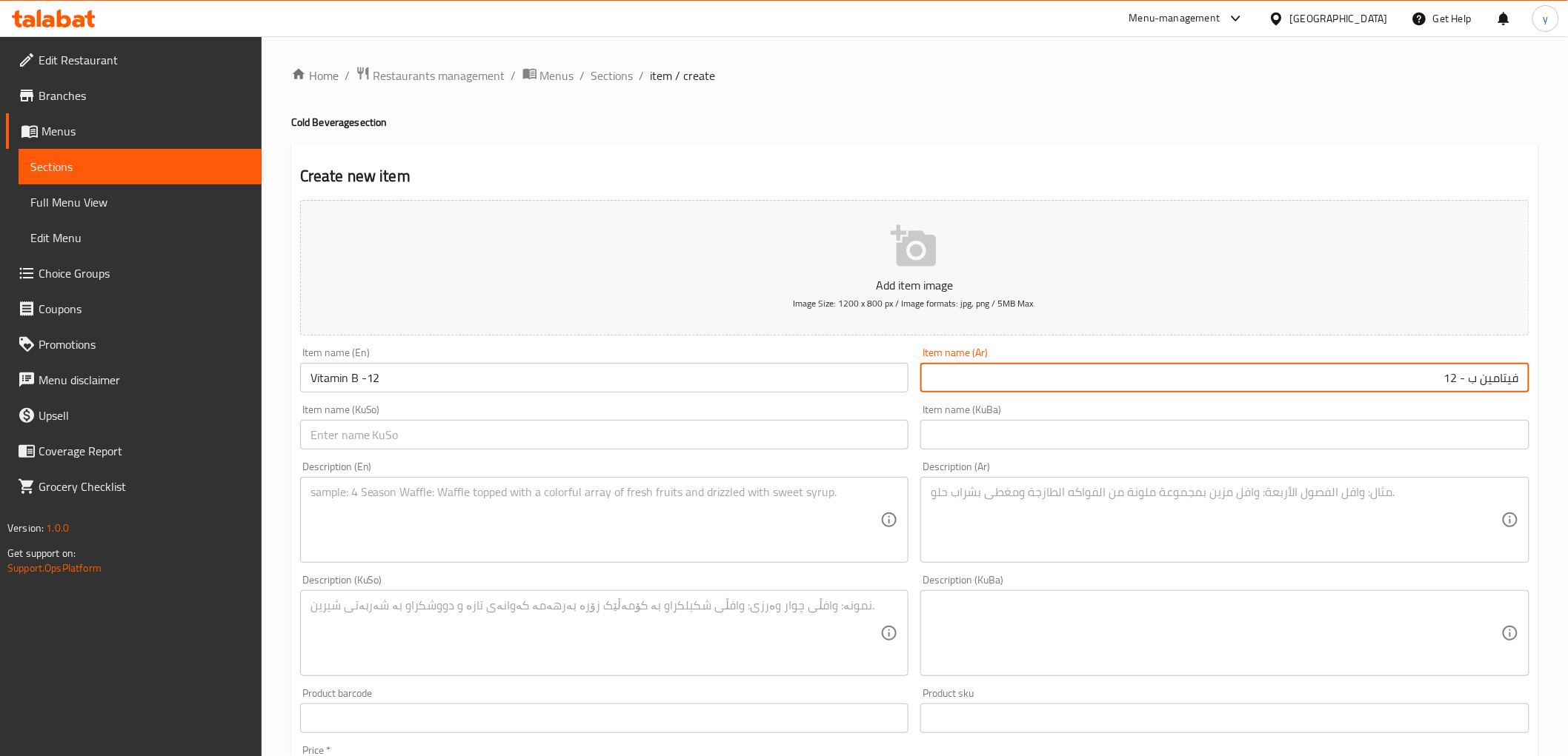
type input "فيتامين ب - 12"
click at [729, 434] on input "text" at bounding box center [604, 435] width 609 height 30
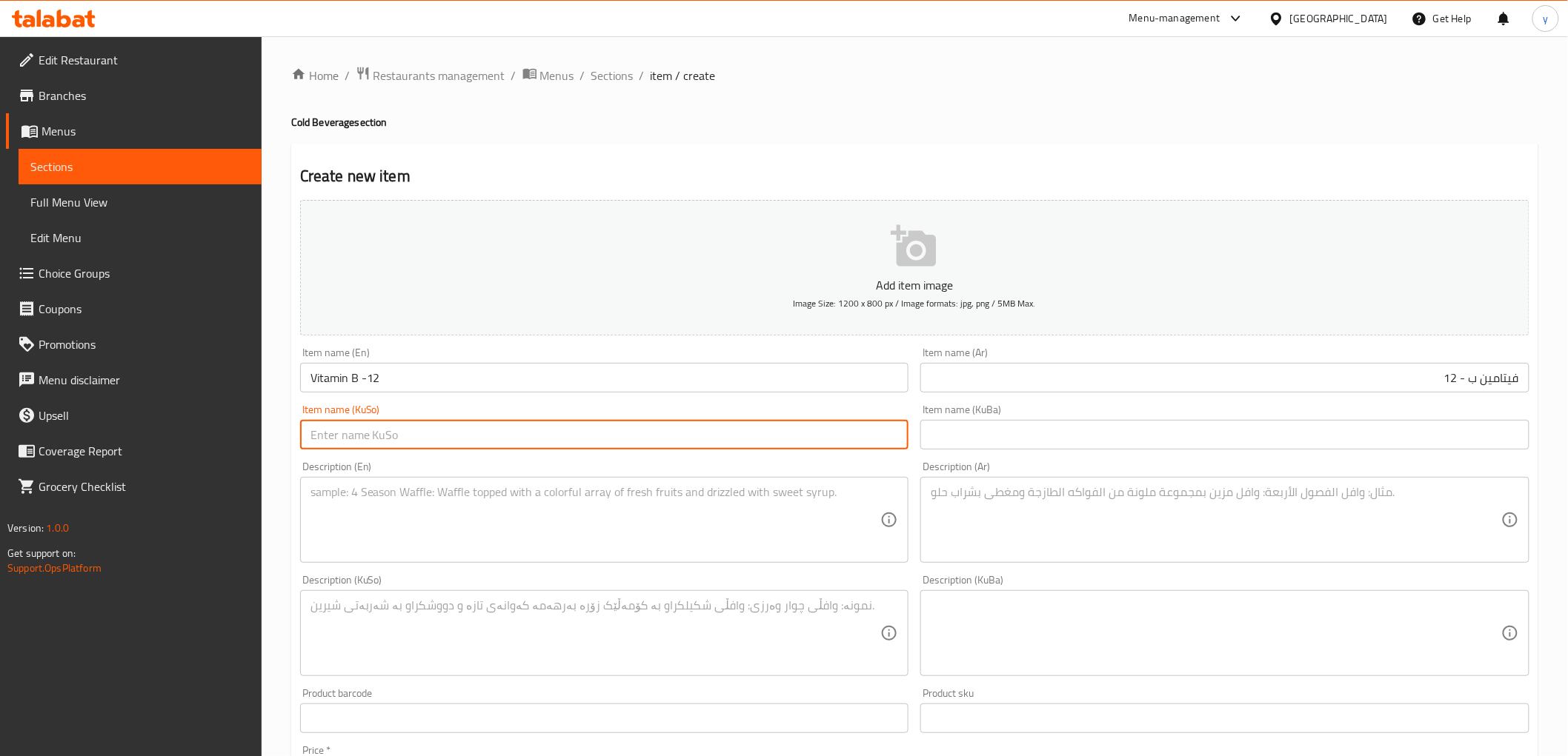
paste input "ڤیتامین بی -١٢"
click at [835, 433] on input "ڤیتامین بی -١٢" at bounding box center [604, 435] width 609 height 30
drag, startPoint x: 833, startPoint y: 432, endPoint x: 805, endPoint y: 442, distance: 29.7
click at [806, 442] on input "ڤیتامین بی - ١٢" at bounding box center [604, 435] width 609 height 30
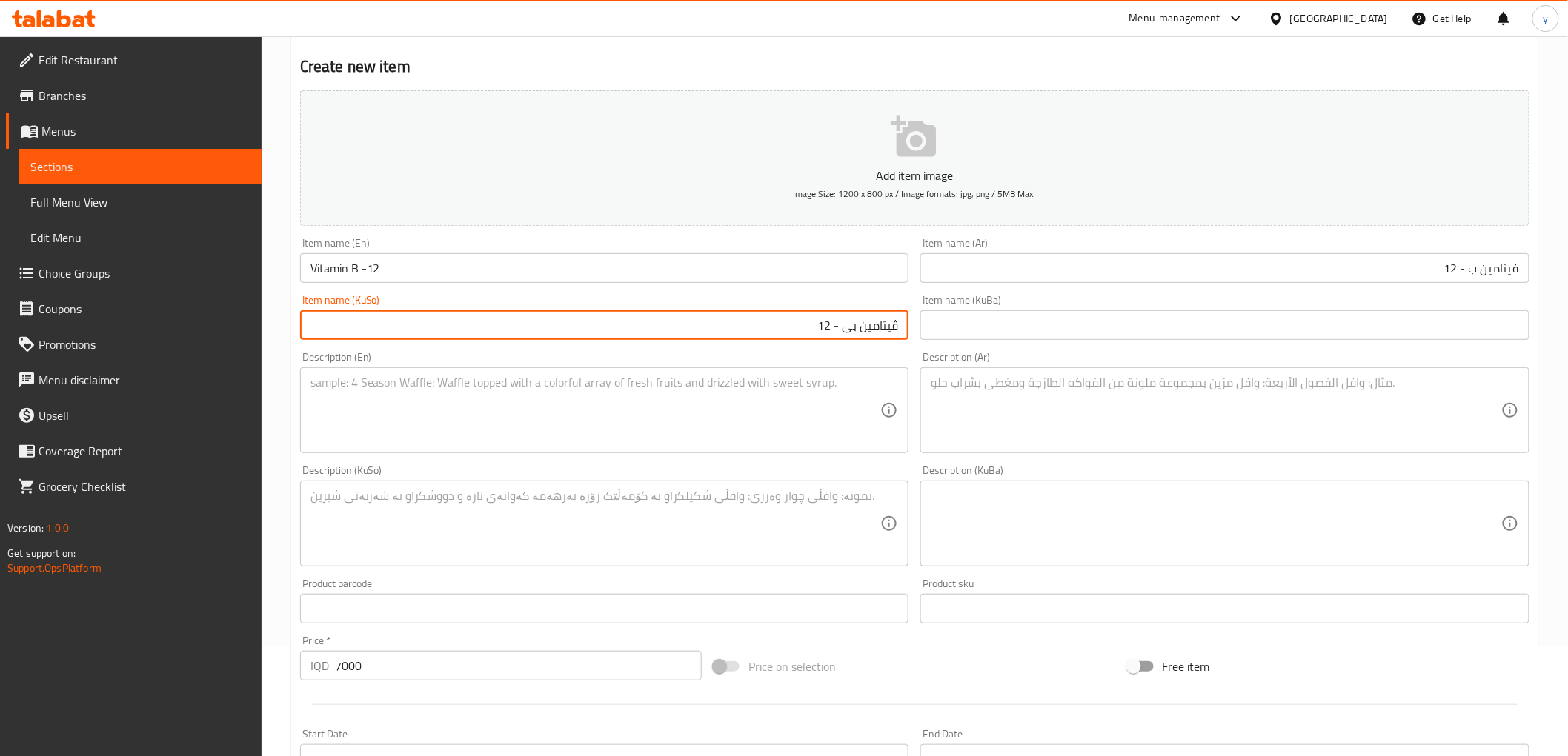
scroll to position [164, 0]
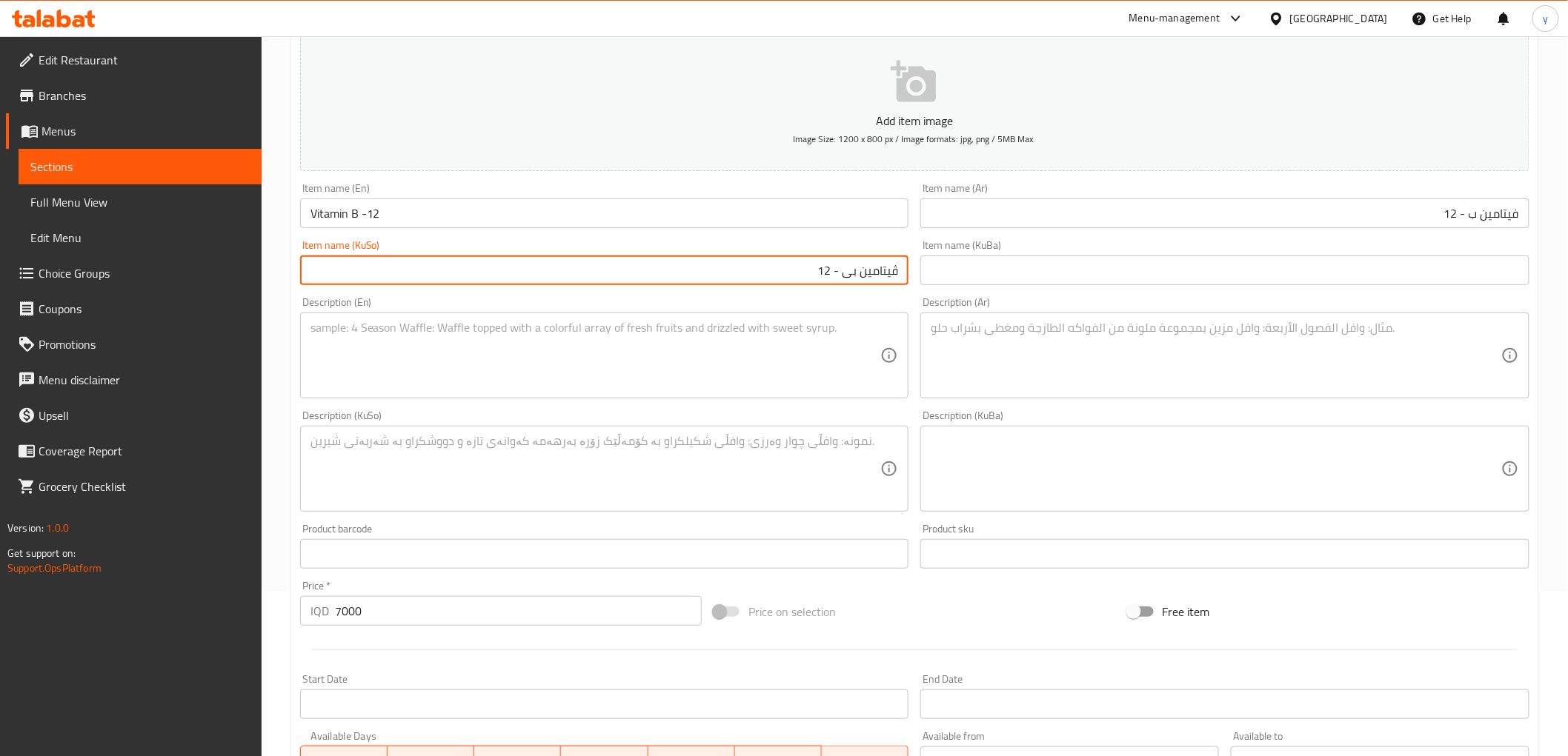
type input "ڤیتامین بی - 12"
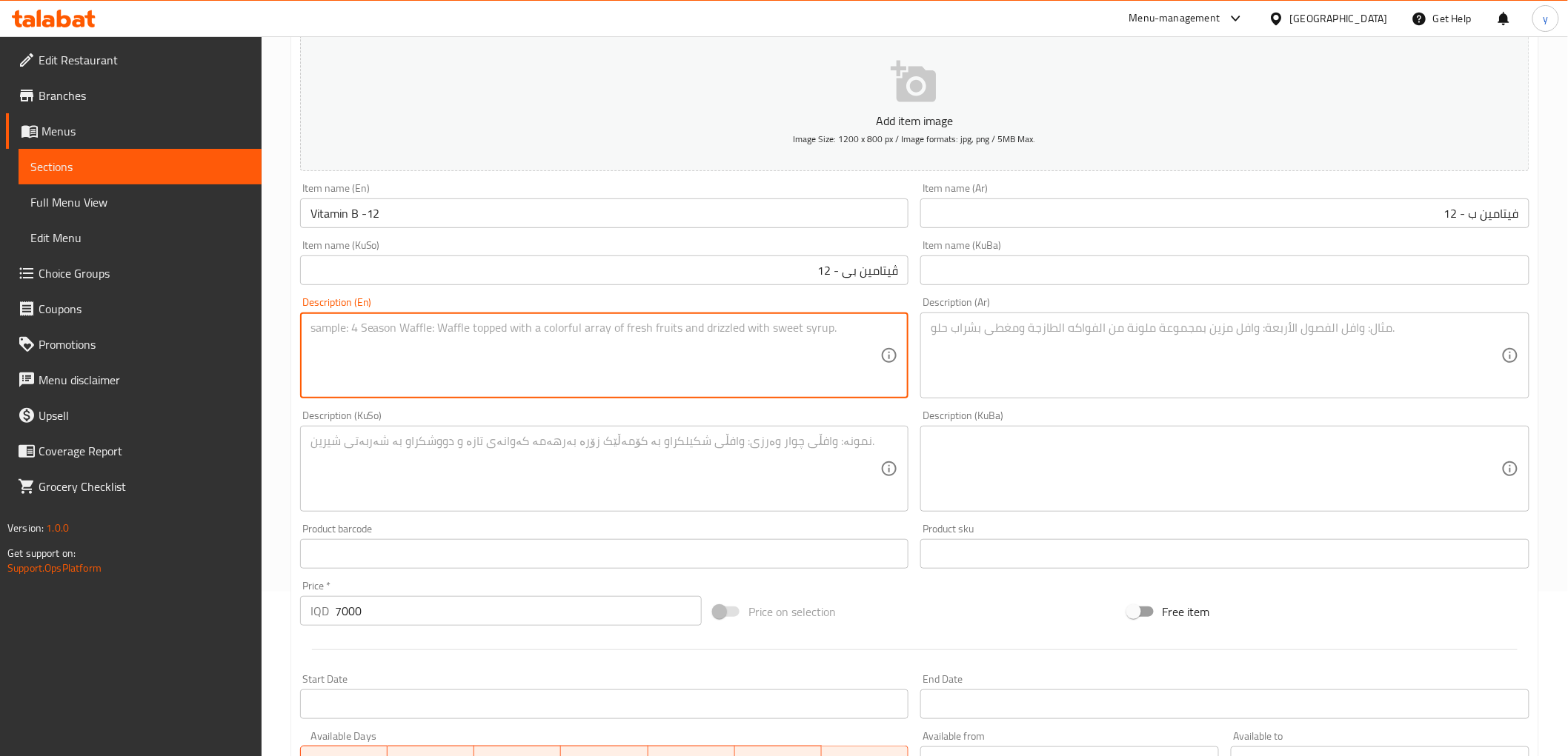
click at [788, 330] on textarea at bounding box center [595, 356] width 571 height 70
paste textarea "Frozen blueberry, banana, cashew and green apple"
type textarea "Frozen blueberry, banana, cashew and green apple"
click at [1005, 352] on textarea at bounding box center [1216, 356] width 571 height 70
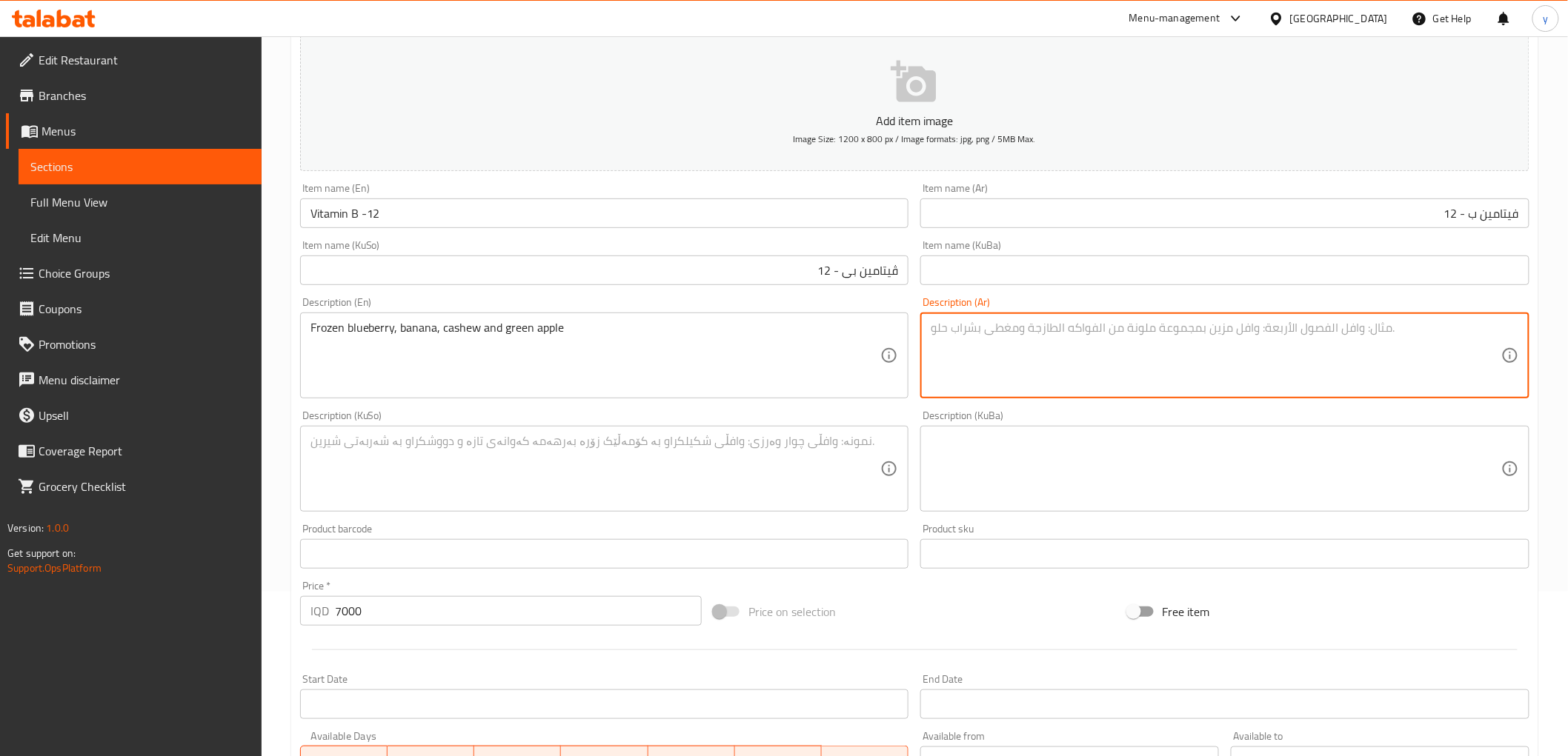
paste textarea "توت أزرق مجمد، موز، كاجو وتفاح أخضر"
click at [997, 330] on textarea "توت أزرق مجمد، موز، كاجو وتفاح أخضر" at bounding box center [1216, 356] width 571 height 70
type textarea "توت أزرق مجمد، موز، كاجو وتفاح أخضر"
click at [709, 463] on textarea at bounding box center [595, 469] width 571 height 70
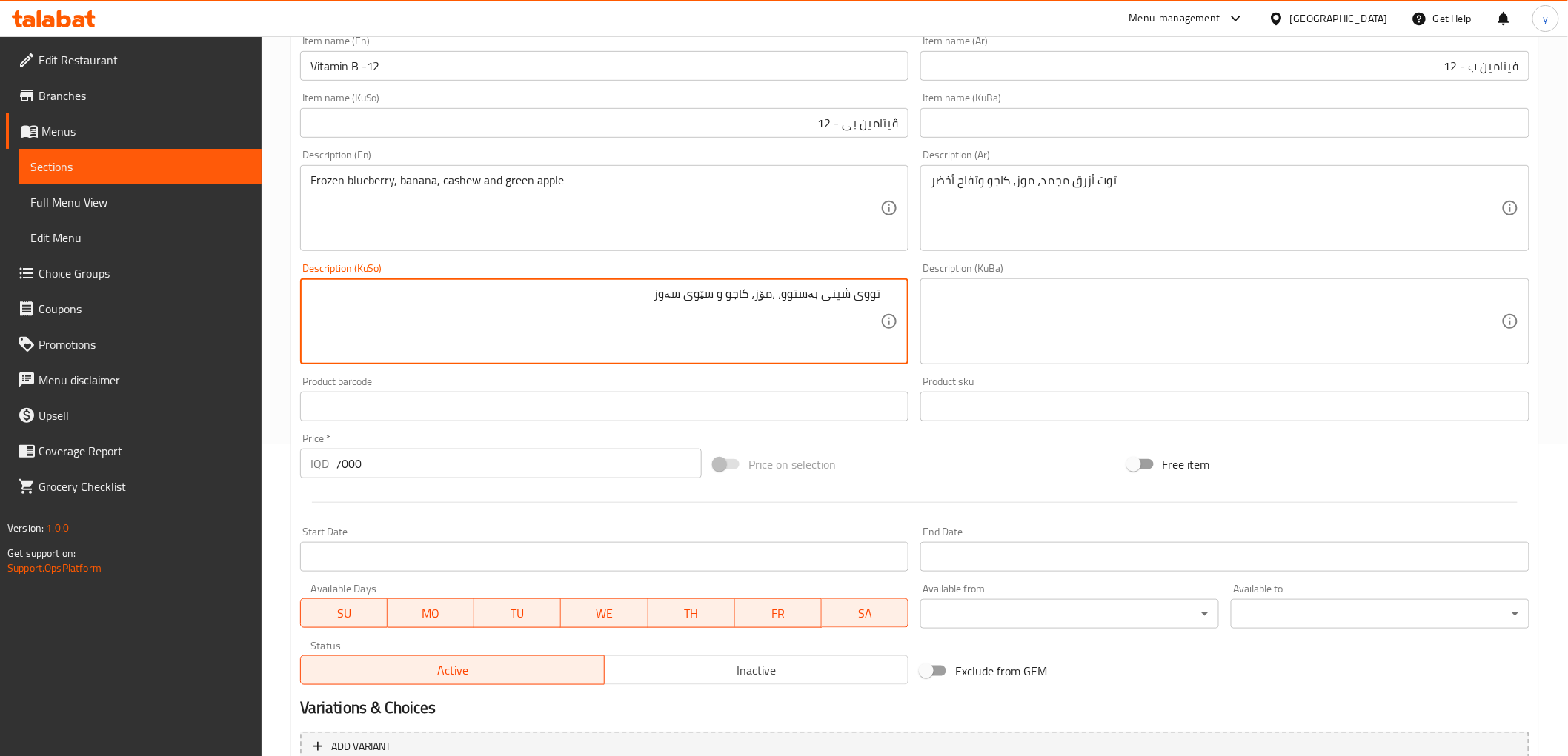
scroll to position [458, 0]
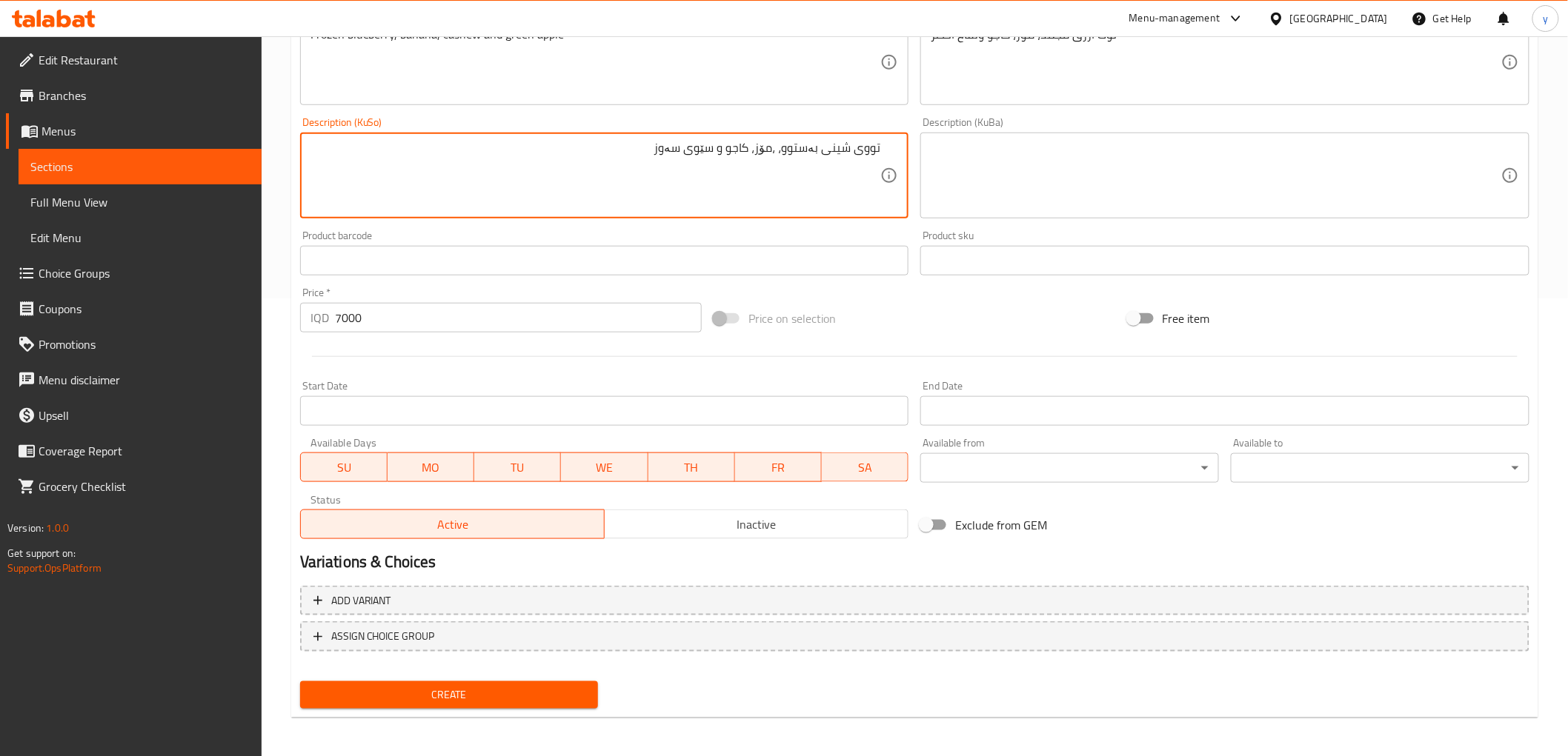
type textarea "تووی شینی بەستوو، ،مۆز، کاجو و سێوی سەوز"
click at [505, 675] on div "Create" at bounding box center [449, 695] width 310 height 39
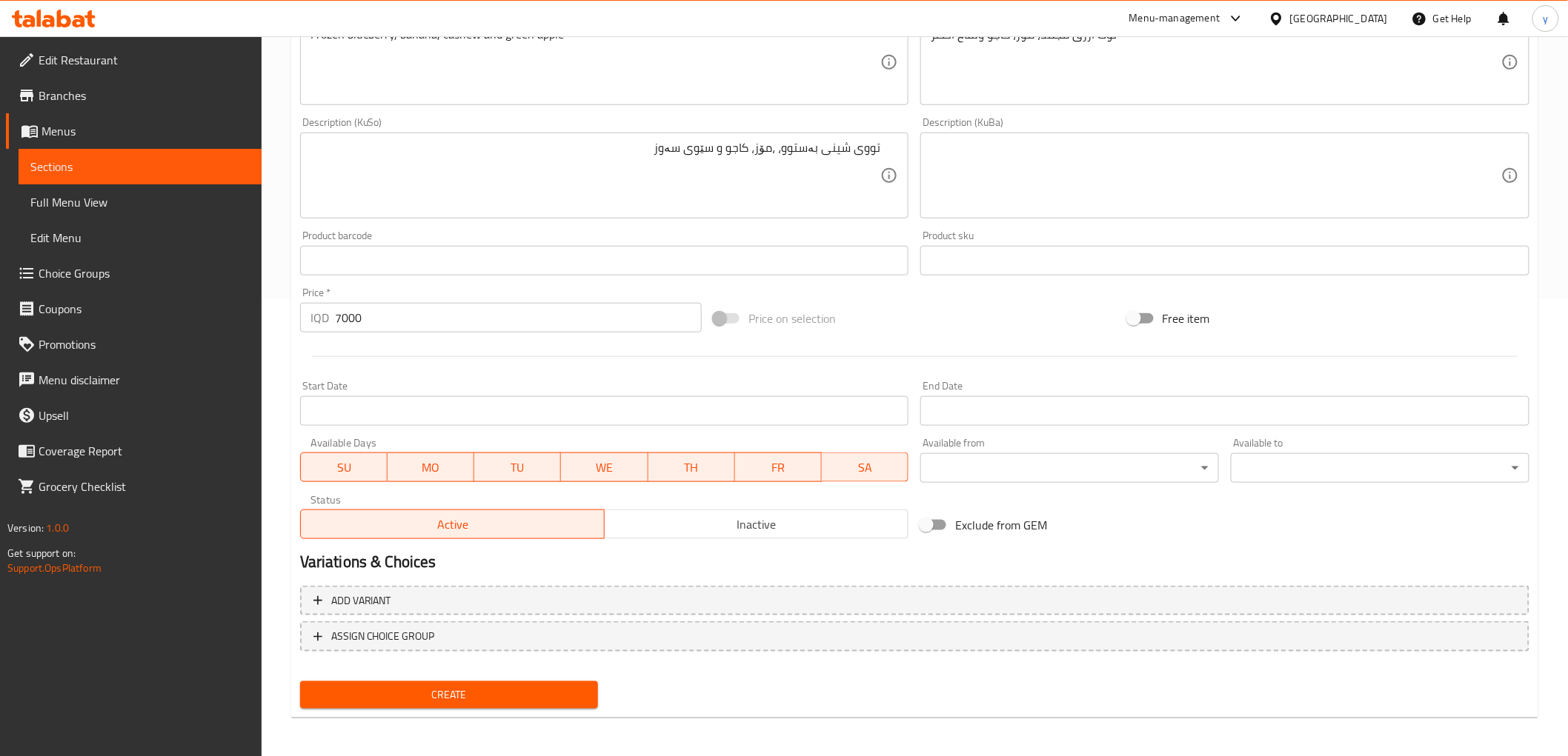
click at [491, 691] on span "Create" at bounding box center [449, 695] width 275 height 18
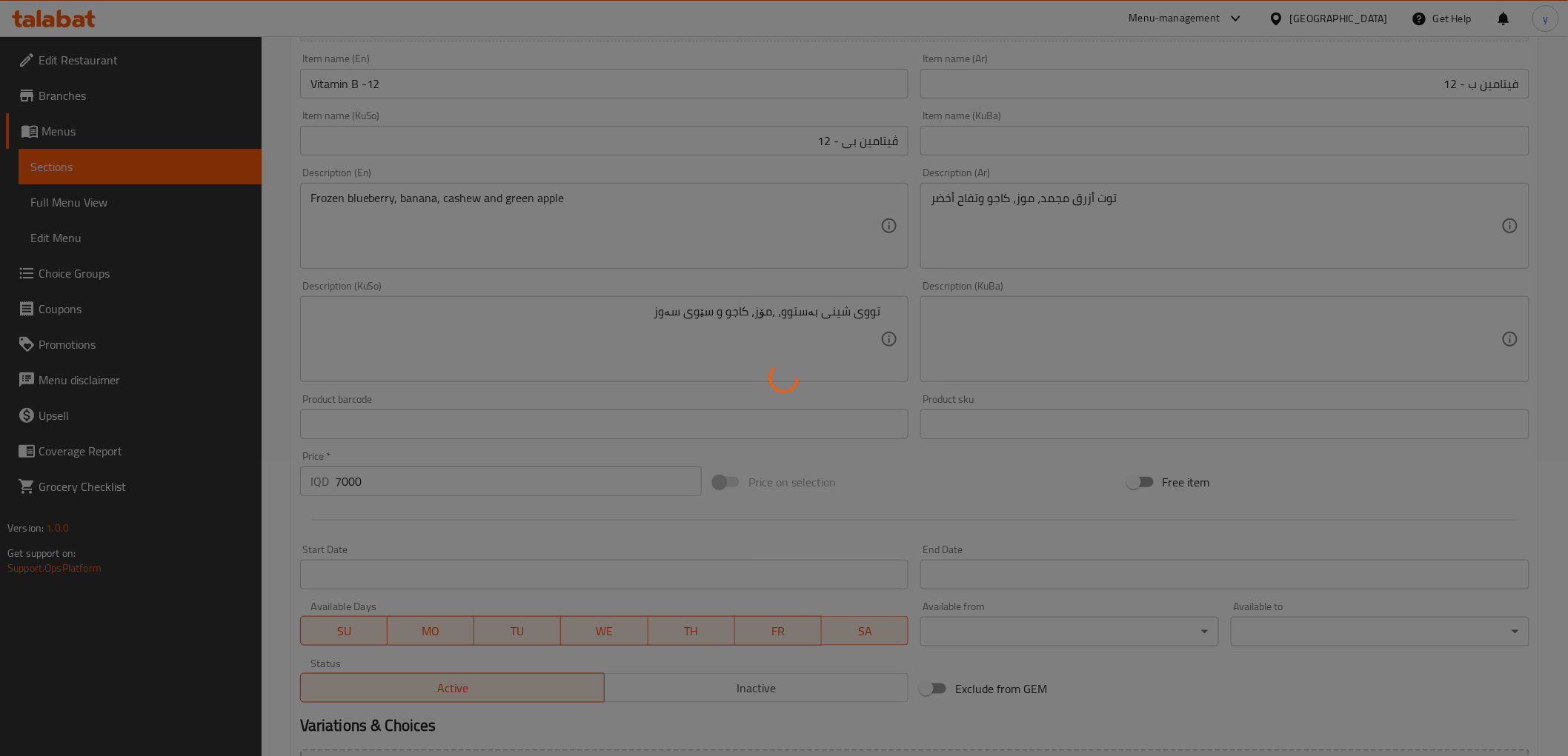
scroll to position [129, 0]
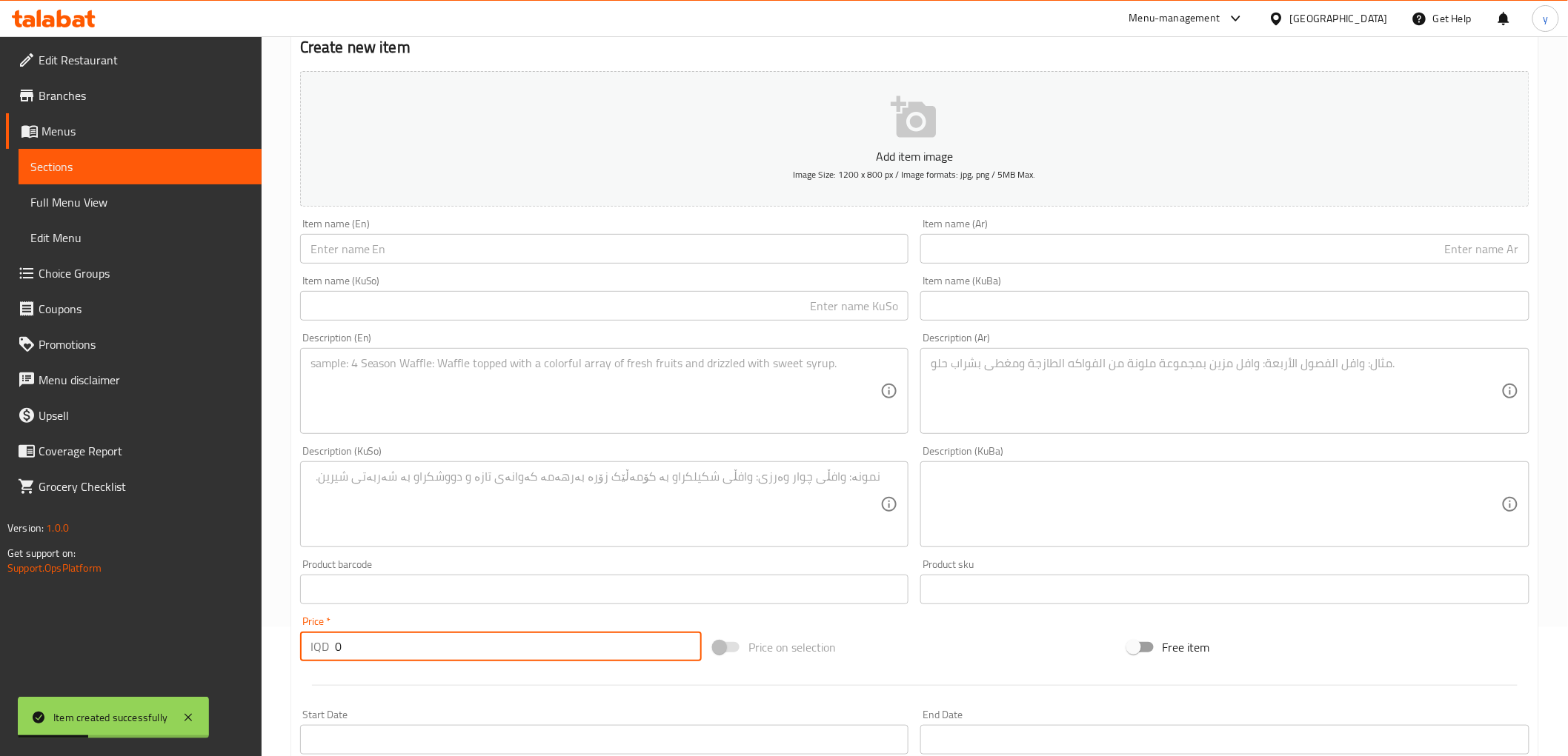
paste input "500"
drag, startPoint x: 337, startPoint y: 644, endPoint x: 378, endPoint y: 626, distance: 44.8
click at [349, 648] on input "0" at bounding box center [519, 646] width 367 height 30
type input "5000"
click at [513, 267] on div "Item name (En) Item name (En)" at bounding box center [605, 242] width 621 height 57
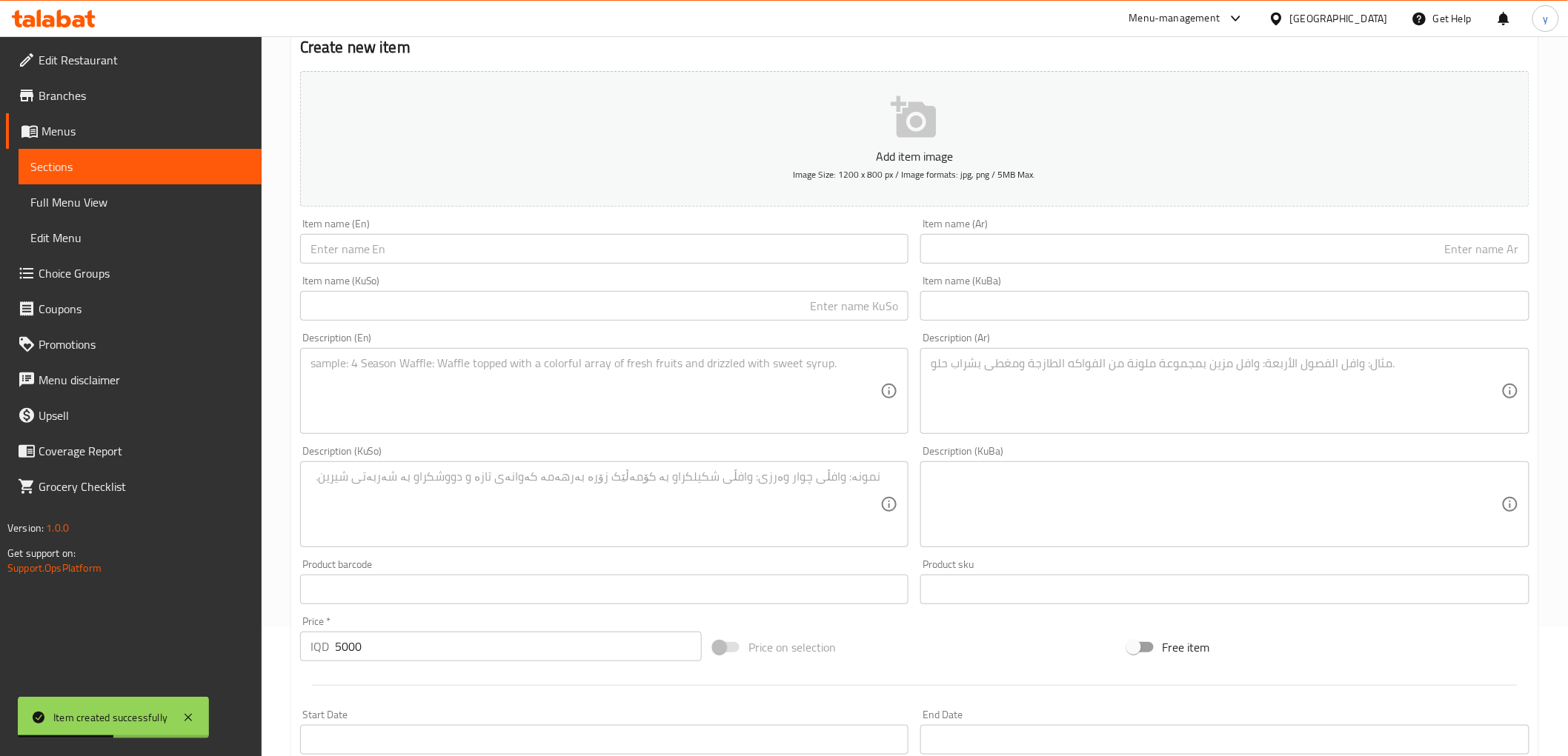
click at [462, 254] on input "text" at bounding box center [604, 249] width 609 height 30
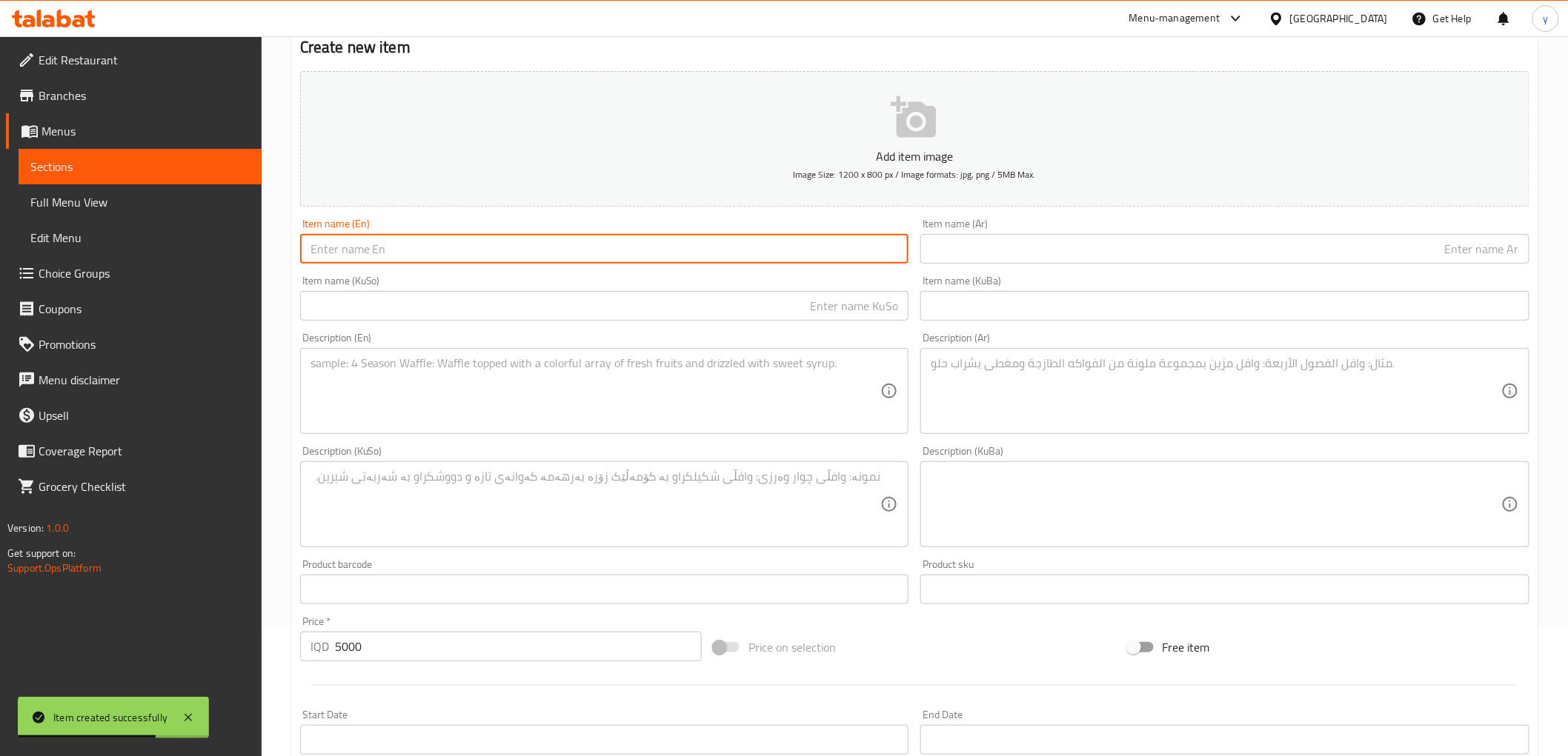
paste input "Vitamin B-6"
click at [357, 254] on input "Vitamin B-6" at bounding box center [604, 249] width 609 height 30
click at [369, 254] on input "Vitamin B -6" at bounding box center [604, 249] width 609 height 30
type input "Vitamin B - 6"
click at [717, 304] on input "text" at bounding box center [604, 305] width 609 height 30
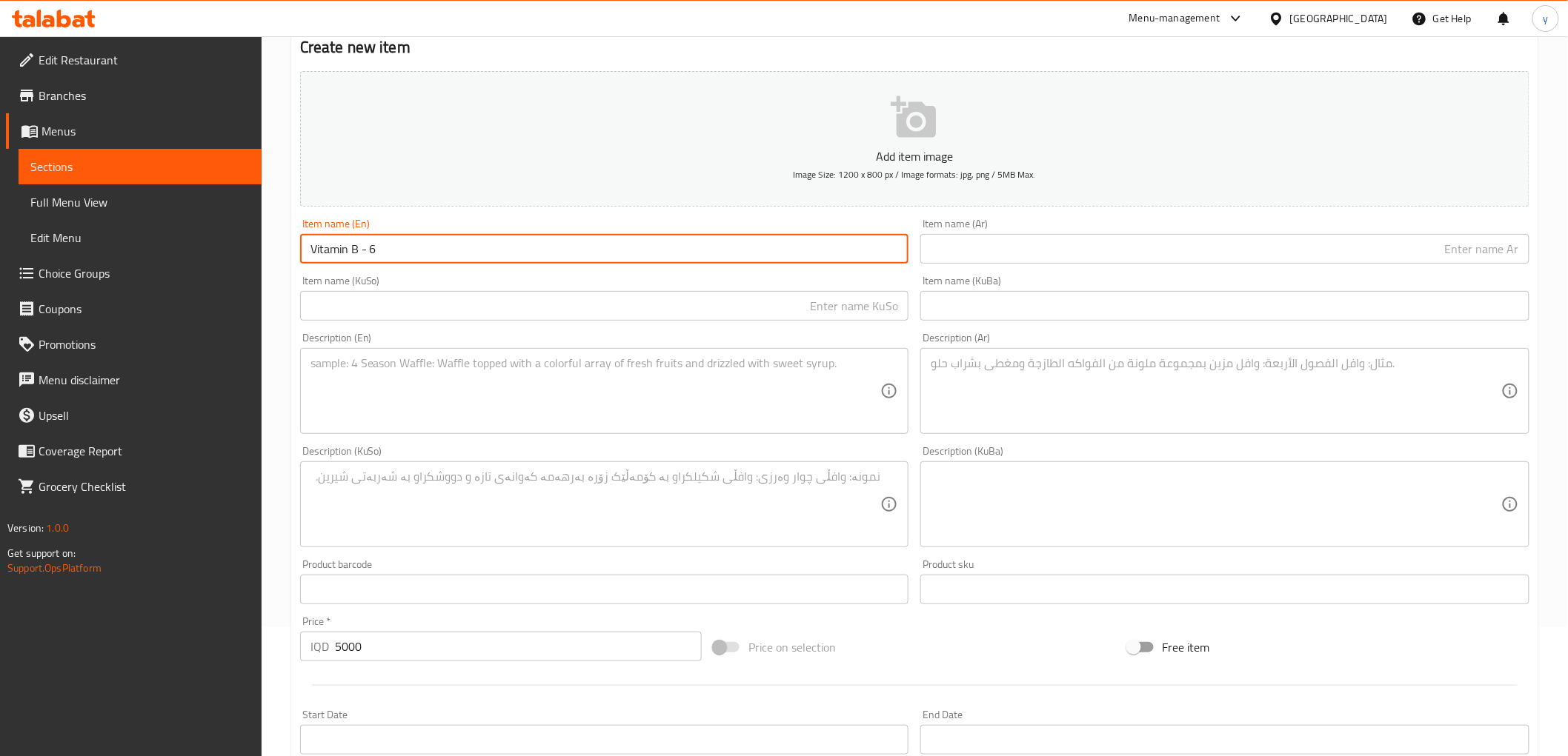
paste input "ڤیتامین بی - ٦"
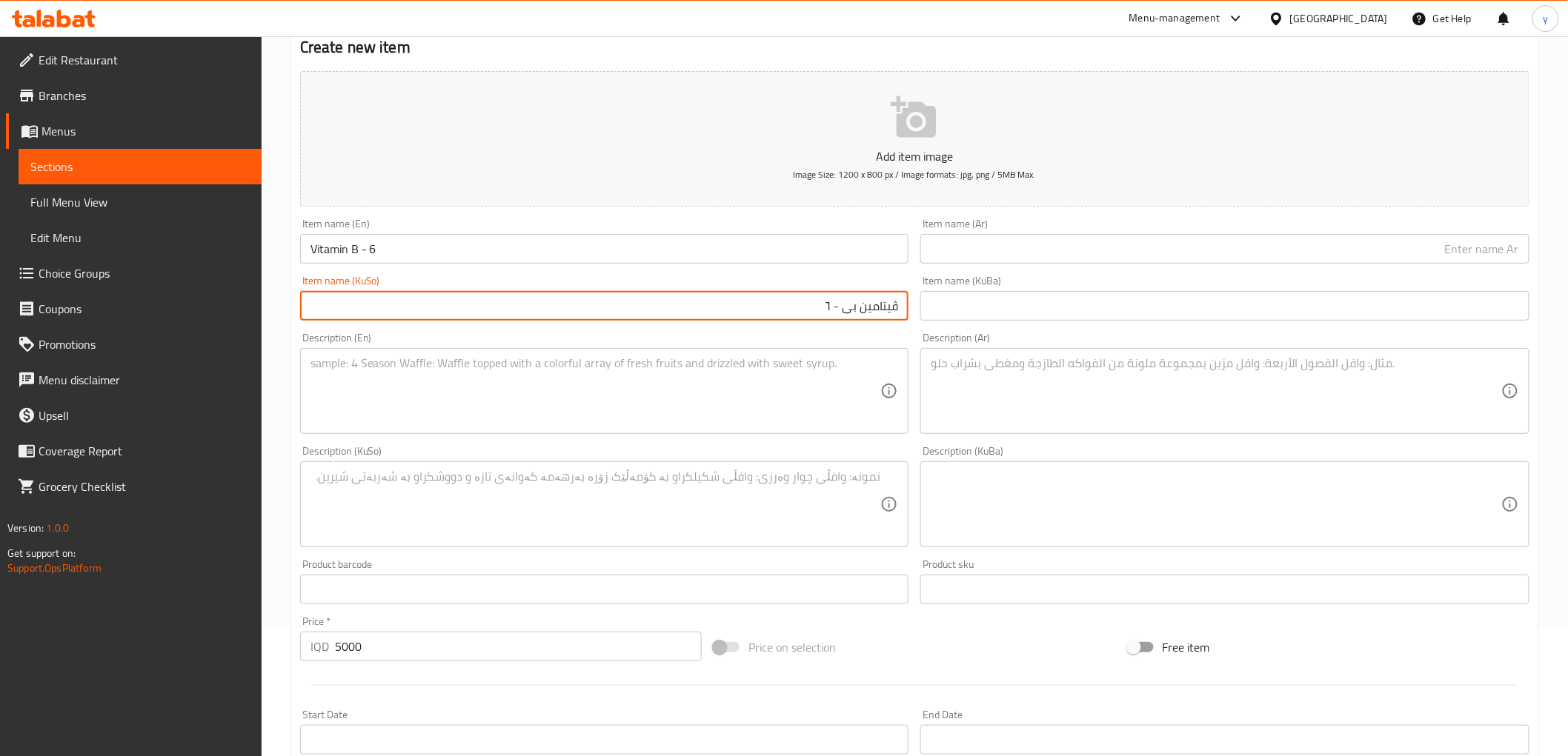
drag, startPoint x: 828, startPoint y: 308, endPoint x: 831, endPoint y: 325, distance: 17.3
click at [831, 325] on div "Item name (KuSo) ڤیتامین بی - ٦ Item name (KuSo)" at bounding box center [605, 298] width 621 height 57
type input "ڤیتامین بی - 6"
click at [1085, 239] on input "text" at bounding box center [1225, 249] width 609 height 30
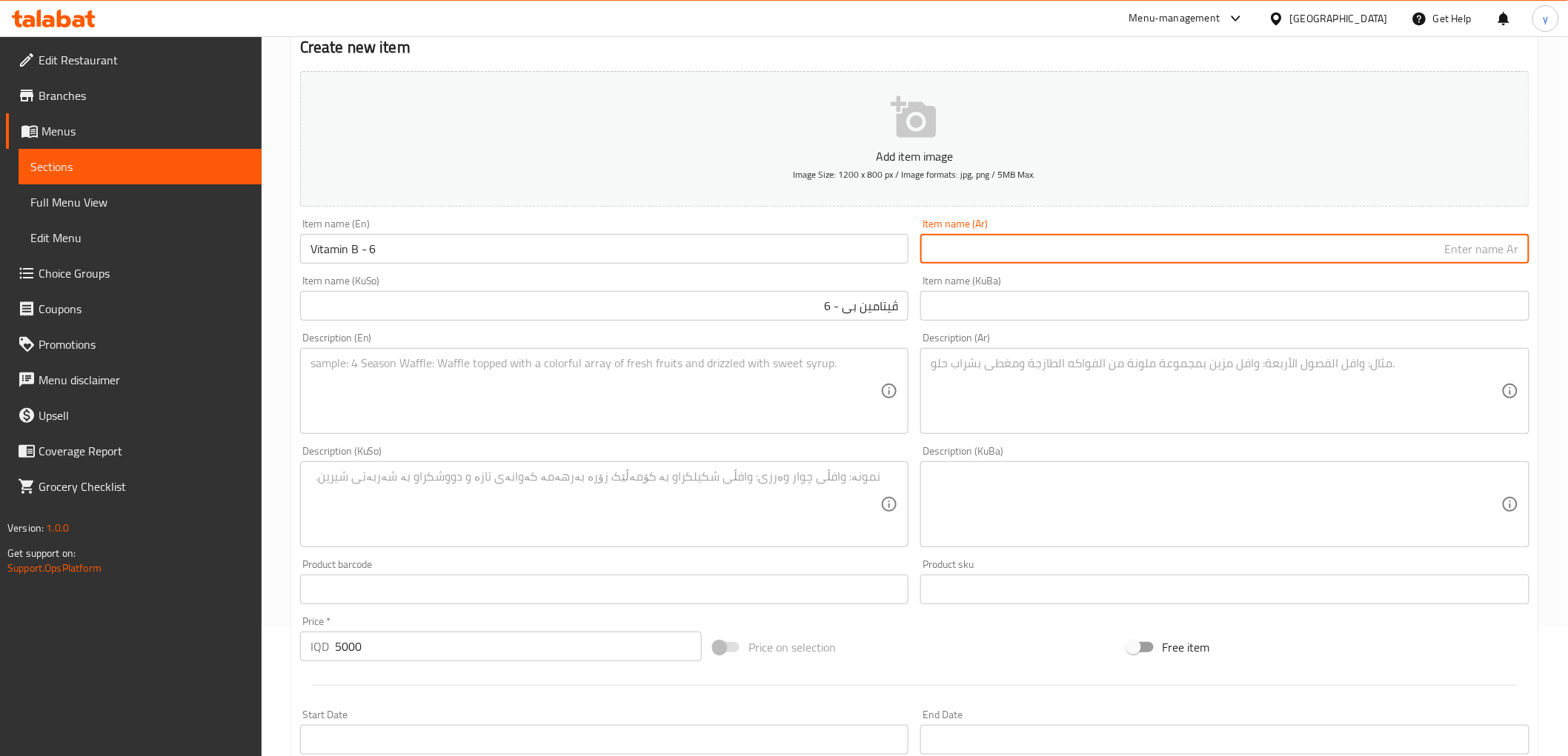
paste input "فيتامين ب-6"
click at [1461, 250] on input "فيتامين ب-6" at bounding box center [1225, 249] width 609 height 30
click at [1472, 254] on input "فيتامين ب- 6" at bounding box center [1225, 249] width 609 height 30
type input "فيتامين بي- 6"
click at [793, 397] on textarea at bounding box center [595, 392] width 571 height 70
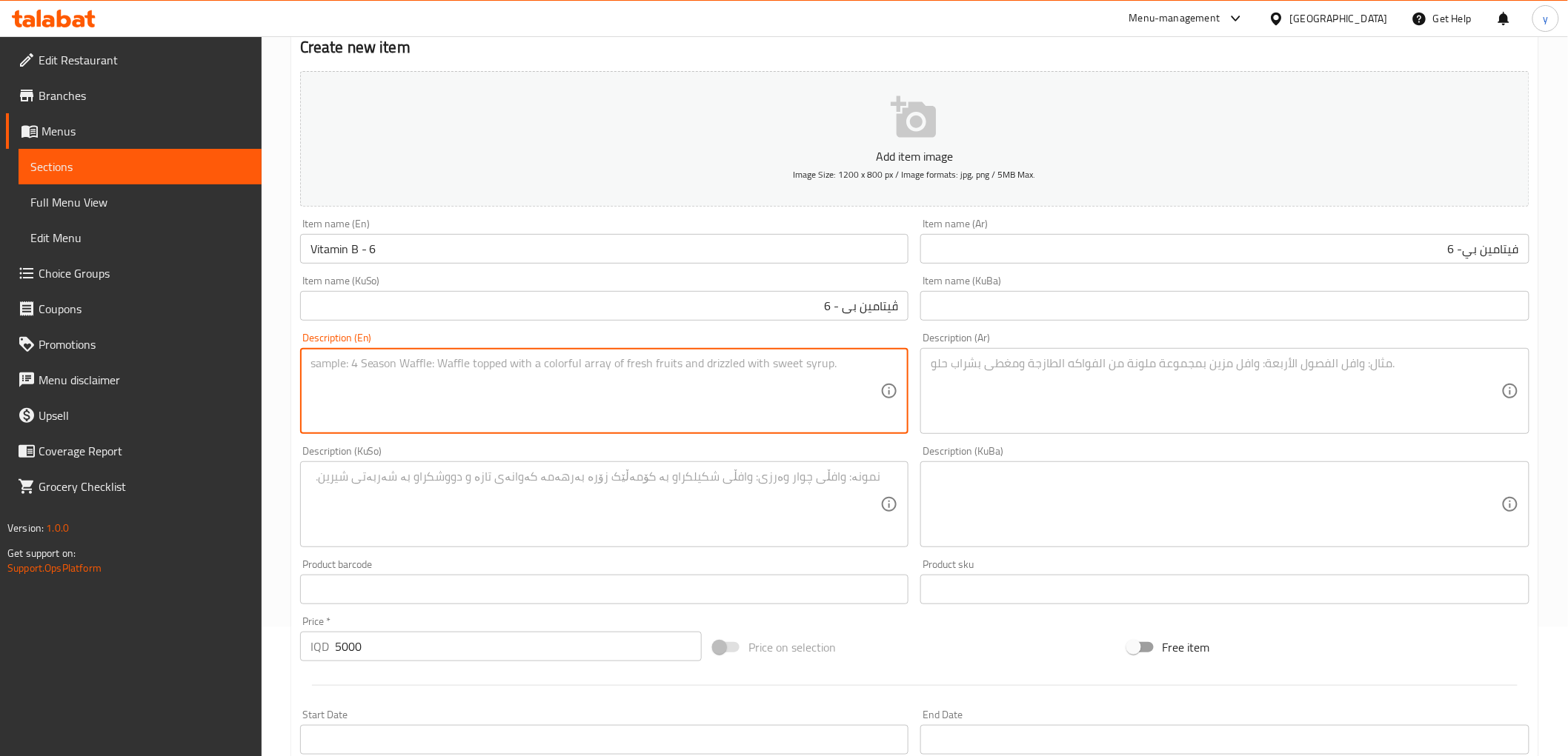
paste textarea "beets, carrots and red apples"
type textarea "beets, carrots and red apples"
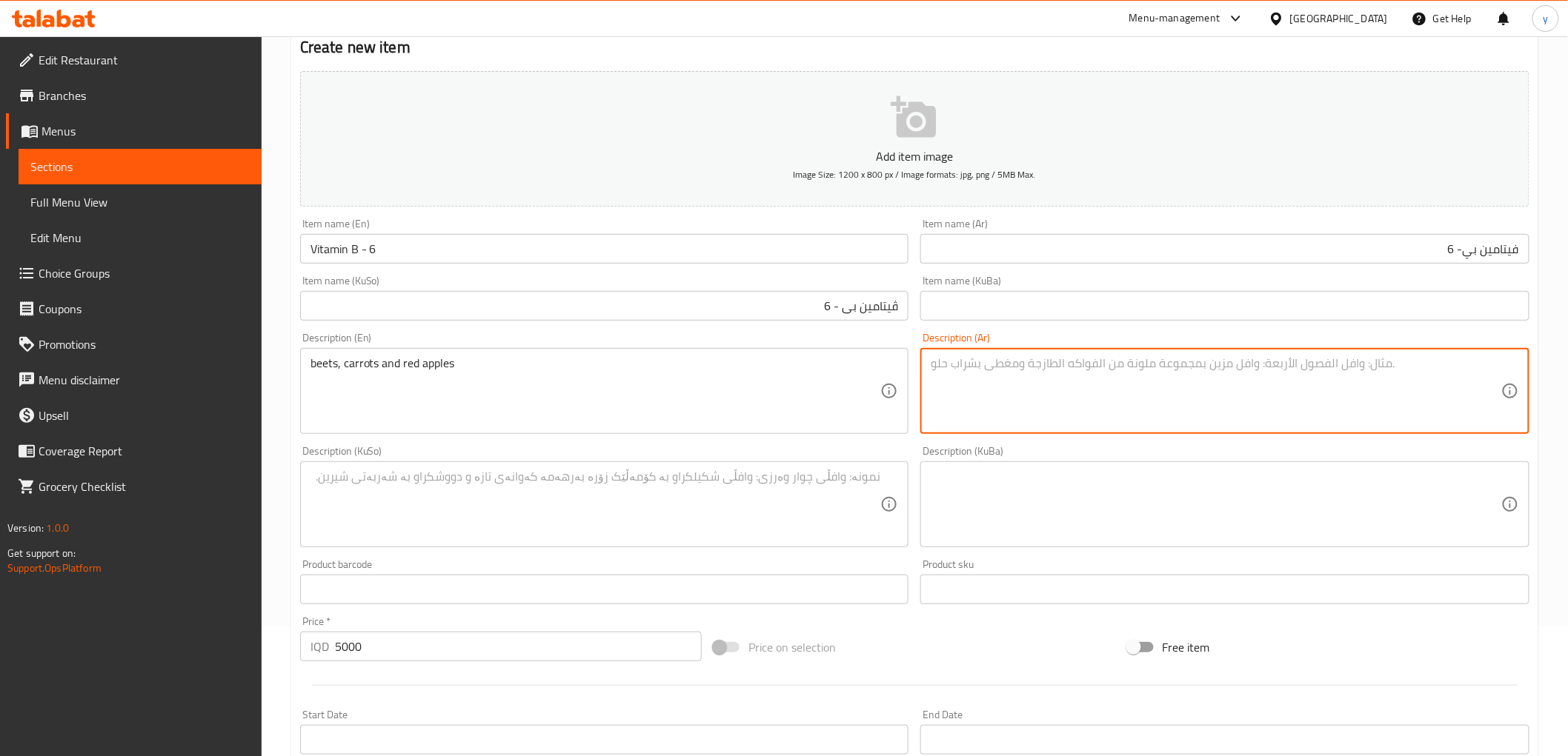
click at [1135, 380] on textarea at bounding box center [1216, 392] width 571 height 70
paste textarea "شمندر، جزر وتفاح أحمر"
type textarea "شمندر، جزر وتفاح أحمر"
click at [883, 490] on div "Description (KuSo)" at bounding box center [604, 505] width 609 height 86
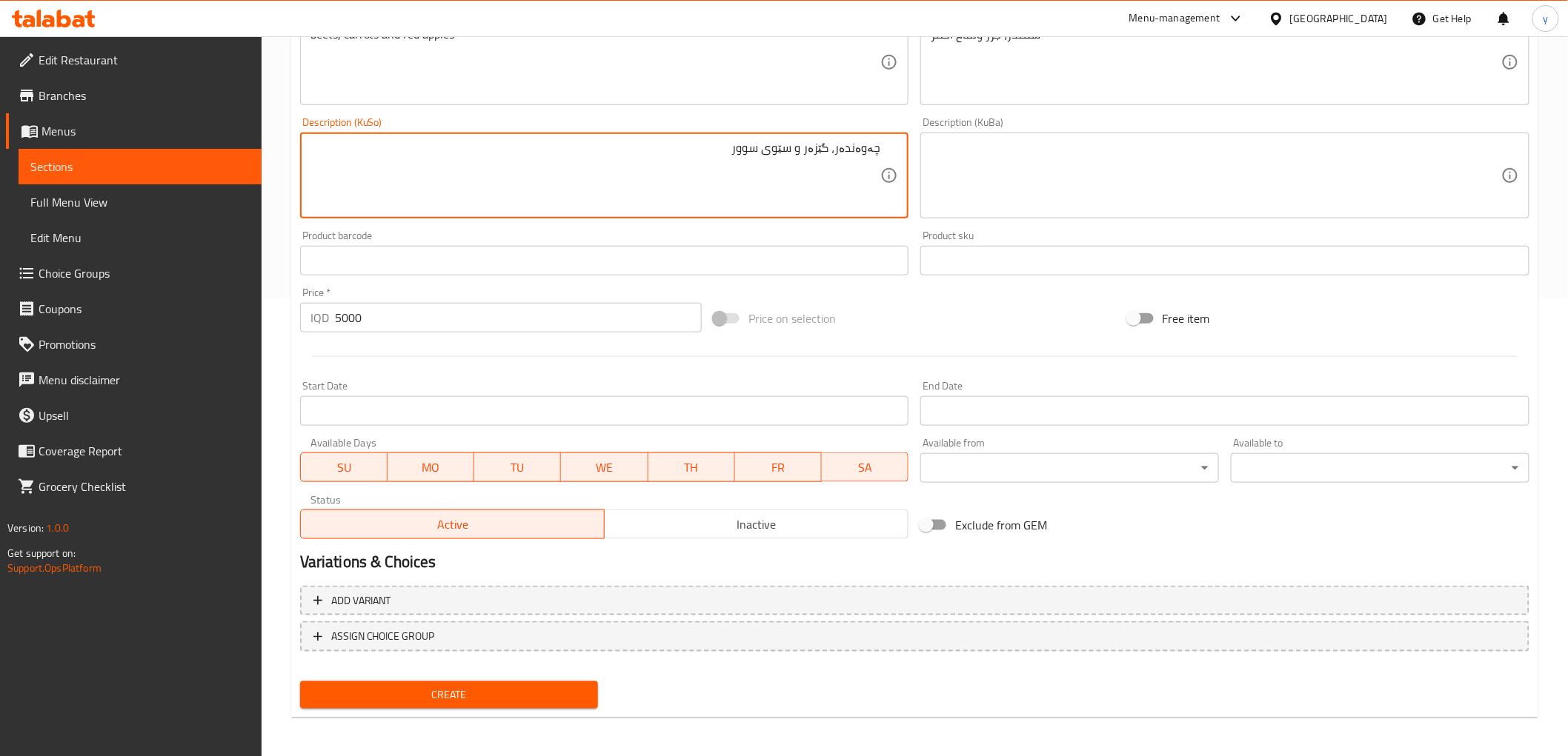
type textarea "چەوەندەر، گێزەر و سێوی سوور"
click at [464, 699] on span "Create" at bounding box center [449, 695] width 275 height 18
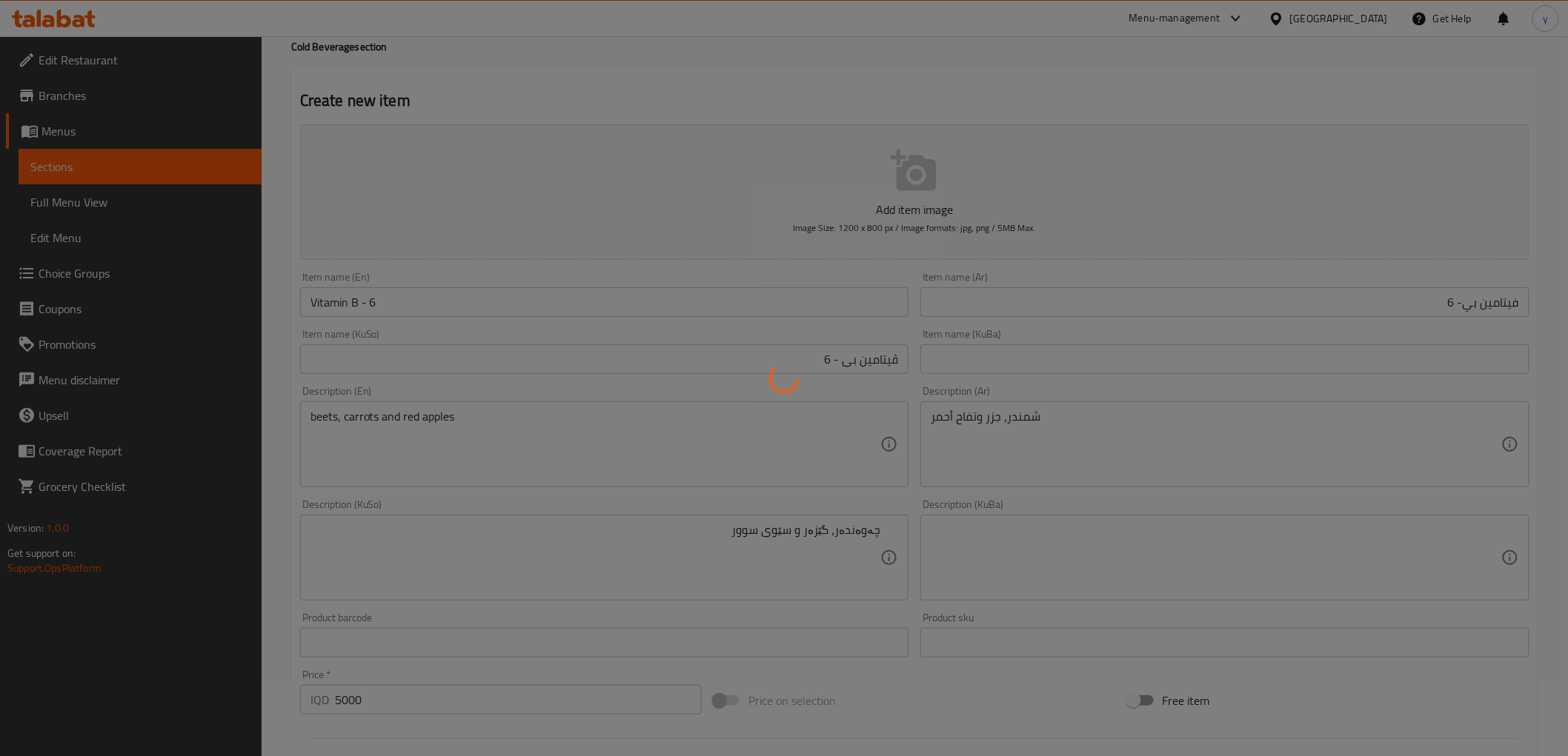
scroll to position [0, 0]
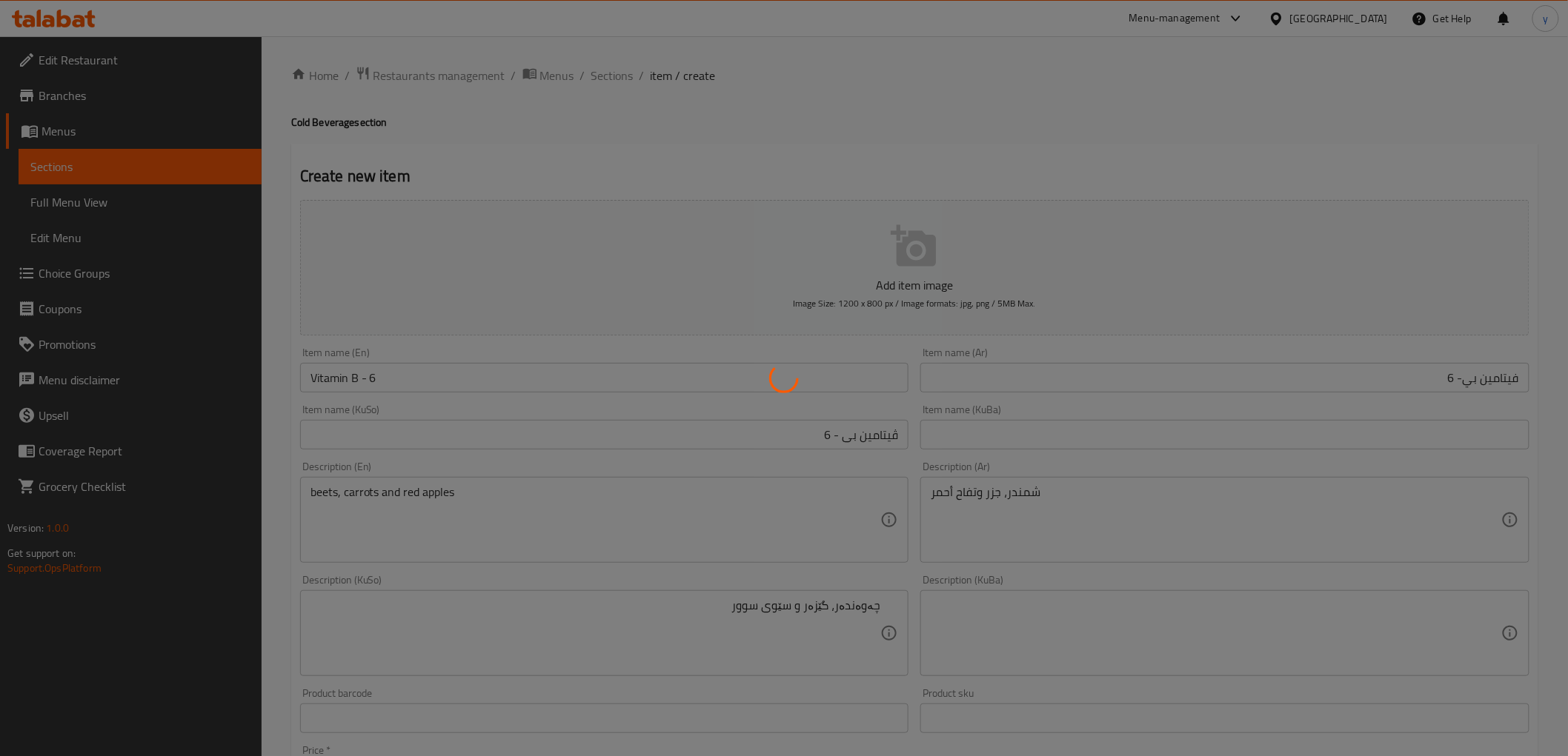
type input "0"
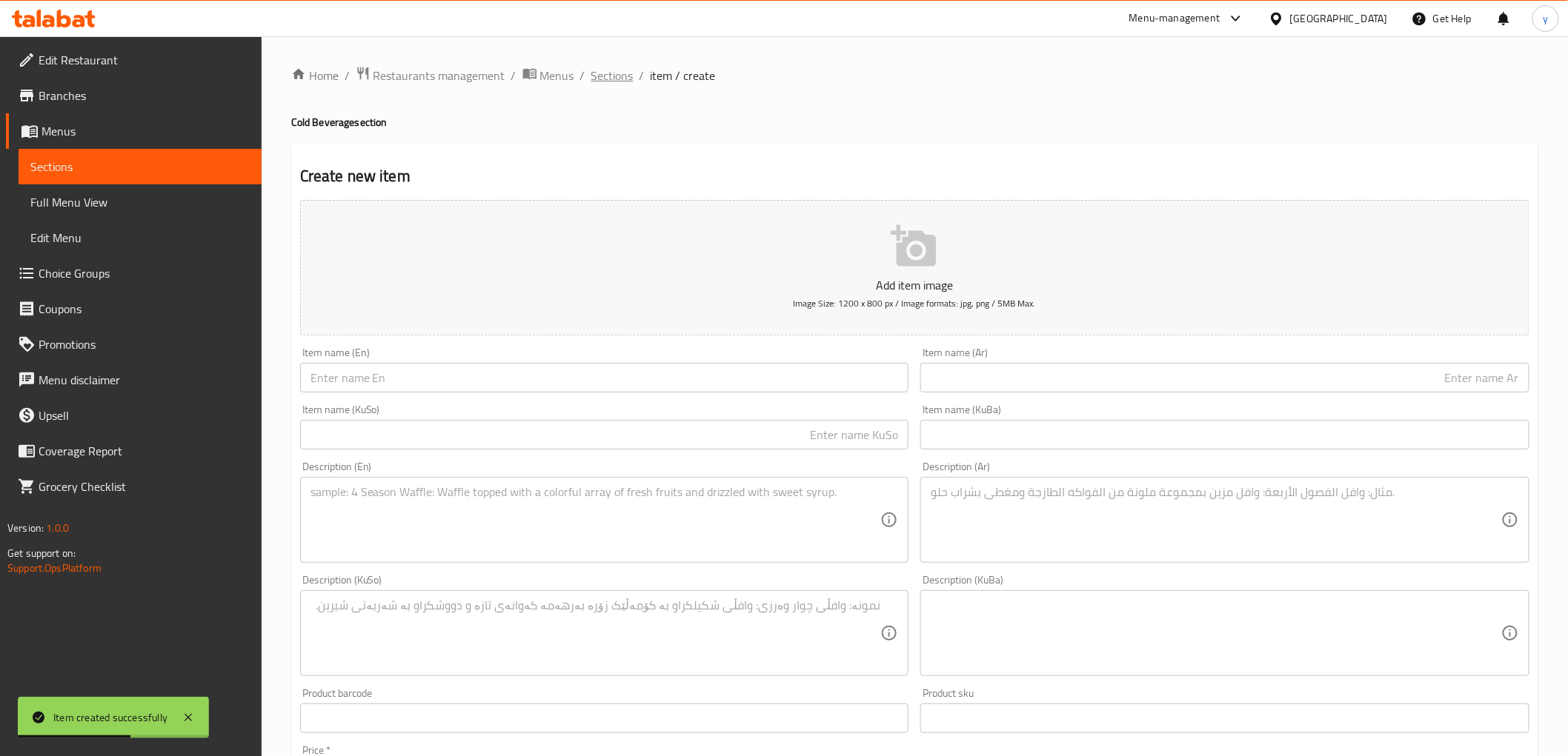
click at [614, 82] on span "Sections" at bounding box center [612, 76] width 42 height 18
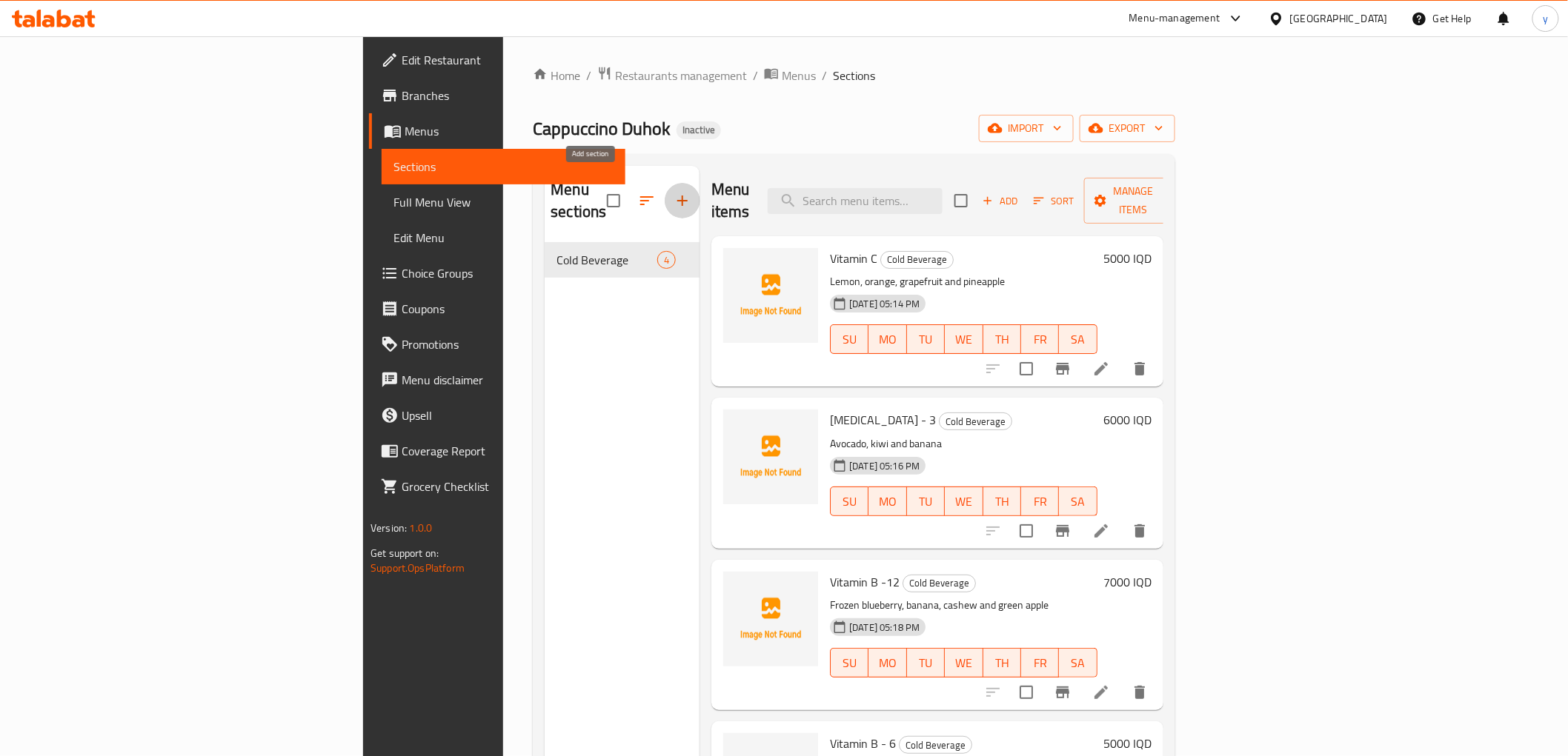
click at [665, 186] on button "button" at bounding box center [682, 200] width 36 height 36
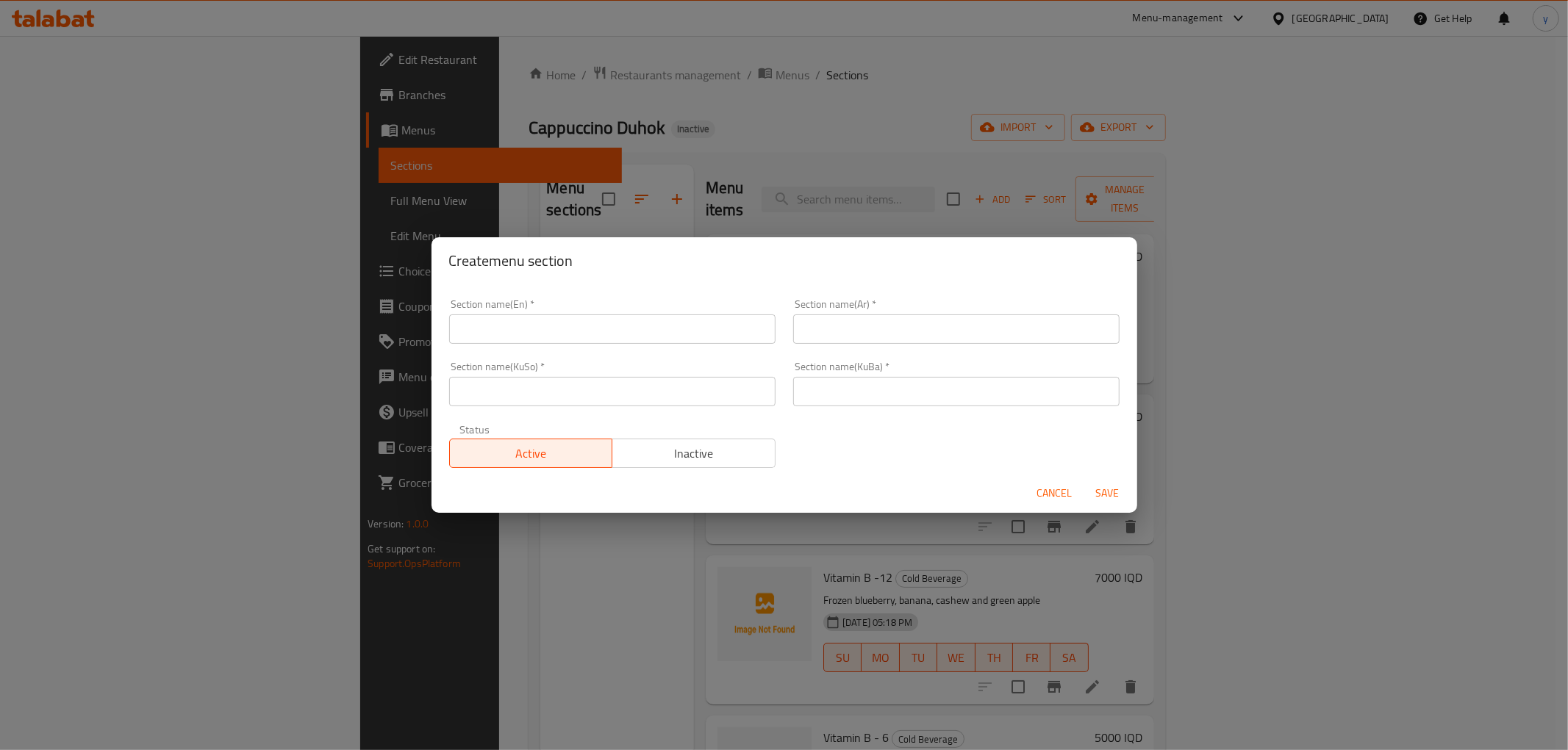
click at [708, 328] on input "text" at bounding box center [613, 329] width 326 height 29
paste input "Cold Appetizer"
type input "Cold Appetizer"
click at [1041, 494] on span "Cancel" at bounding box center [1055, 493] width 36 height 18
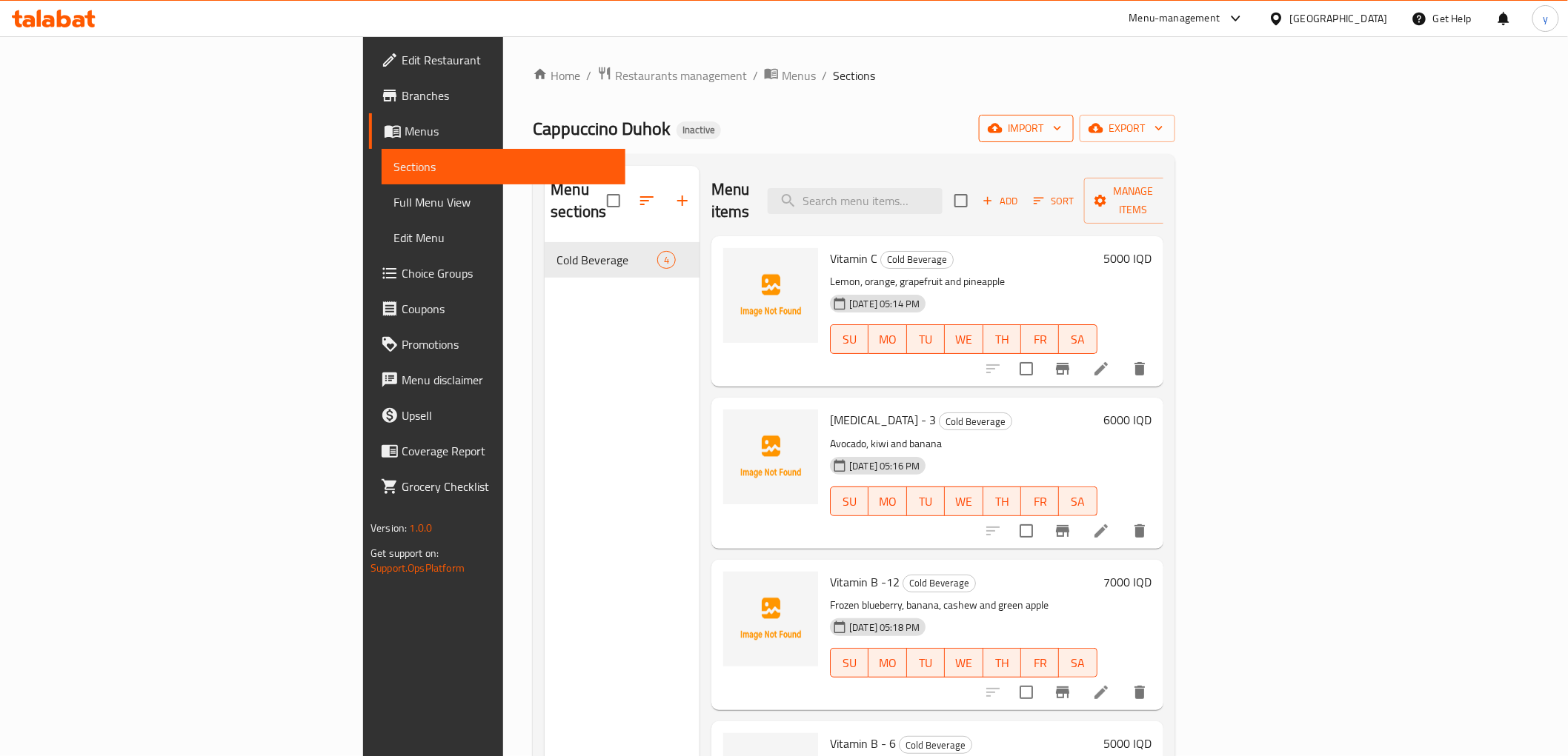
click at [1074, 116] on button "import" at bounding box center [1026, 128] width 95 height 27
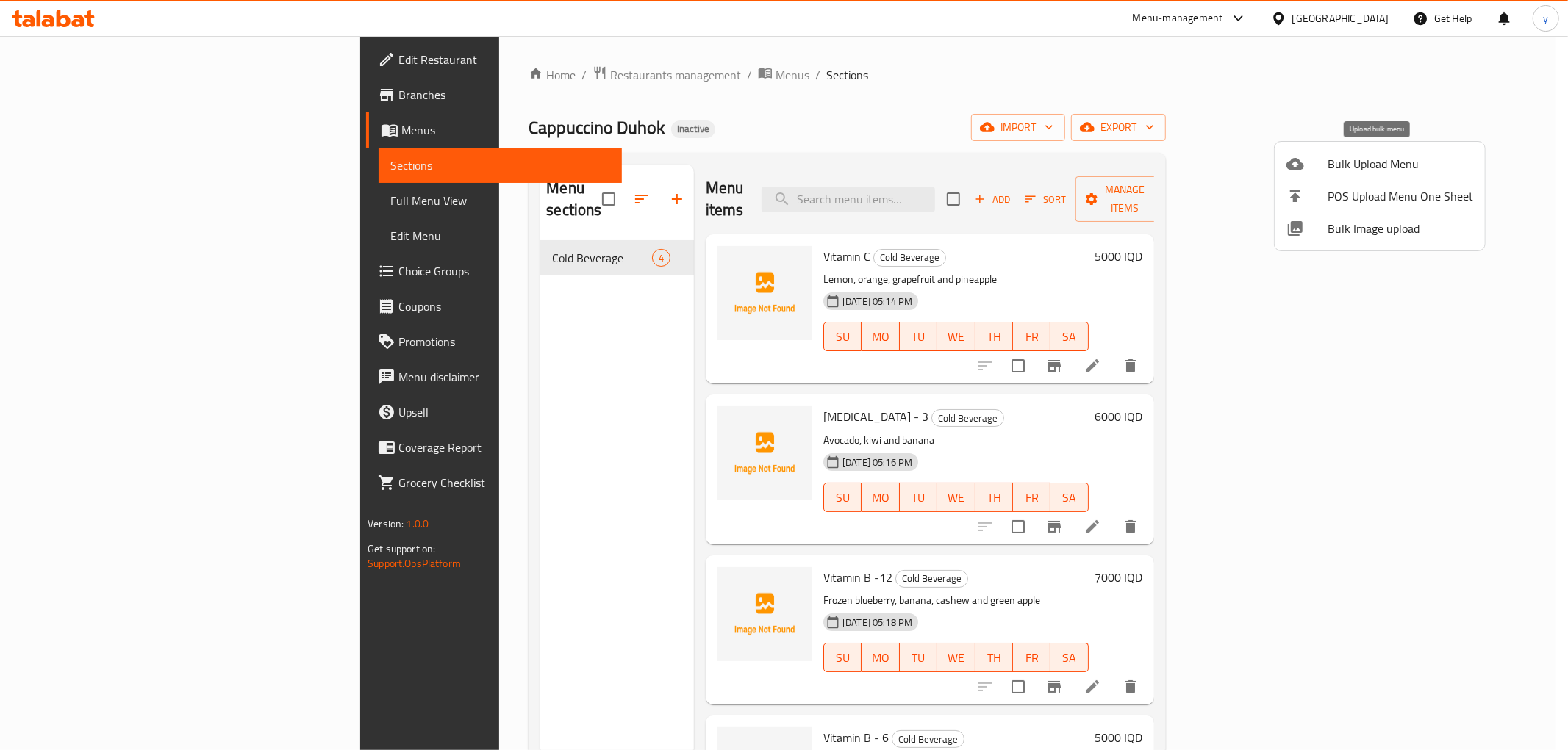
click at [1357, 160] on span "Bulk Upload Menu" at bounding box center [1400, 164] width 146 height 17
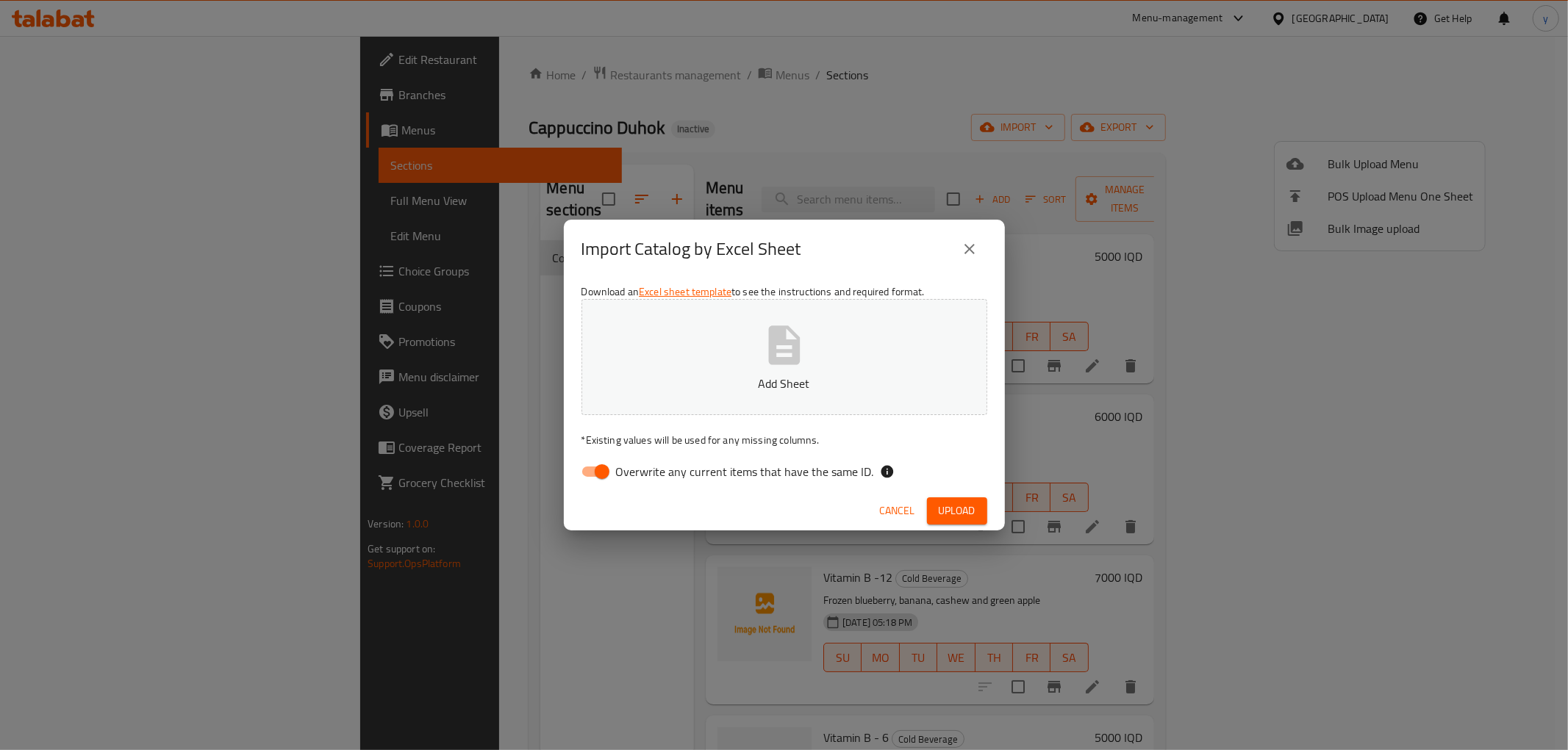
click at [599, 472] on input "Overwrite any current items that have the same ID." at bounding box center [602, 472] width 84 height 28
checkbox input "false"
click at [649, 317] on button "Add Sheet" at bounding box center [784, 357] width 406 height 116
click at [936, 517] on button "Upload" at bounding box center [957, 511] width 60 height 27
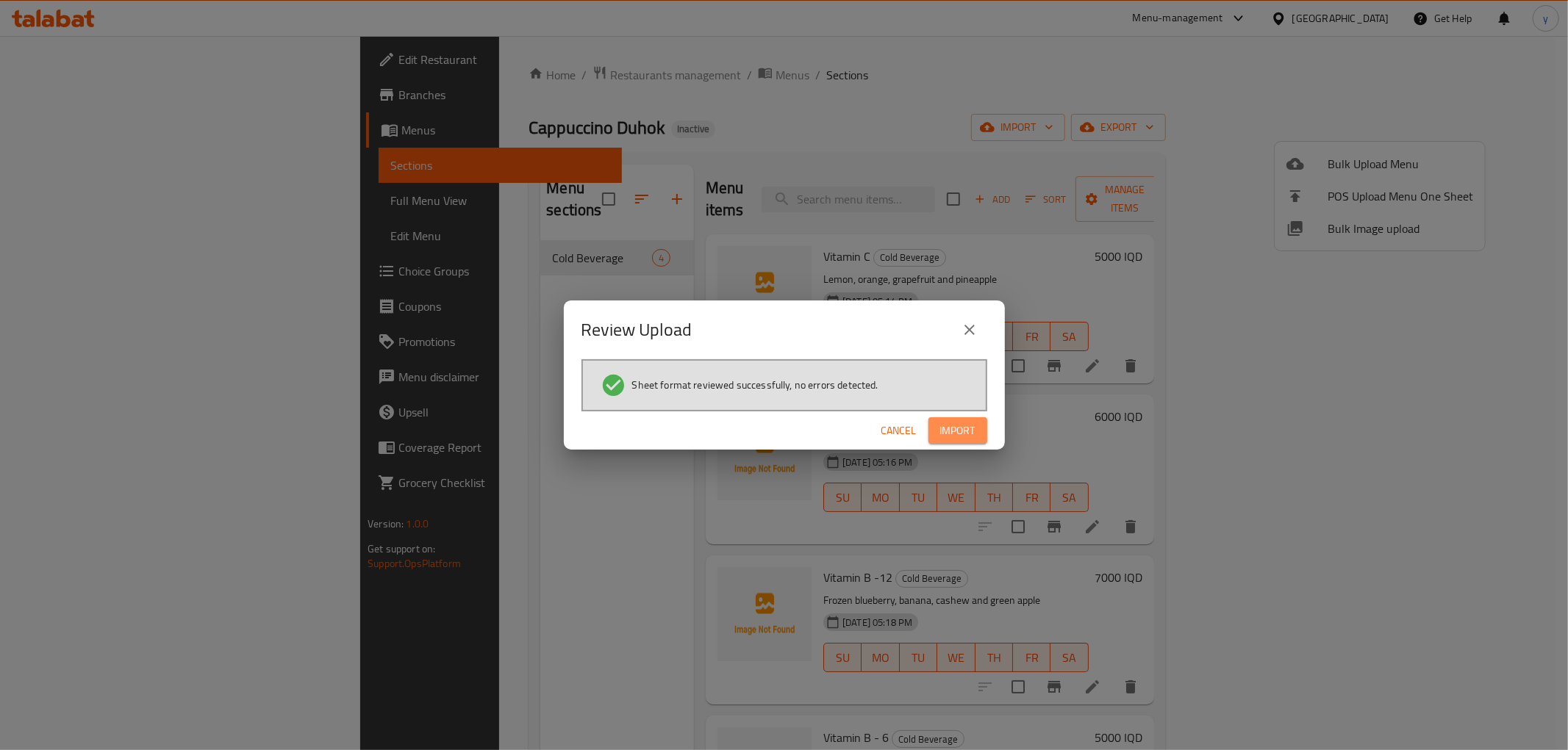
click at [978, 423] on button "Import" at bounding box center [958, 431] width 59 height 27
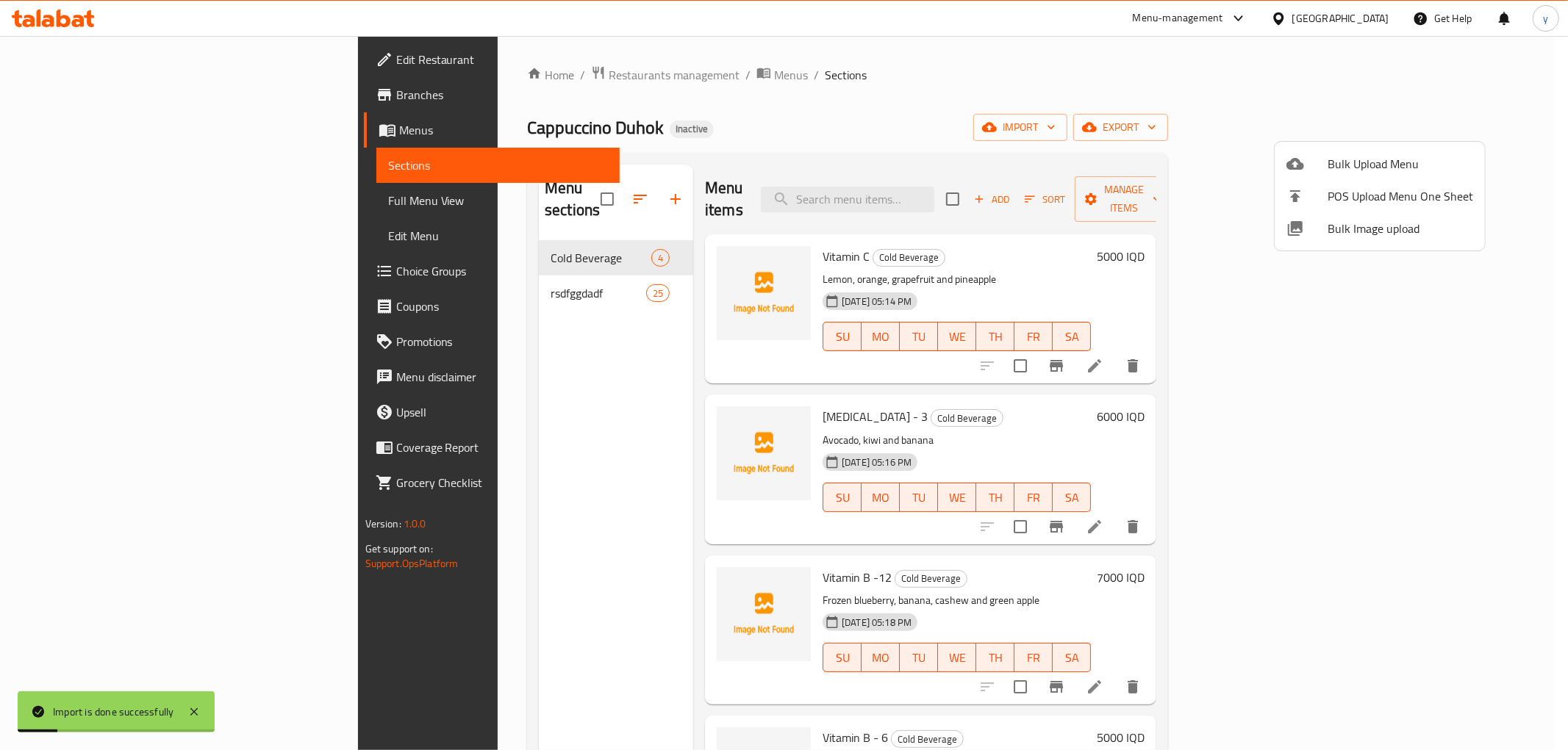
click at [575, 311] on div at bounding box center [784, 375] width 1568 height 750
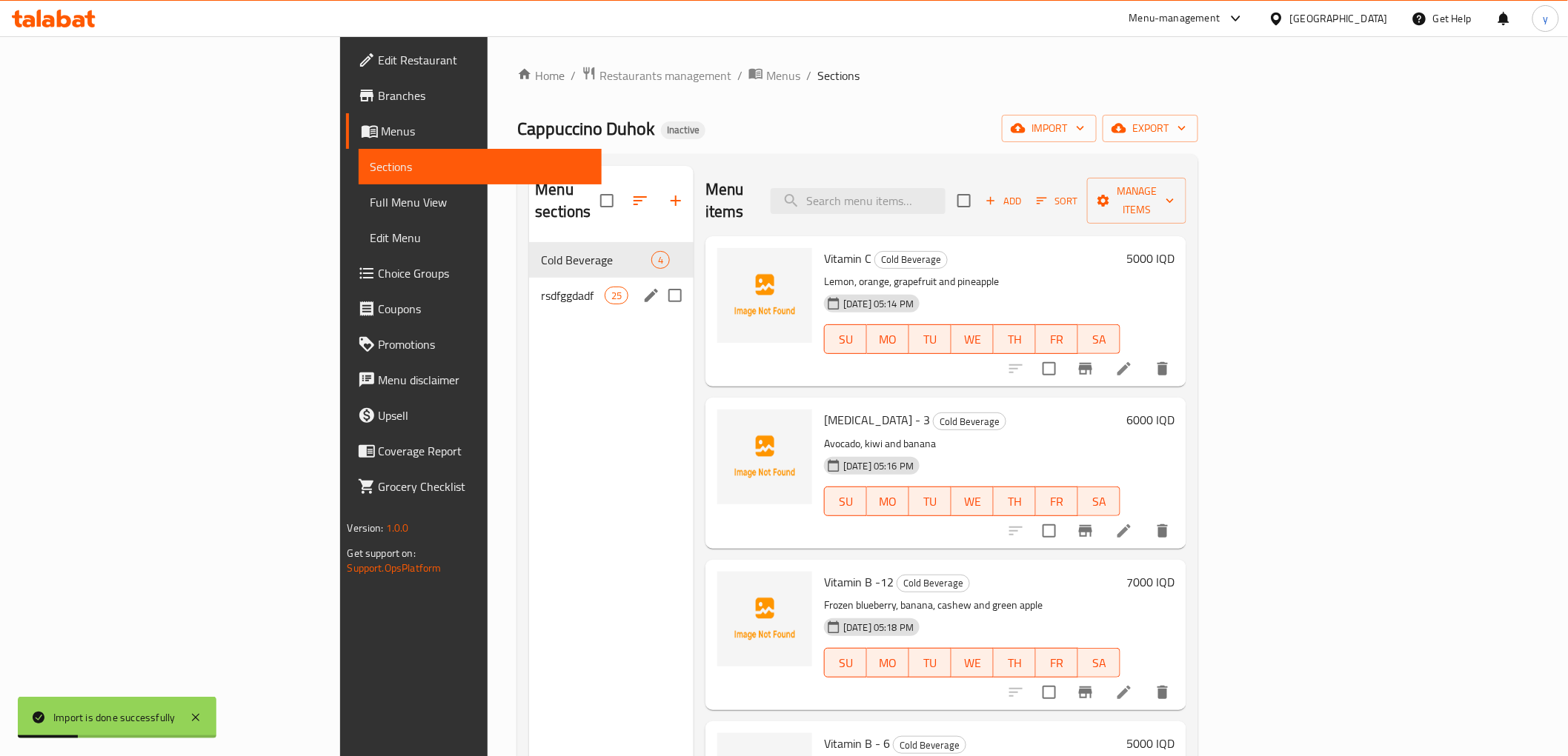
click at [541, 282] on div "rsdfggdadf 25" at bounding box center [611, 295] width 164 height 36
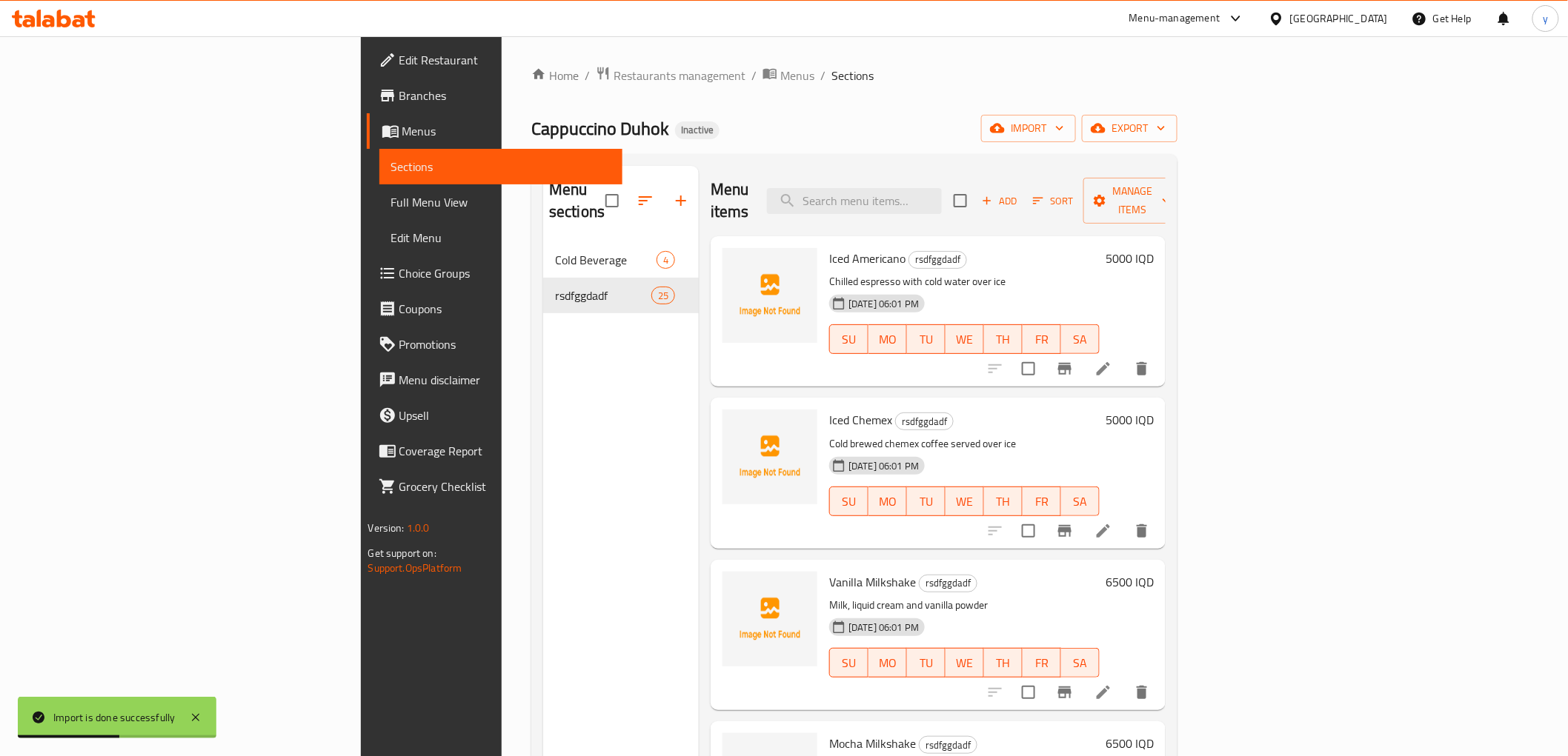
drag, startPoint x: 1238, startPoint y: 187, endPoint x: 1274, endPoint y: 187, distance: 36.0
click at [1166, 187] on div "Menu items Add Sort Manage items" at bounding box center [938, 201] width 455 height 70
click at [1024, 190] on button "Add" at bounding box center [999, 201] width 47 height 23
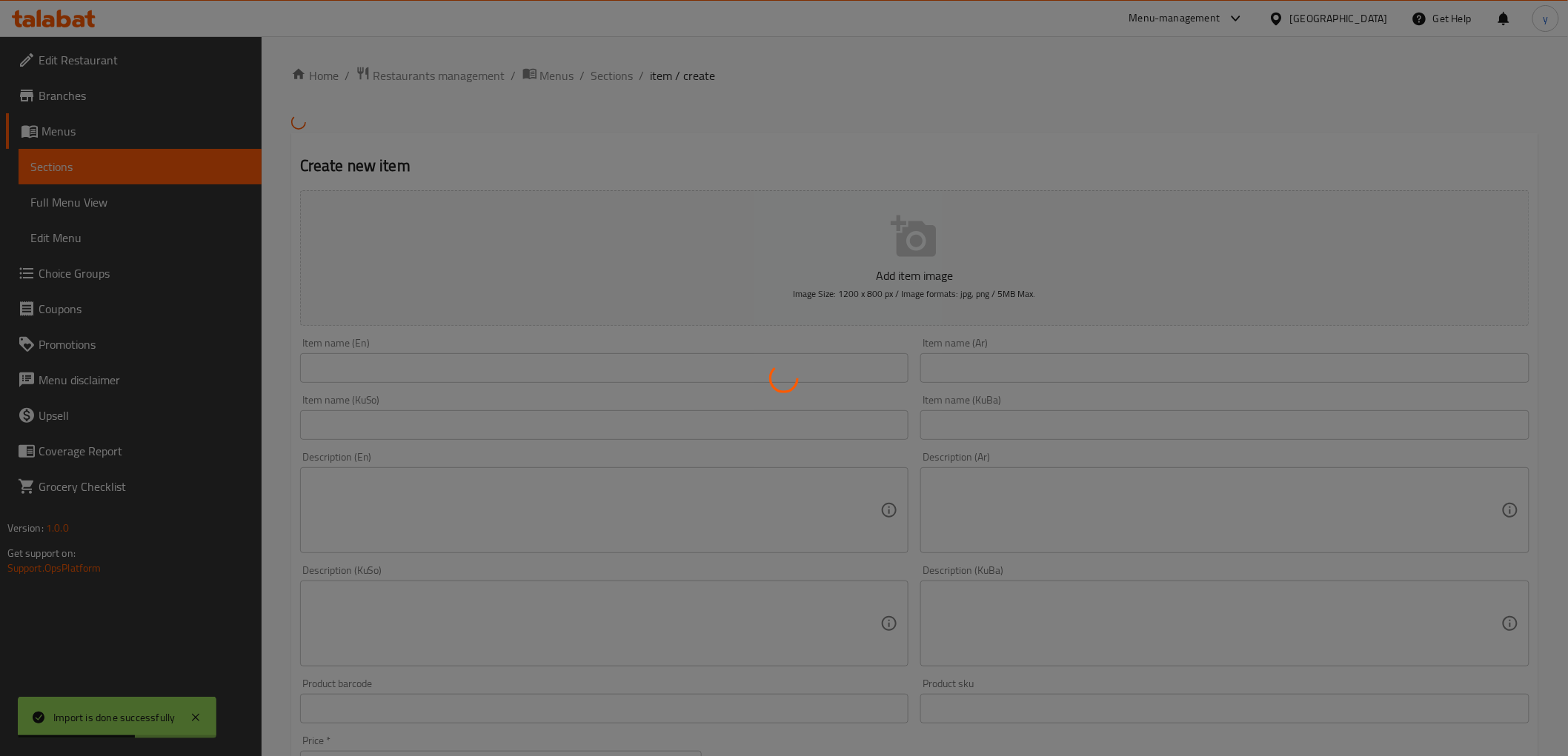
click at [1258, 191] on div at bounding box center [784, 378] width 1568 height 756
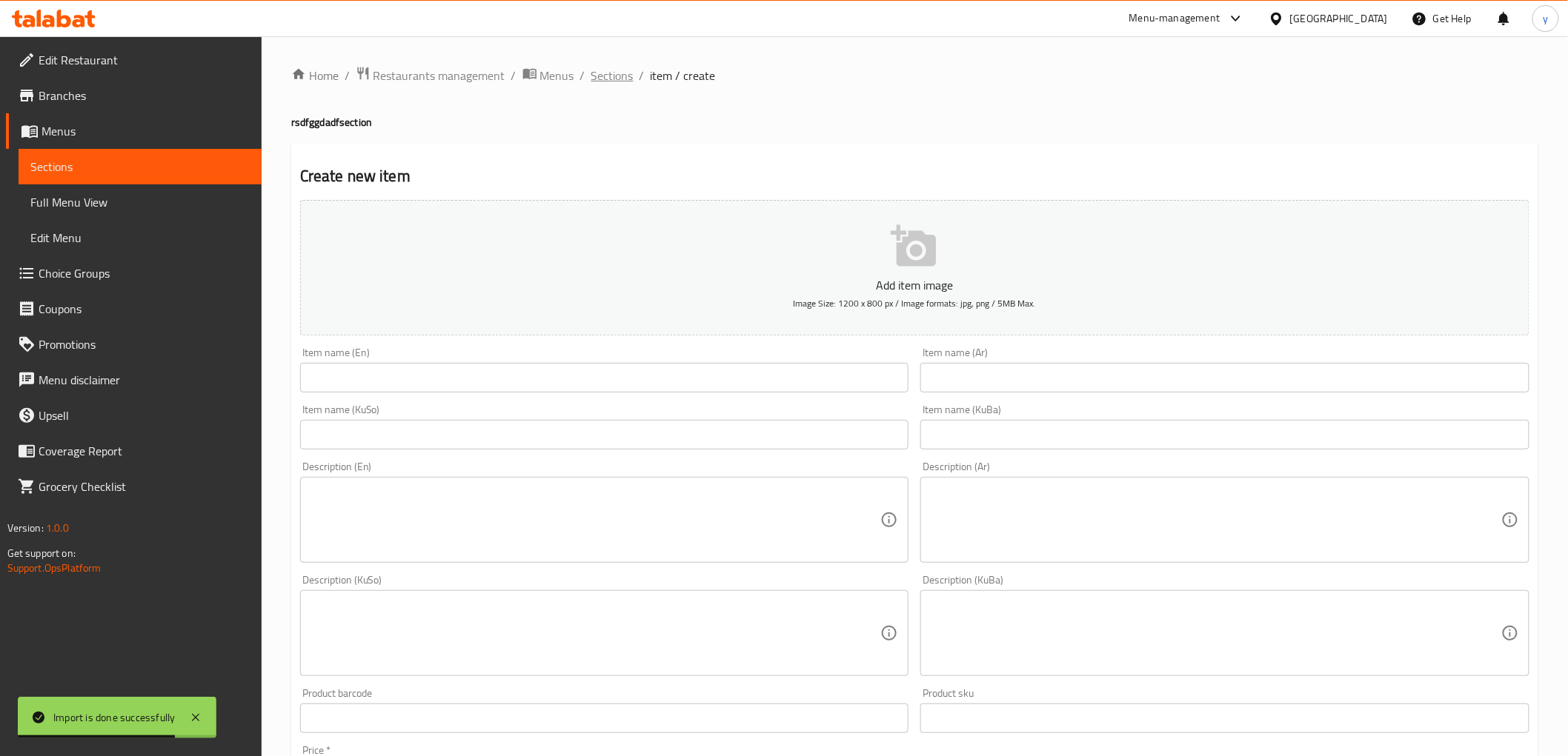
click at [630, 75] on span "Sections" at bounding box center [612, 76] width 42 height 18
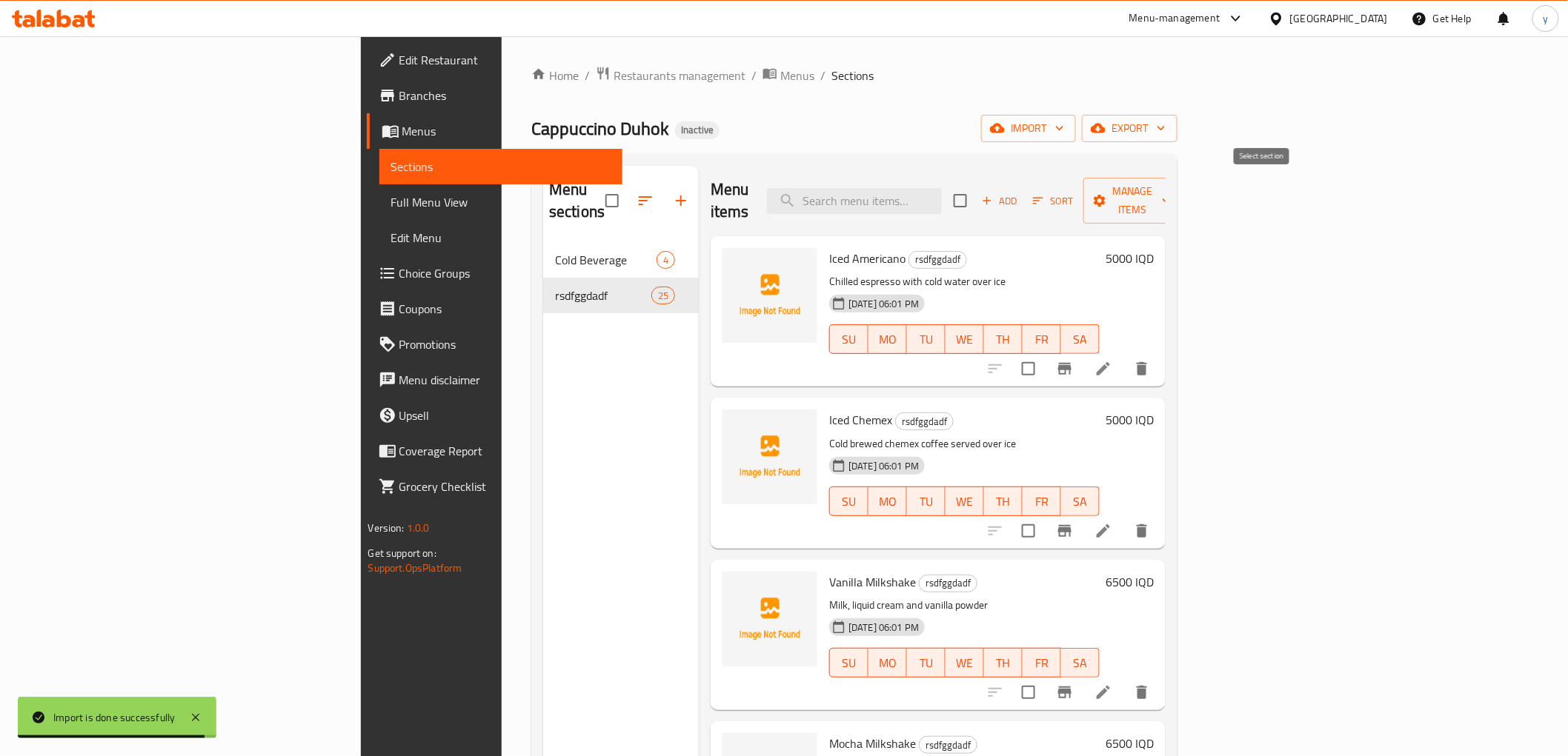
click at [976, 196] on input "checkbox" at bounding box center [960, 200] width 31 height 31
checkbox input "true"
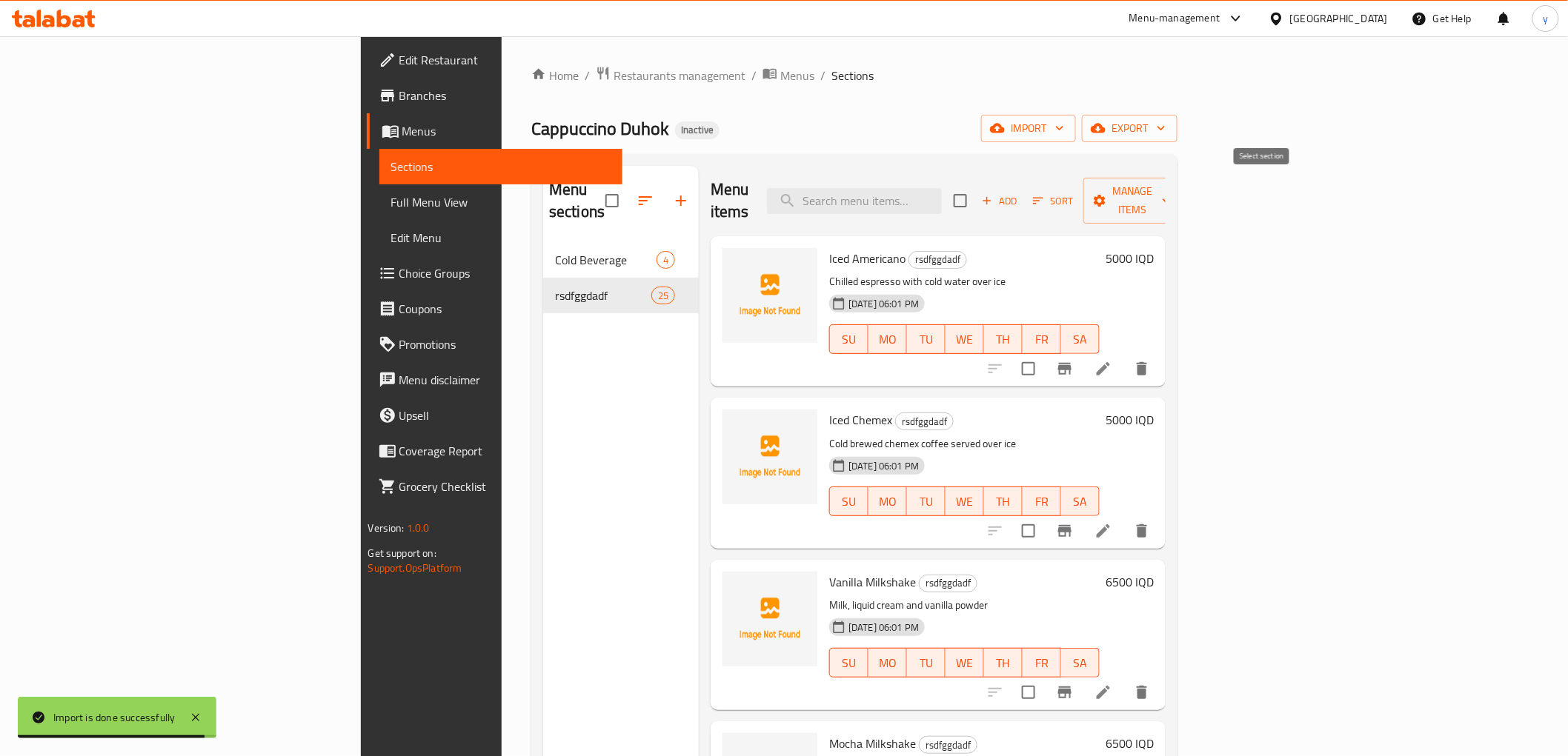
checkbox input "true"
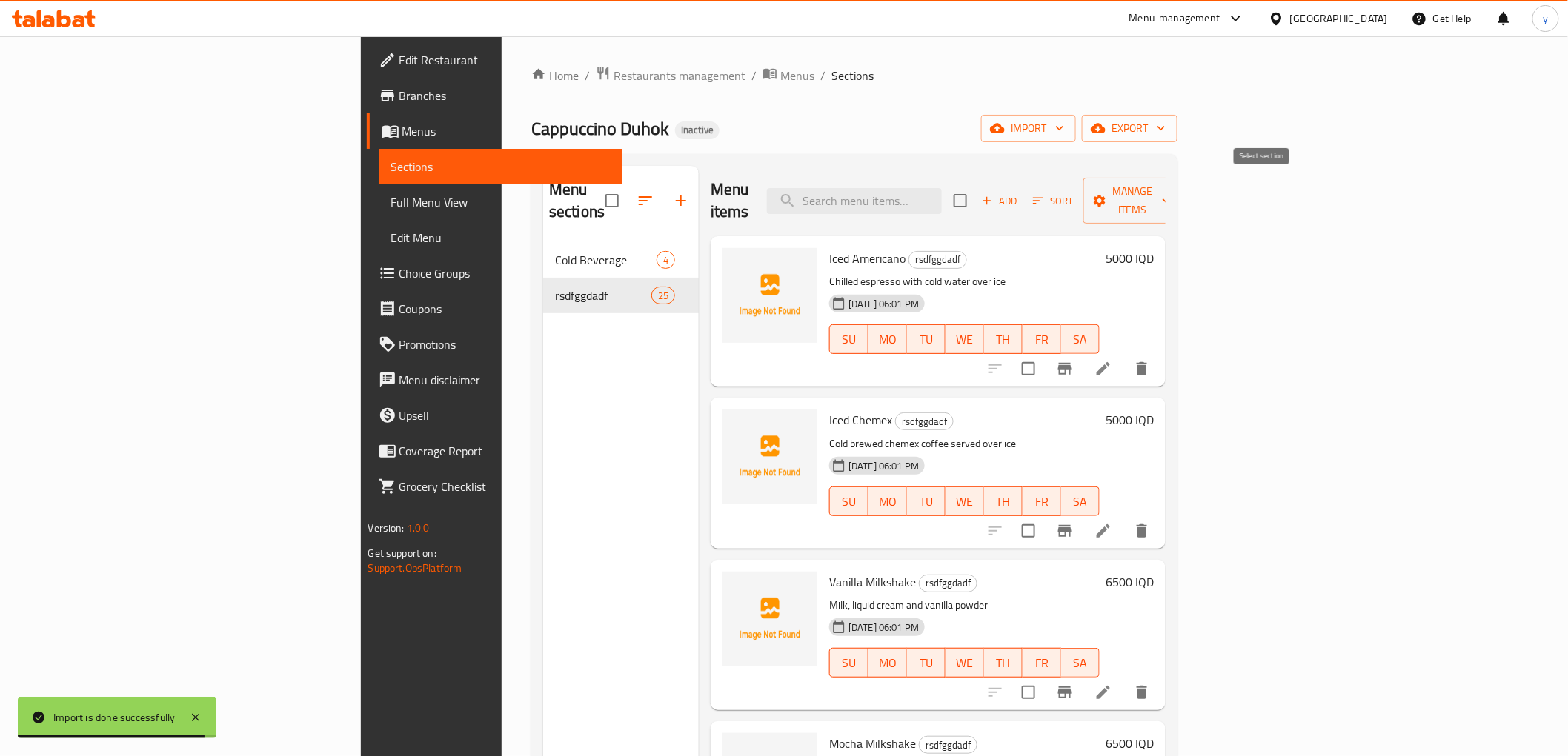
checkbox input "true"
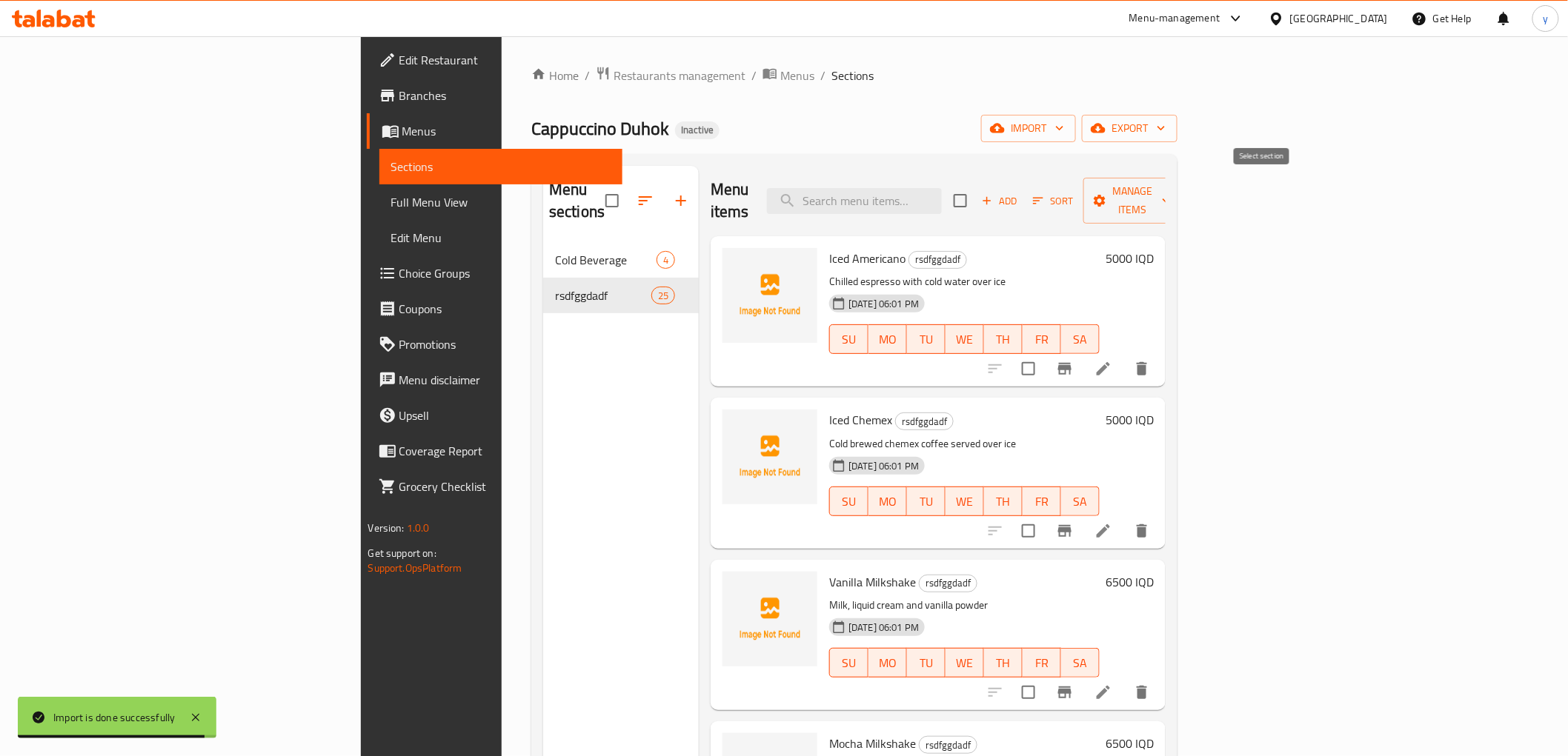
checkbox input "true"
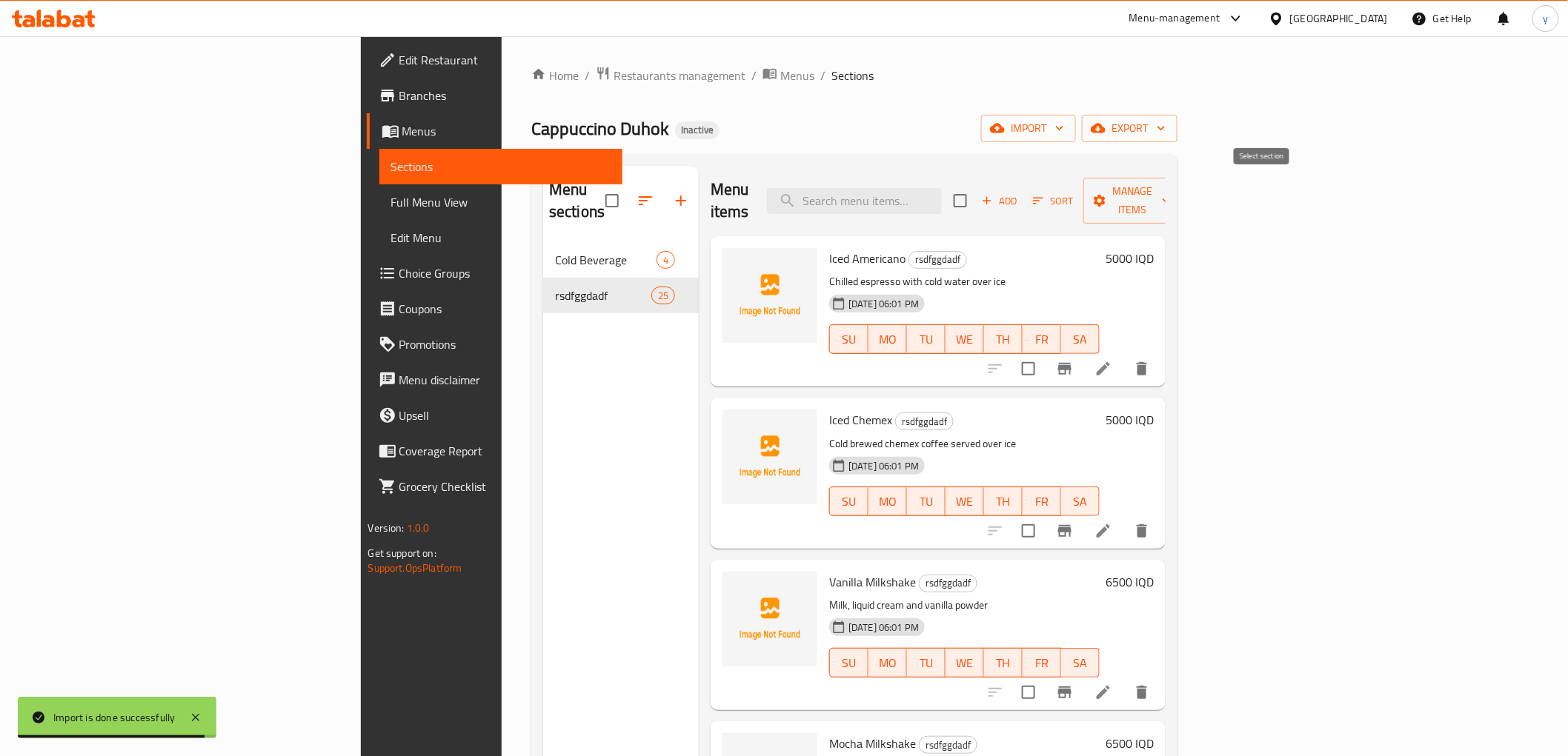
checkbox input "true"
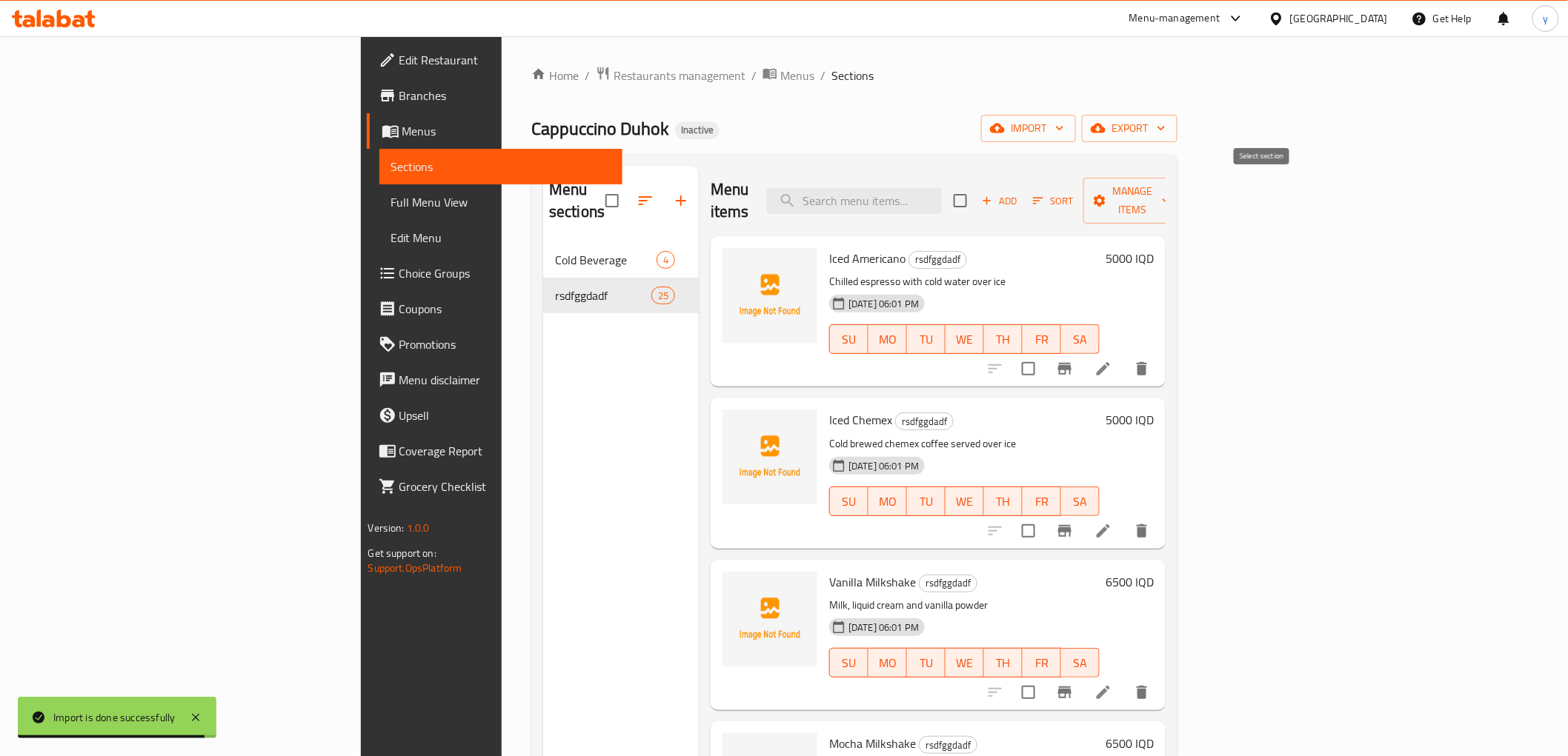
checkbox input "true"
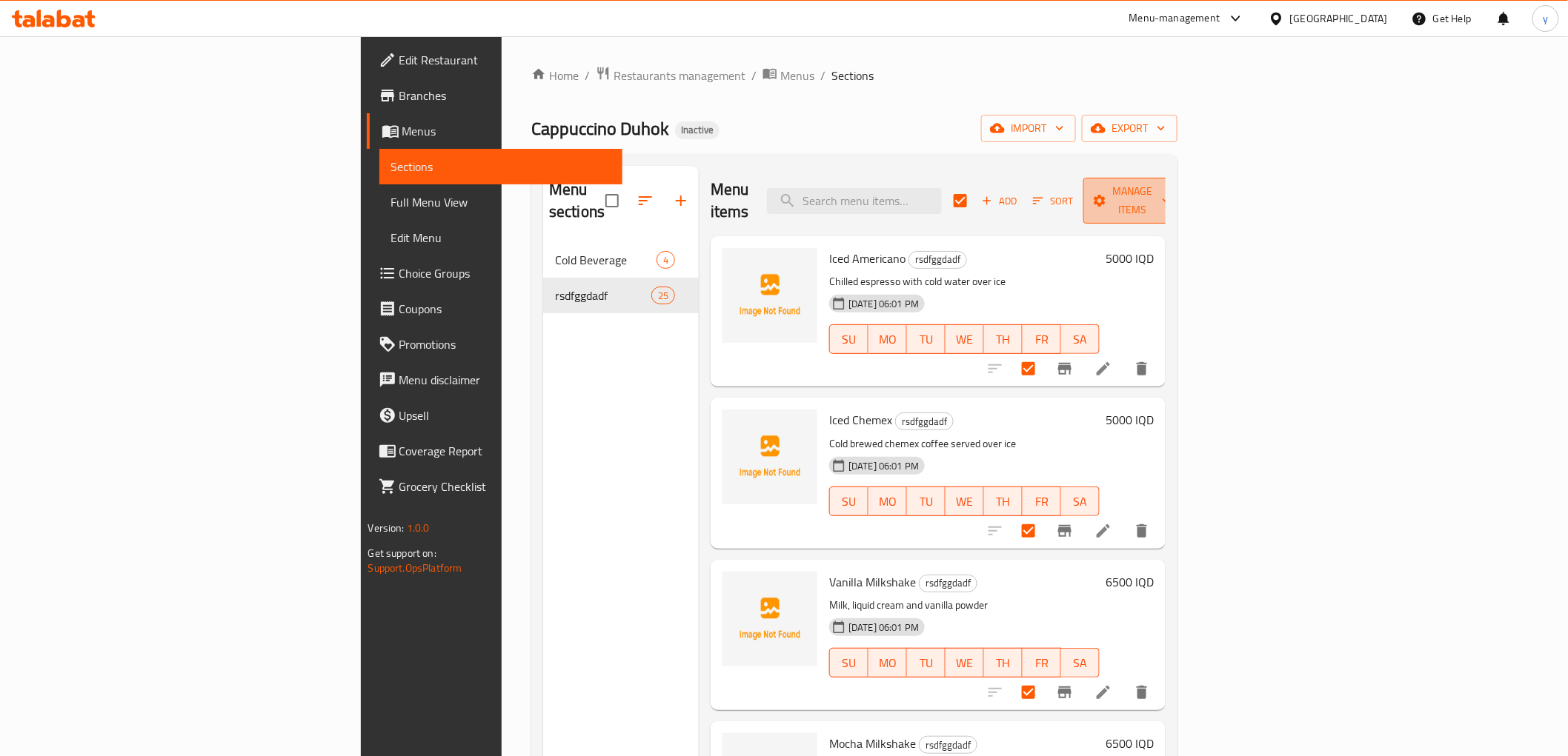
click at [1171, 182] on span "Manage items" at bounding box center [1133, 200] width 76 height 37
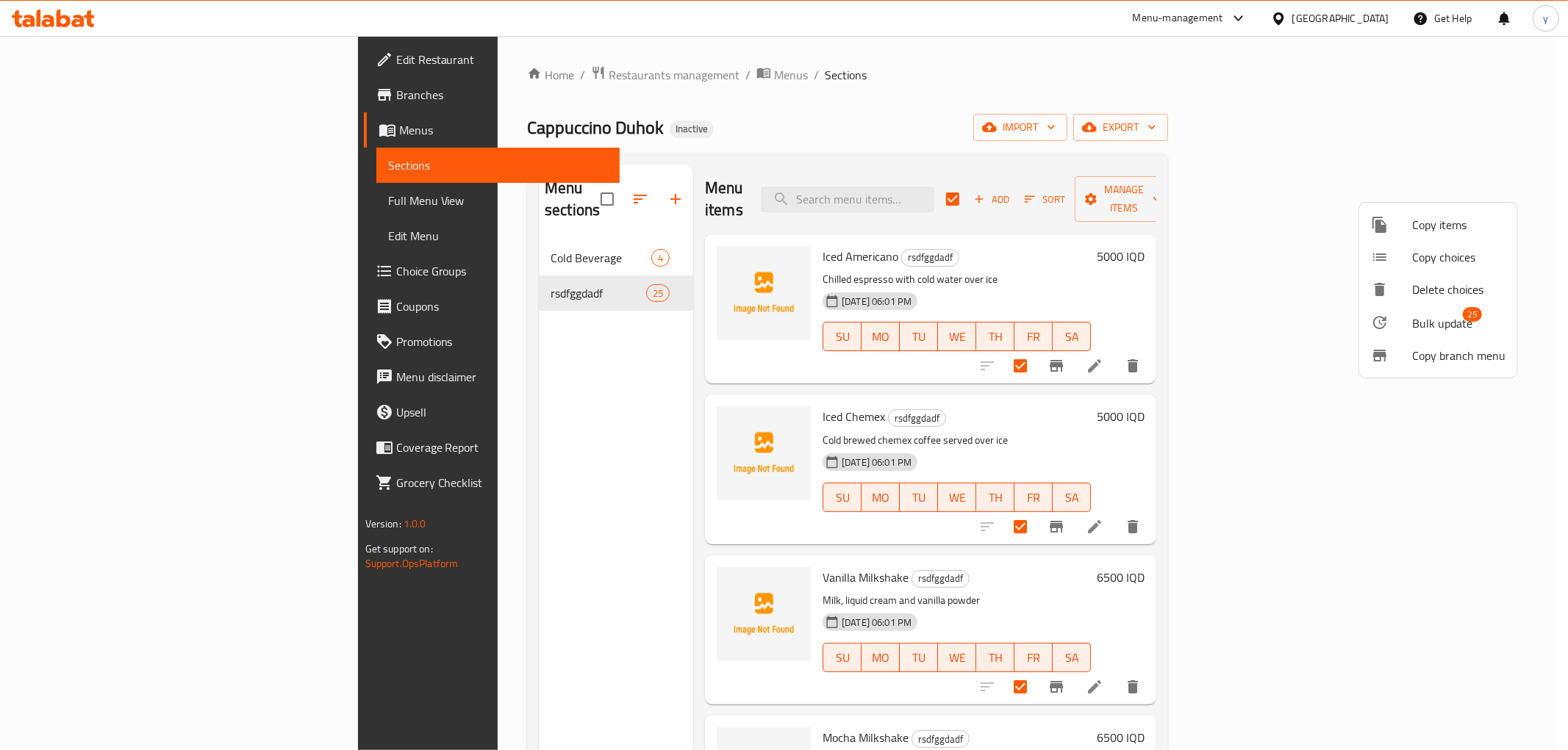
click at [1422, 328] on span "Bulk update" at bounding box center [1442, 324] width 60 height 17
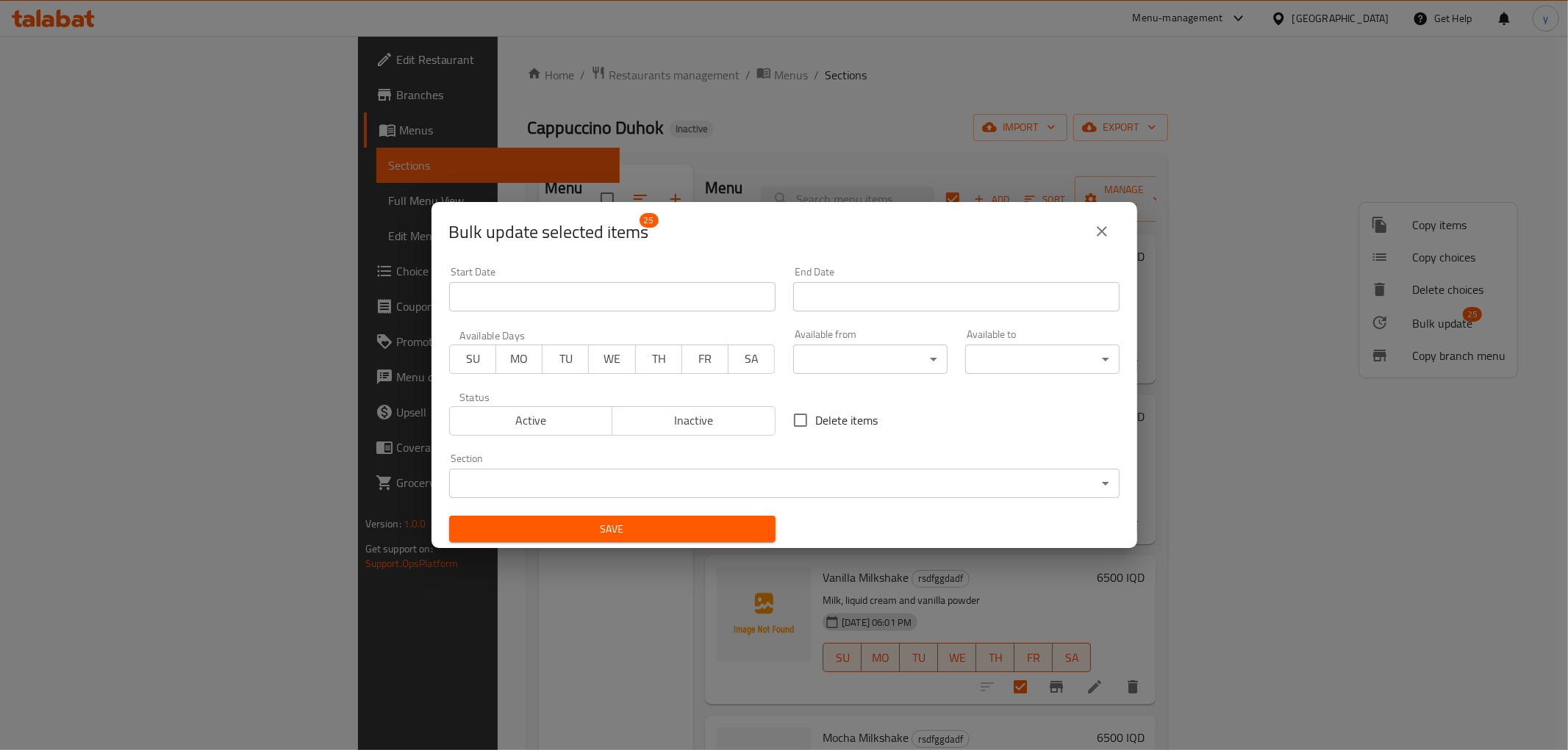
click at [721, 459] on div "Section ​ ​" at bounding box center [784, 475] width 670 height 45
click at [679, 479] on body "​ Menu-management Iraq Get Help y Edit Restaurant Branches Menus Sections Full …" at bounding box center [784, 393] width 1568 height 714
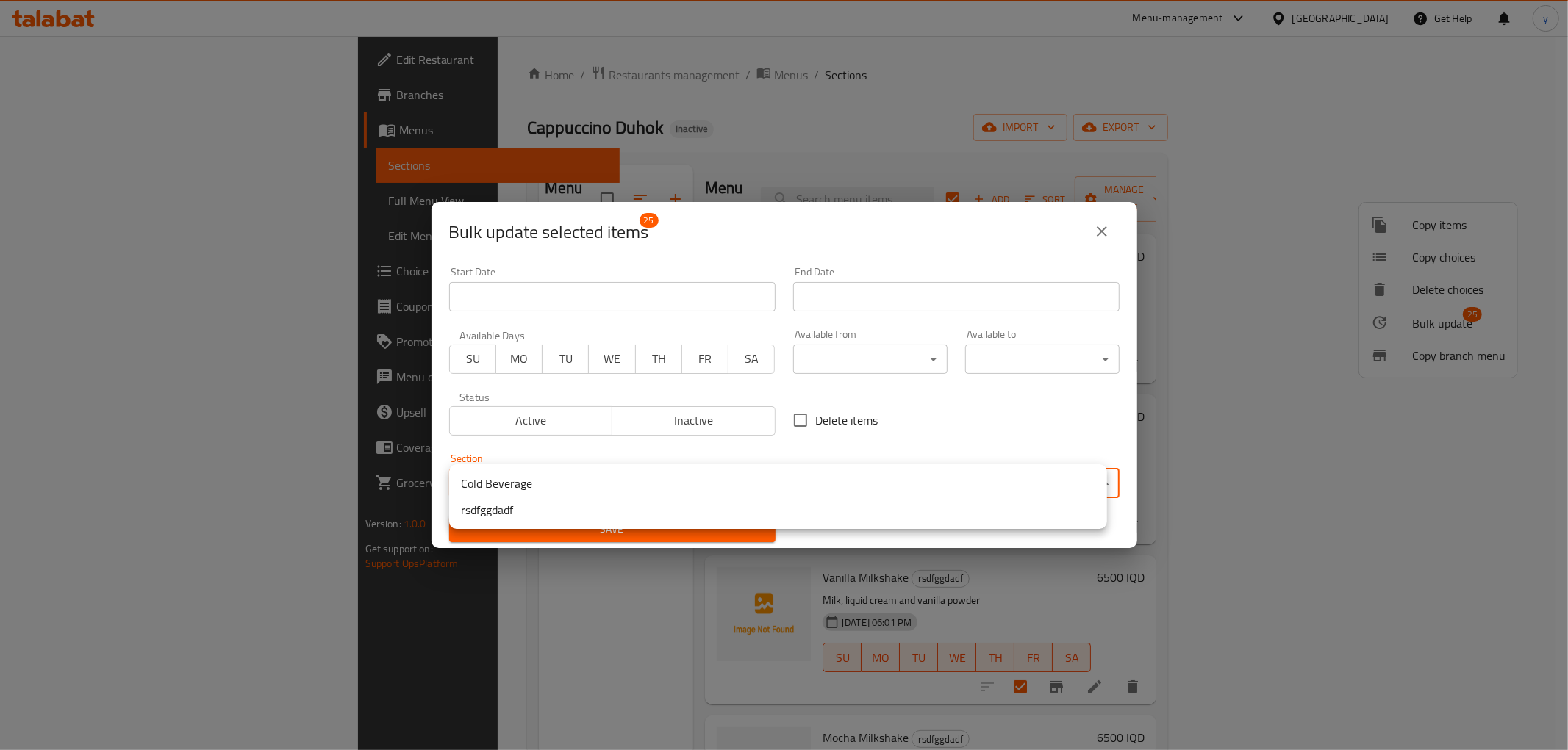
click at [566, 480] on li "Cold Beverage" at bounding box center [778, 483] width 658 height 26
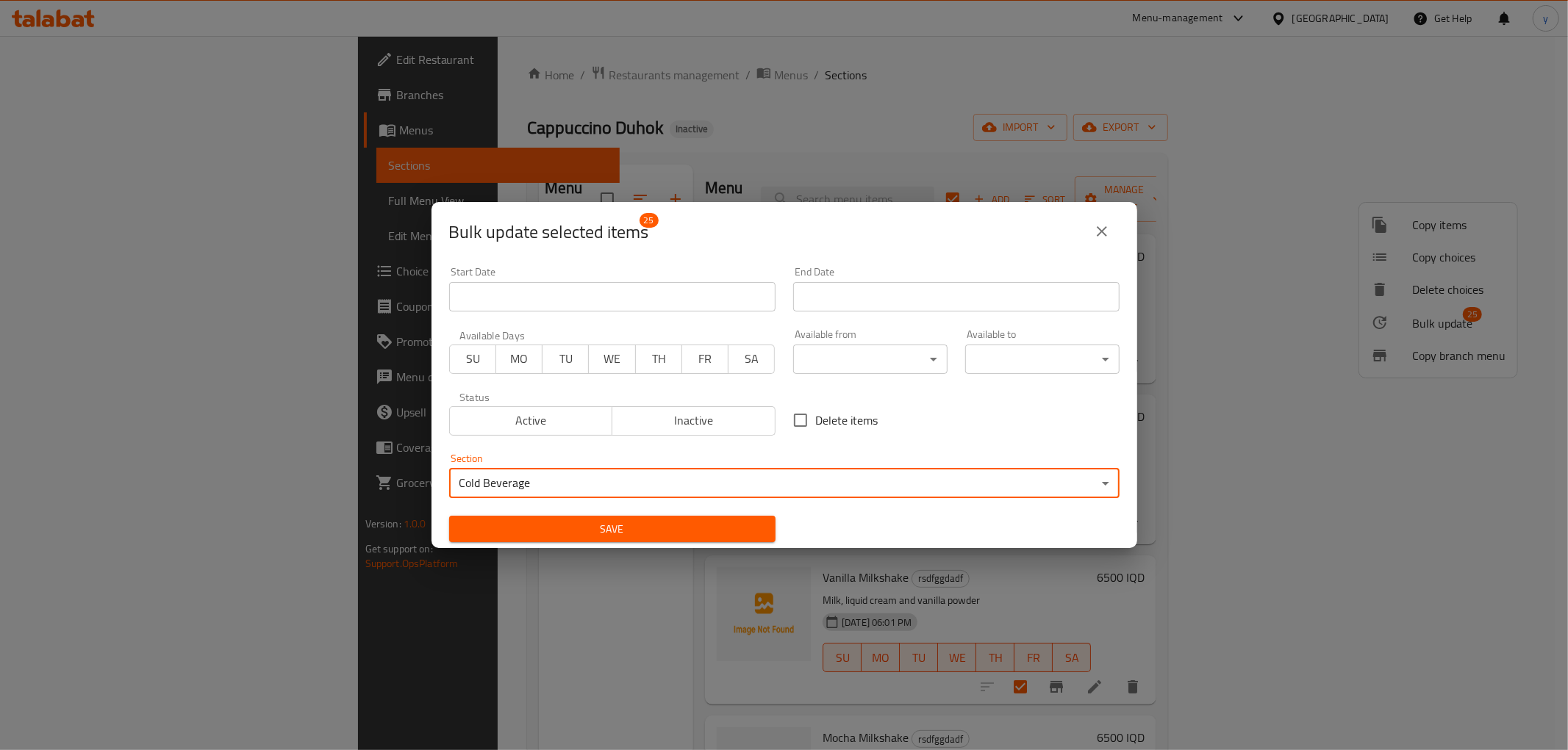
click at [546, 525] on span "Save" at bounding box center [612, 529] width 303 height 18
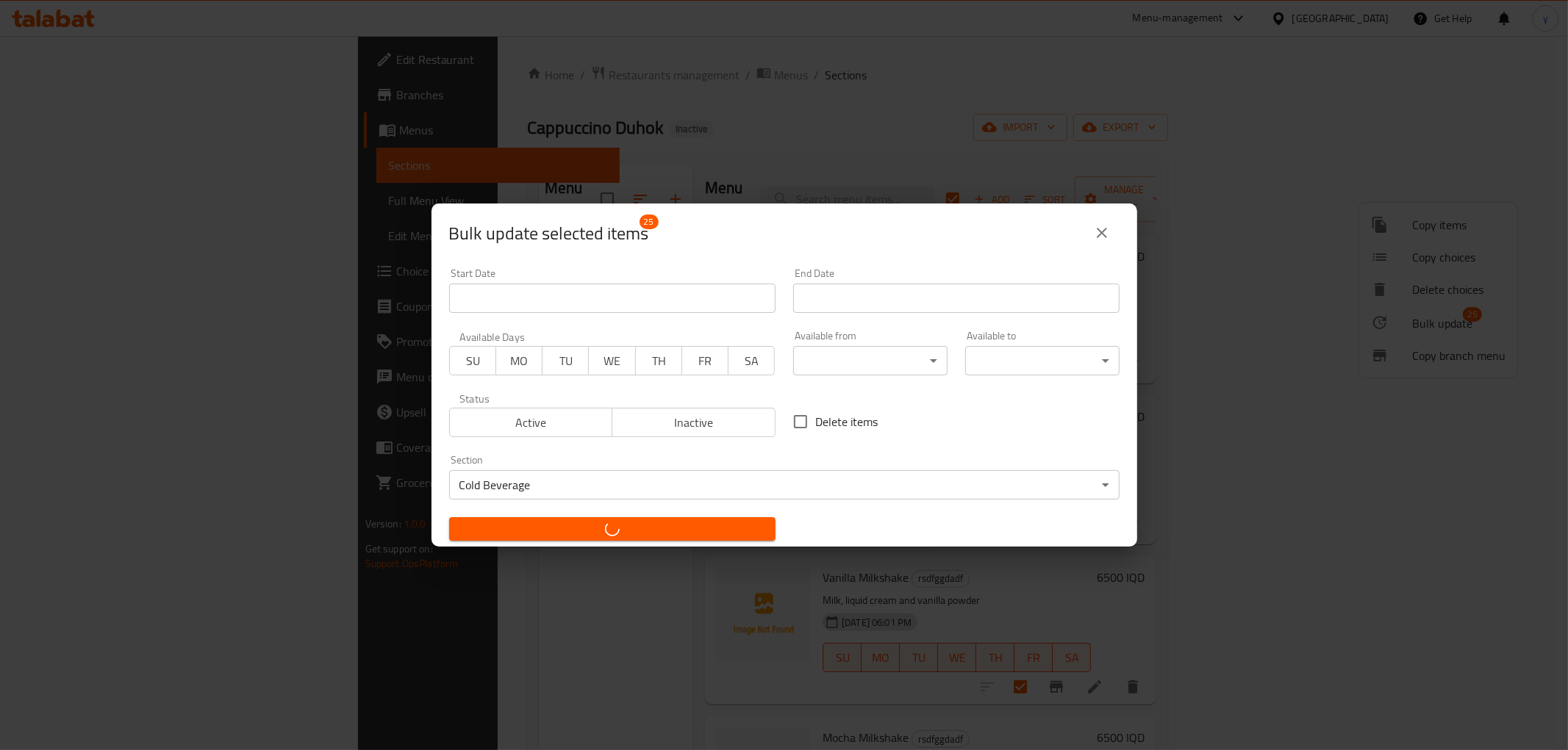
checkbox input "false"
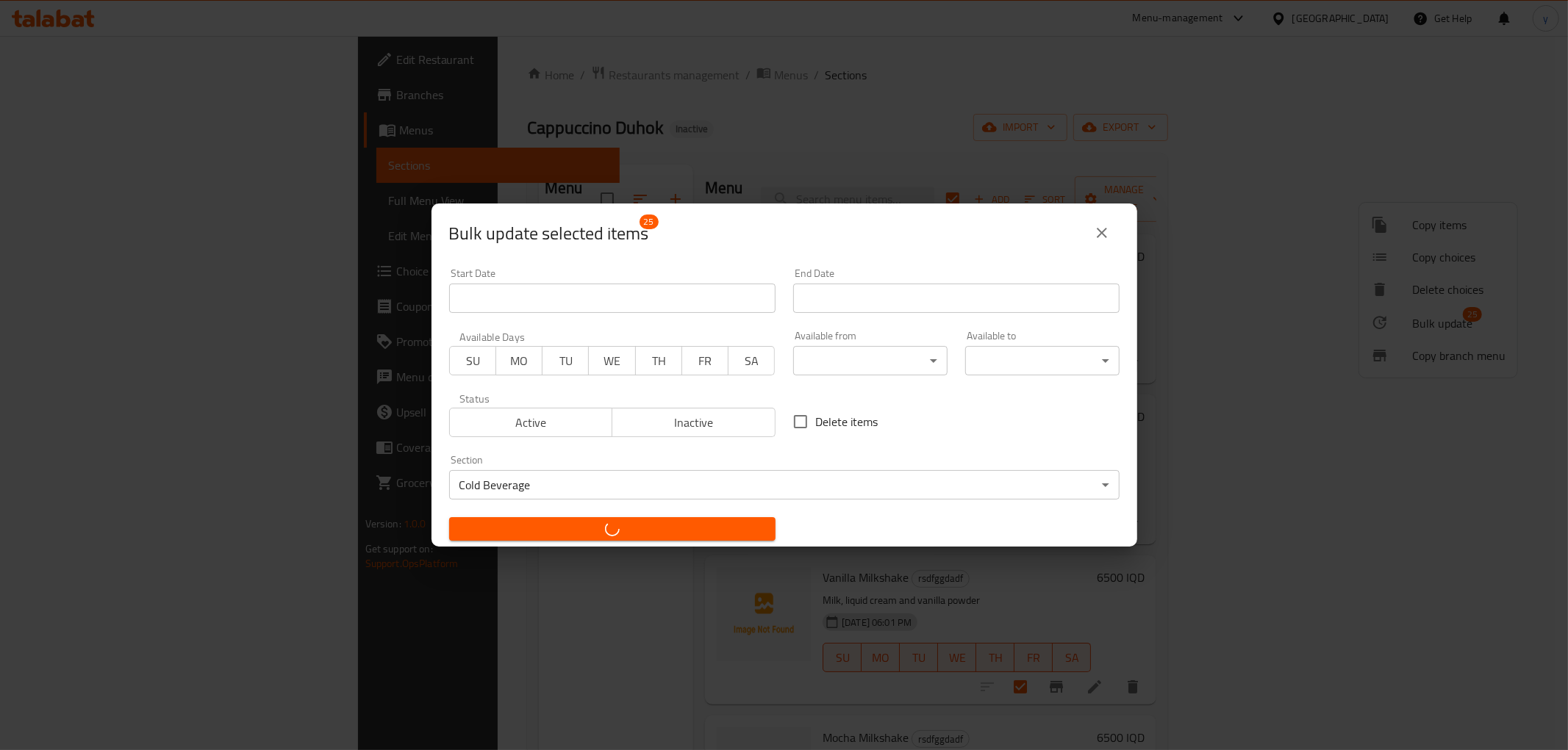
checkbox input "false"
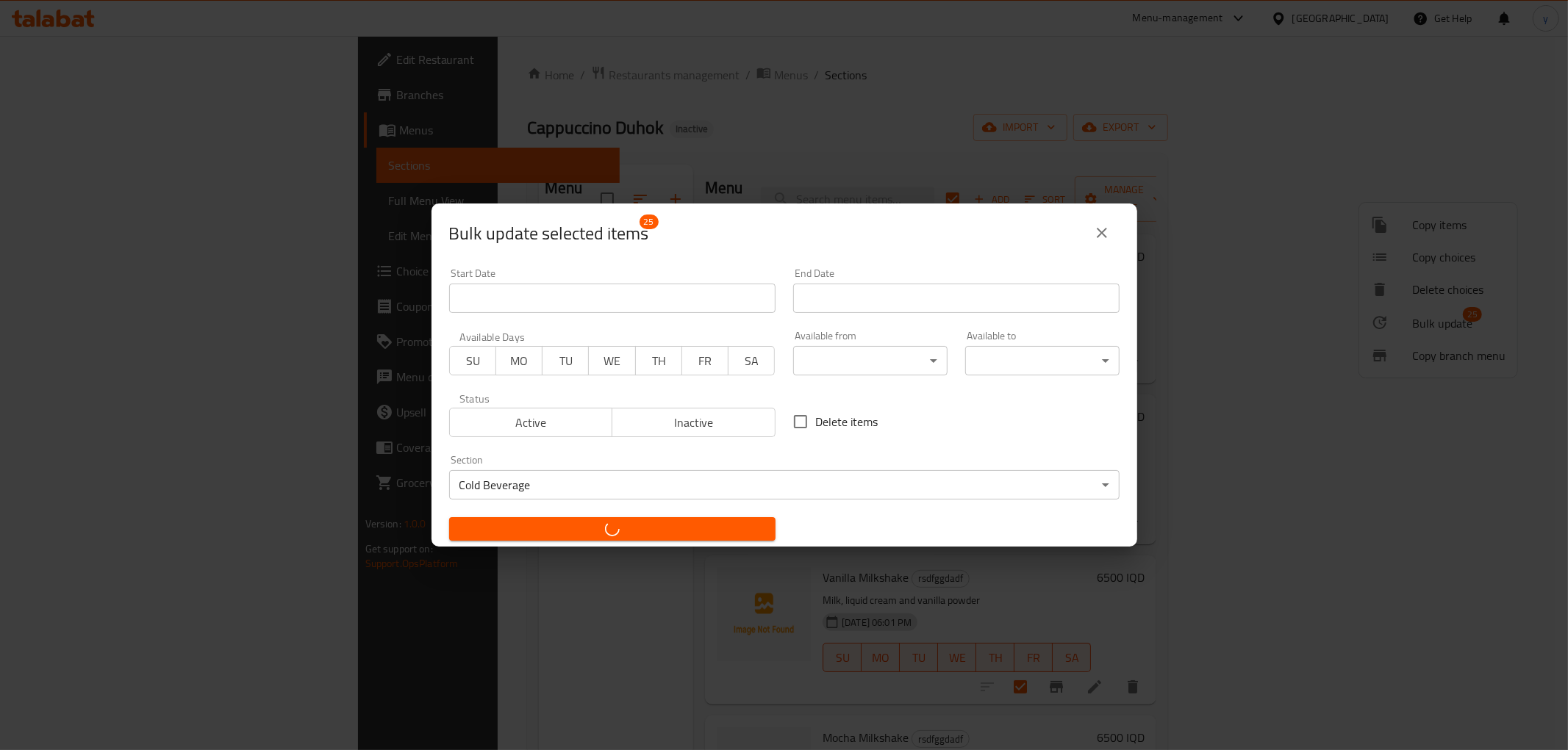
checkbox input "false"
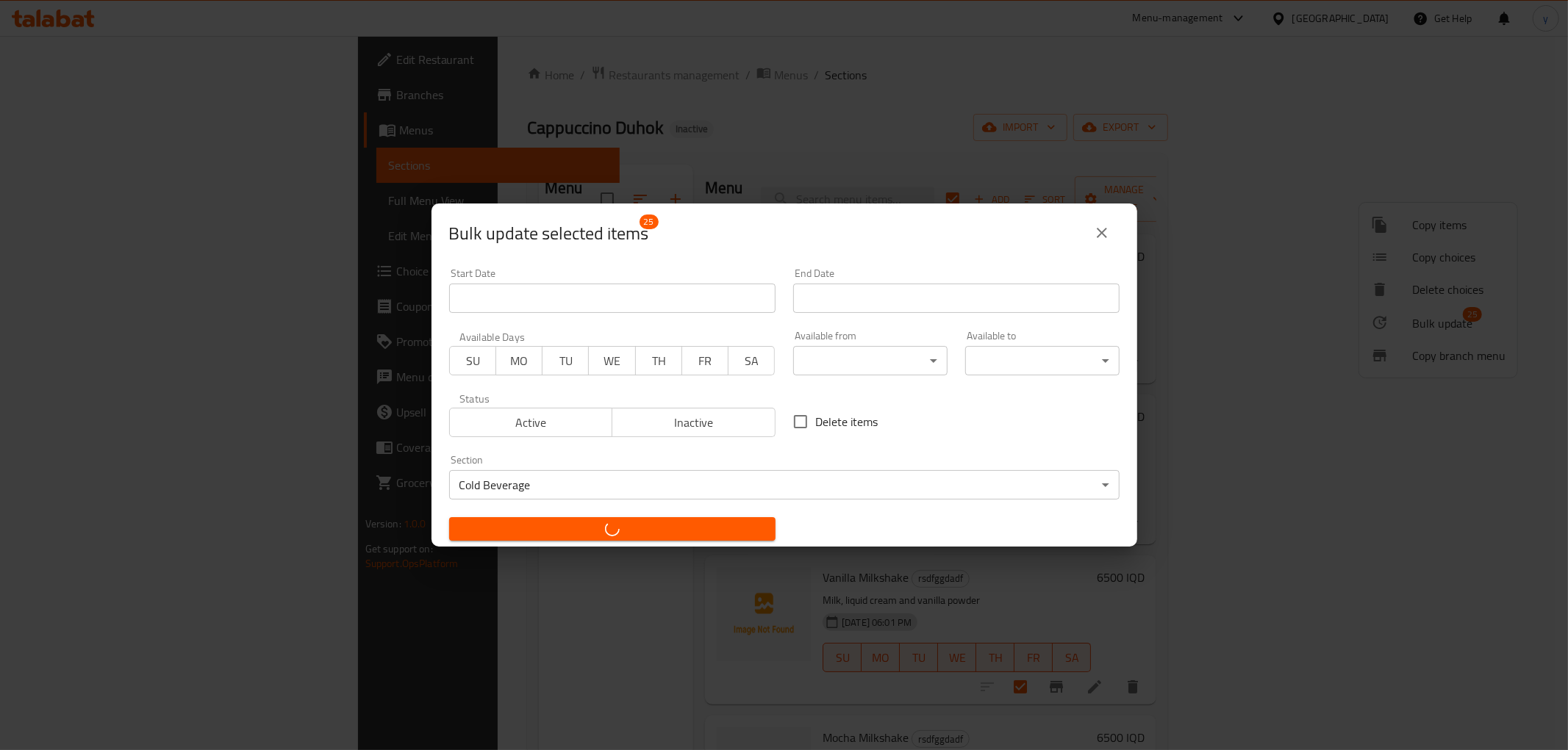
checkbox input "false"
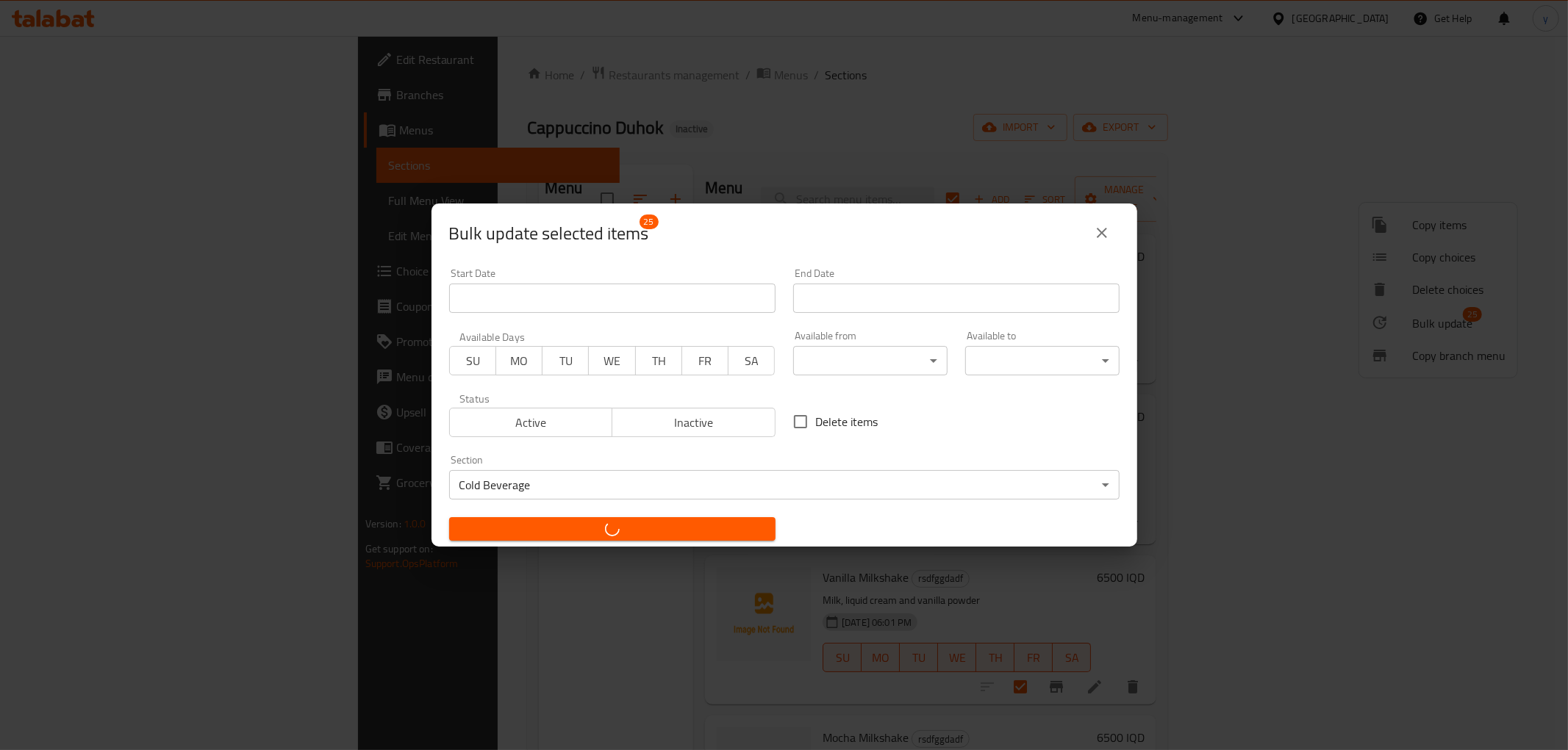
checkbox input "false"
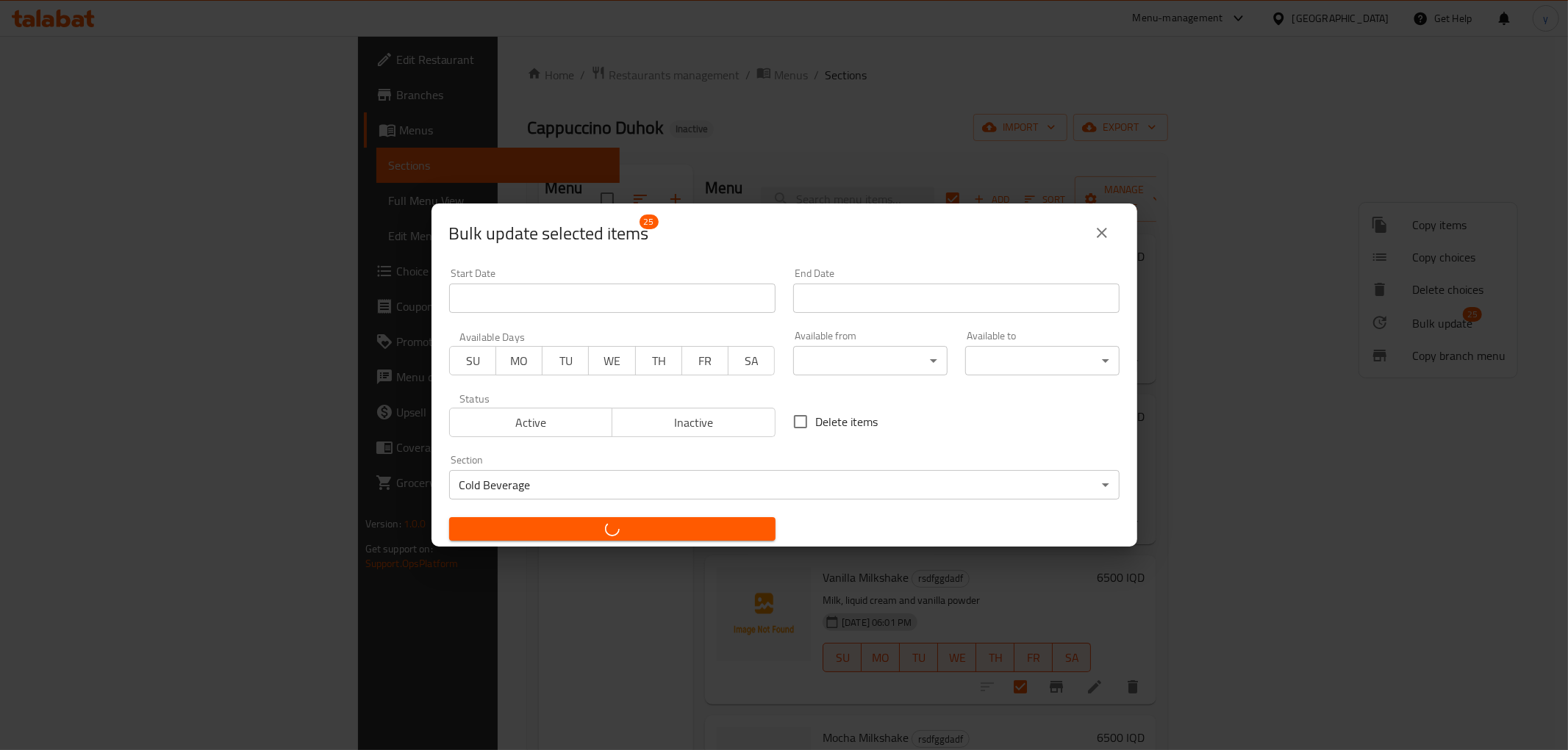
checkbox input "false"
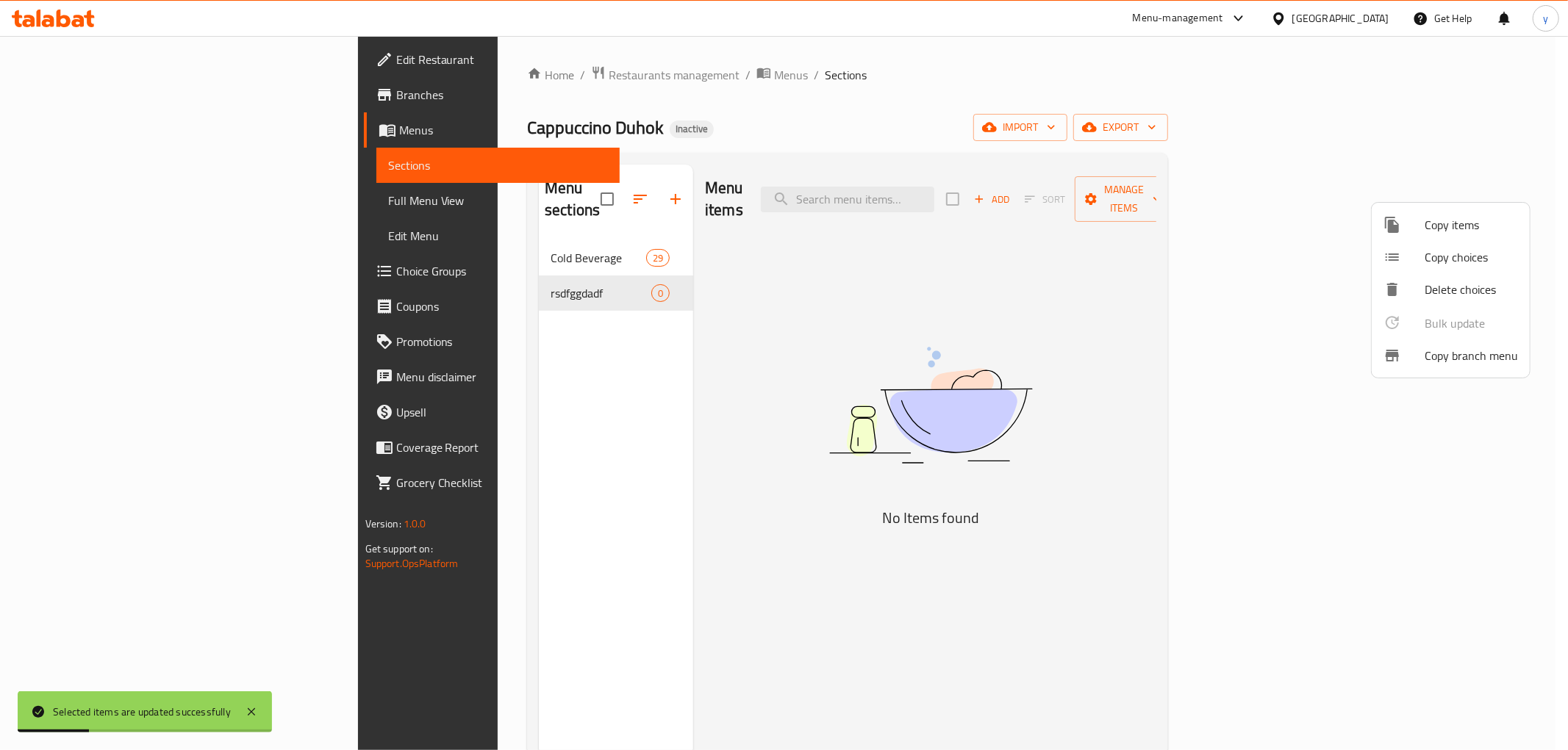
click at [591, 275] on div at bounding box center [784, 375] width 1568 height 750
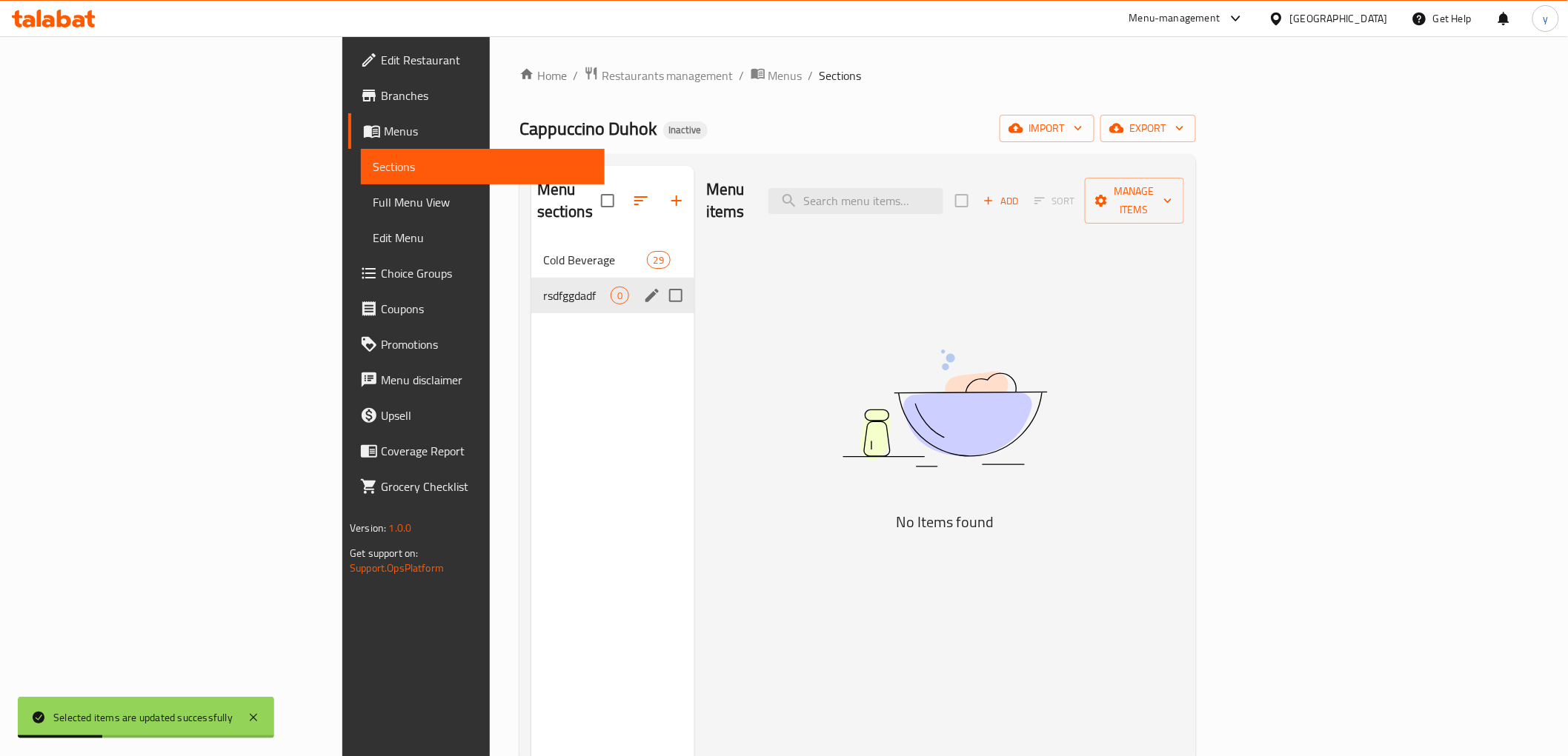
click at [661, 280] on input "Menu sections" at bounding box center [676, 295] width 31 height 31
checkbox input "true"
click at [615, 192] on button "button" at bounding box center [633, 200] width 36 height 36
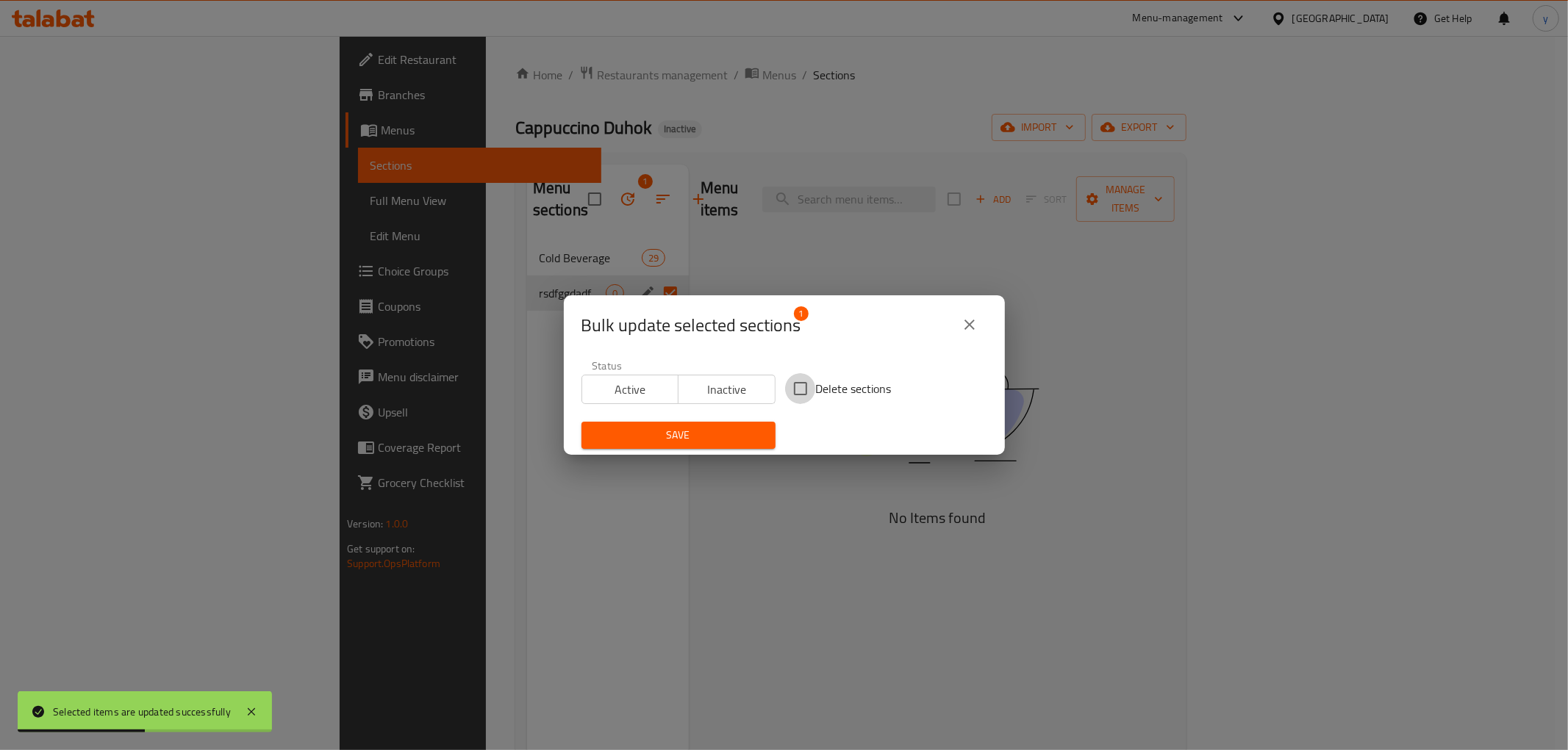
click at [785, 387] on input "Delete sections" at bounding box center [800, 388] width 31 height 31
checkbox input "true"
click at [717, 445] on button "Save" at bounding box center [678, 435] width 194 height 27
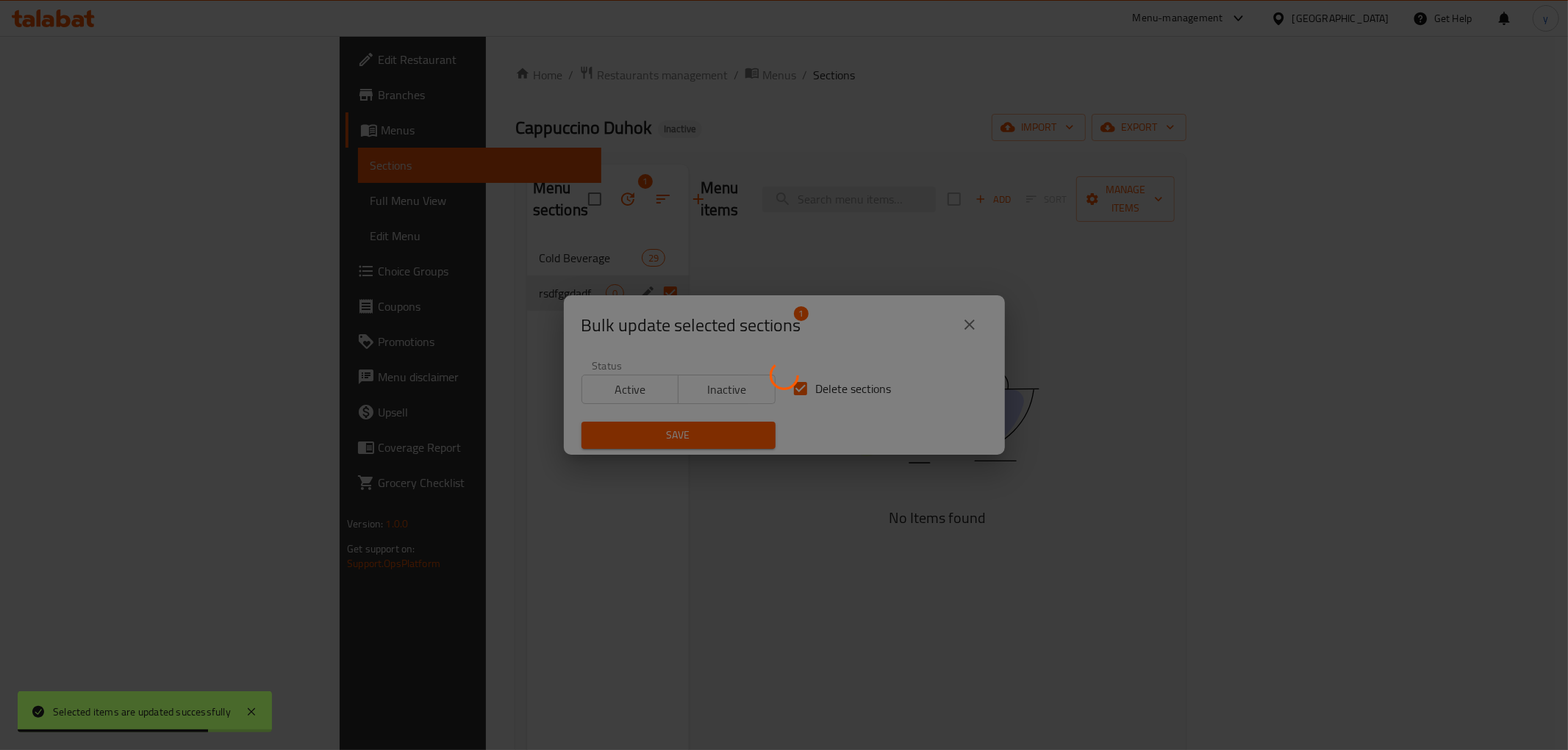
click at [491, 241] on div at bounding box center [784, 375] width 1568 height 750
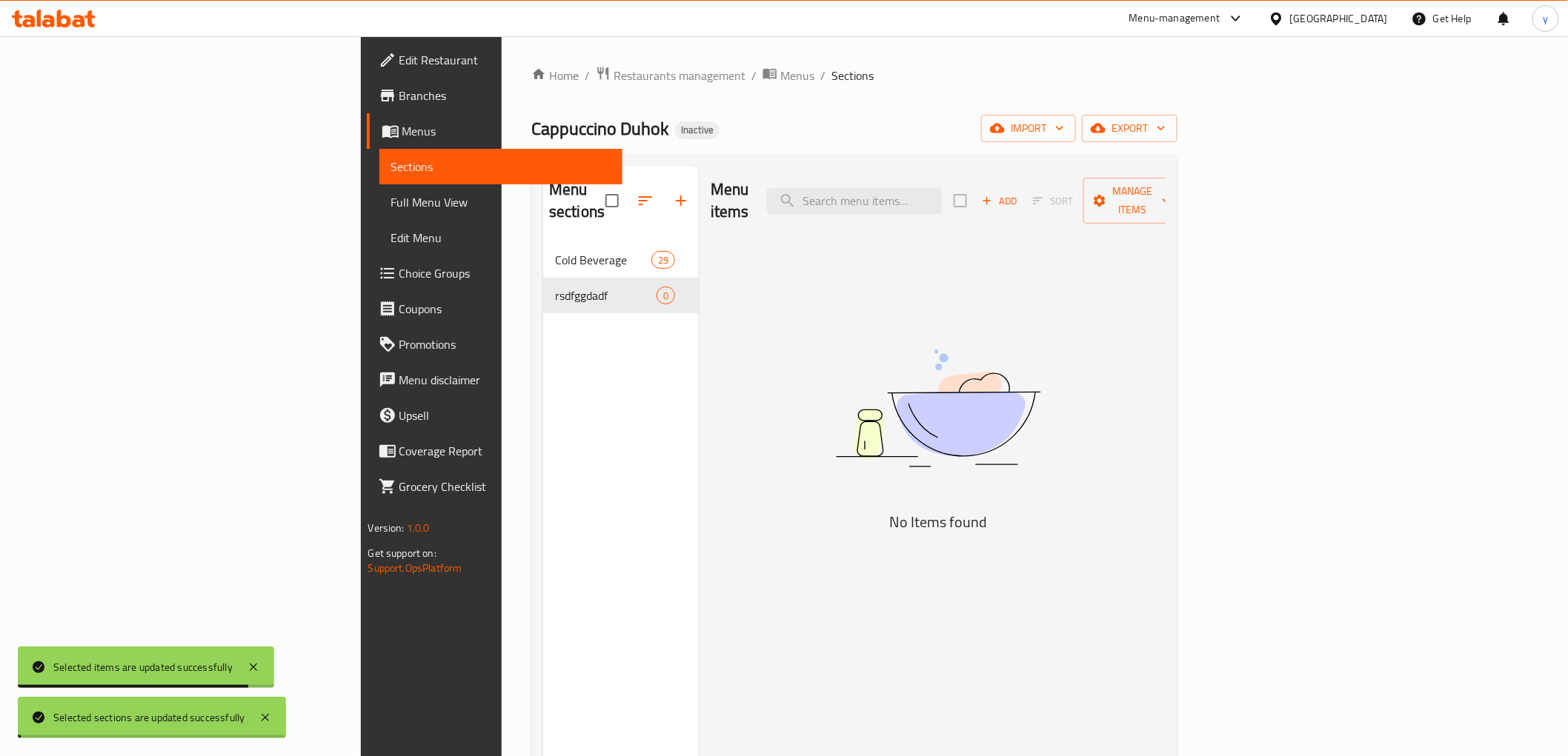
click at [672, 192] on icon "button" at bounding box center [681, 201] width 18 height 18
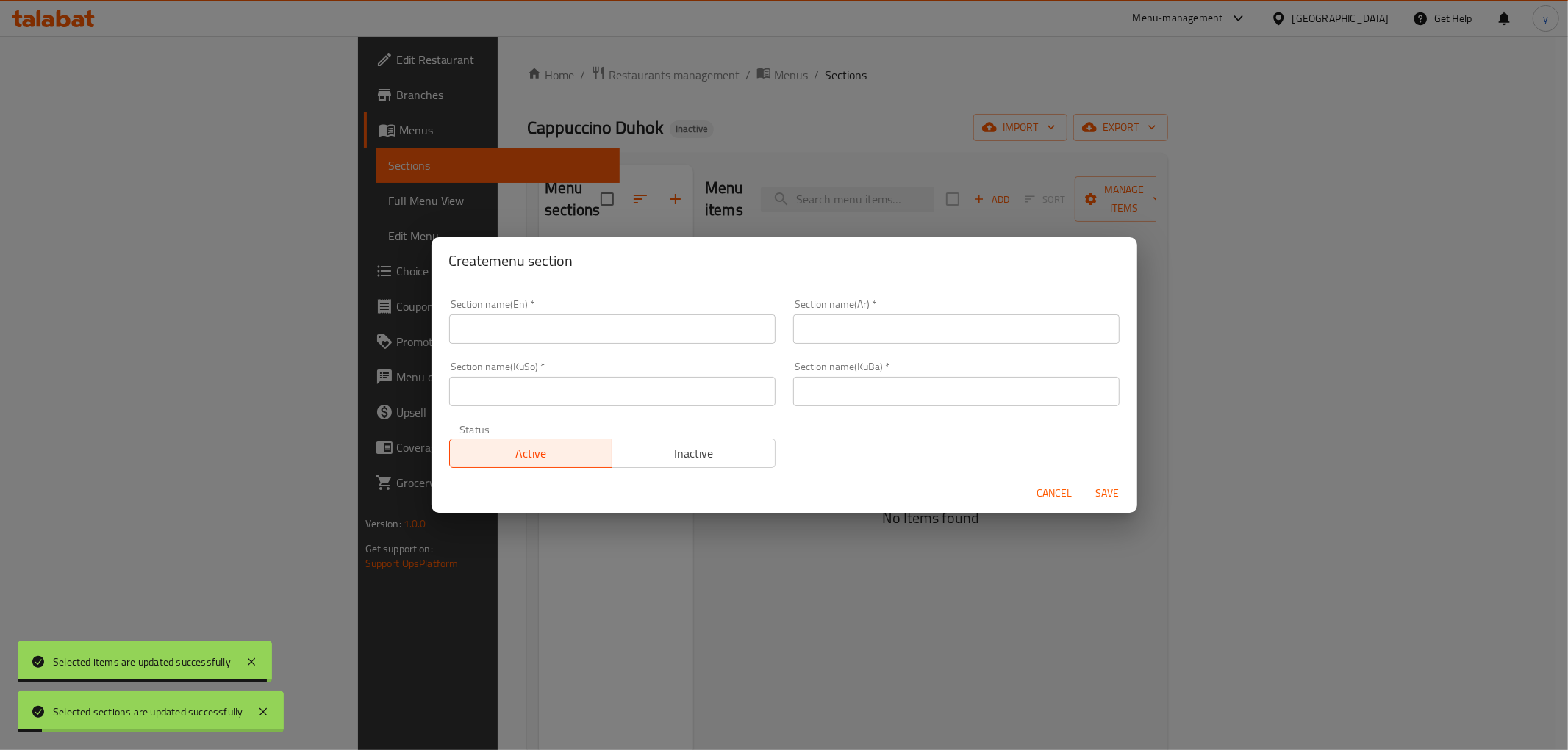
click at [609, 335] on input "text" at bounding box center [613, 329] width 326 height 29
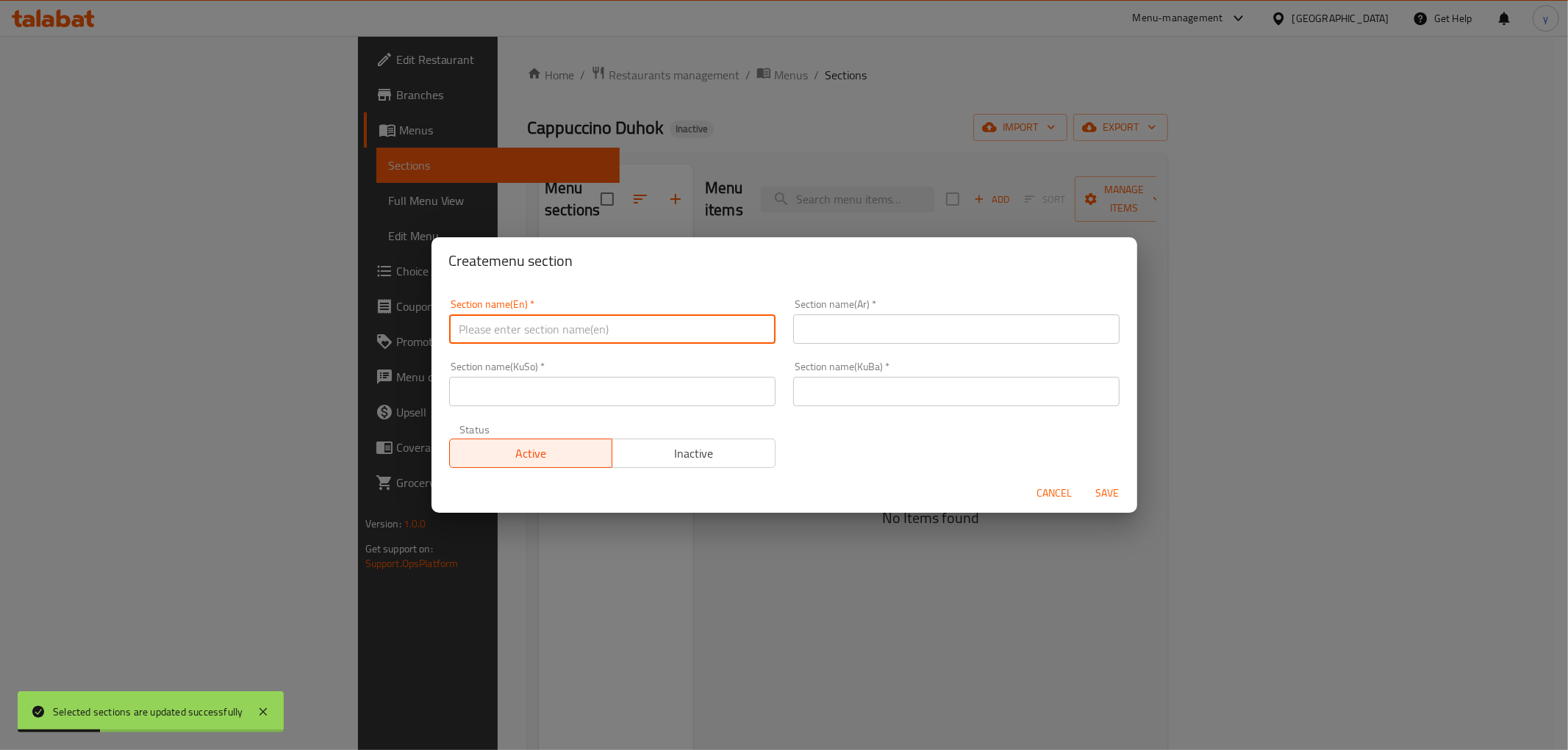
paste input "Cold Appetizer"
type input "Cold Appetizers"
click at [818, 326] on input "text" at bounding box center [956, 329] width 326 height 29
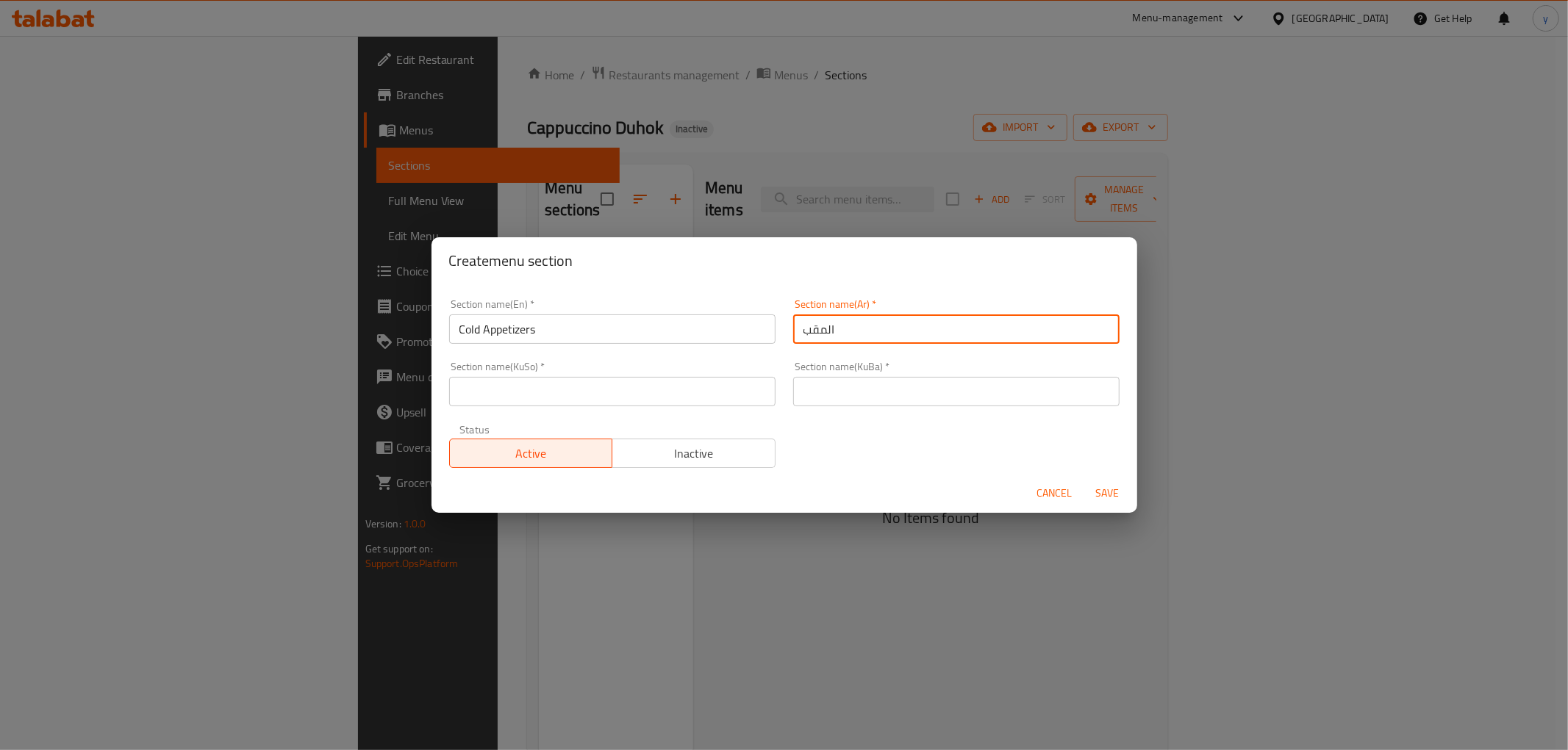
type input "المقبلات الباردة"
click at [629, 372] on div "Section name(KuSo)   * Section name(KuSo) *" at bounding box center [613, 384] width 326 height 45
click at [629, 381] on input "text" at bounding box center [613, 391] width 326 height 29
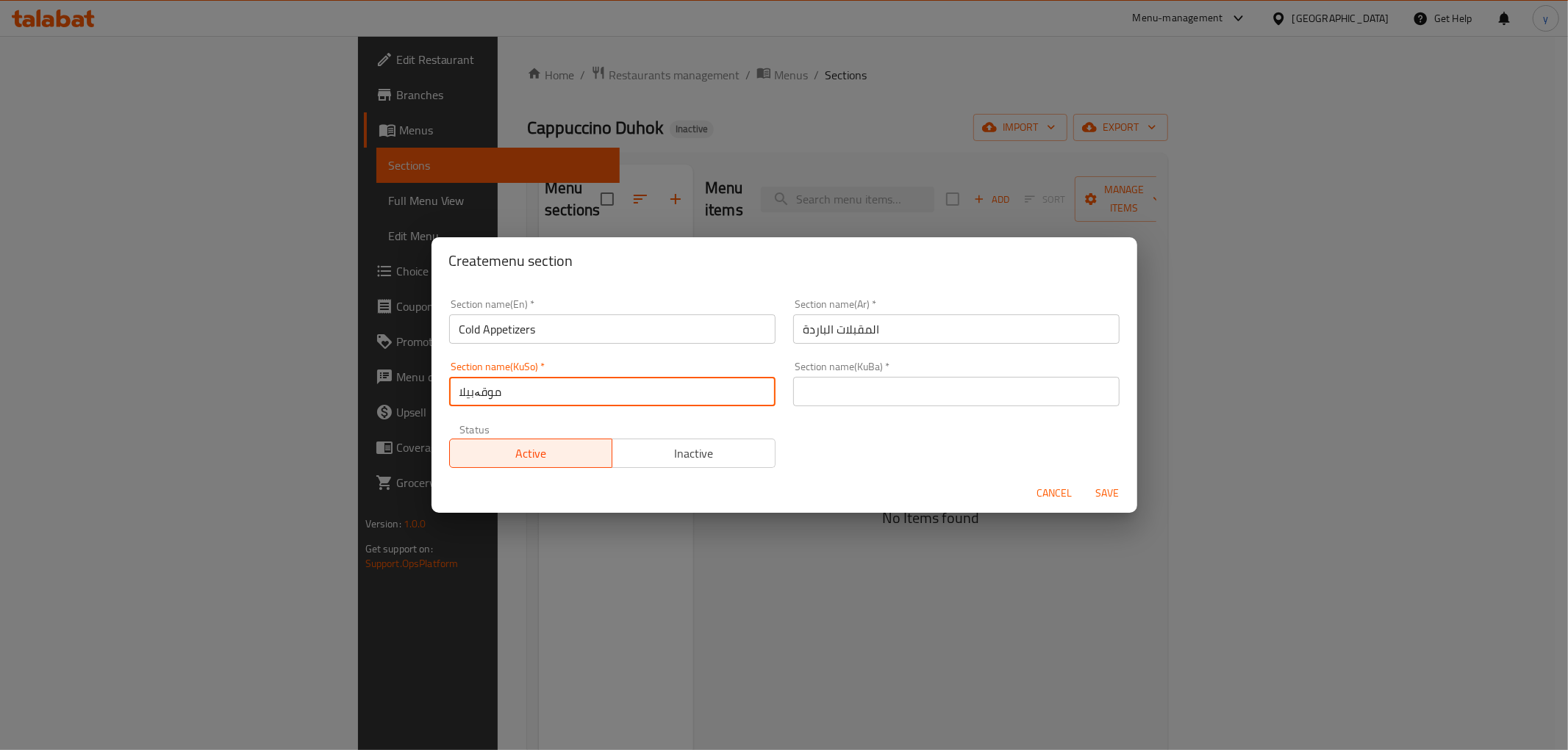
type input "موقەبیلاتی سارد"
click at [912, 384] on input "text" at bounding box center [956, 391] width 326 height 29
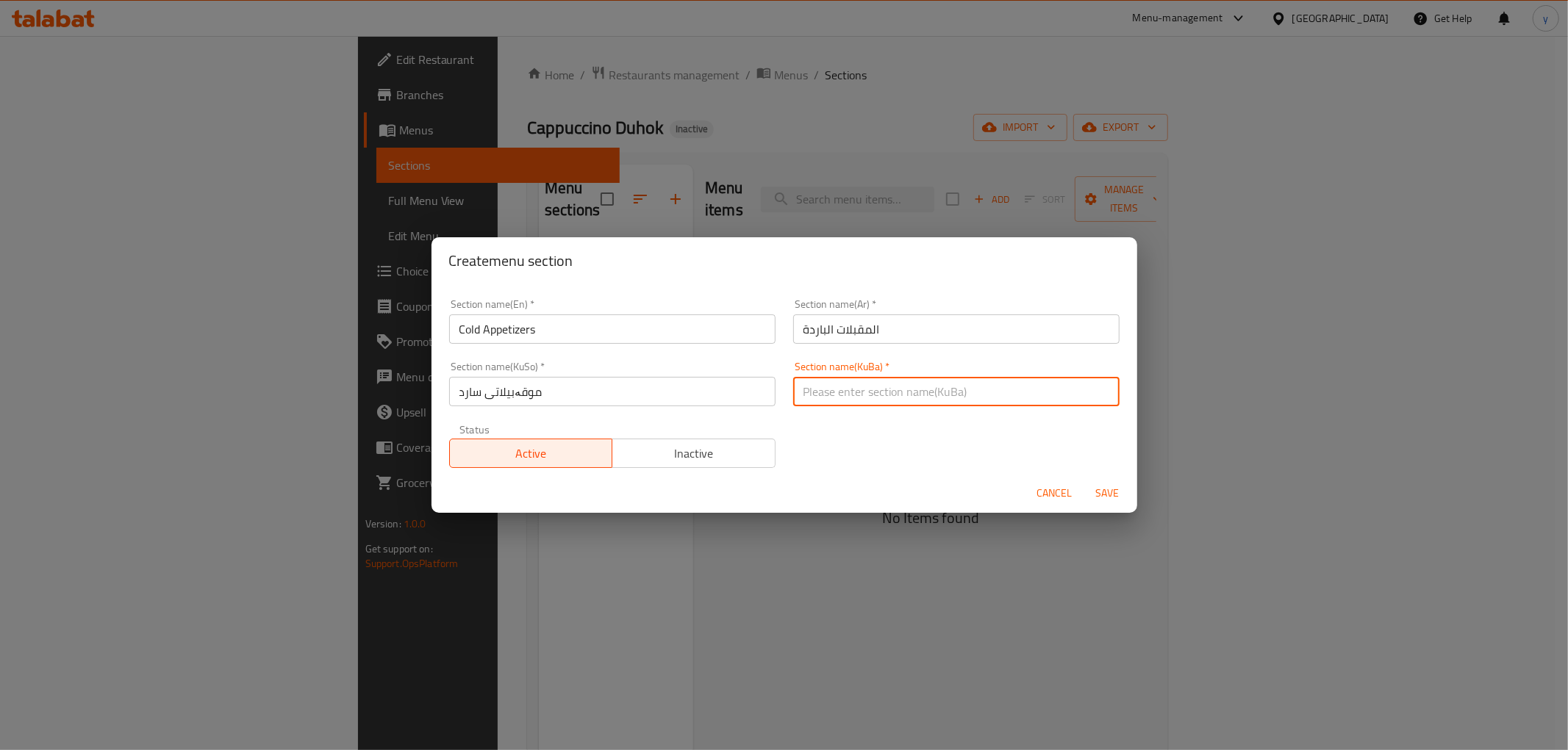
paste input "موقەبیلاتی سارد"
type input "موقەبیلاتی سارد"
click at [1120, 487] on span "Save" at bounding box center [1107, 493] width 36 height 18
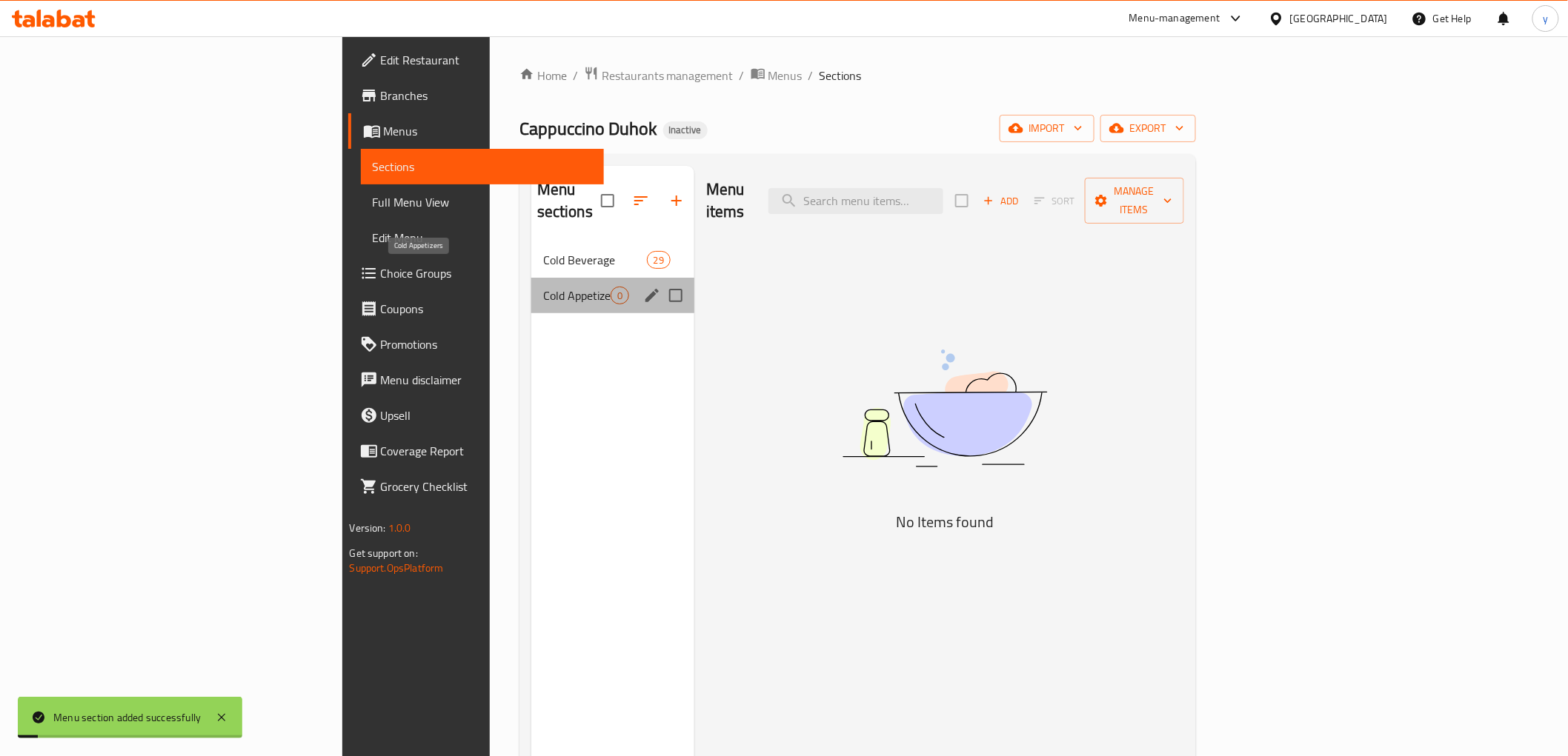
click at [543, 286] on span "Cold Appetizers" at bounding box center [577, 295] width 68 height 18
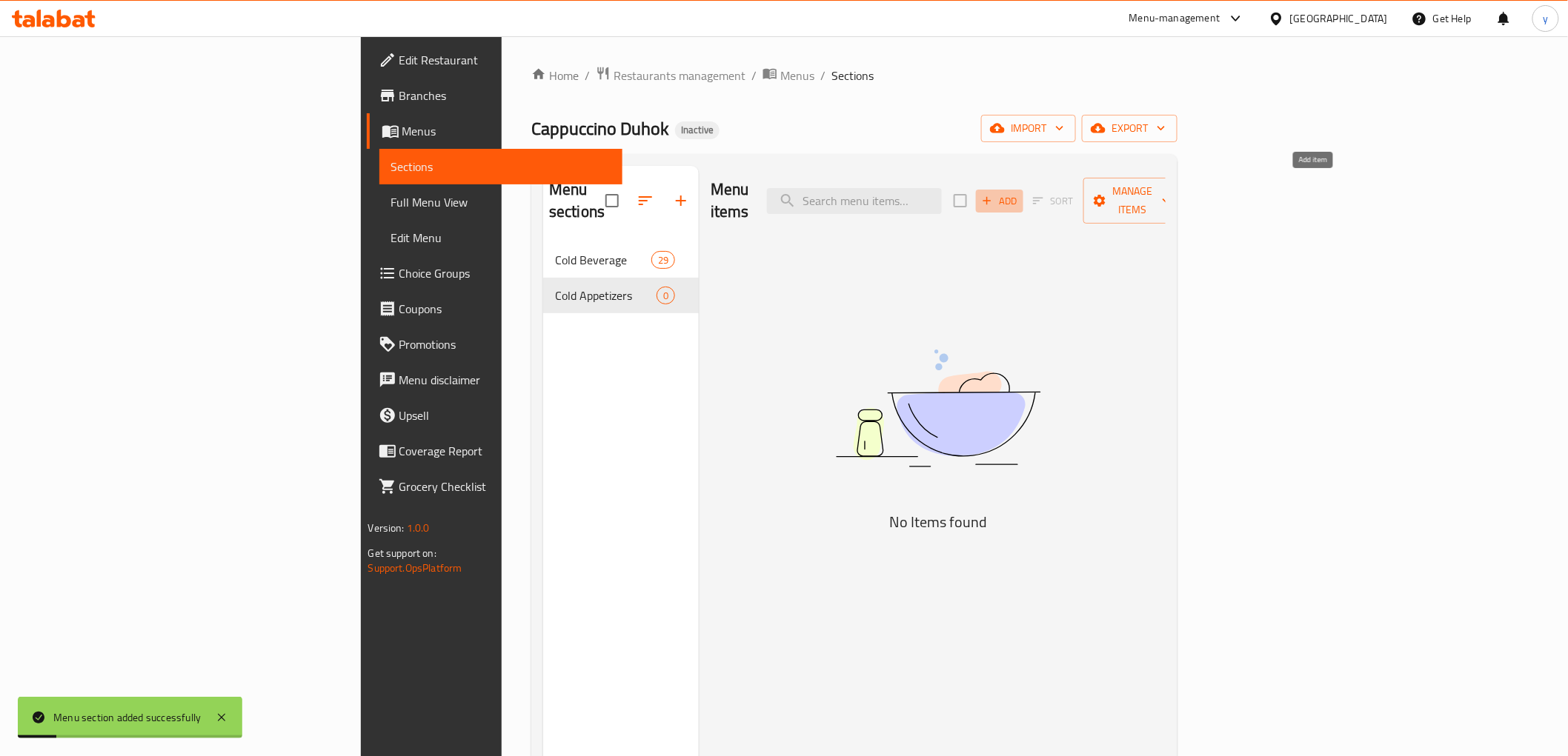
click at [1020, 192] on span "Add" at bounding box center [1000, 200] width 40 height 17
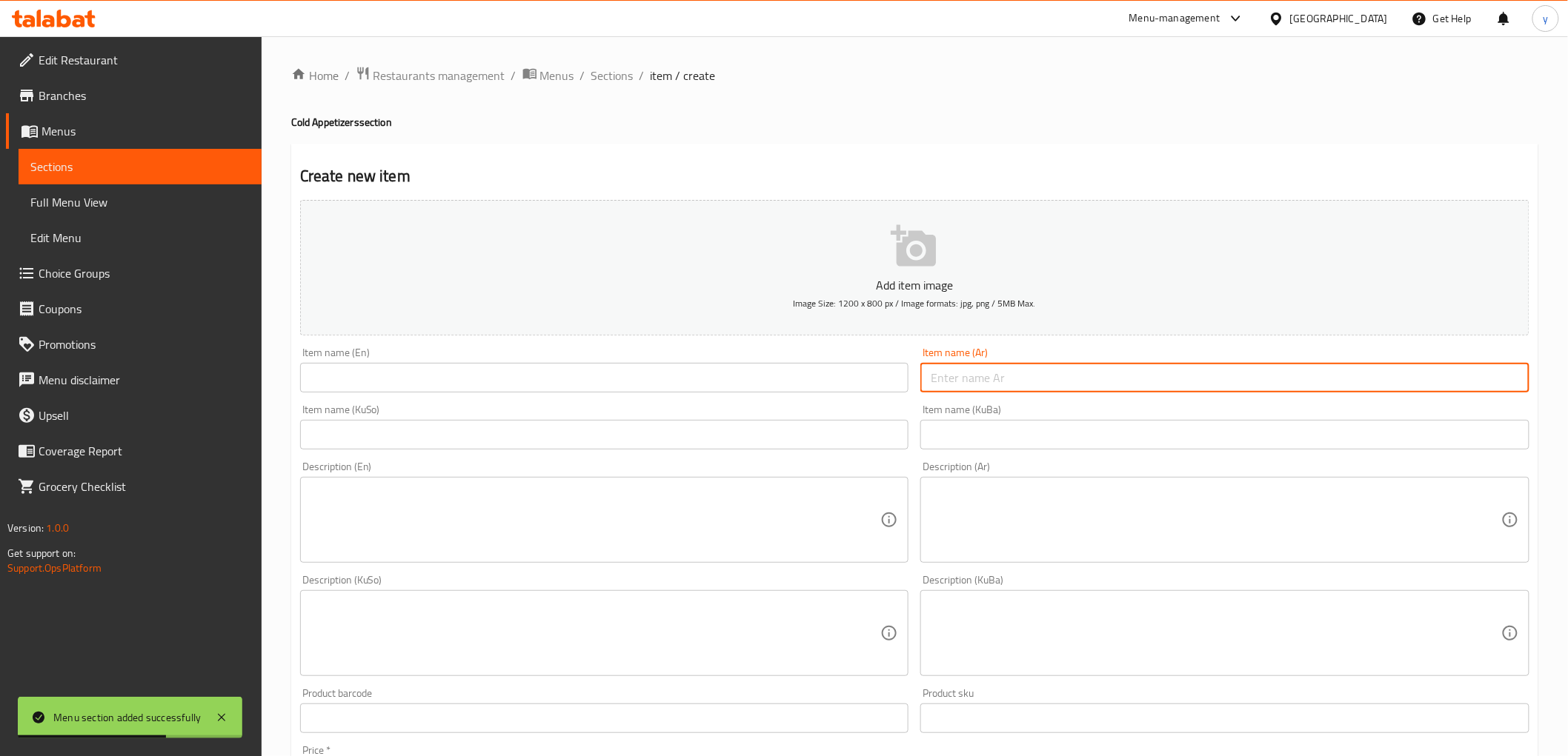
click at [966, 379] on input "text" at bounding box center [1225, 377] width 609 height 30
paste input "Bruschetta"
type input "Bruschetta"
click at [835, 378] on input "text" at bounding box center [604, 377] width 609 height 30
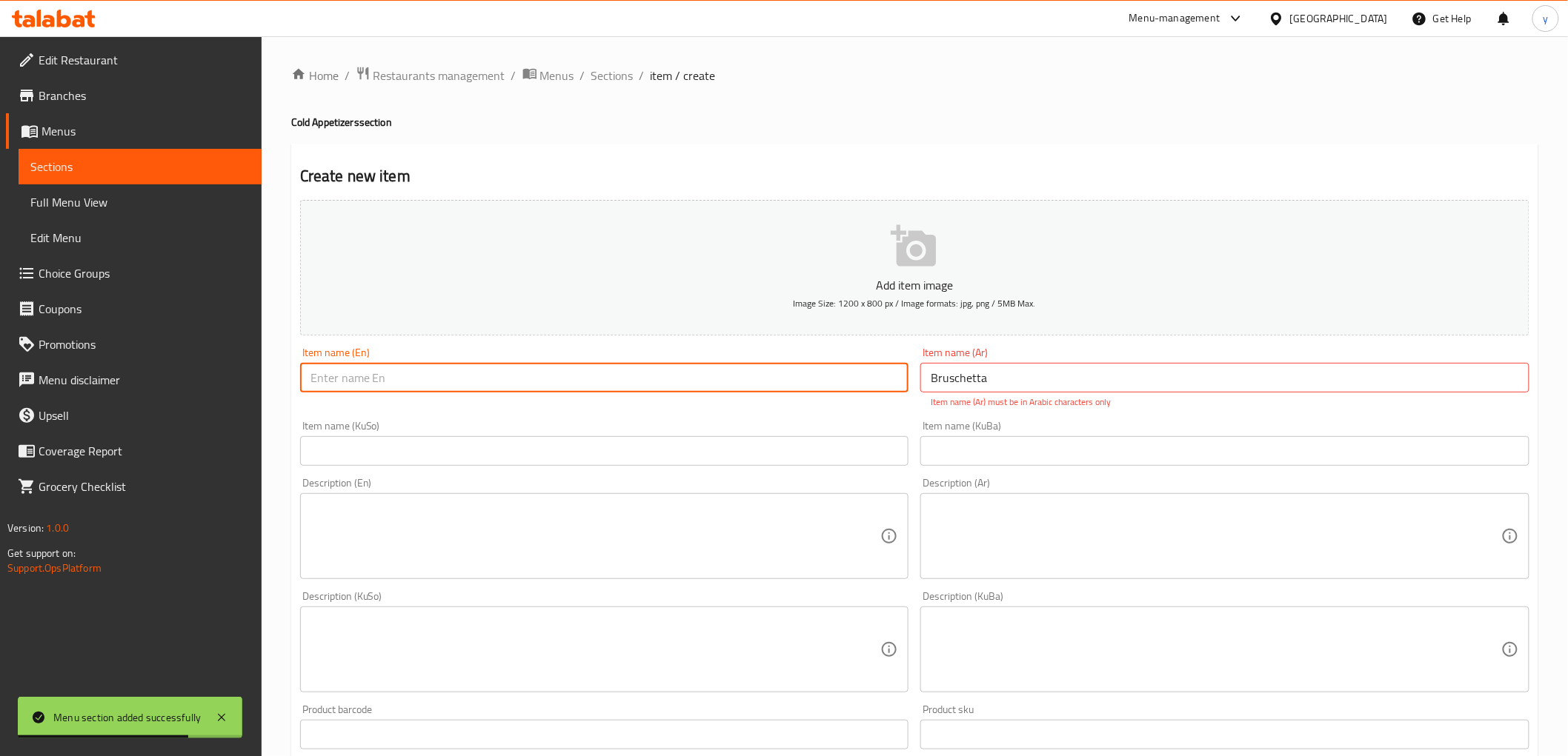
paste input "Bruschetta"
type input "Bruschetta"
click at [971, 382] on input "Bruschetta" at bounding box center [1225, 377] width 609 height 30
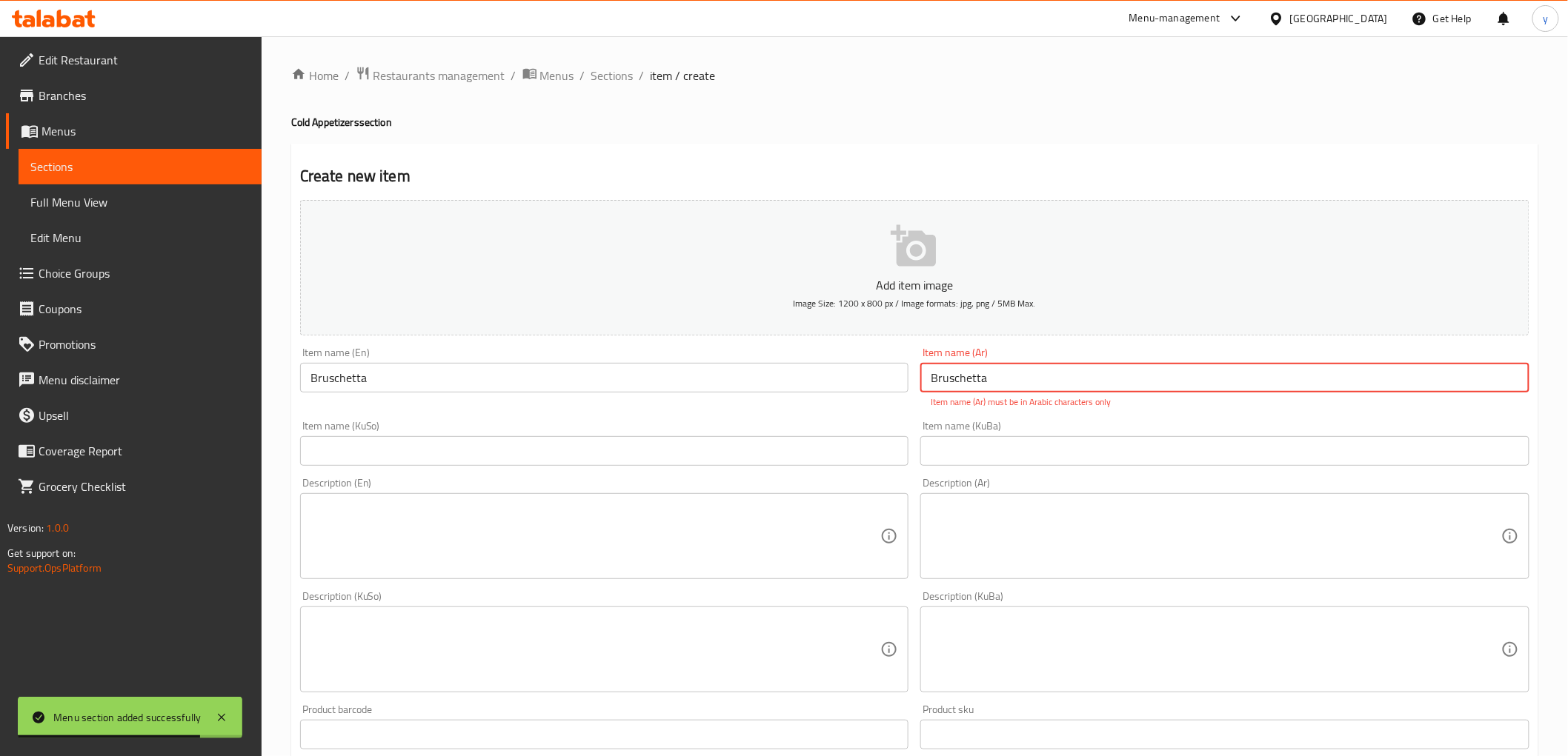
click at [971, 382] on input "Bruschetta" at bounding box center [1225, 377] width 609 height 30
paste input "بروشيتا"
type input "بروشيتا"
click at [1005, 534] on textarea at bounding box center [1216, 537] width 571 height 70
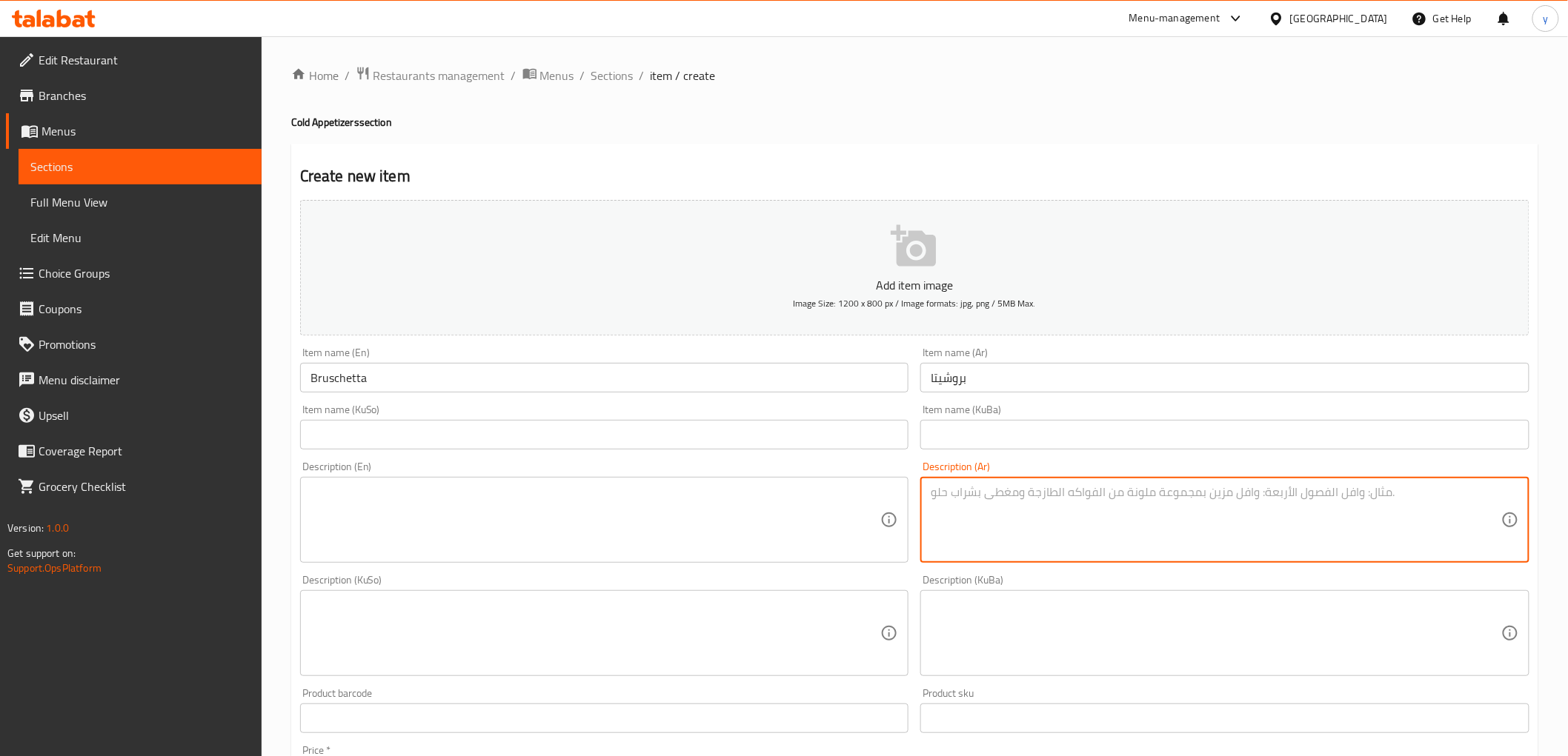
click at [503, 496] on textarea at bounding box center [595, 520] width 571 height 70
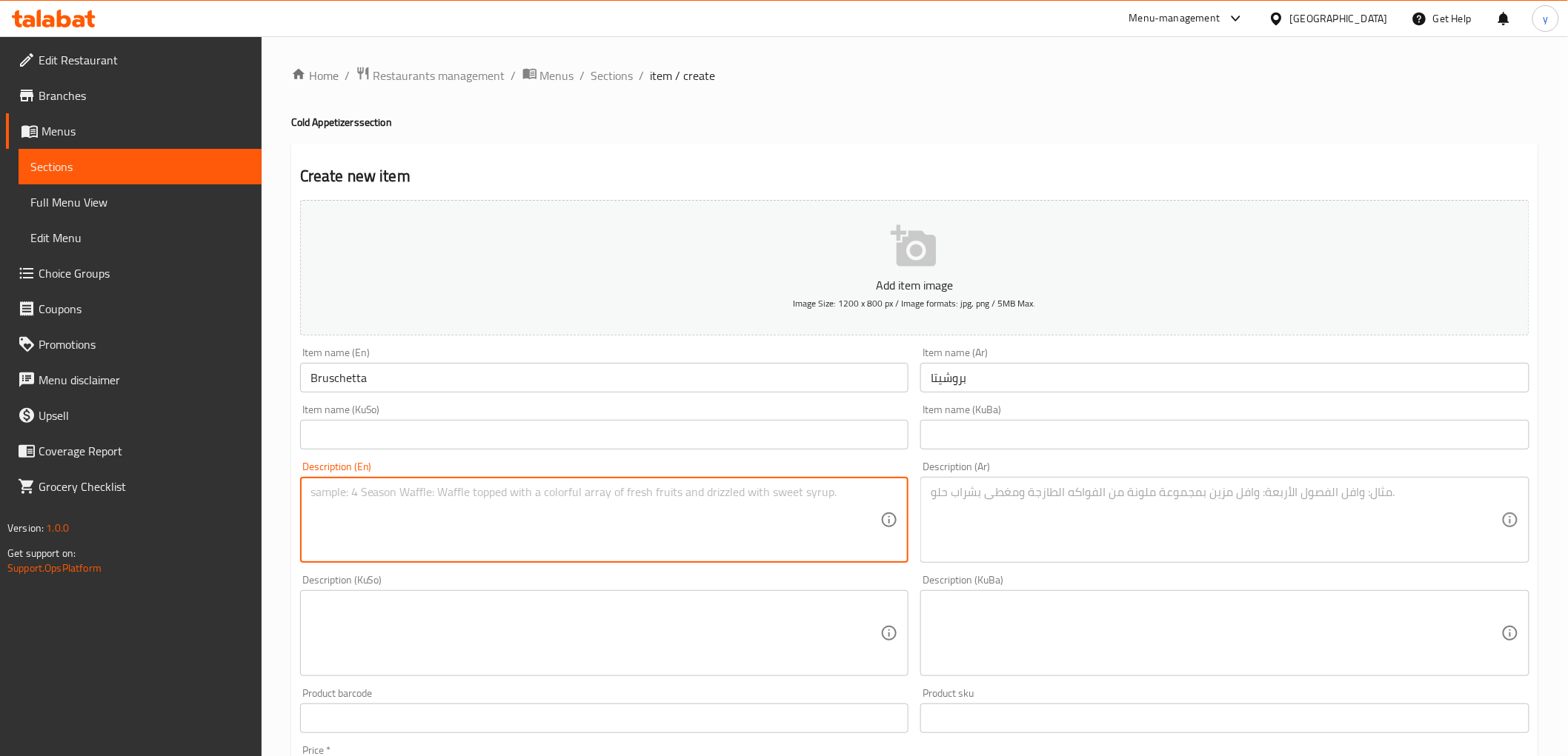
paste textarea "Toasted bread topped with fresh tomatoes, garlic and basil"
type textarea "Toasted bread topped with fresh tomatoes, garlic and basil"
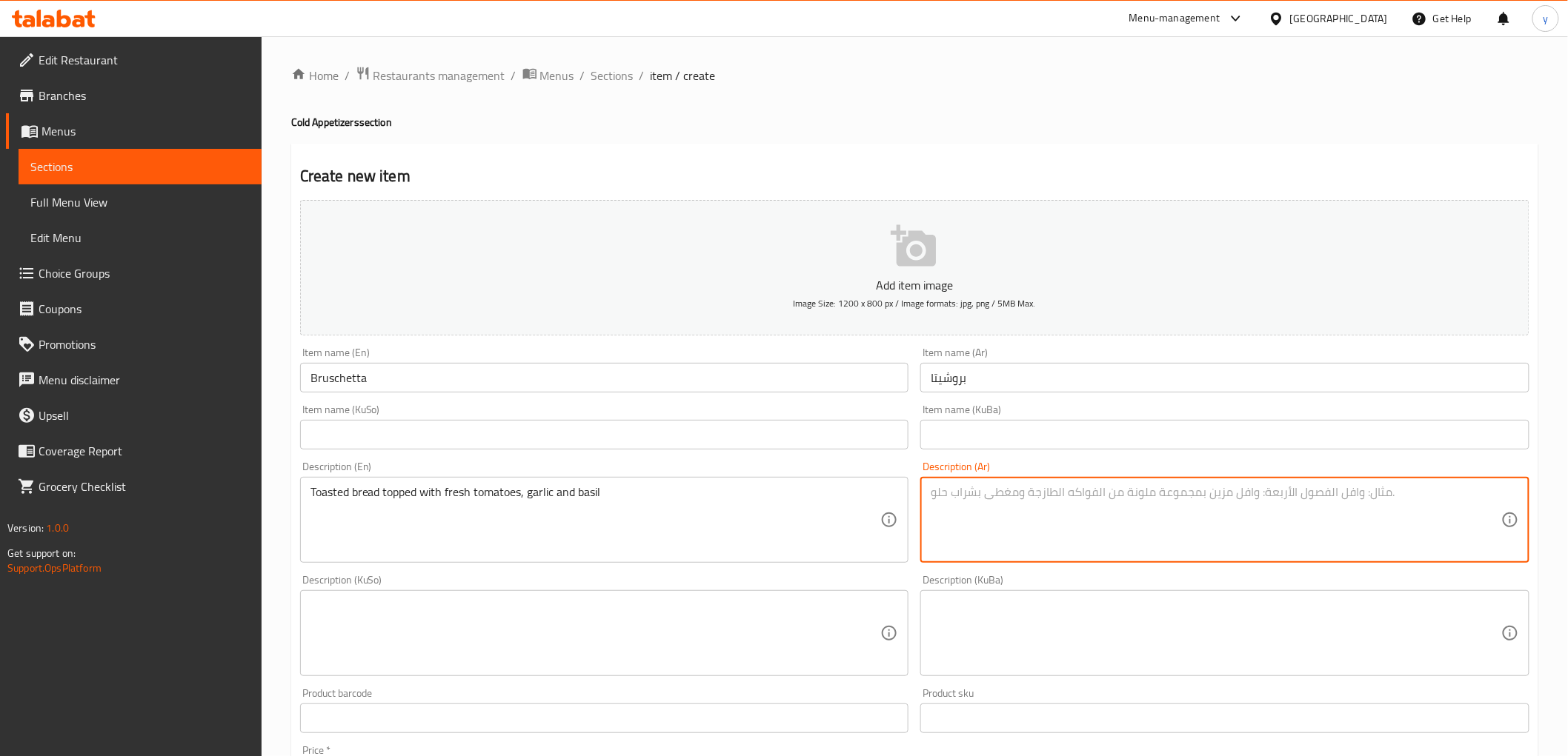
click at [1023, 504] on textarea at bounding box center [1216, 520] width 571 height 70
paste textarea "Bruschetta"
click at [966, 505] on textarea "Bruschetta" at bounding box center [1216, 520] width 571 height 70
paste textarea "خبز محمص مغطى بالطماطم طازجة، ثوم وريحان"
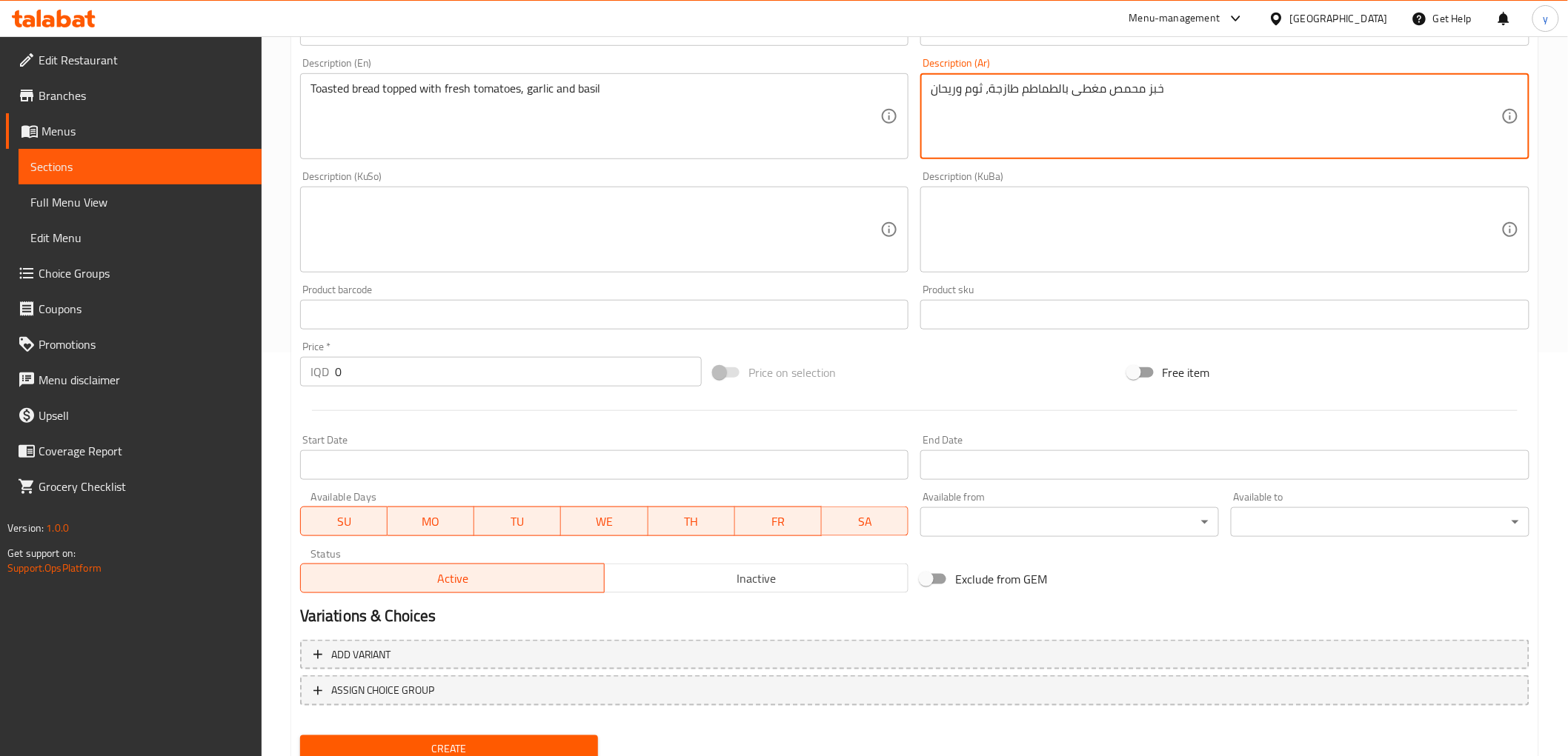
scroll to position [458, 0]
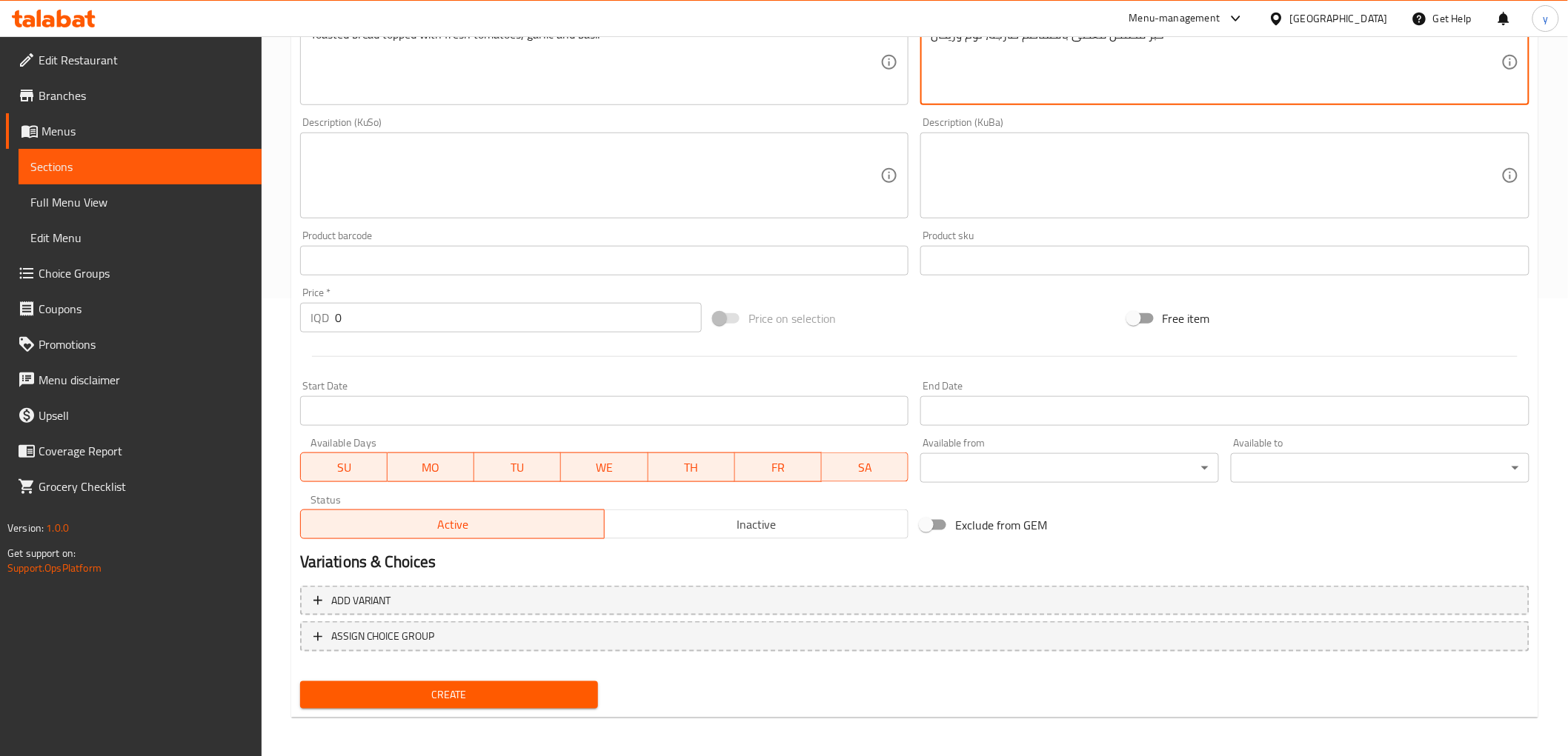
type textarea "خبز محمص مغطى بالطماطم طازجة، ثوم وريحان"
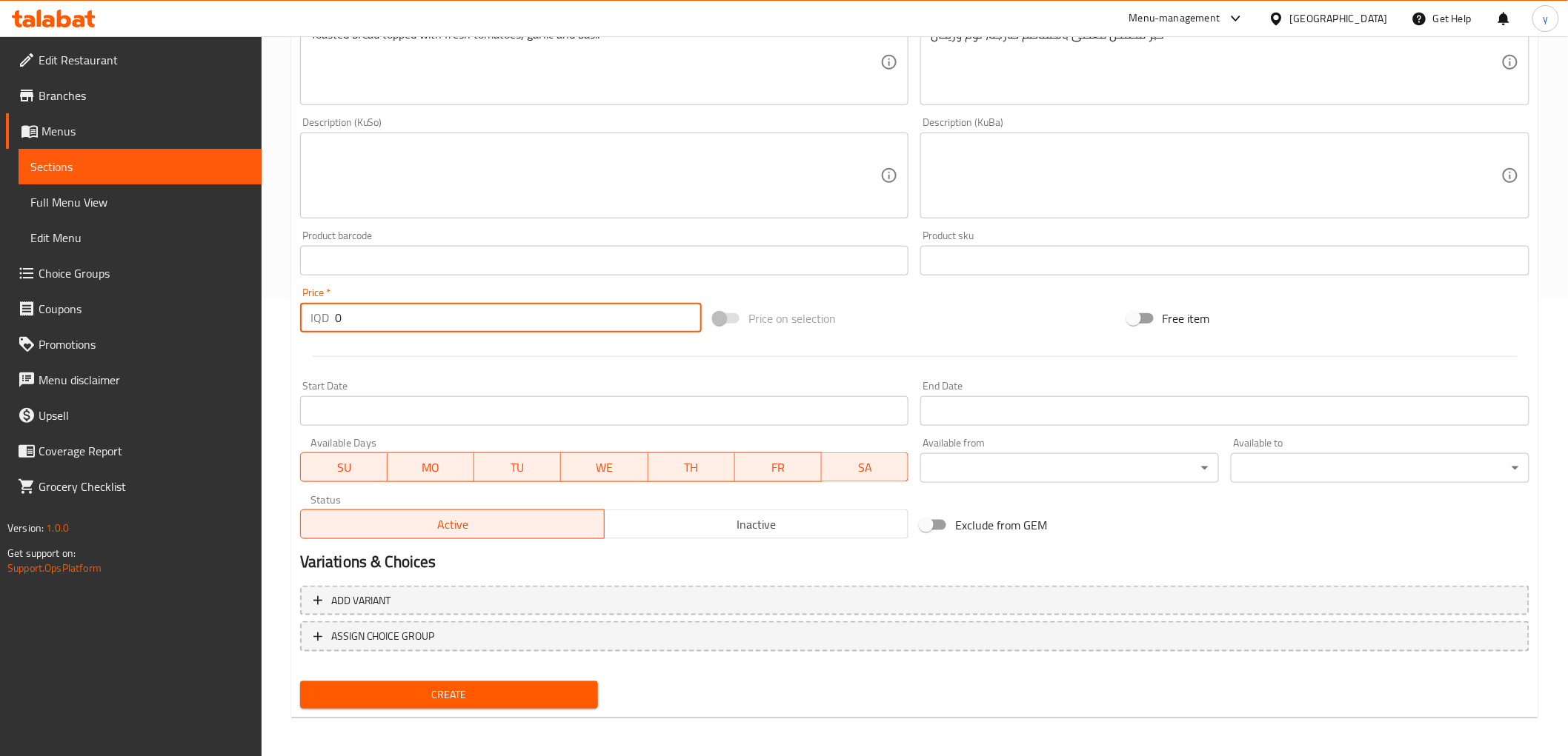
drag, startPoint x: 356, startPoint y: 321, endPoint x: 338, endPoint y: 348, distance: 32.4
click at [321, 333] on div "Price   * IQD 0 Price *" at bounding box center [501, 310] width 413 height 57
paste input "500"
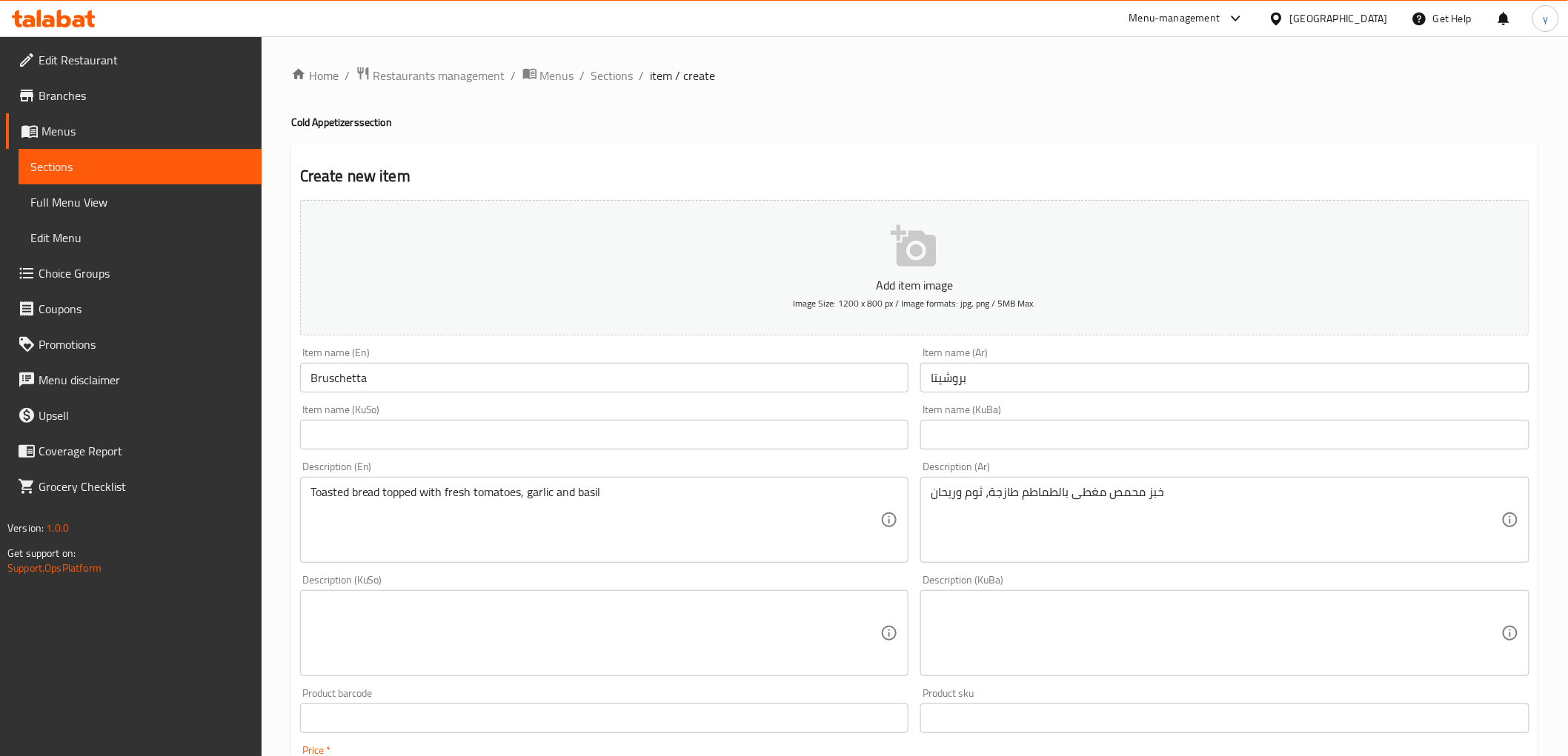
type input "5000"
click at [628, 446] on input "text" at bounding box center [604, 435] width 609 height 30
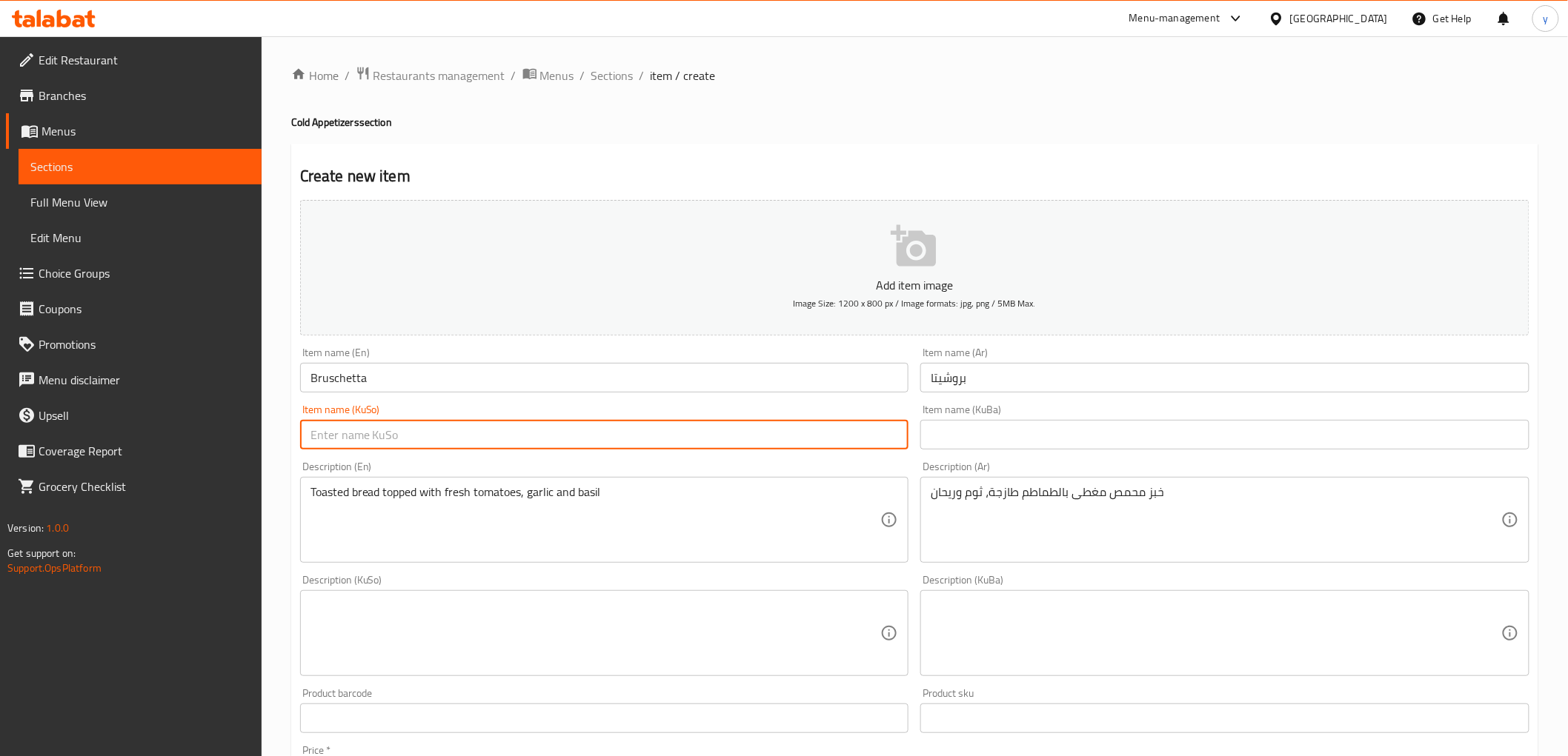
click at [949, 386] on input "بروشيتا" at bounding box center [1225, 377] width 609 height 30
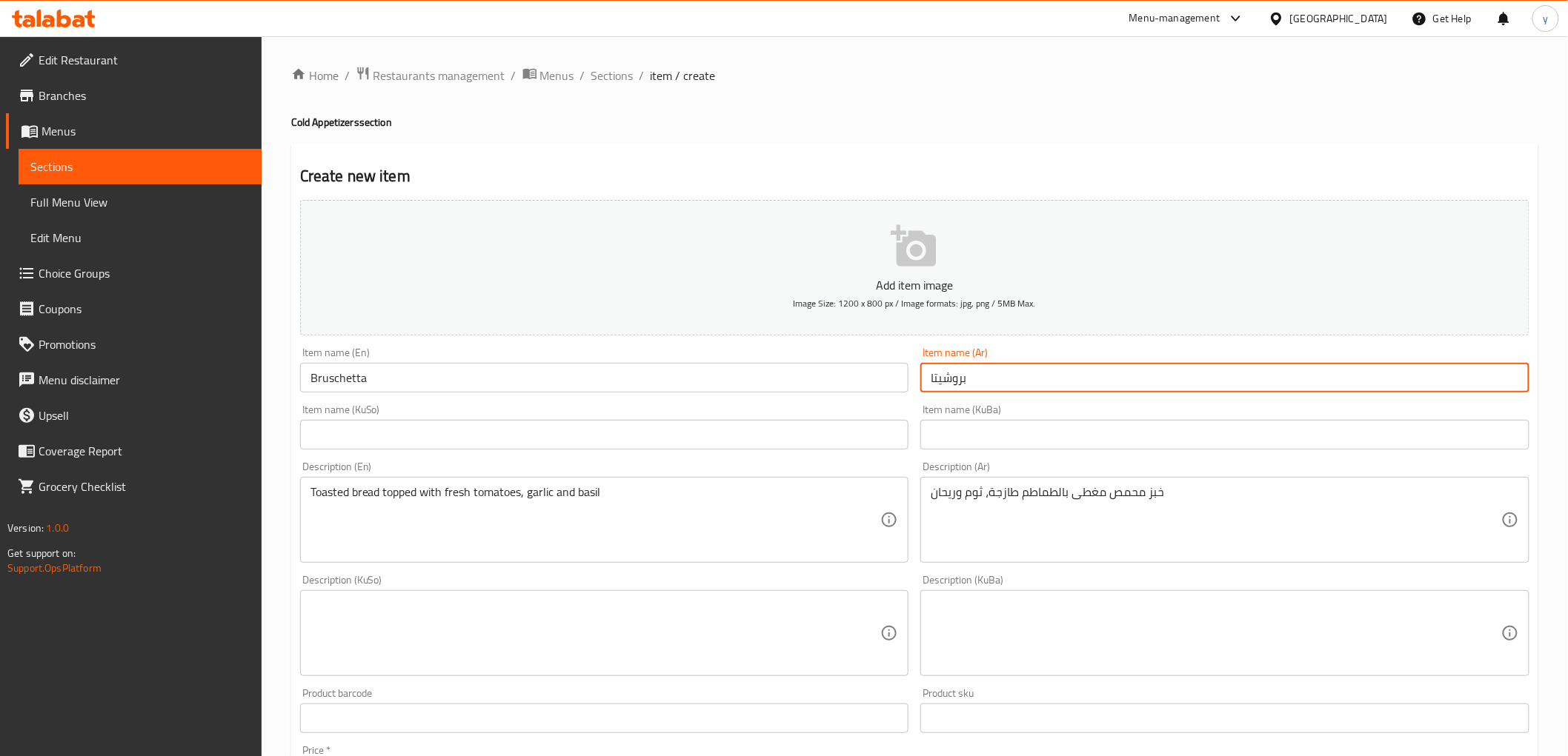
click at [588, 392] on input "Bruschetta" at bounding box center [604, 377] width 609 height 30
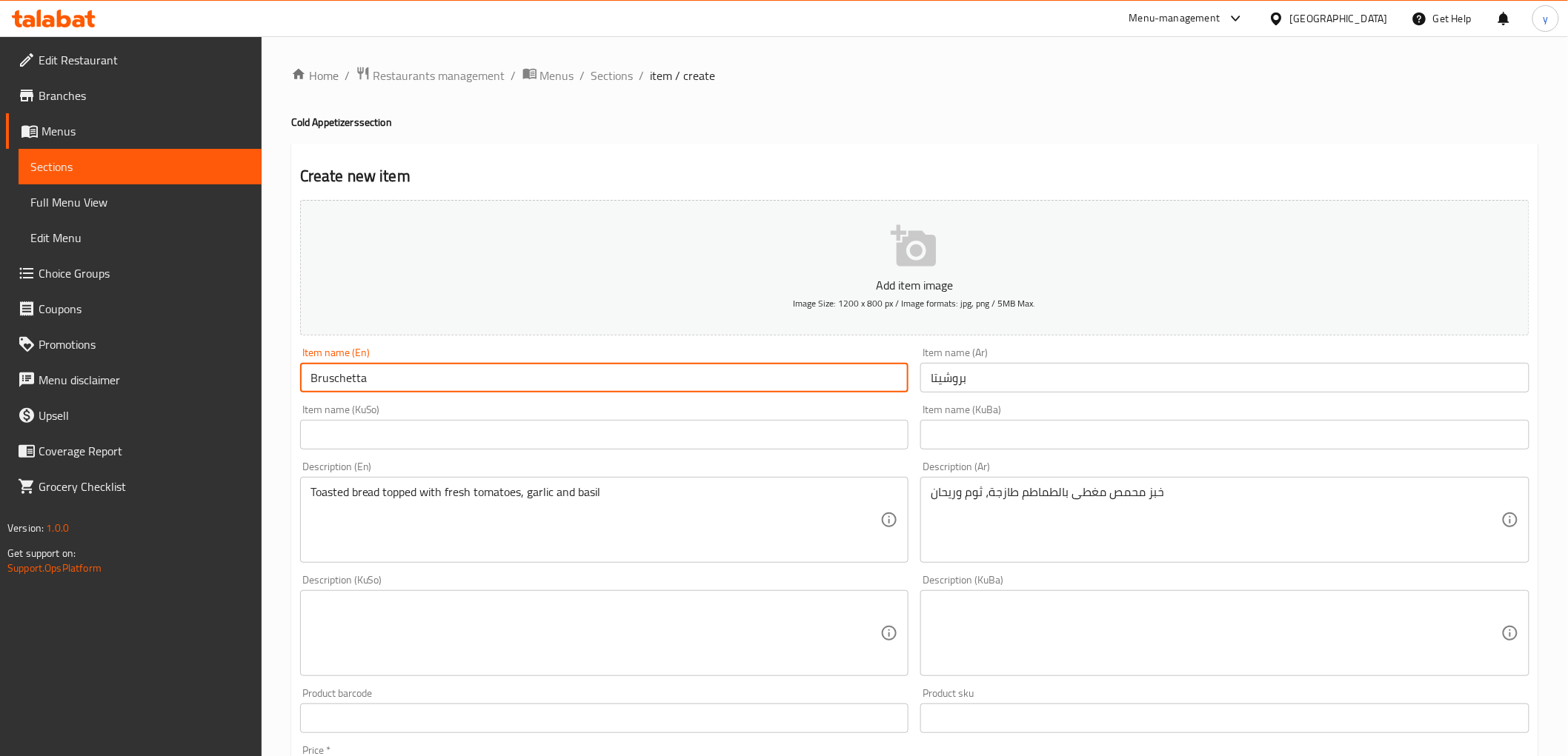
click at [596, 388] on input "Bruschetta" at bounding box center [604, 377] width 609 height 30
click at [543, 428] on input "text" at bounding box center [604, 435] width 609 height 30
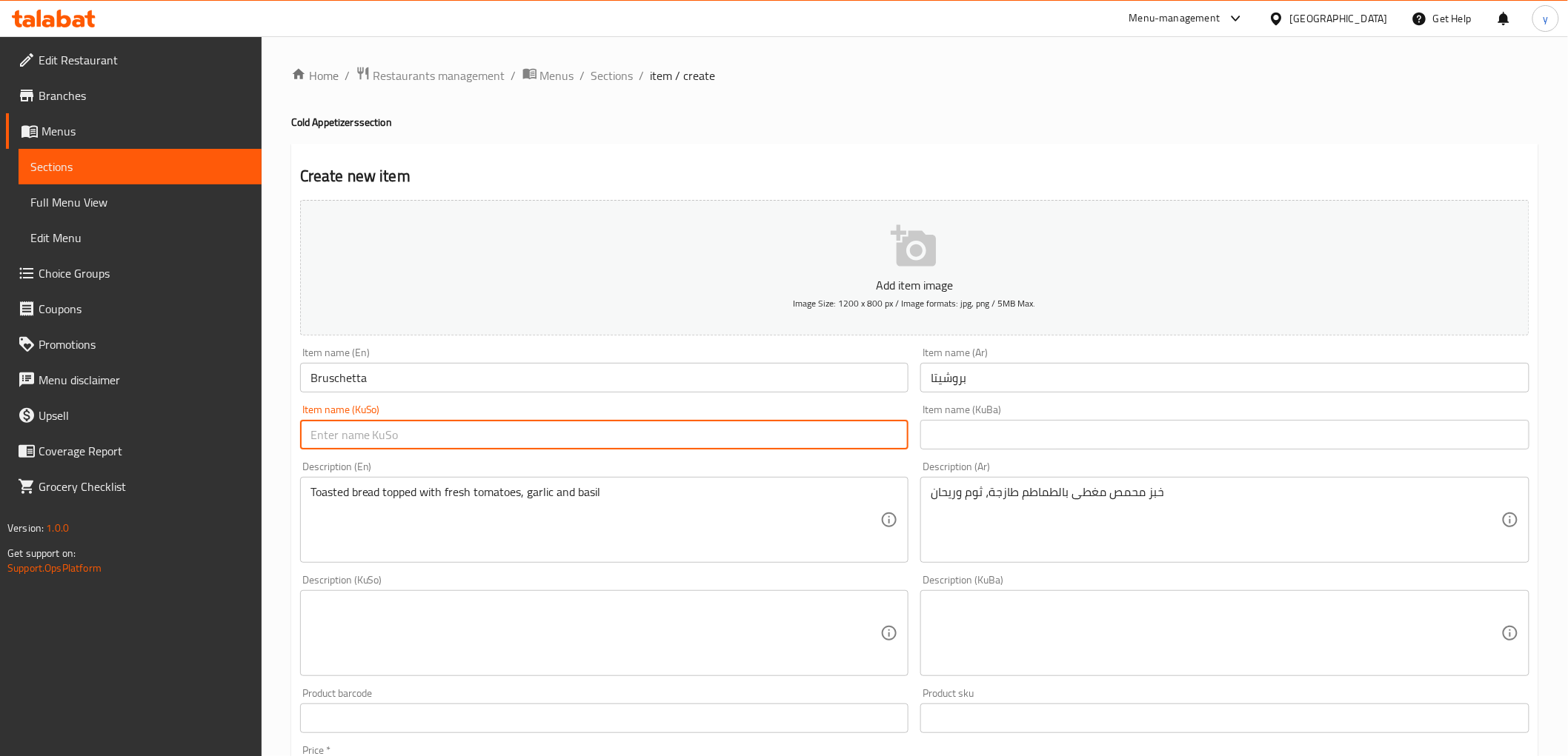
paste input "بروشێتا"
type input "بروشێتا"
click at [740, 615] on textarea at bounding box center [595, 633] width 571 height 70
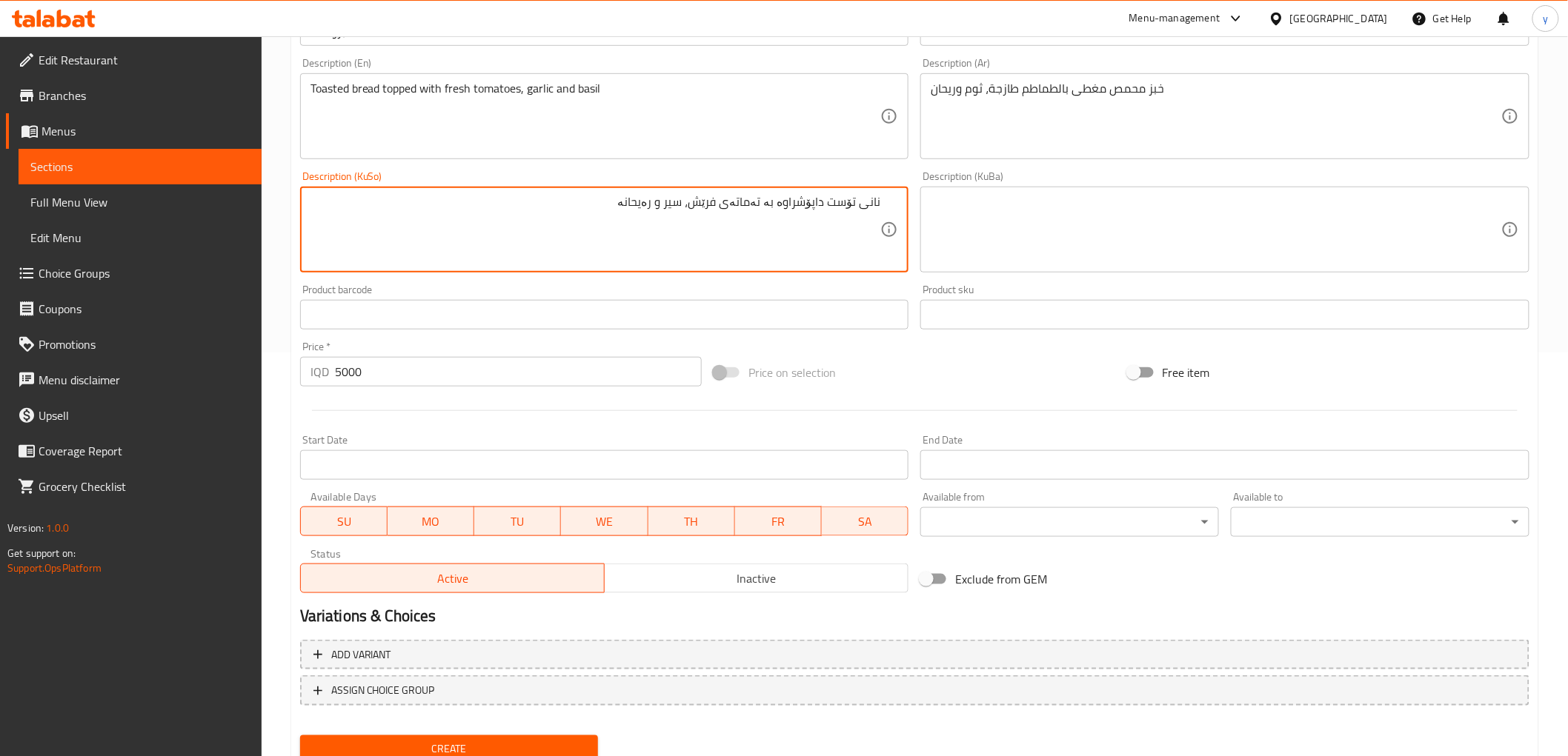
scroll to position [458, 0]
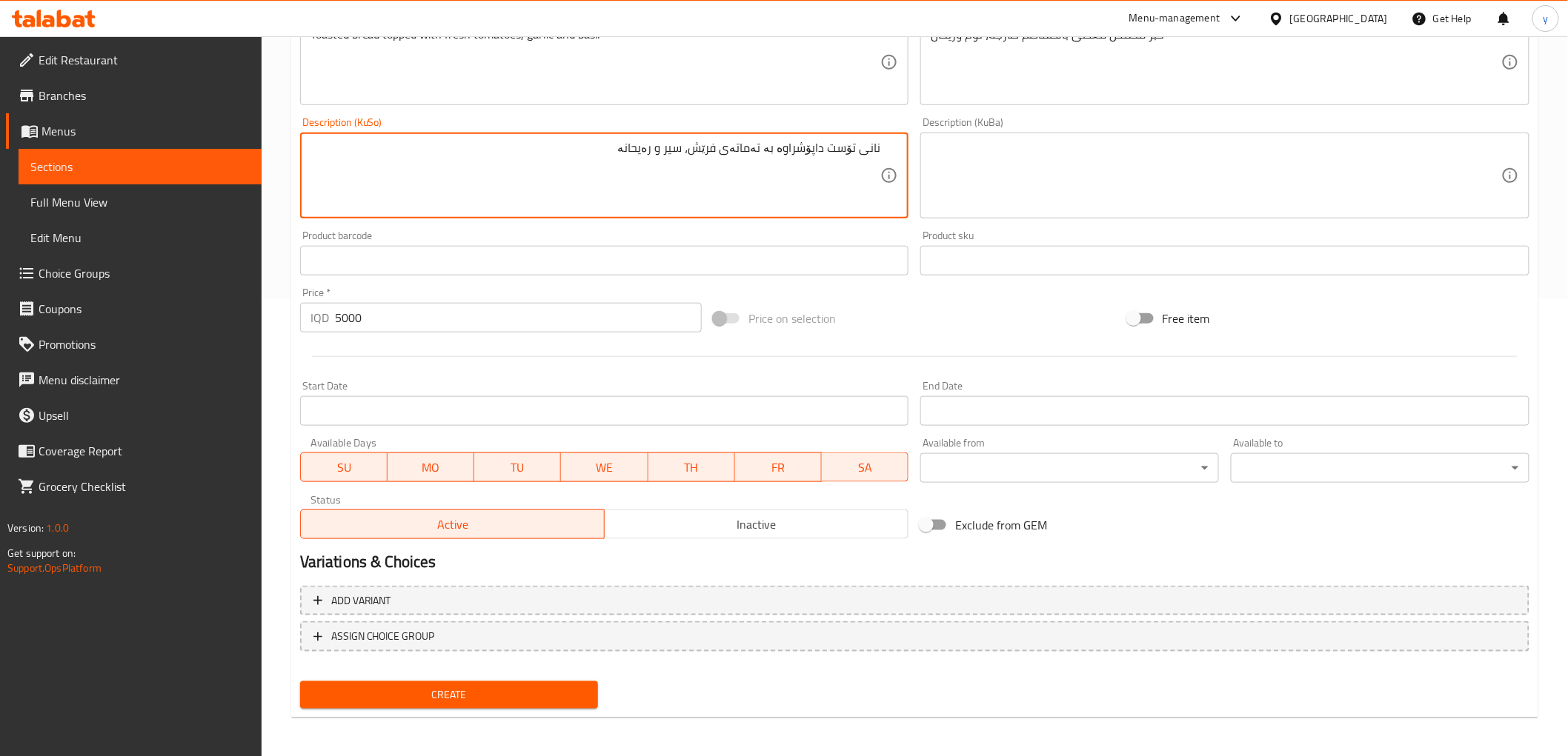
type textarea "نانی تۆست داپۆشراوە بە تەماتەی فرێش، سیر و رەیحانە"
click at [471, 687] on span "Create" at bounding box center [449, 695] width 275 height 18
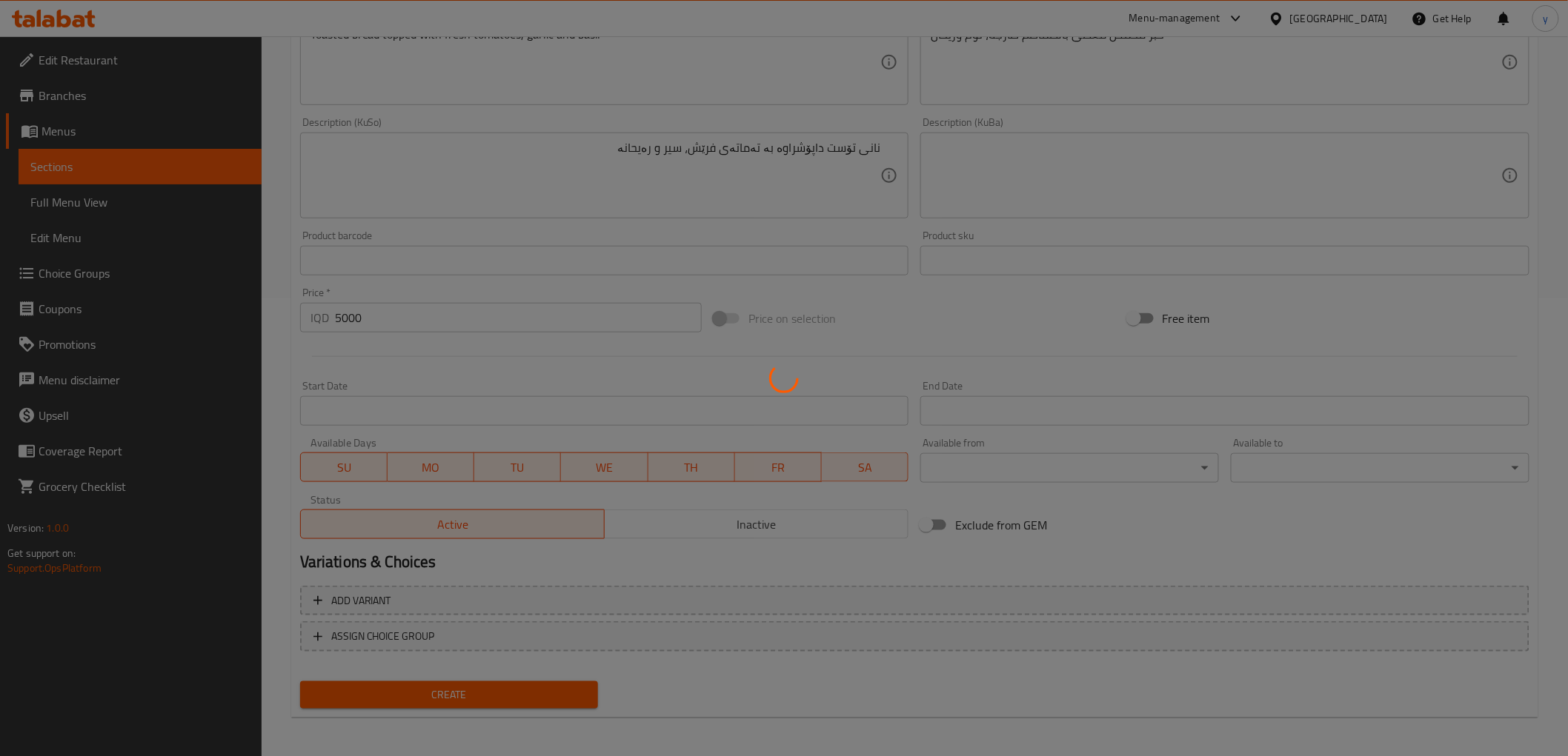
type input "0"
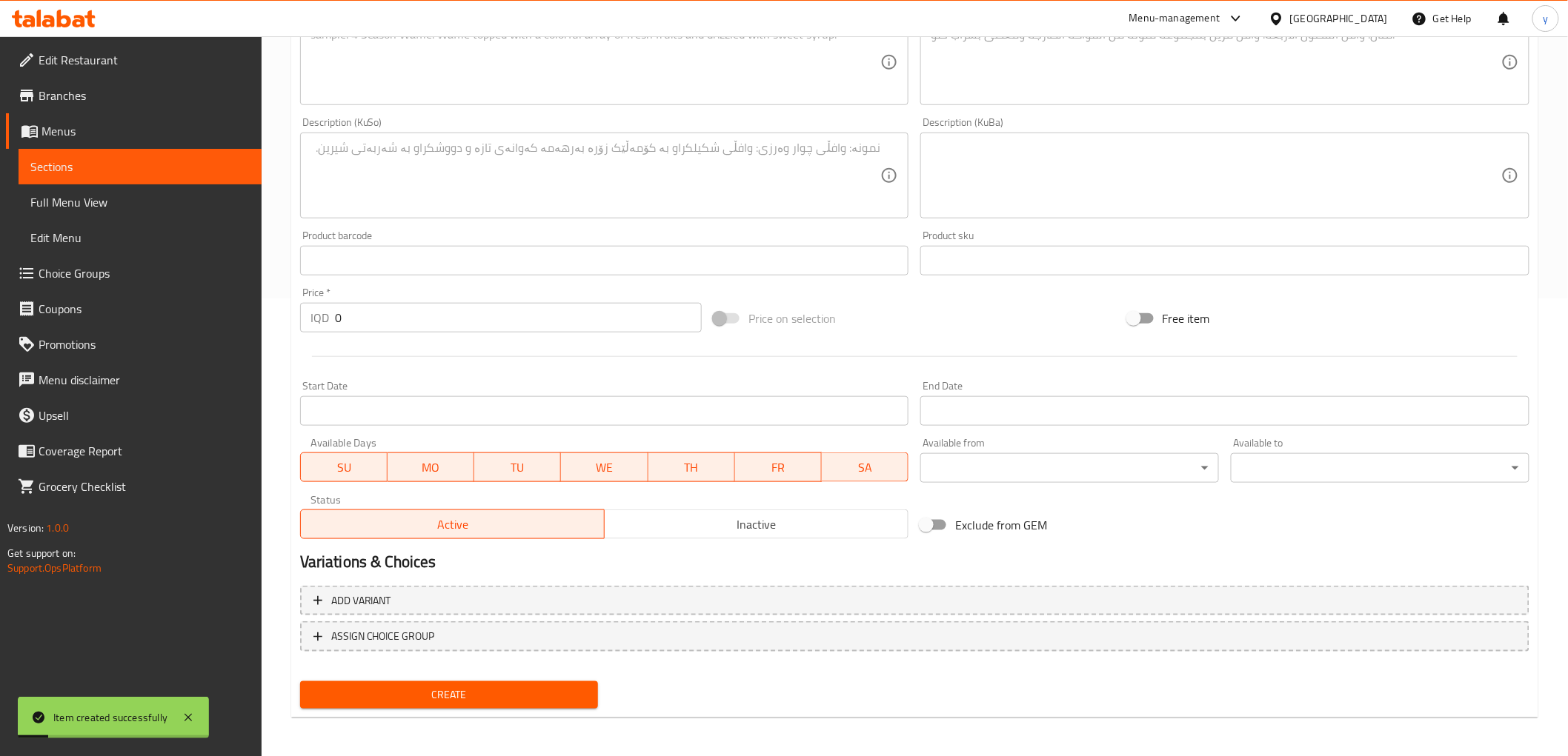
click at [397, 326] on input "0" at bounding box center [519, 317] width 367 height 30
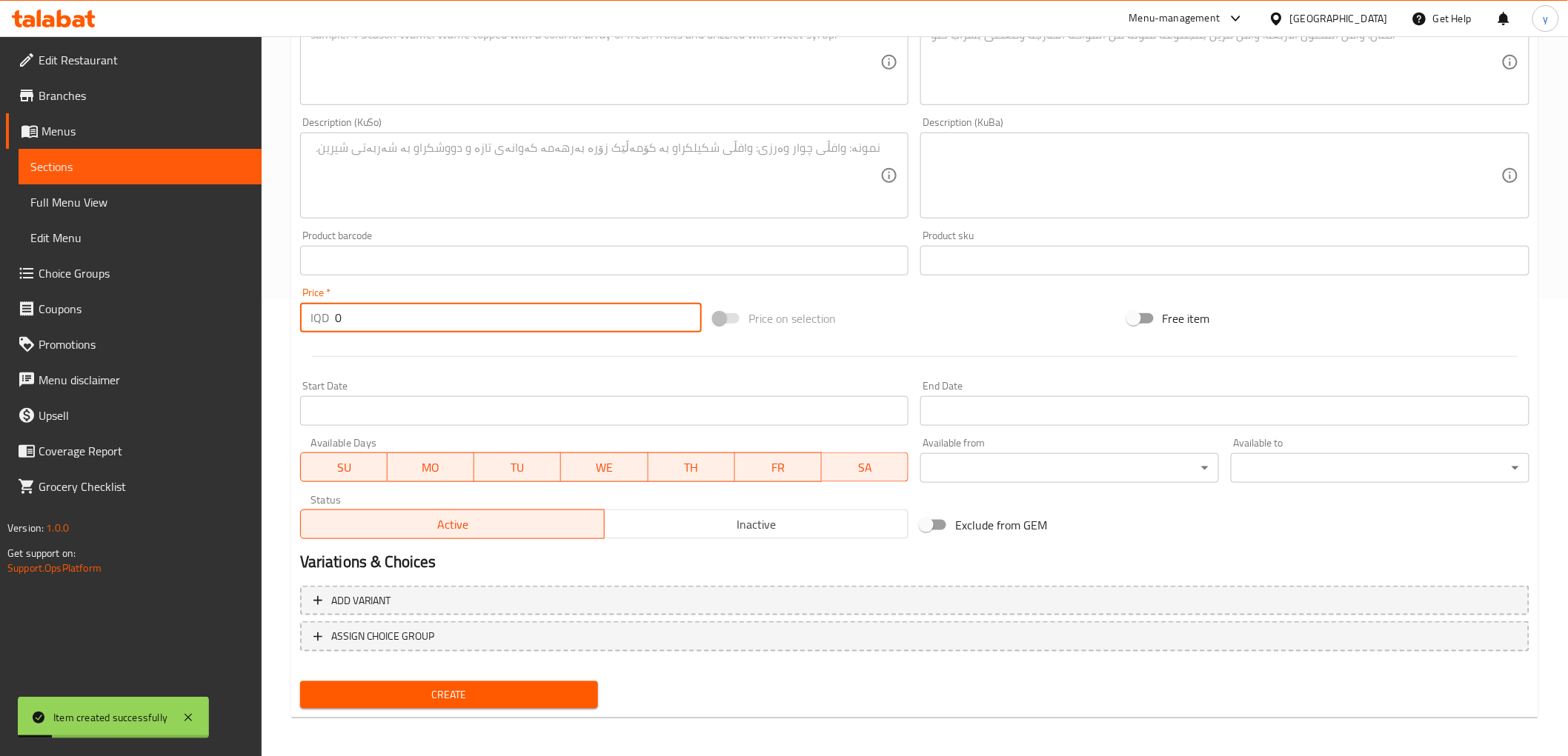
click at [397, 326] on input "0" at bounding box center [519, 317] width 367 height 30
paste input "500"
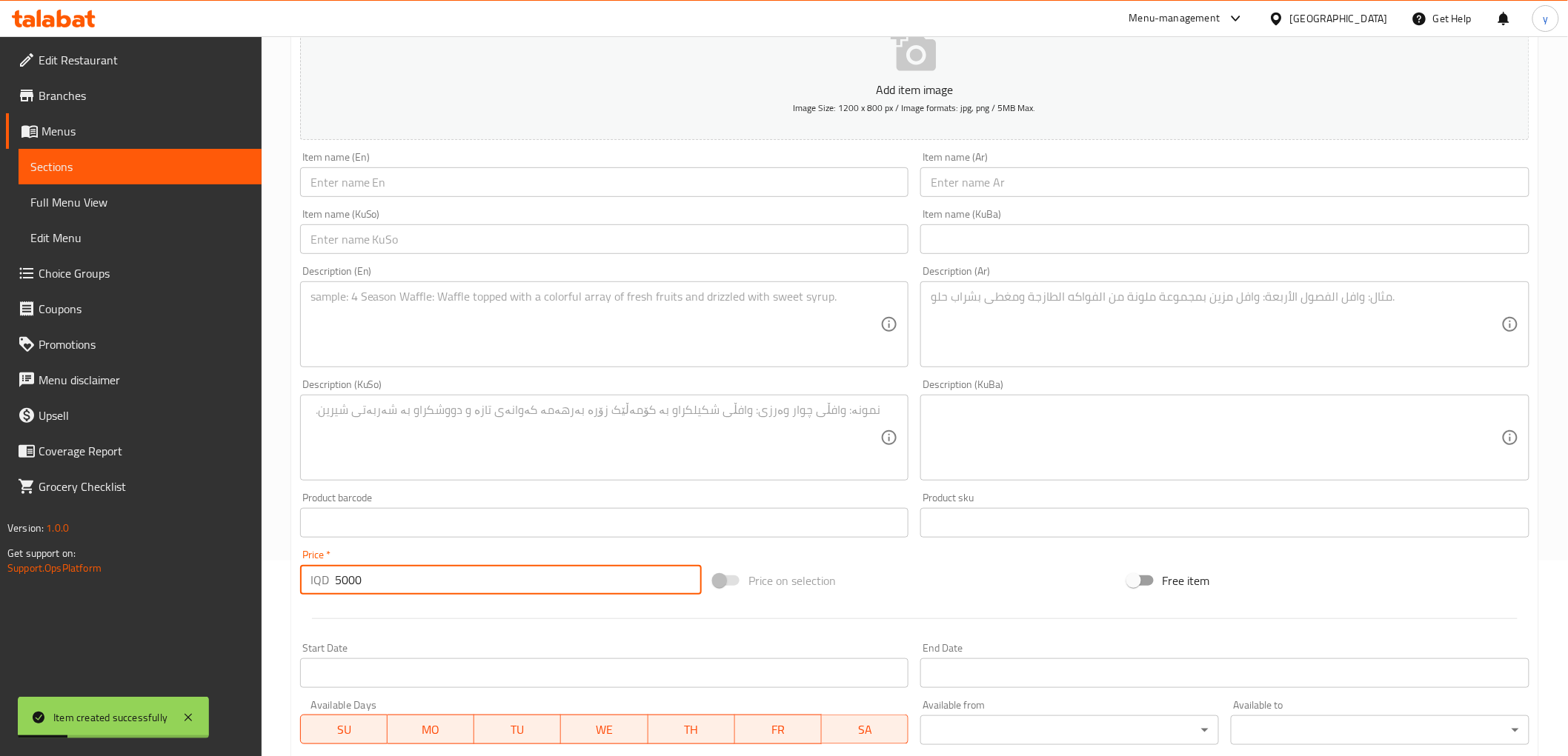
scroll to position [129, 0]
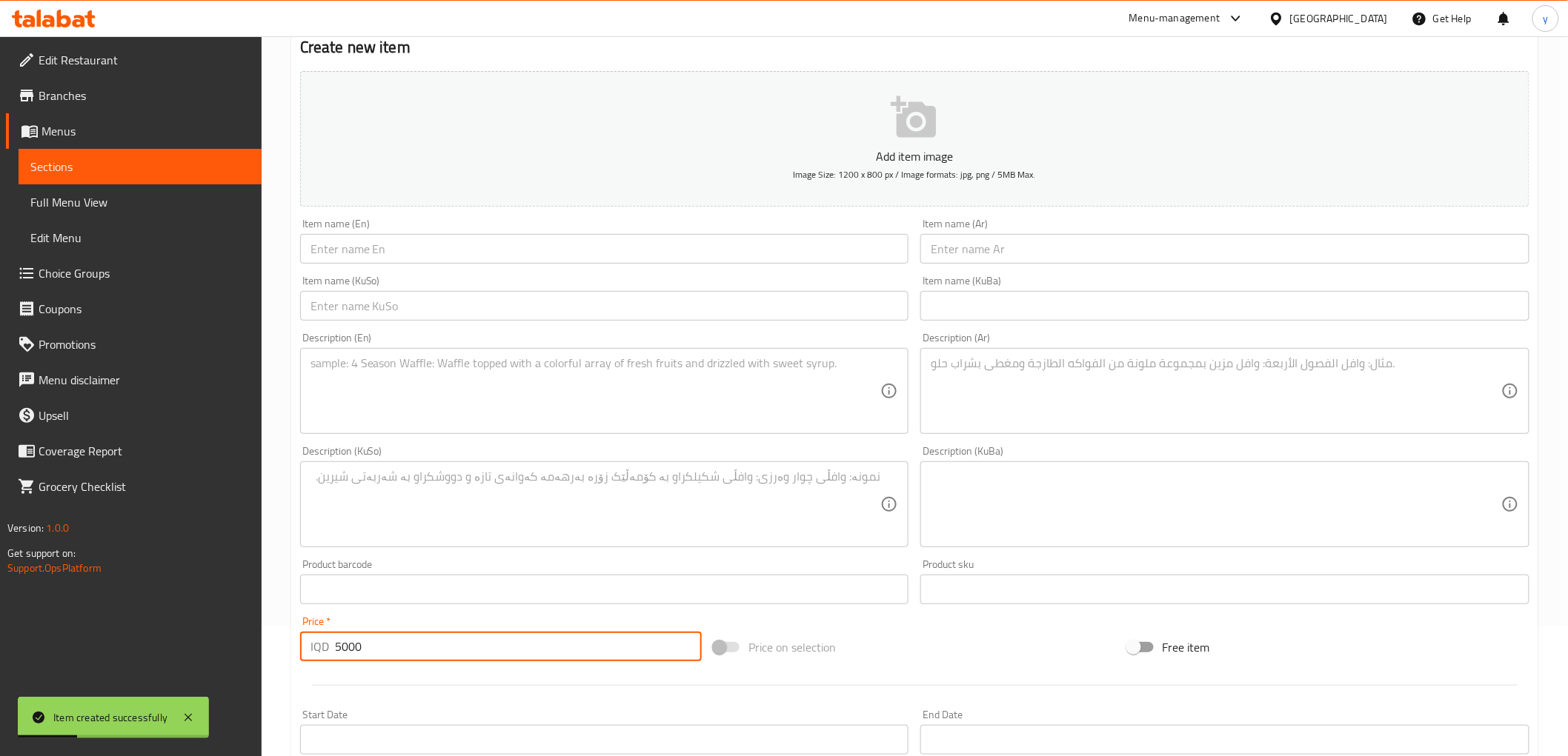
type input "5000"
click at [663, 246] on input "text" at bounding box center [604, 249] width 609 height 30
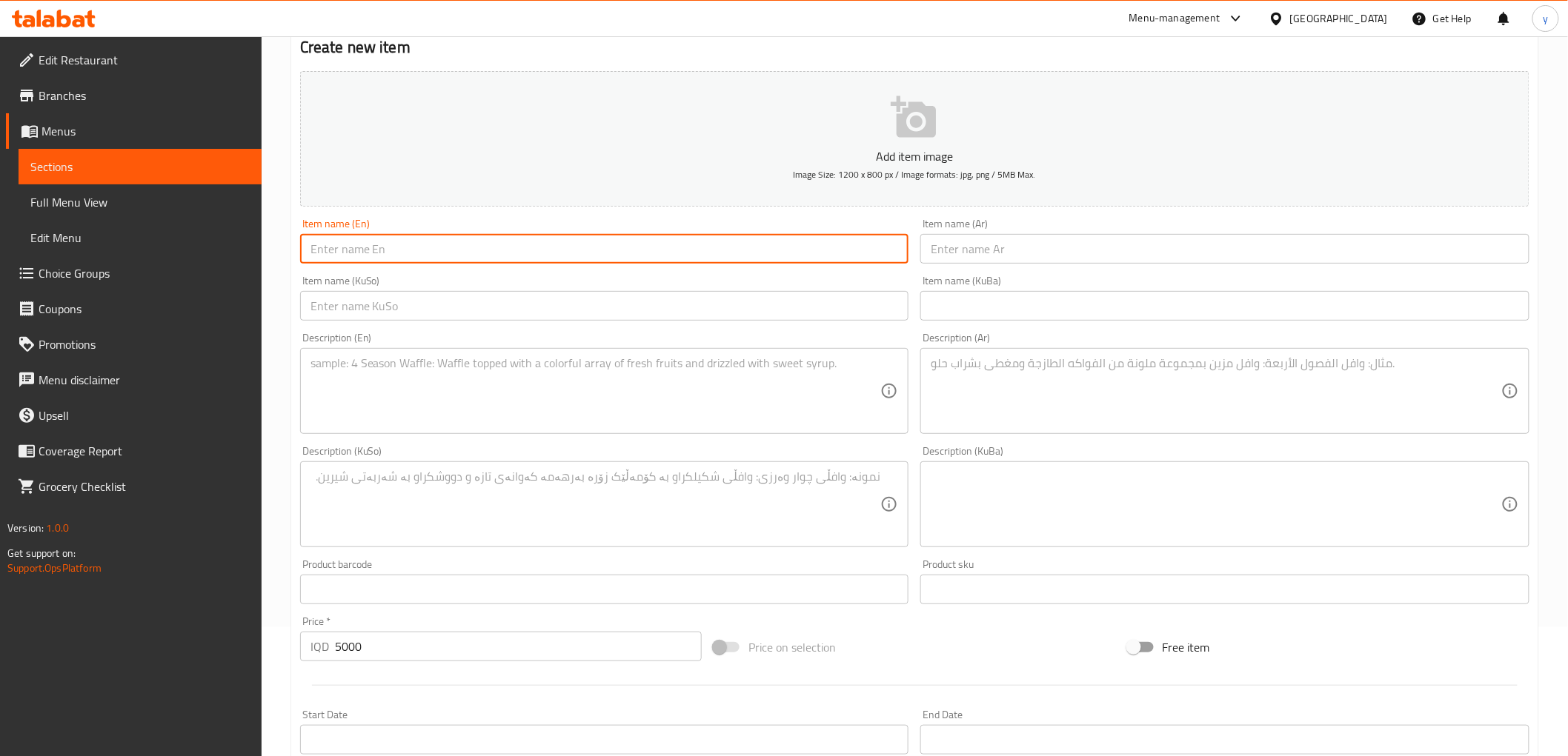
drag, startPoint x: 1043, startPoint y: 243, endPoint x: 932, endPoint y: 271, distance: 114.5
click at [1043, 243] on input "text" at bounding box center [1225, 249] width 609 height 30
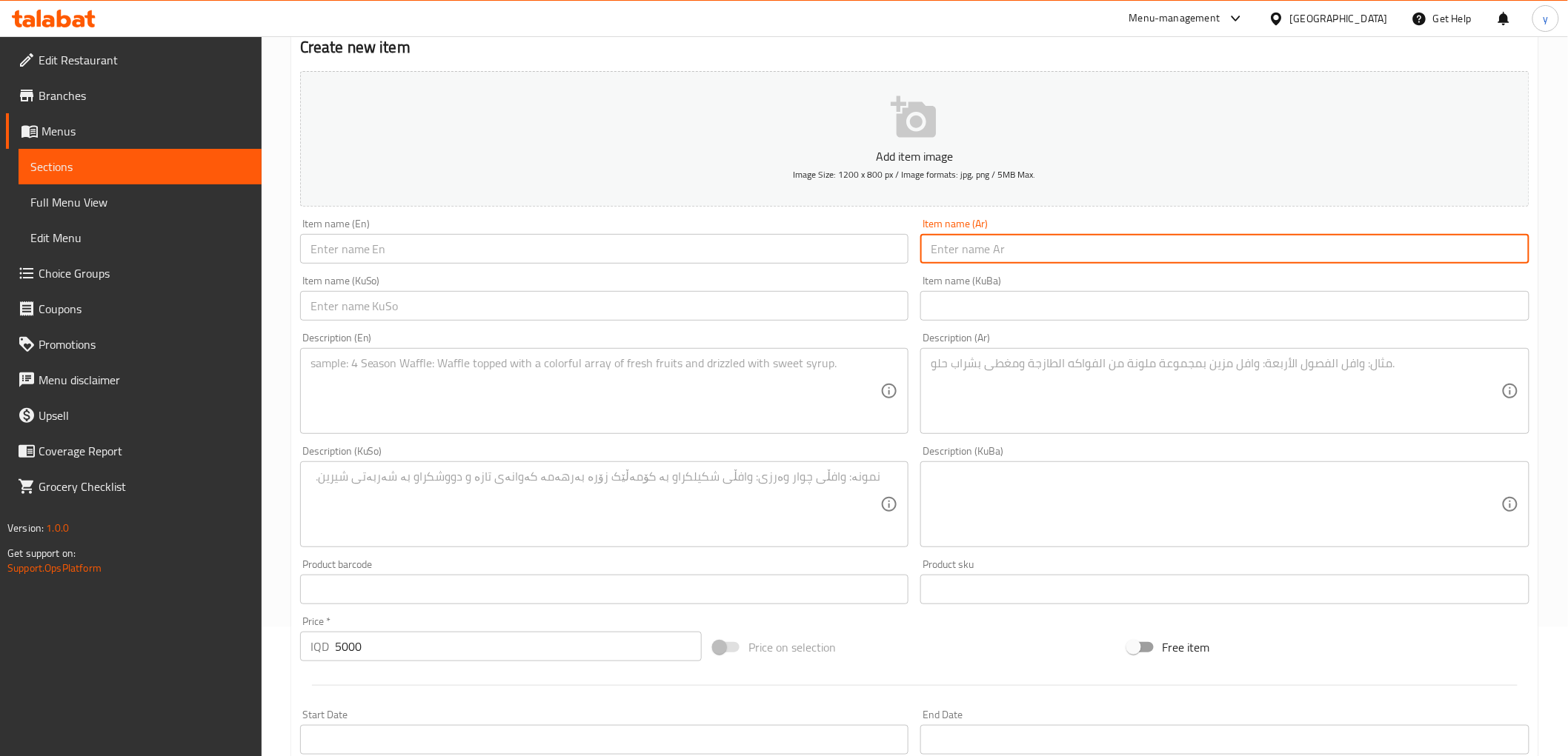
paste input "حمص"
type input "حمص"
click at [754, 301] on input "text" at bounding box center [604, 305] width 609 height 30
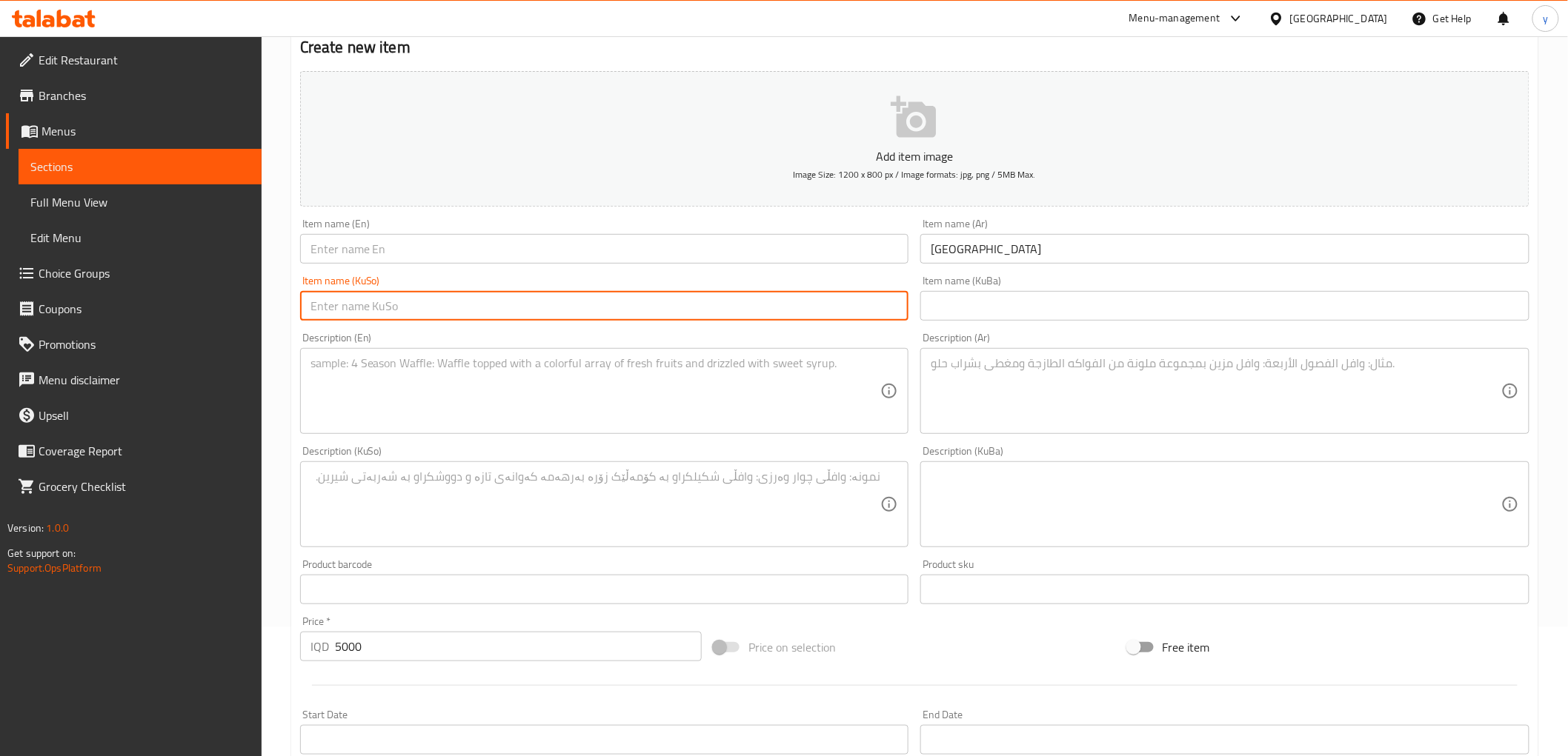
paste input "حومس"
type input "حومس"
click at [391, 264] on input "text" at bounding box center [604, 249] width 609 height 30
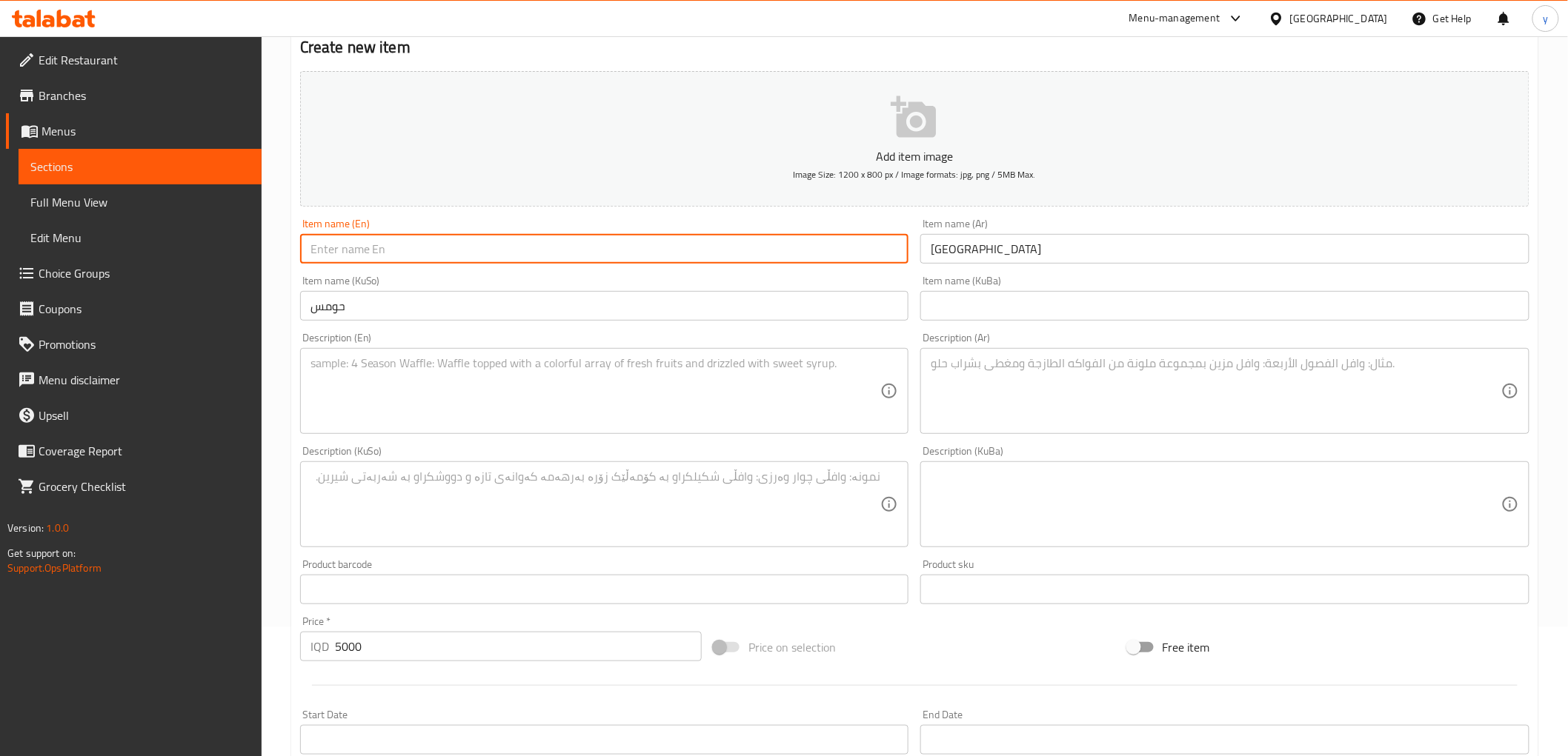
paste input "Hummus"
type input "Hummus"
click at [365, 369] on textarea at bounding box center [595, 392] width 571 height 70
paste textarea "Classic creamy chickpea dip with olive oil and tahini"
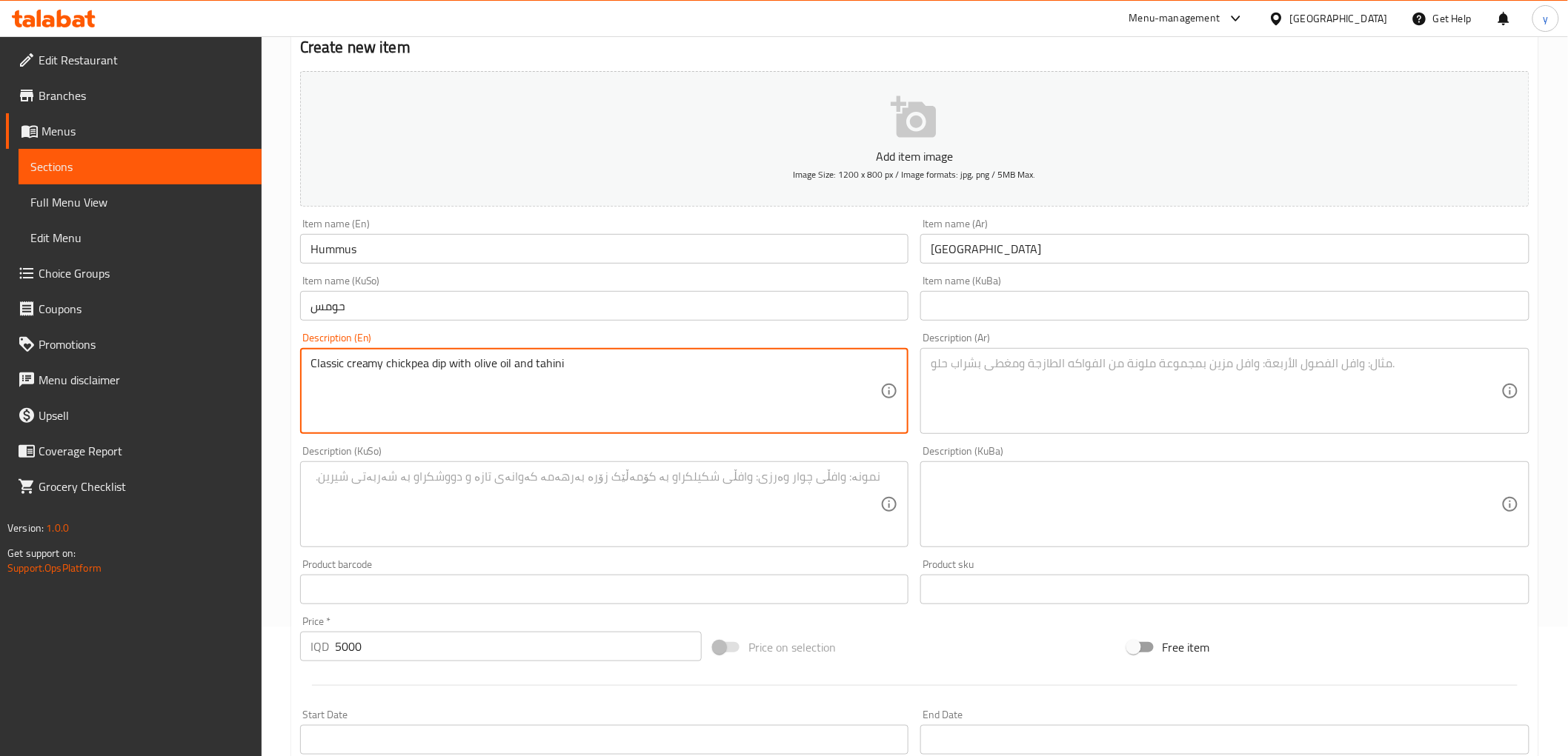
type textarea "Classic creamy chickpea dip with olive oil and tahini"
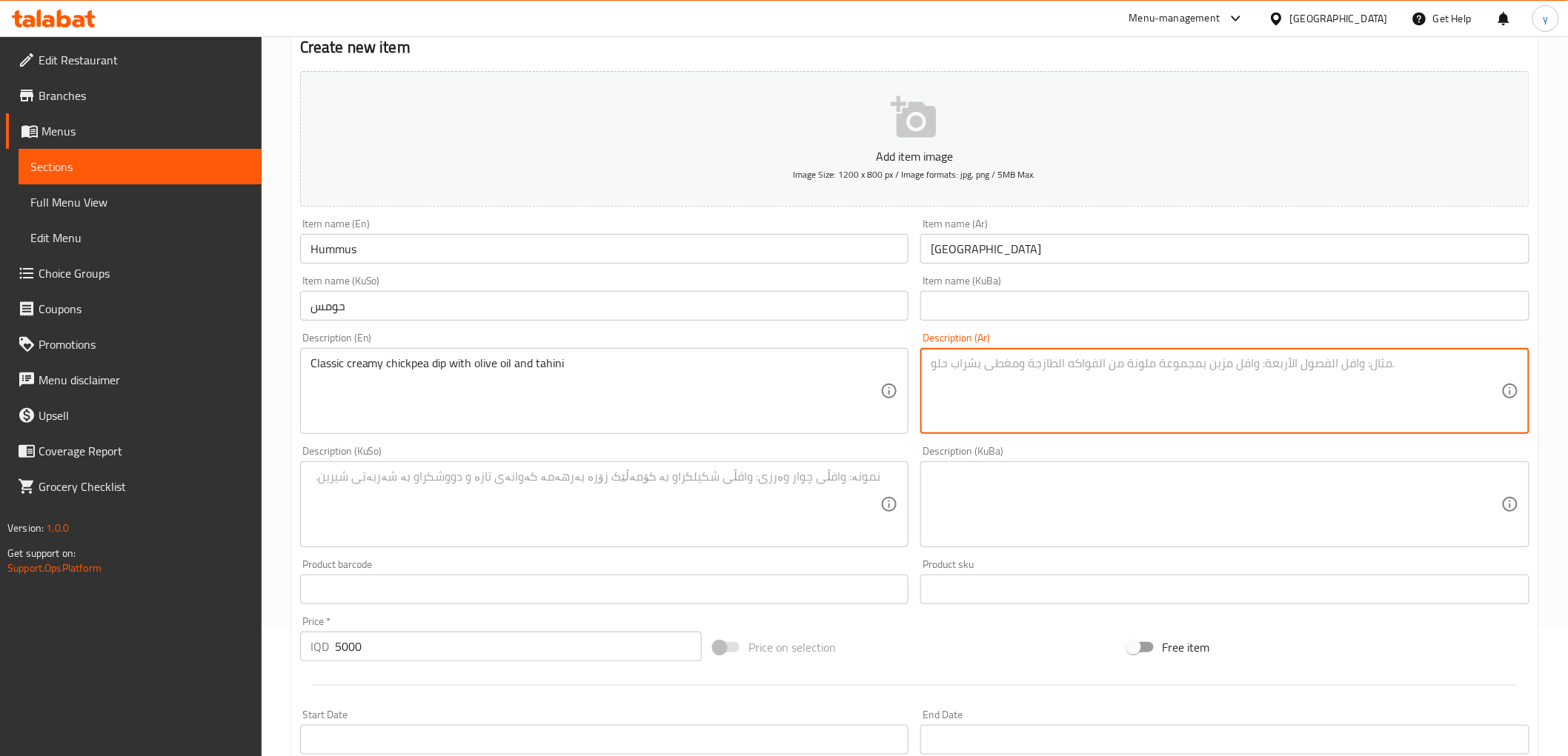
click at [1072, 369] on textarea at bounding box center [1216, 392] width 571 height 70
paste textarea "صلصة حمص كلاسيك كريمي بزيت زيتون وطحينة"
type textarea "صلصة حمص كلاسيك كريمي بزيت زيتون وطحينة"
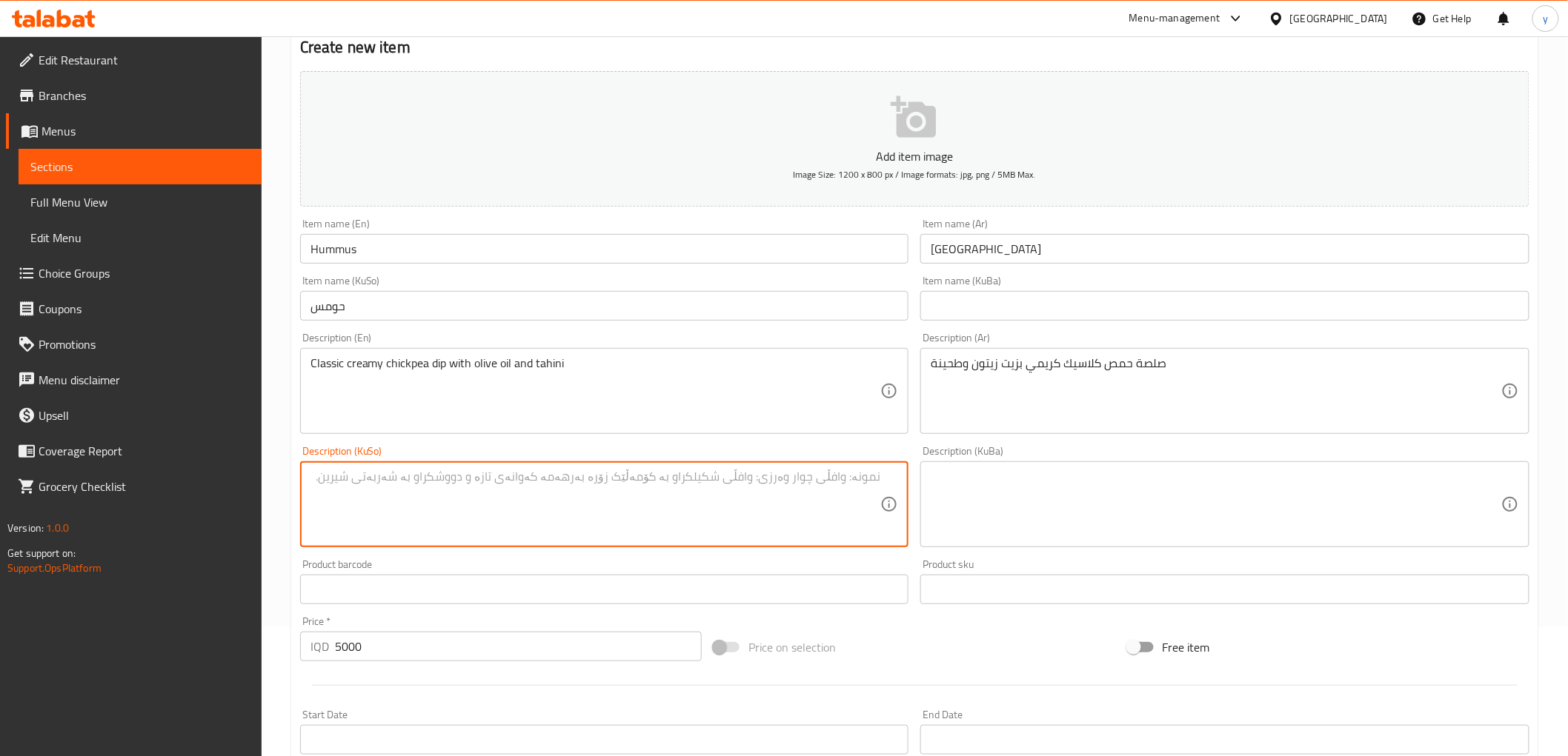
click at [819, 490] on textarea at bounding box center [595, 505] width 571 height 70
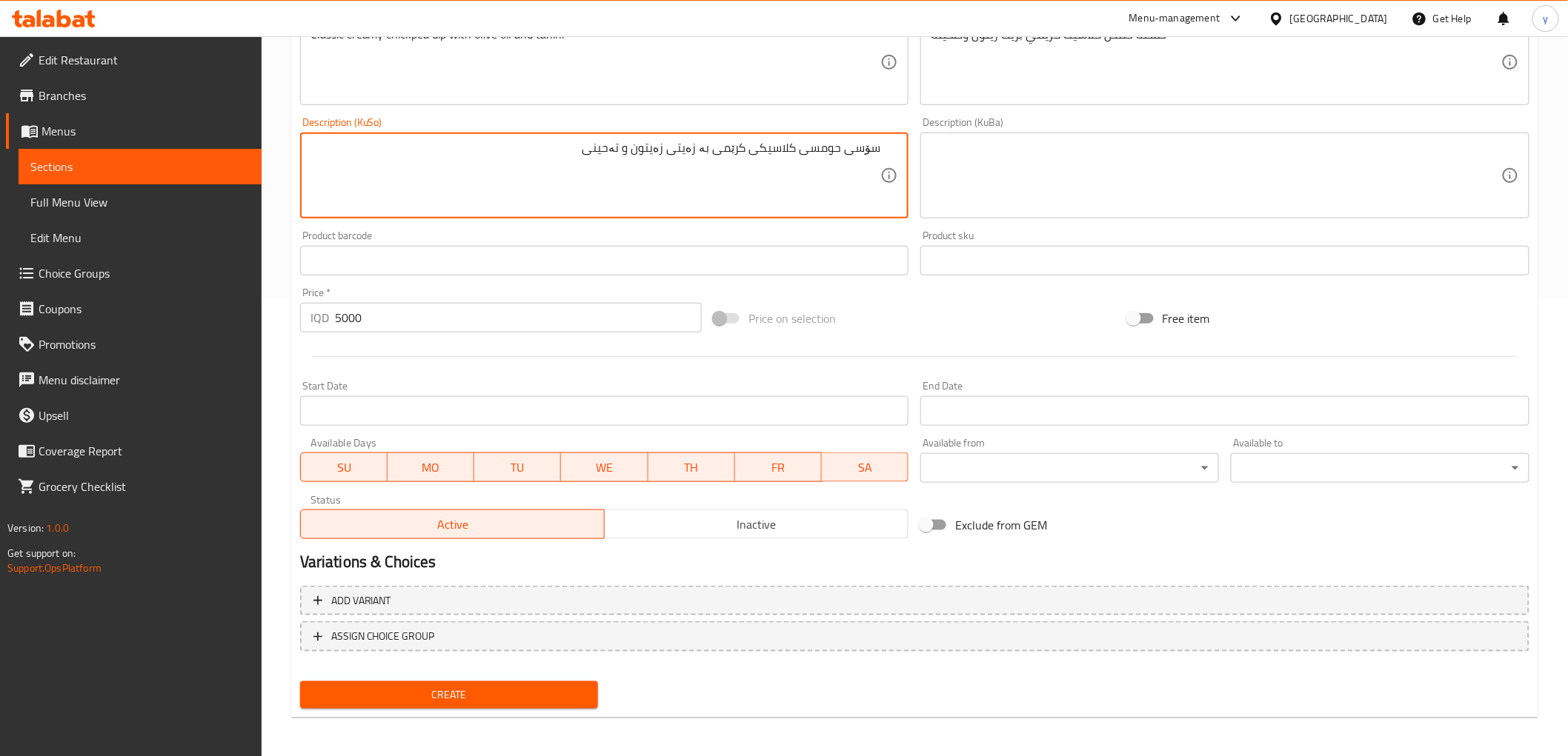
type textarea "سۆسی حومسی کلاسیکی کرێمی بە زەیتی زەیتون و تەحینی"
click at [505, 699] on span "Create" at bounding box center [449, 695] width 275 height 18
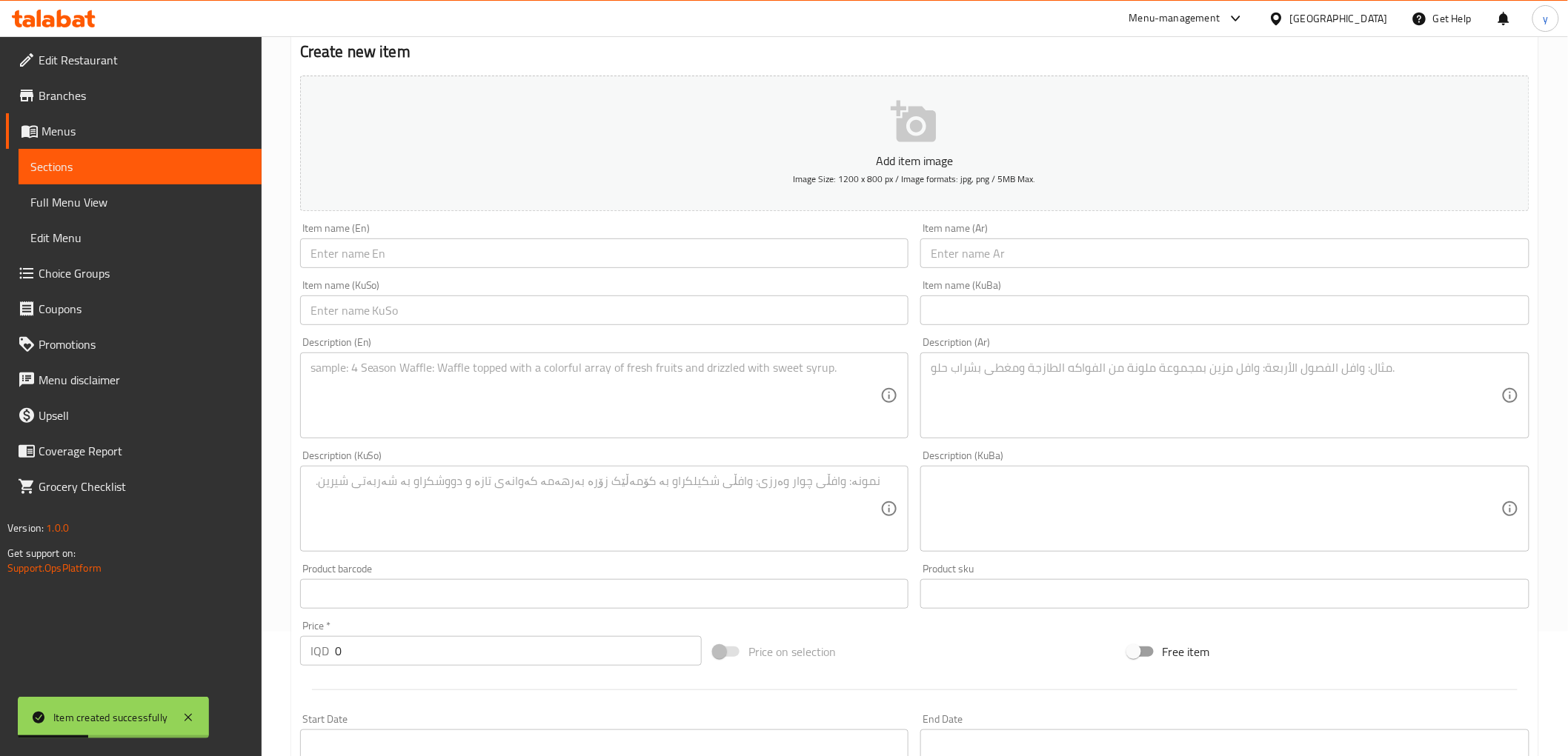
scroll to position [164, 0]
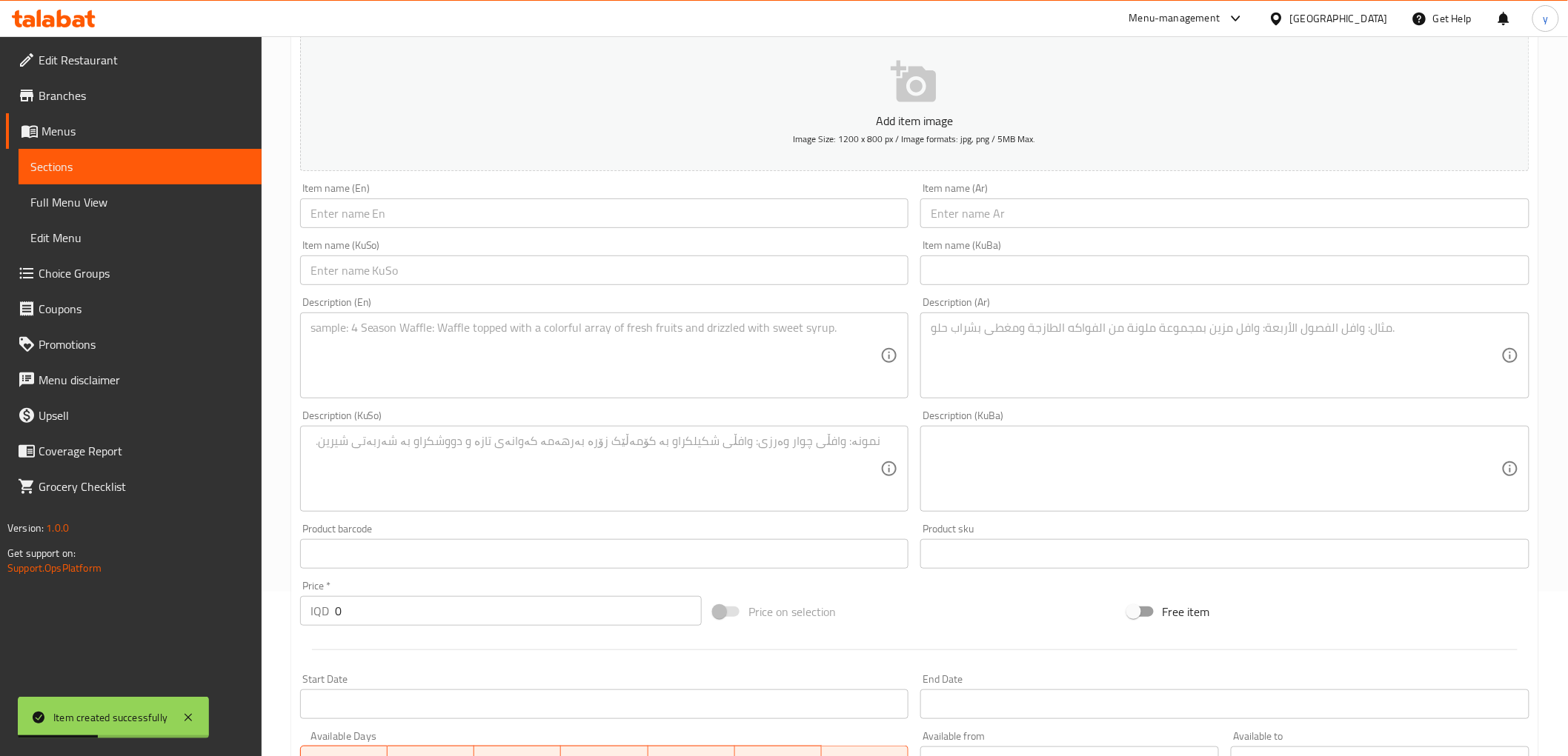
click at [330, 612] on div "IQD 0 Price *" at bounding box center [500, 611] width 401 height 30
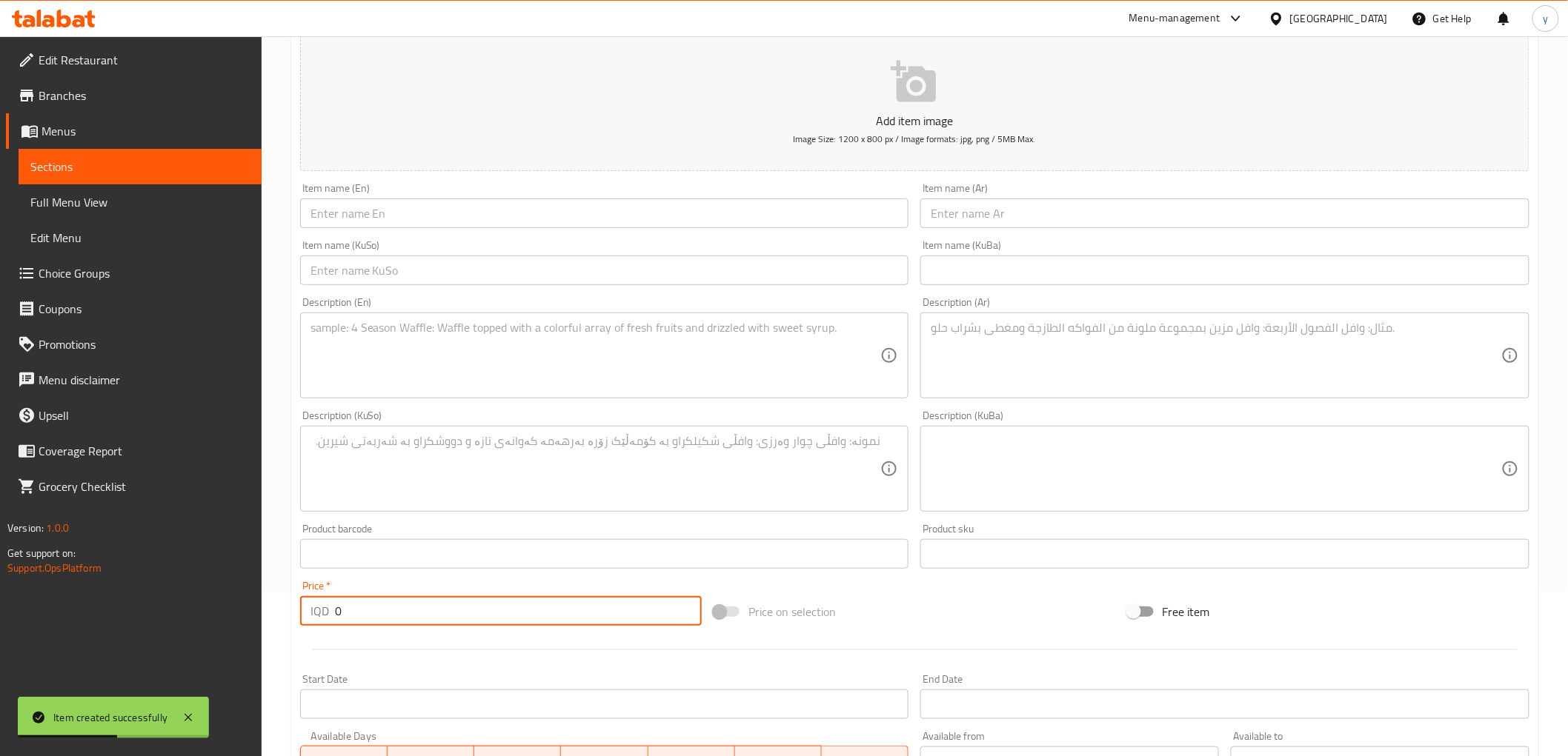
drag, startPoint x: 353, startPoint y: 616, endPoint x: 329, endPoint y: 620, distance: 24.3
click at [330, 620] on div "IQD 0 Price *" at bounding box center [500, 611] width 401 height 30
paste input "500"
type input "5000"
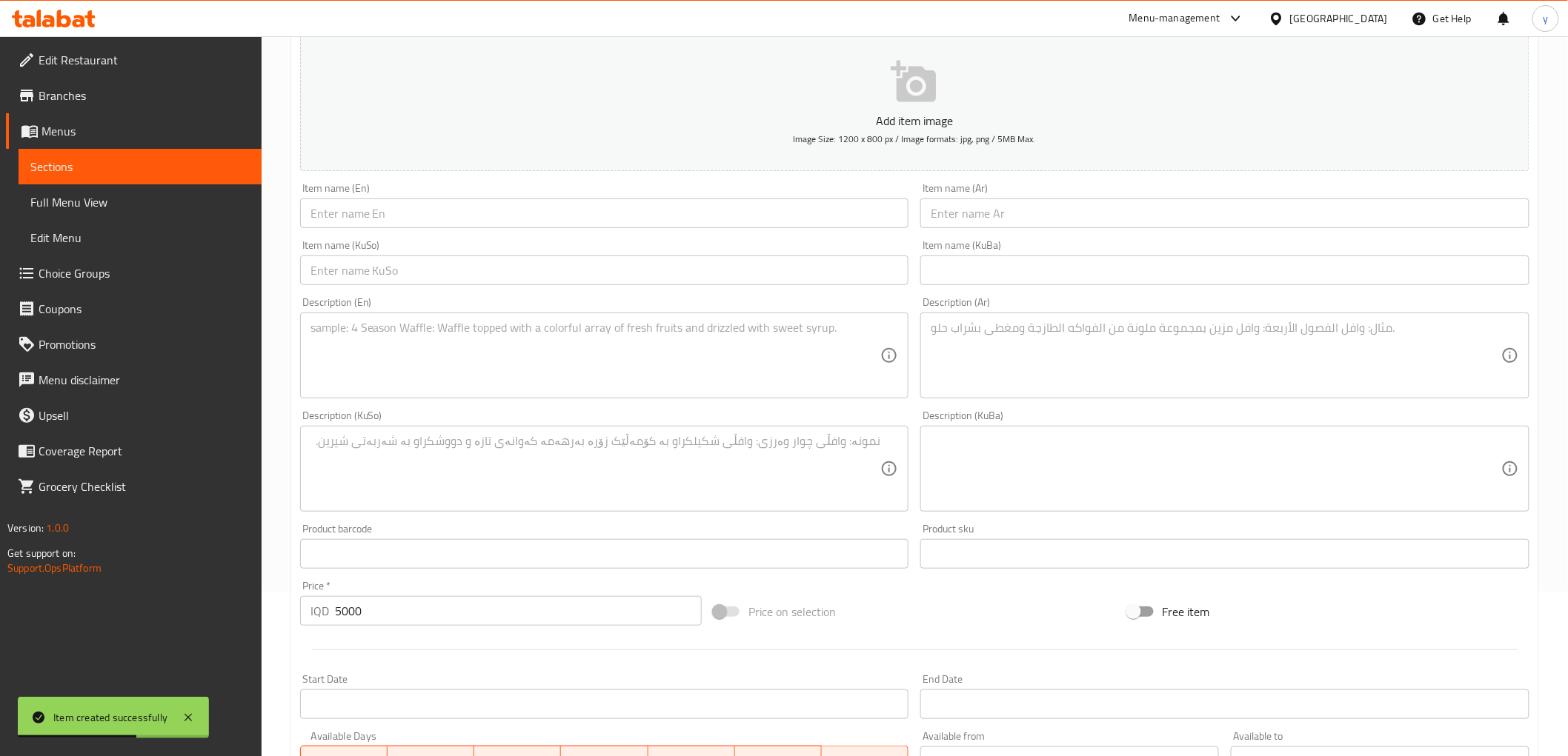
click at [399, 196] on div "Item name (En) Item name (En)" at bounding box center [604, 205] width 609 height 45
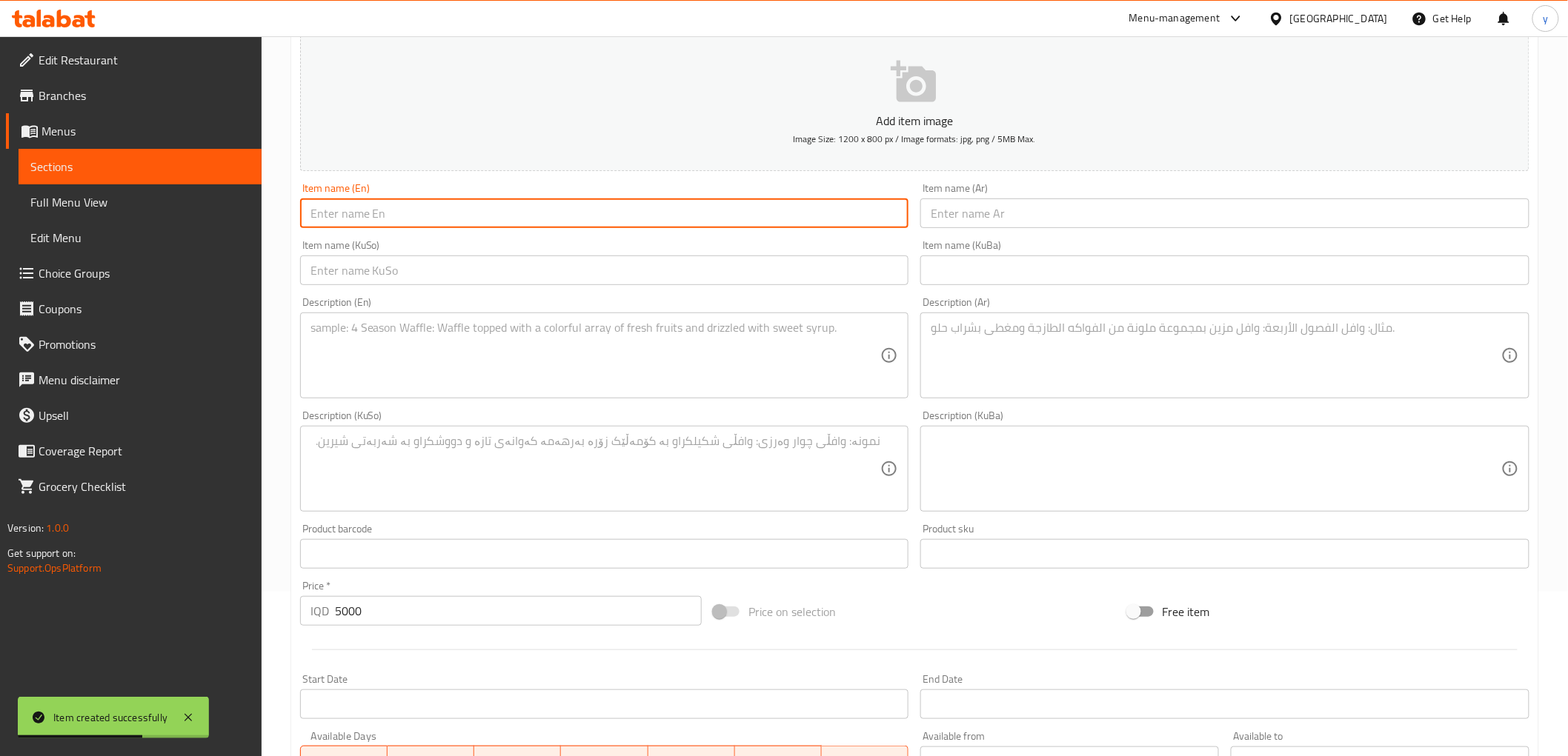
click at [399, 213] on input "text" at bounding box center [604, 213] width 609 height 30
paste input "Spicy Hummus"
click at [468, 221] on input "Spicy HummusSpicy Hummus" at bounding box center [604, 213] width 609 height 30
click at [393, 207] on input "Spicy HummusSpicy Hummus" at bounding box center [604, 213] width 609 height 30
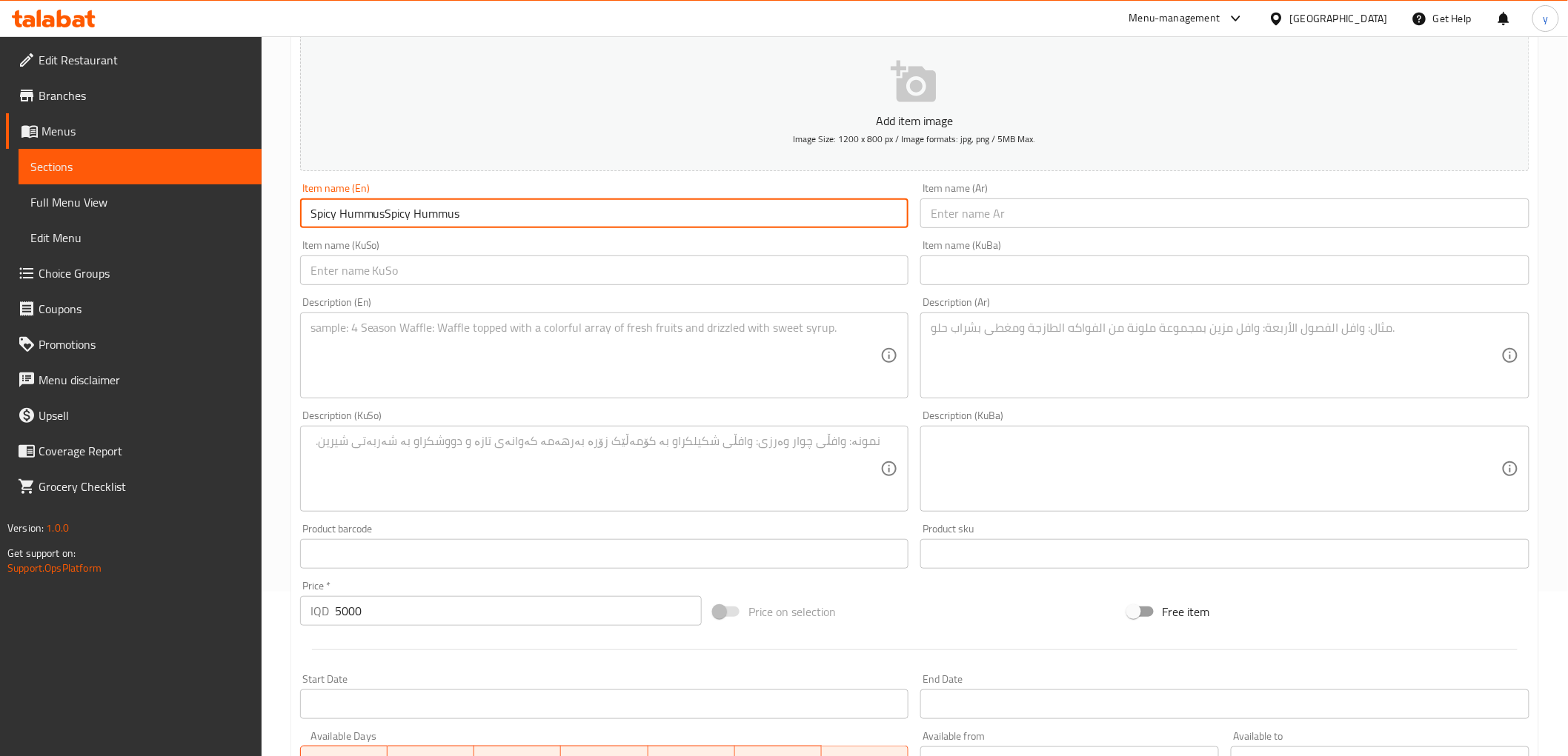
click at [393, 207] on input "Spicy HummusSpicy Hummus" at bounding box center [604, 213] width 609 height 30
paste input "text"
type input "Spicy Hummus"
click at [959, 207] on input "text" at bounding box center [1225, 213] width 609 height 30
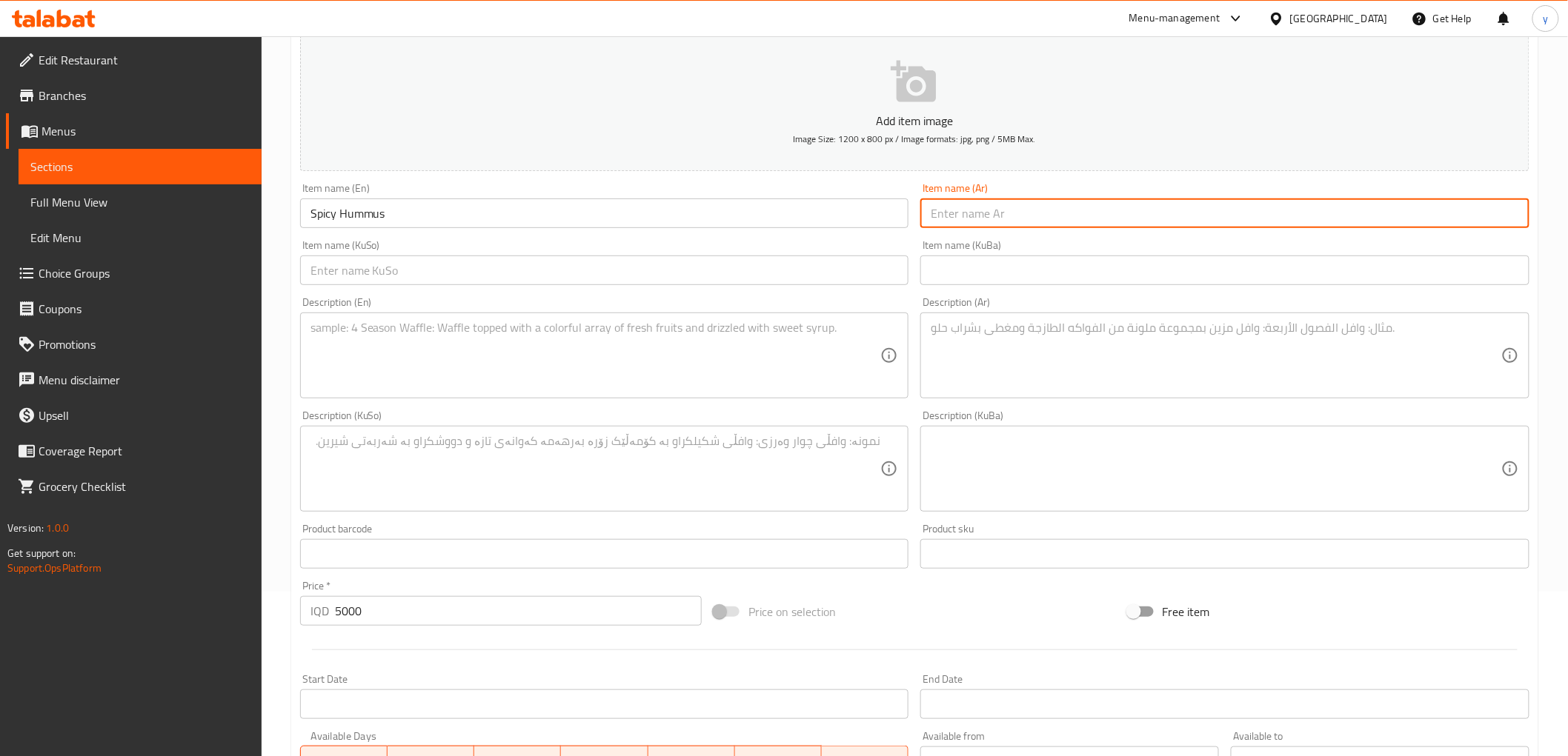
paste input "حمص حار"
type input "حمص حار"
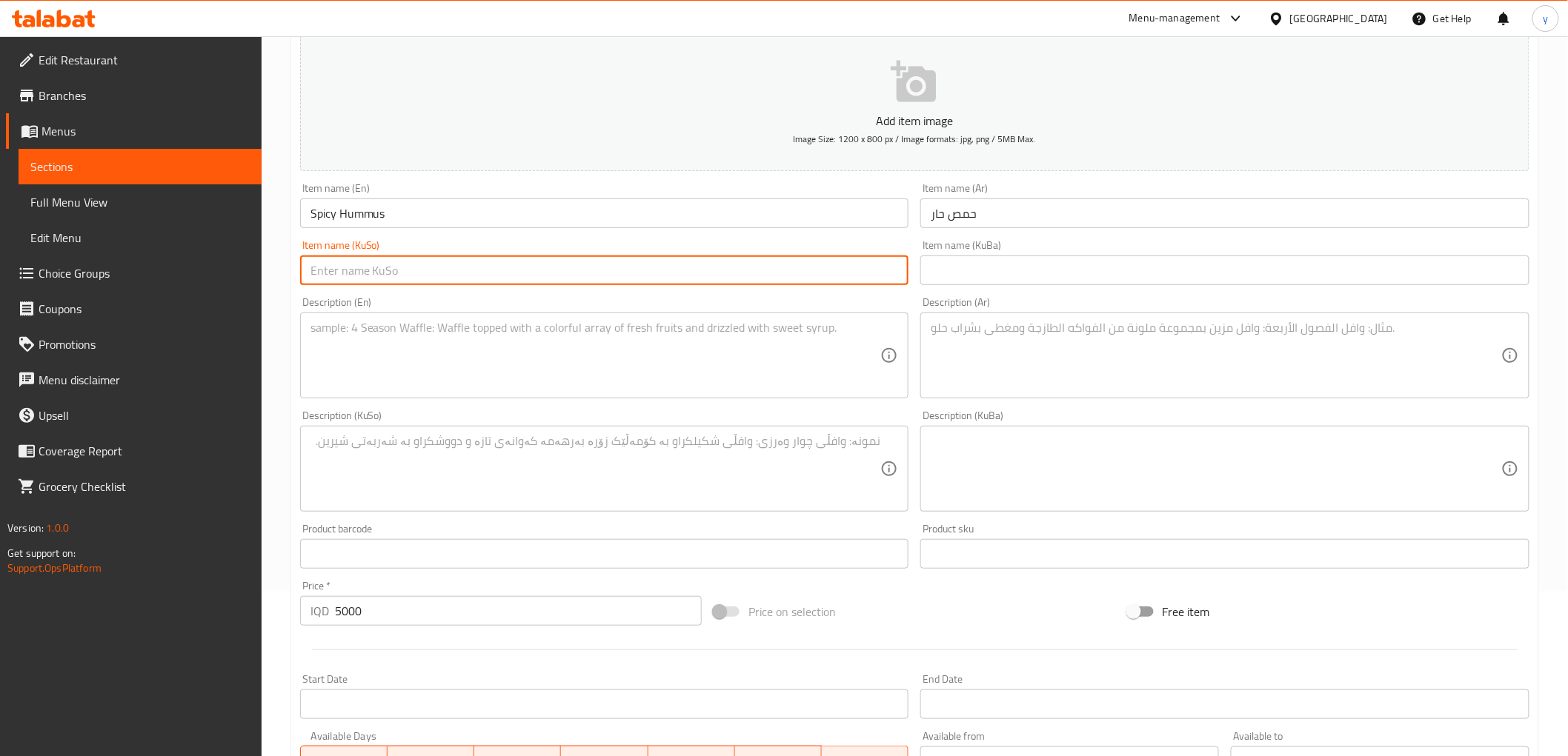
click at [816, 277] on input "text" at bounding box center [604, 270] width 609 height 30
type input "حومسی تیژ"
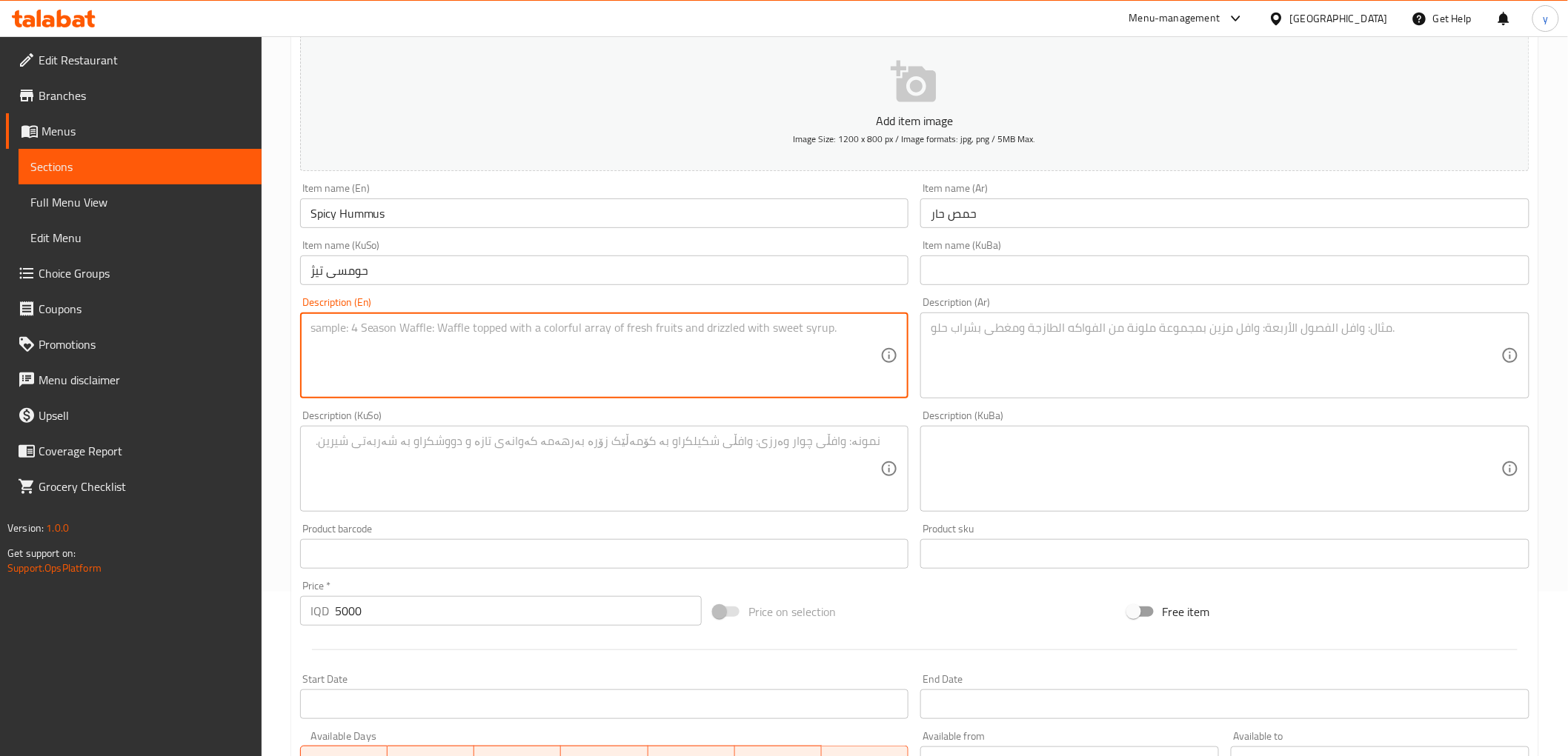
paste textarea "Hummus with zesty kick of spices"
type textarea "Hummus with zesty kick of spices"
click at [993, 348] on textarea at bounding box center [1216, 356] width 571 height 70
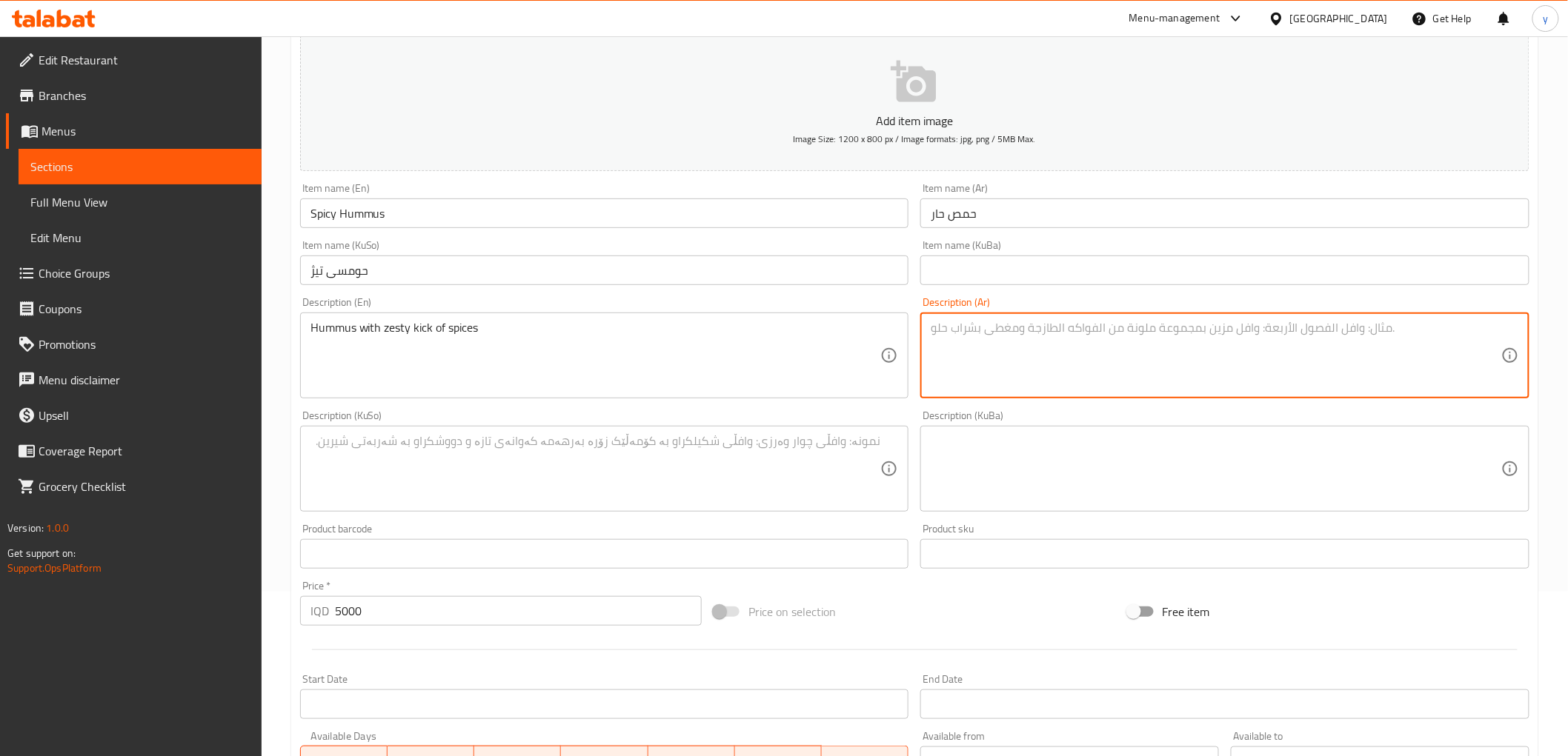
paste textarea "حمص مع نكهة من توابل حارة"
click at [827, 439] on textarea at bounding box center [595, 469] width 571 height 70
click at [1020, 327] on textarea "حمص مع نكهة من توابل حارة" at bounding box center [1216, 356] width 571 height 70
click at [713, 472] on textarea at bounding box center [595, 469] width 571 height 70
click at [1008, 325] on textarea "حمص مع كيك من توابل حارة" at bounding box center [1216, 356] width 571 height 70
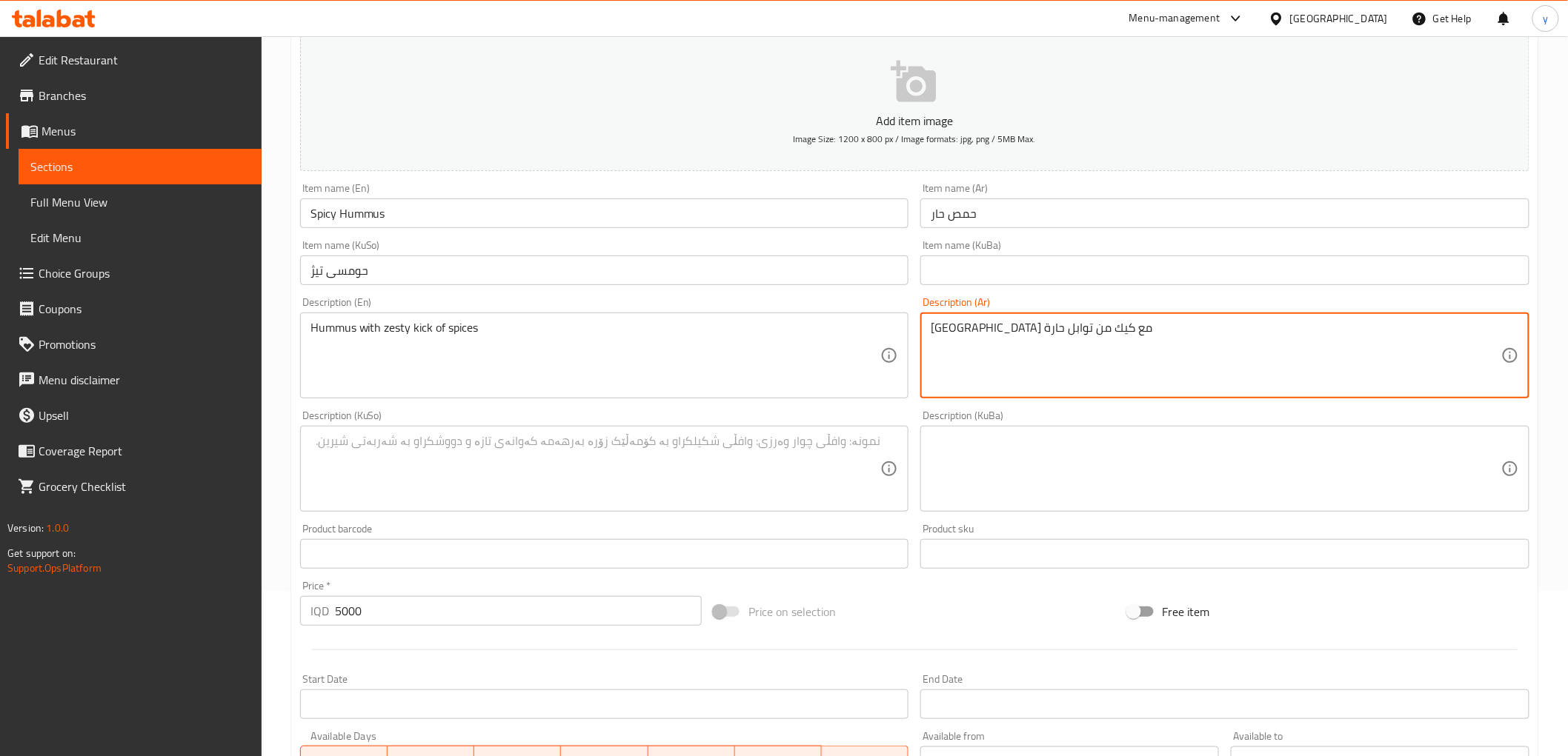
click at [945, 390] on textarea "حمص مع كيك من توابل حارة" at bounding box center [1216, 356] width 571 height 70
type textarea "حمص مع نكهة من توابل حارة"
click at [786, 422] on div "Description (KuSo) Description (KuSo)" at bounding box center [604, 461] width 609 height 101
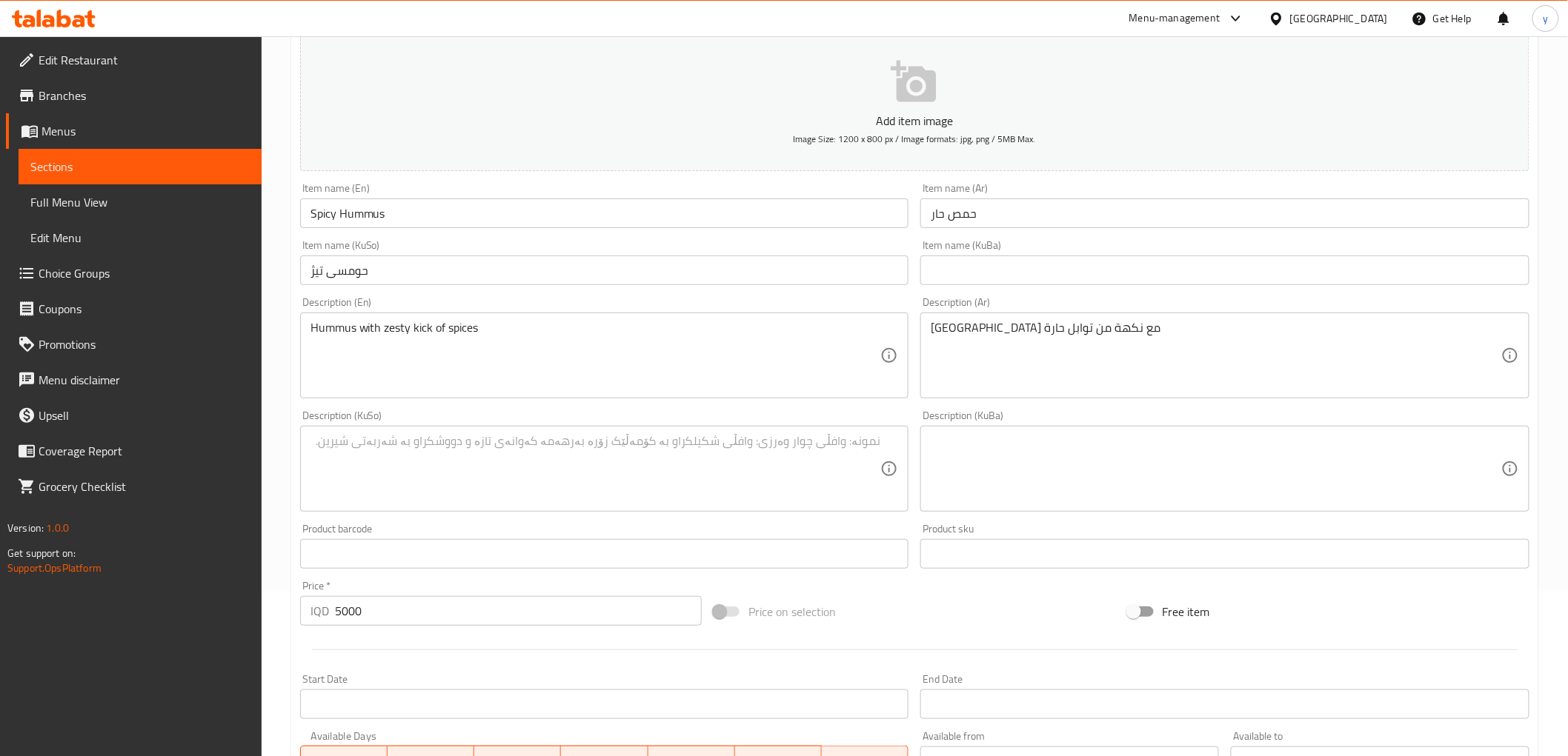
click at [786, 443] on textarea at bounding box center [595, 469] width 571 height 70
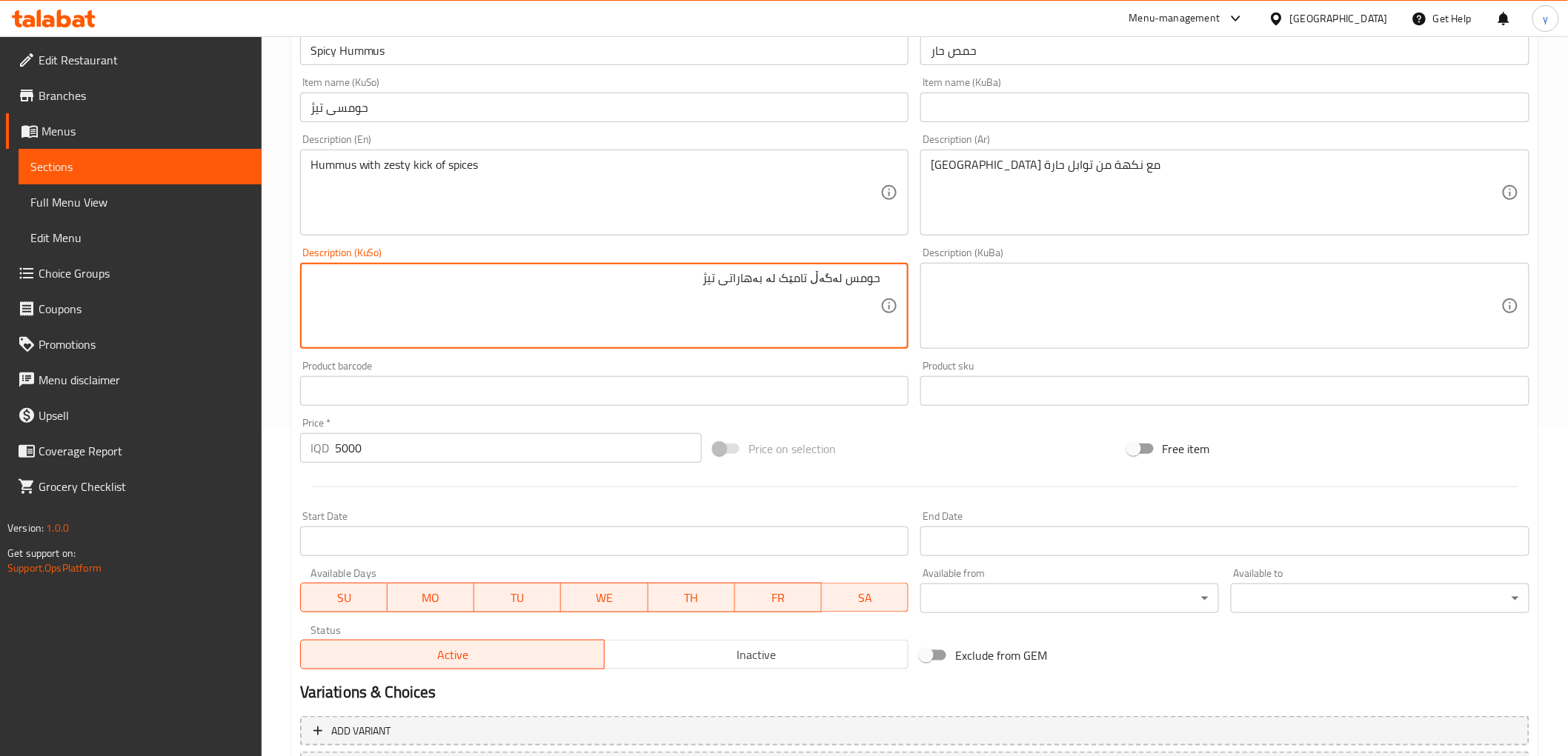
scroll to position [458, 0]
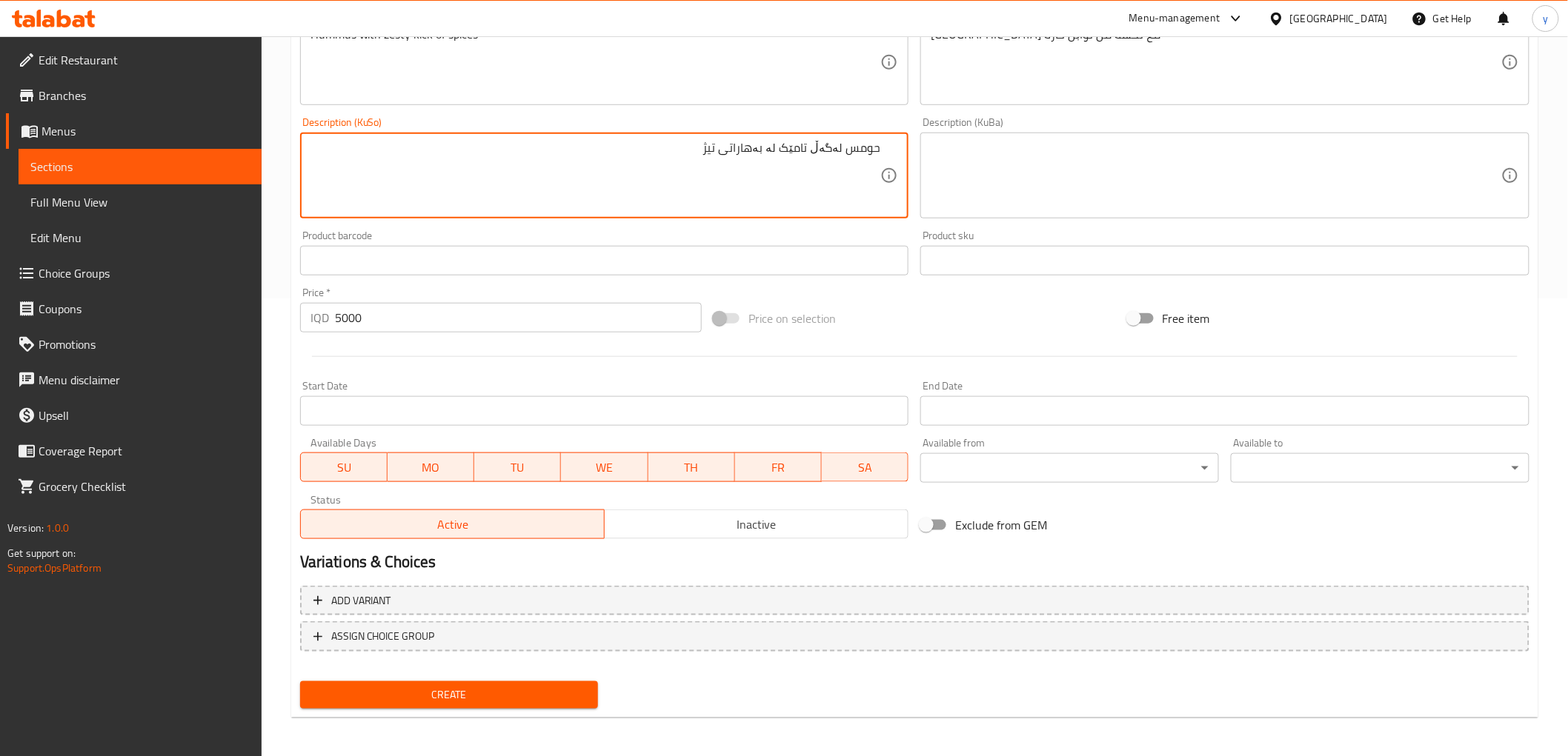
type textarea "حومس لەگەڵ تامێک لە بەهاراتی تیژ"
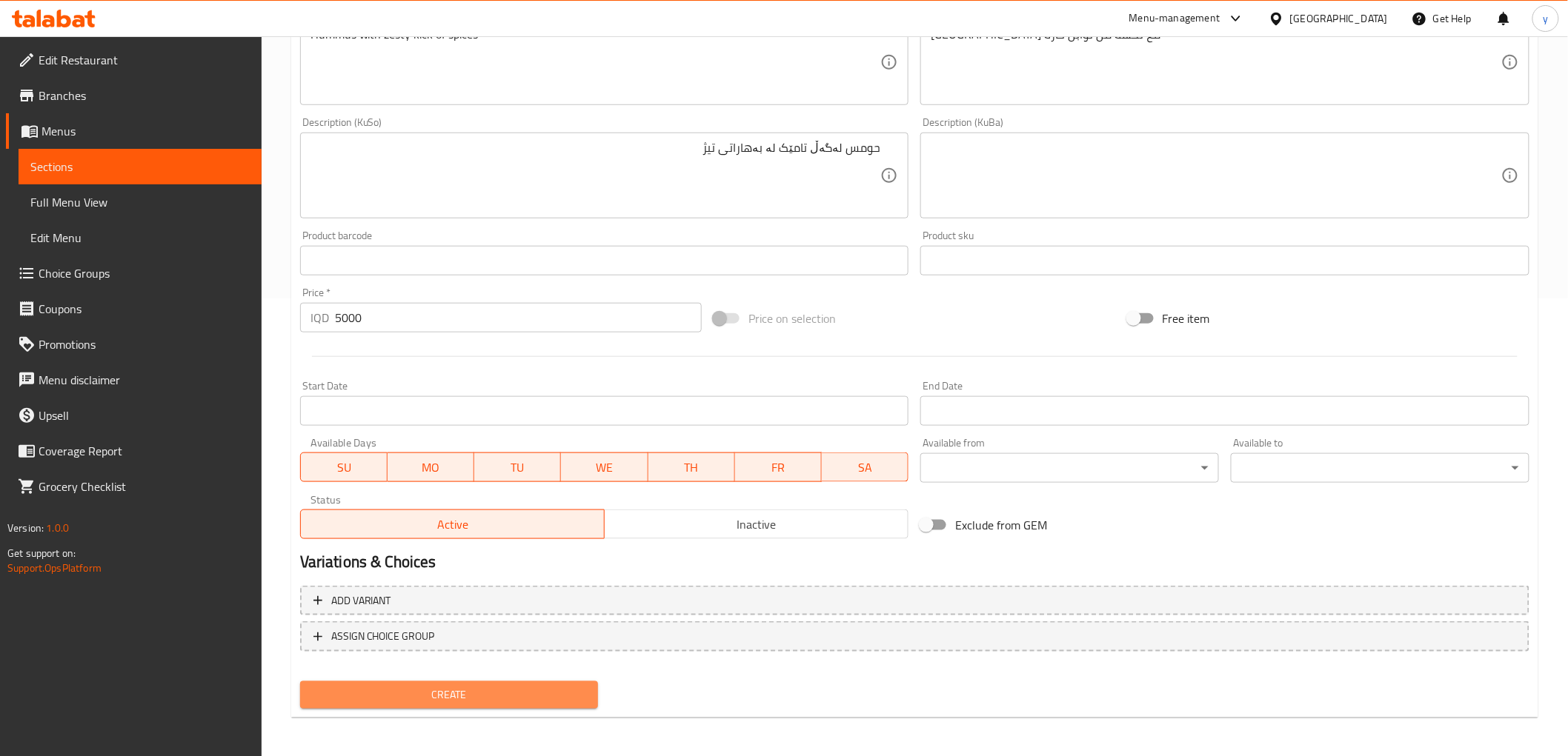
click at [349, 703] on button "Create" at bounding box center [449, 695] width 298 height 27
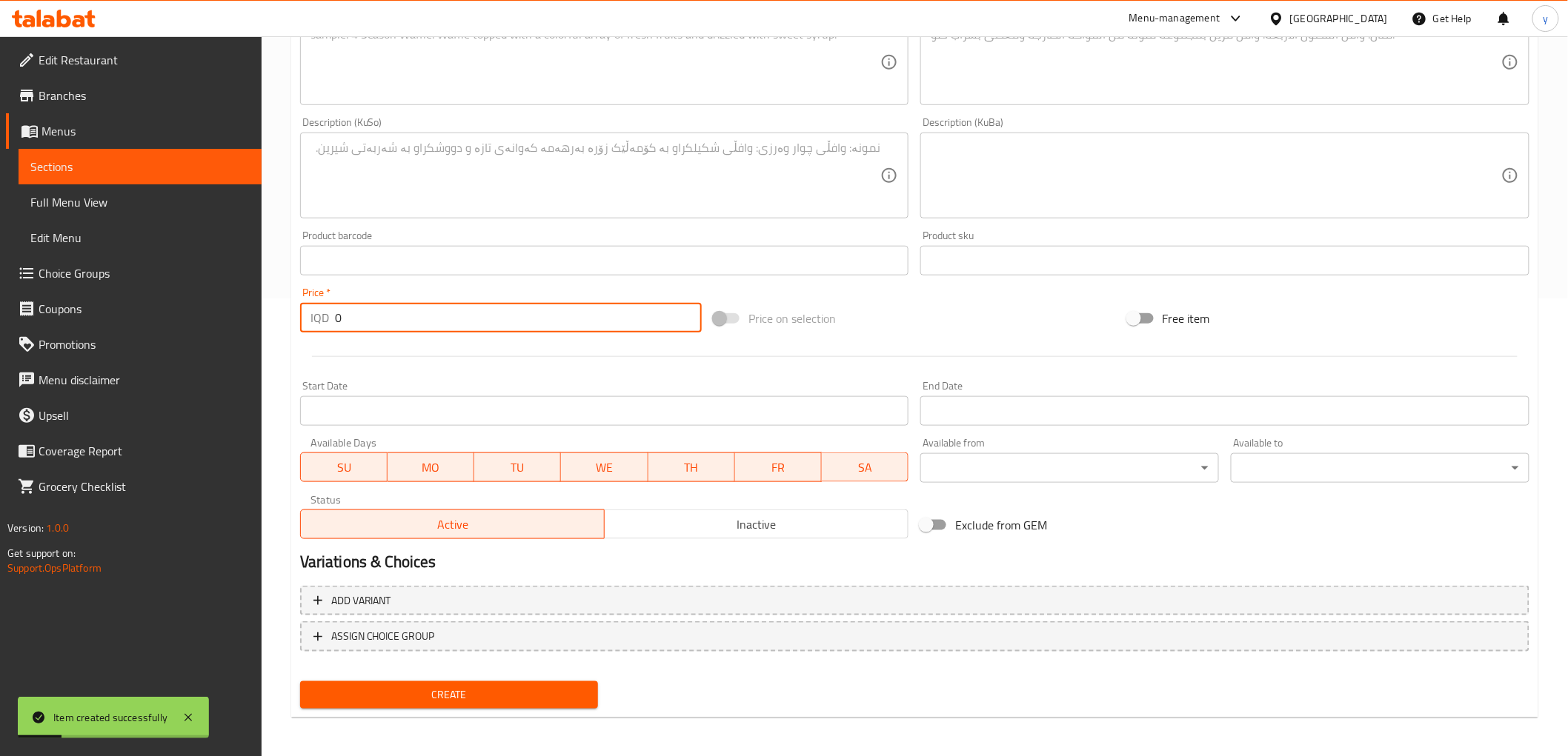
drag, startPoint x: 360, startPoint y: 311, endPoint x: 301, endPoint y: 331, distance: 62.3
click at [301, 331] on div "IQD 0 Price *" at bounding box center [500, 317] width 401 height 30
paste input "500"
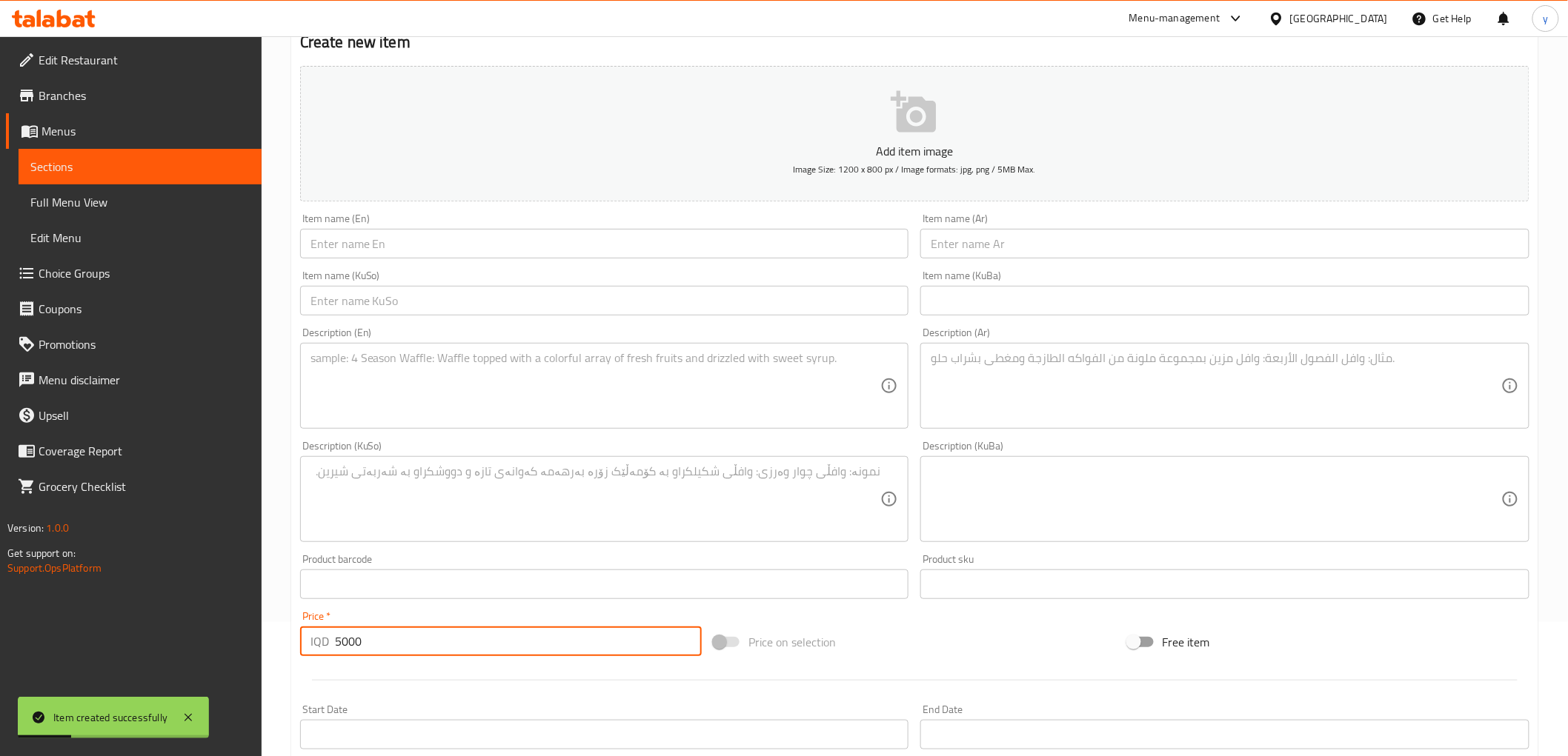
scroll to position [129, 0]
type input "5000"
click at [805, 282] on div "Item name (KuSo) Item name (KuSo)" at bounding box center [604, 298] width 609 height 45
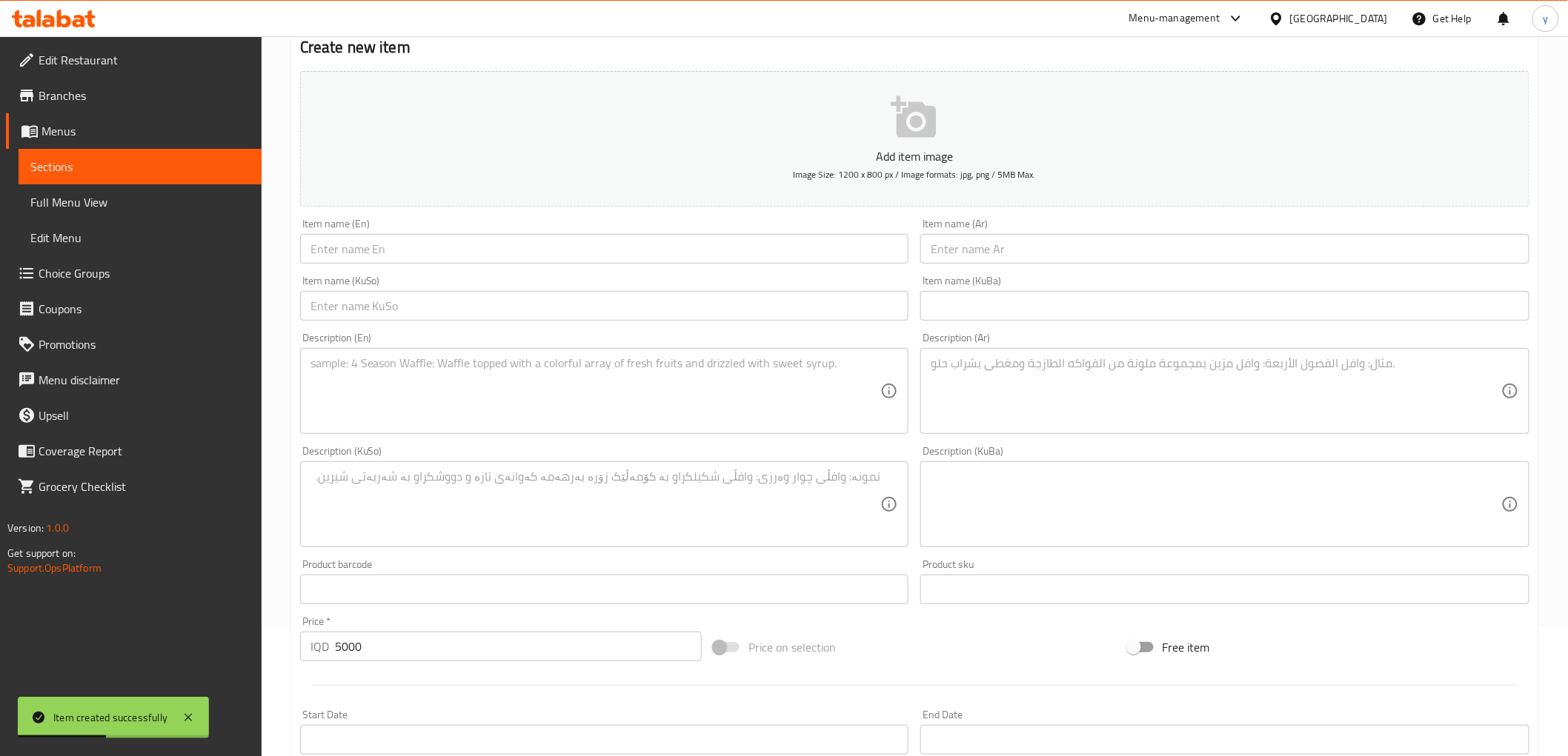
click at [817, 294] on input "text" at bounding box center [604, 305] width 609 height 30
paste input "مووتەپەل"
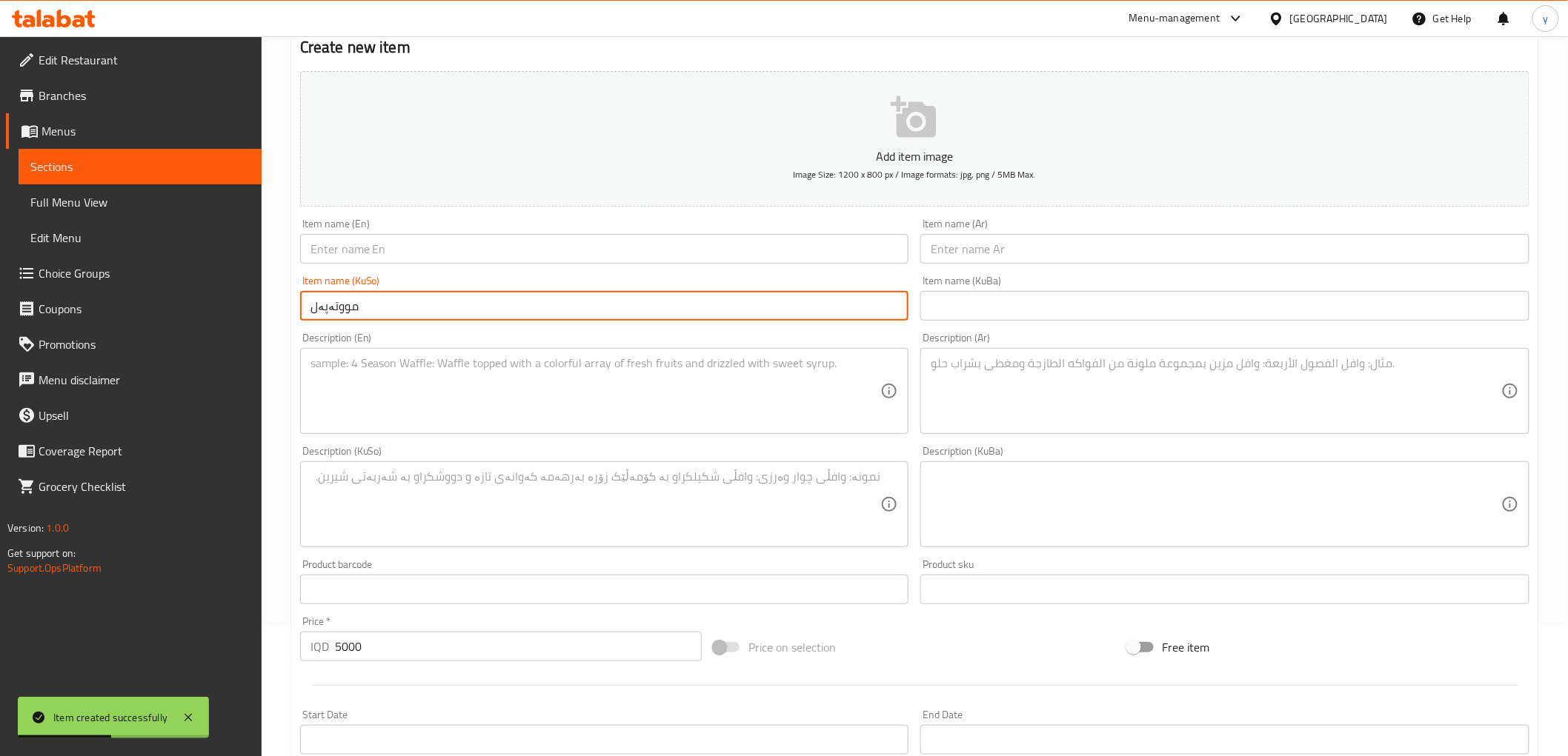
type input "مووتەپەل"
drag, startPoint x: 1076, startPoint y: 225, endPoint x: 1068, endPoint y: 230, distance: 9.4
click at [1076, 225] on div "Item name (Ar) Item name (Ar)" at bounding box center [1225, 241] width 609 height 45
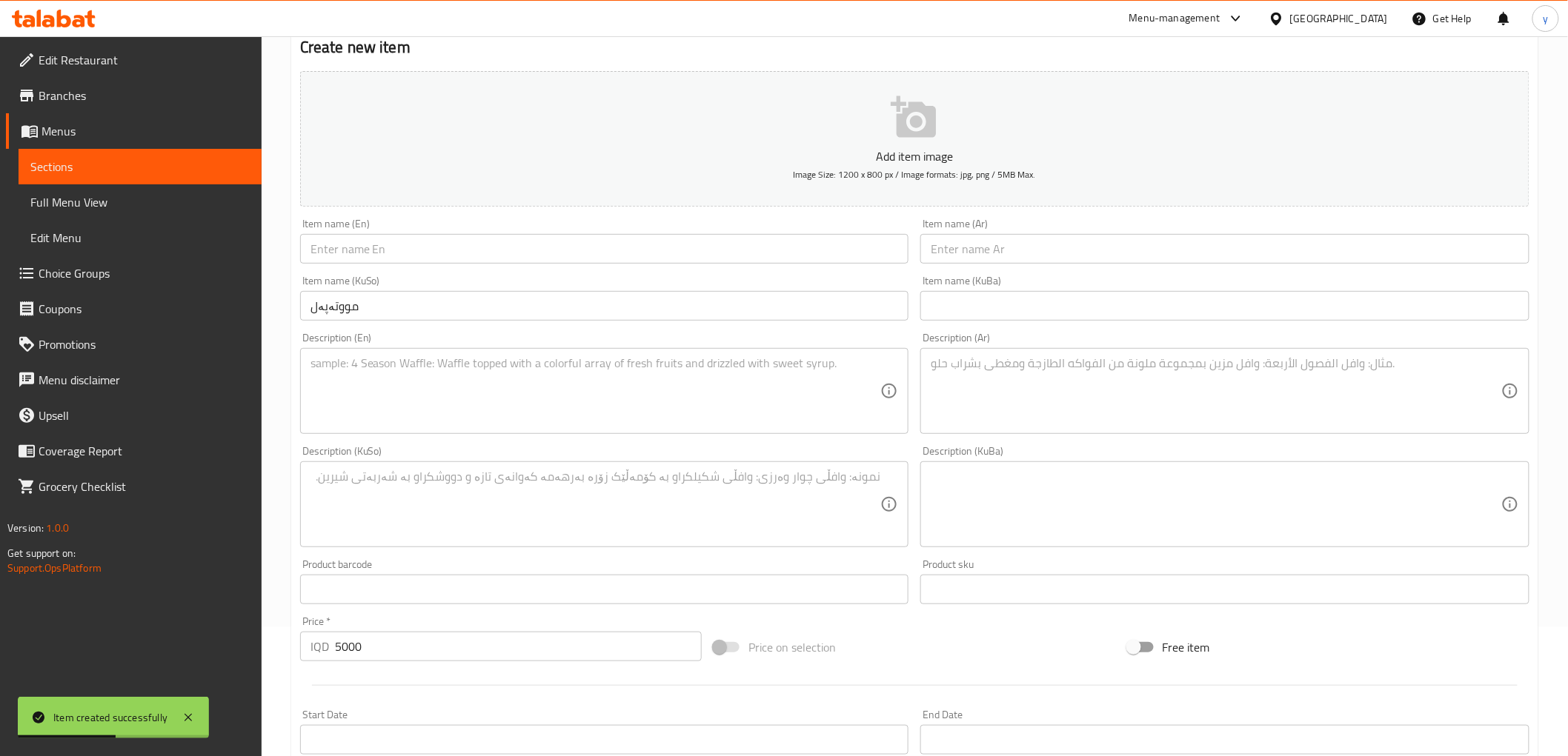
click at [1063, 234] on div "Item name (Ar) Item name (Ar)" at bounding box center [1225, 241] width 609 height 45
click at [1054, 242] on input "text" at bounding box center [1225, 249] width 609 height 30
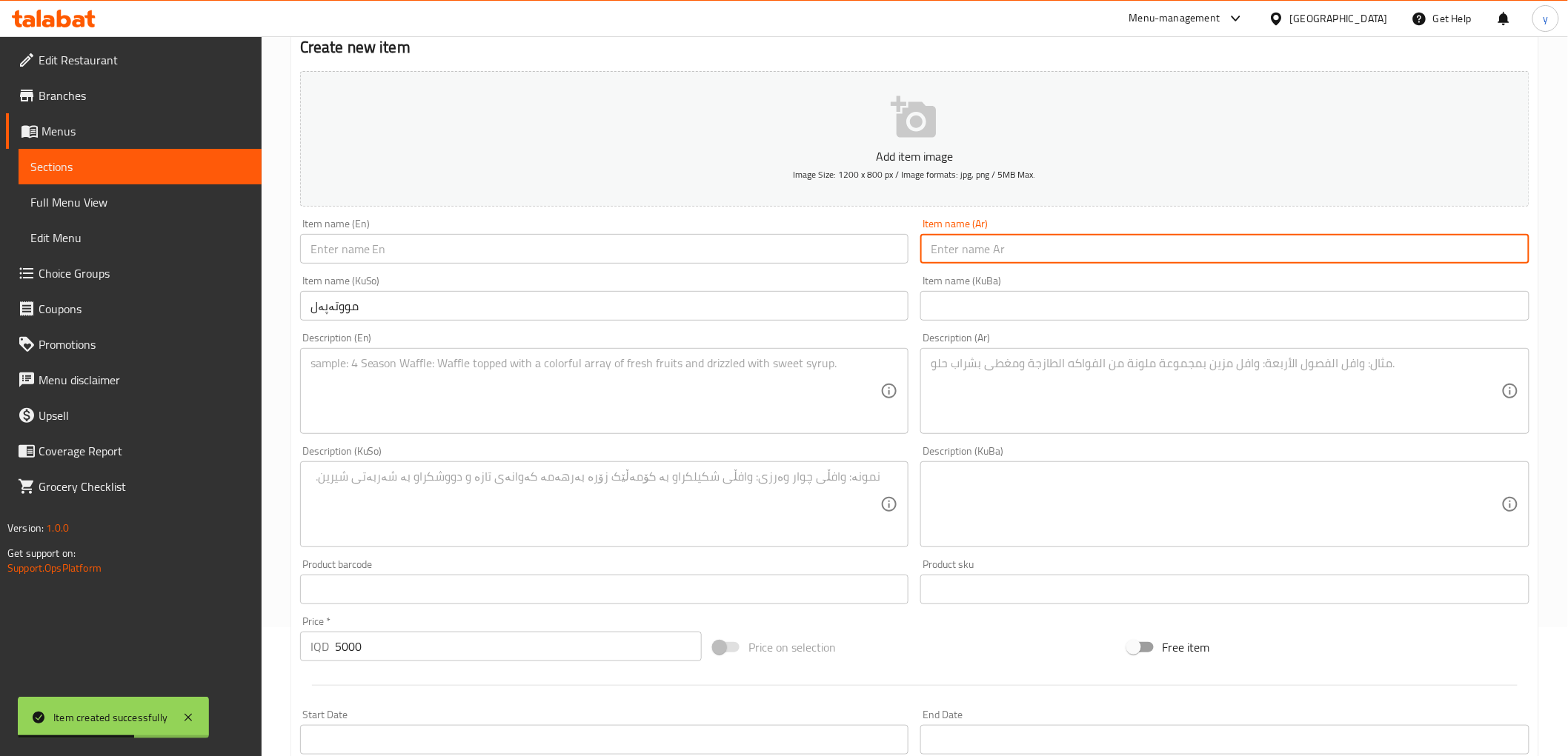
paste input "متبل"
type input "متبل"
click at [776, 278] on div "Item name (KuSo) مووتەپەل Item name (KuSo)" at bounding box center [604, 298] width 609 height 45
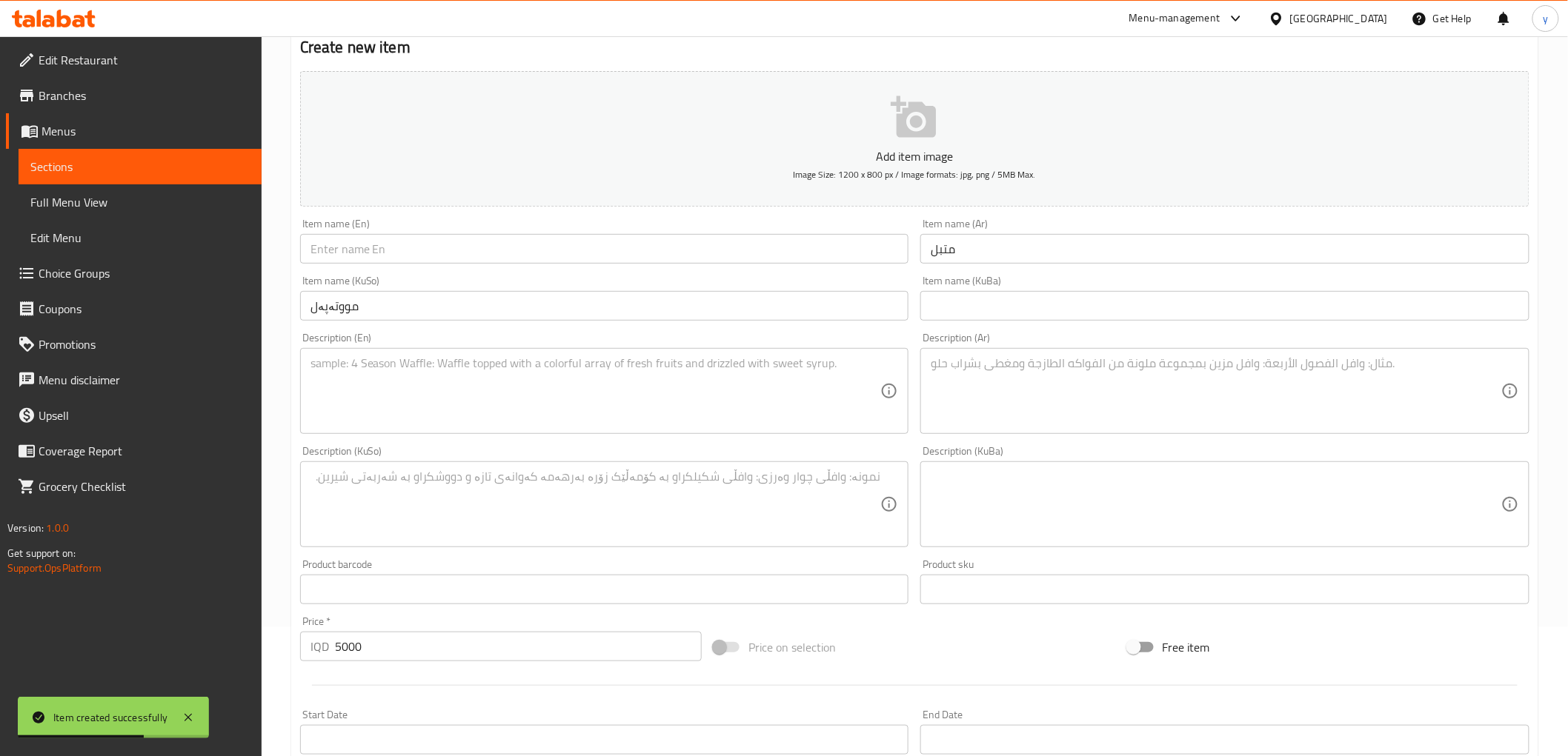
click at [697, 241] on input "text" at bounding box center [604, 249] width 609 height 30
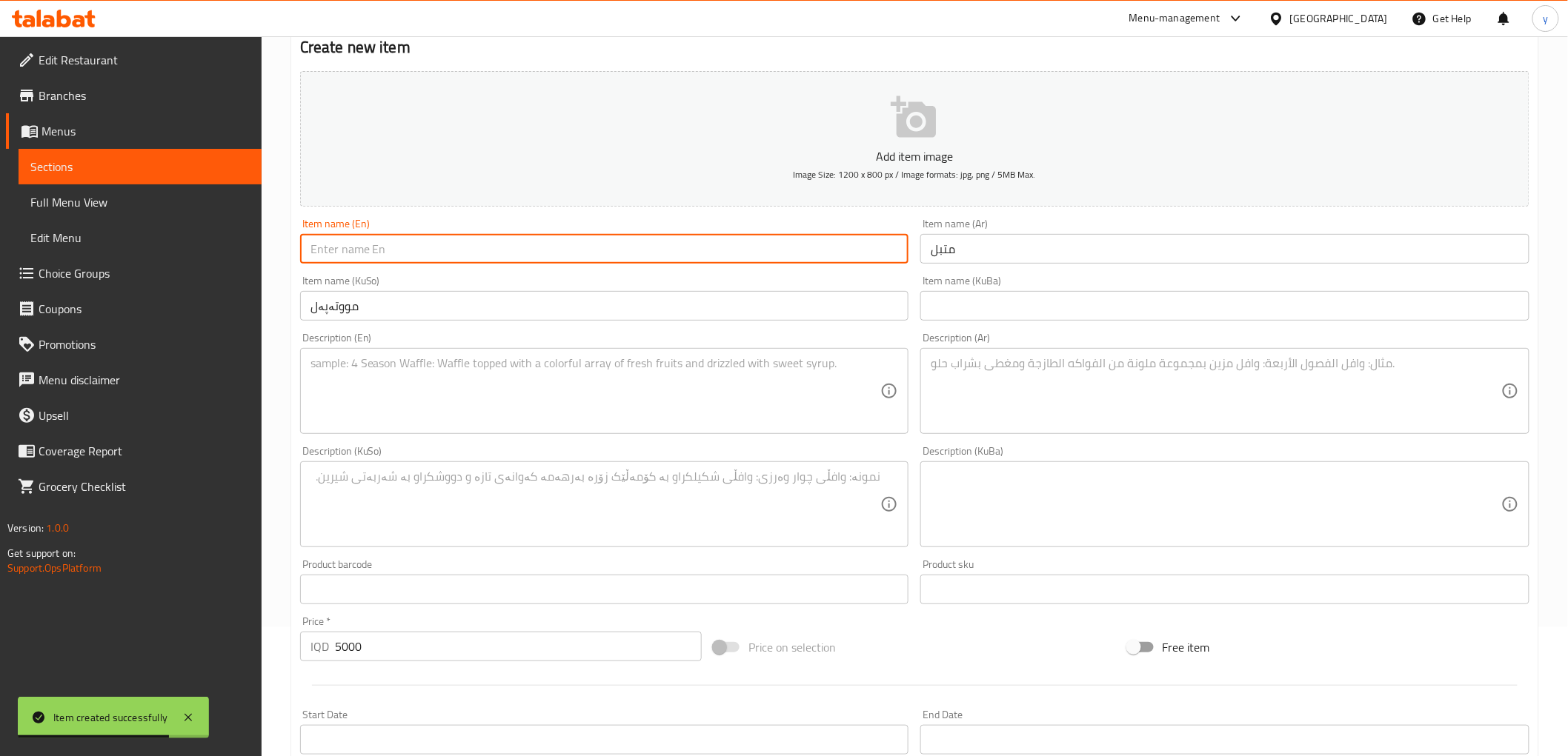
paste input "Muttabal"
type input "Muttabal"
click at [640, 380] on textarea at bounding box center [595, 392] width 571 height 70
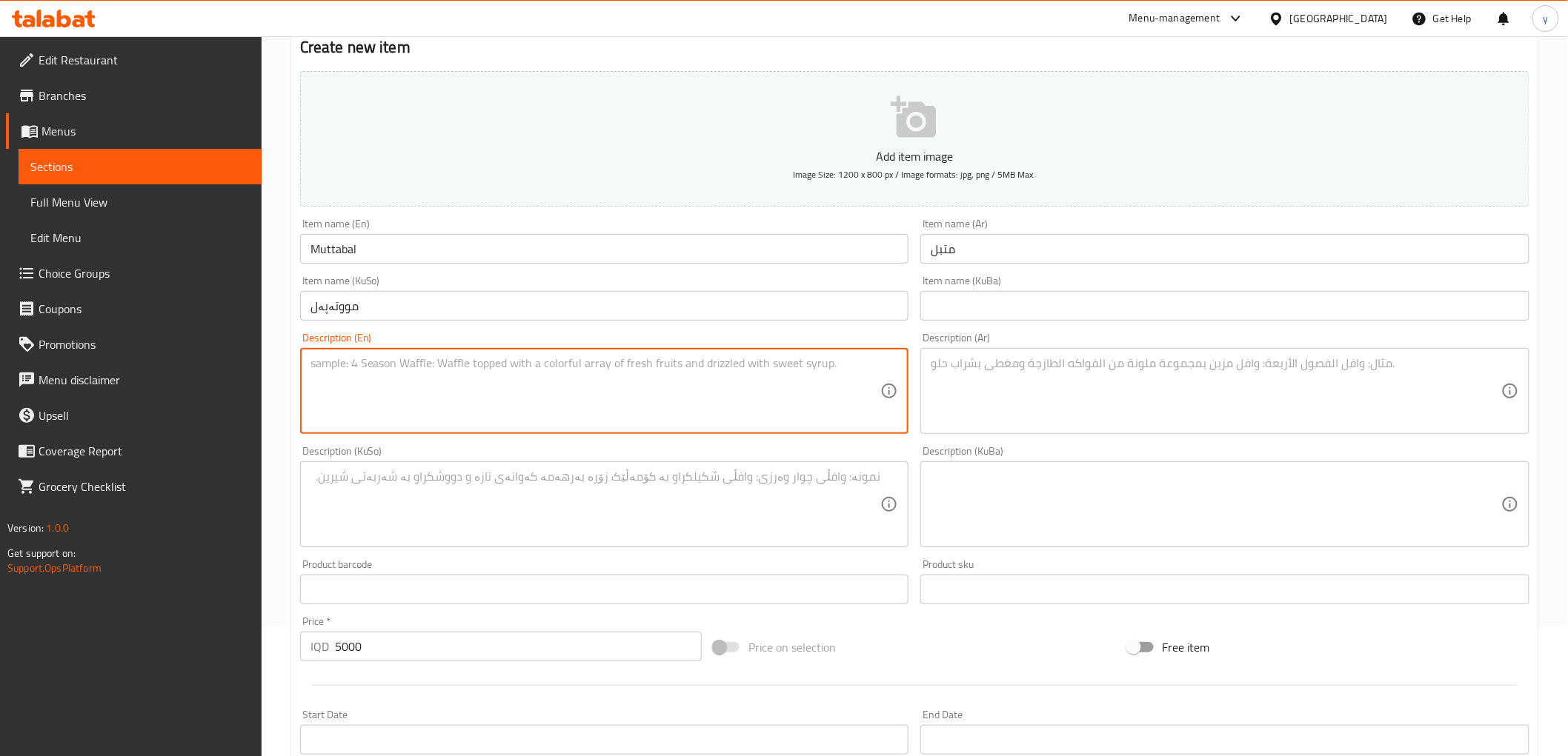
paste textarea "Smoky eggplant dip blended with tahini and garlic"
type textarea "Smoky eggplant dip blended with tahini and garlic"
click at [1150, 372] on textarea at bounding box center [1216, 392] width 571 height 70
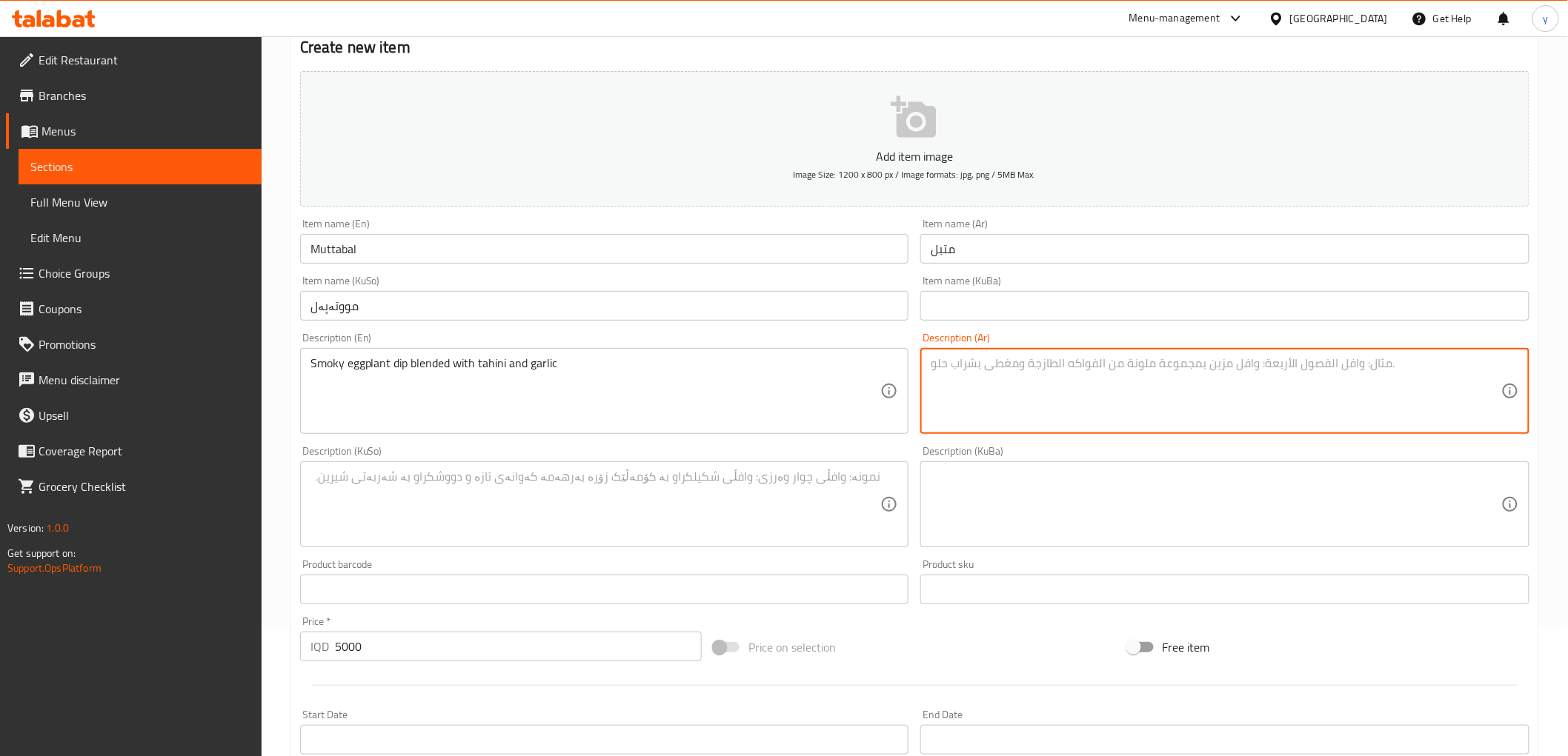
paste textarea "صلصة باذنجان مدخنة ممزوجة بالطحينة وثوم"
type textarea "صلصة باذنجان مدخنة ممزوجة بالطحينة وثوم"
click at [850, 506] on textarea at bounding box center [595, 505] width 571 height 70
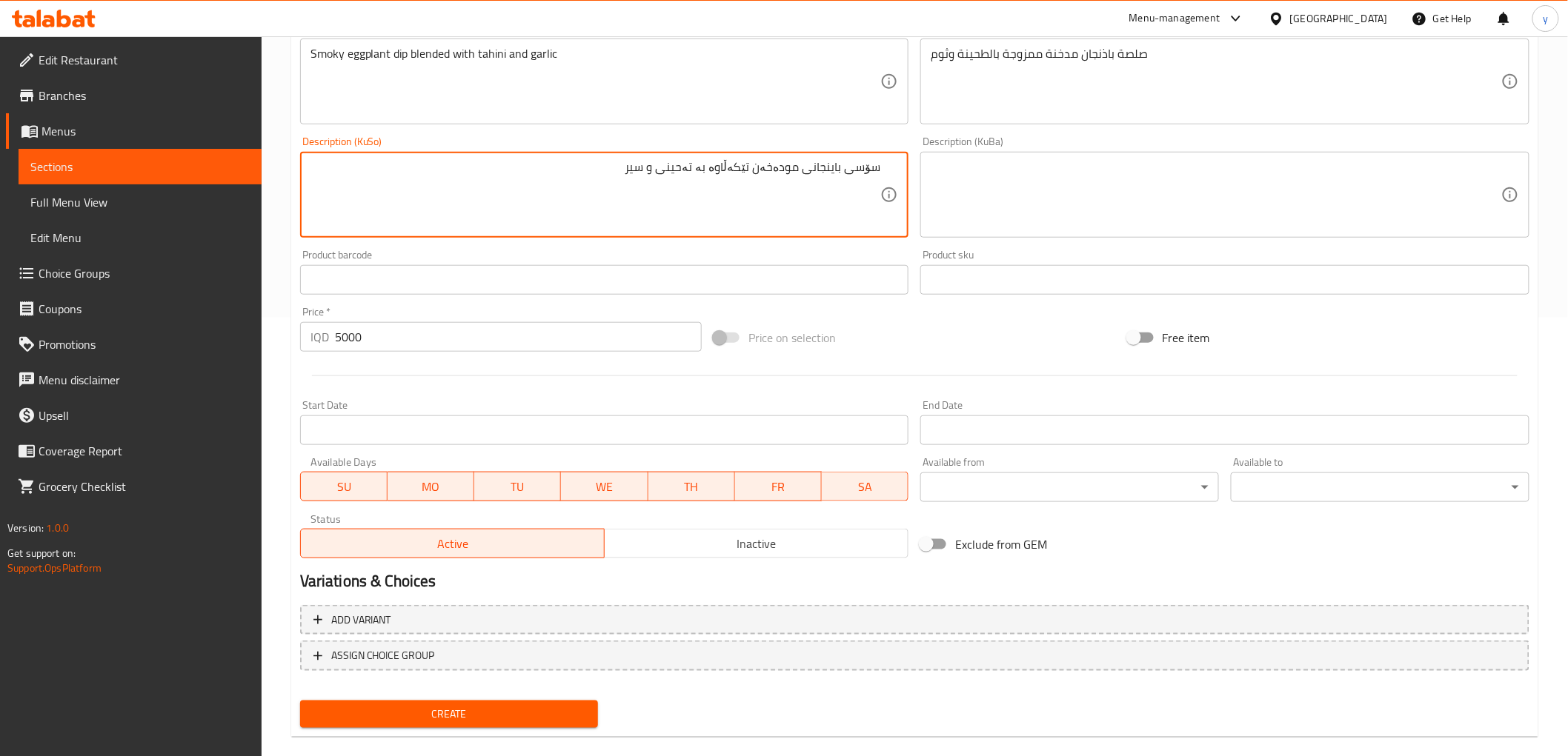
scroll to position [458, 0]
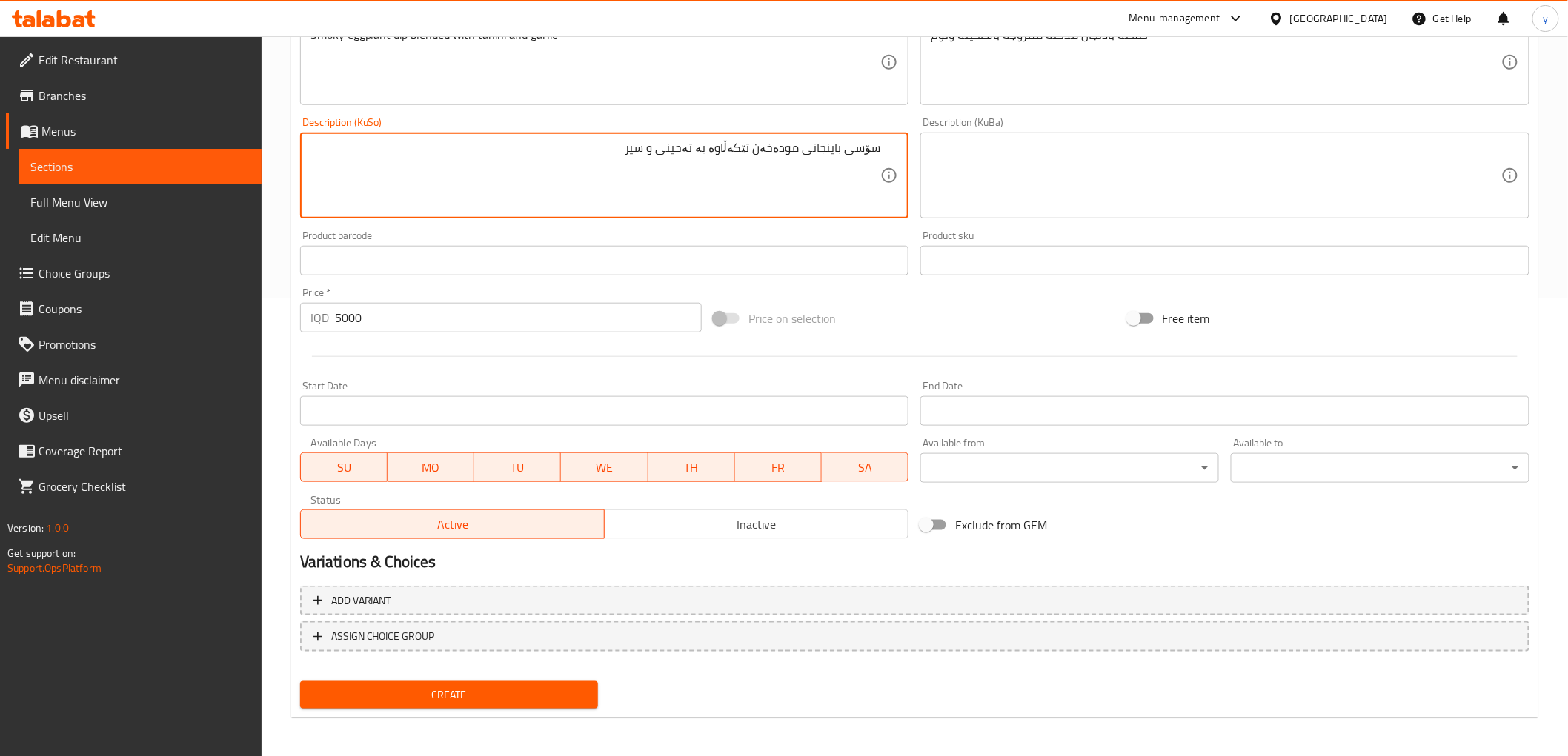
type textarea "سۆسی باینجانی مودەخەن تێکەڵاوە بە تەحینی و سیر"
drag, startPoint x: 478, startPoint y: 699, endPoint x: 484, endPoint y: 689, distance: 11.7
click at [479, 699] on span "Create" at bounding box center [449, 695] width 275 height 18
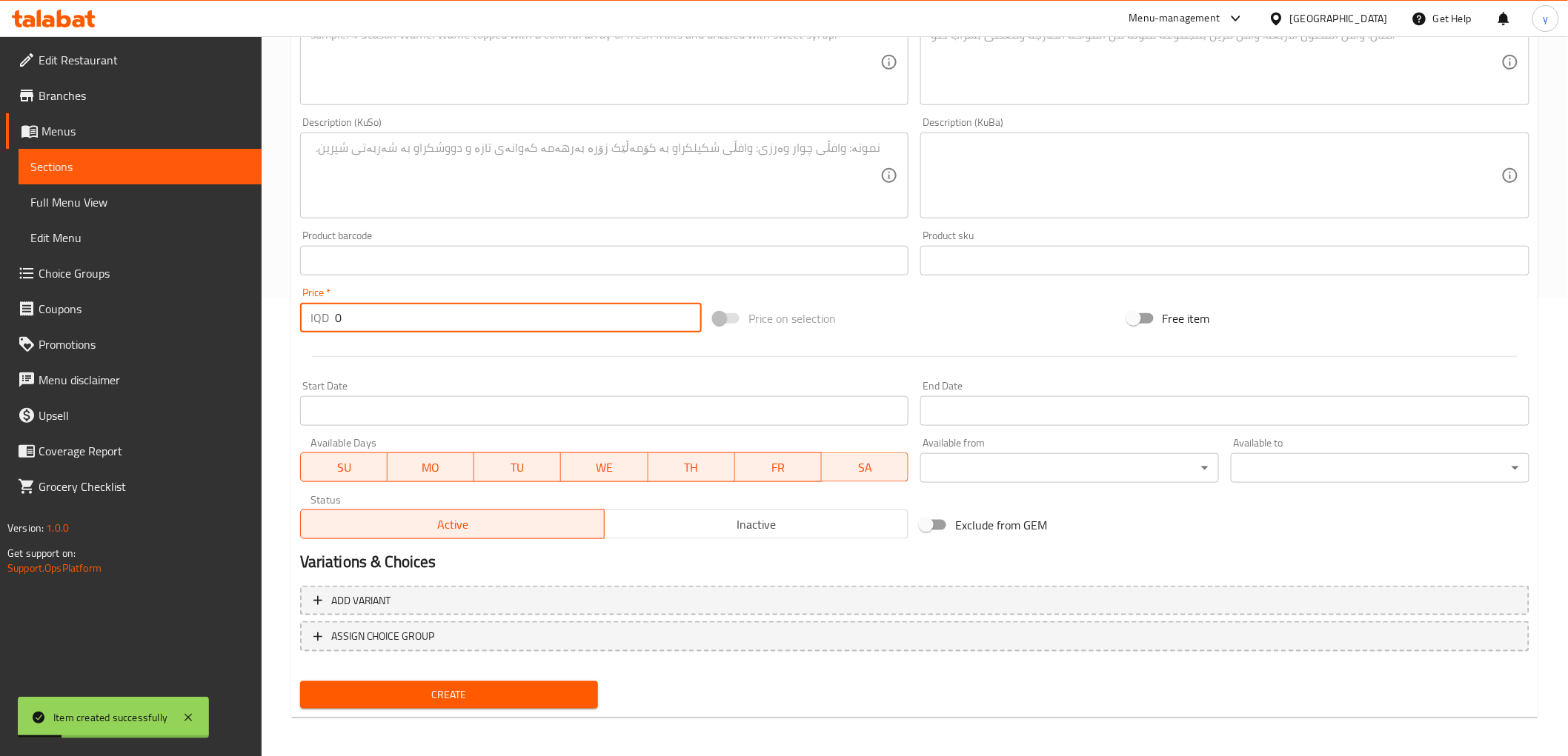
drag, startPoint x: 364, startPoint y: 324, endPoint x: 380, endPoint y: 352, distance: 32.2
click at [338, 333] on div "Price   * IQD 0 Price *" at bounding box center [501, 310] width 413 height 57
paste input "5000"
click at [357, 328] on input "05000" at bounding box center [519, 317] width 367 height 30
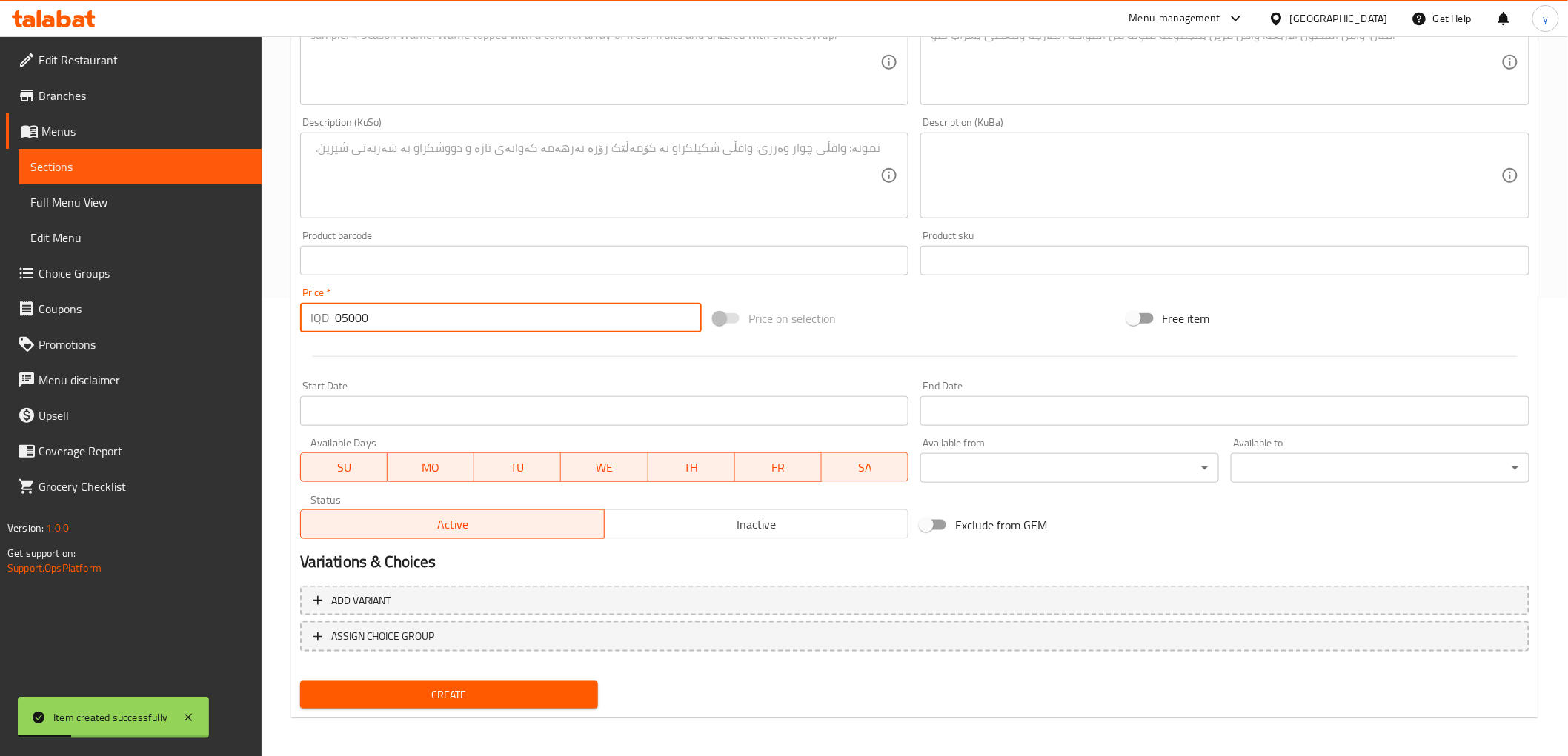
paste input "number"
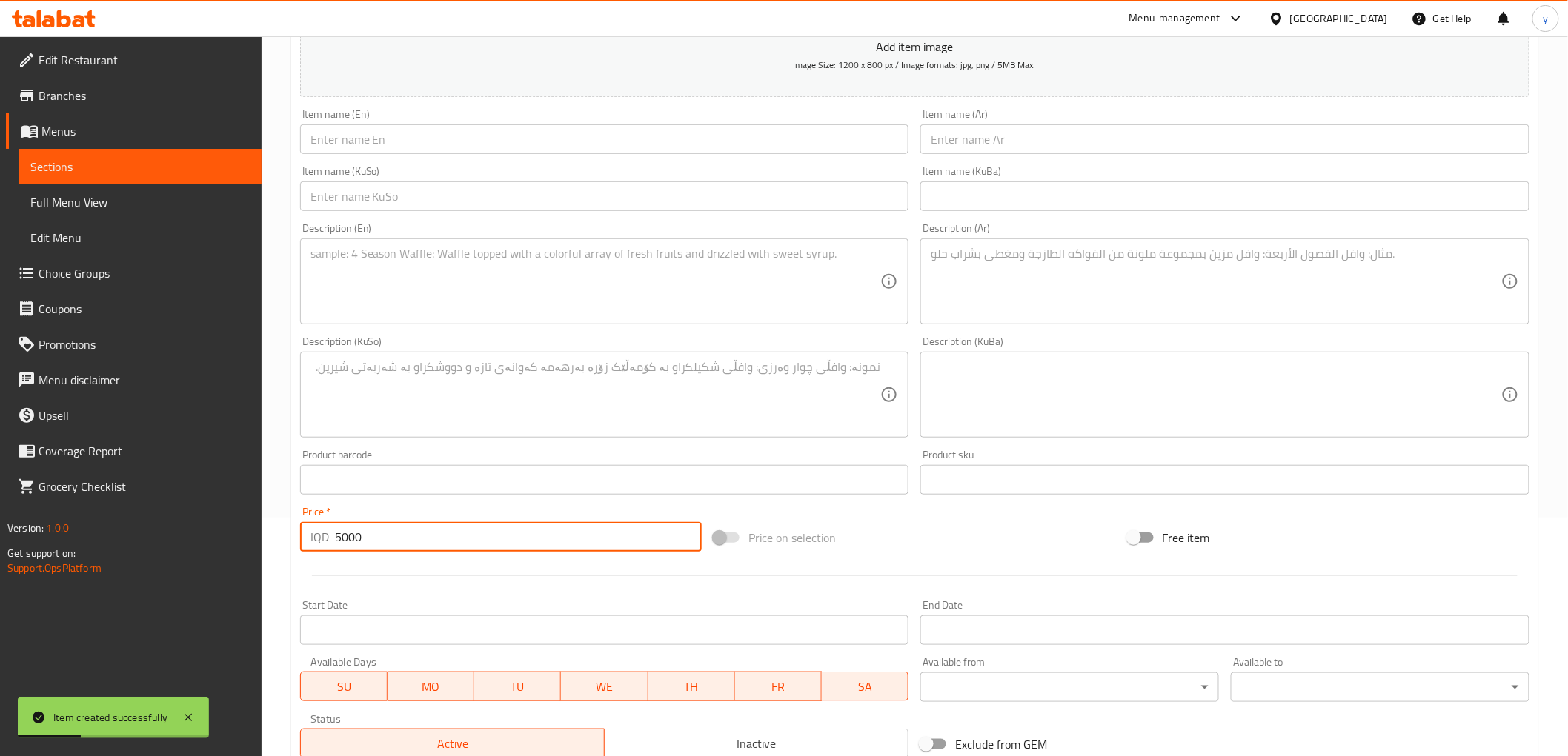
scroll to position [129, 0]
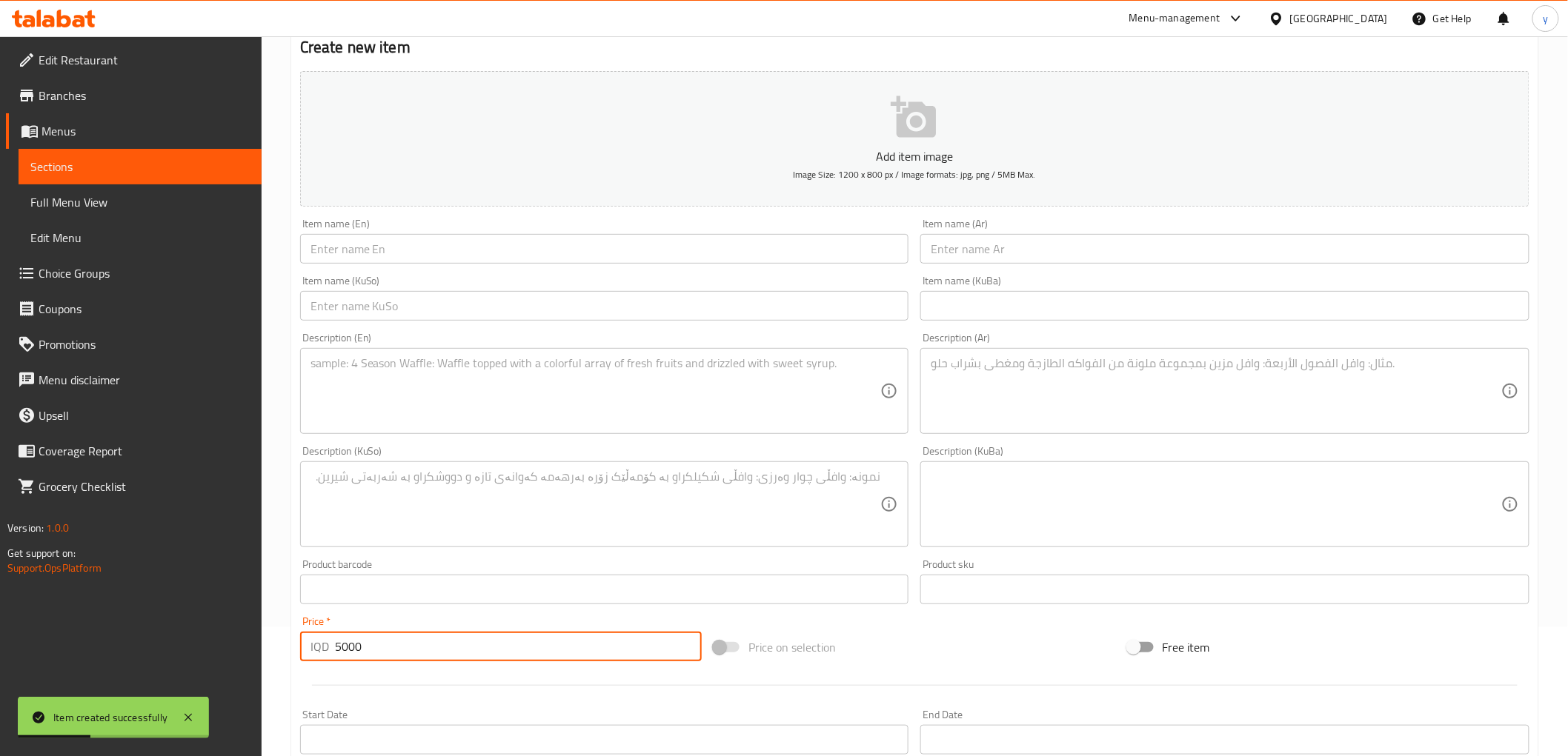
type input "5000"
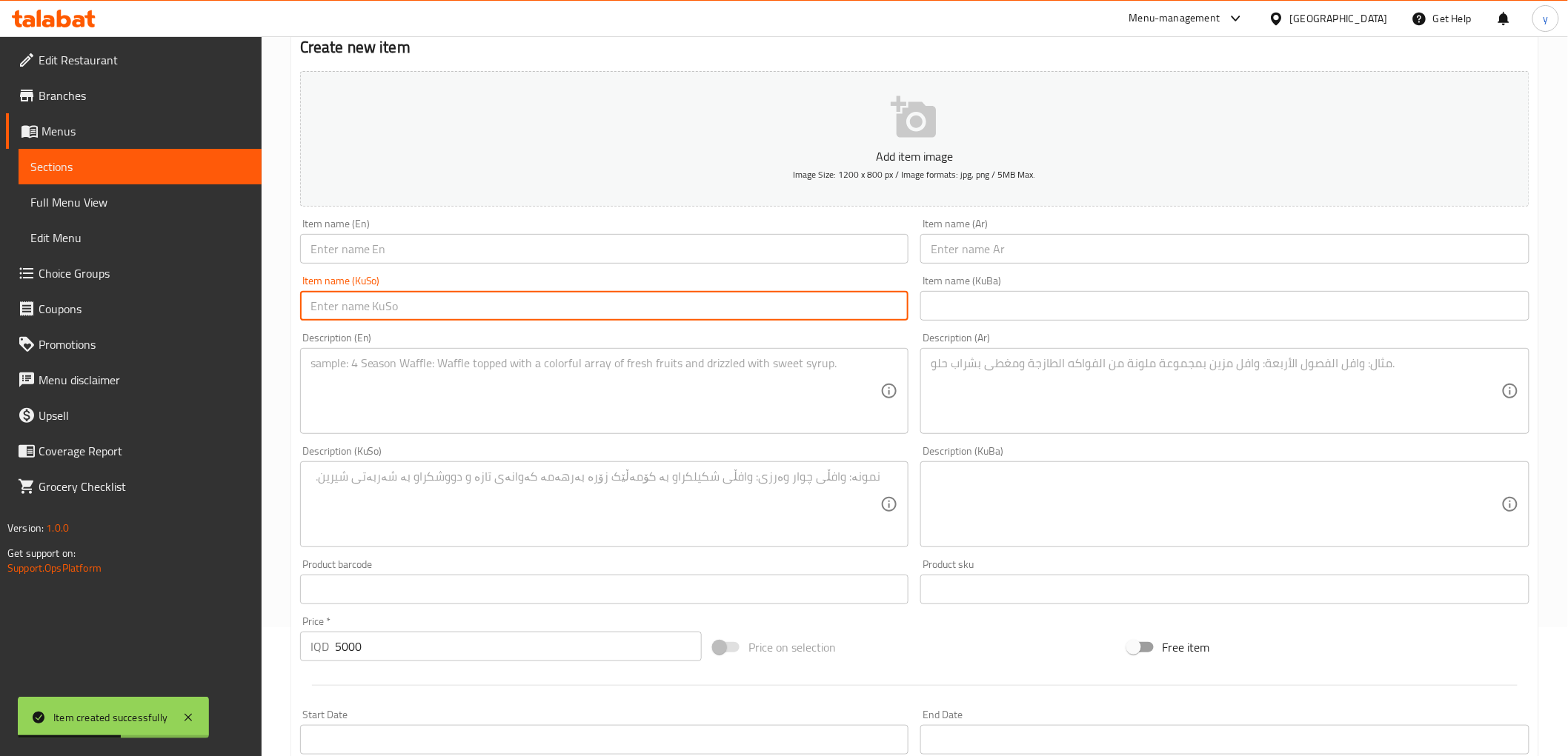
click at [765, 312] on input "text" at bounding box center [604, 305] width 609 height 30
paste input "بابە غەنوج"
type input "بابە غەنوج"
click at [976, 247] on input "text" at bounding box center [1225, 249] width 609 height 30
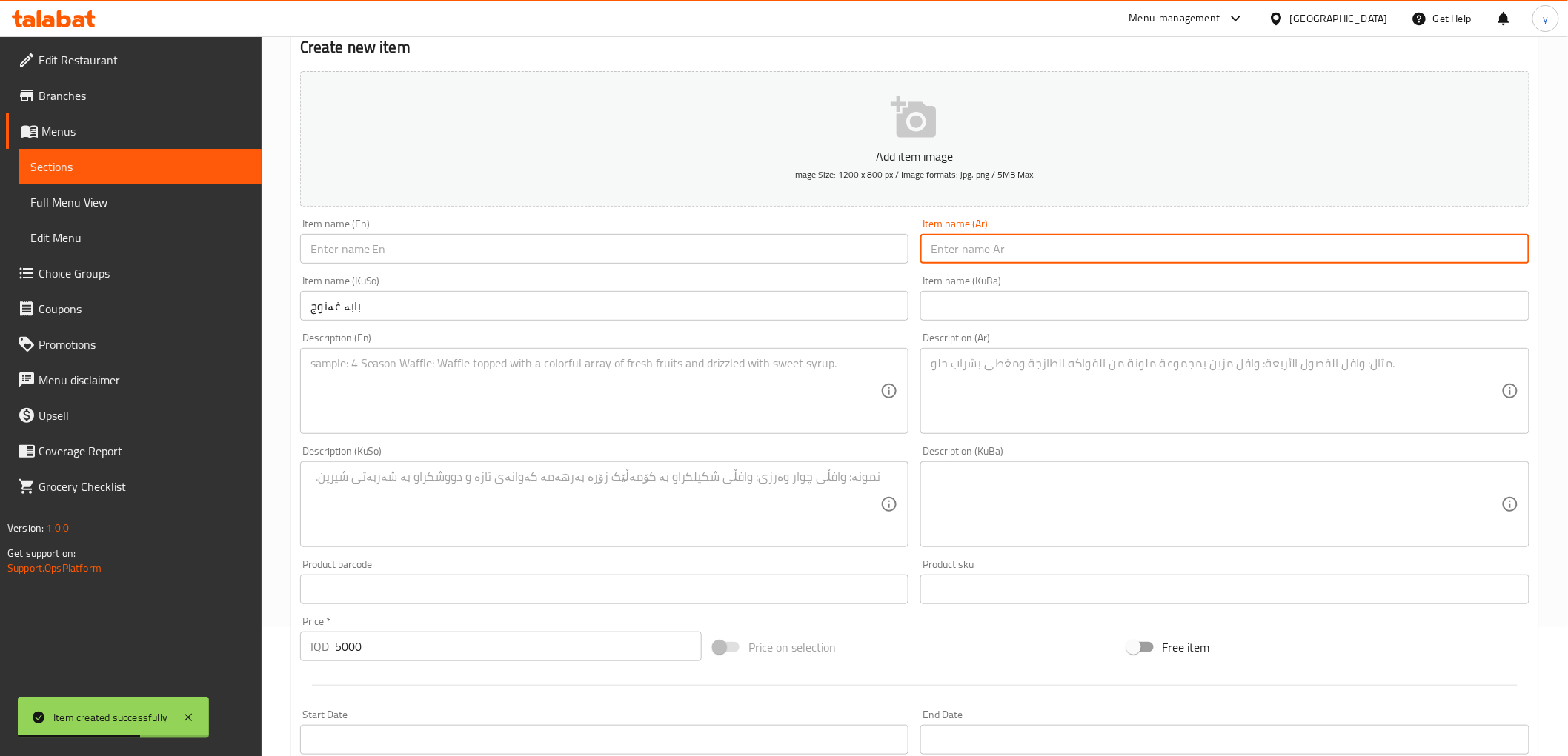
paste input "بابا غنوج"
type input "بابا غنوج"
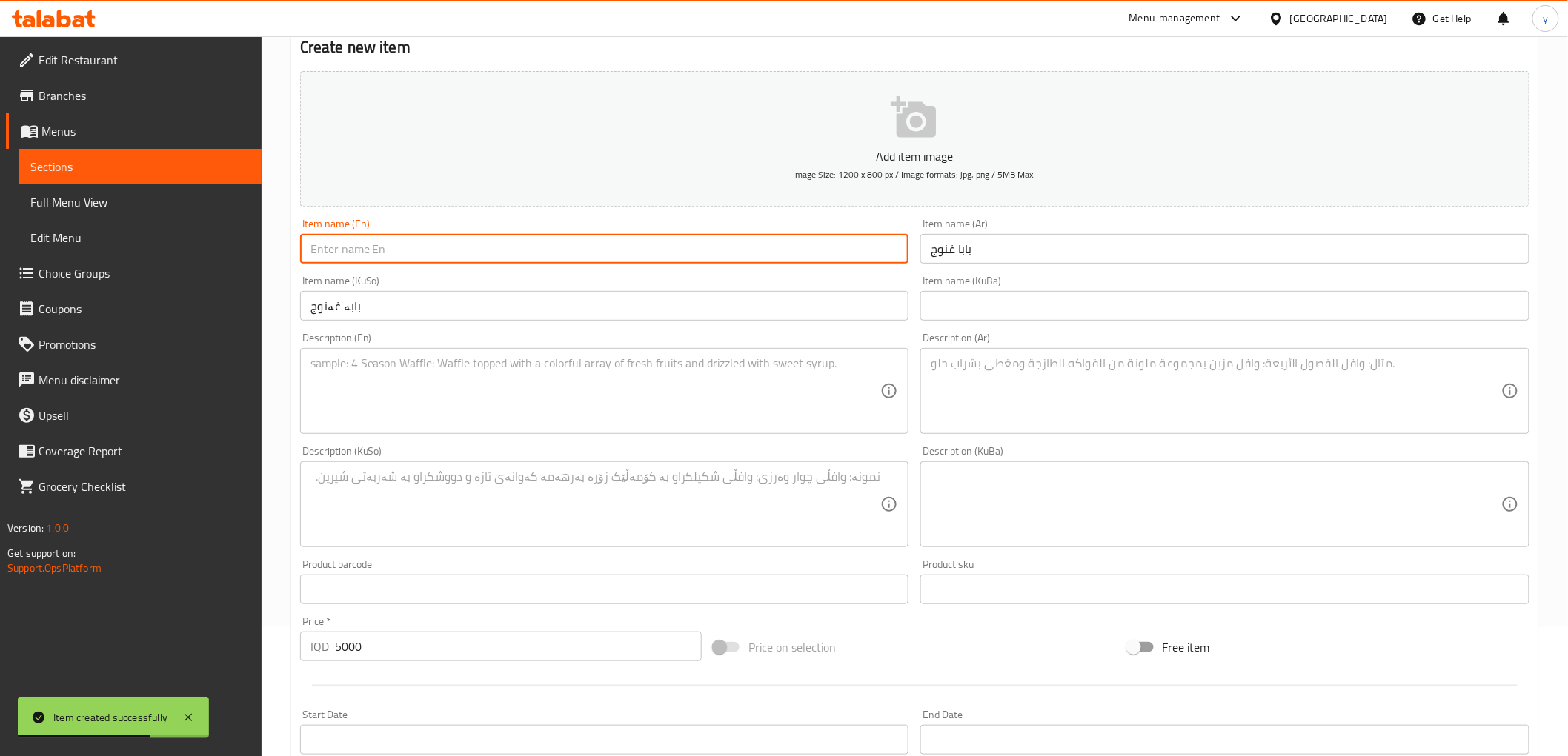
click at [832, 262] on input "text" at bounding box center [604, 249] width 609 height 30
click at [774, 239] on input "text" at bounding box center [604, 249] width 609 height 30
paste input "Baba Ghanuch"
type input "Baba Ghanuch"
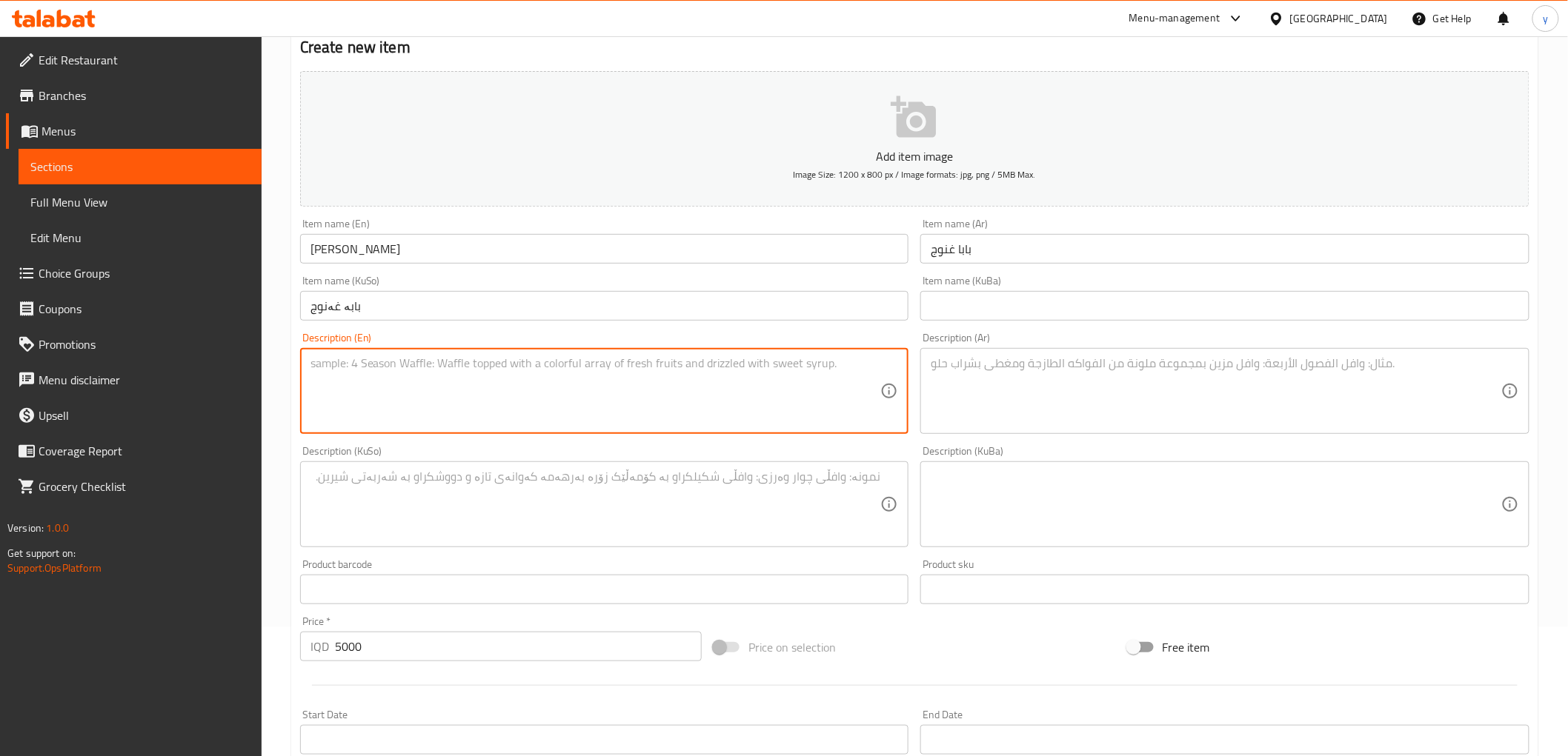
click at [455, 387] on textarea at bounding box center [595, 392] width 571 height 70
paste textarea "creamy eggplant dip rich in flavor"
type textarea "creamy eggplant dip rich in flavor"
click at [1001, 376] on textarea at bounding box center [1216, 392] width 571 height 70
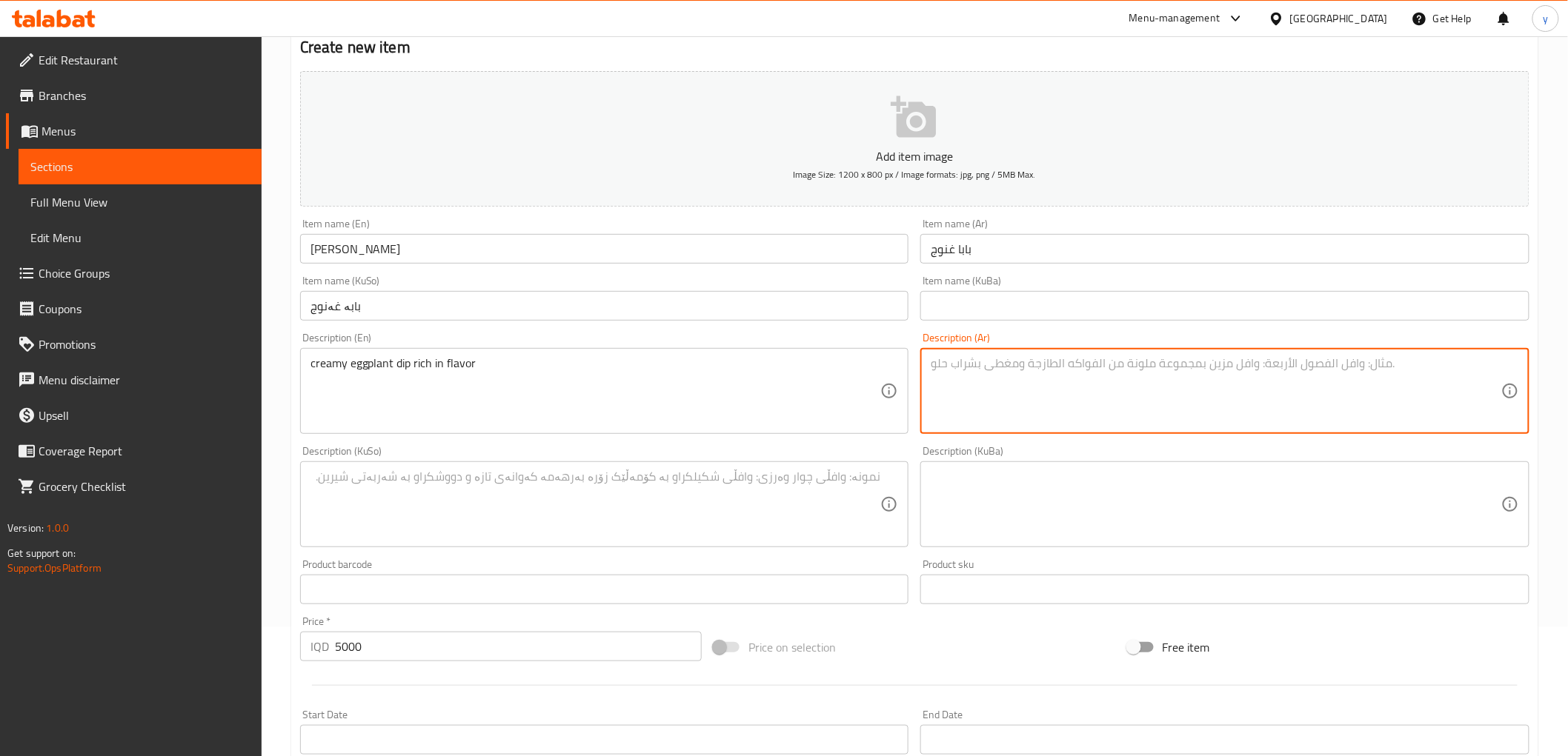
paste textarea "صلصة باذنجان كريمي غنية بالنكهة"
type textarea "صلصة باذنجان كريمي غنية بالنكهة"
click at [842, 484] on textarea at bounding box center [595, 505] width 571 height 70
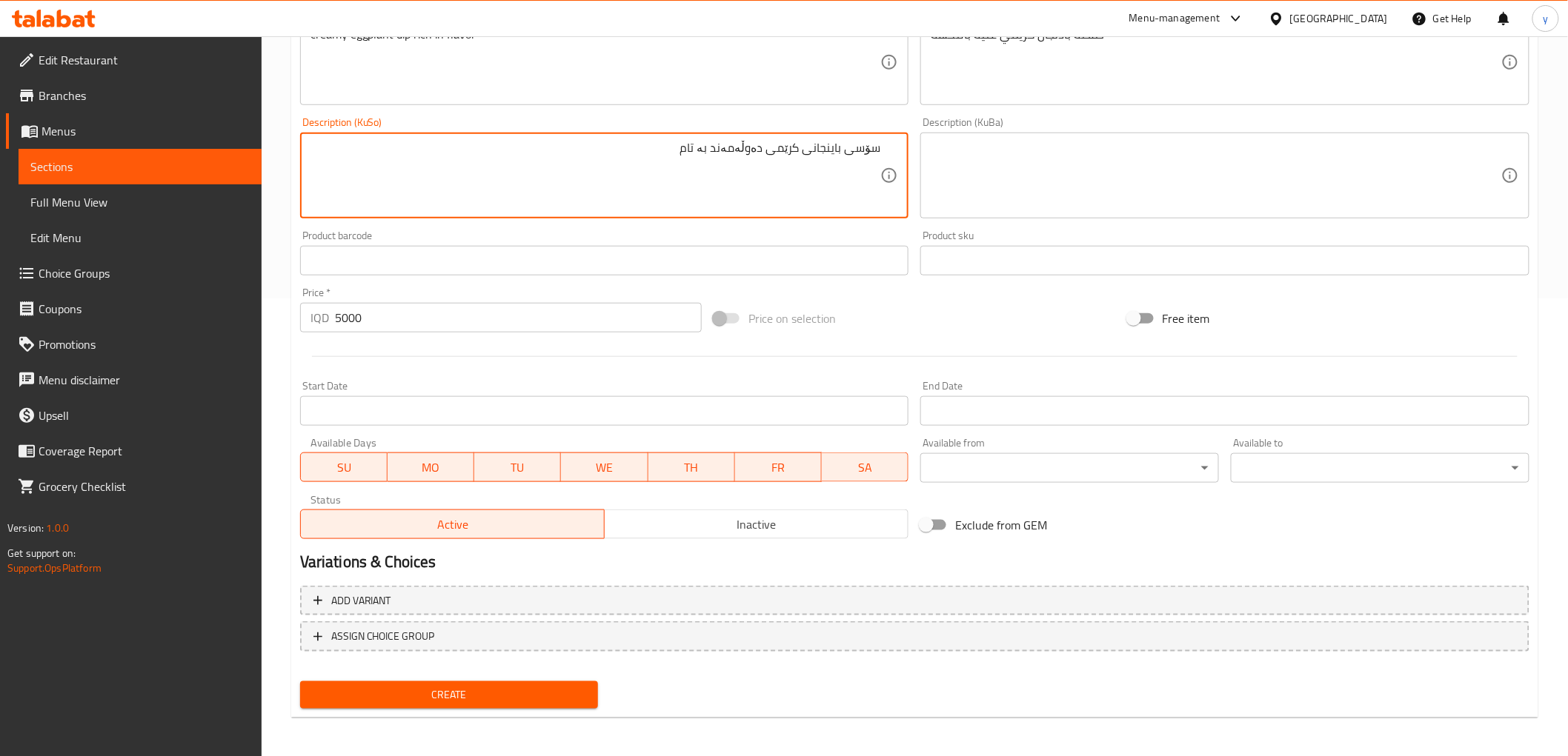
type textarea "سۆسی باینجانی کرێمی دەوڵەمەند بە تام"
click at [502, 686] on span "Create" at bounding box center [449, 695] width 275 height 18
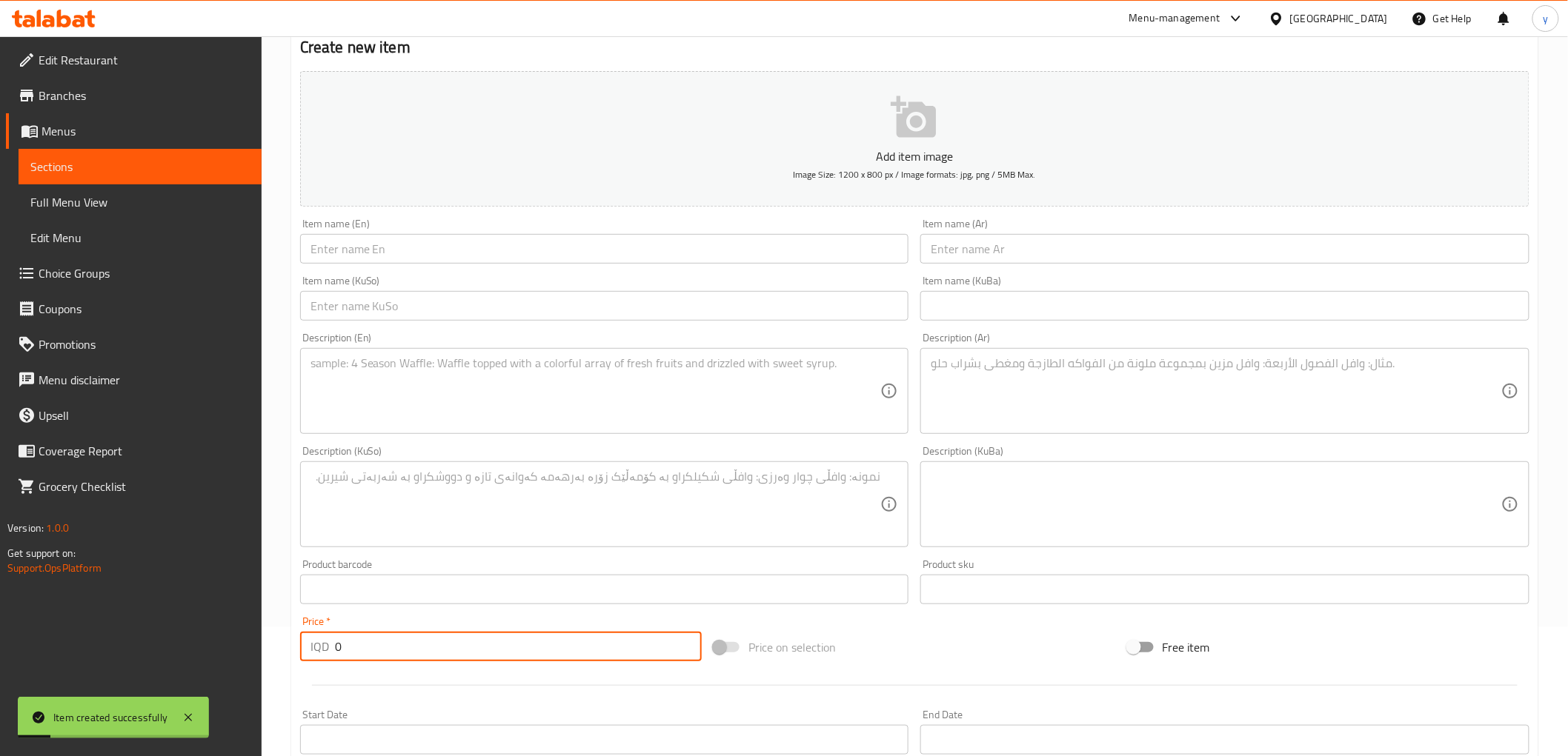
drag, startPoint x: 346, startPoint y: 649, endPoint x: 310, endPoint y: 657, distance: 36.9
click at [311, 657] on div "IQD 0 Price *" at bounding box center [500, 646] width 401 height 30
paste input "600"
type input "6000"
click at [379, 277] on div "Item name (KuSo) Item name (KuSo)" at bounding box center [604, 298] width 609 height 45
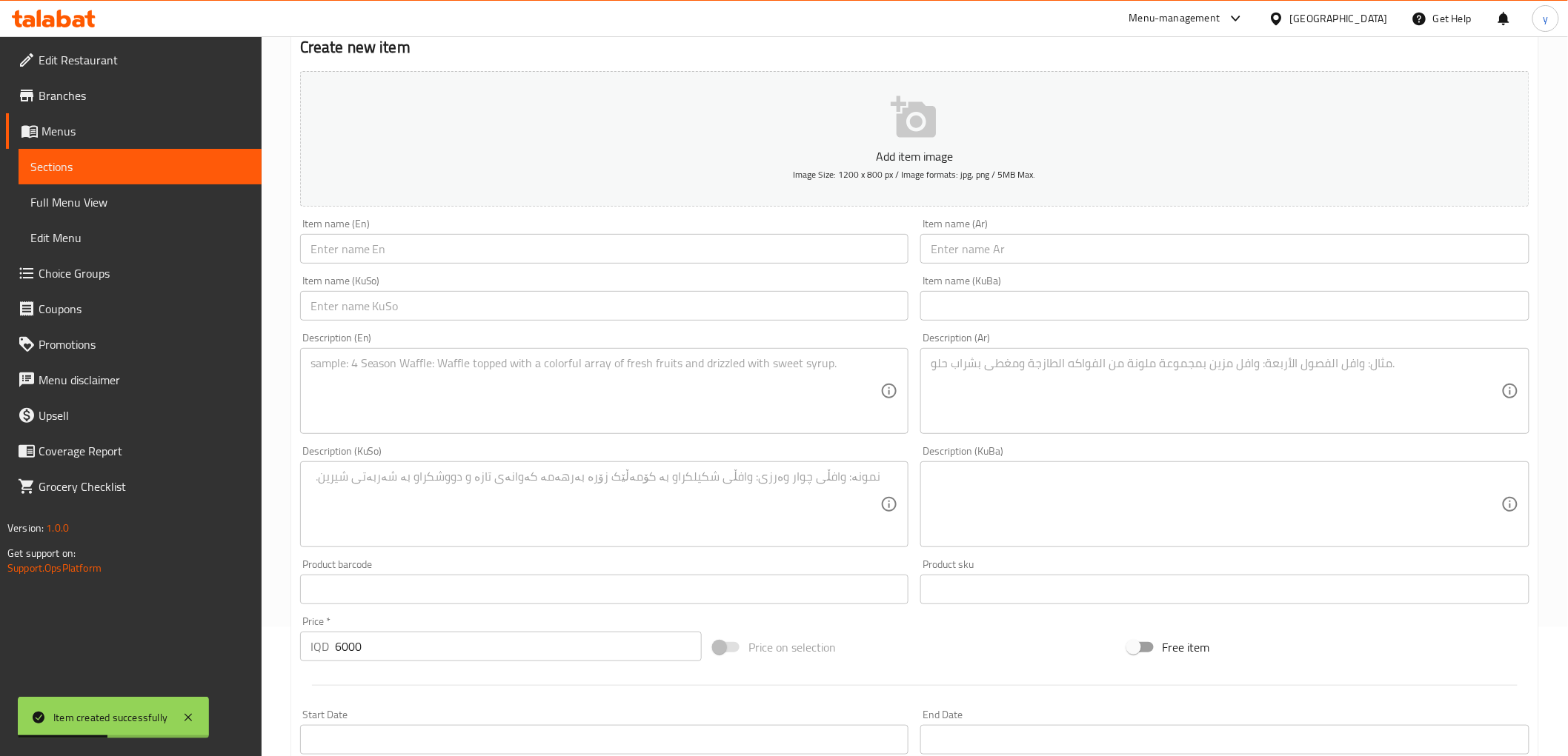
click at [476, 304] on input "text" at bounding box center [604, 305] width 609 height 30
paste input "گەڵامێو"
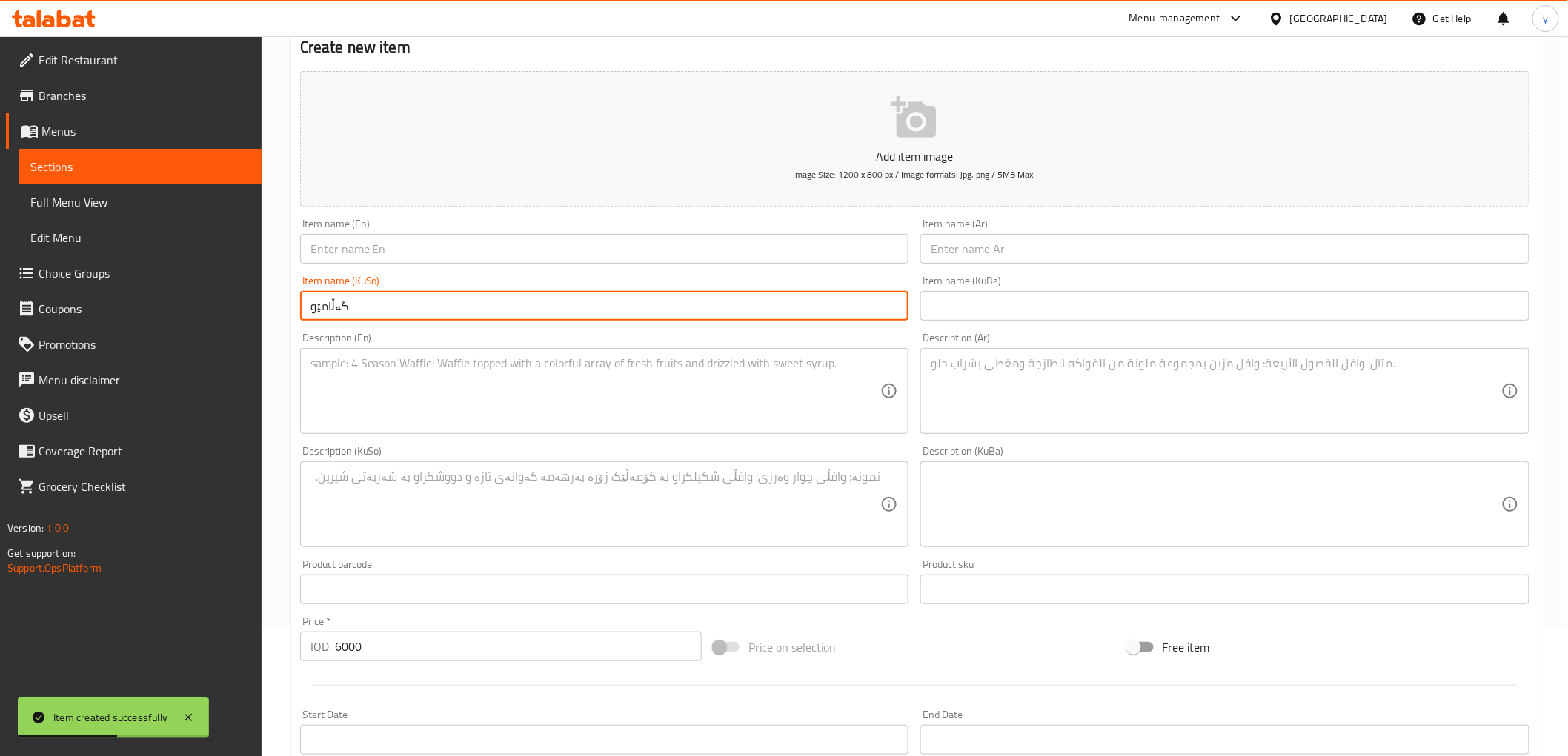
type input "گەڵامێو"
click at [962, 255] on input "text" at bounding box center [1225, 249] width 609 height 30
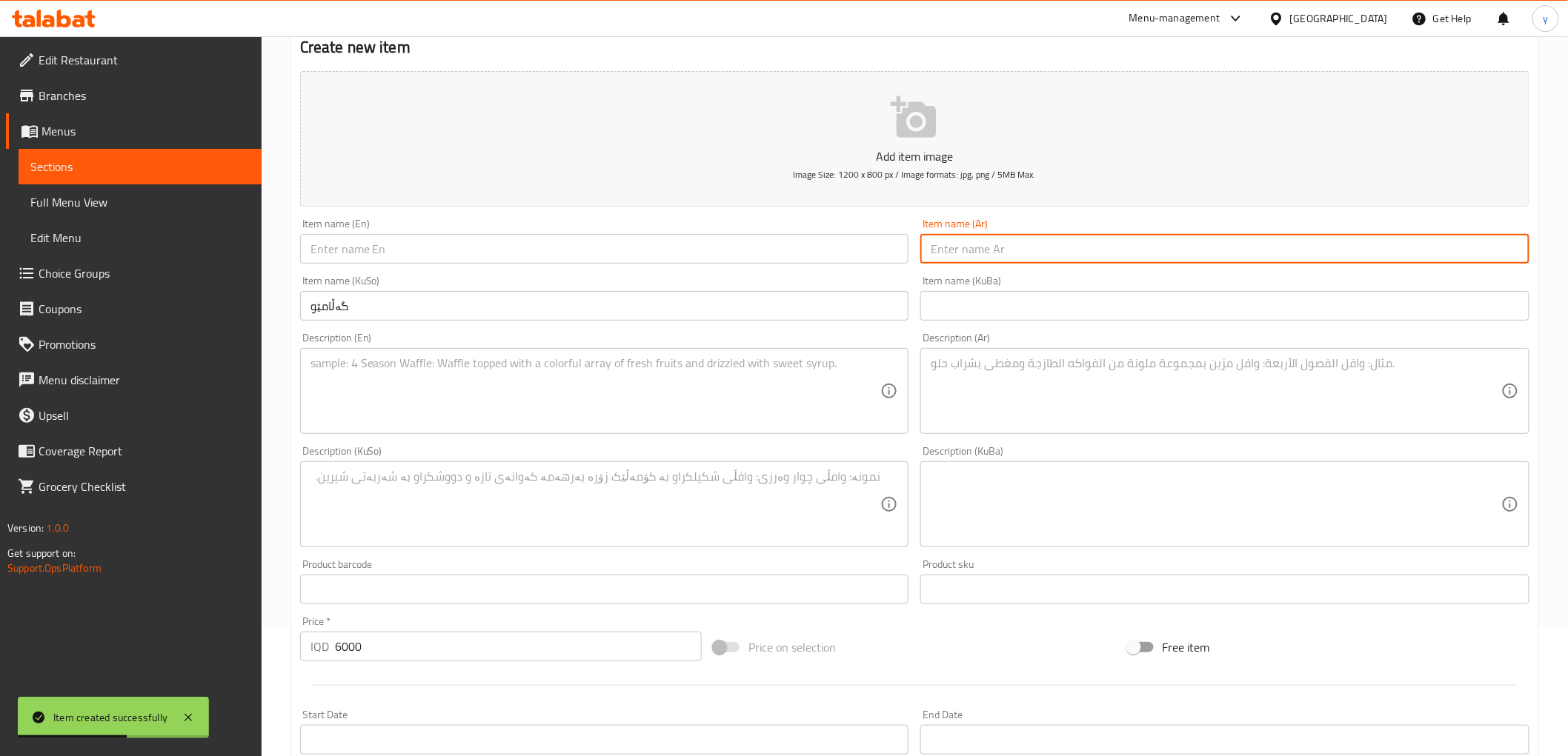
paste input "ورق عنب"
type input "ورق عنب"
click at [618, 237] on input "text" at bounding box center [604, 249] width 609 height 30
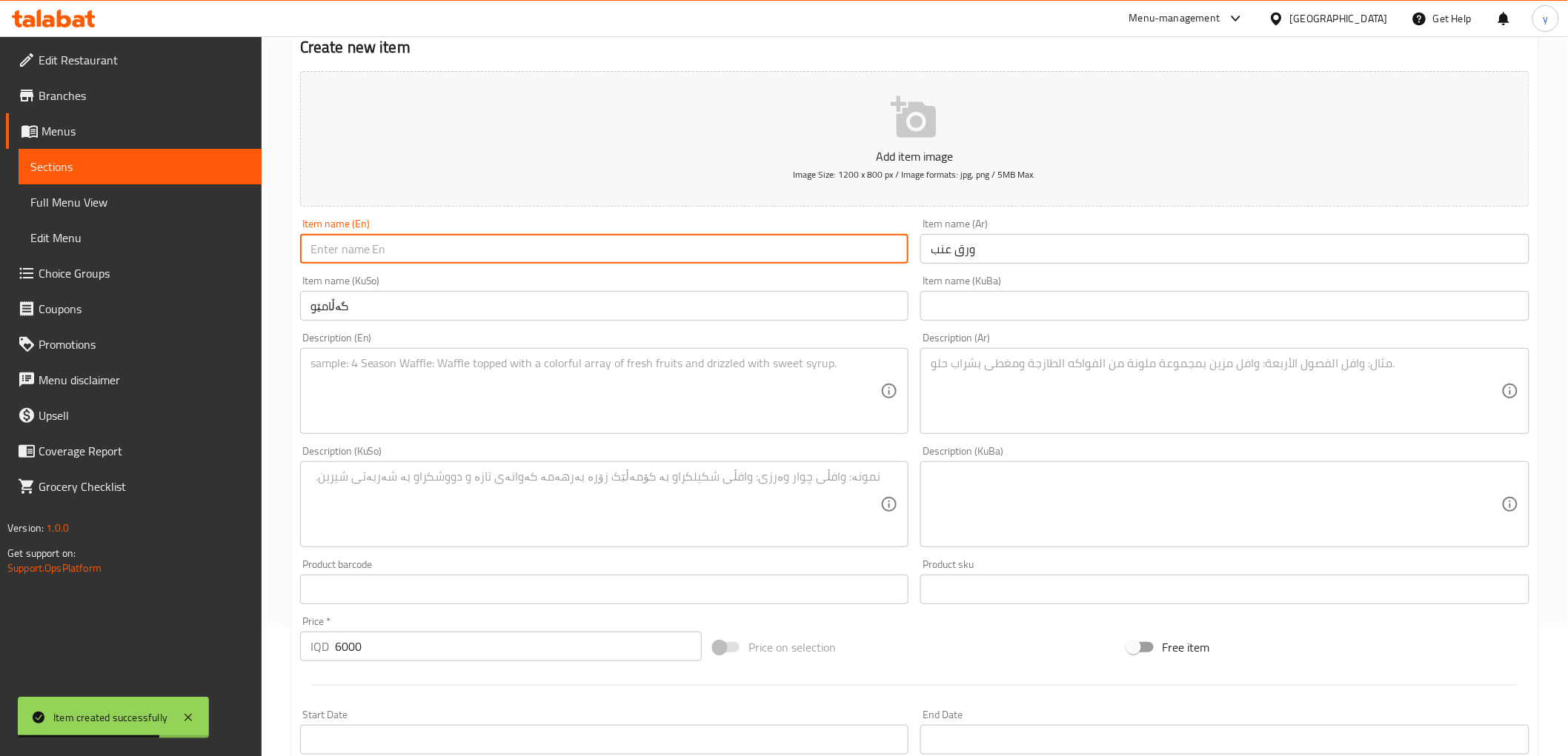
paste input "Vine Leave"
paste input "Grape leaves stuffed with rice, herbs and spices."
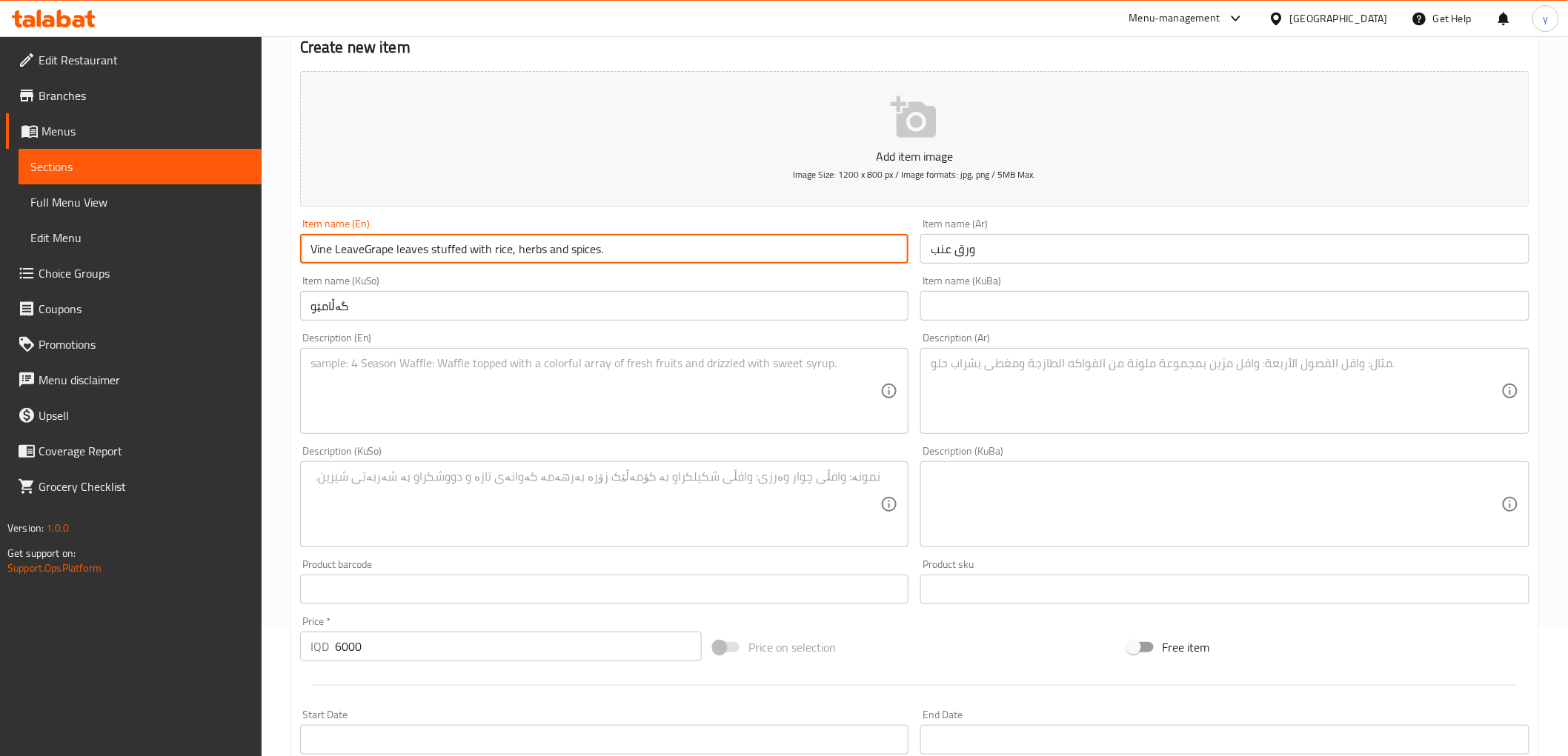
type input "Vine Leave"
click at [626, 384] on textarea at bounding box center [595, 392] width 571 height 70
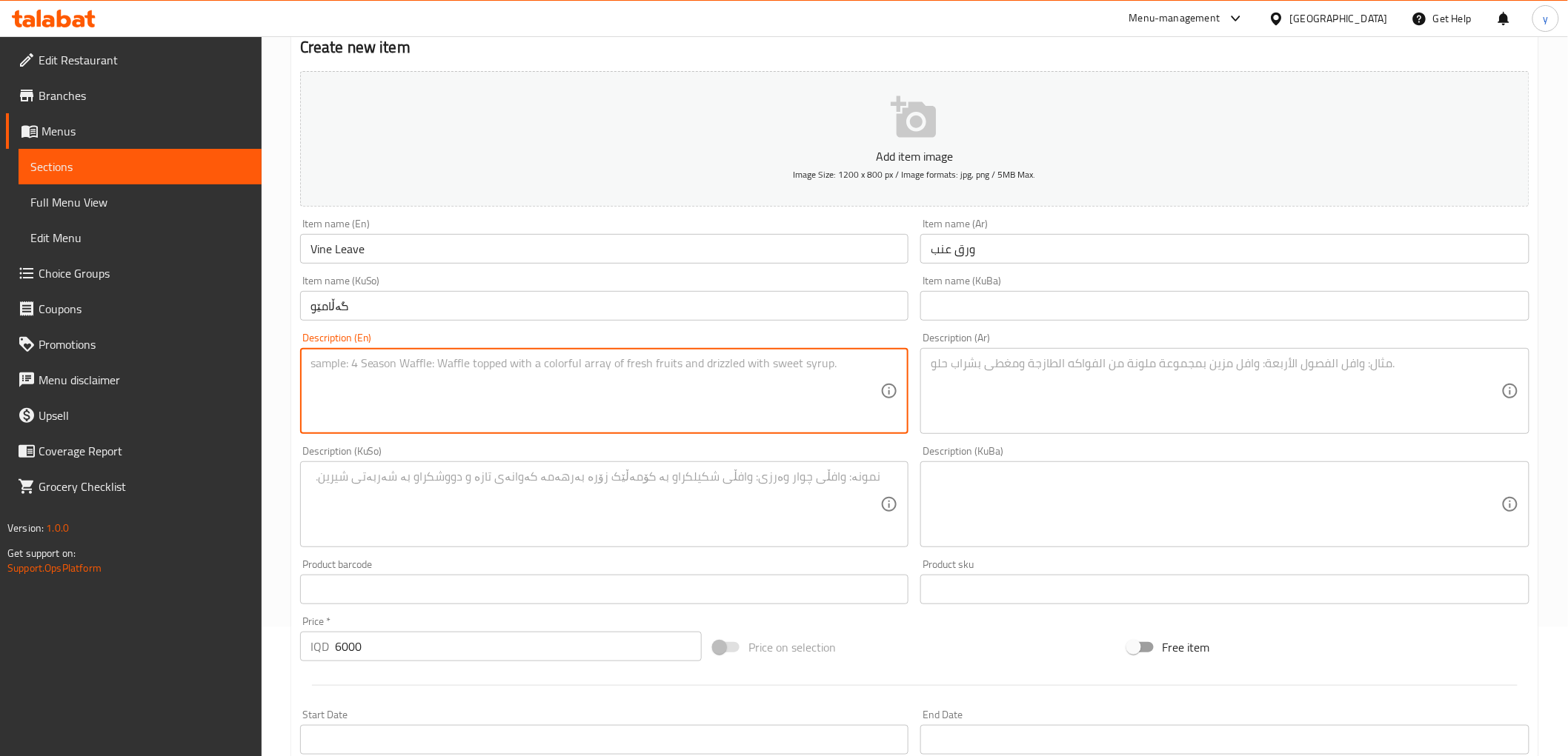
paste textarea "Grape leaves stuffed with rice, herbs and spices."
type textarea "Grape leaves stuffed with rice, herbs and spices."
click at [1182, 368] on textarea at bounding box center [1216, 392] width 571 height 70
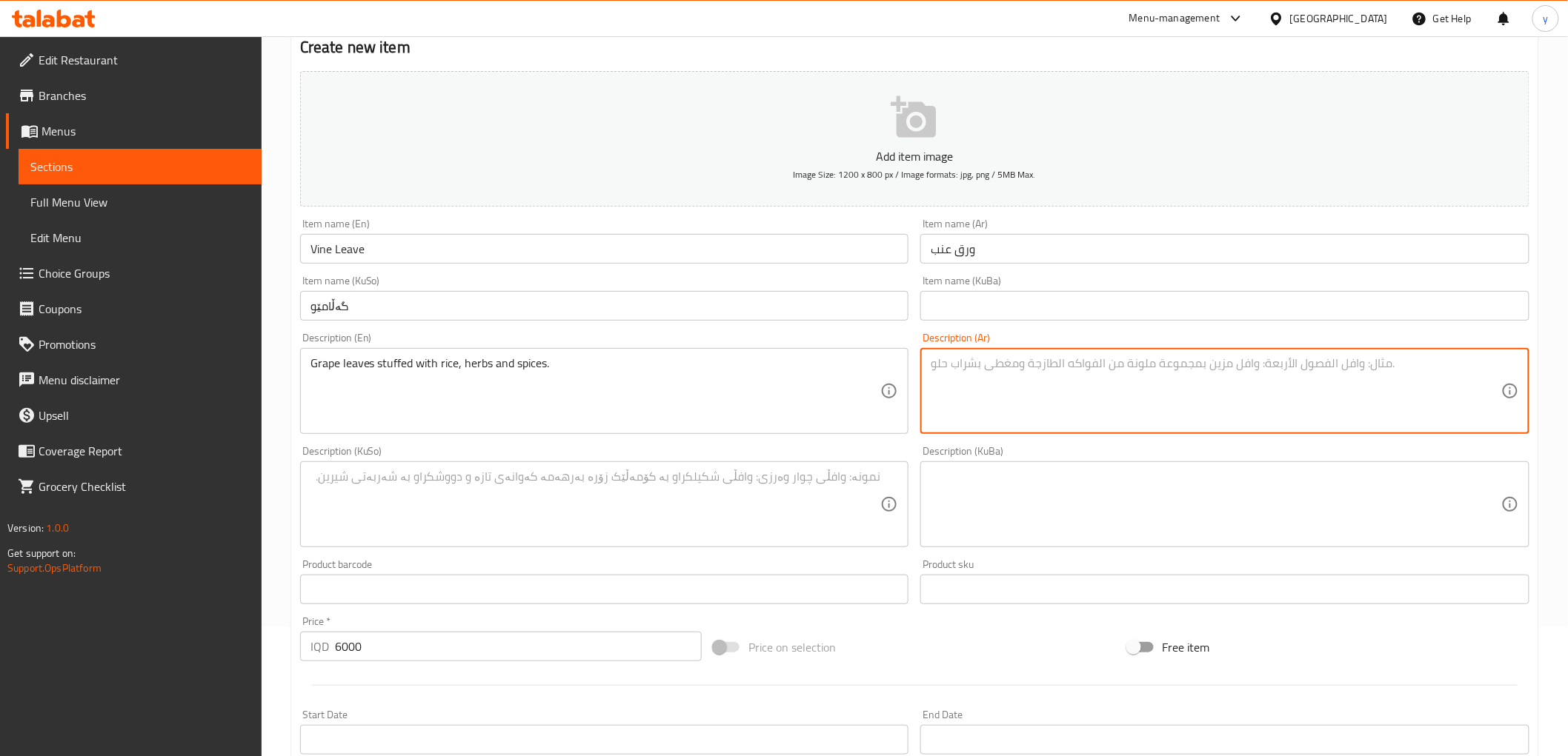
paste textarea "أوراق عنب محشوة بالأرز، أعشاب وتوابل"
type textarea "أوراق عنب محشوة بالأرز، أعشاب وتوابل"
click at [870, 478] on textarea at bounding box center [595, 505] width 571 height 70
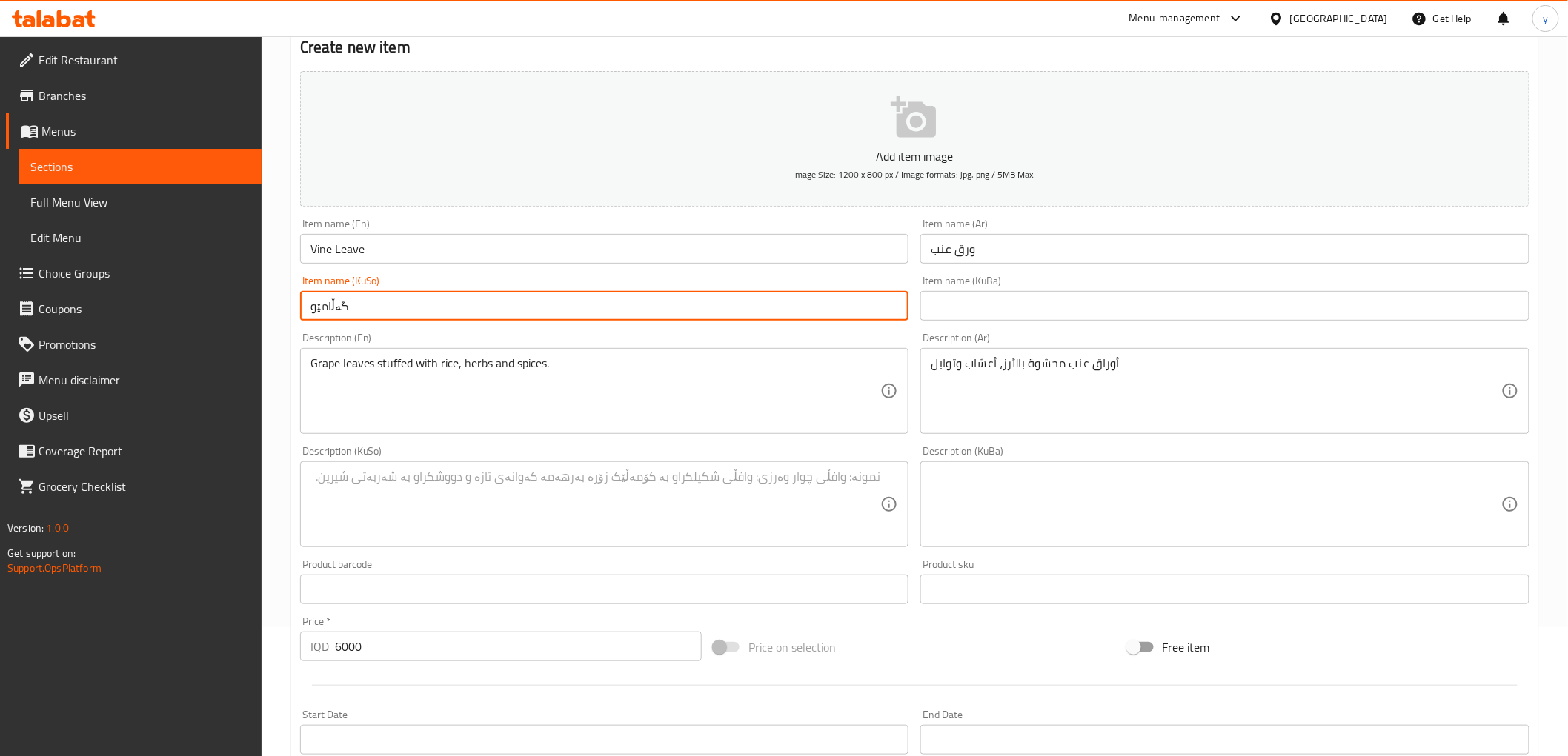
click at [405, 304] on input "گەڵامێو" at bounding box center [604, 305] width 609 height 30
click at [590, 486] on textarea at bounding box center [595, 505] width 571 height 70
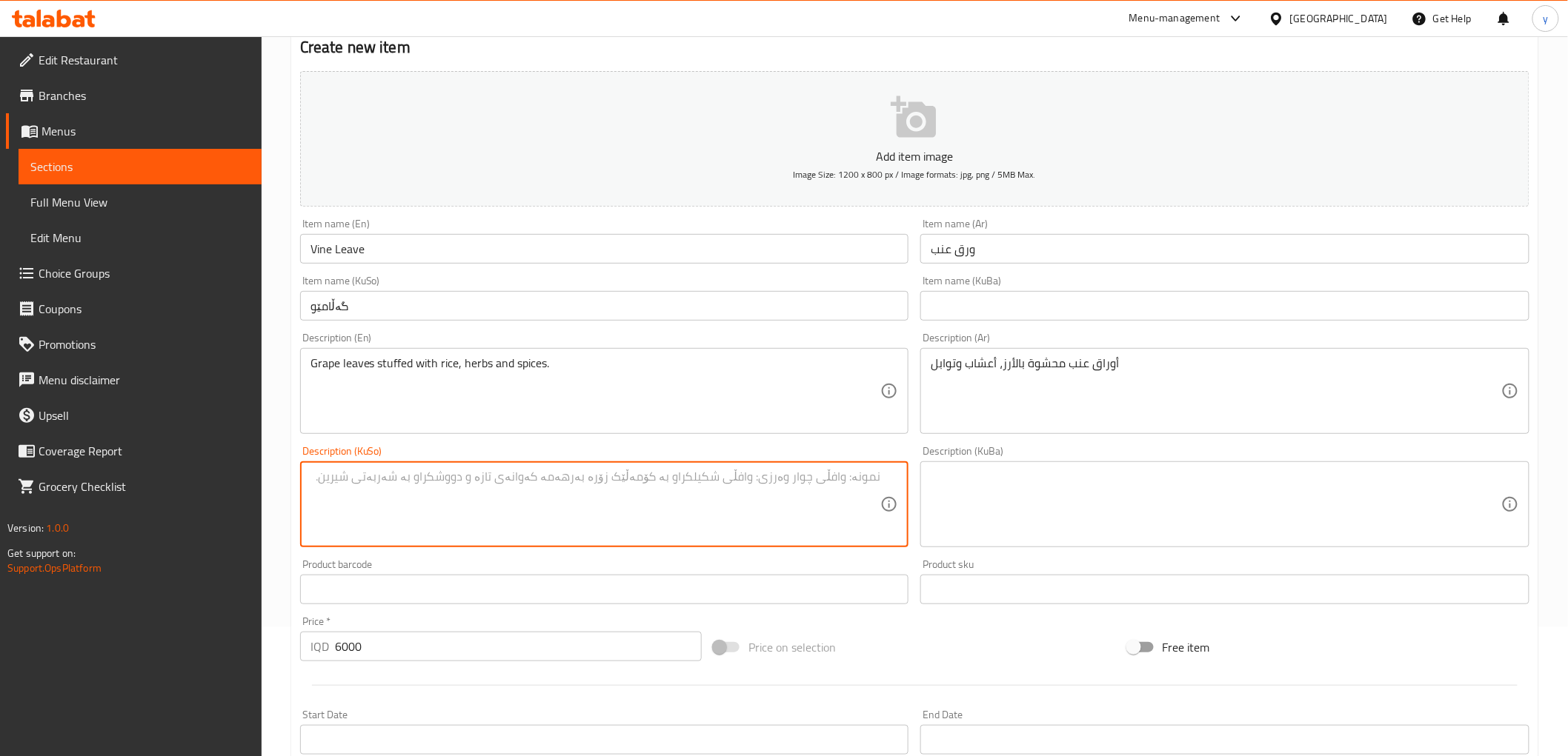
paste textarea "گەڵامێو"
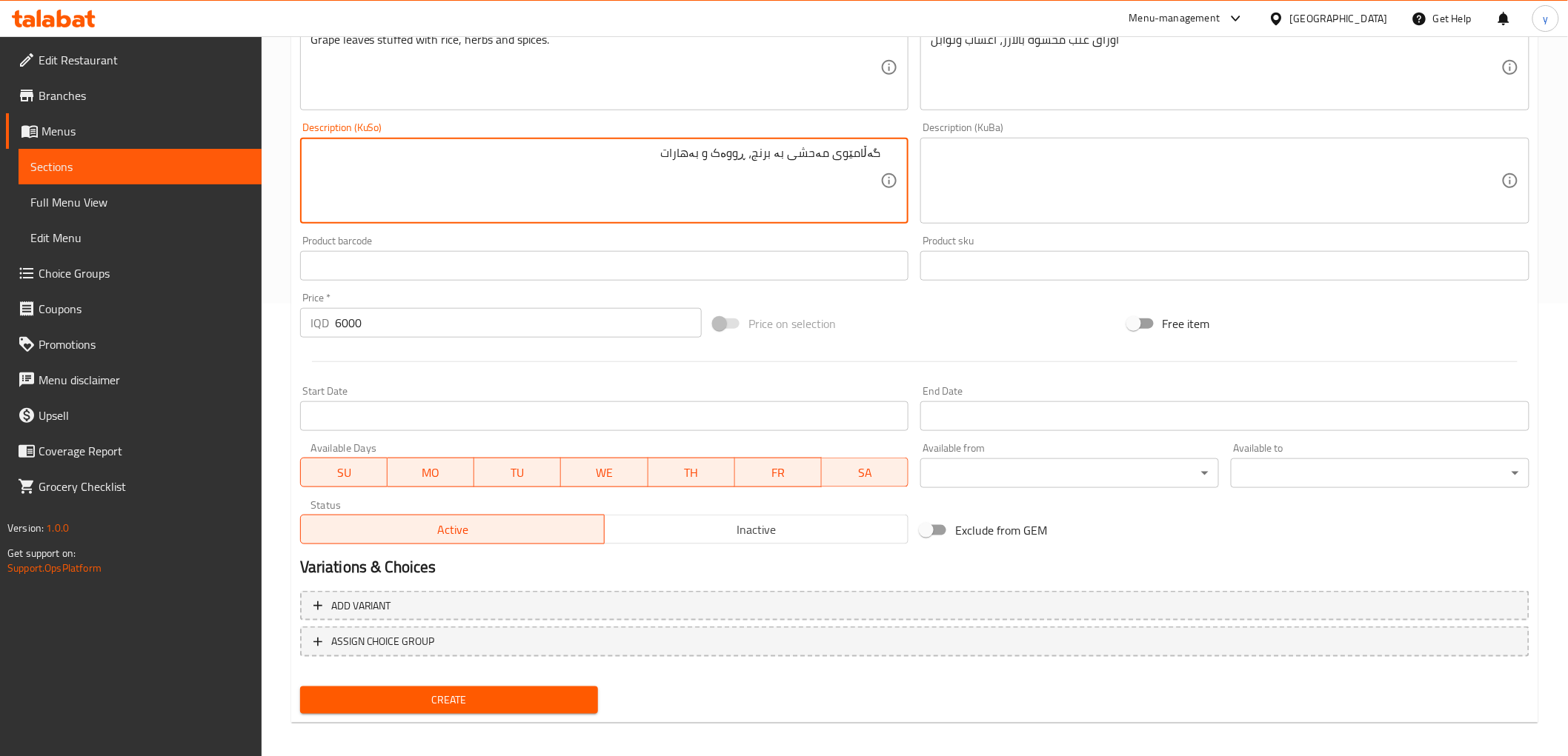
scroll to position [458, 0]
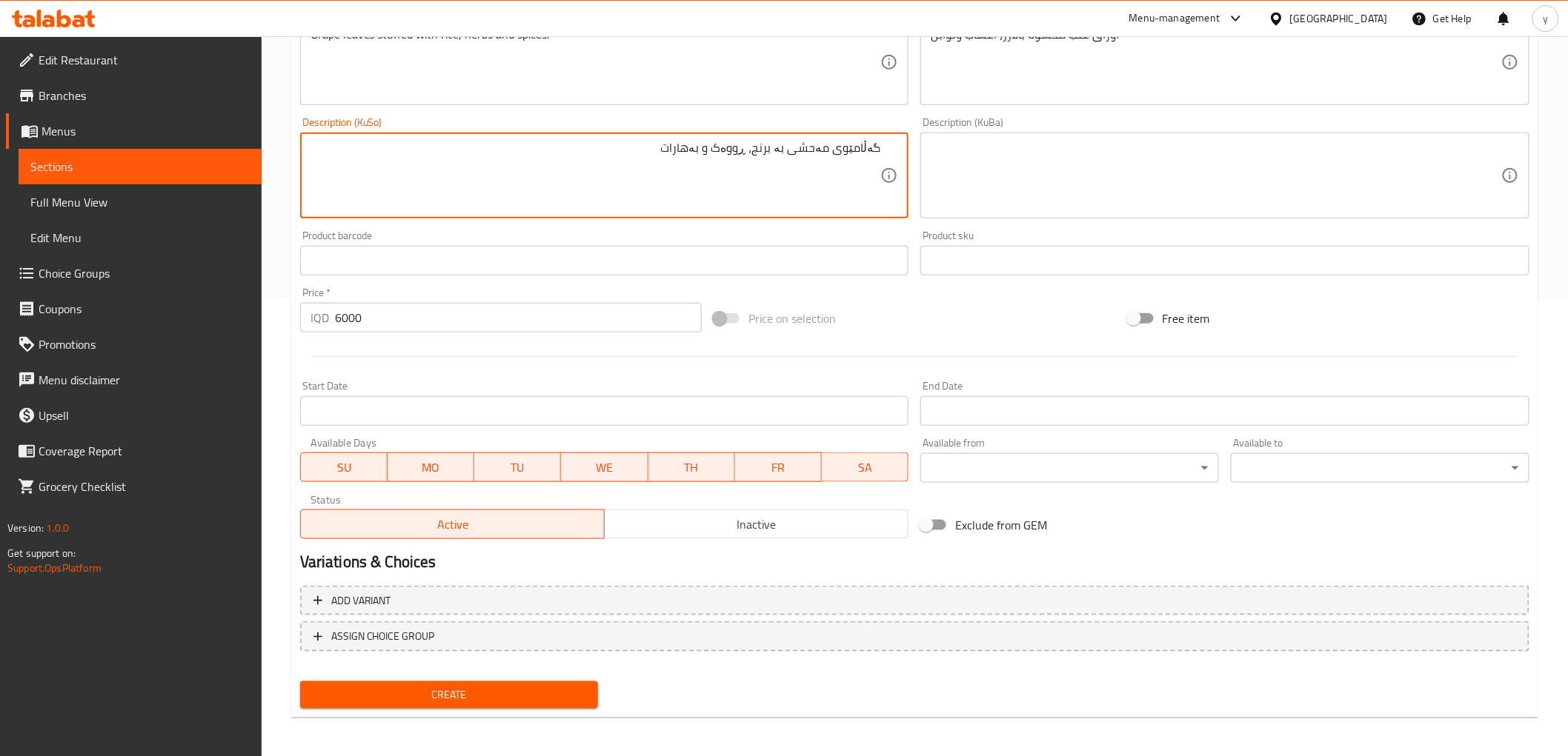
click at [537, 708] on div "Create" at bounding box center [449, 695] width 310 height 39
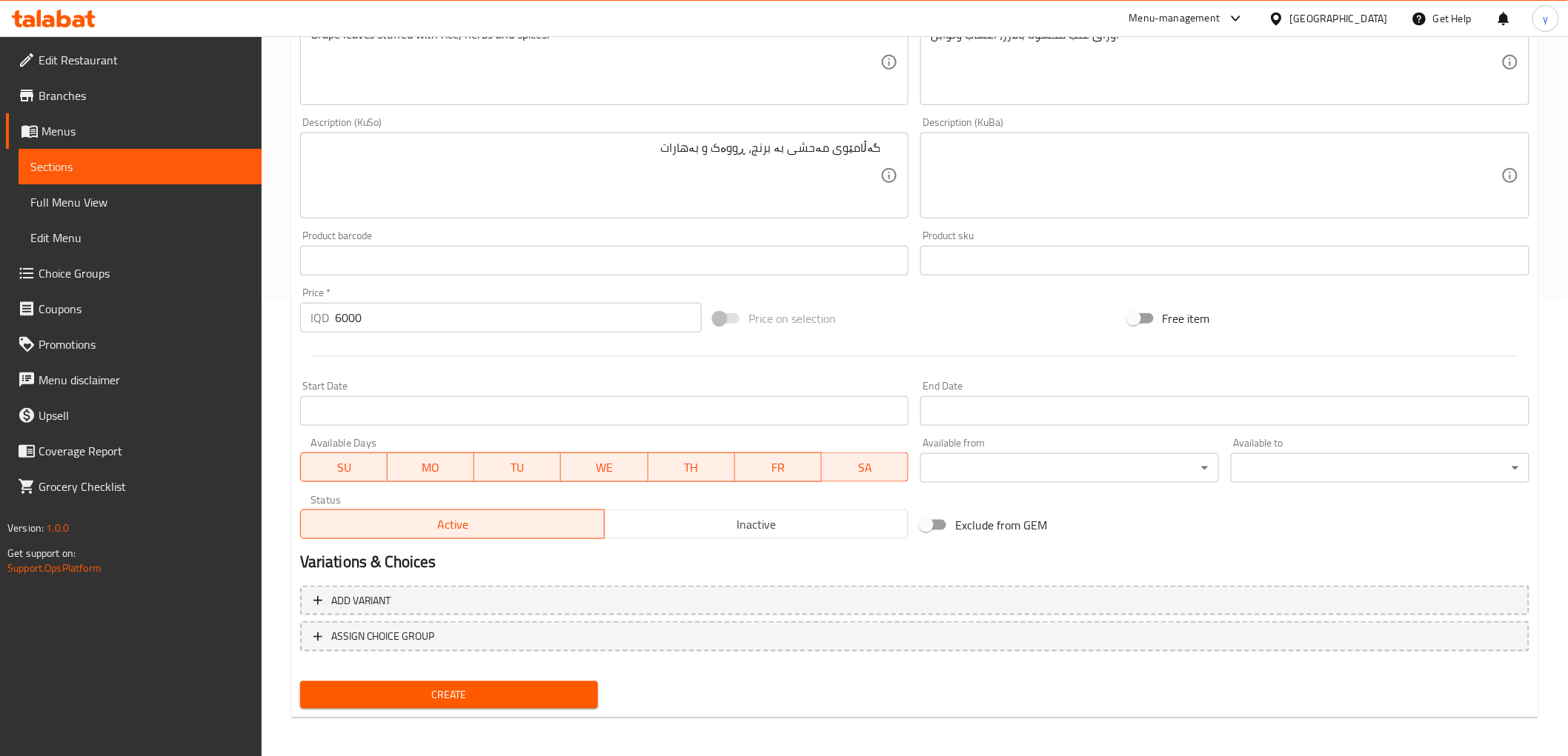
click at [537, 695] on span "Create" at bounding box center [449, 695] width 275 height 18
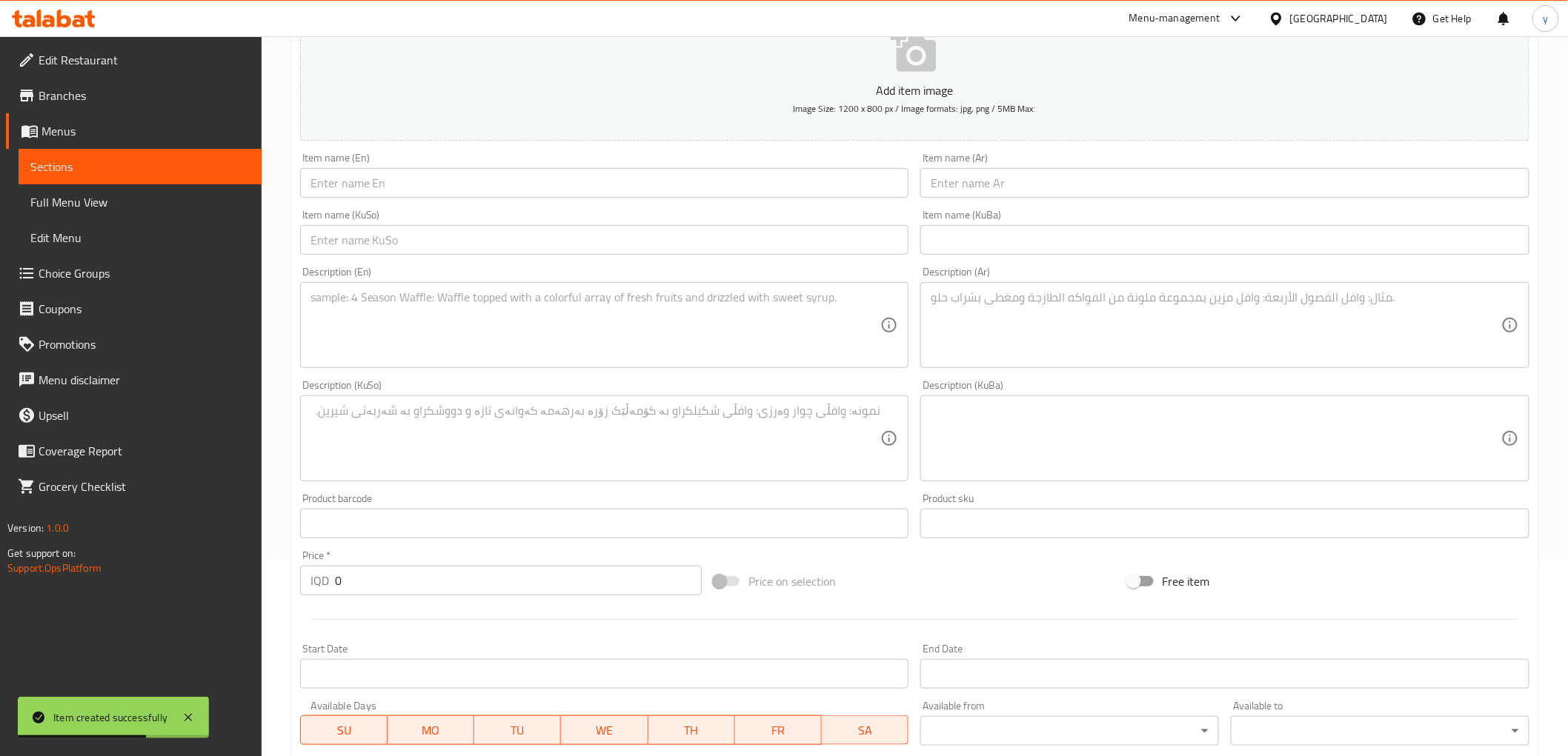
scroll to position [129, 0]
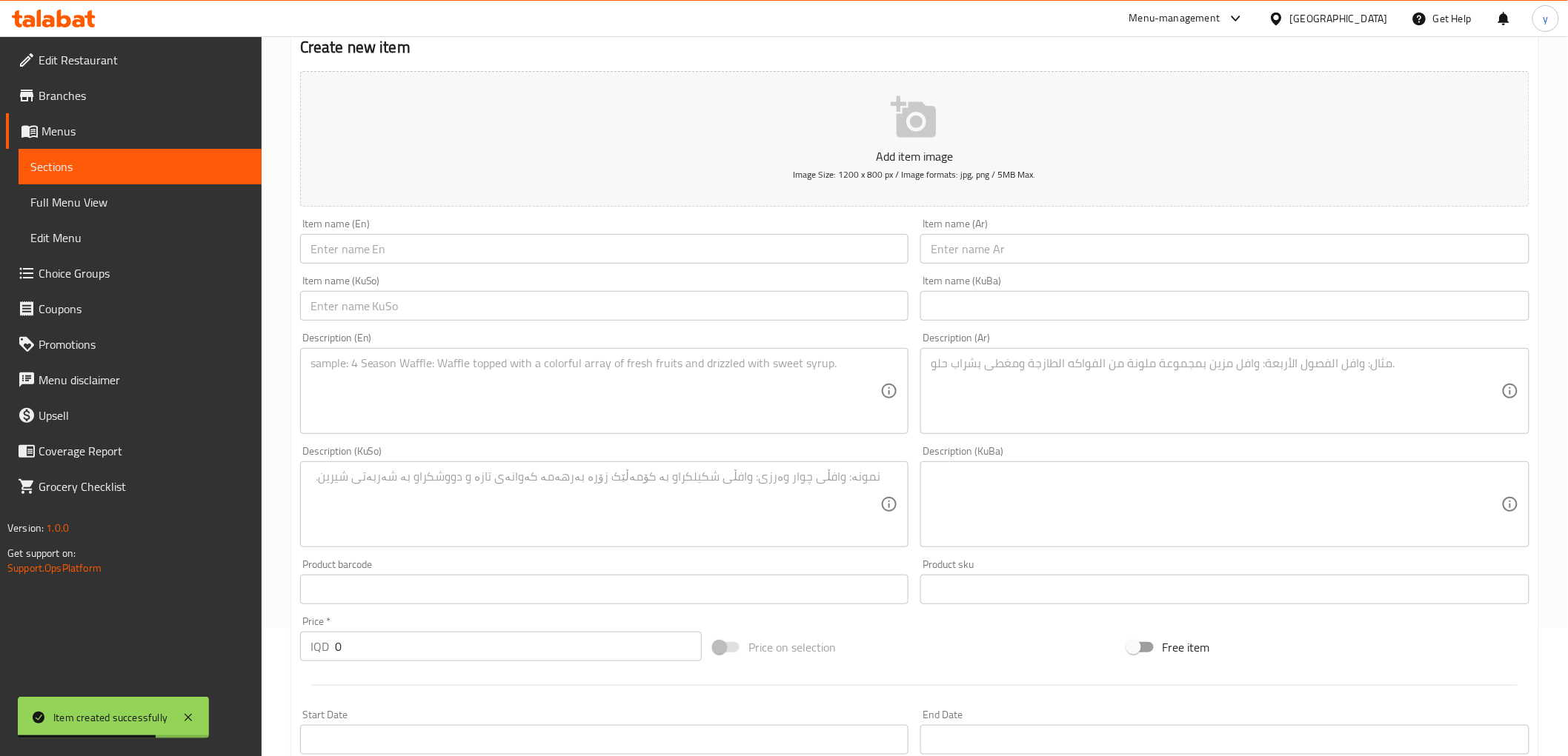
click at [464, 249] on input "text" at bounding box center [604, 249] width 609 height 30
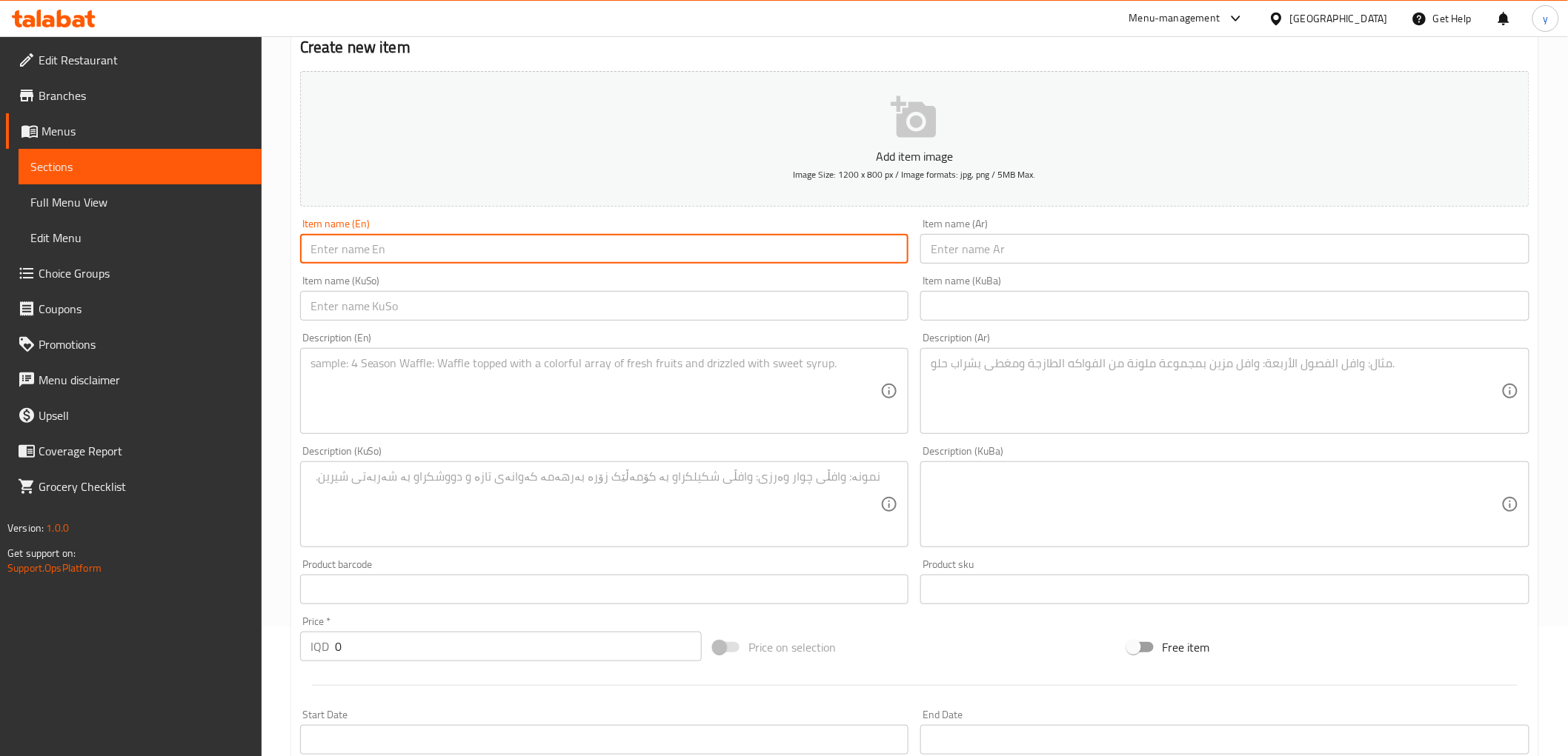
paste input "Hummus Trio"
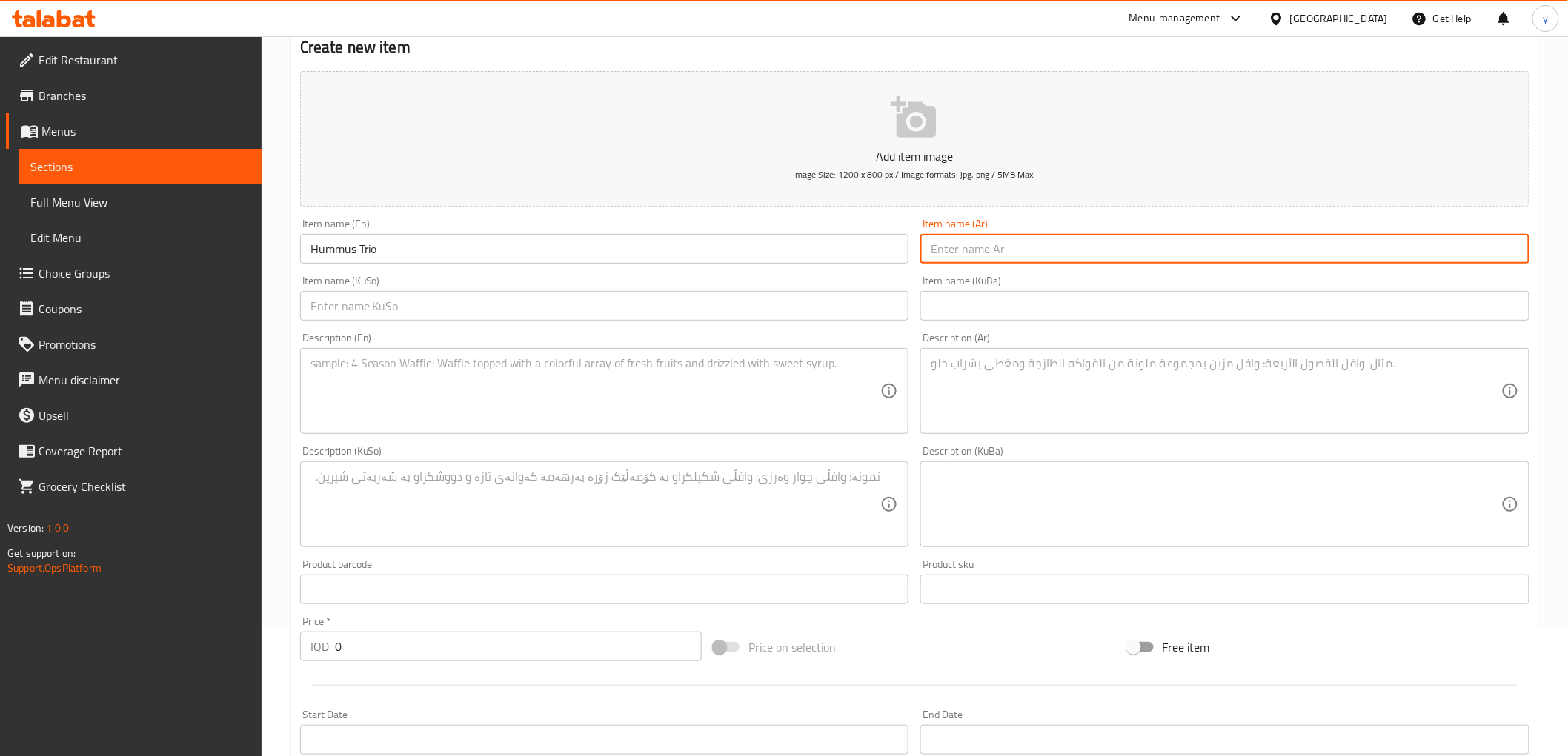
drag, startPoint x: 1056, startPoint y: 260, endPoint x: 1048, endPoint y: 265, distance: 9.4
click at [1056, 260] on input "text" at bounding box center [1225, 249] width 609 height 30
paste input "تريو حمص"
click at [849, 313] on input "text" at bounding box center [604, 305] width 609 height 30
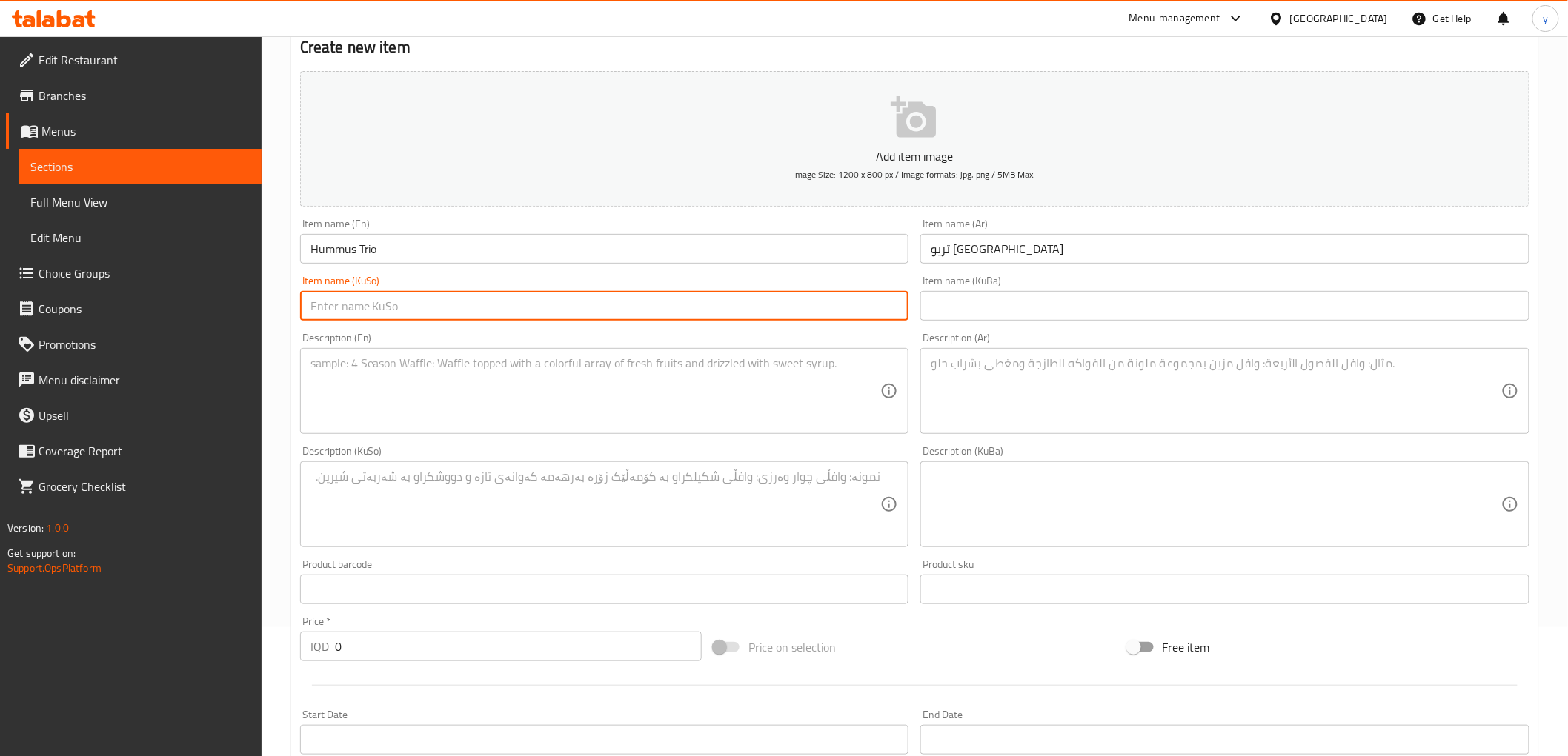
click at [411, 652] on input "0" at bounding box center [519, 646] width 367 height 30
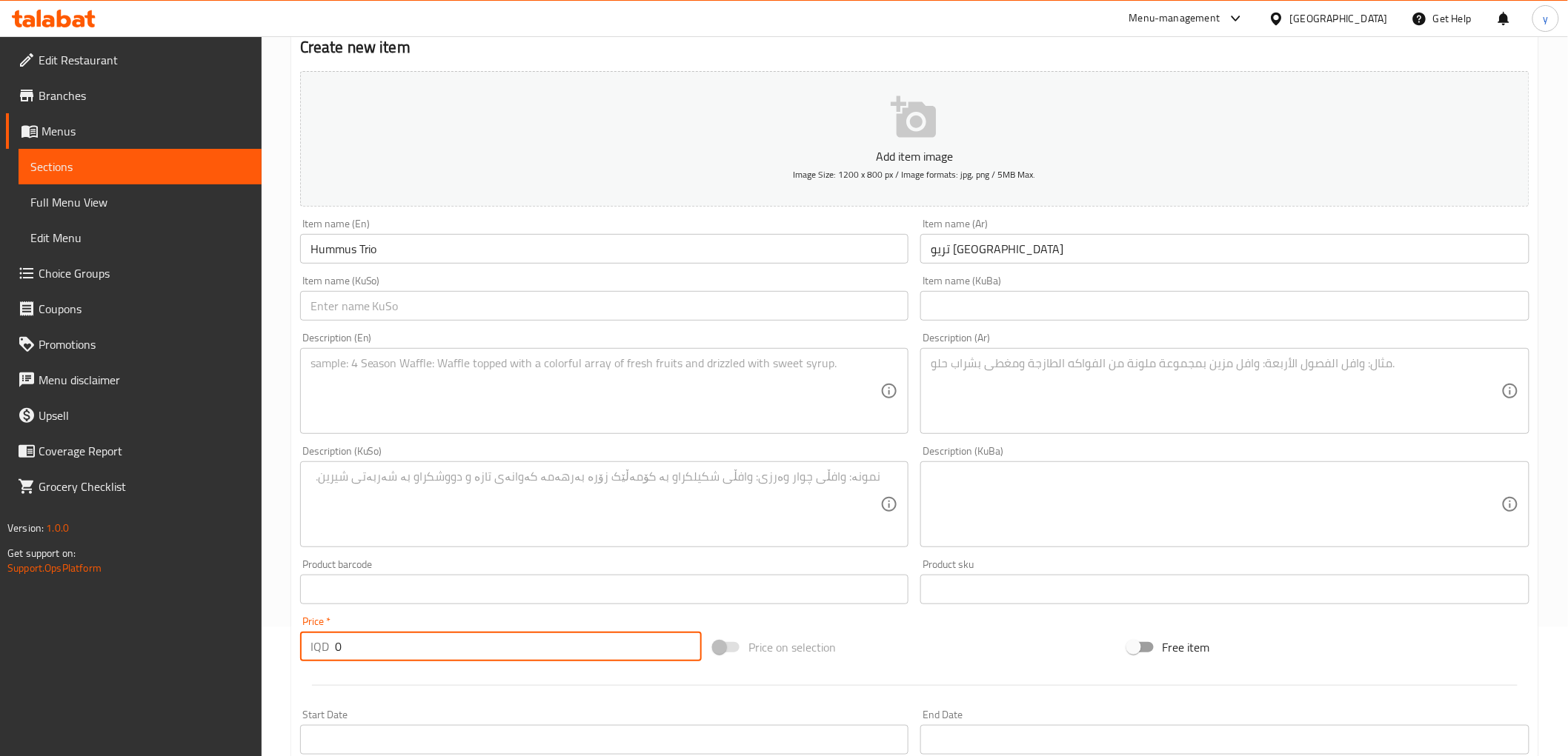
click at [411, 652] on input "0" at bounding box center [519, 646] width 367 height 30
paste input "700"
click at [468, 309] on input "text" at bounding box center [604, 305] width 609 height 30
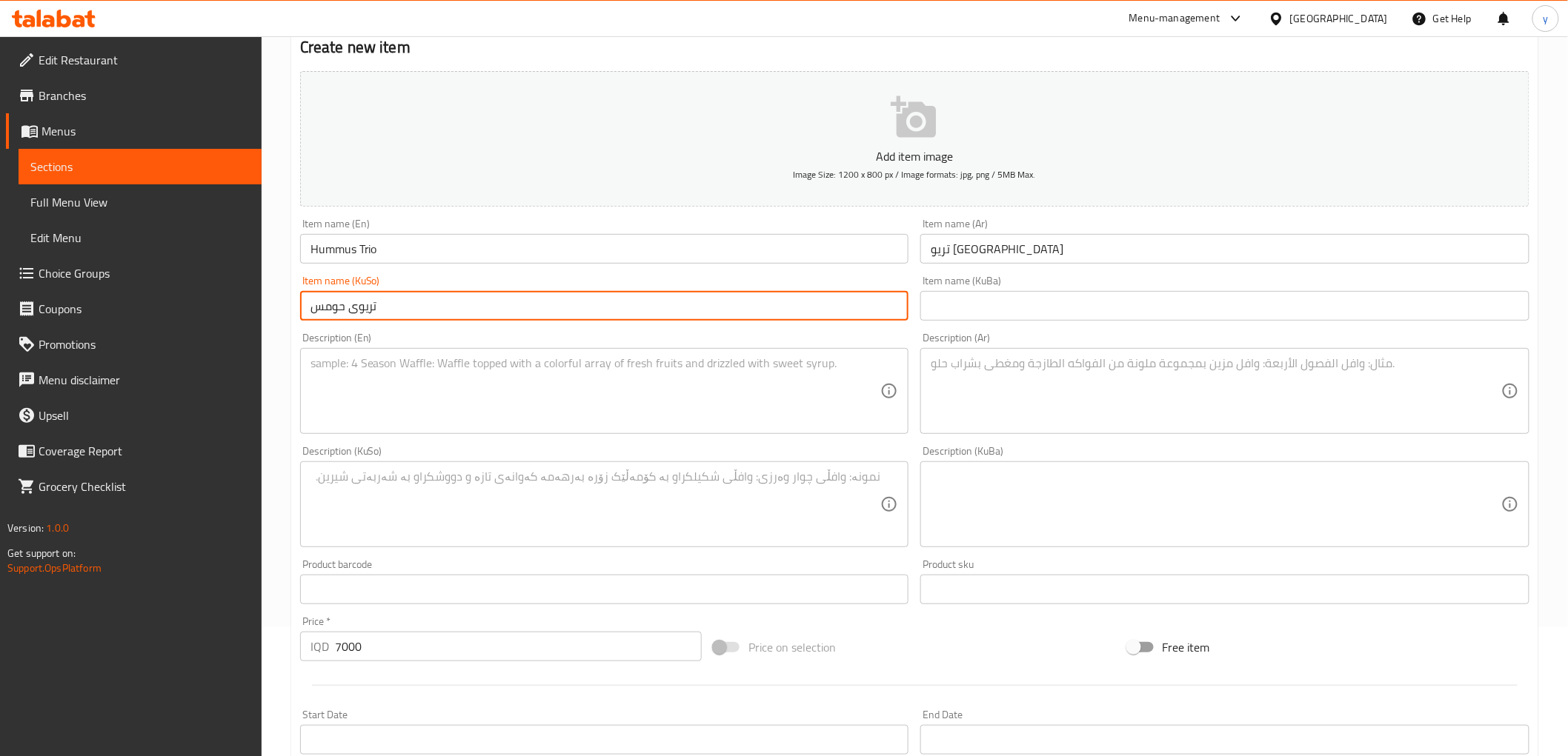
click at [738, 387] on textarea at bounding box center [595, 392] width 571 height 70
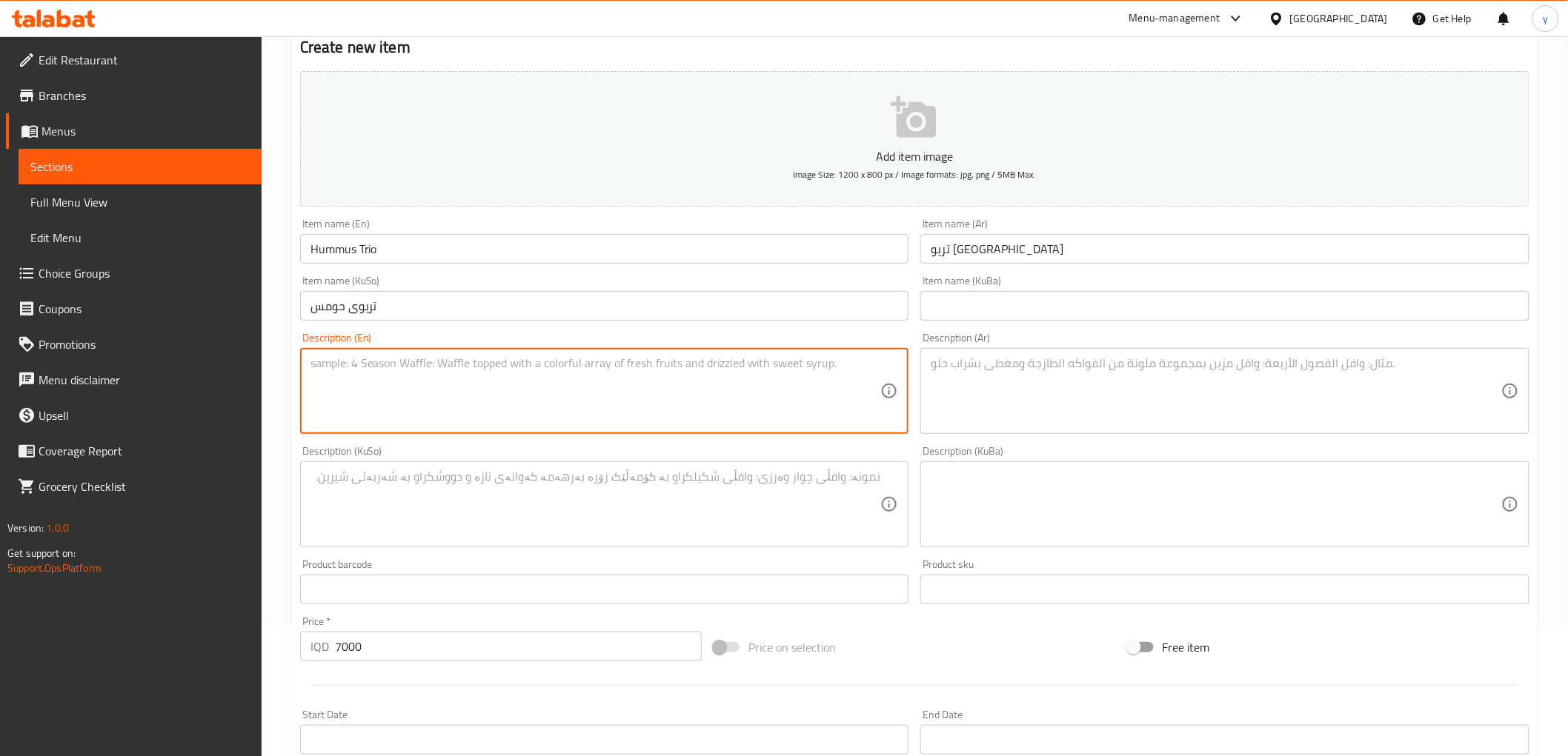
paste textarea "Platter featuring three unique hummus"
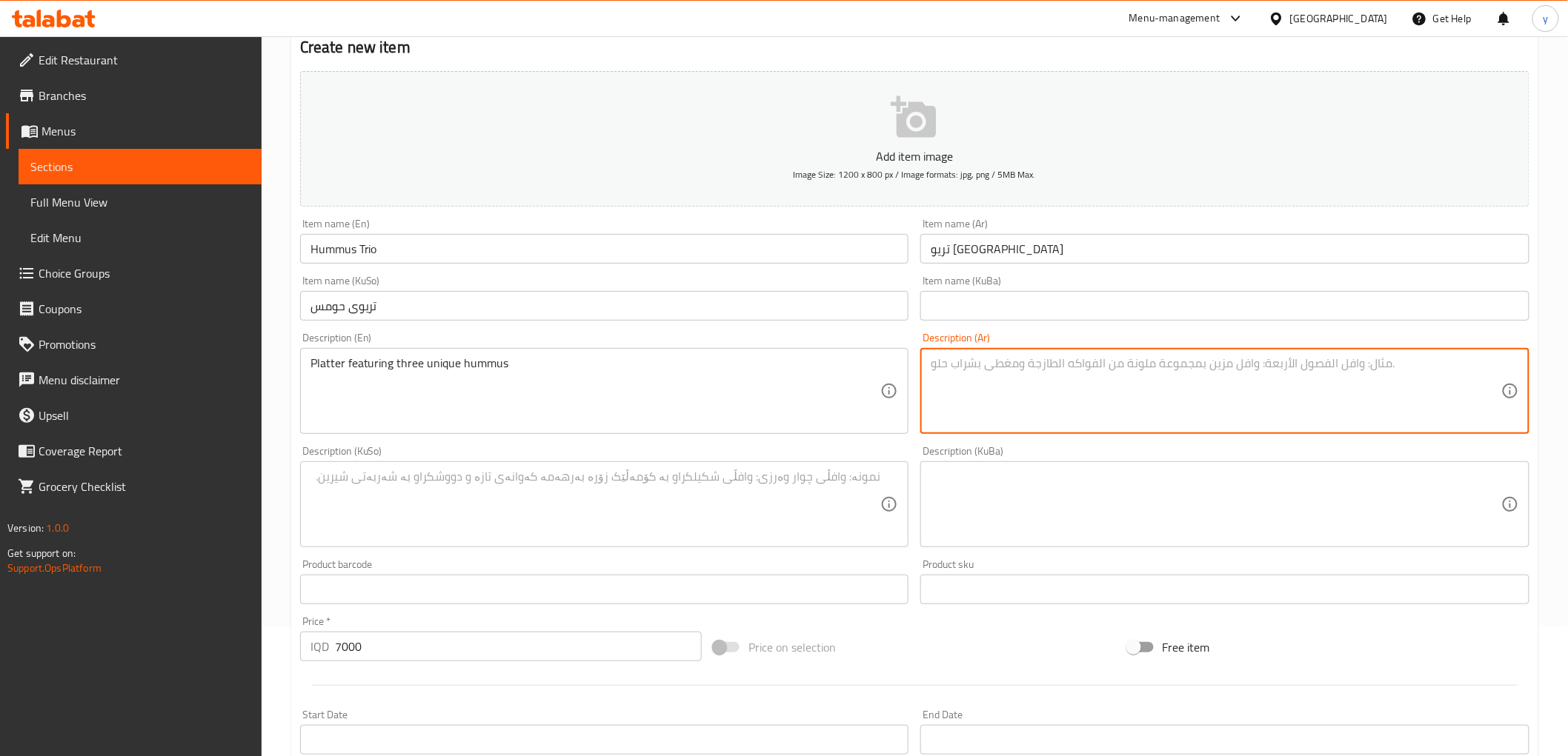
click at [1058, 373] on textarea at bounding box center [1216, 392] width 571 height 70
paste textarea "طبق يضم ثلاثة أنواع حمص مميزة"
click at [866, 512] on textarea at bounding box center [595, 505] width 571 height 70
click at [1058, 361] on textarea "طبق يضم ثلاثة أنواع حمص مميزة" at bounding box center [1216, 392] width 571 height 70
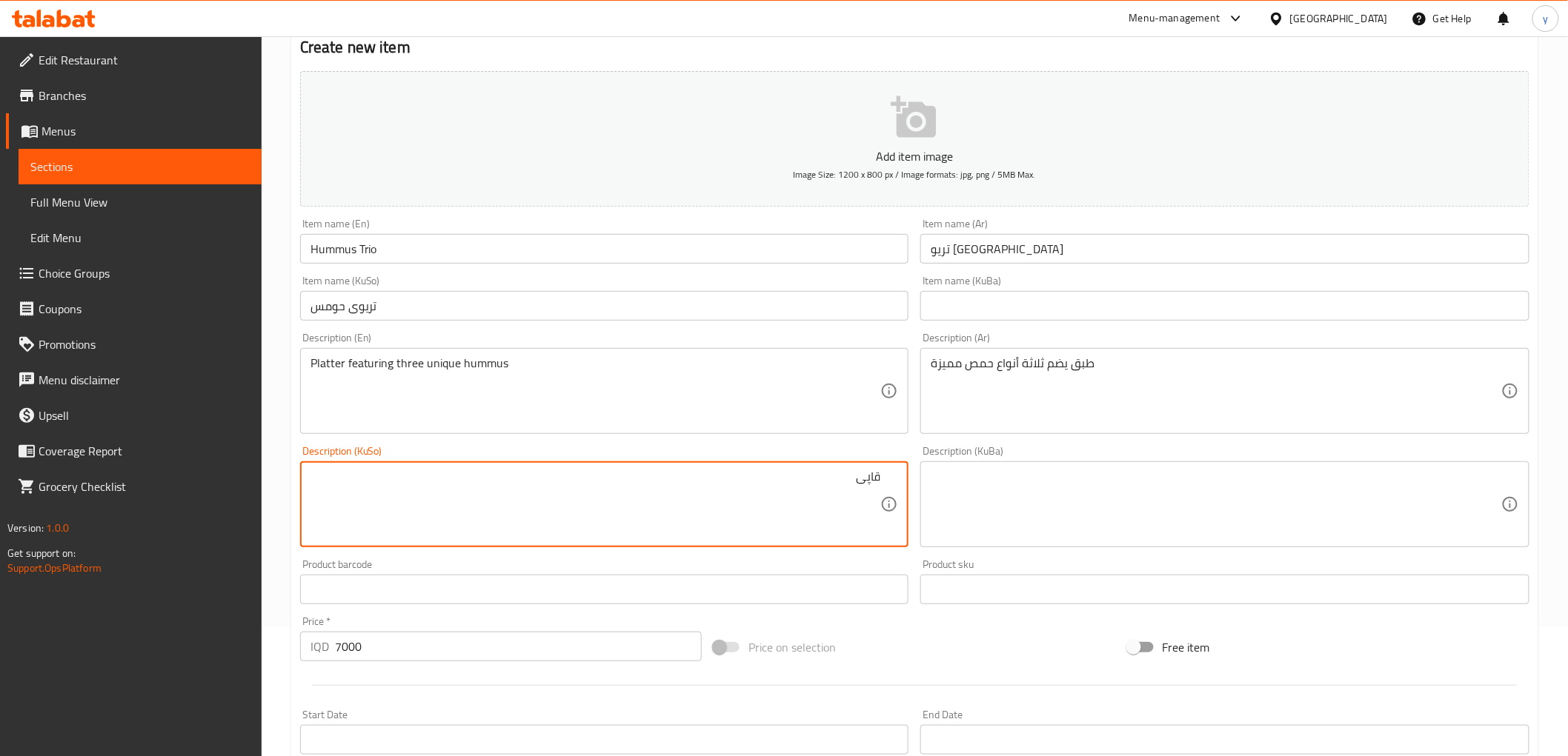
paste textarea "لەخۆدەگرێت"
click at [861, 482] on textarea "قاپی لەخۆدەگرێت" at bounding box center [595, 505] width 571 height 70
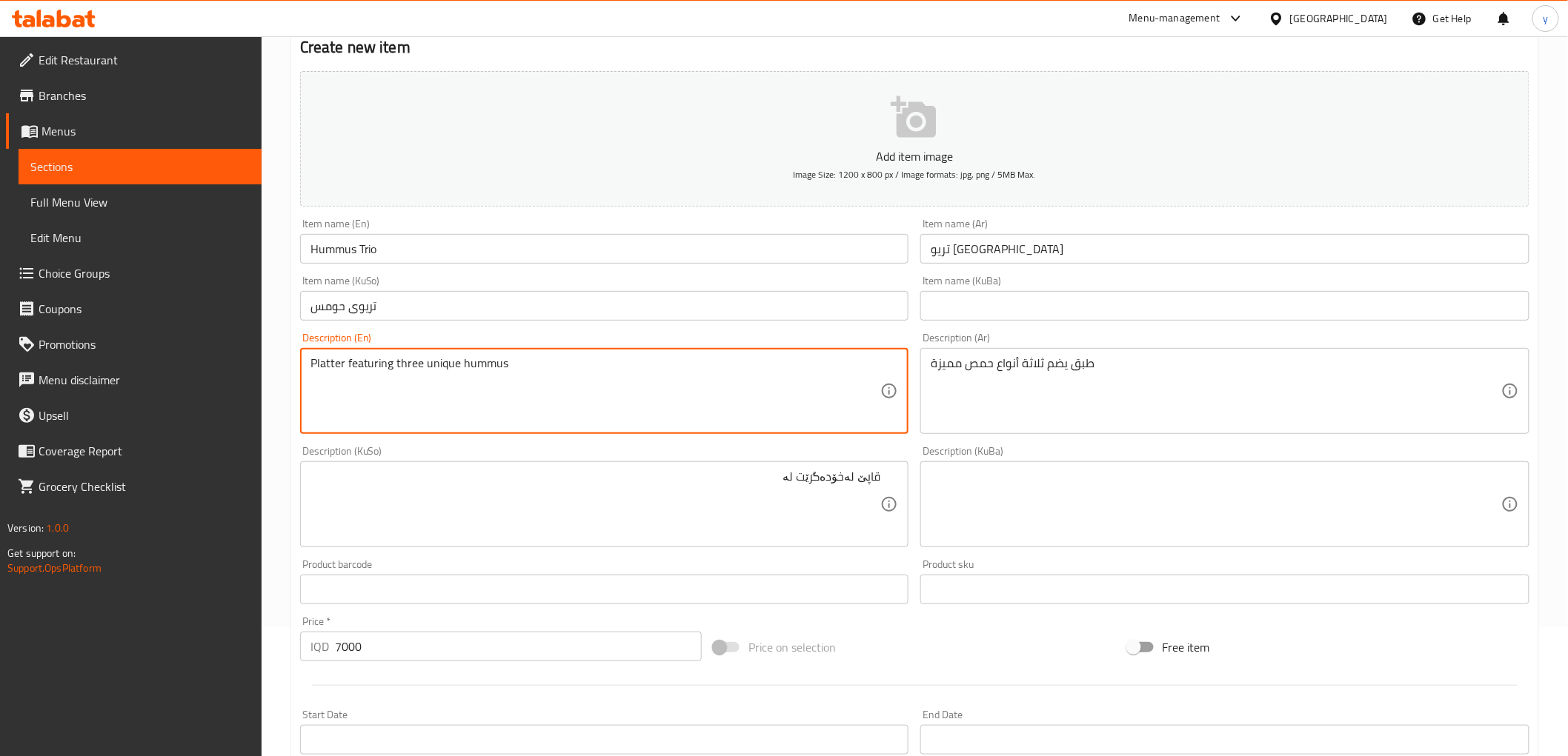
click at [405, 368] on textarea "Platter featuring three unique hummus" at bounding box center [595, 392] width 571 height 70
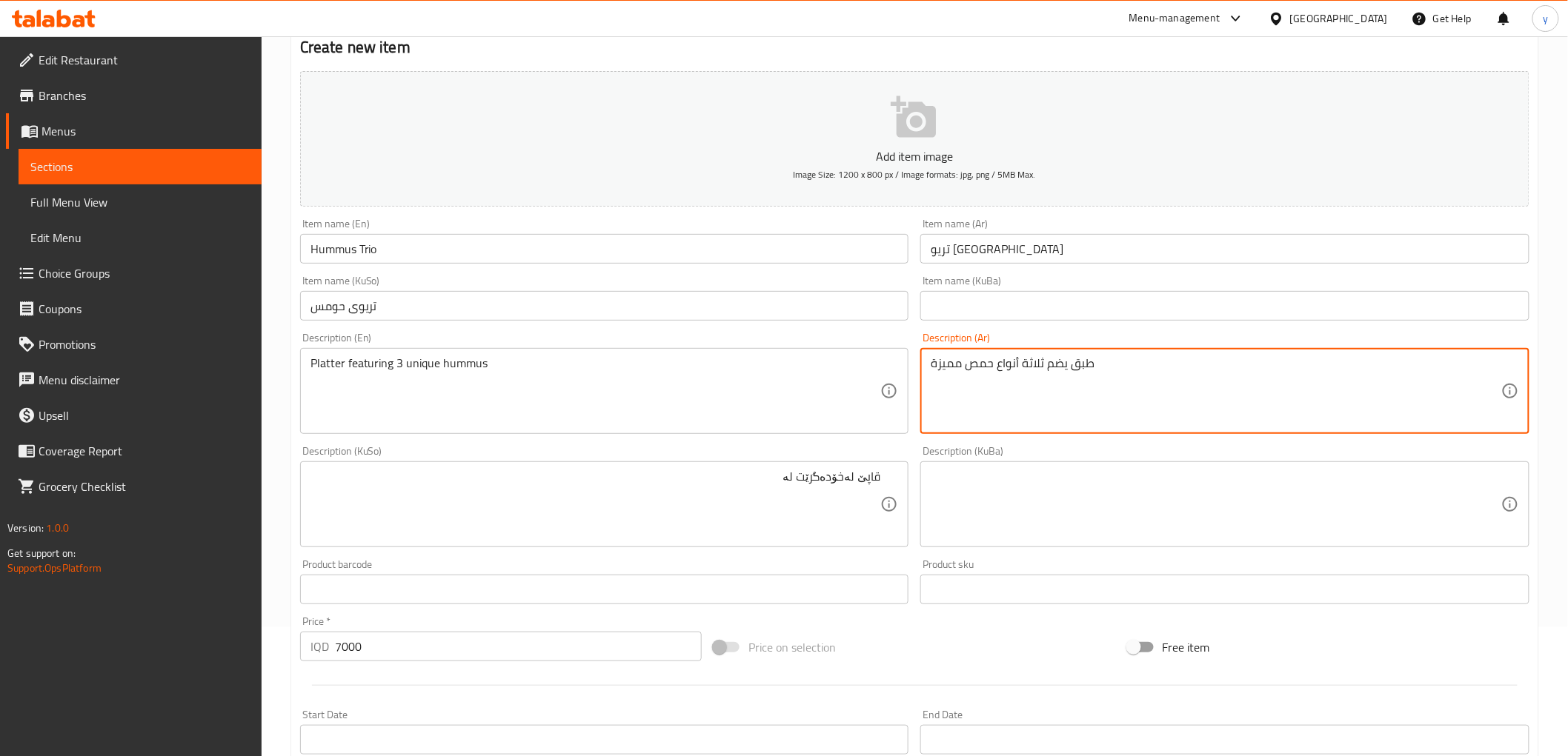
click at [1033, 366] on textarea "طبق يضم ثلاثة أنواع حمص مميزة" at bounding box center [1216, 392] width 571 height 70
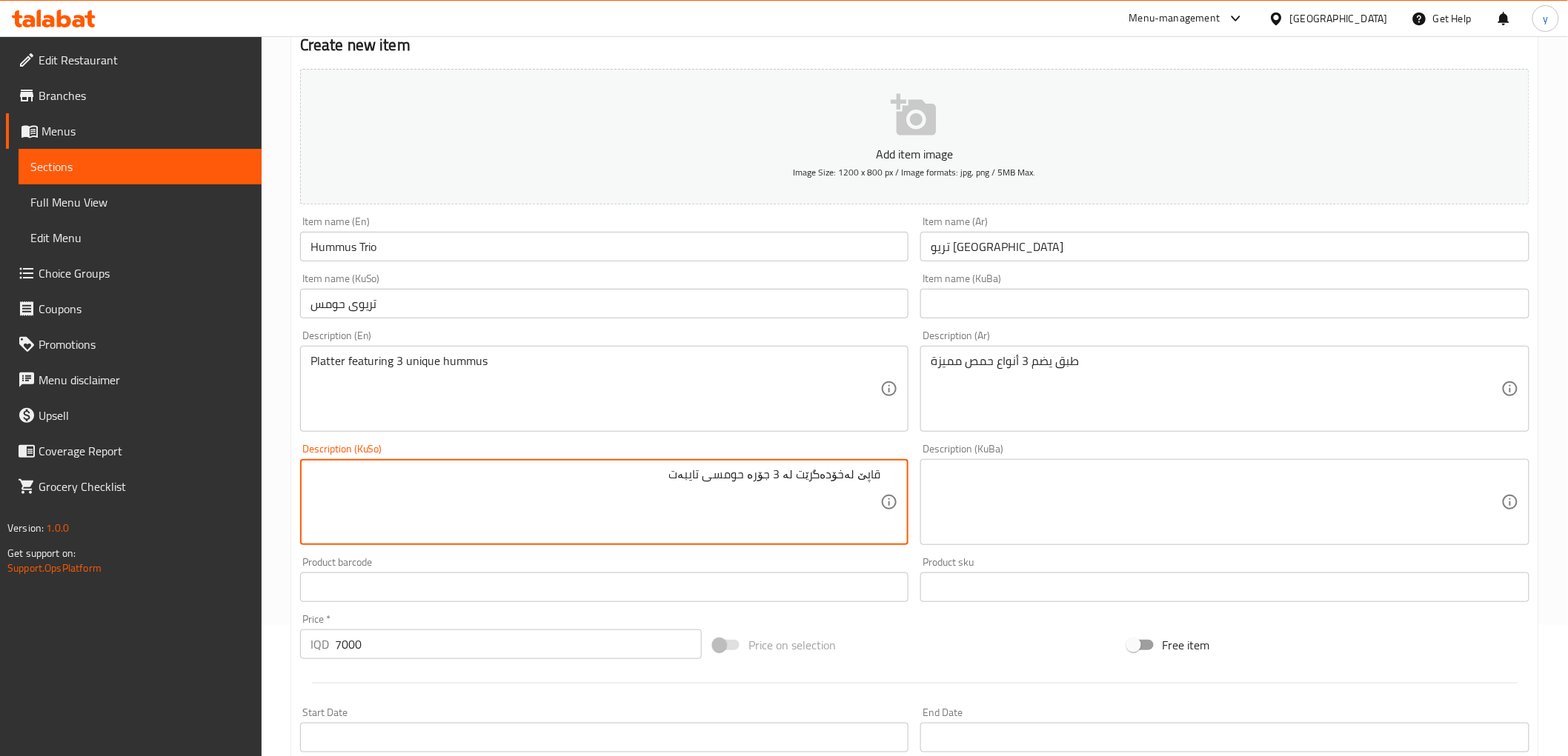
scroll to position [458, 0]
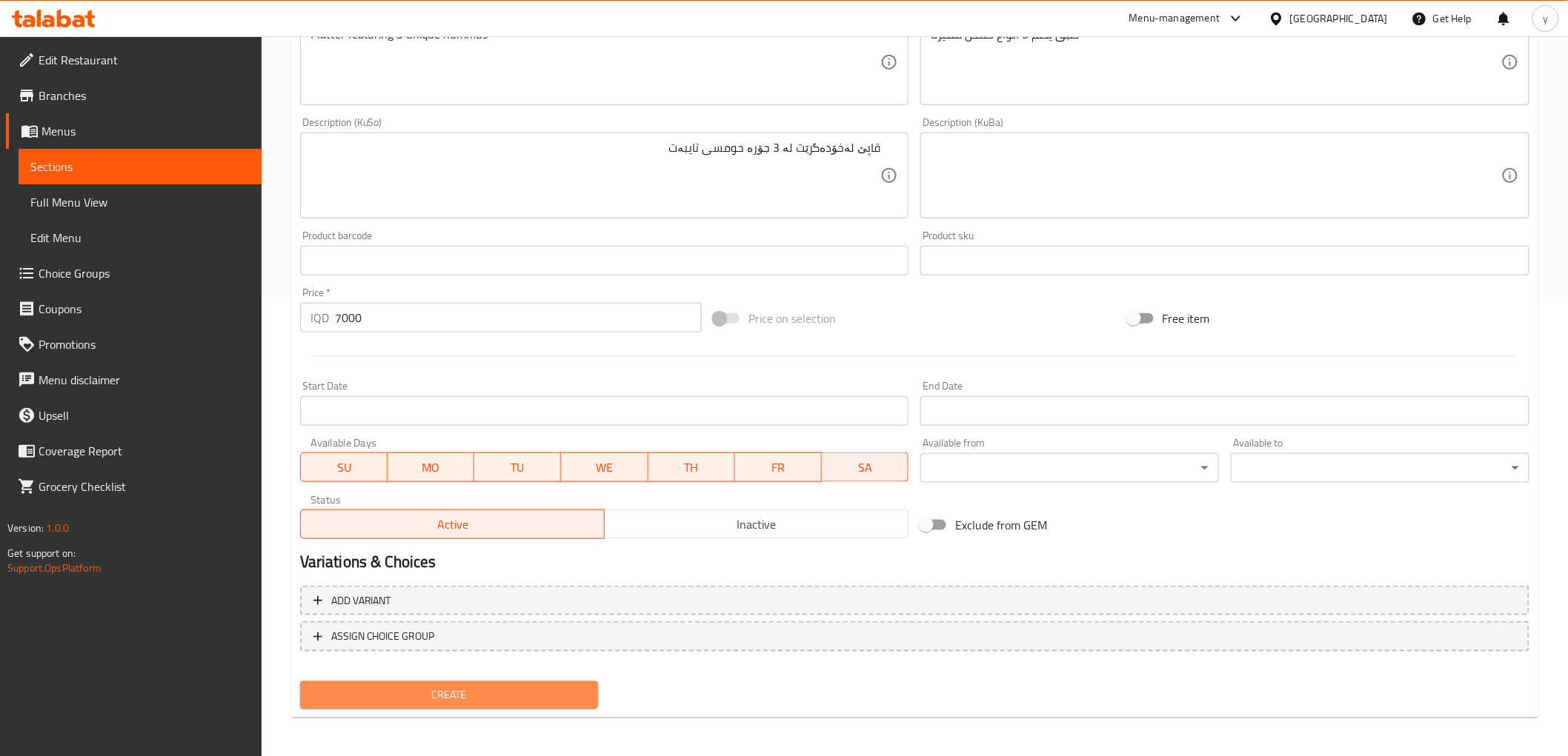
click at [448, 686] on span "Create" at bounding box center [449, 695] width 275 height 18
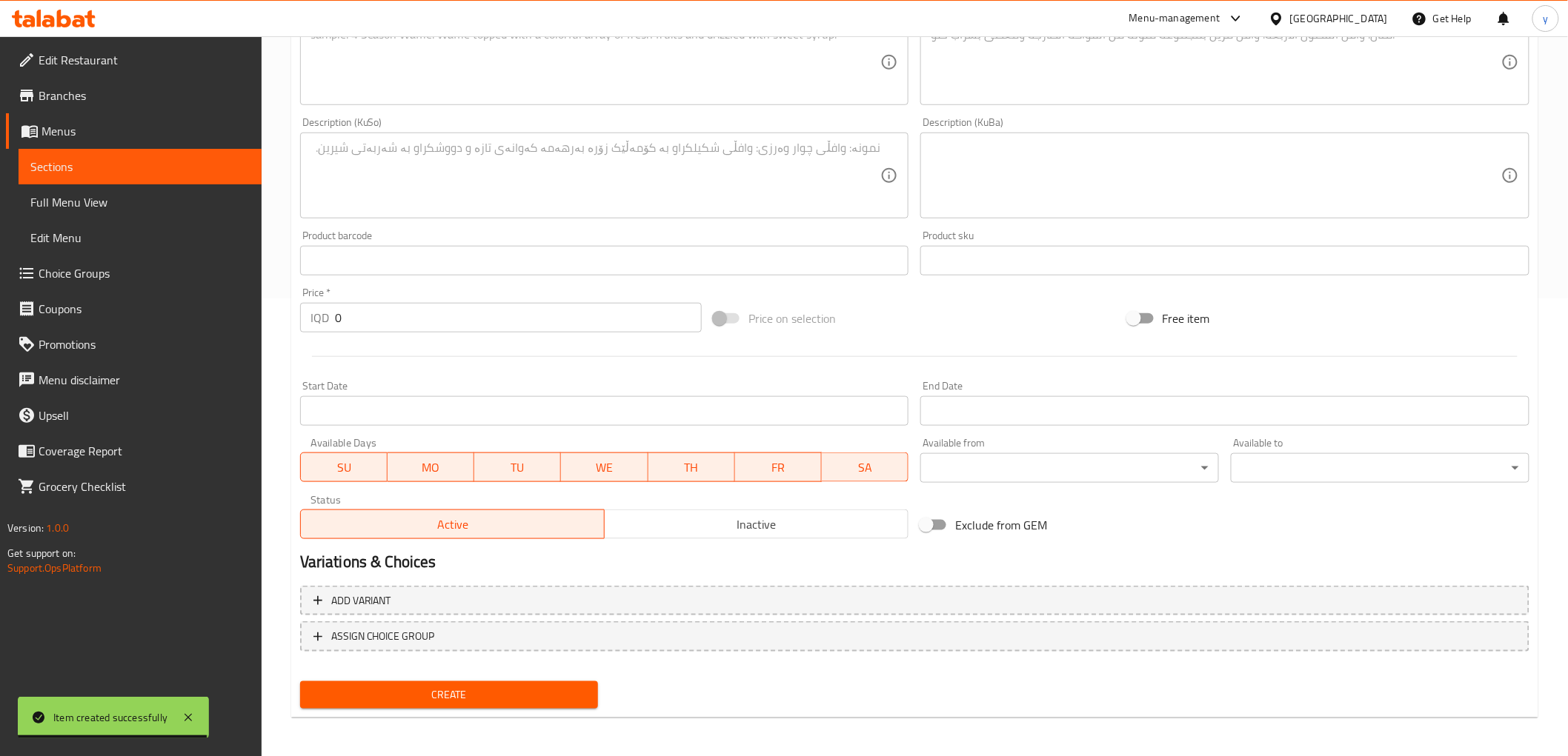
click at [126, 201] on span "Full Menu View" at bounding box center [140, 202] width 219 height 18
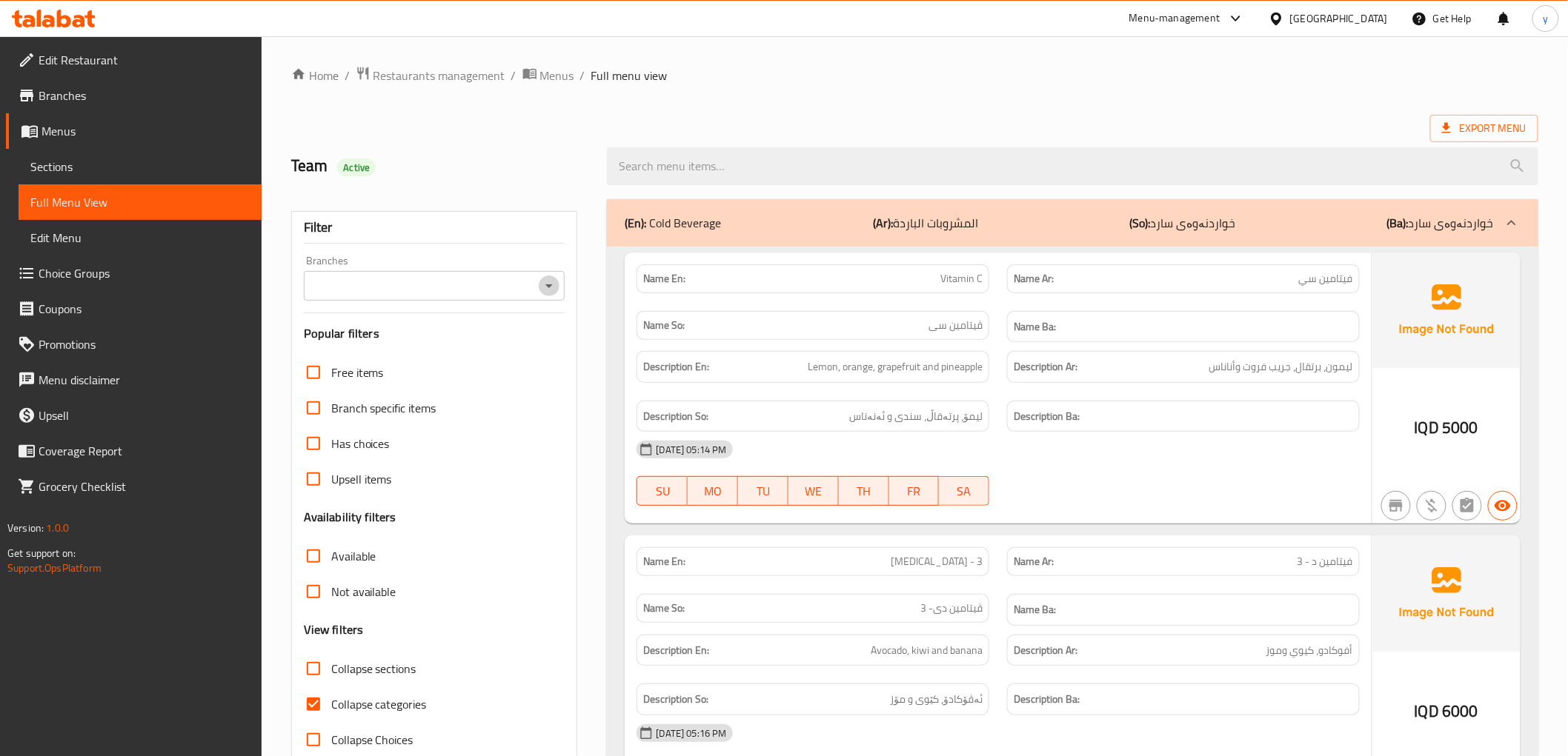
click at [547, 279] on icon "Open" at bounding box center [549, 285] width 18 height 18
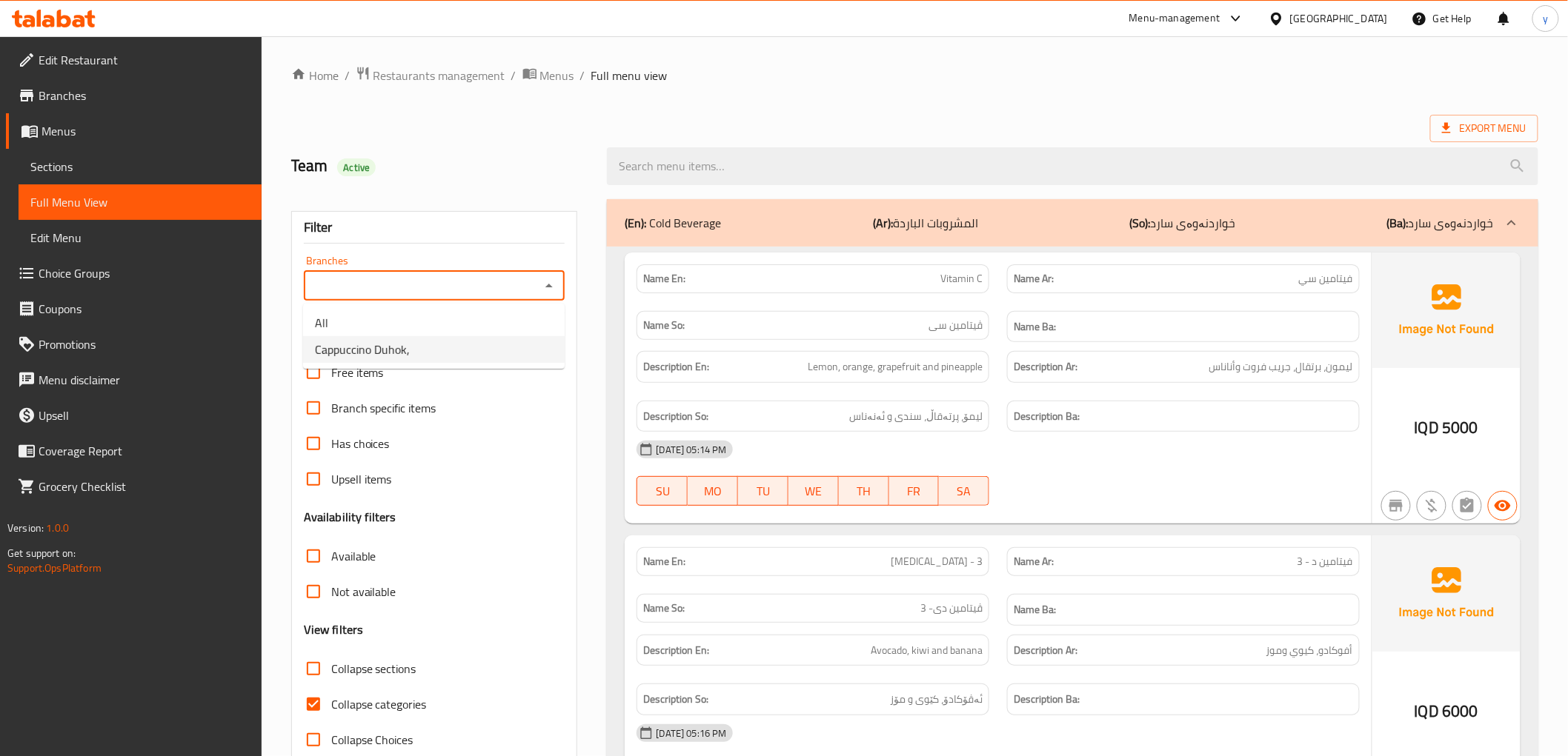
click at [492, 354] on li "Cappuccino Duhok," at bounding box center [434, 349] width 262 height 26
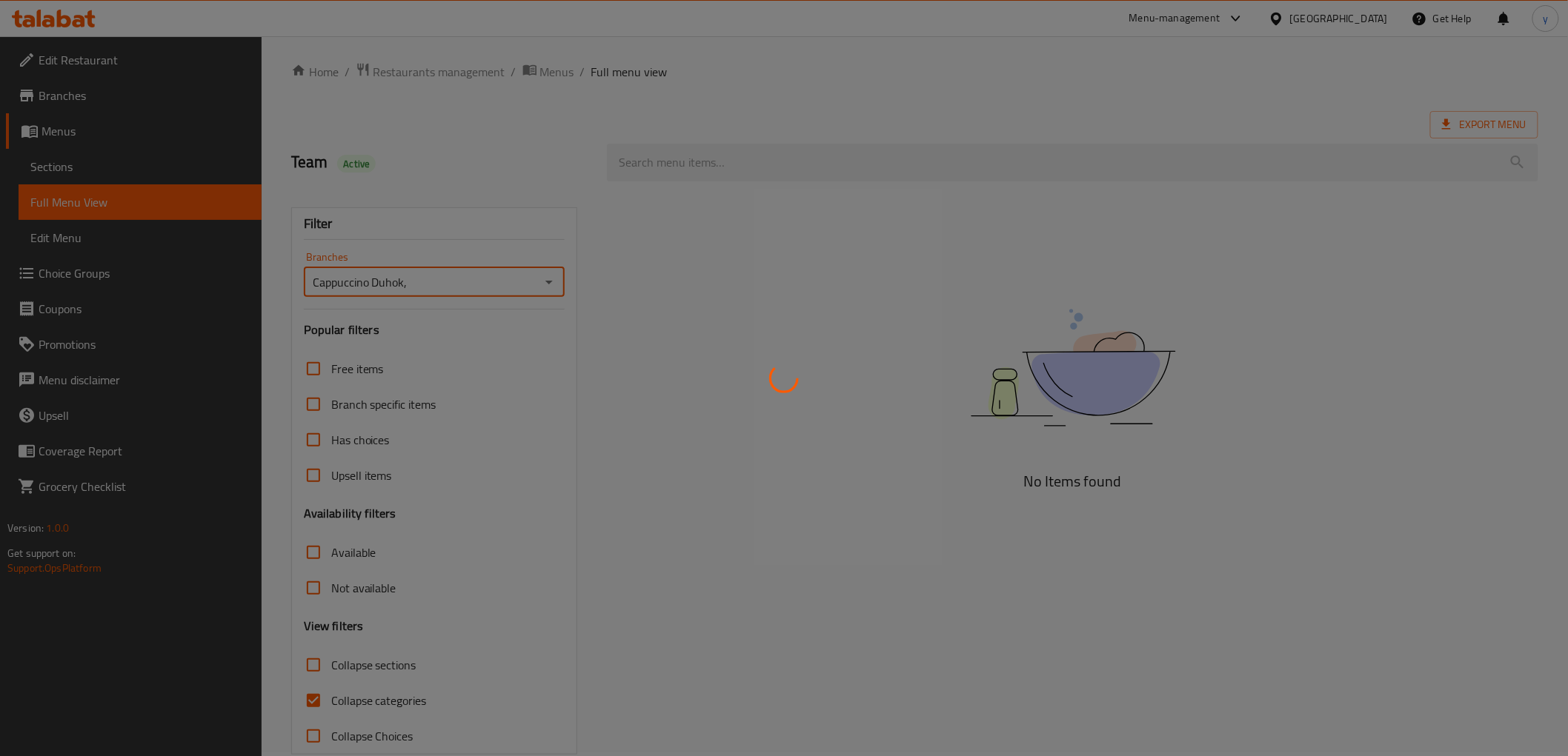
scroll to position [32, 0]
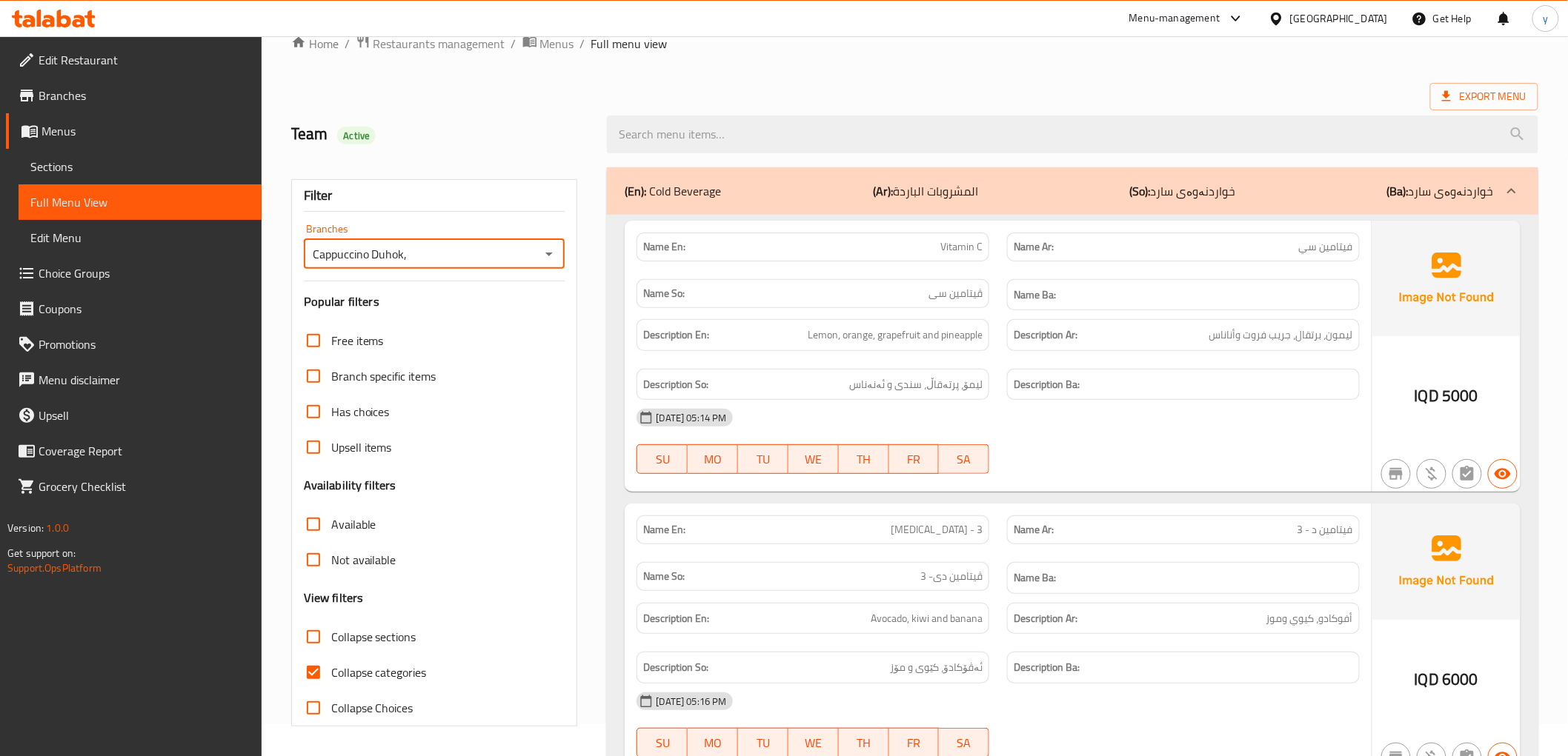
click at [307, 678] on input "Collapse categories" at bounding box center [314, 672] width 36 height 36
click at [322, 638] on input "Collapse sections" at bounding box center [314, 636] width 36 height 36
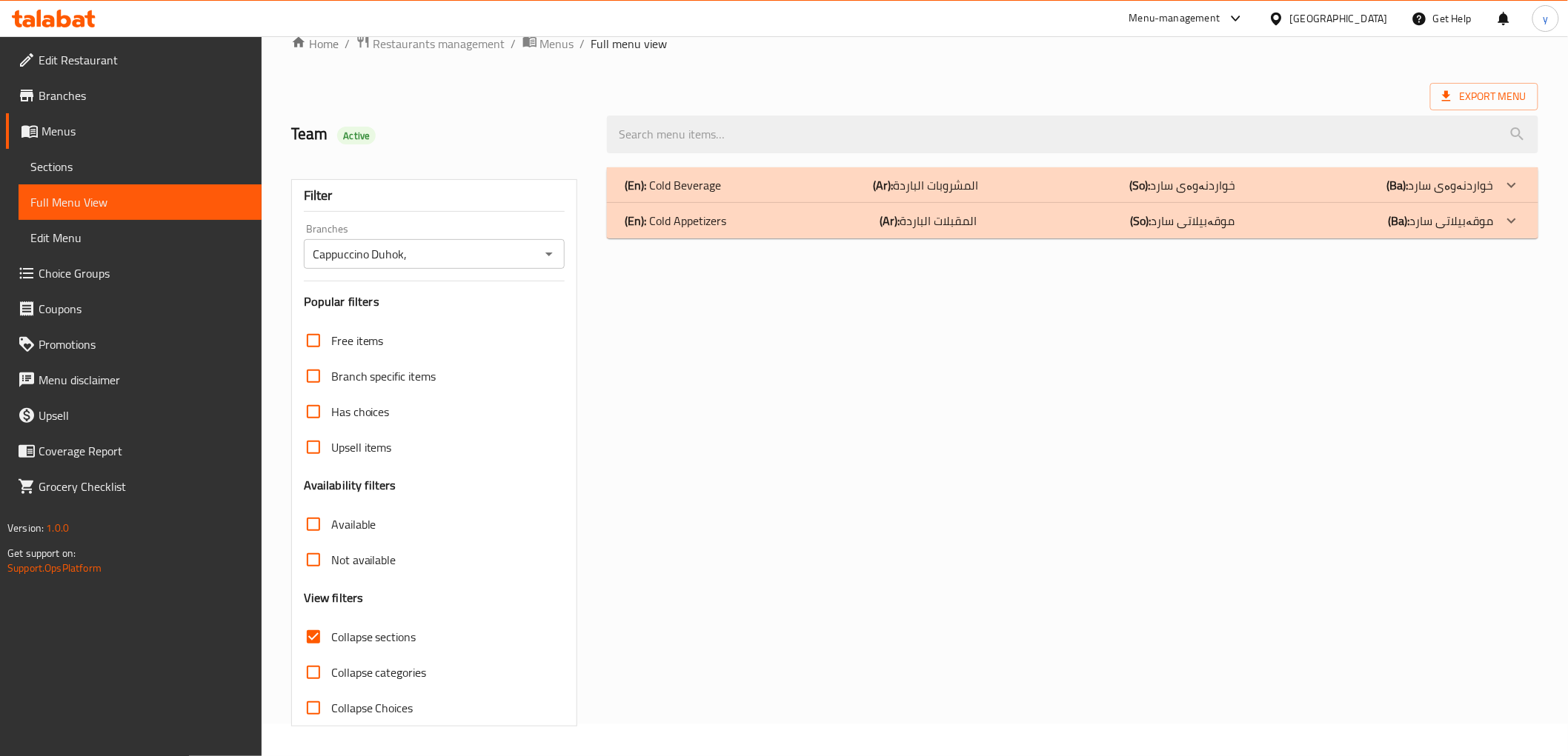
click at [737, 225] on div "(En): Cold Appetizers (Ar): المقبلات الباردة (So): موقەبیلاتی سارد (Ba): موقەبی…" at bounding box center [1059, 221] width 869 height 18
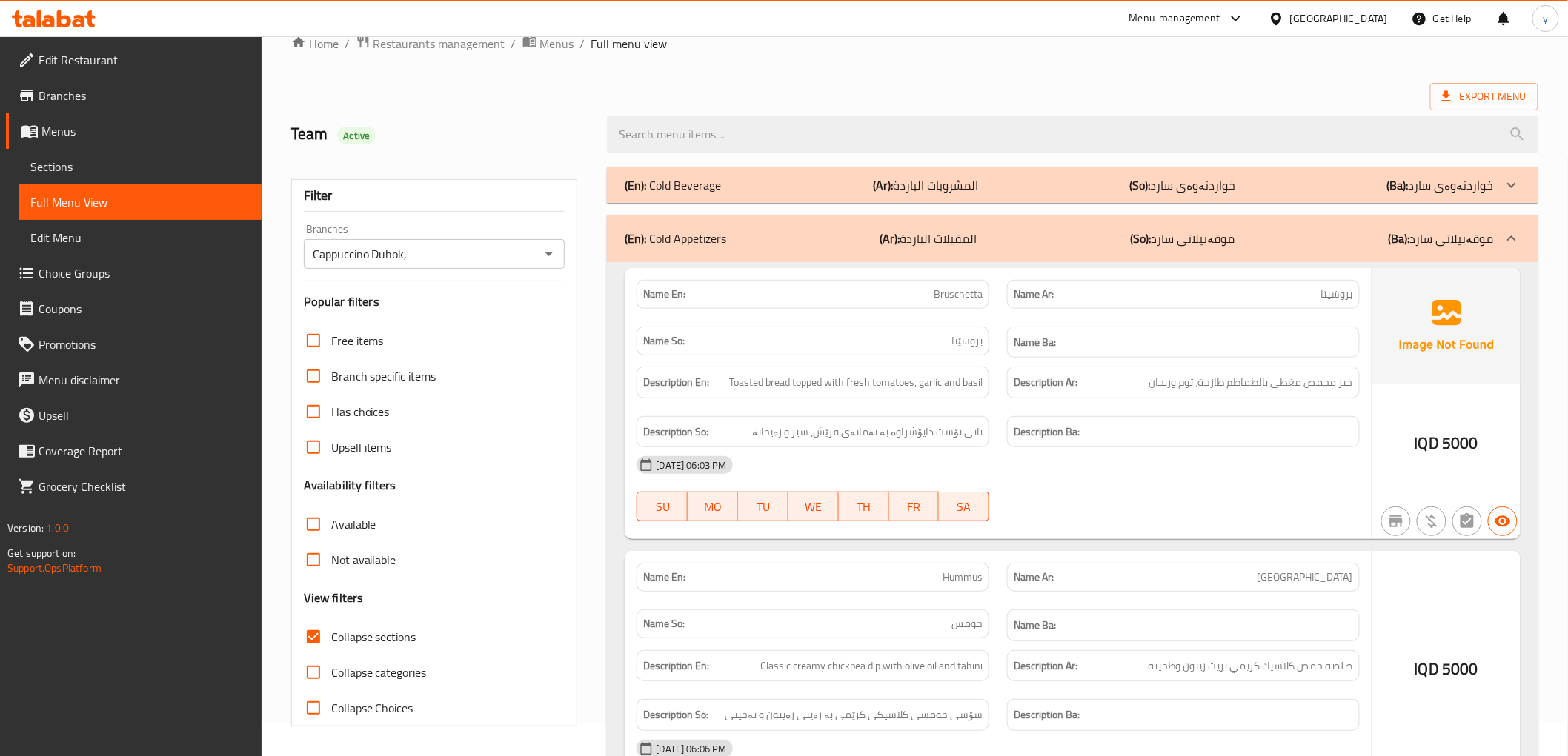
click at [776, 175] on div "(En): Cold Beverage (Ar): المشروبات الباردة (So): خواردنەوەی سارد (Ba): خواردنە…" at bounding box center [1072, 185] width 931 height 36
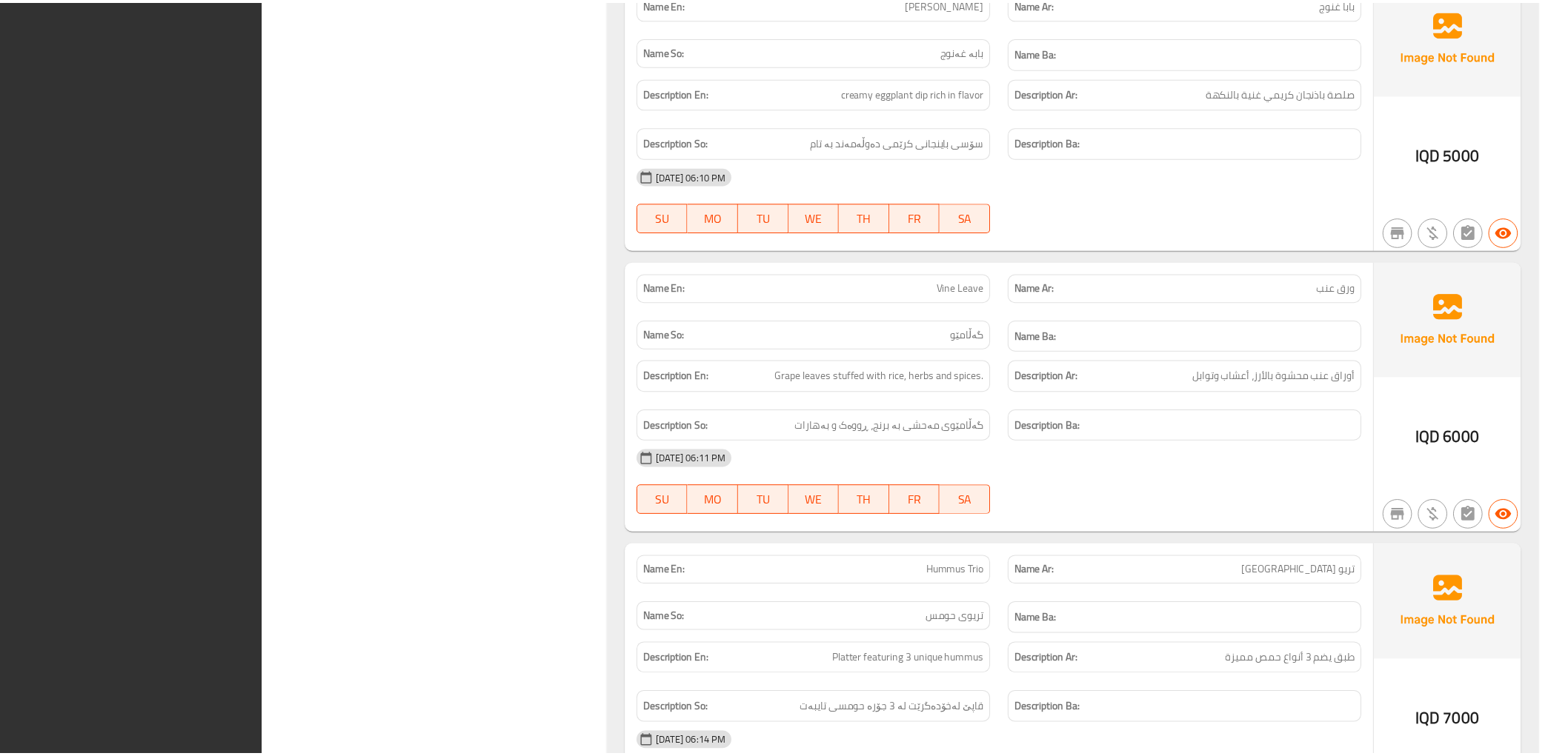
scroll to position [9842, 0]
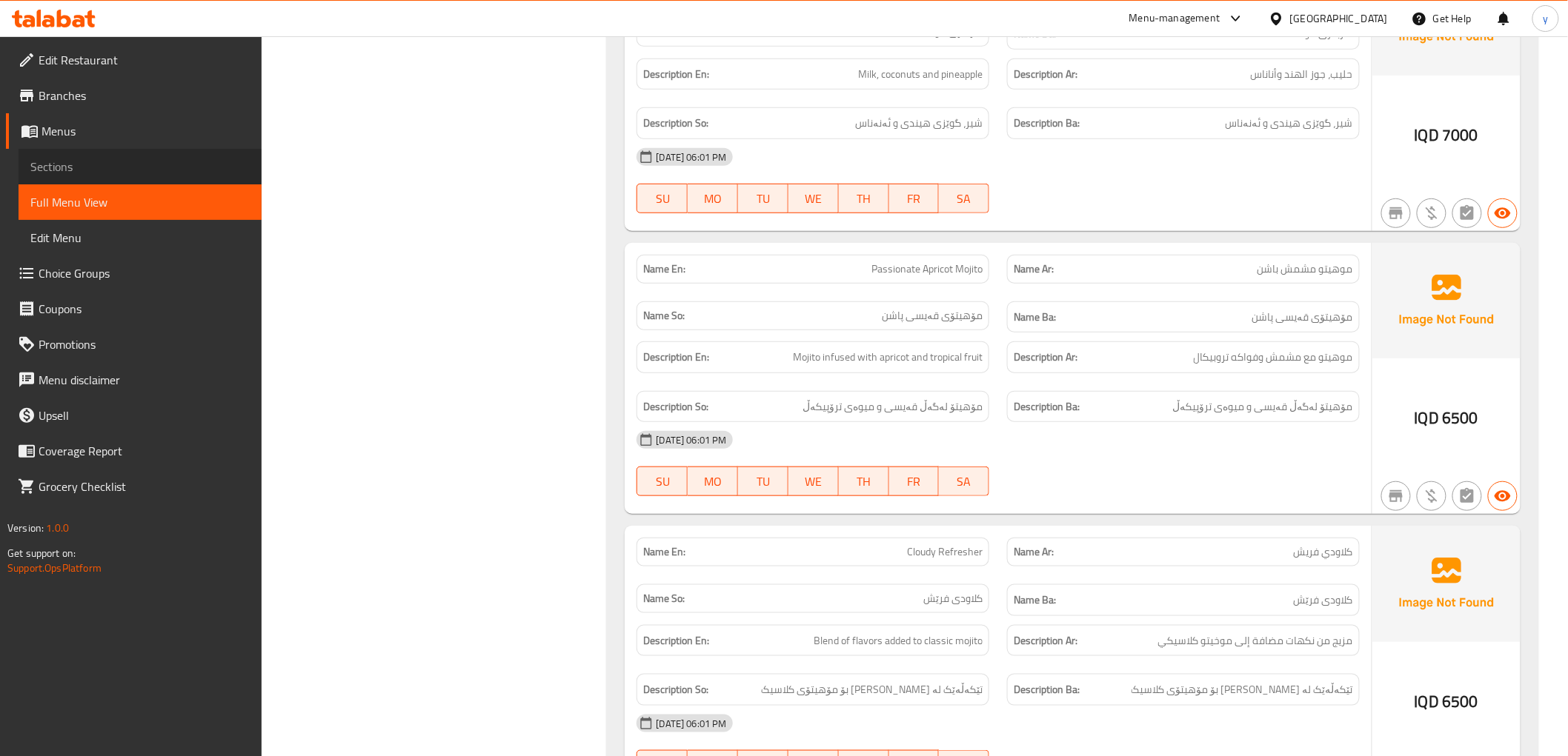
drag, startPoint x: 57, startPoint y: 175, endPoint x: 178, endPoint y: 200, distance: 123.6
click at [57, 178] on link "Sections" at bounding box center [140, 167] width 243 height 36
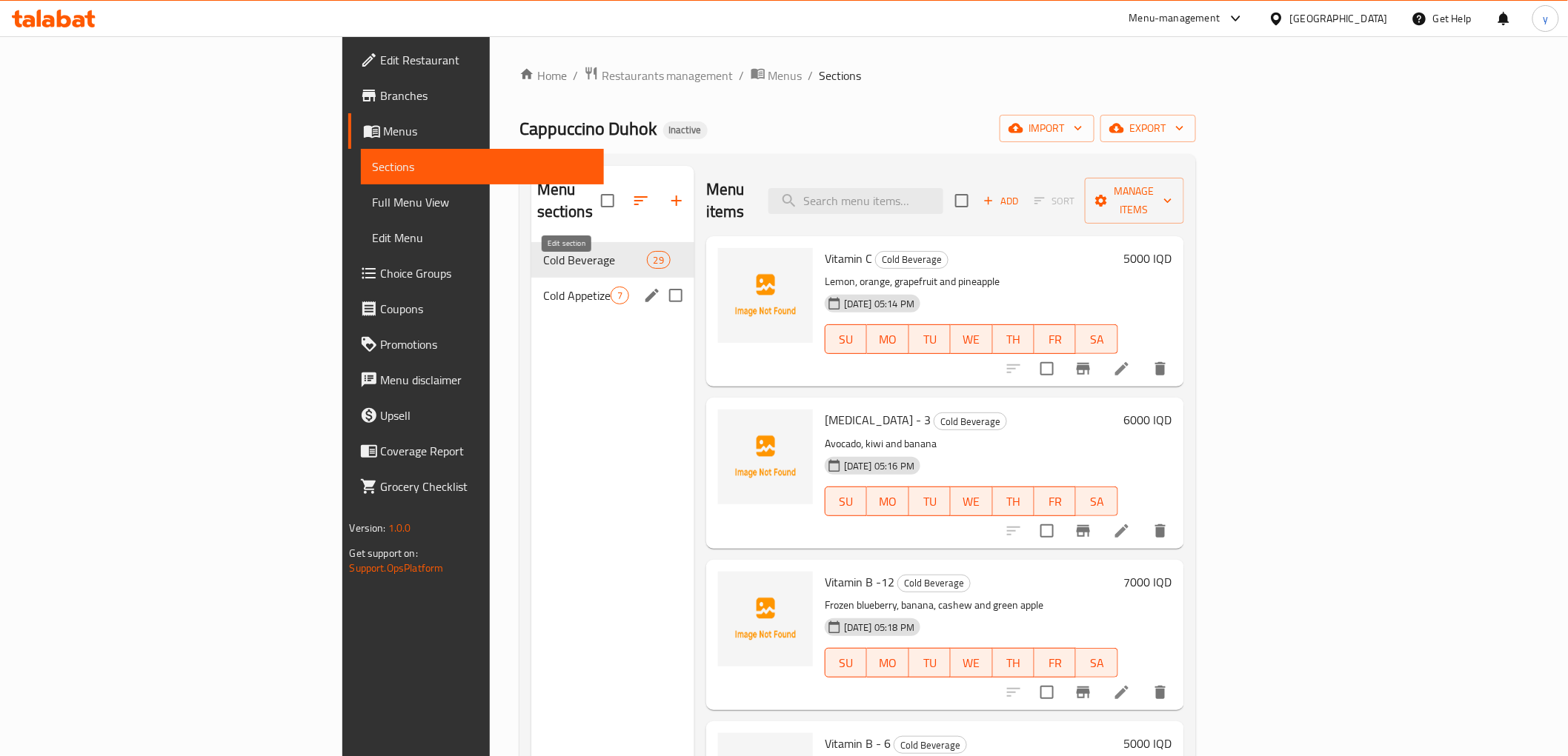
click at [643, 286] on icon "edit" at bounding box center [652, 295] width 18 height 18
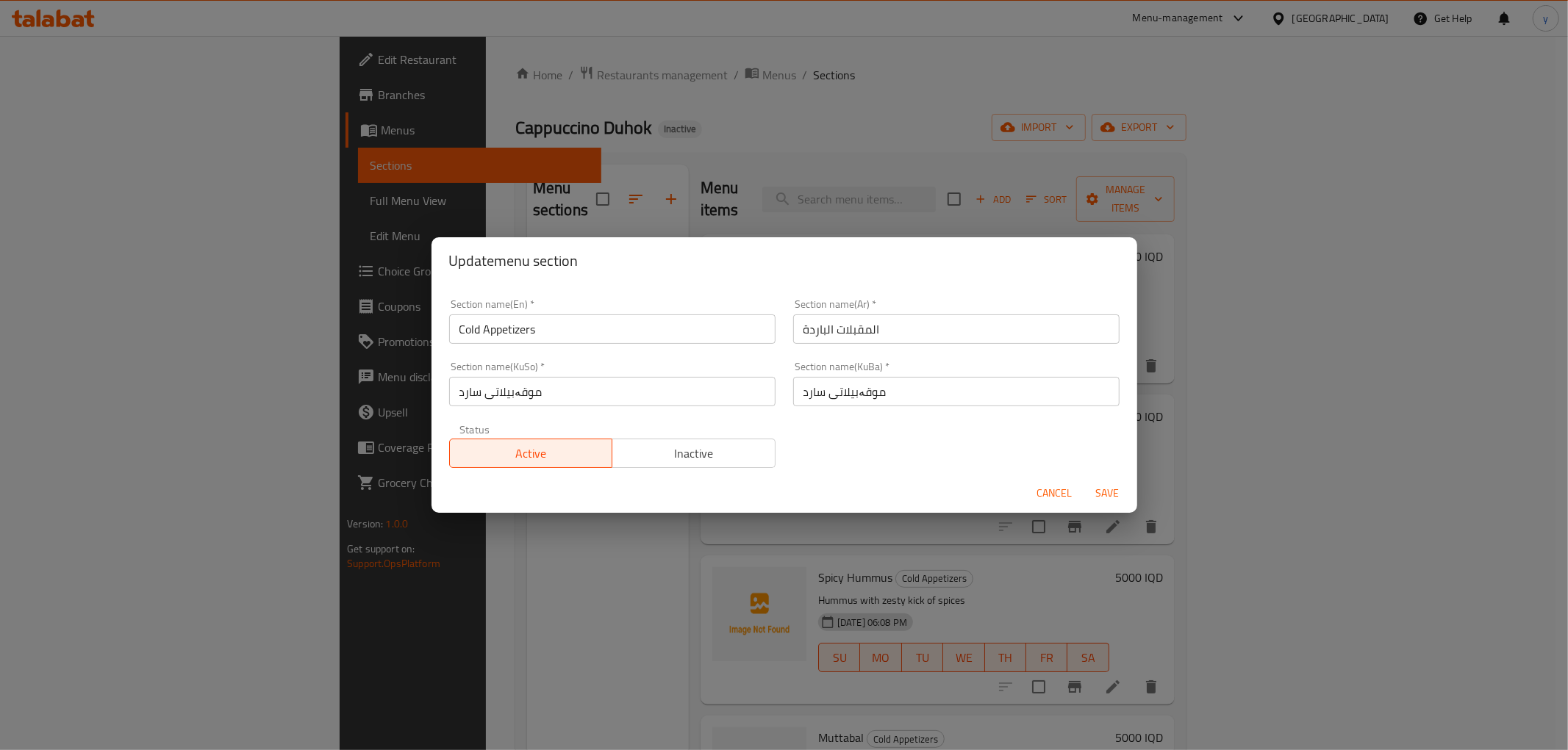
click at [541, 317] on input "Cold Appetizers" at bounding box center [613, 329] width 326 height 29
click at [1064, 486] on span "Cancel" at bounding box center [1055, 493] width 36 height 18
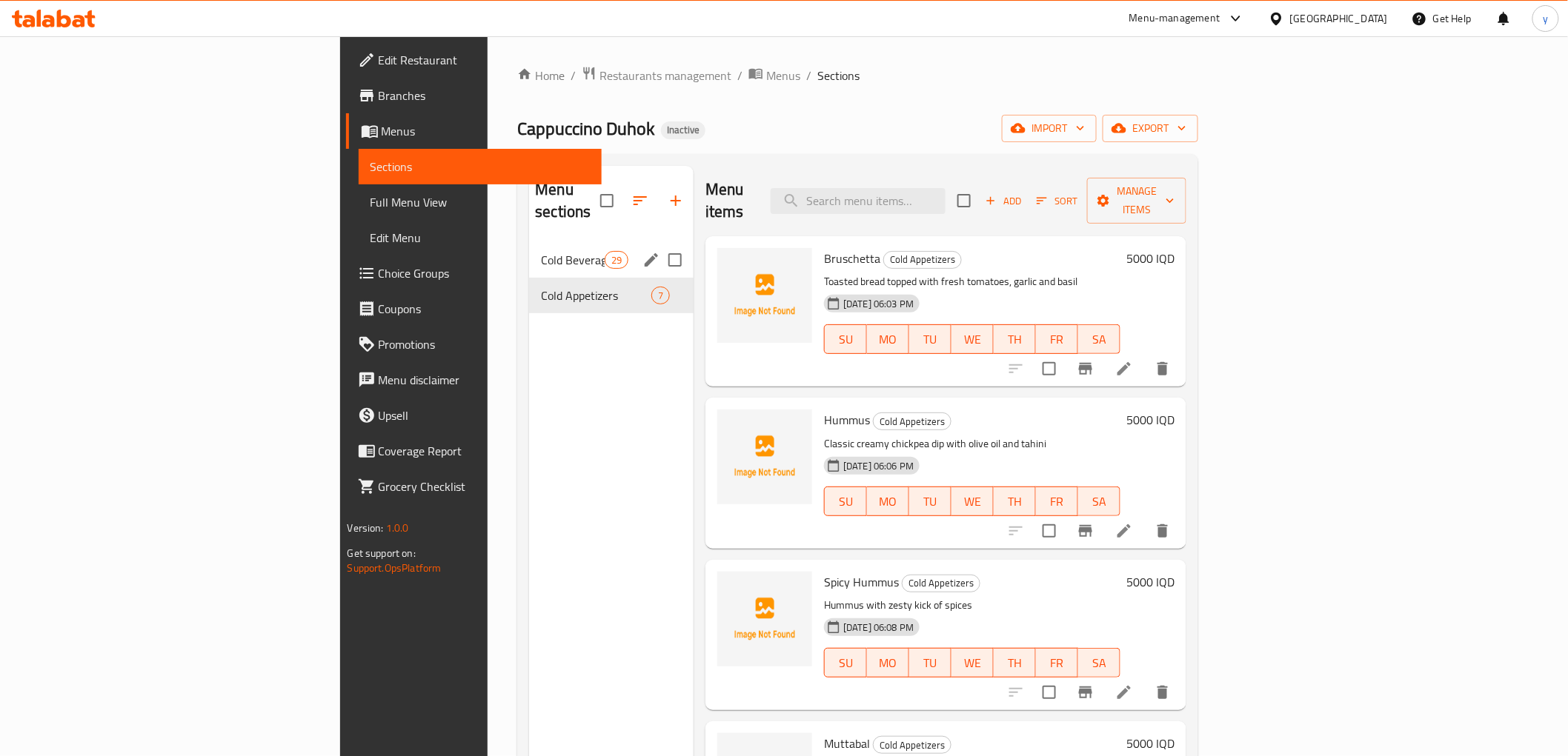
click at [660, 245] on input "Menu sections" at bounding box center [675, 260] width 31 height 31
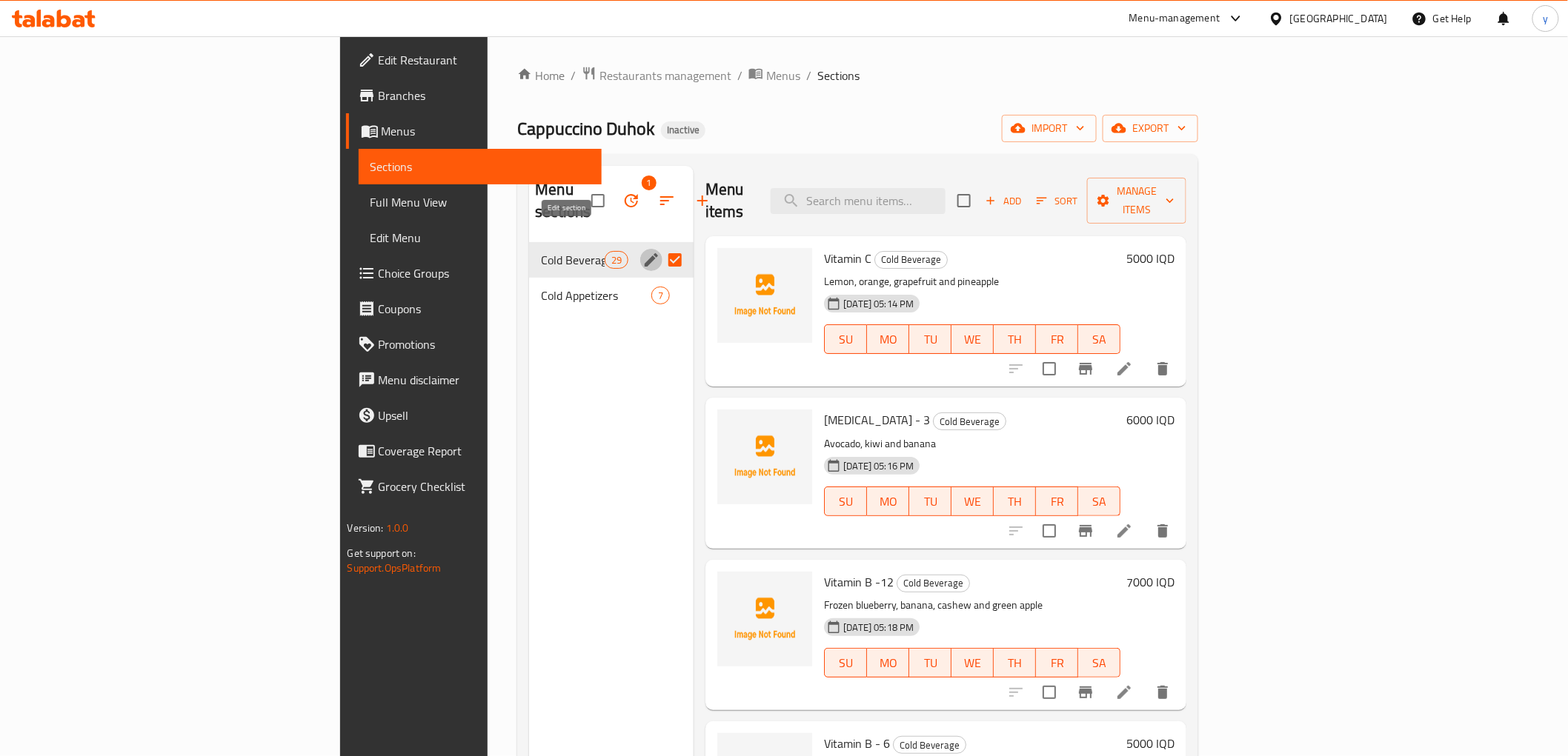
click at [642, 251] on icon "edit" at bounding box center [651, 260] width 18 height 18
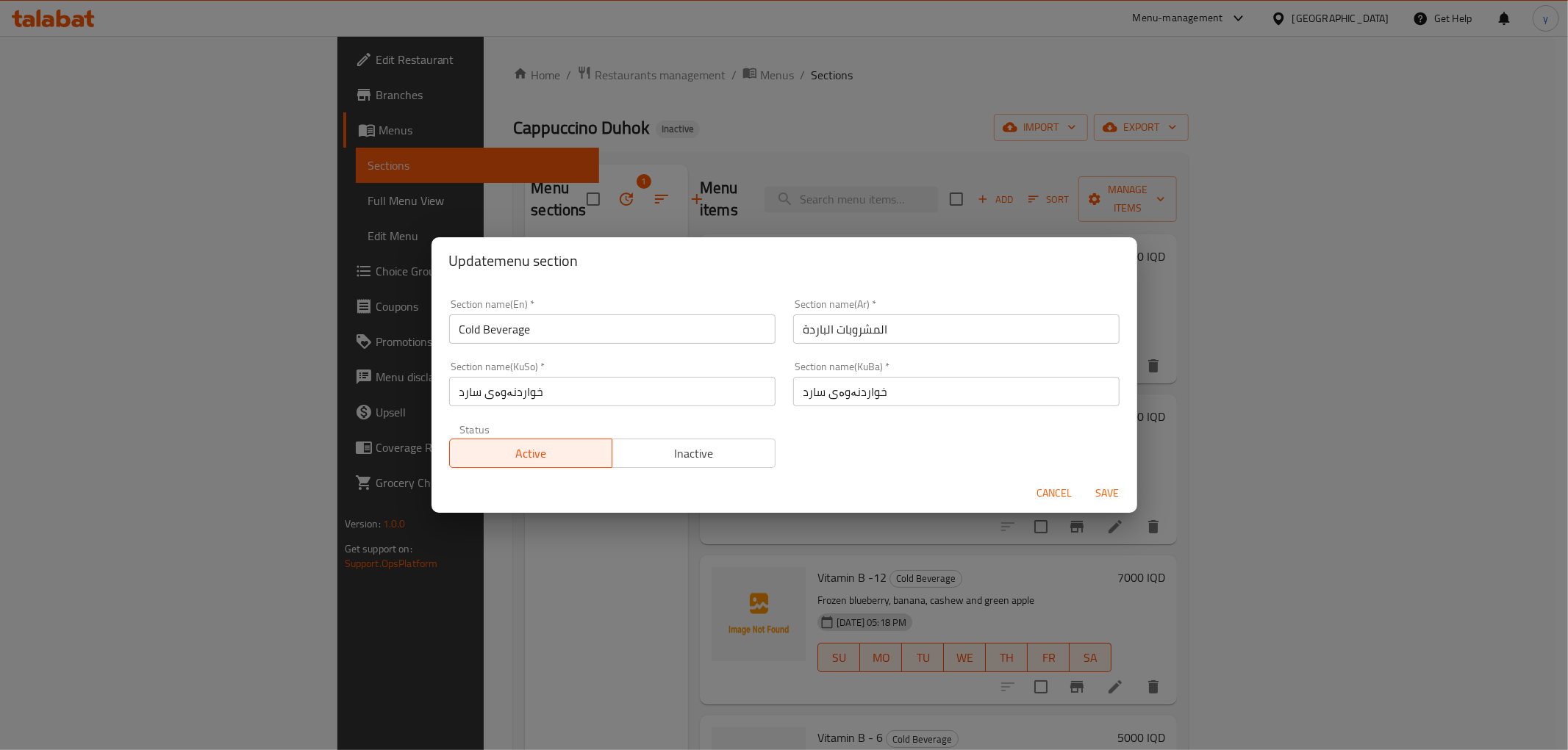
click at [540, 319] on input "Cold Beverage" at bounding box center [613, 329] width 326 height 29
click at [1035, 481] on button "Cancel" at bounding box center [1054, 494] width 47 height 27
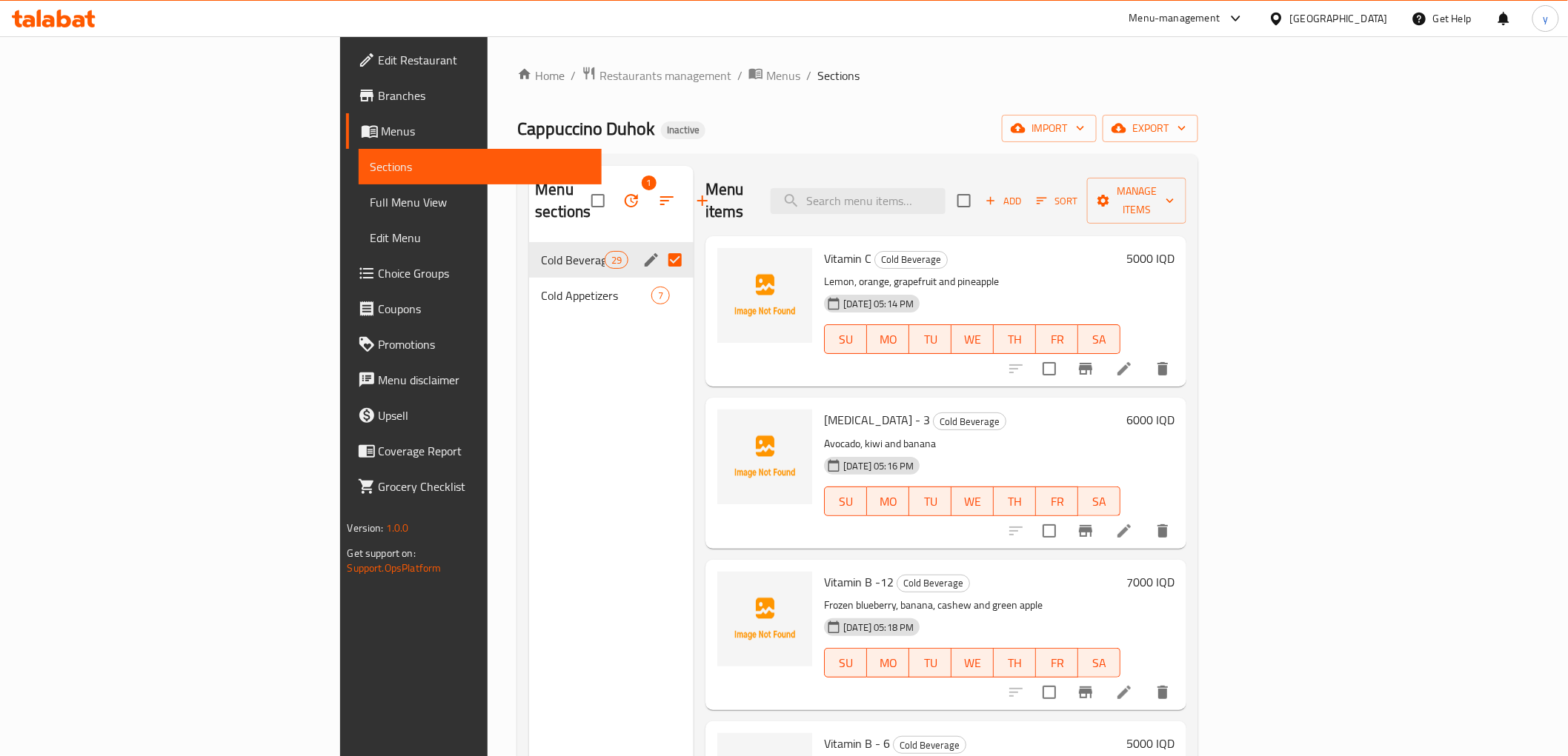
click at [660, 245] on input "Menu sections" at bounding box center [675, 260] width 31 height 31
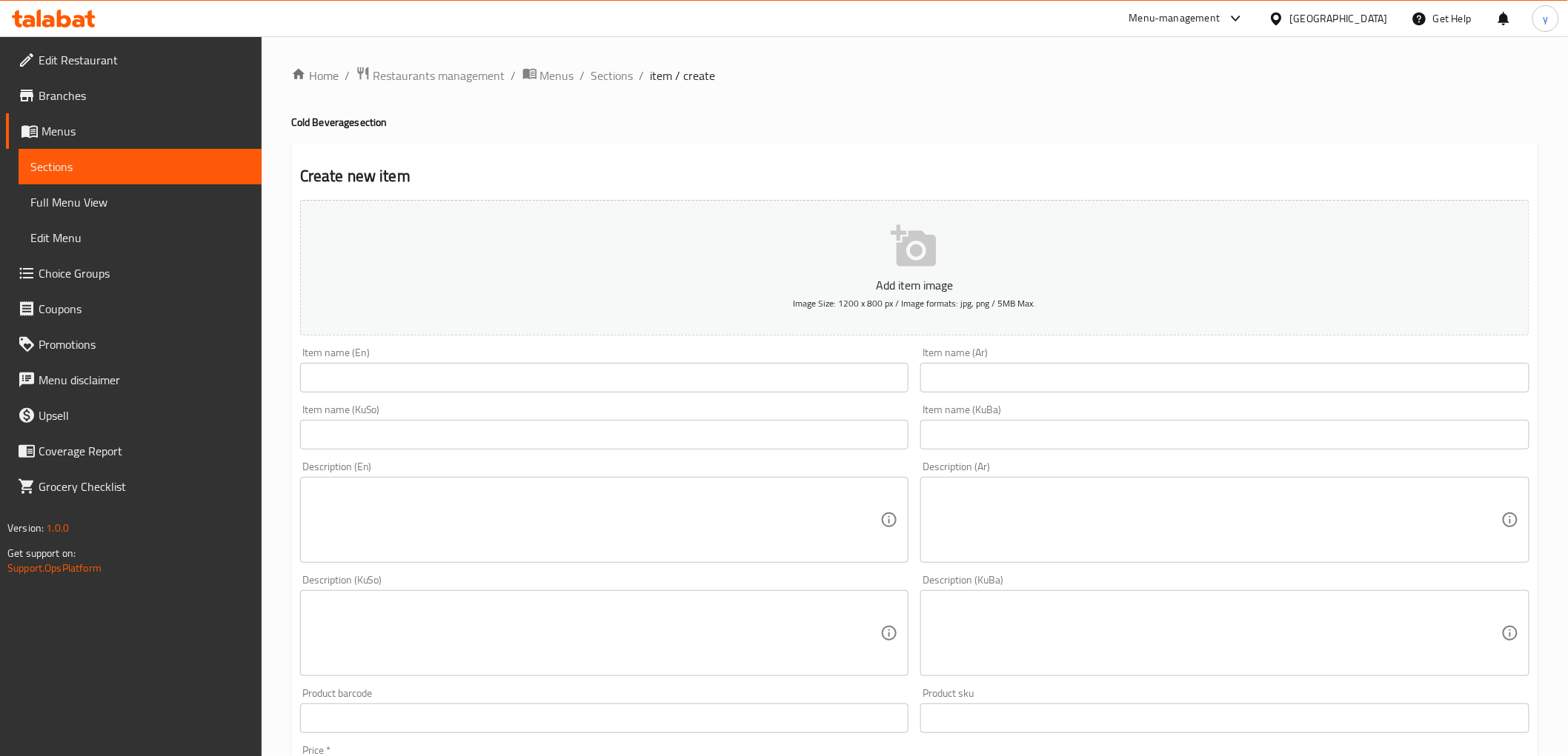
click at [46, 18] on icon at bounding box center [53, 18] width 84 height 18
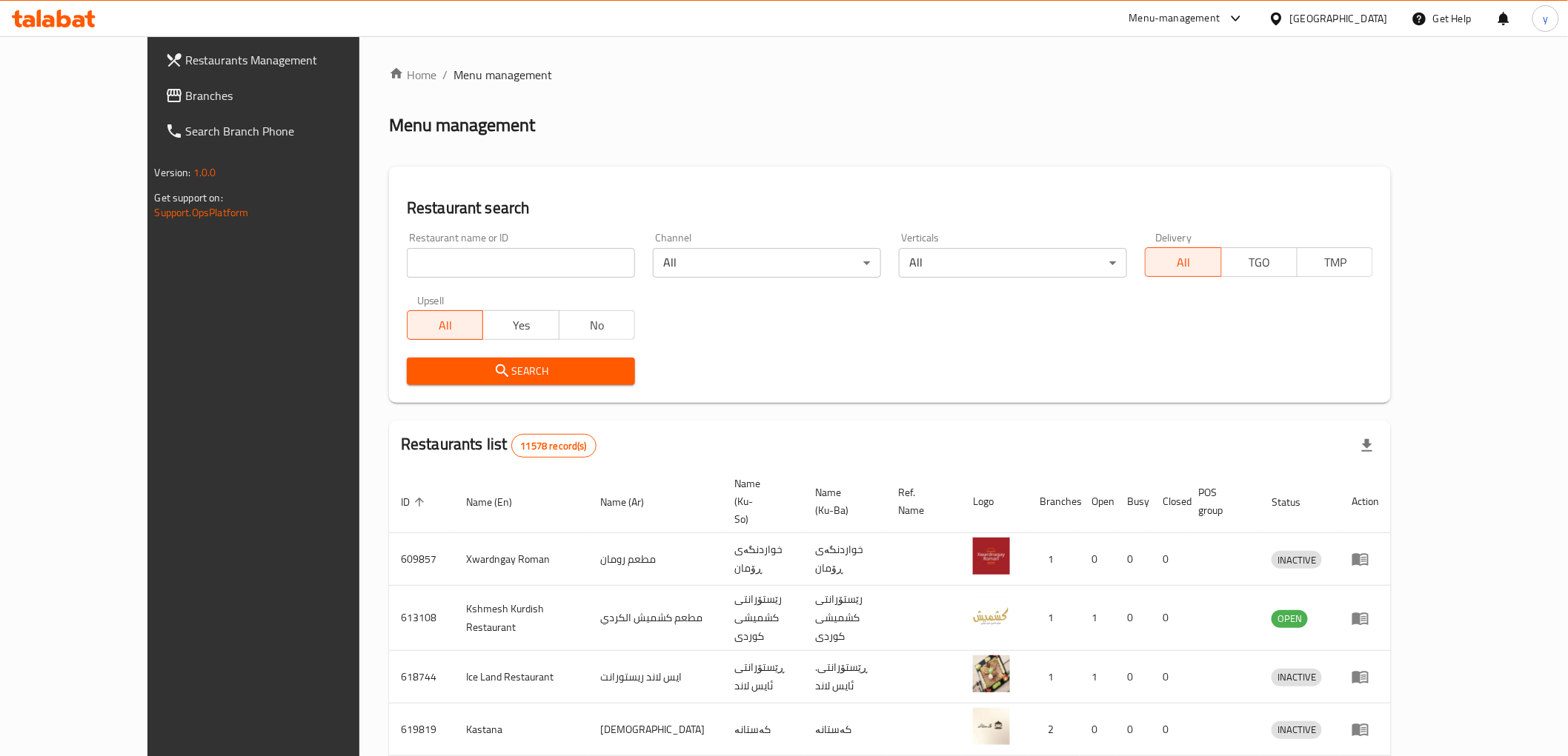
drag, startPoint x: 233, startPoint y: 86, endPoint x: 241, endPoint y: 101, distance: 17.0
click at [233, 85] on link "Branches" at bounding box center [281, 96] width 255 height 36
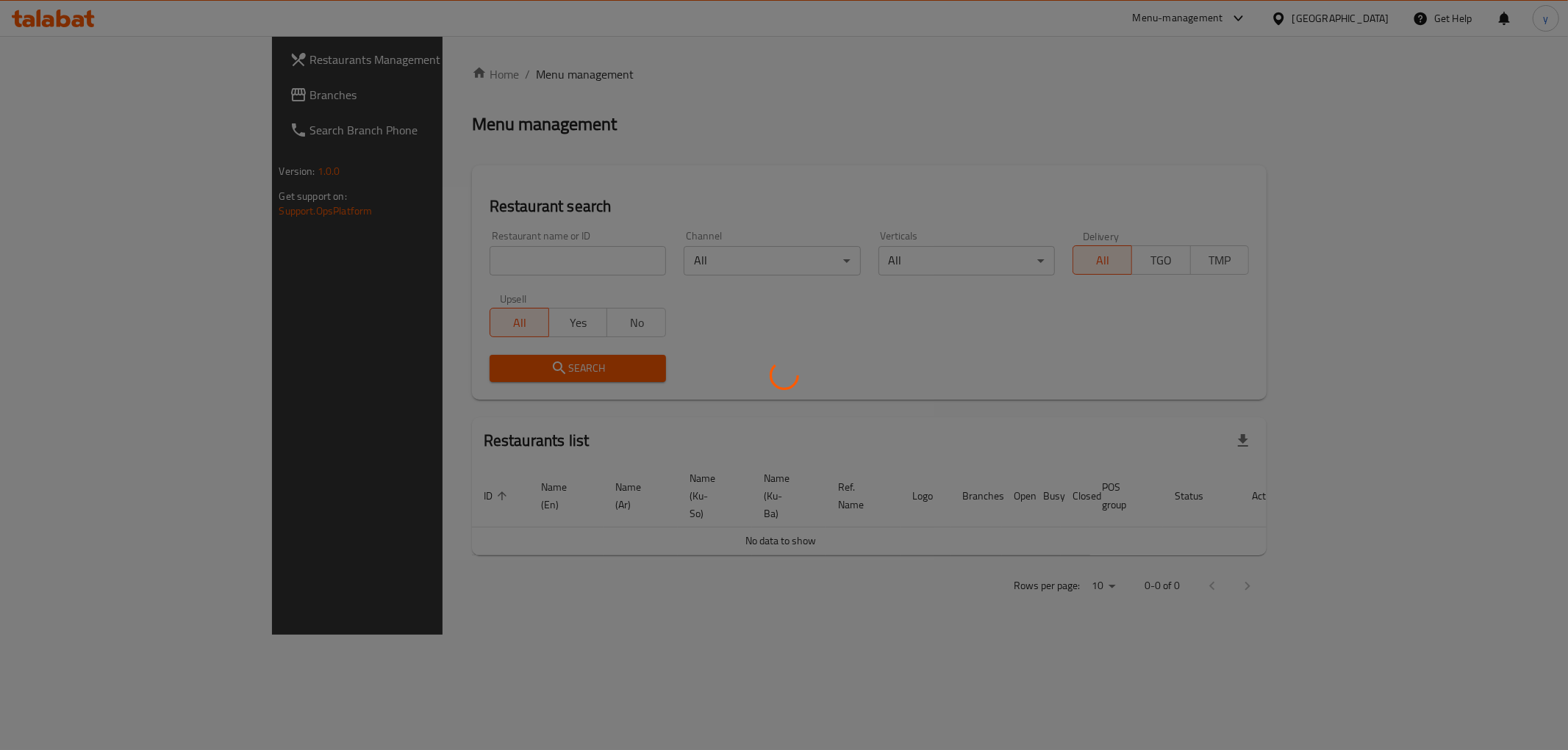
click at [418, 252] on div at bounding box center [784, 375] width 1568 height 750
click at [419, 265] on div at bounding box center [784, 375] width 1568 height 750
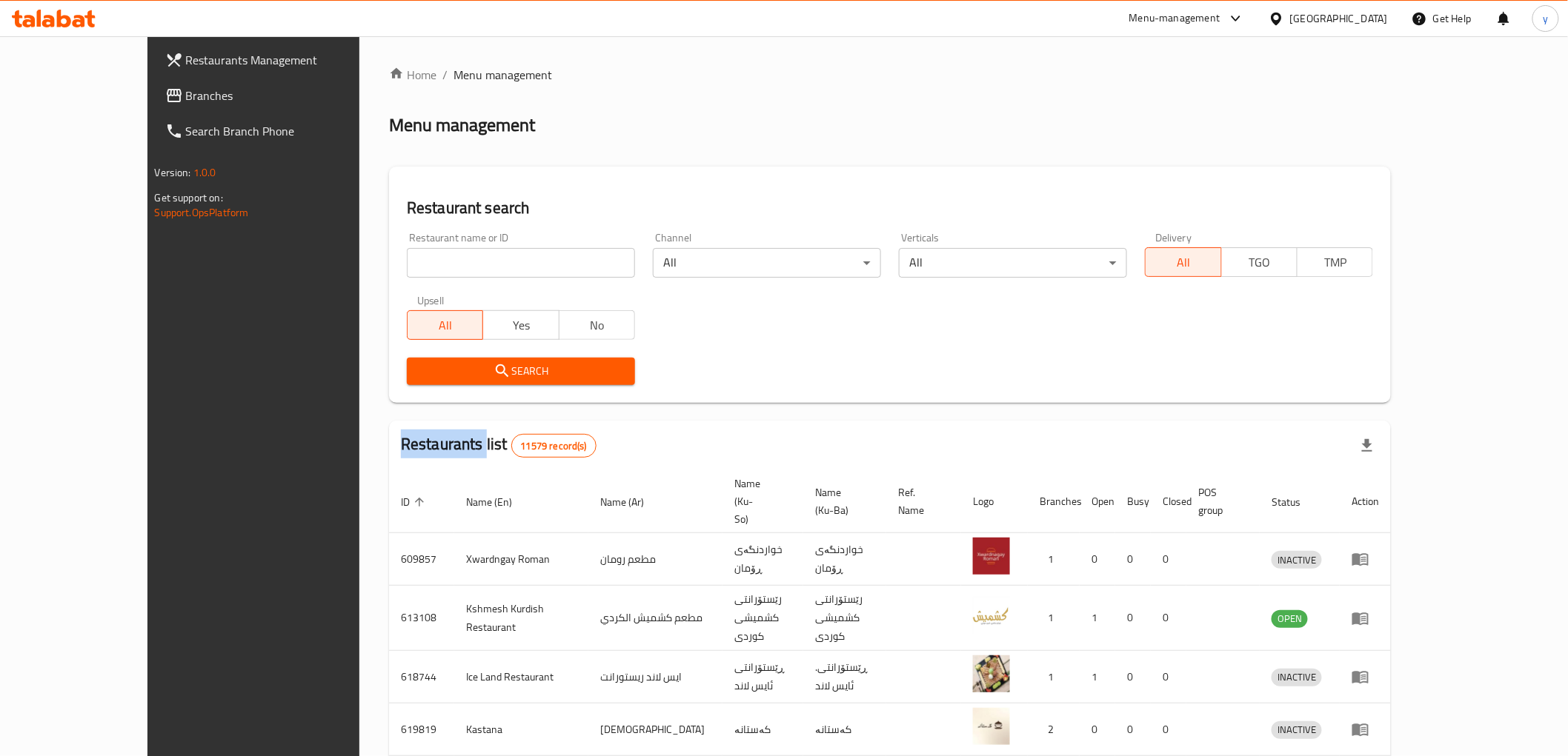
click at [422, 267] on div "Home / Menu management Menu management Restaurant search Restaurant name or ID …" at bounding box center [891, 594] width 1002 height 1056
click at [422, 267] on input "search" at bounding box center [521, 262] width 228 height 30
paste input "675115"
type input "675115"
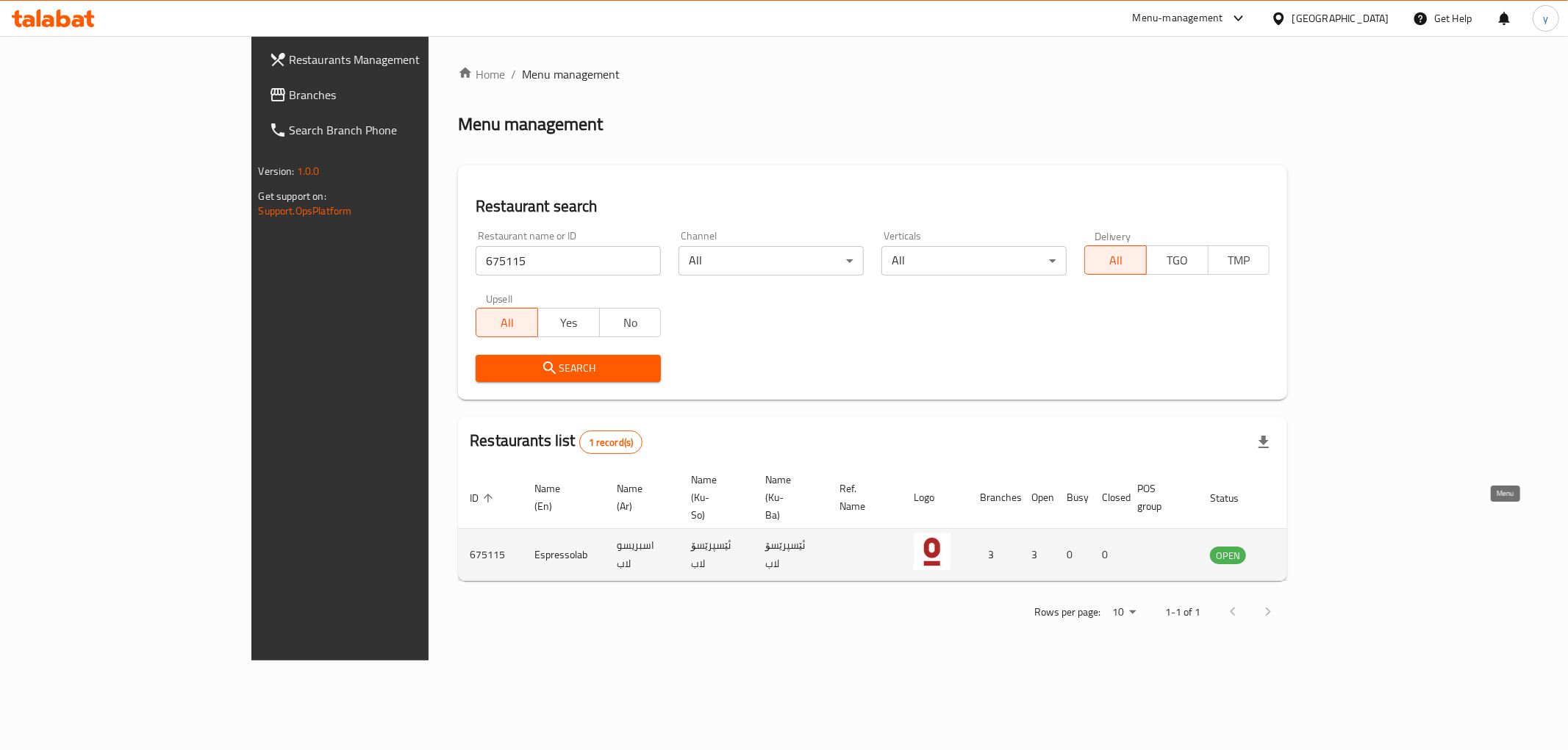
click at [1315, 546] on link "enhanced table" at bounding box center [1300, 555] width 27 height 17
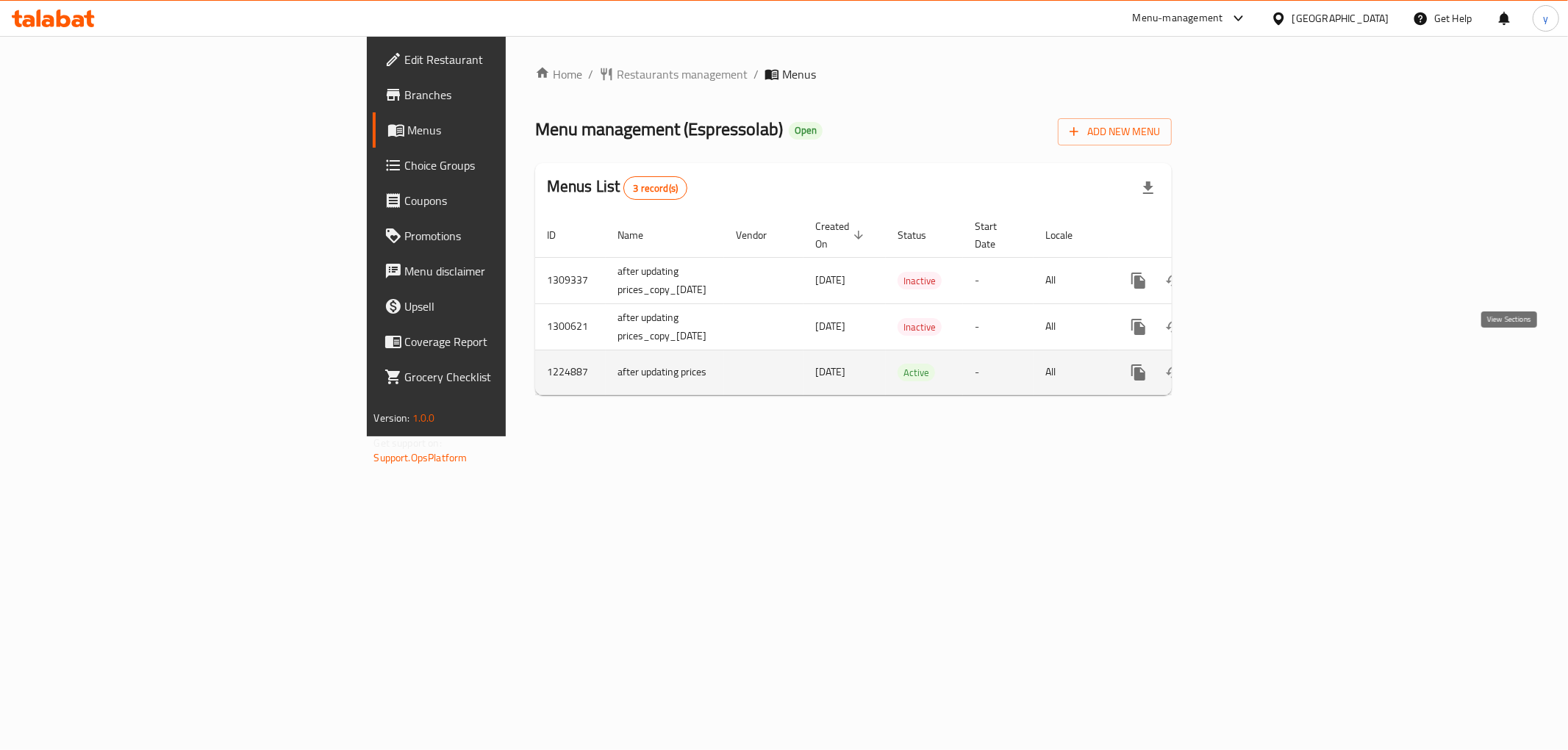
click at [1262, 366] on link "enhanced table" at bounding box center [1244, 373] width 36 height 36
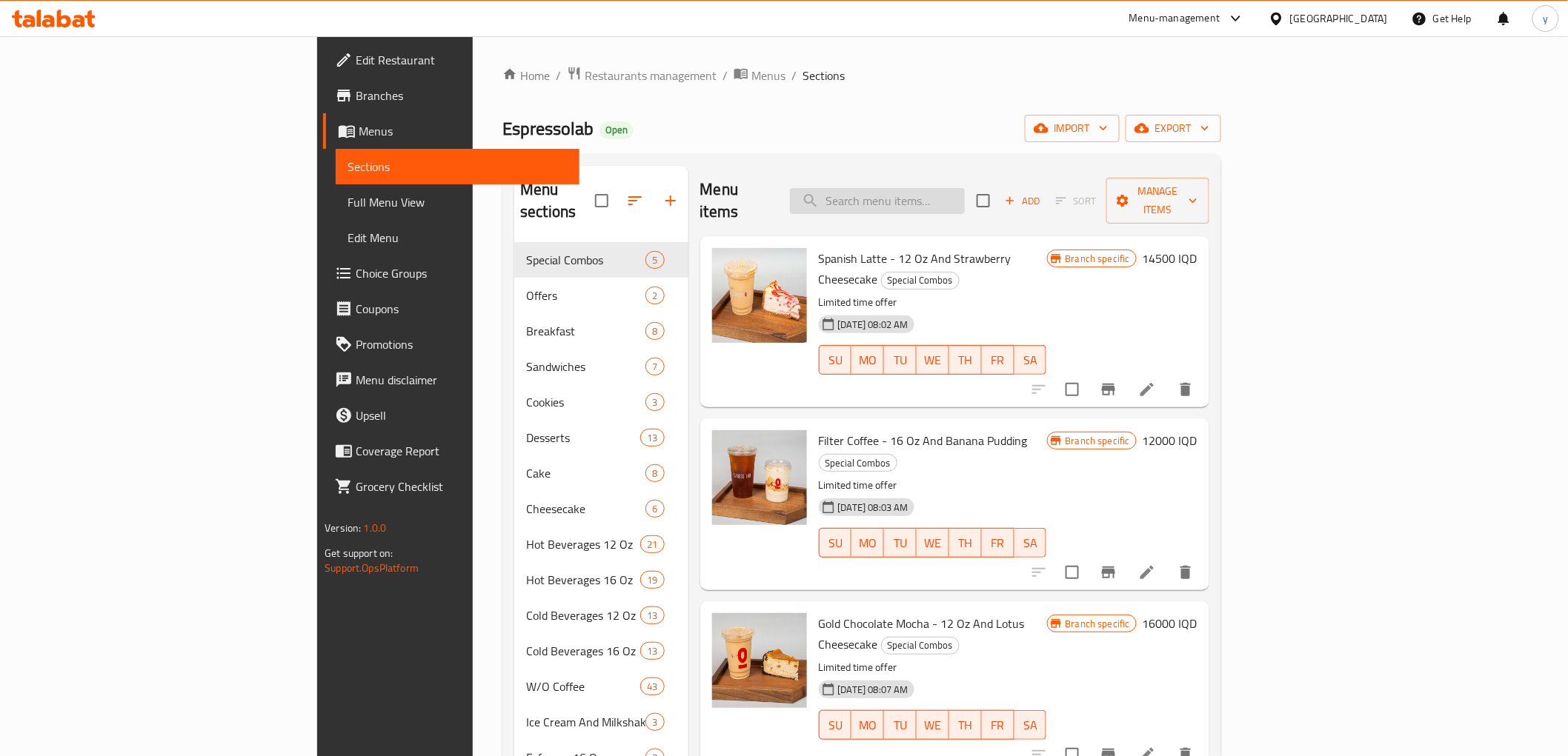
click at [965, 198] on input "search" at bounding box center [877, 201] width 175 height 26
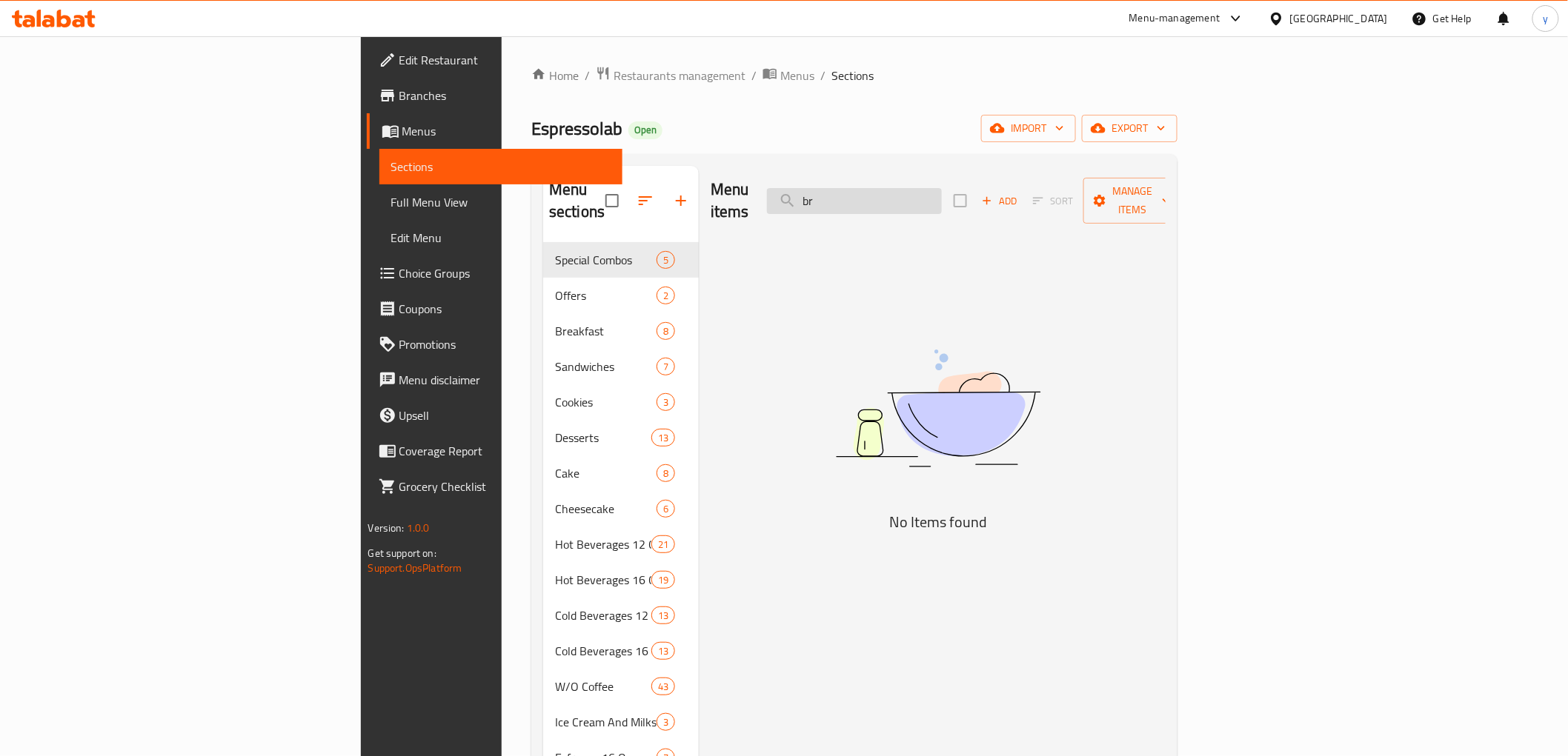
type input "b"
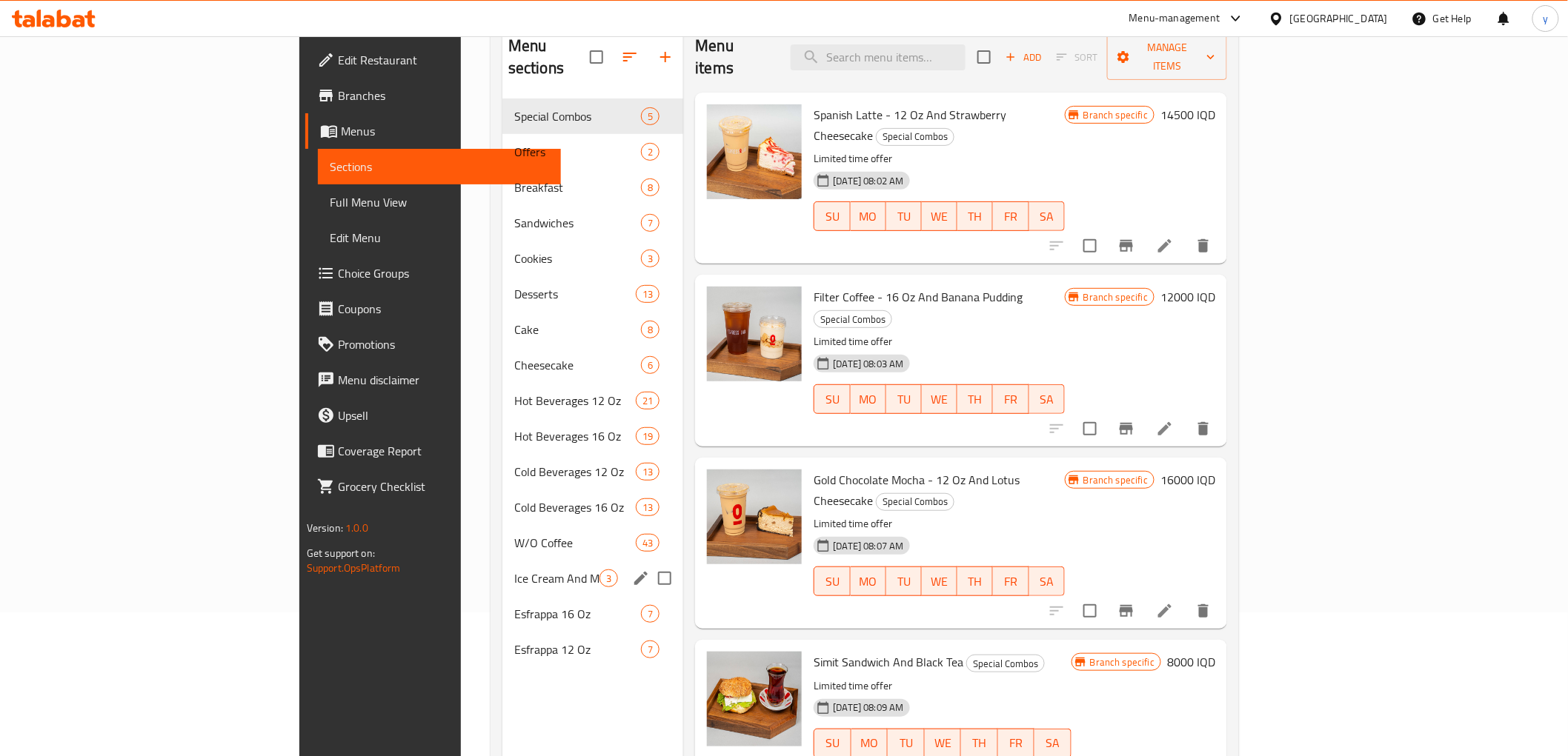
scroll to position [164, 0]
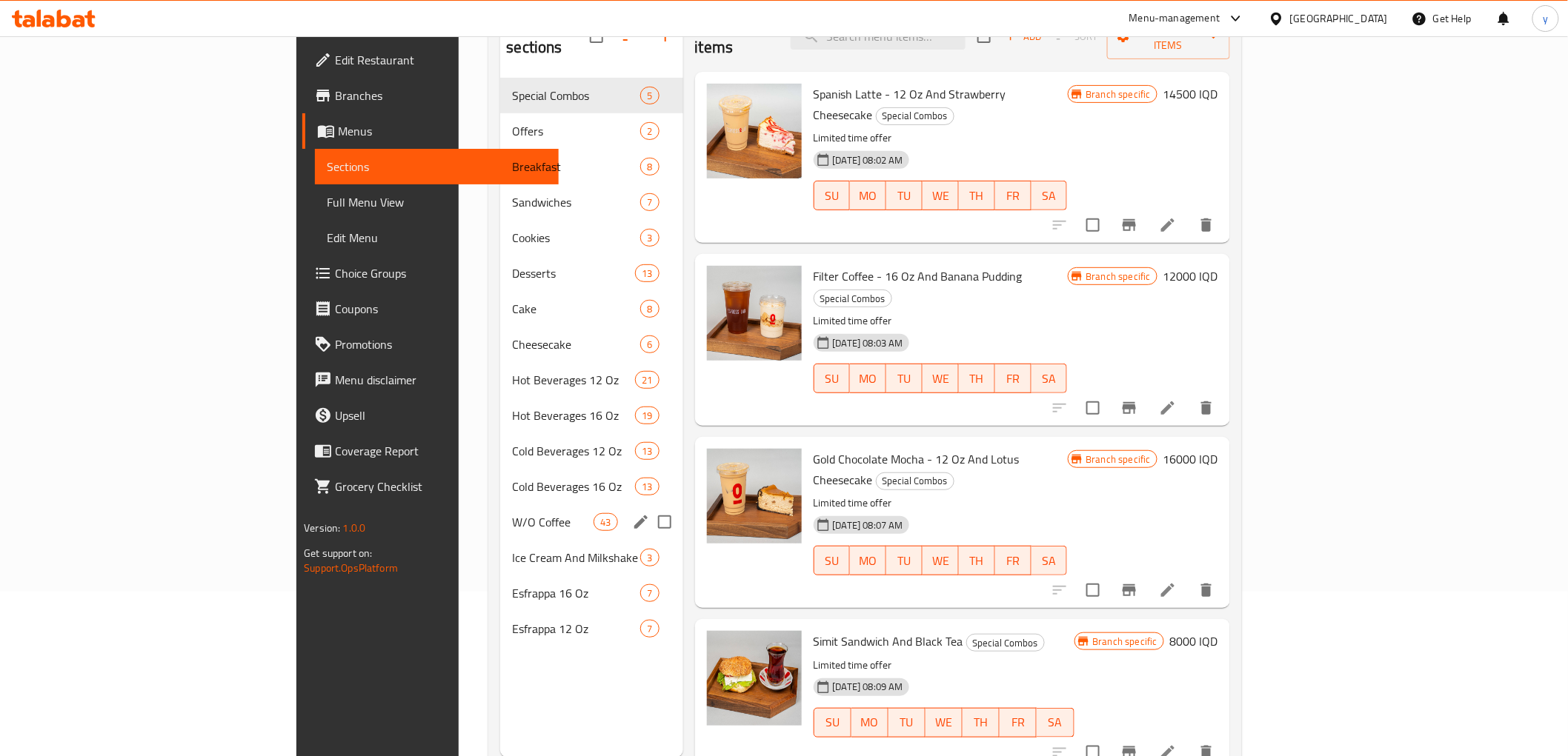
click at [500, 505] on div "W/O Coffee 43" at bounding box center [591, 522] width 182 height 36
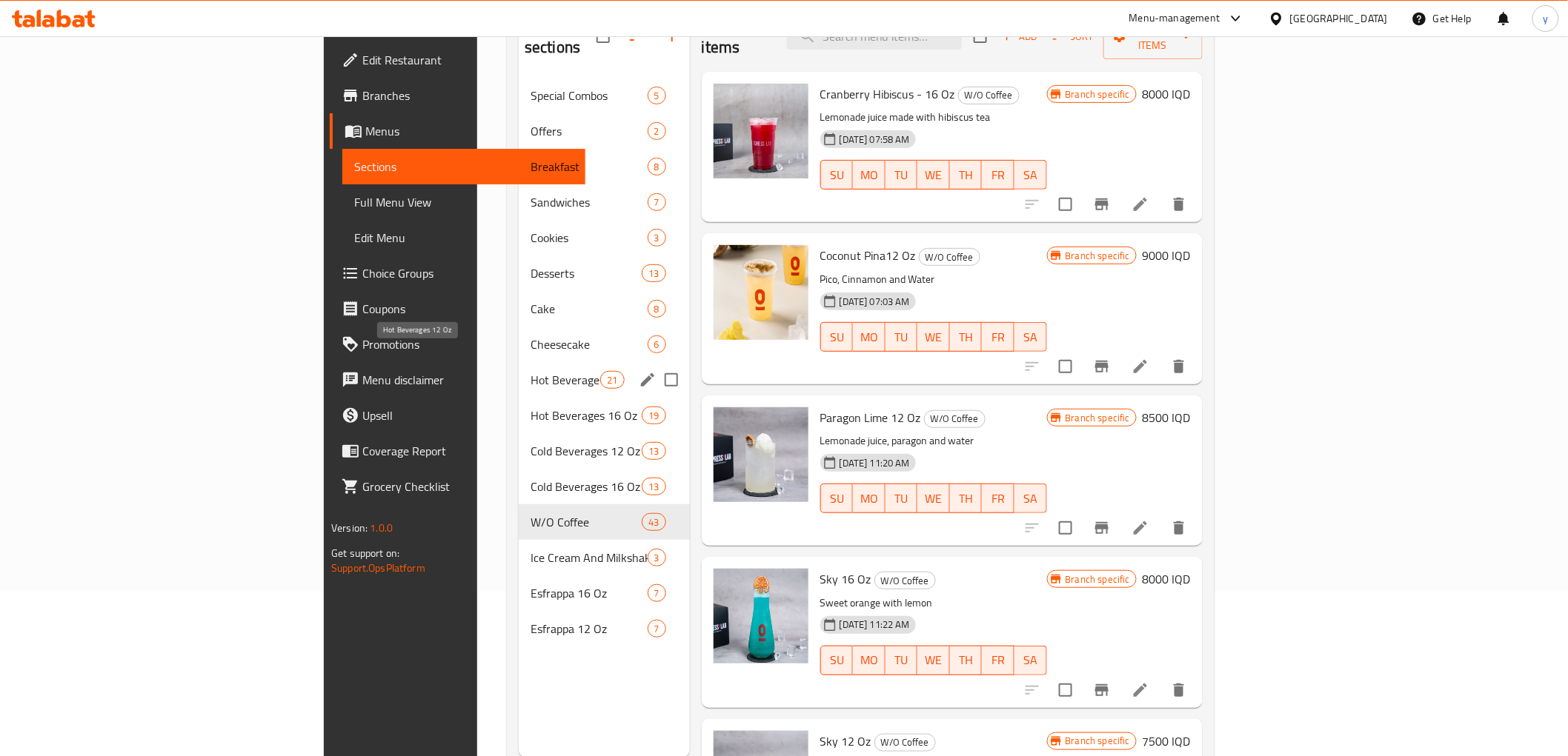
click at [531, 371] on span "Hot Beverages 12 Oz" at bounding box center [565, 380] width 69 height 18
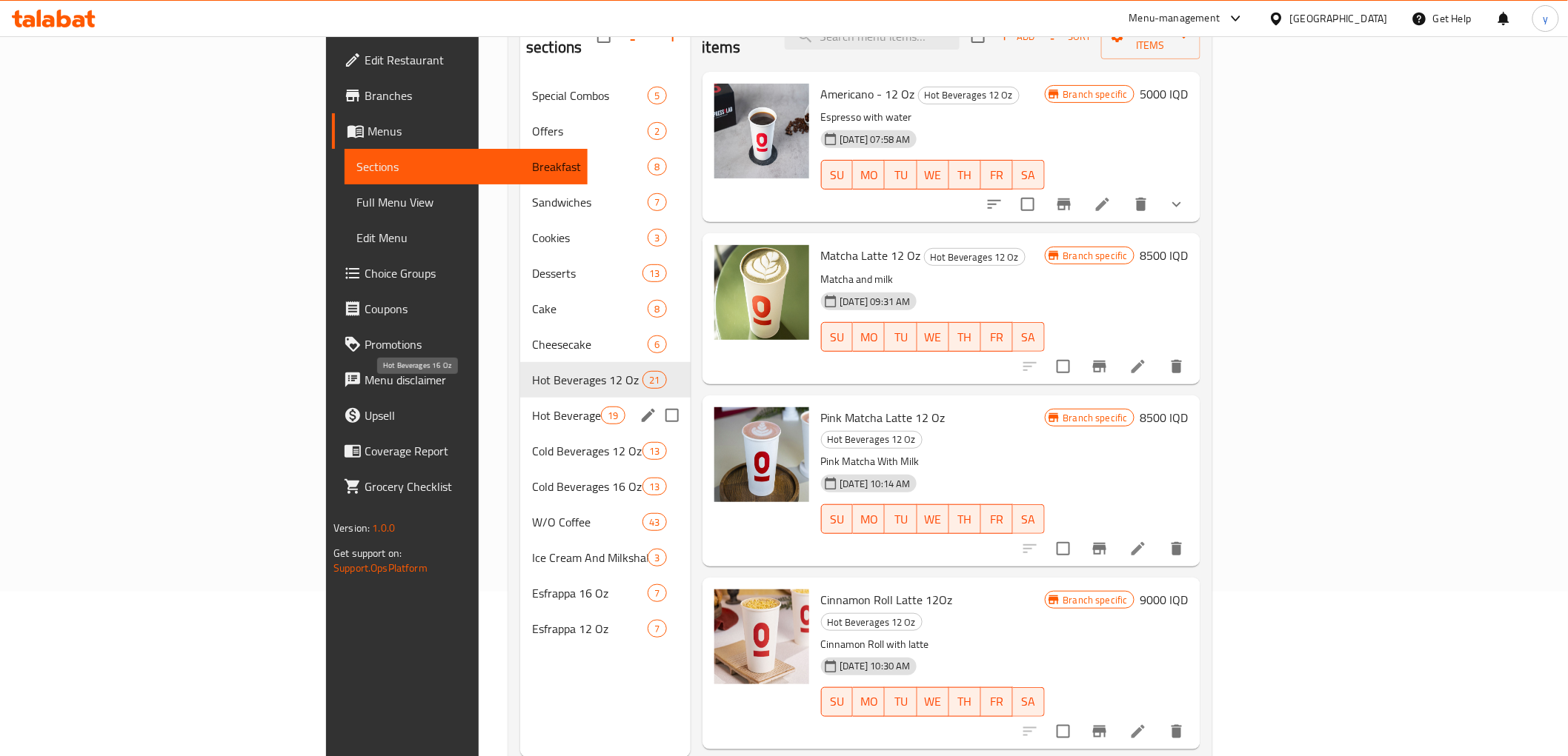
click at [532, 407] on span "Hot Beverages 16 Oz" at bounding box center [567, 415] width 69 height 18
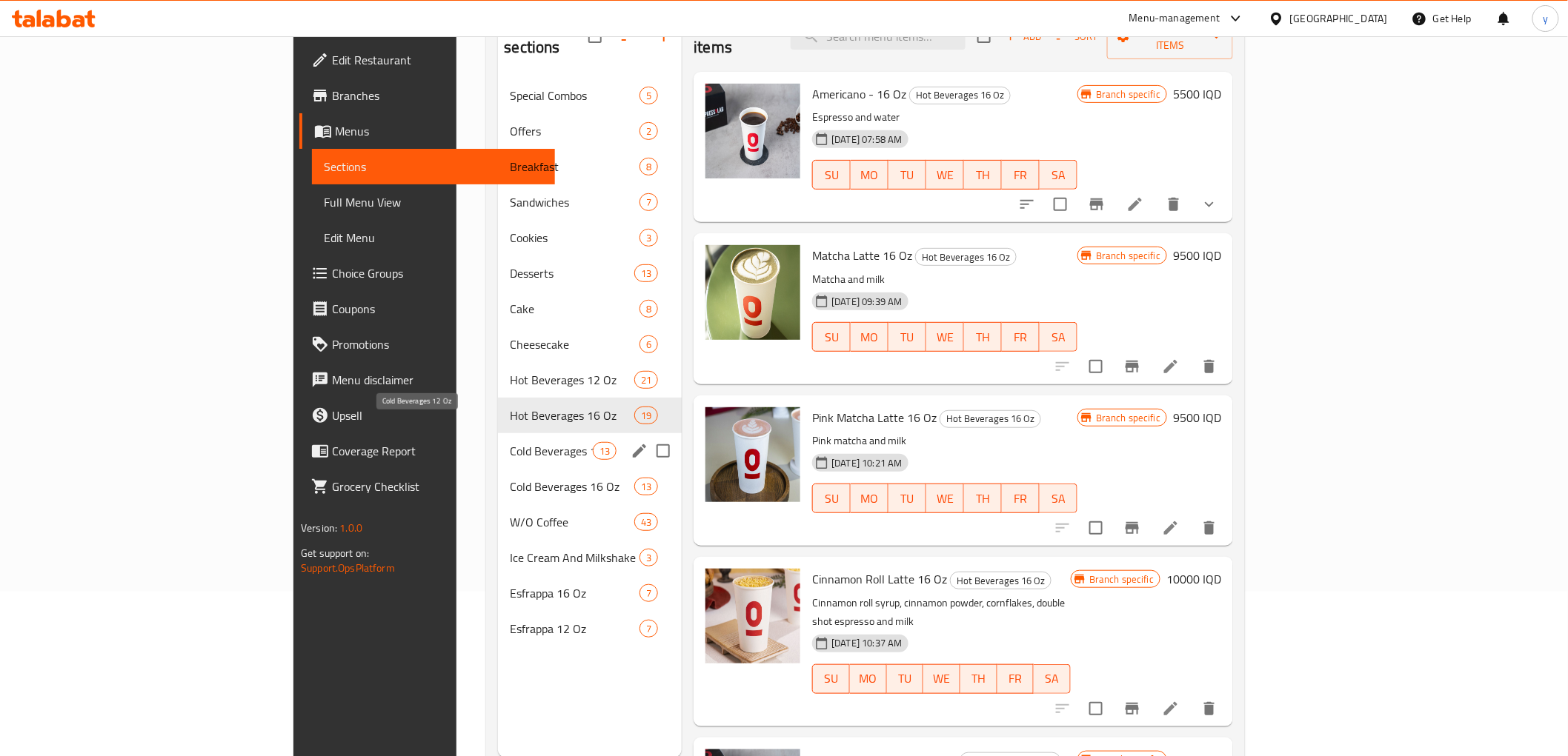
click at [510, 442] on span "Cold Beverages 12 Oz" at bounding box center [551, 451] width 83 height 18
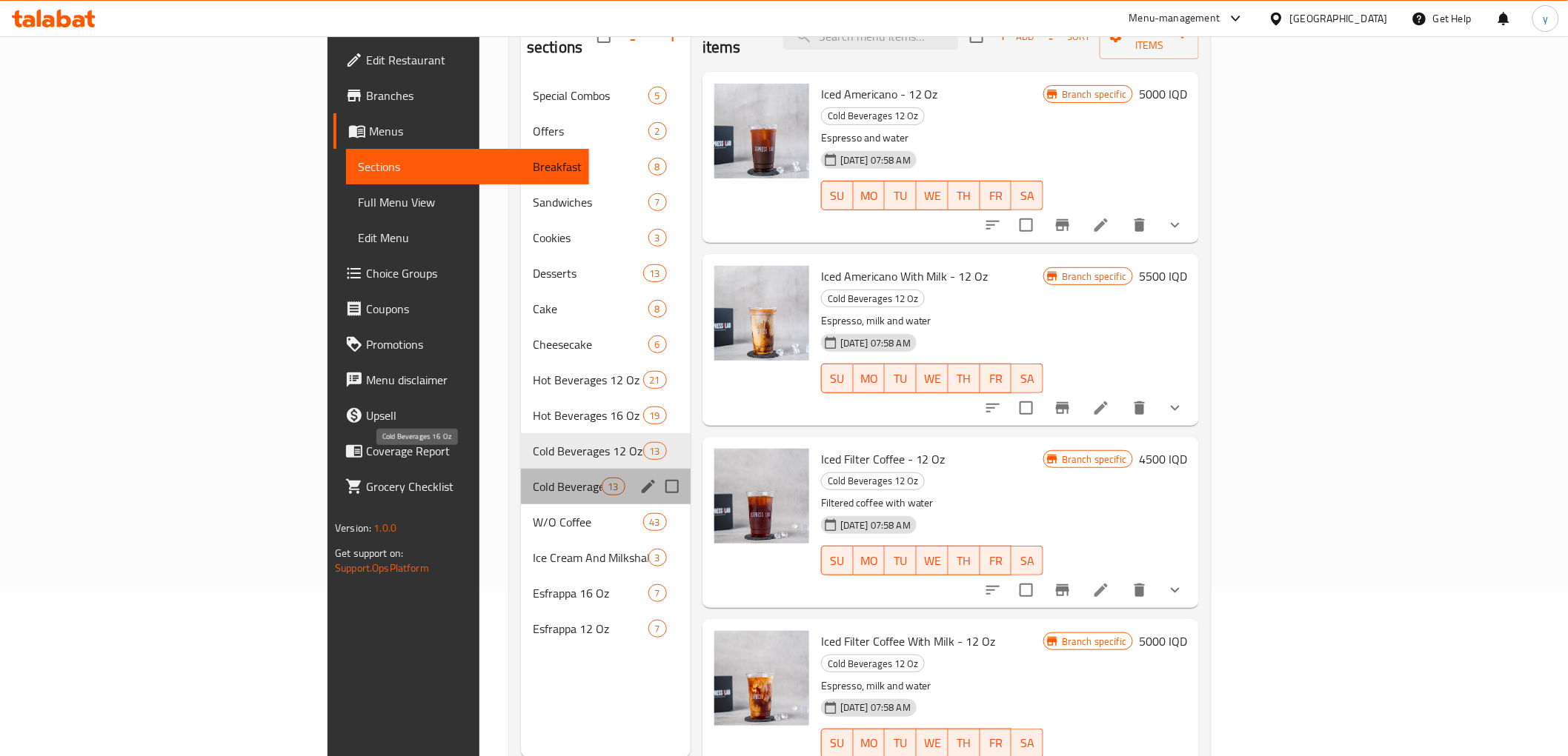
click at [533, 478] on span "Cold Beverages 16 Oz" at bounding box center [567, 486] width 69 height 18
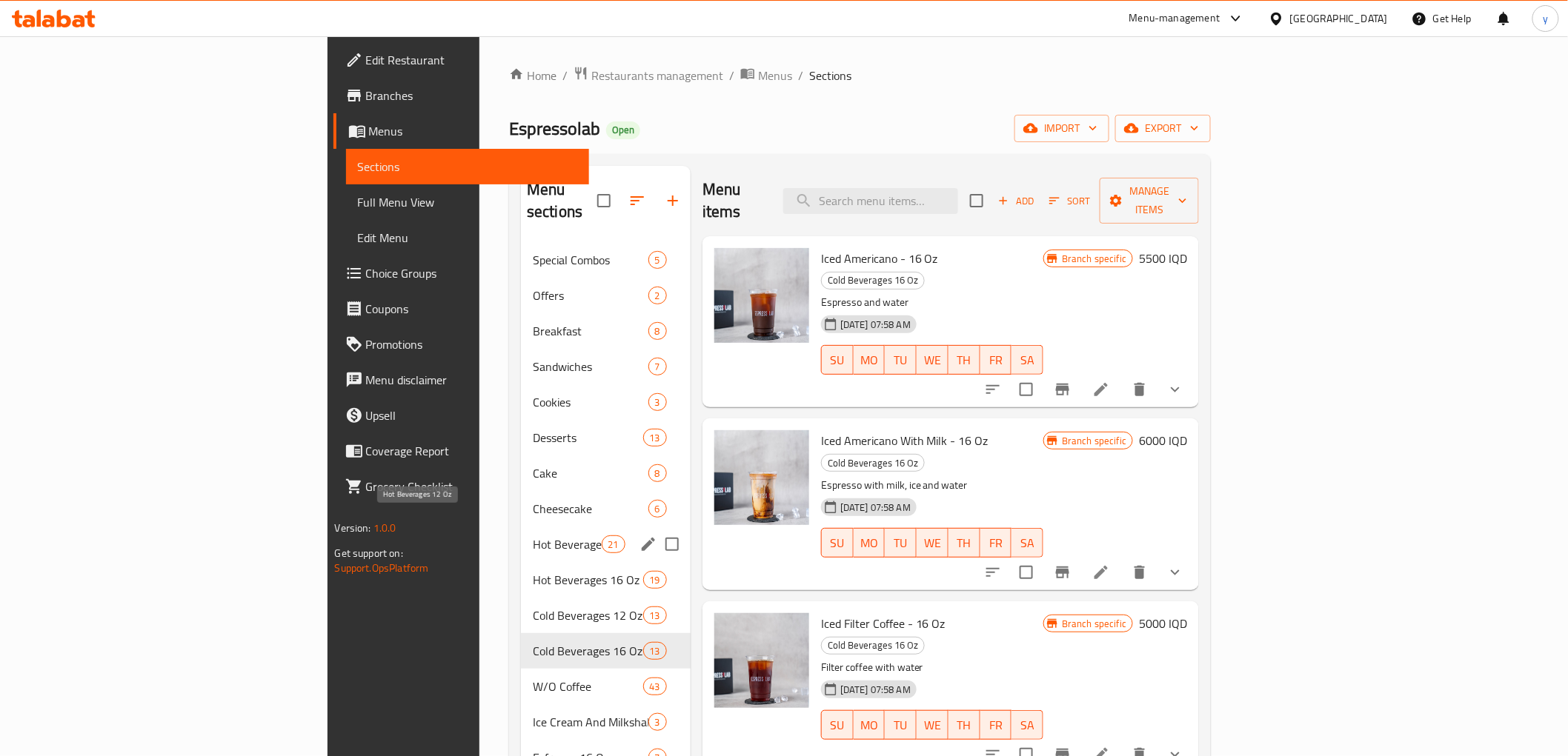
click at [533, 536] on span "Hot Beverages 12 Oz" at bounding box center [567, 545] width 69 height 18
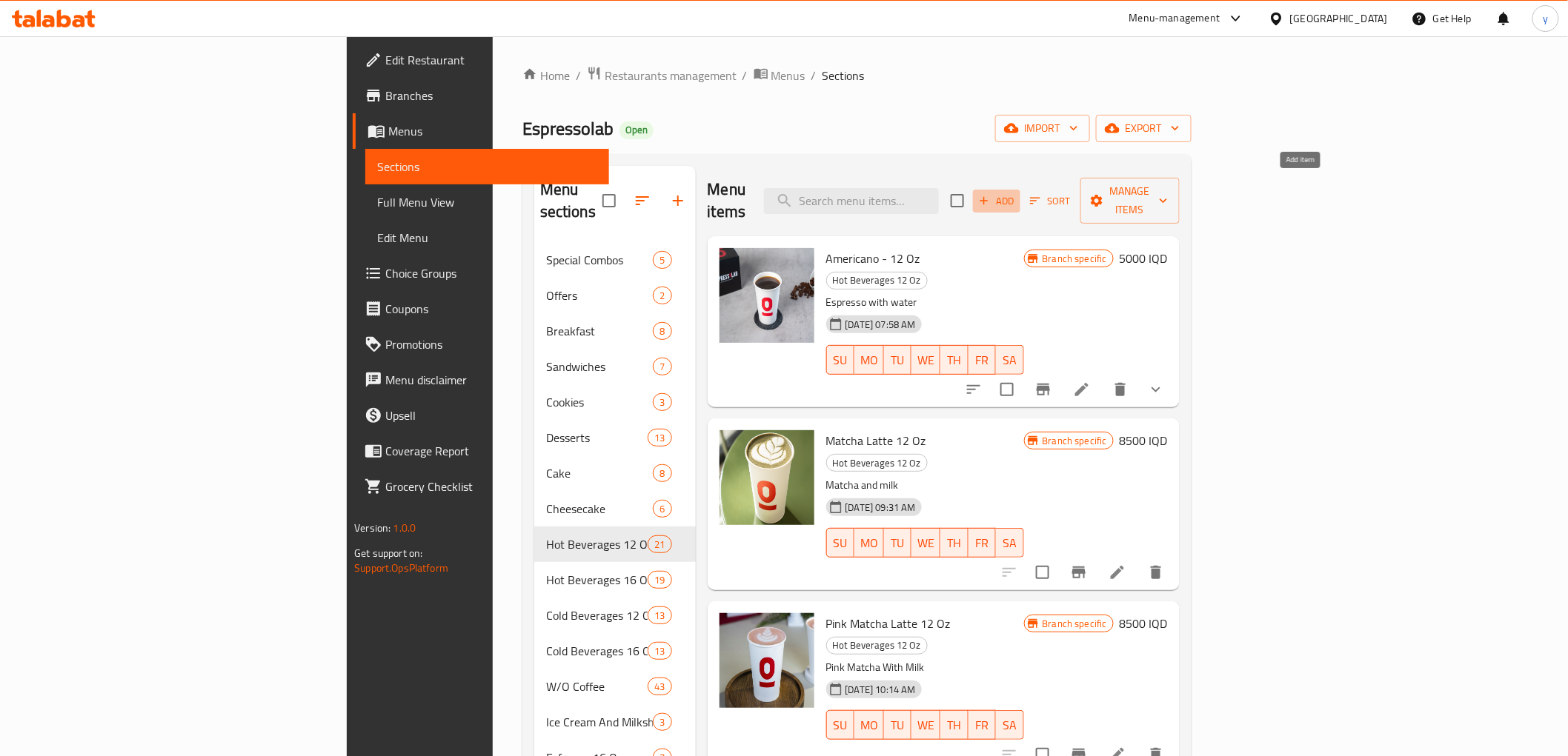
click at [1021, 193] on button "Add" at bounding box center [997, 201] width 47 height 23
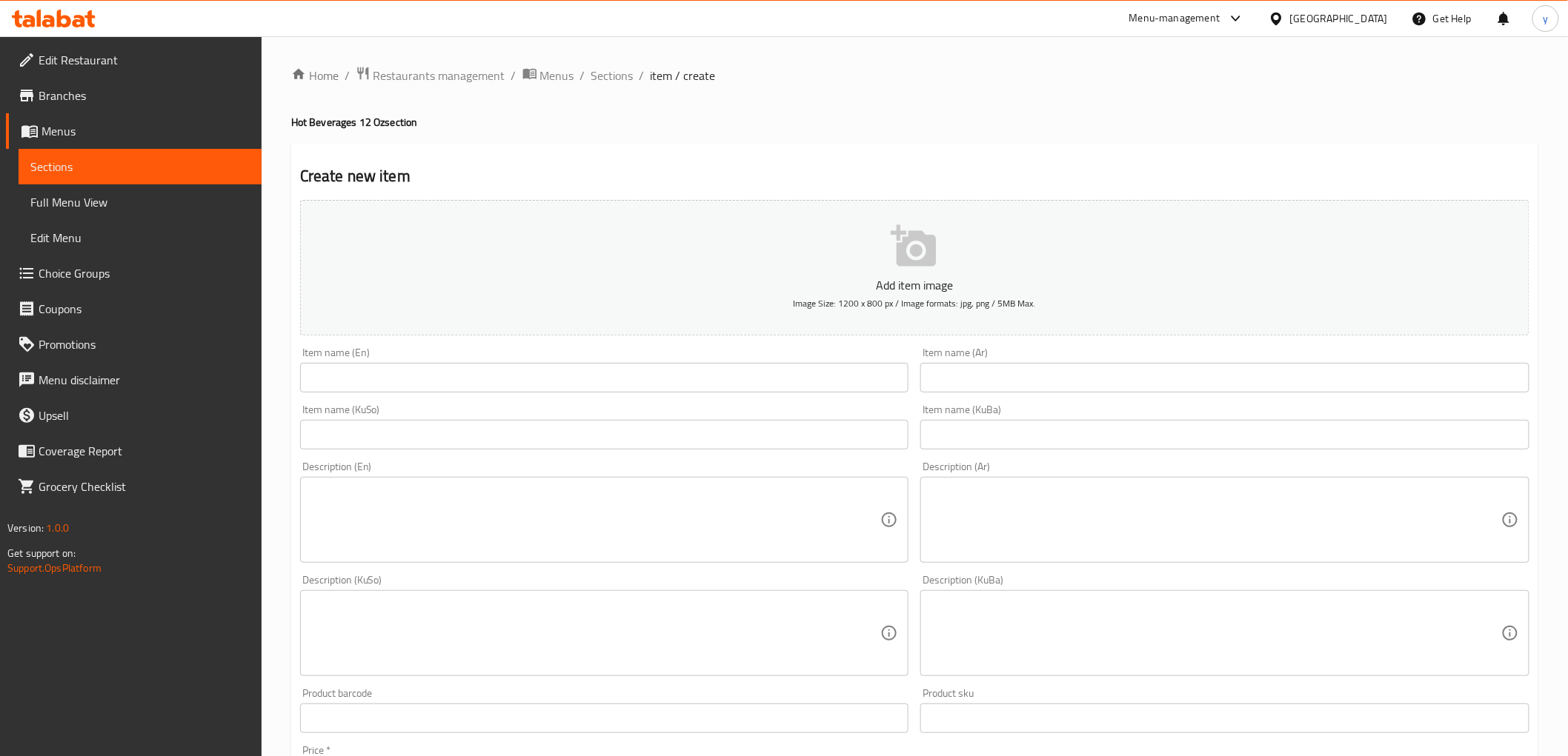
click at [564, 375] on input "text" at bounding box center [604, 377] width 609 height 30
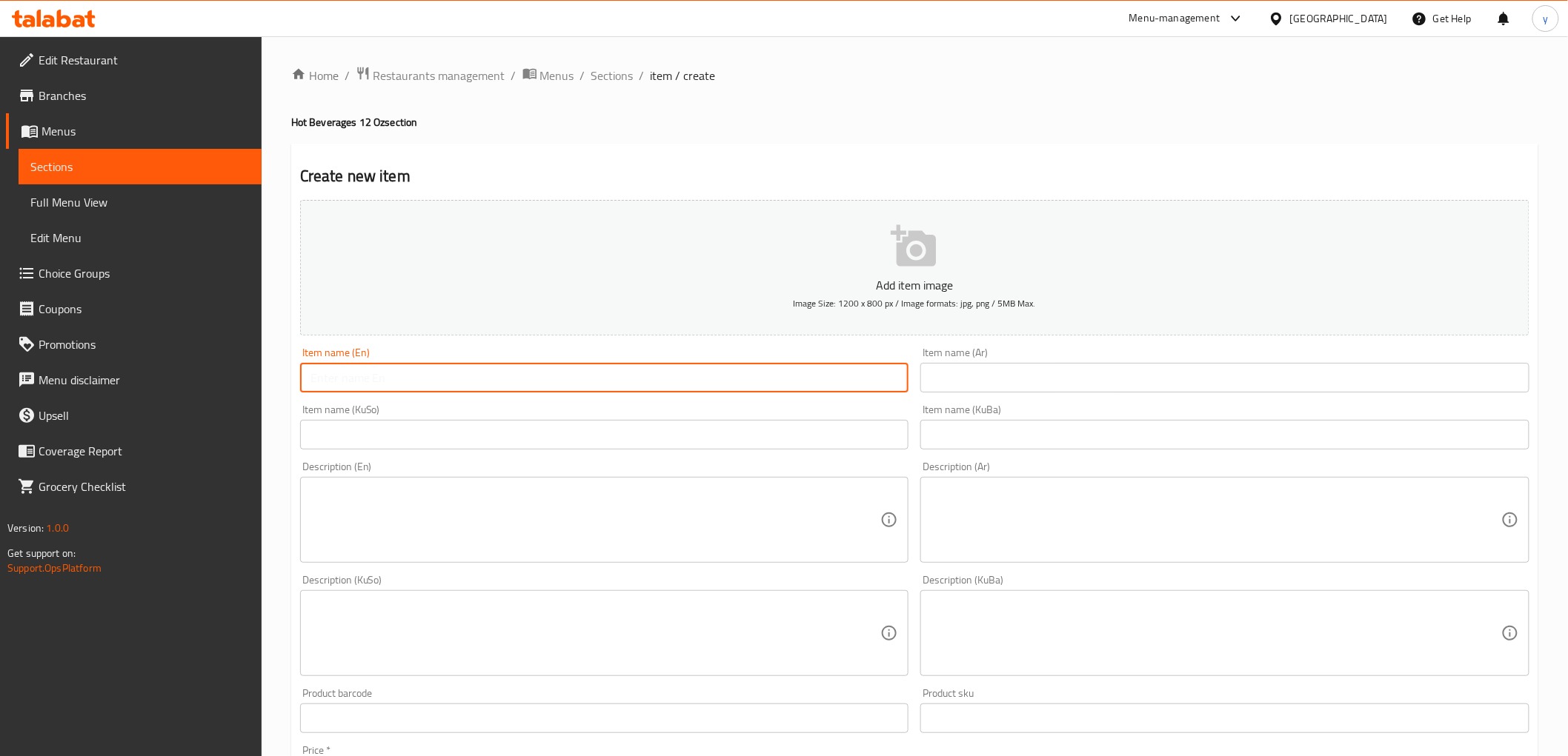
paste input "Cold Brew"
type input "Cold Brew"
click at [452, 515] on textarea at bounding box center [595, 520] width 571 height 70
paste textarea "Slow brewed coffee, smooth and naturally sweet with low acidity"
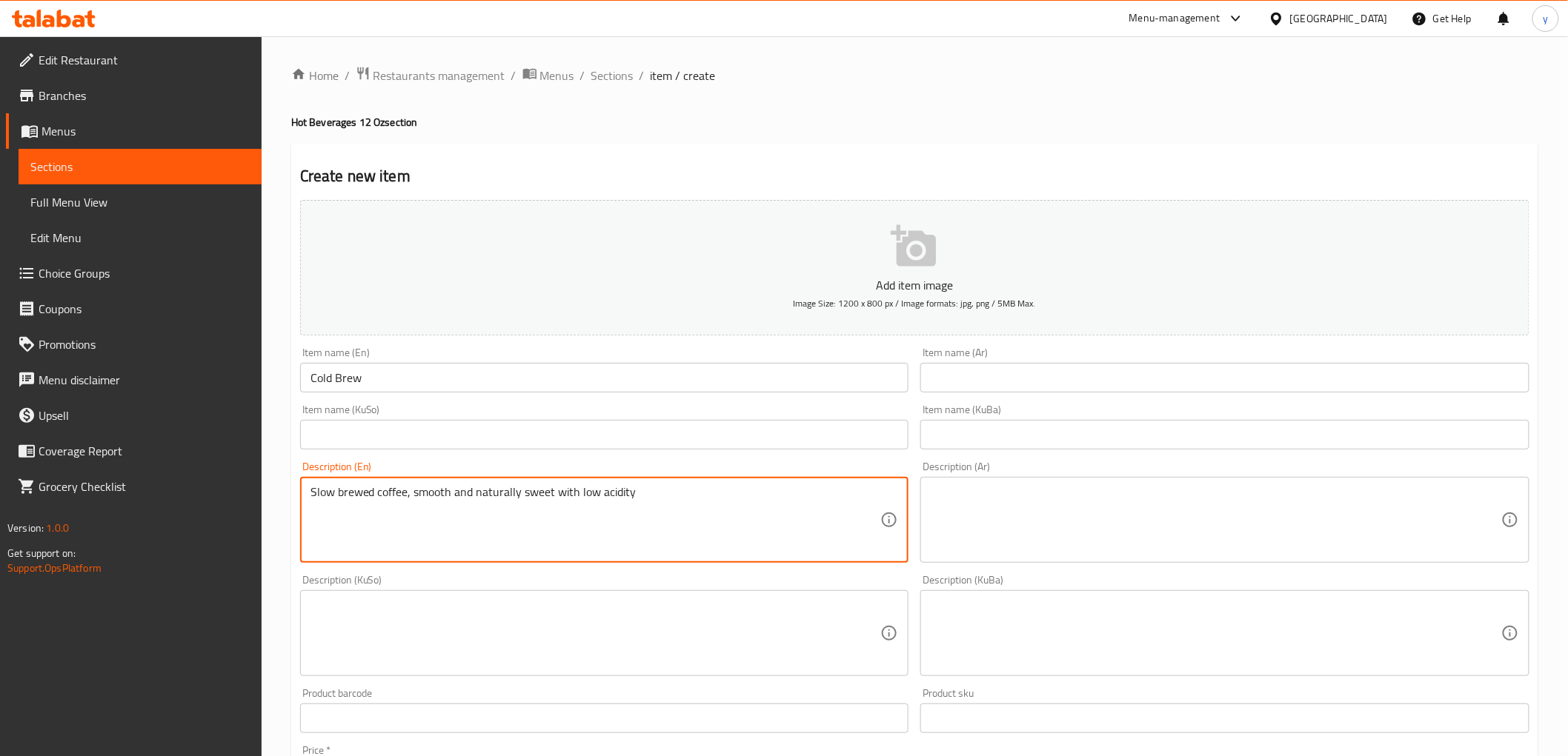
type textarea "Slow brewed coffee, smooth and naturally sweet with low acidity"
click at [500, 389] on input "Cold Brew" at bounding box center [604, 377] width 609 height 30
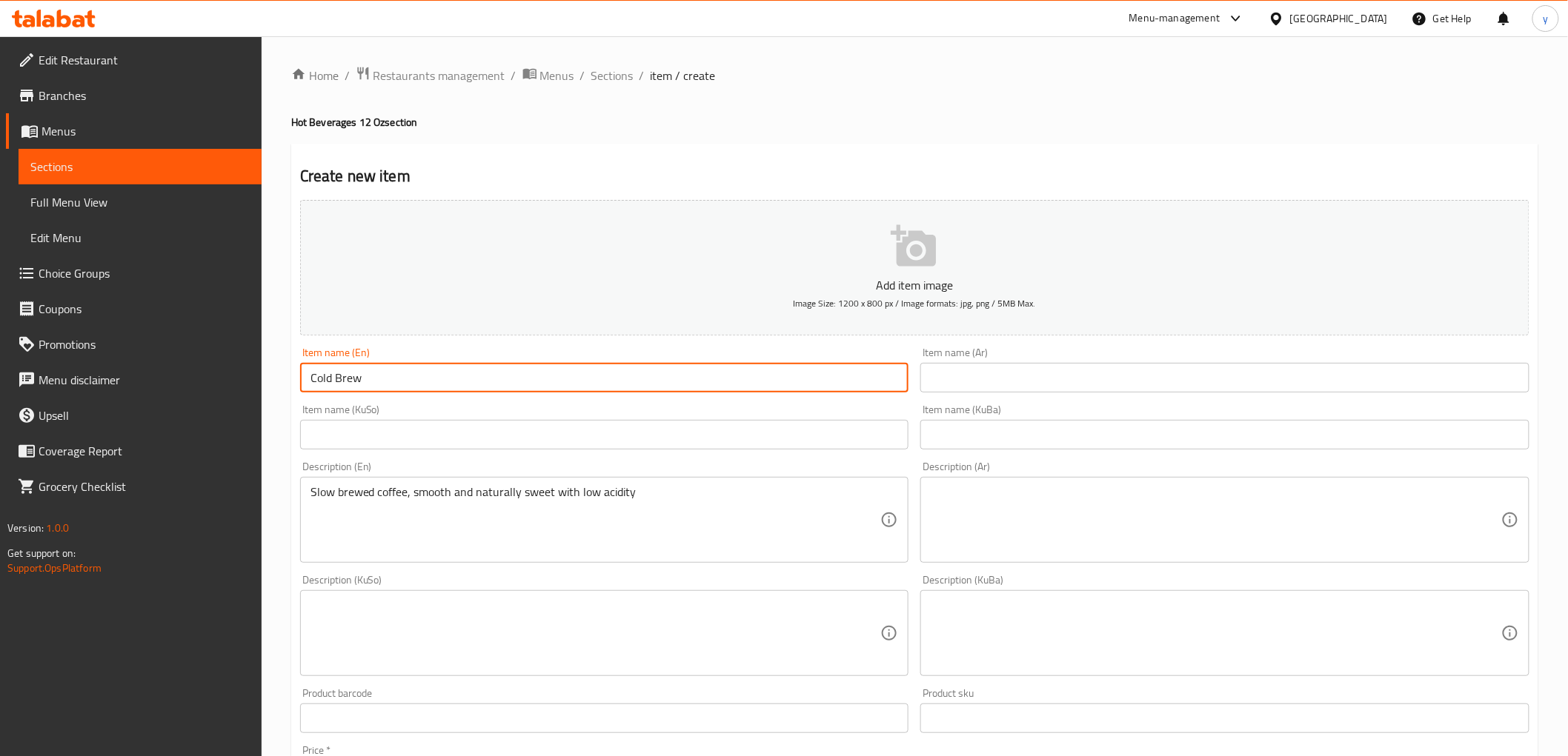
click at [500, 389] on input "Cold Brew" at bounding box center [604, 377] width 609 height 30
click at [505, 438] on input "text" at bounding box center [604, 435] width 609 height 30
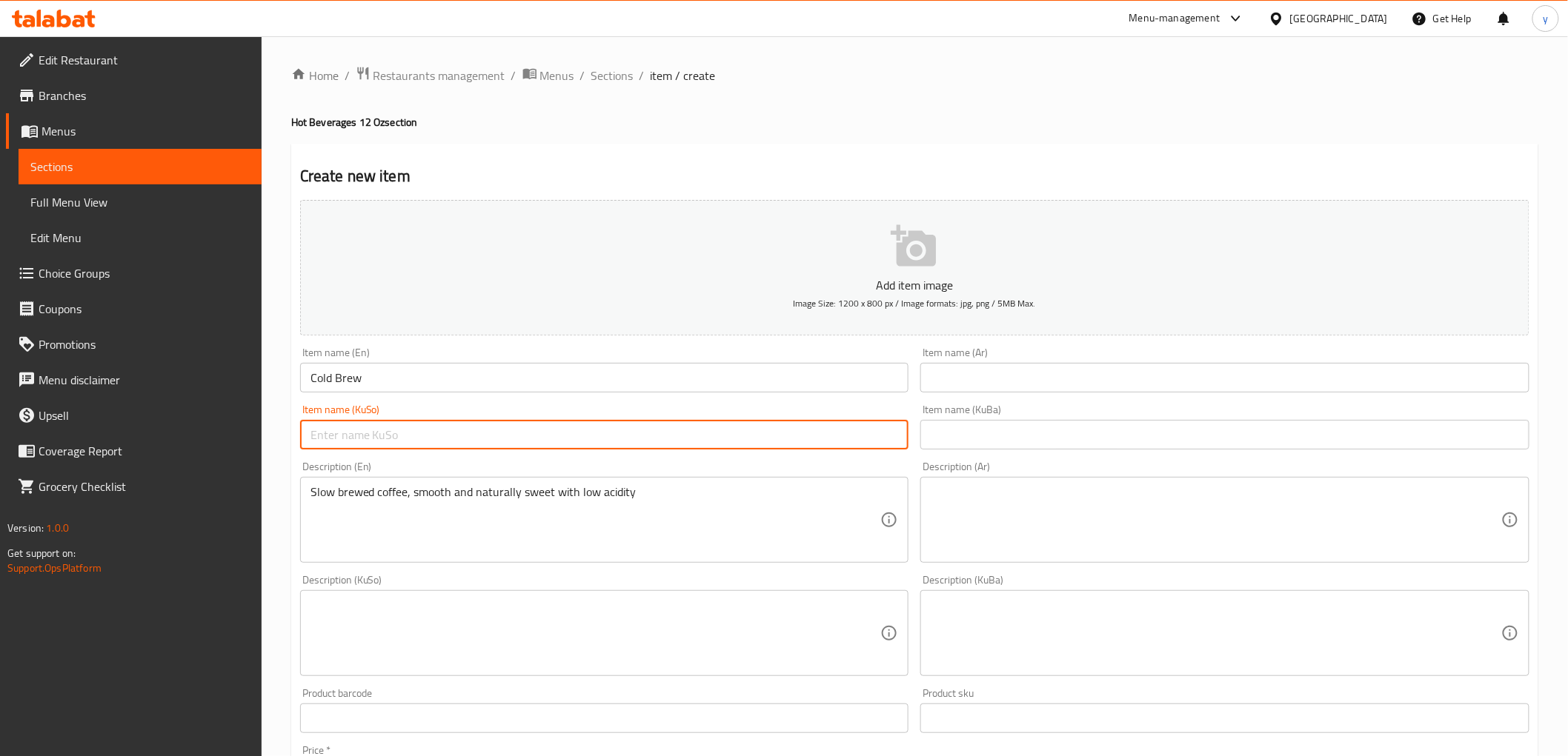
paste input "برۆی سارد"
type input "برۆی سارد"
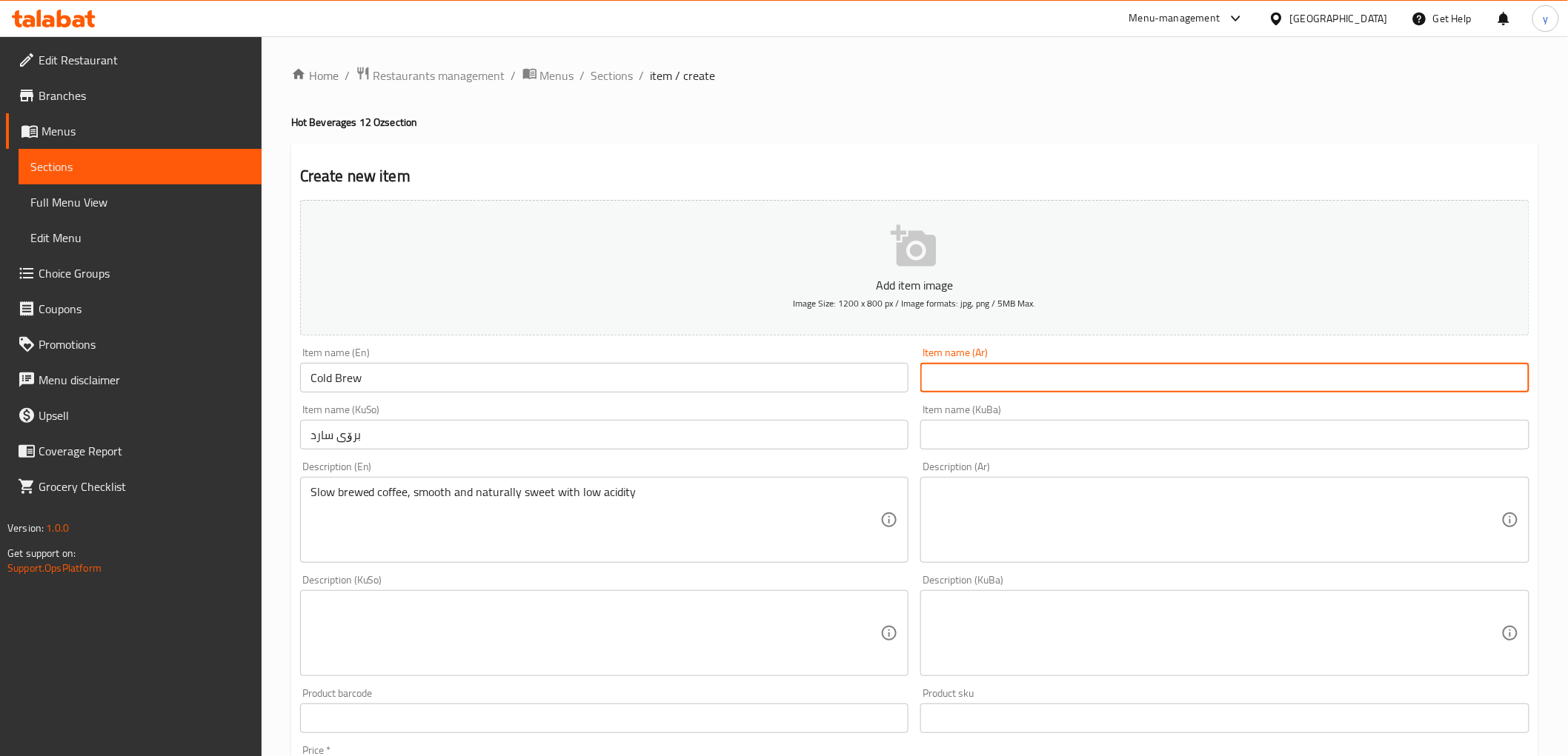
drag, startPoint x: 999, startPoint y: 380, endPoint x: 998, endPoint y: 392, distance: 12.0
click at [999, 380] on input "text" at bounding box center [1225, 377] width 609 height 30
paste input "برو باردة"
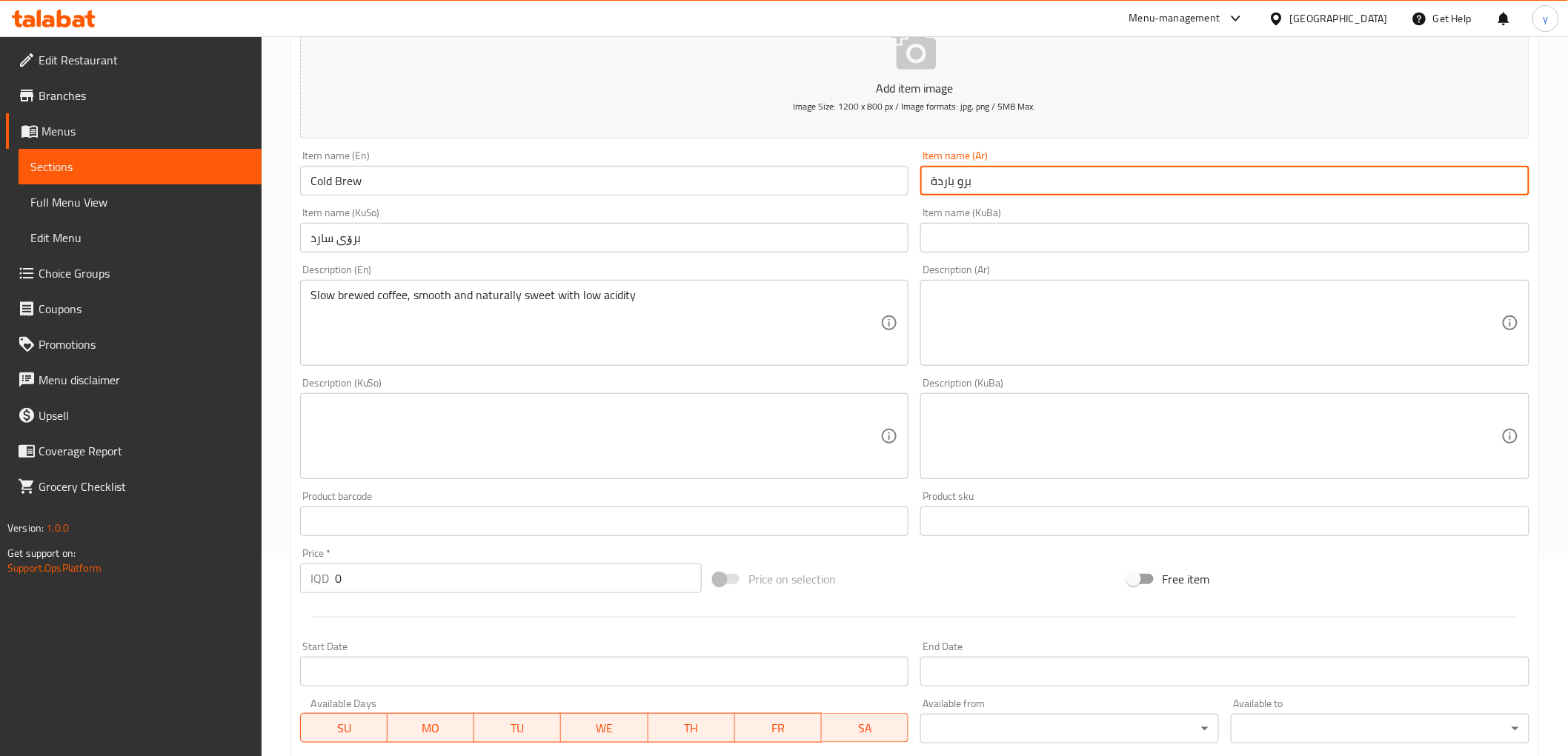
scroll to position [164, 0]
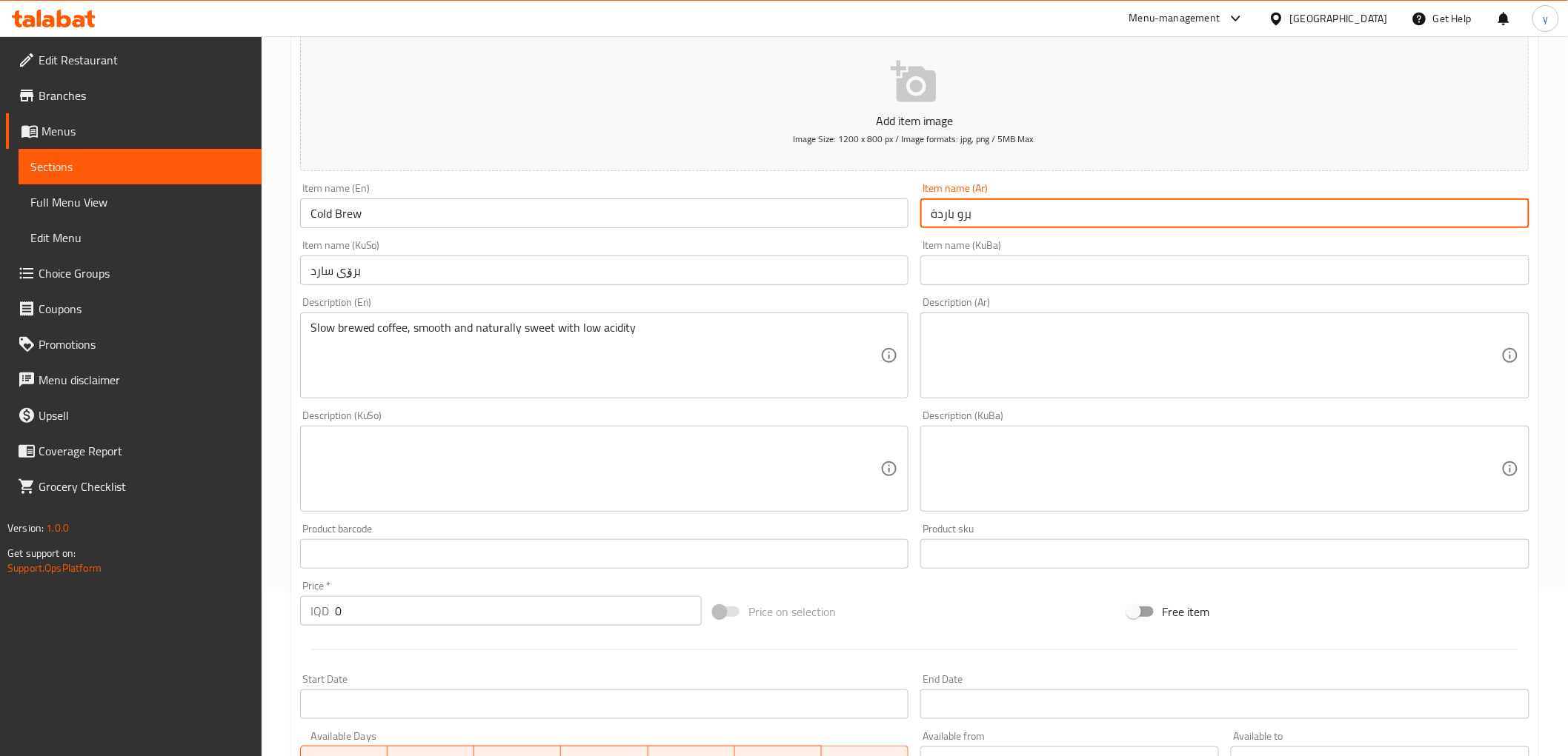
type input "برو باردة"
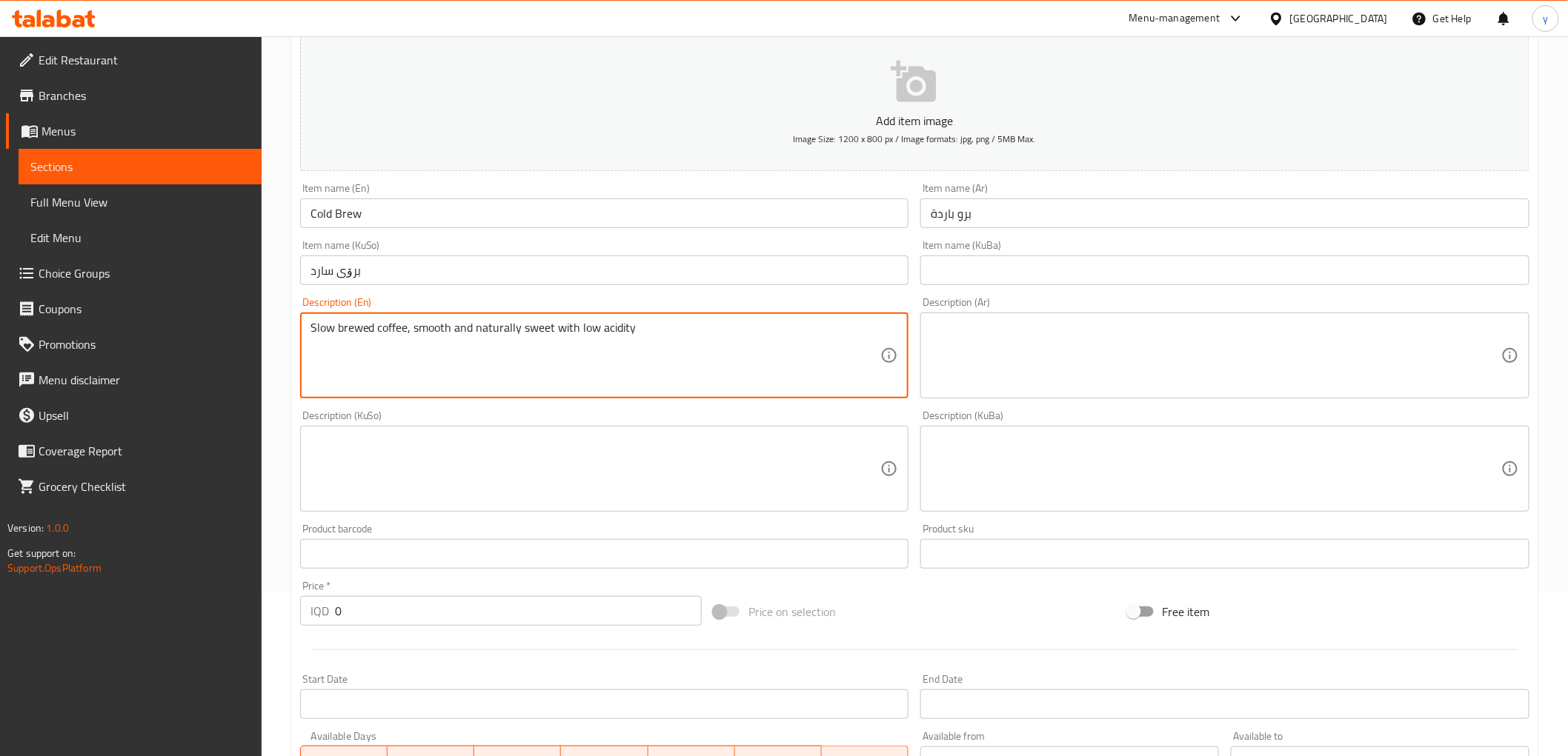
click at [729, 356] on textarea "Slow brewed coffee, smooth and naturally sweet with low acidity" at bounding box center [595, 356] width 571 height 70
click at [713, 343] on textarea "Slow brewed coffee, smooth and naturally sweet with low acidity" at bounding box center [595, 356] width 571 height 70
click at [650, 347] on textarea "Slow brewed coffee, smooth and naturally sweet with low acidity" at bounding box center [595, 356] width 571 height 70
click at [652, 347] on textarea "Slow brewed coffee, smooth and naturally sweet with low acidity" at bounding box center [595, 356] width 571 height 70
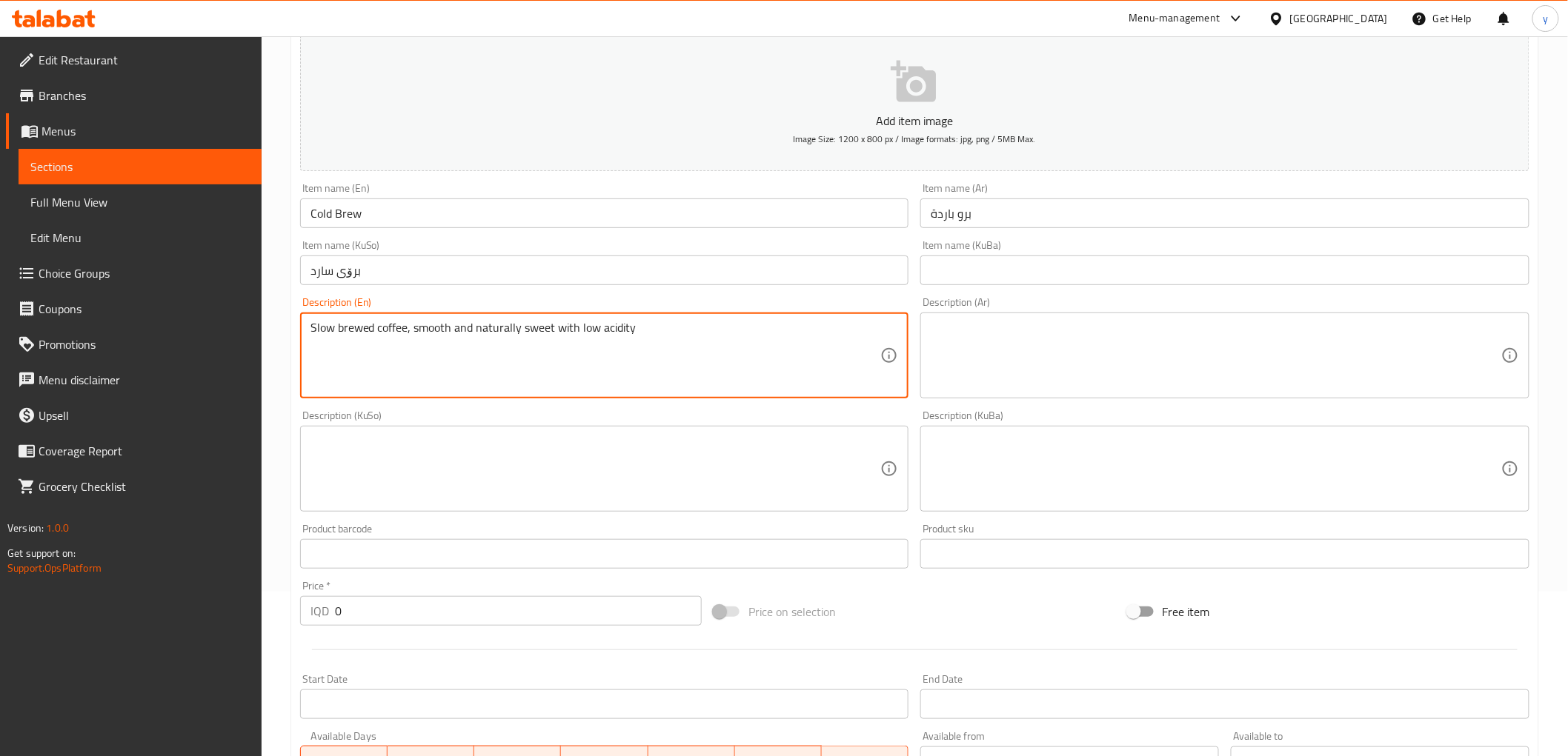
click at [652, 347] on textarea "Slow brewed coffee, smooth and naturally sweet with low acidity" at bounding box center [595, 356] width 571 height 70
type textarea "Slow brewed coffee, smooth and naturally sweet with low acidity"
click at [520, 345] on textarea "Slow brewed coffee, smooth and naturally sweet with low acidity" at bounding box center [595, 356] width 571 height 70
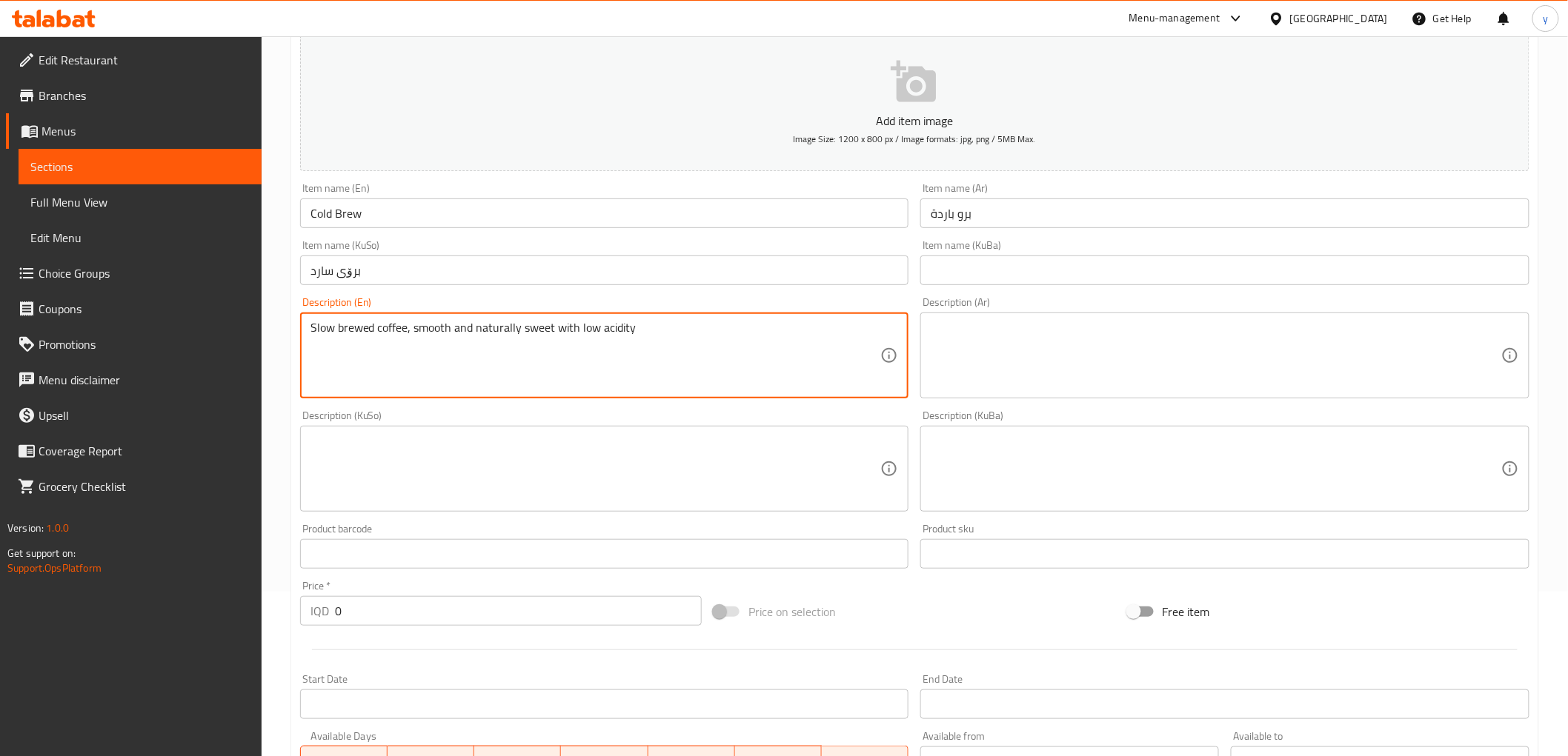
click at [520, 345] on textarea "Slow brewed coffee, smooth and naturally sweet with low acidity" at bounding box center [595, 356] width 571 height 70
click at [1095, 326] on textarea at bounding box center [1216, 356] width 571 height 70
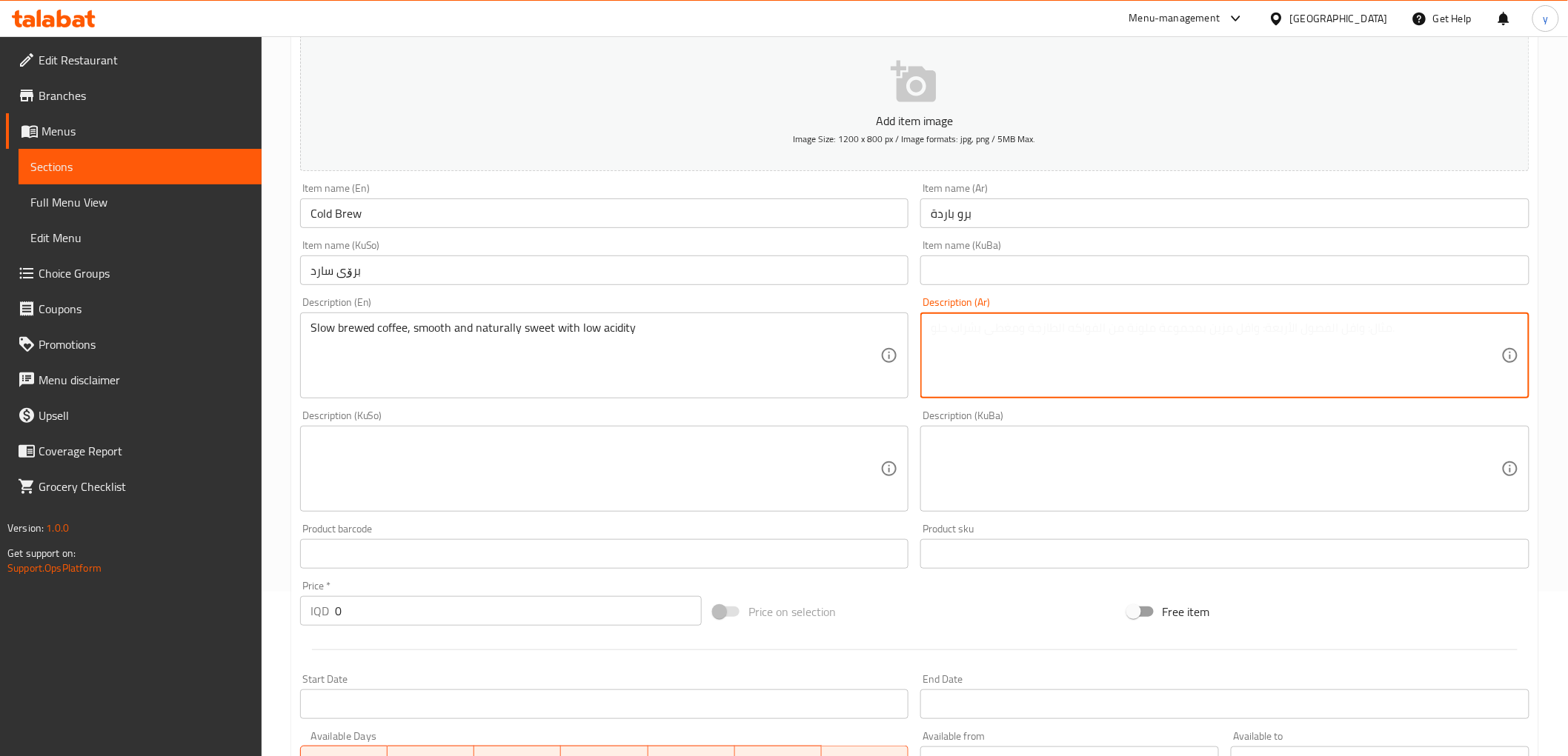
paste textarea "قهوة محضرة ببطء، ناعمة وحلوة بشكل طبيعي مع حموضة قليلة"
type textarea "قهوة محضرة ببطء، ناعمة وحلوة بشكل طبيعي مع حموضة قليلة"
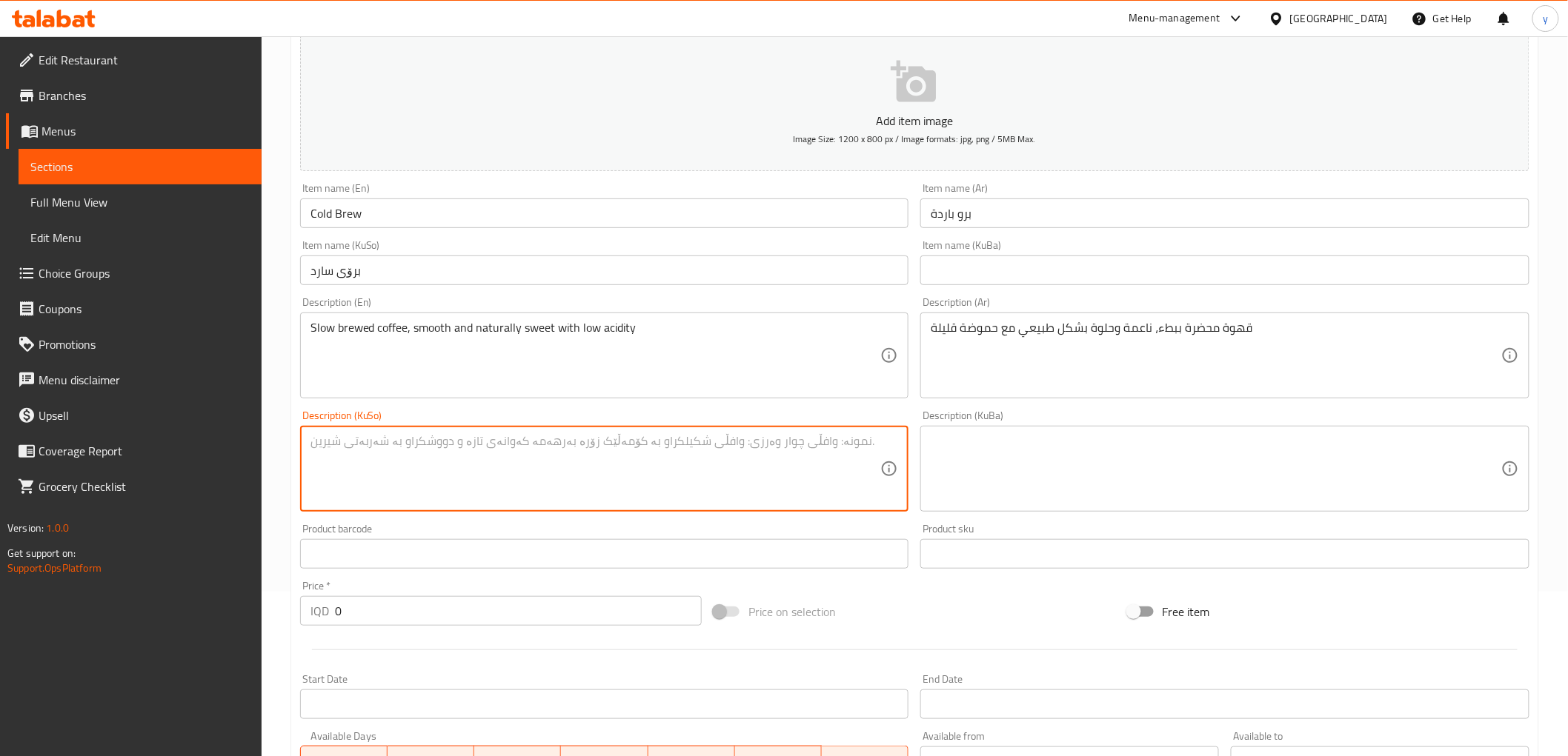
click at [835, 454] on textarea at bounding box center [595, 469] width 571 height 70
click at [419, 439] on textarea "قاوە ئامادەکراوە بە هێواشی، نەرم و شیری لەسەر شێوەی سروشتی لەگەڵ هەنێک ترشی" at bounding box center [595, 469] width 571 height 70
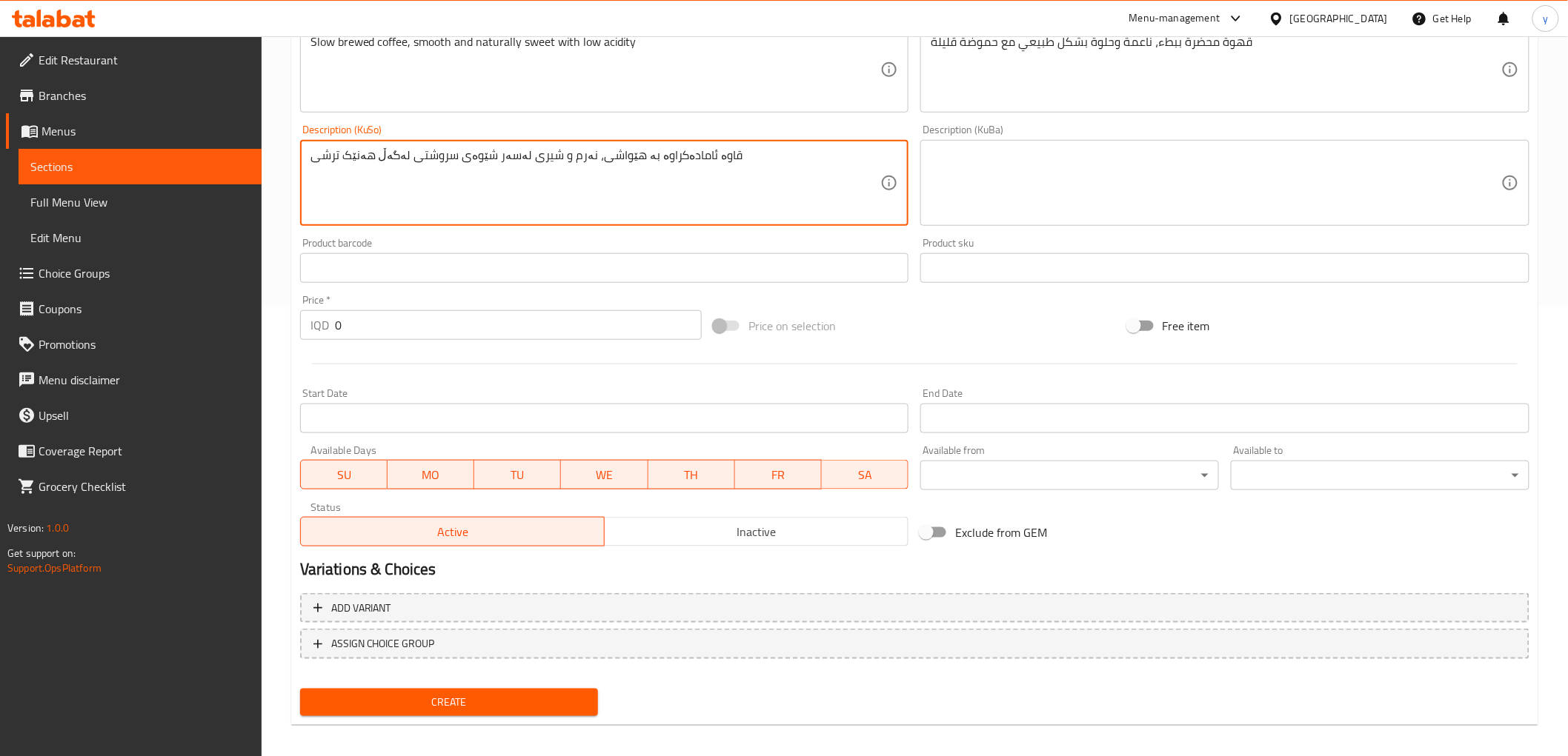
scroll to position [458, 0]
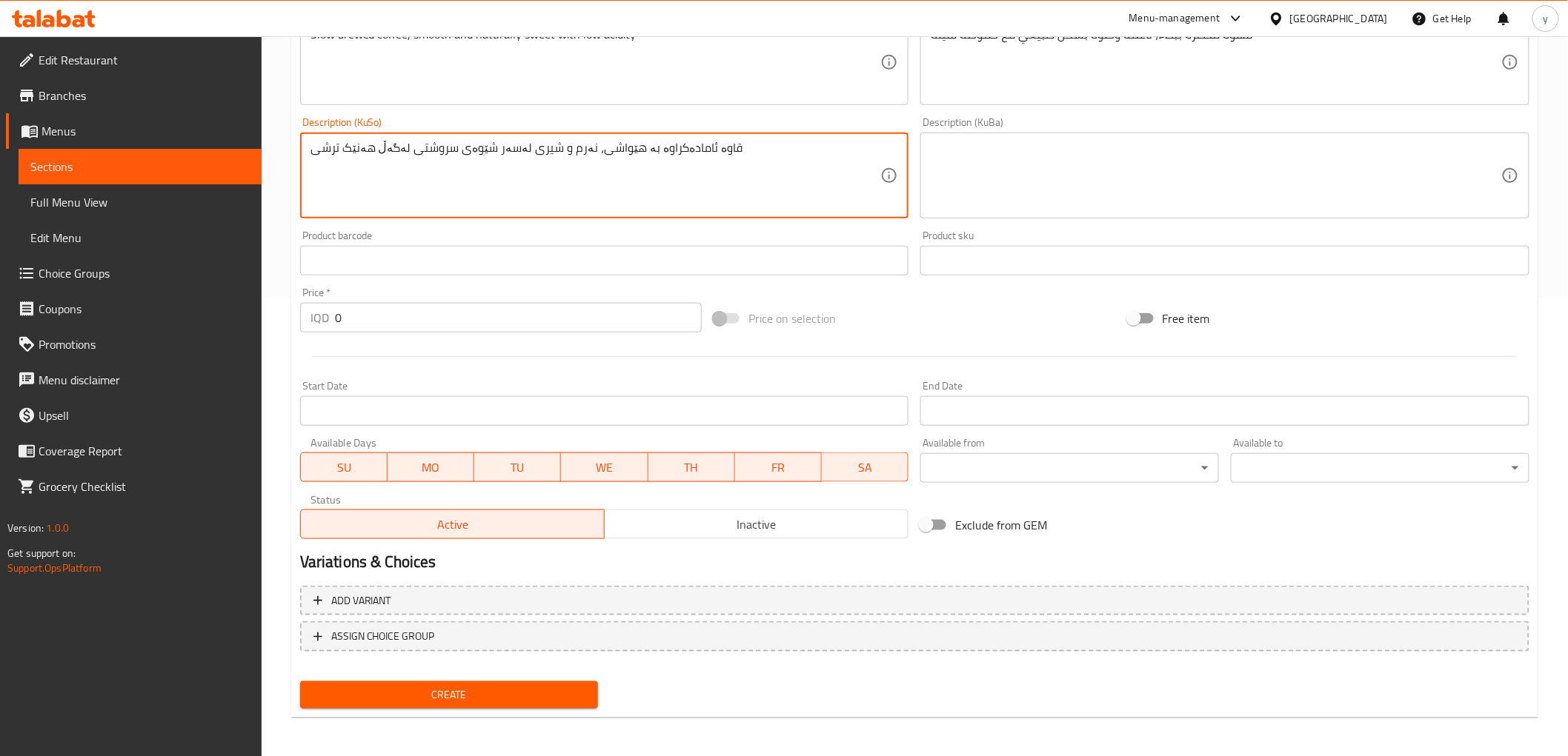
type textarea "قاوە ئامادەکراوە بە هێواشی، نەرم و شیری لەسەر شێوەی سروشتی لەگەڵ هەنێک ترشی"
click at [353, 316] on input "0" at bounding box center [519, 317] width 367 height 30
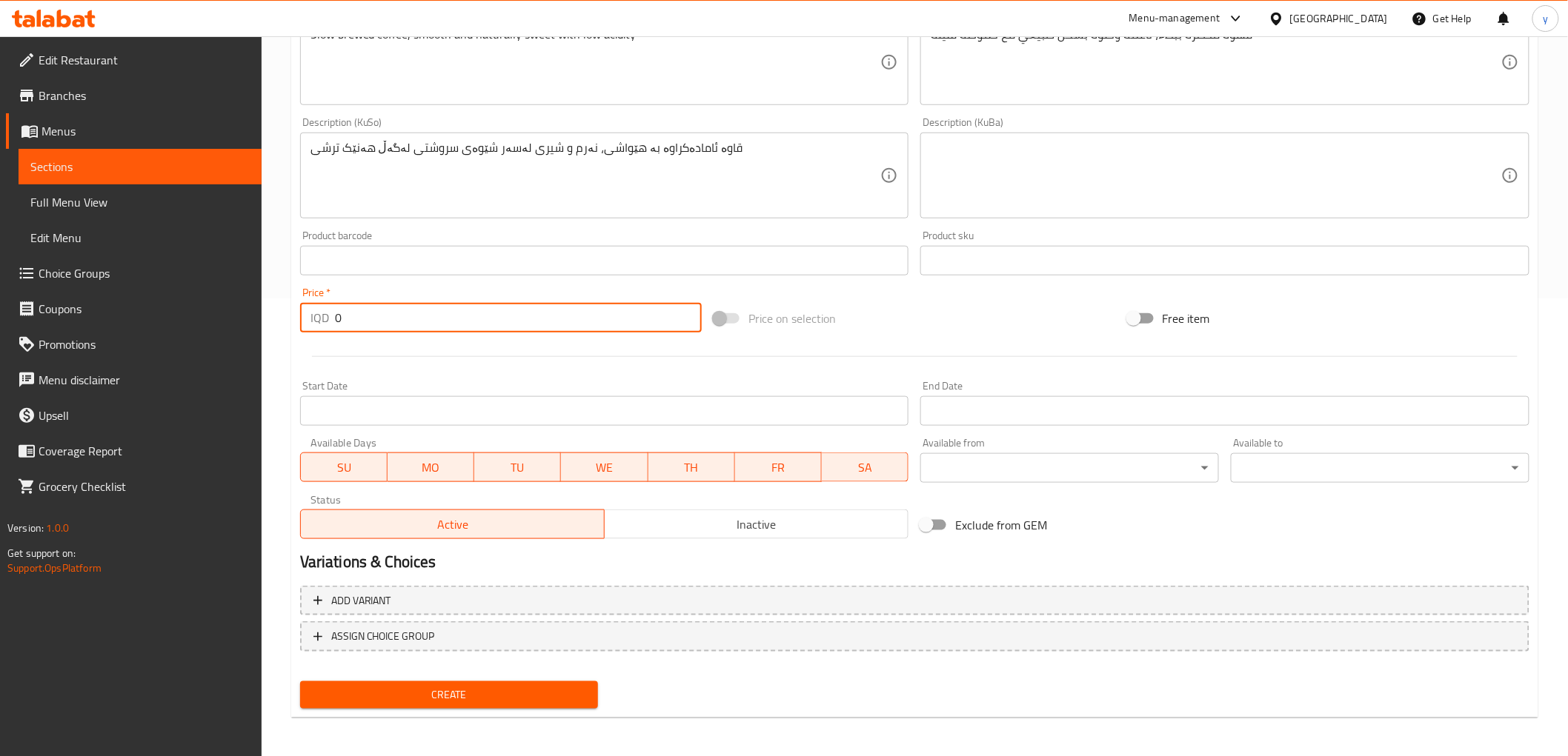
click at [353, 316] on input "0" at bounding box center [519, 317] width 367 height 30
paste input "650"
type input "6500"
click at [465, 687] on span "Create" at bounding box center [449, 695] width 275 height 18
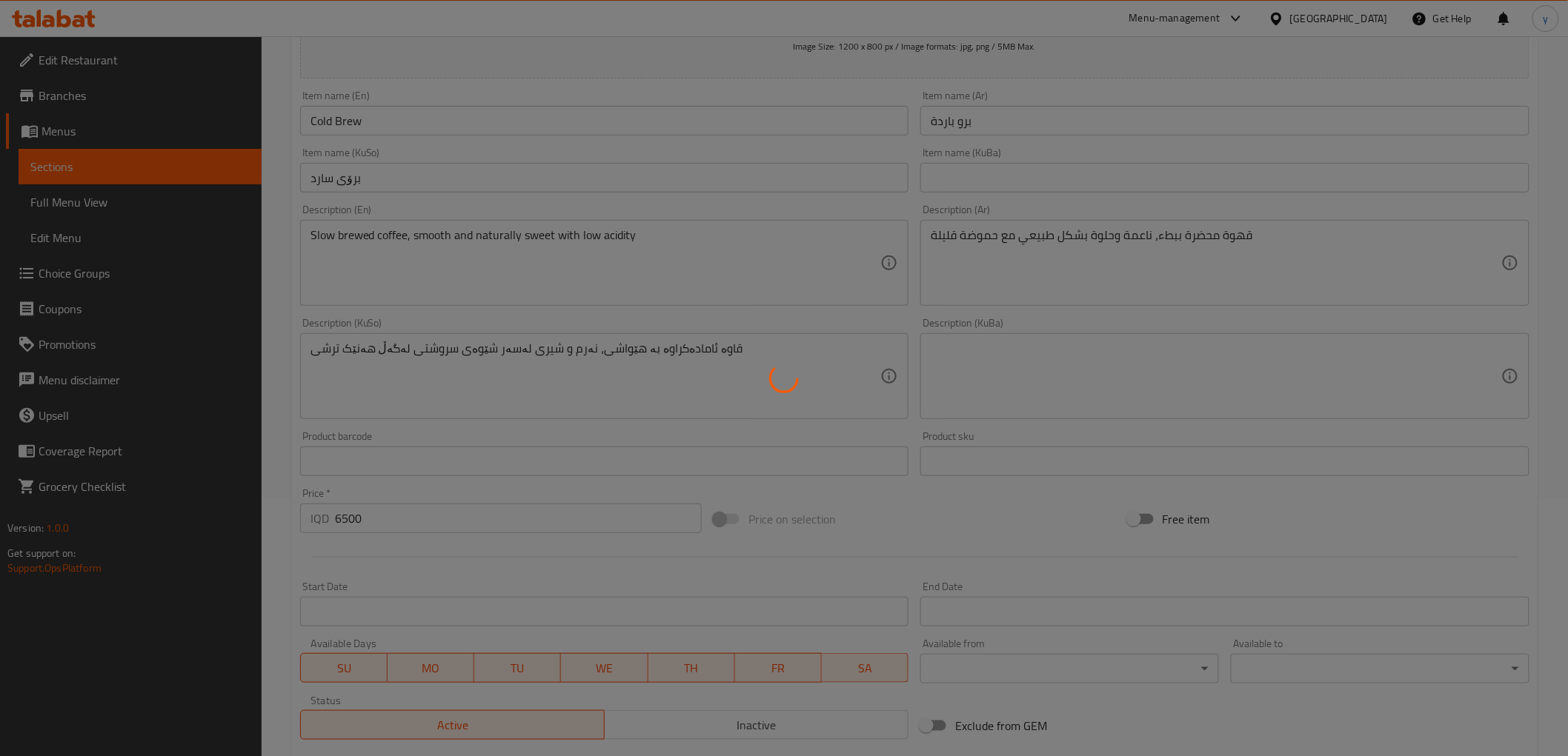
scroll to position [0, 0]
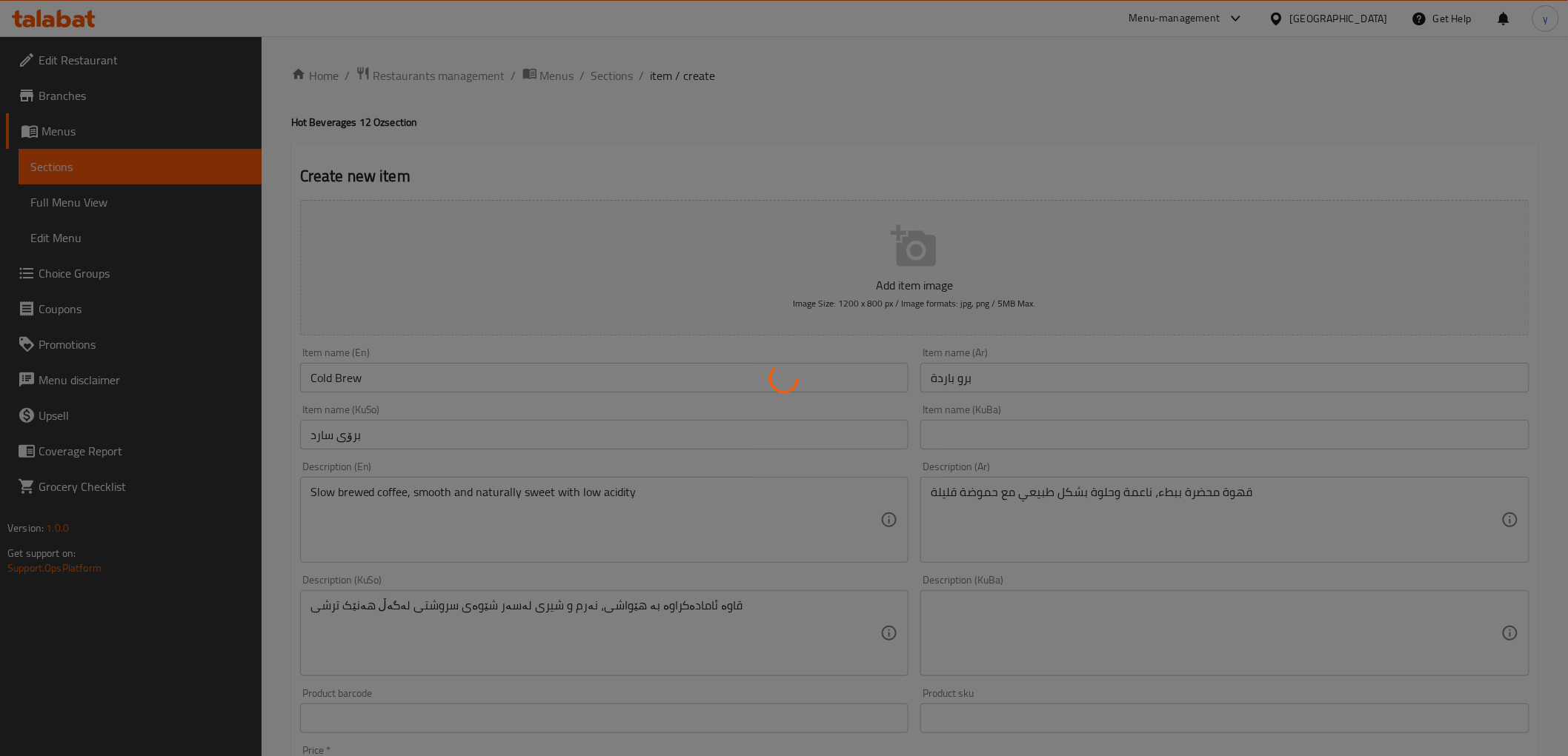
click at [453, 384] on div at bounding box center [784, 378] width 1568 height 756
click at [448, 376] on div at bounding box center [784, 378] width 1568 height 756
type input "0"
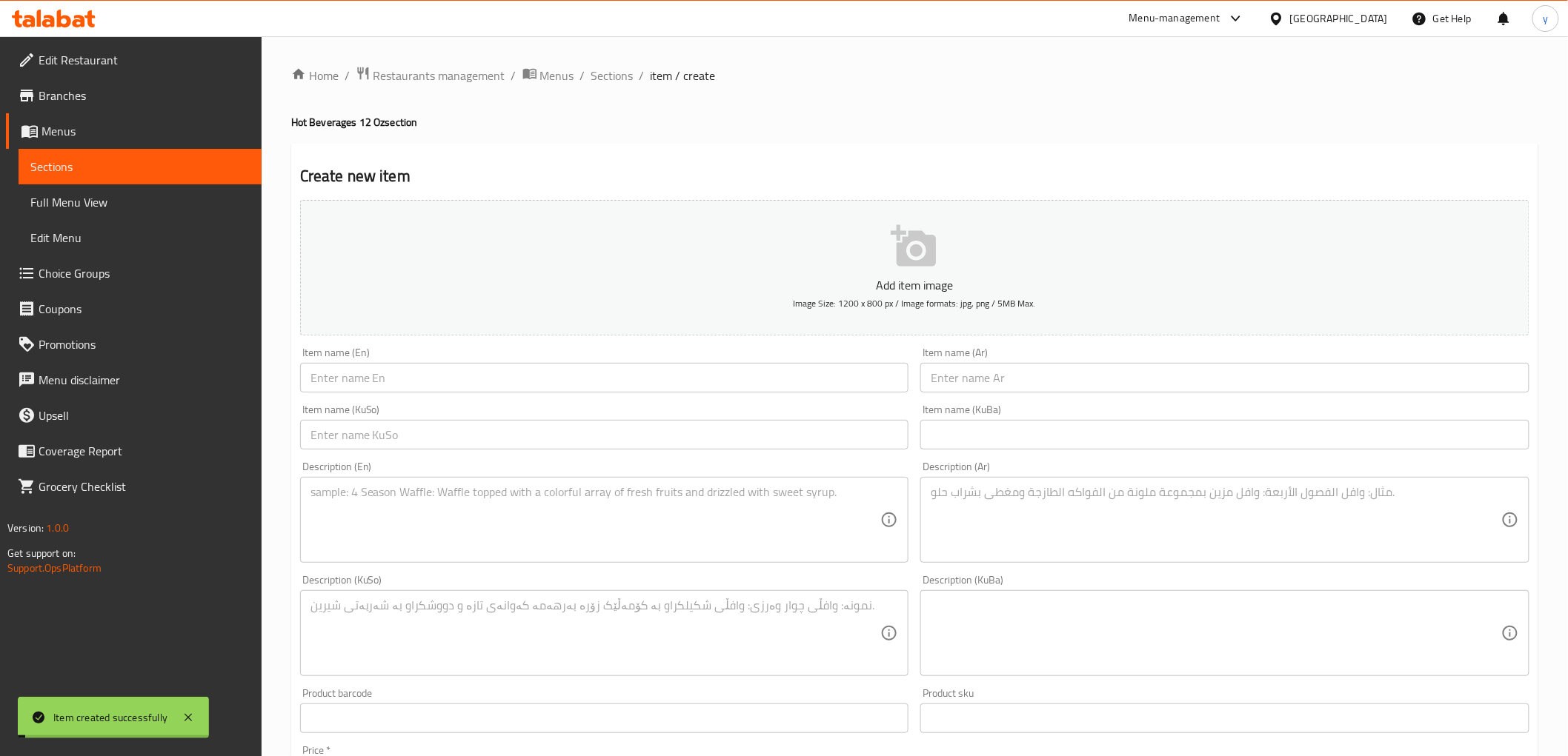
click at [598, 87] on div "Home / Restaurants management / Menus / Sections / item / create Hot Beverages …" at bounding box center [914, 627] width 1247 height 1121
click at [602, 78] on span "Sections" at bounding box center [612, 76] width 42 height 18
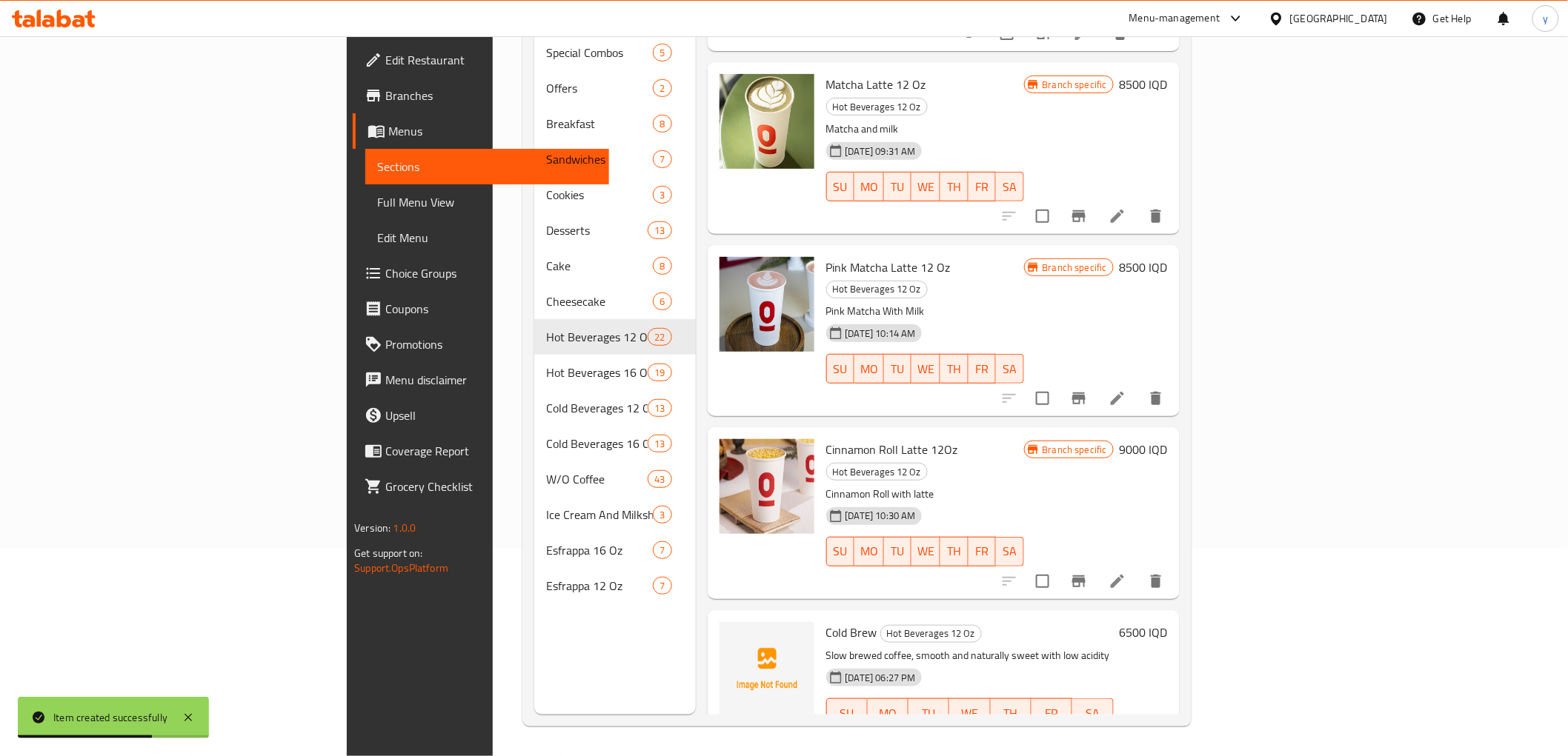
scroll to position [205, 0]
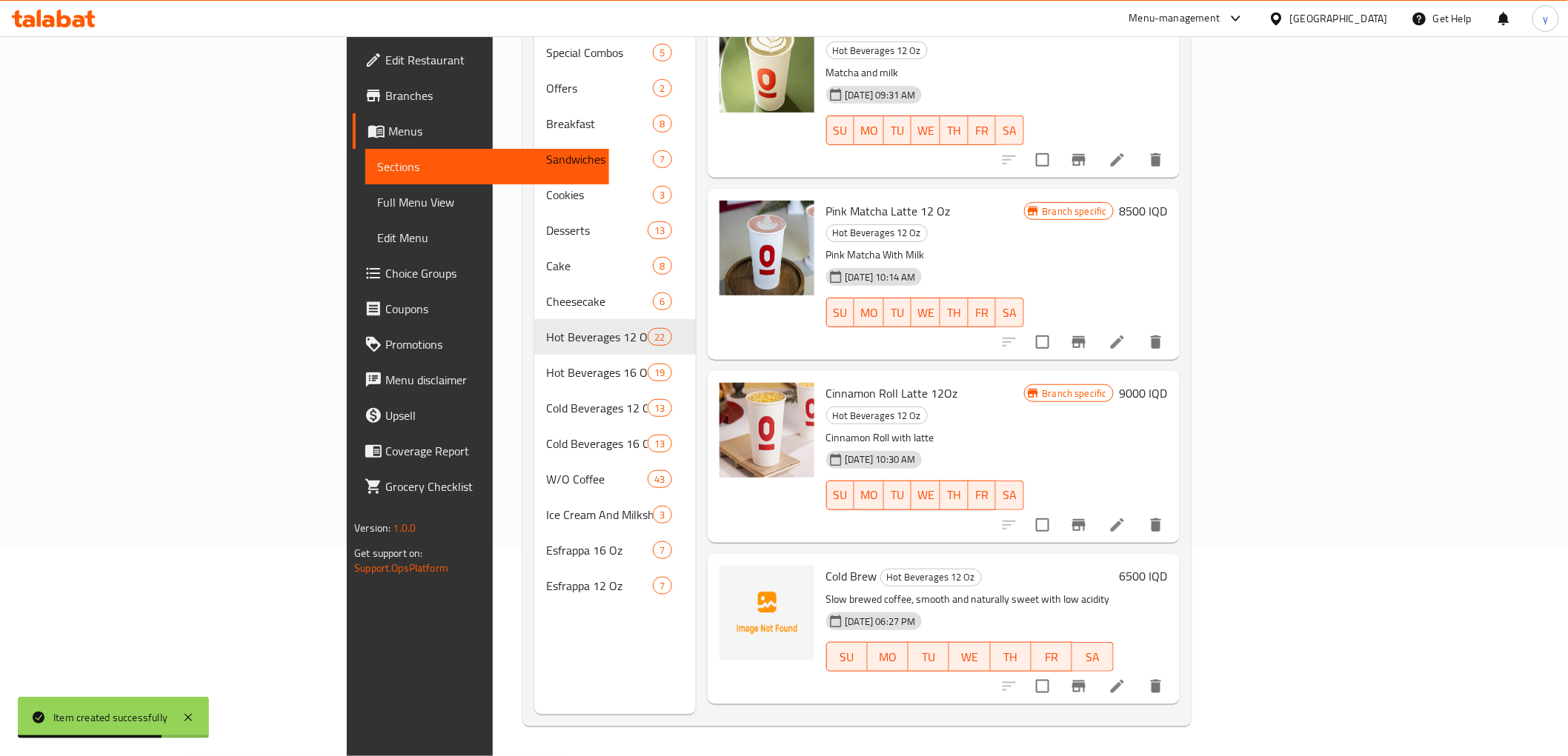
click at [827, 565] on span "Cold Brew" at bounding box center [852, 577] width 51 height 22
copy h6 "Cold Brew"
click at [365, 188] on link "Full Menu View" at bounding box center [487, 202] width 243 height 36
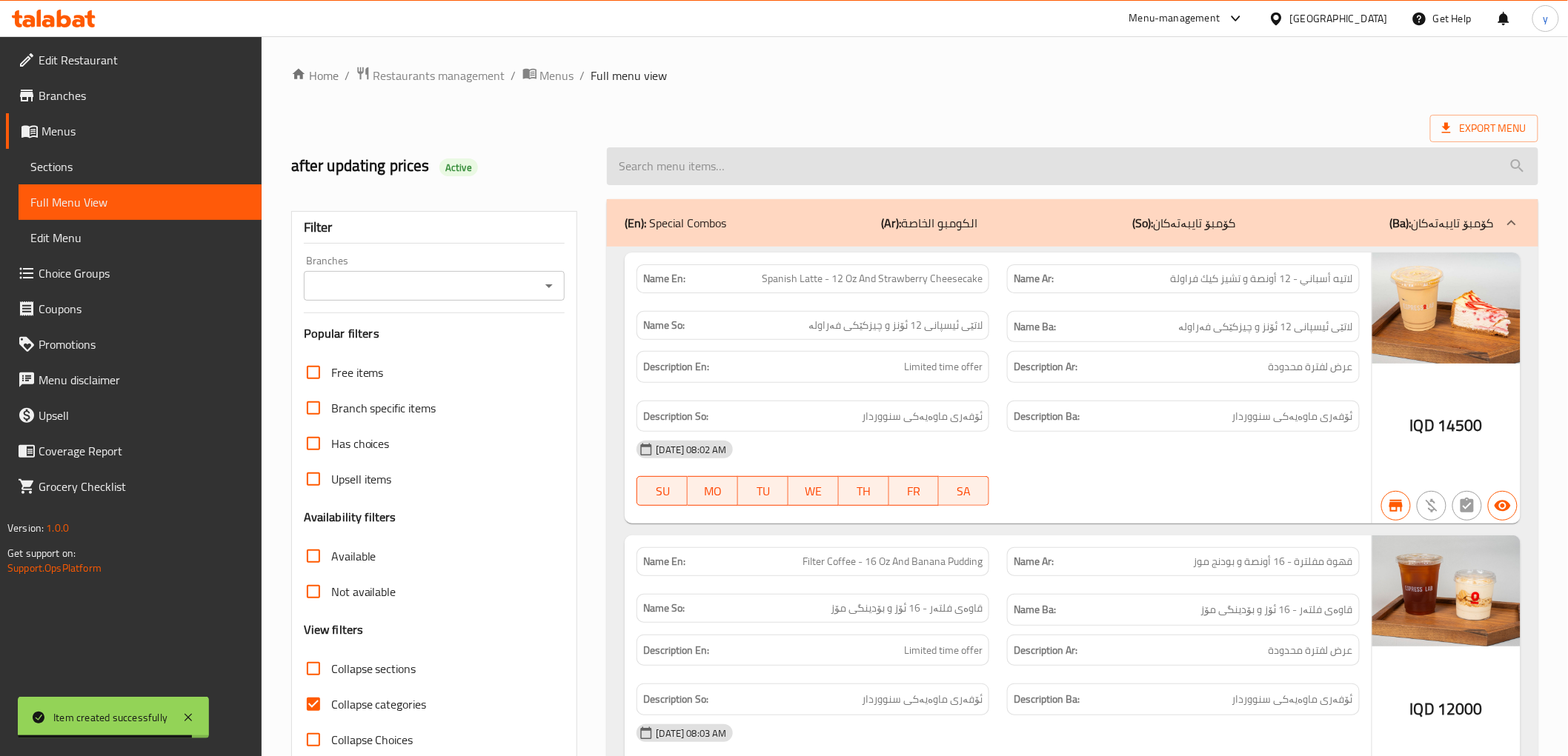
click at [704, 179] on input "search" at bounding box center [1072, 166] width 931 height 37
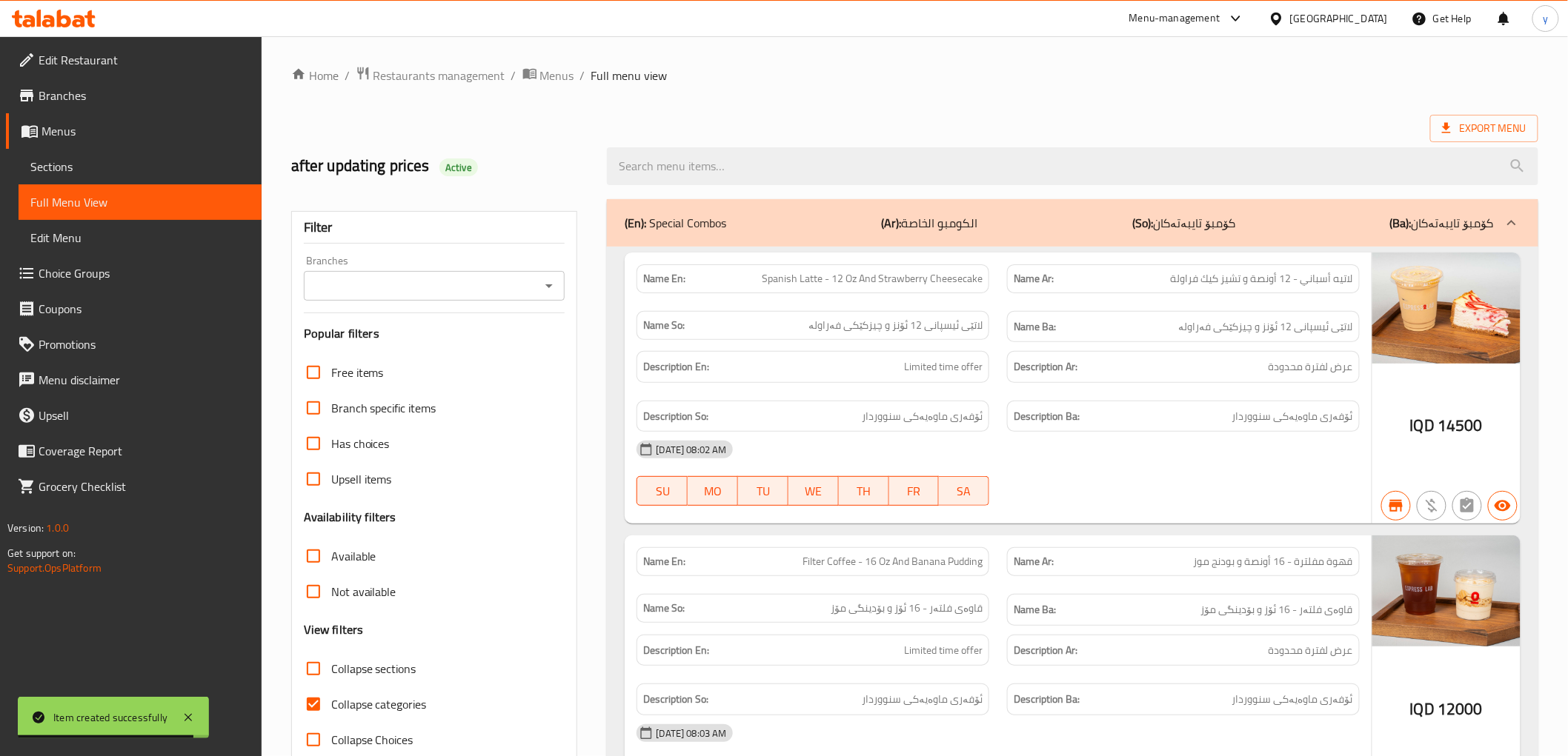
paste input "Cold Brew"
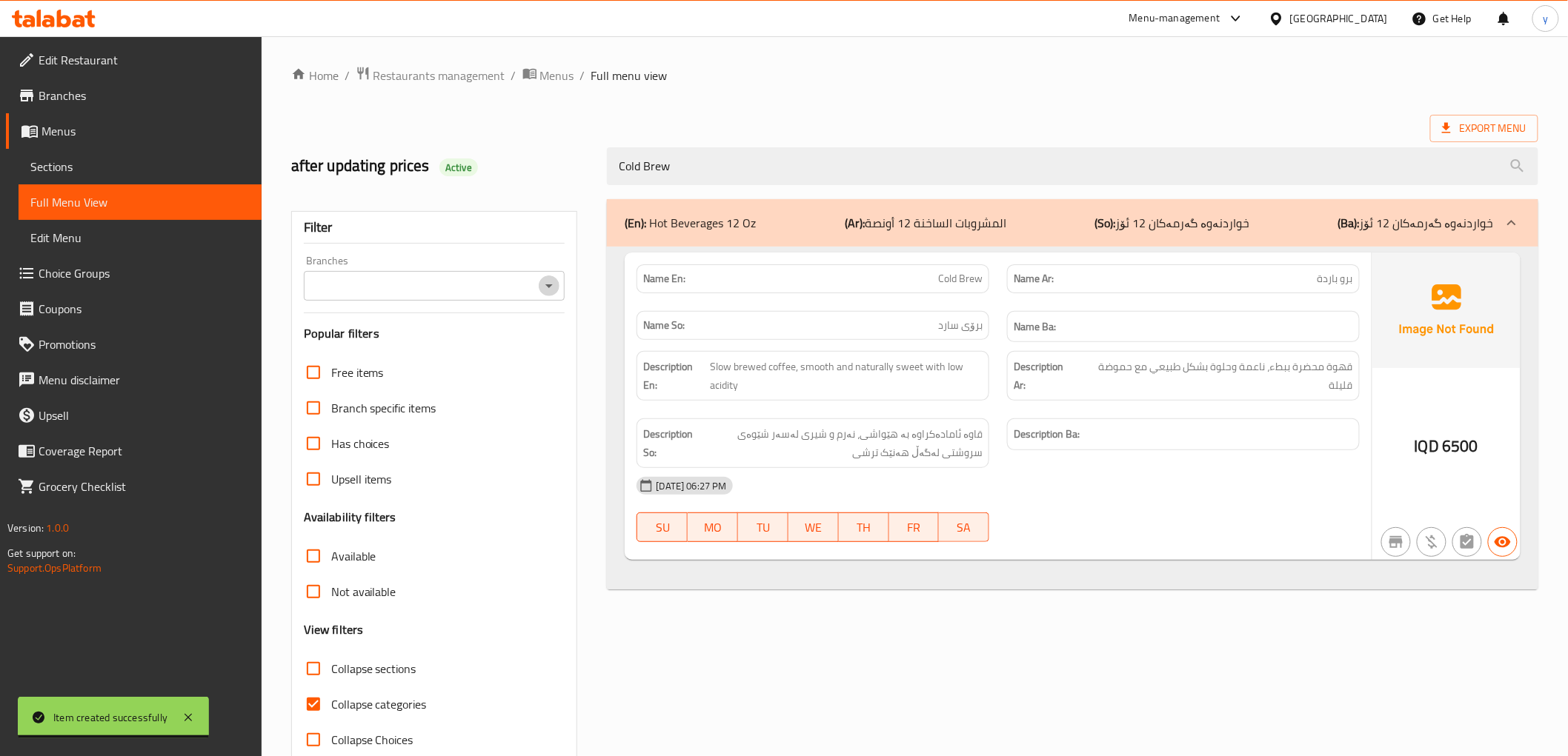
click at [550, 279] on icon "Open" at bounding box center [549, 285] width 18 height 18
type input "Cold Brew"
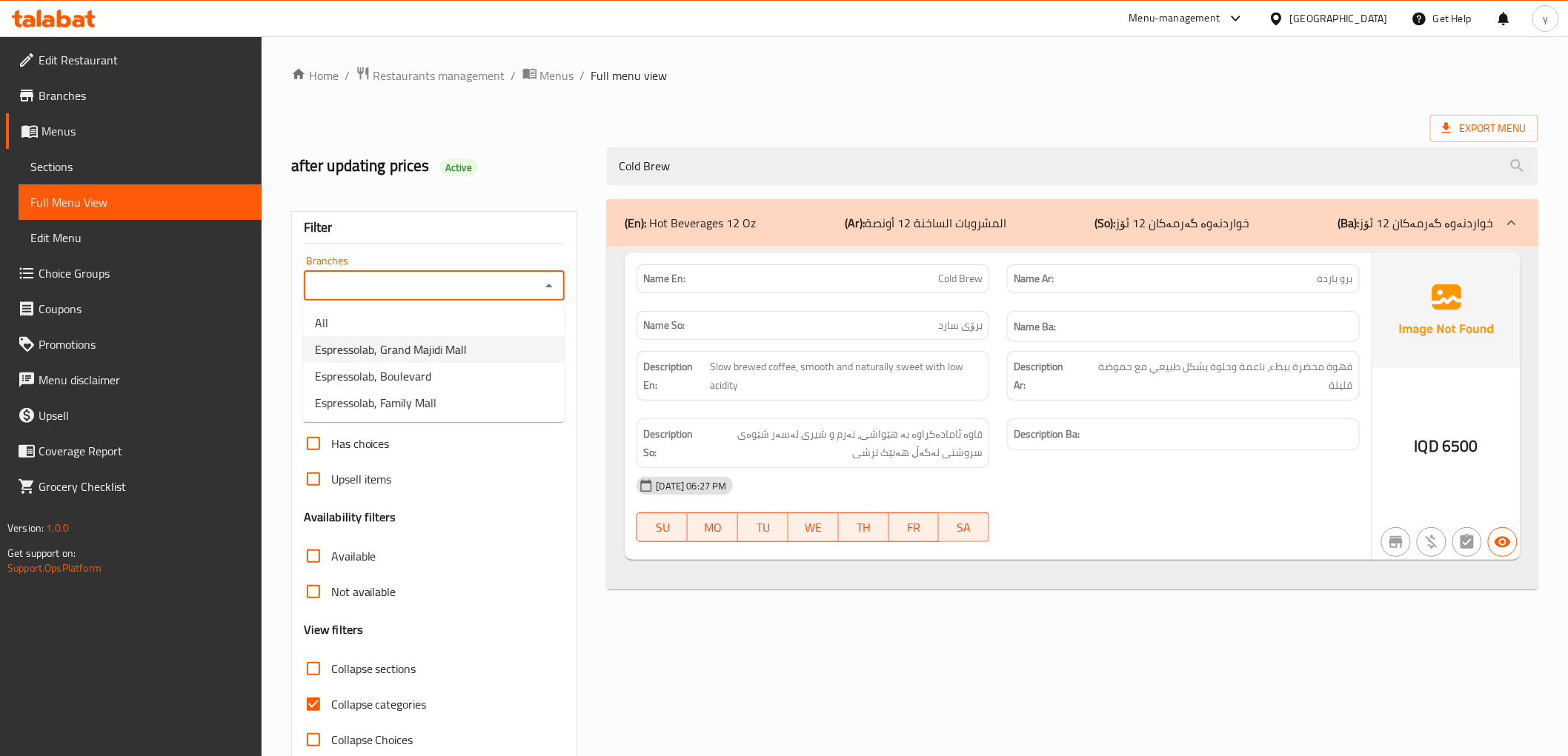
click at [440, 352] on span "Espressolab, Grand Majidi Mall" at bounding box center [391, 349] width 152 height 18
type input "Espressolab, Grand Majidi Mall"
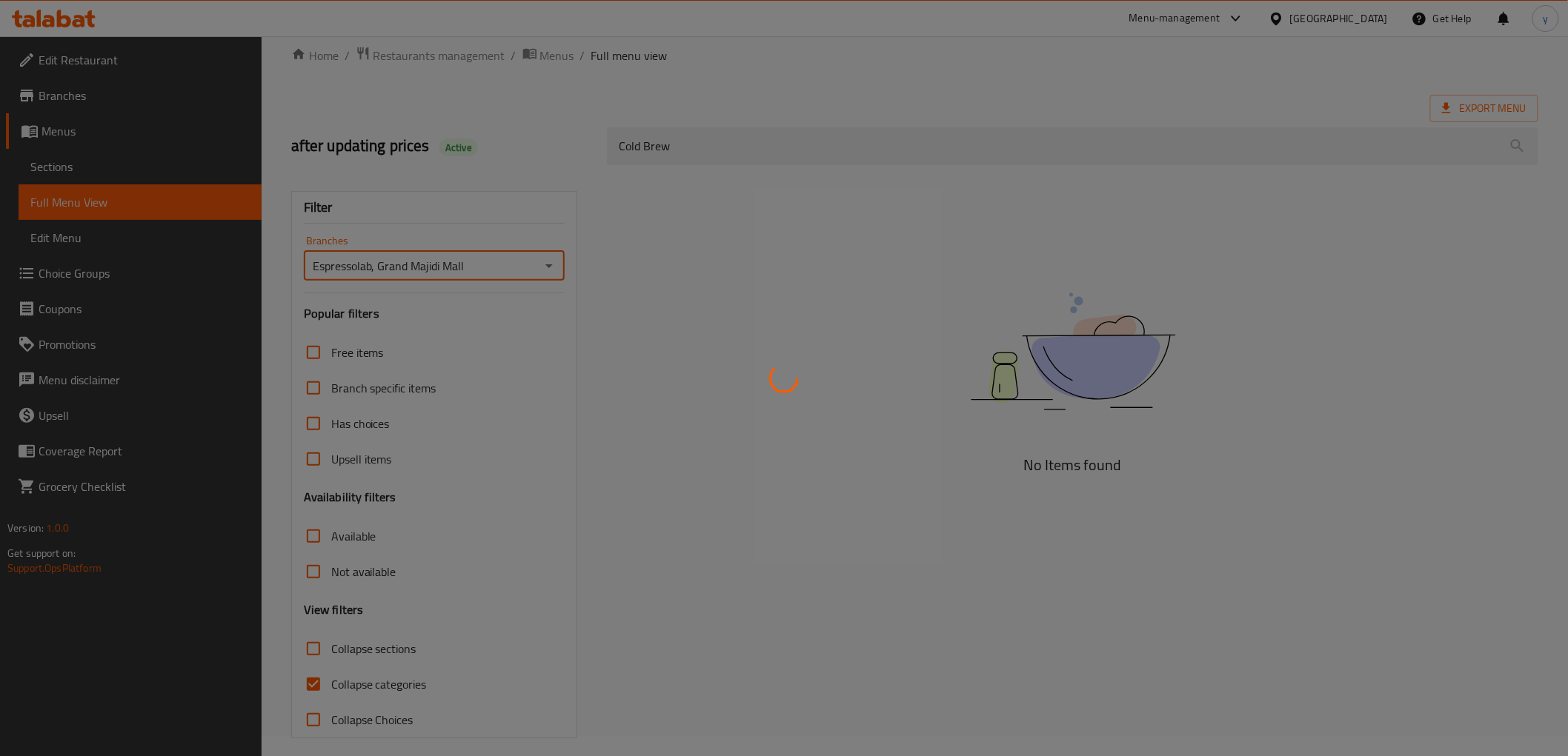
scroll to position [32, 0]
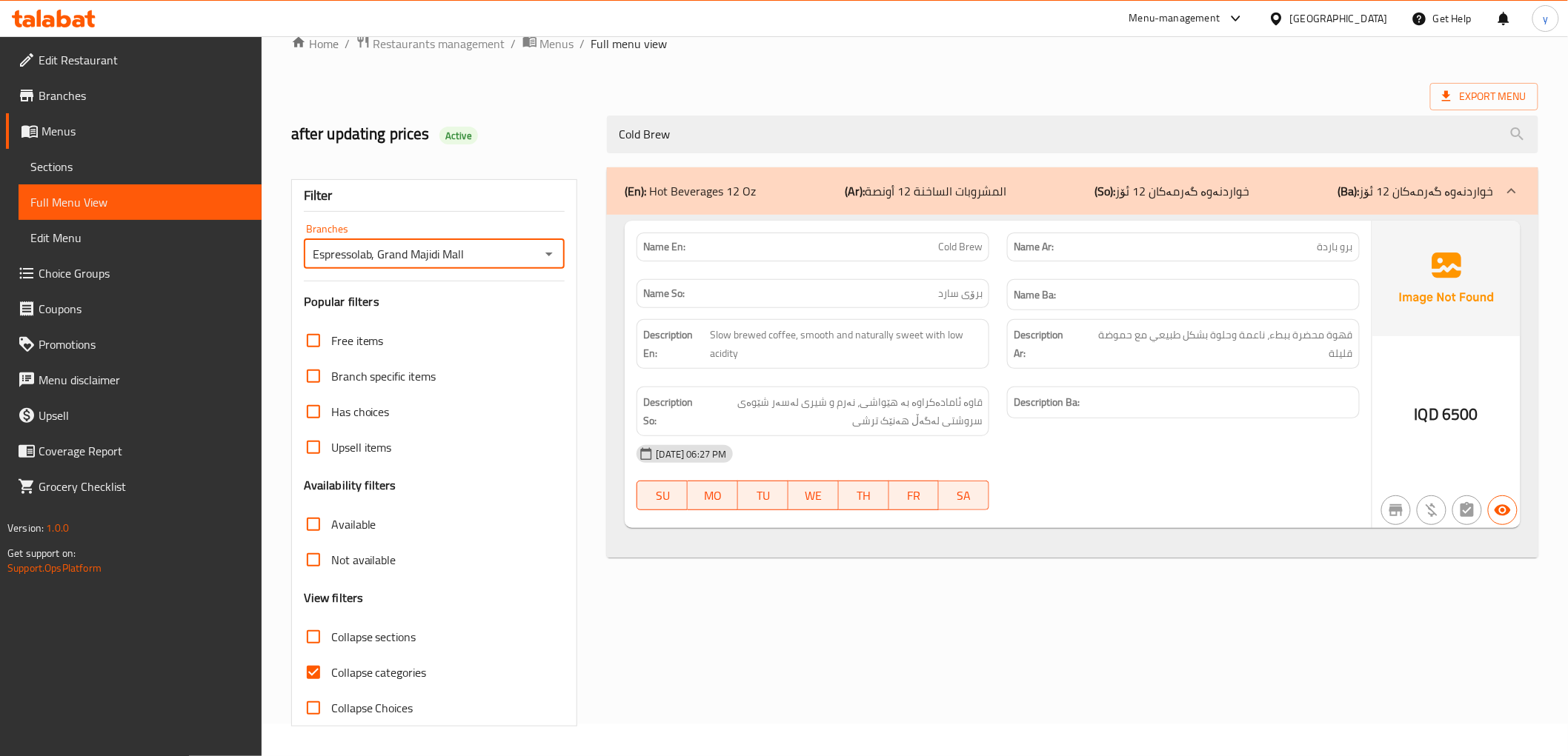
click at [307, 674] on input "Collapse categories" at bounding box center [314, 672] width 36 height 36
checkbox input "false"
click at [167, 88] on span "Branches" at bounding box center [144, 96] width 211 height 18
